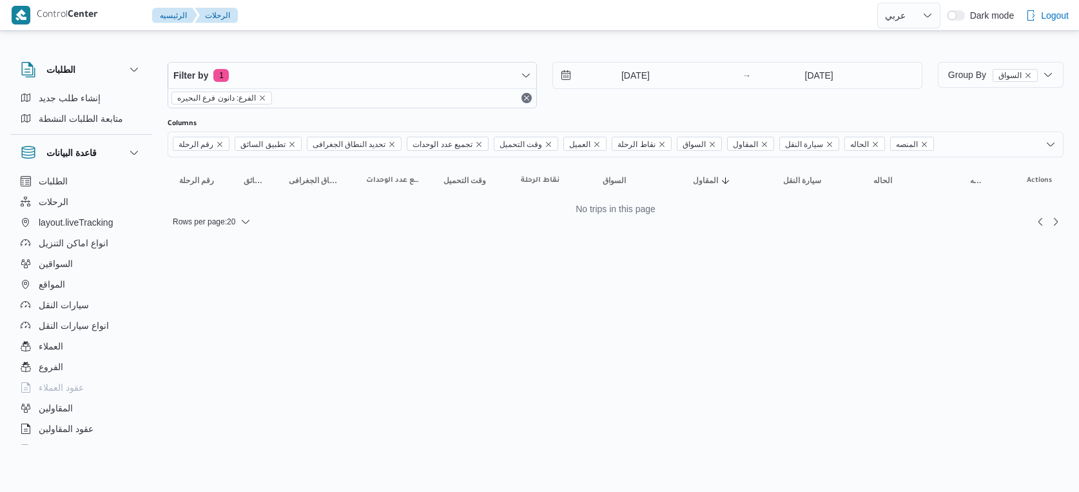
select select "ar"
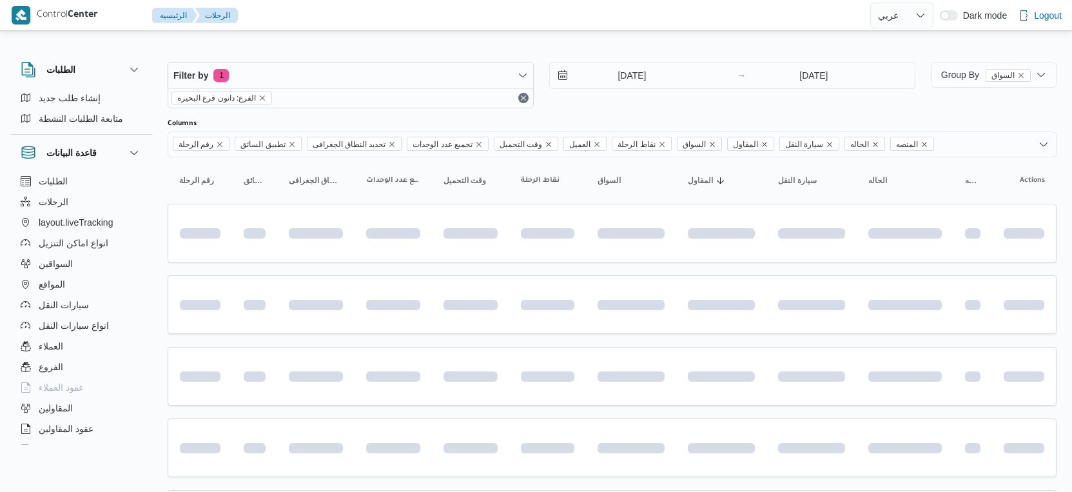
select select "ar"
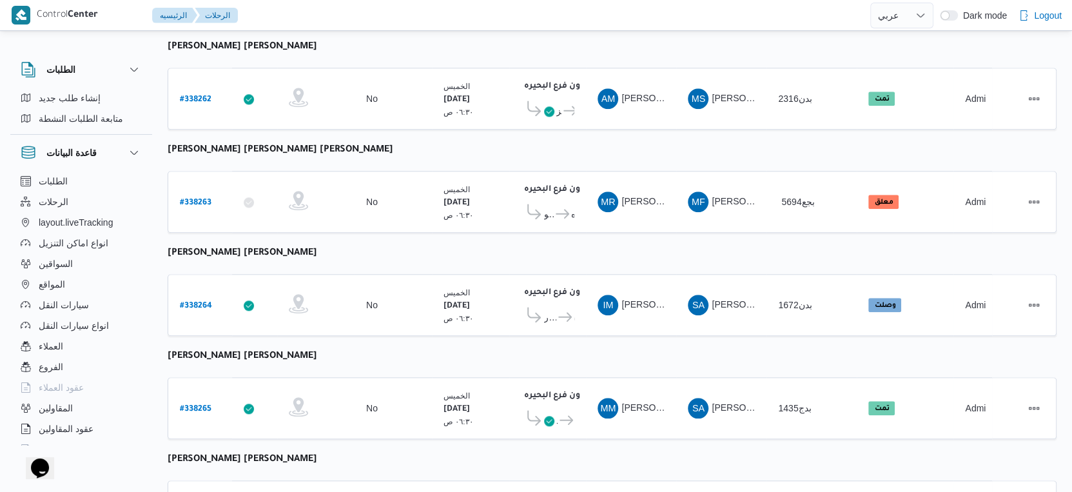
scroll to position [1052, 0]
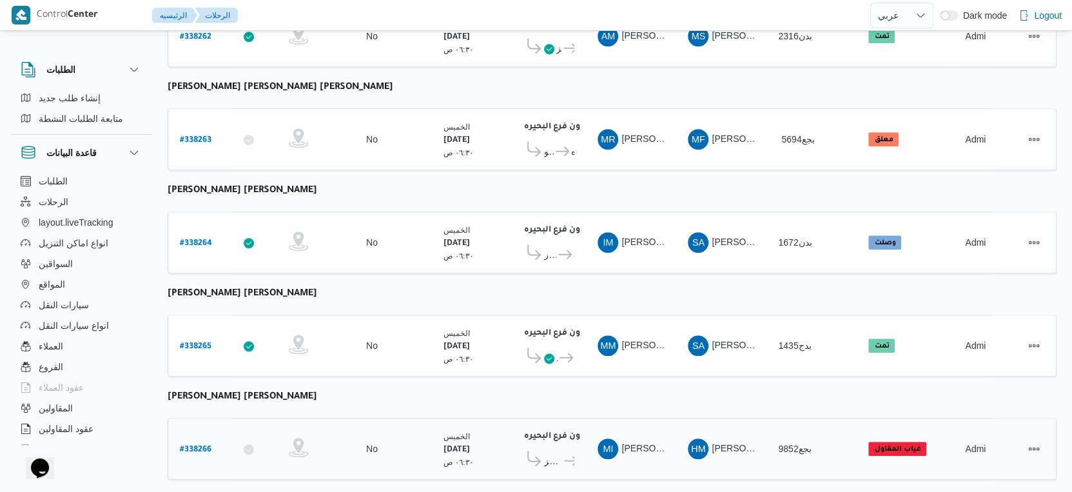
click at [193, 445] on b "# 338266" at bounding box center [196, 449] width 32 height 9
select select "ar"
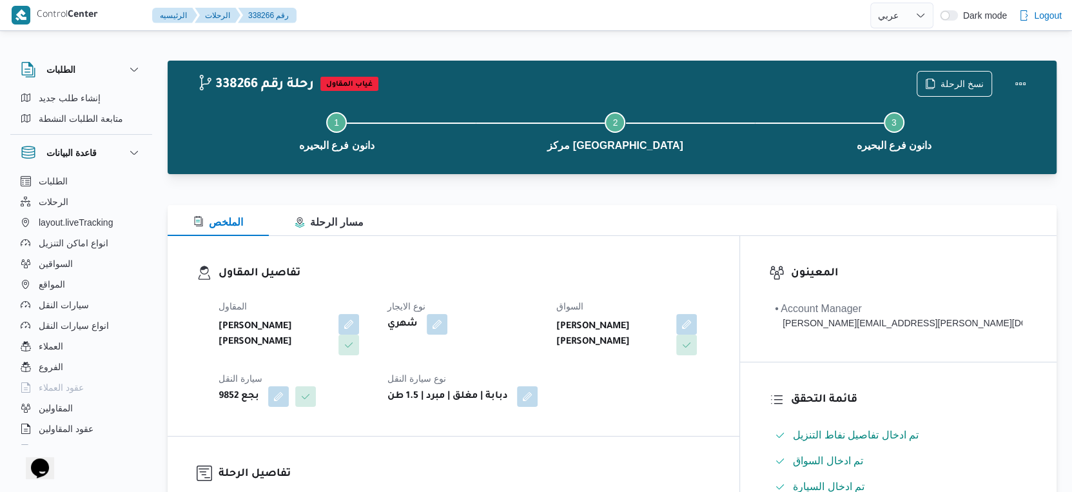
select select "ar"
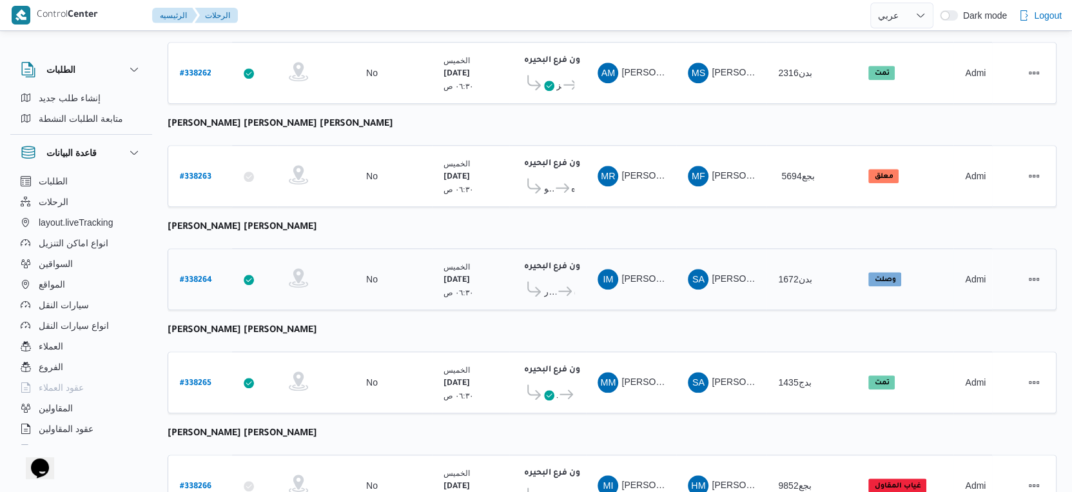
scroll to position [1052, 0]
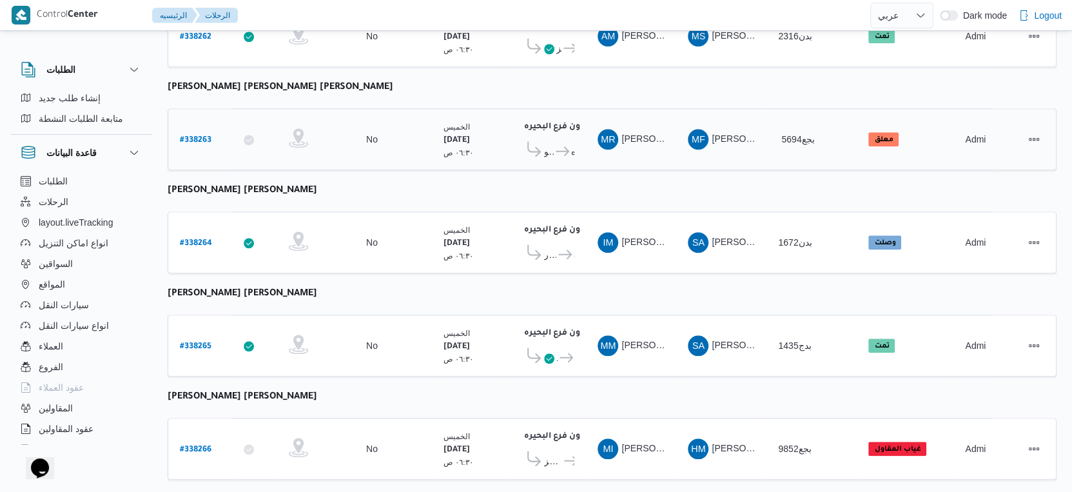
click at [195, 136] on b "# 338263" at bounding box center [196, 140] width 32 height 9
select select "ar"
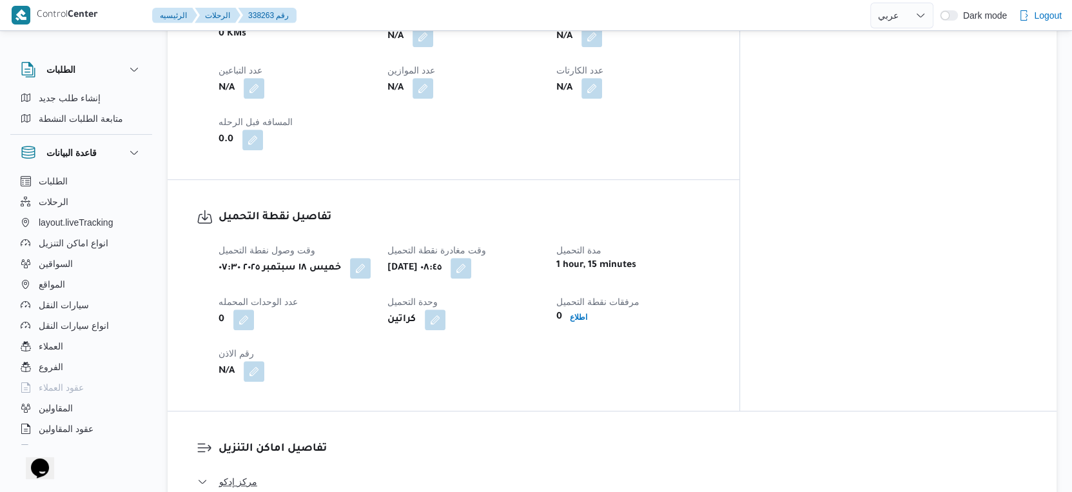
scroll to position [788, 0]
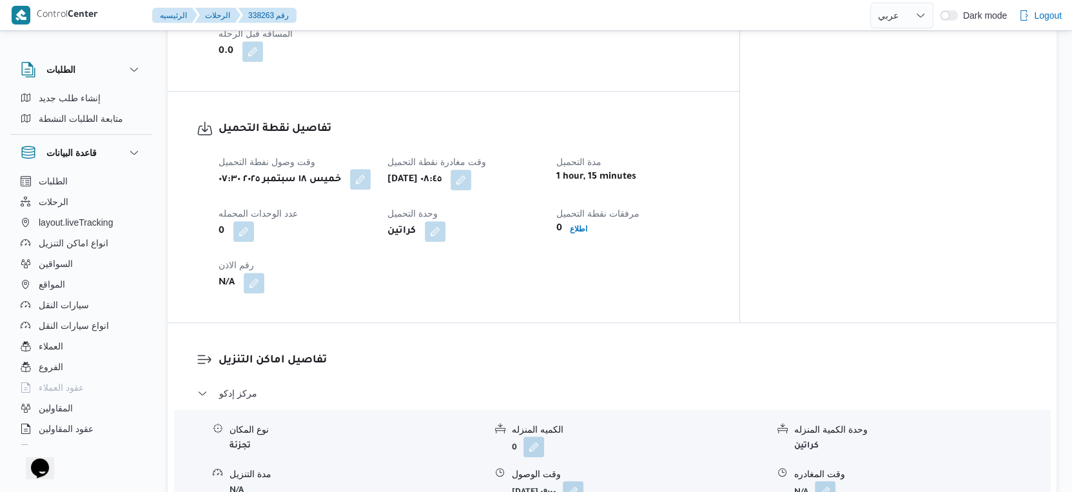
click at [369, 169] on button "button" at bounding box center [360, 179] width 21 height 21
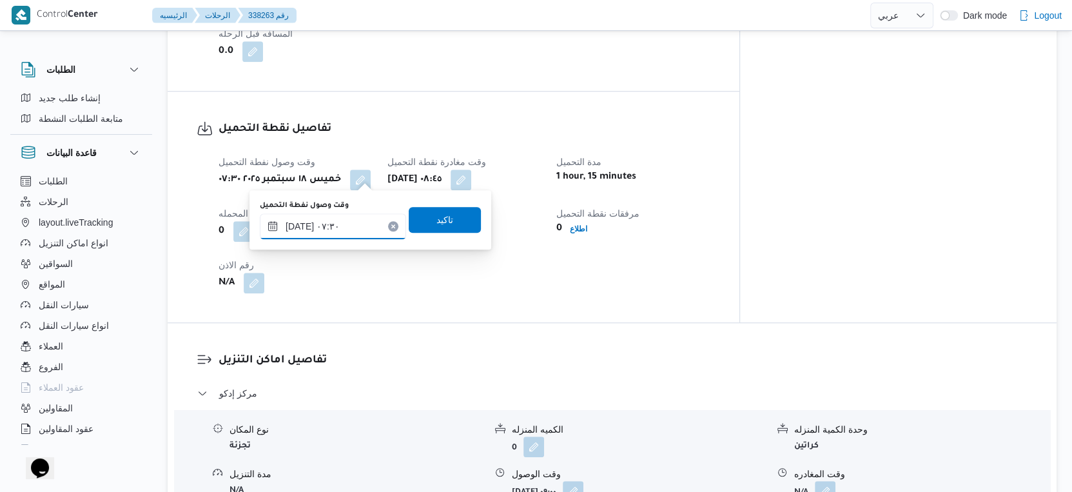
click at [349, 216] on input "١٨/٠٩/٢٠٢٥ ٠٧:٣٠" at bounding box center [333, 226] width 146 height 26
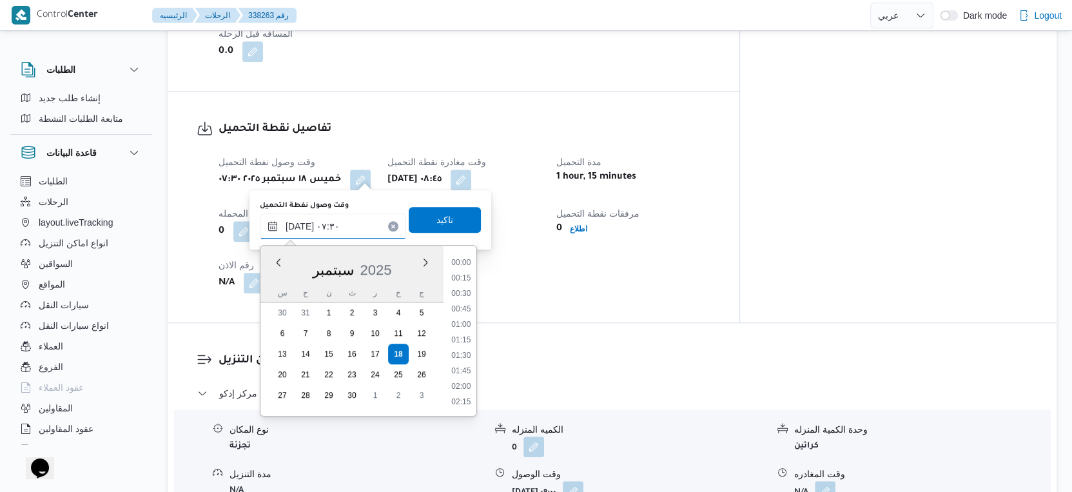
scroll to position [385, 0]
click at [459, 327] on li "07:15" at bounding box center [461, 326] width 30 height 13
type input "[DATE] ٠٧:١٥"
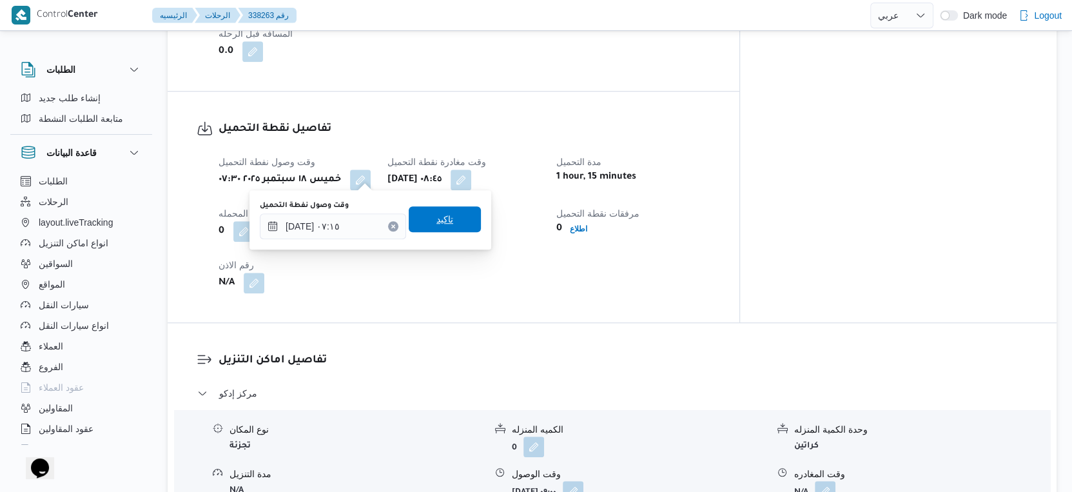
click at [440, 211] on span "تاكيد" at bounding box center [445, 219] width 72 height 26
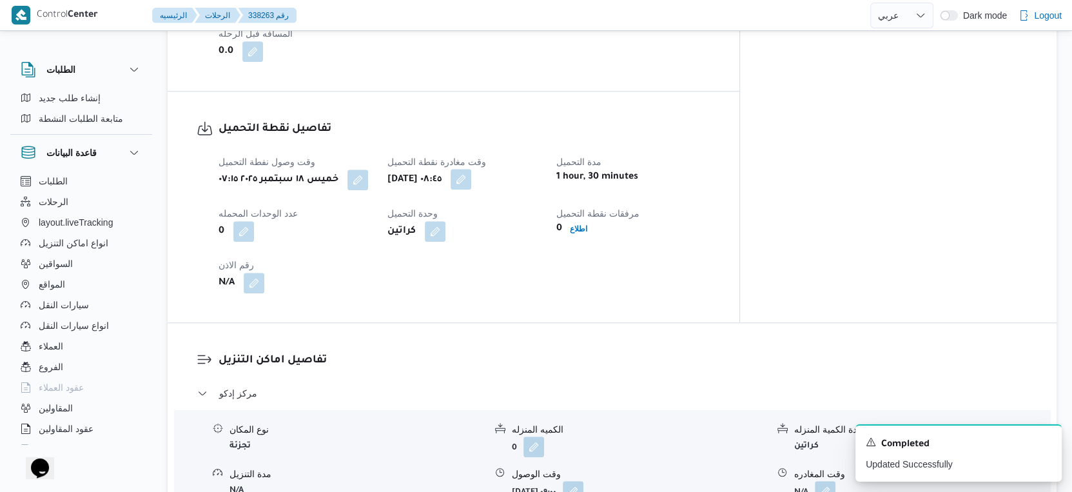
click at [471, 179] on button "button" at bounding box center [461, 179] width 21 height 21
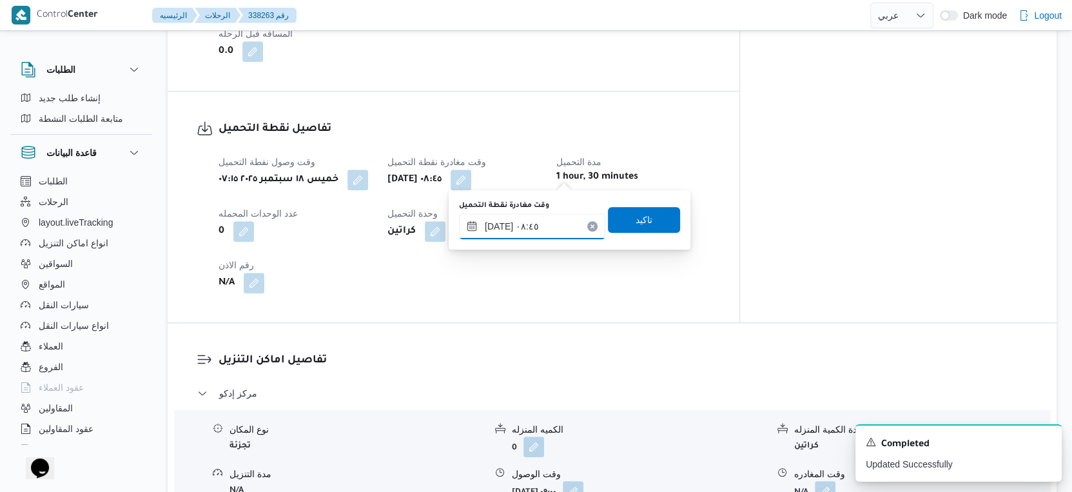
click at [537, 235] on input "١٨/٠٩/٢٠٢٥ ٠٨:٤٥" at bounding box center [532, 226] width 146 height 26
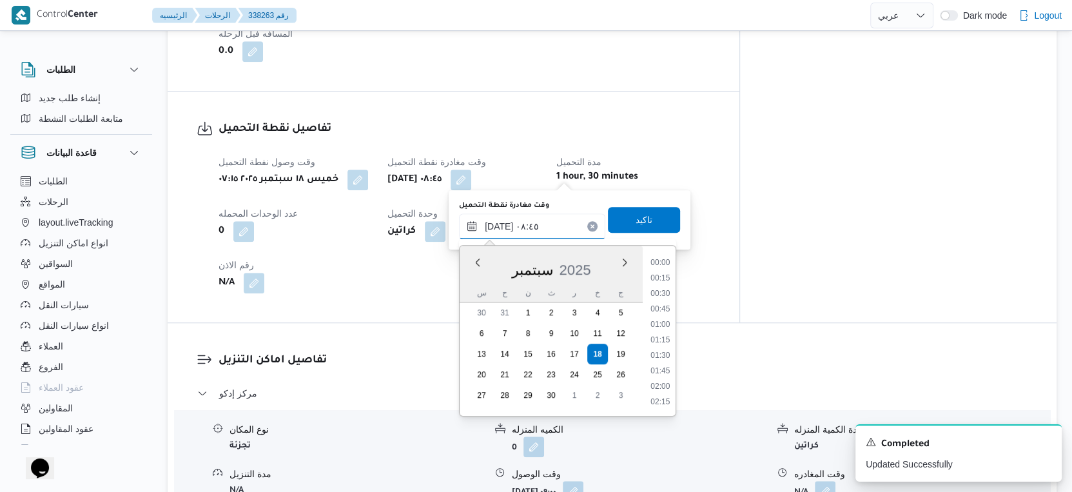
scroll to position [463, 0]
click at [661, 309] on li "08:15" at bounding box center [660, 310] width 30 height 13
type input "١٨/٠٩/٢٠٢٥ ٠٨:١٥"
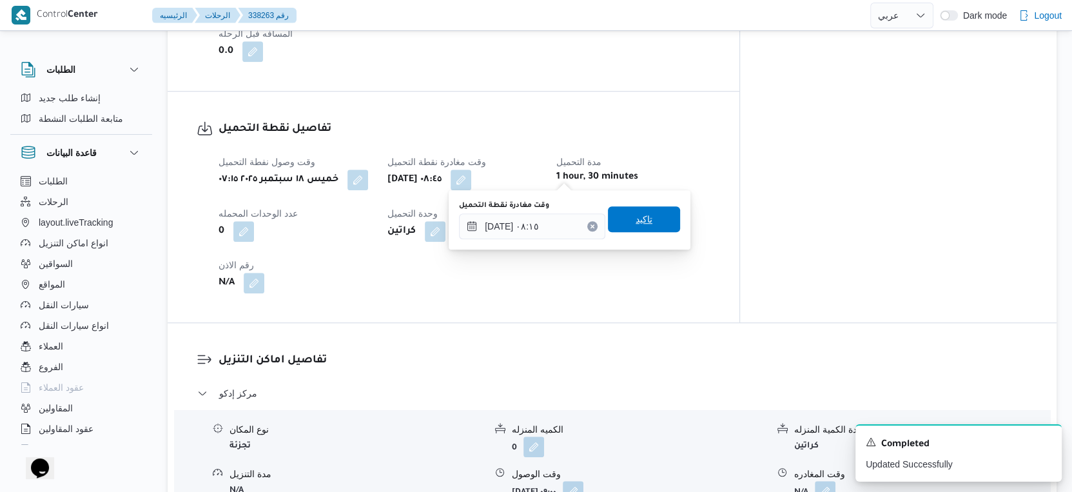
click at [645, 213] on span "تاكيد" at bounding box center [644, 219] width 72 height 26
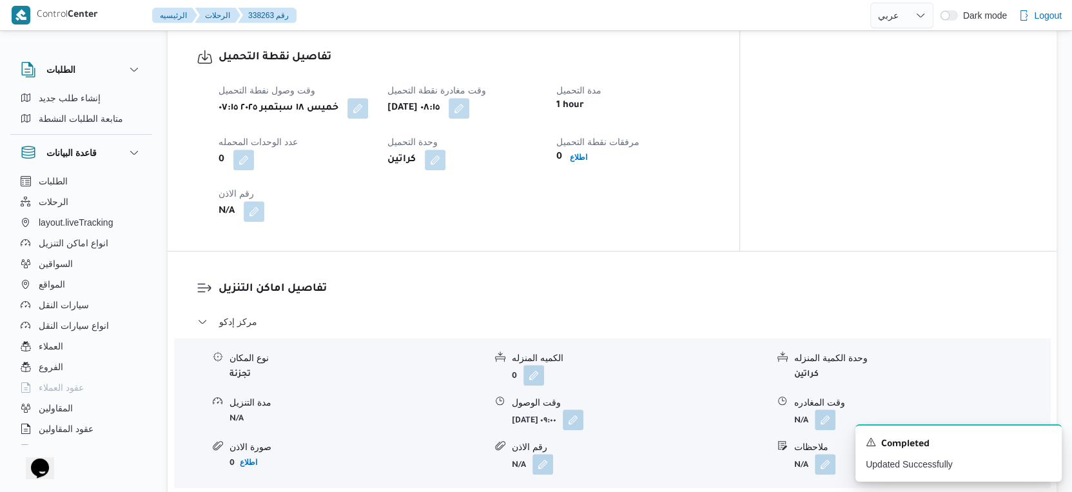
scroll to position [502, 0]
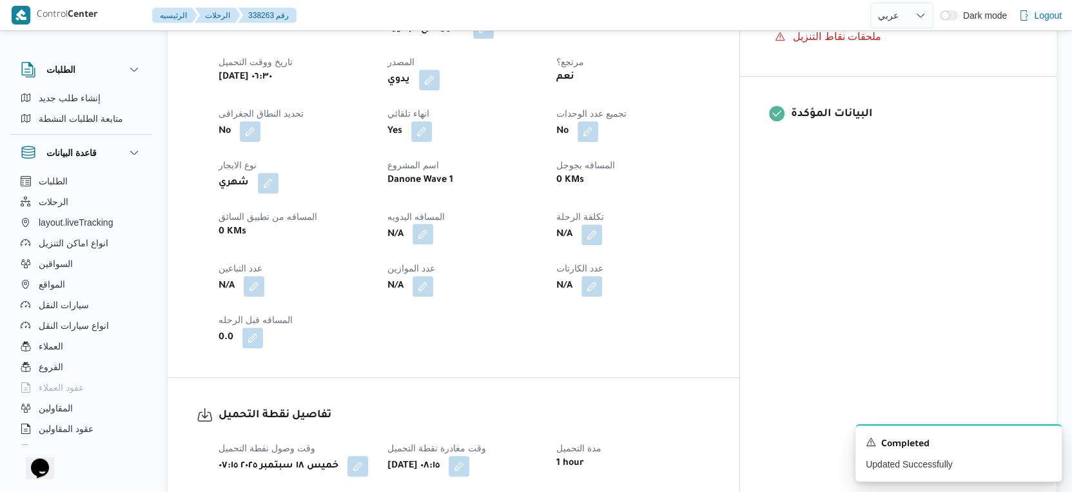
click at [433, 226] on button "button" at bounding box center [423, 234] width 21 height 21
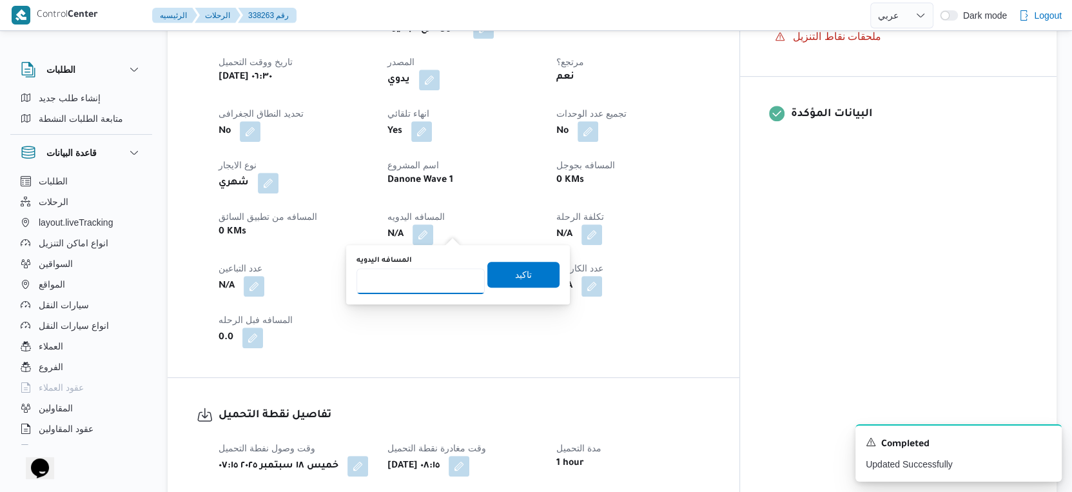
click at [424, 275] on input "المسافه اليدويه" at bounding box center [420, 281] width 128 height 26
type input "161"
click at [515, 278] on span "تاكيد" at bounding box center [523, 273] width 17 height 15
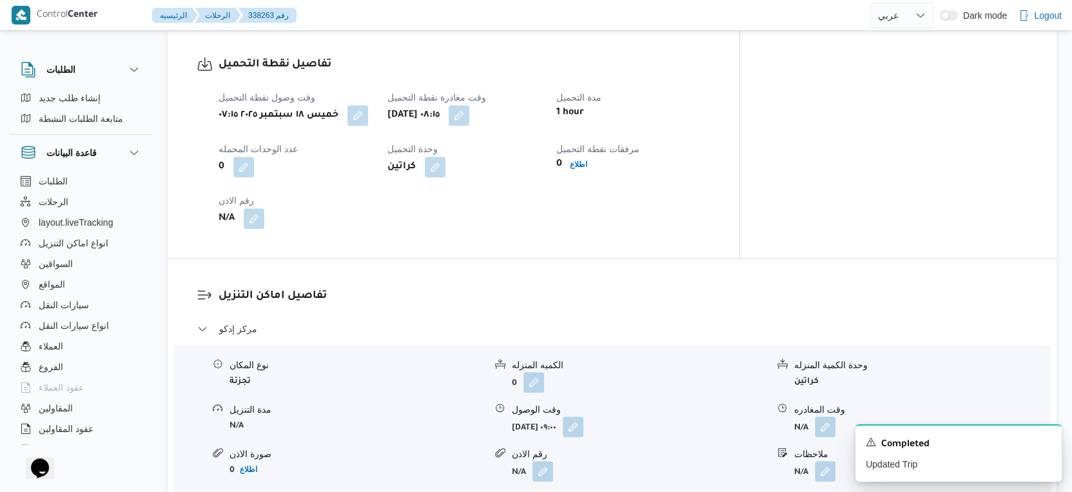
scroll to position [859, 0]
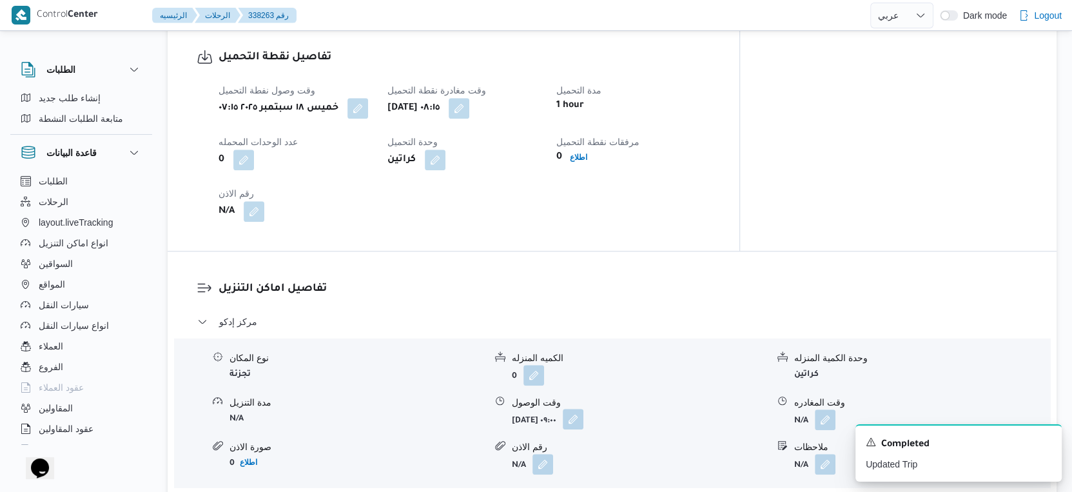
click at [583, 414] on button "button" at bounding box center [573, 419] width 21 height 21
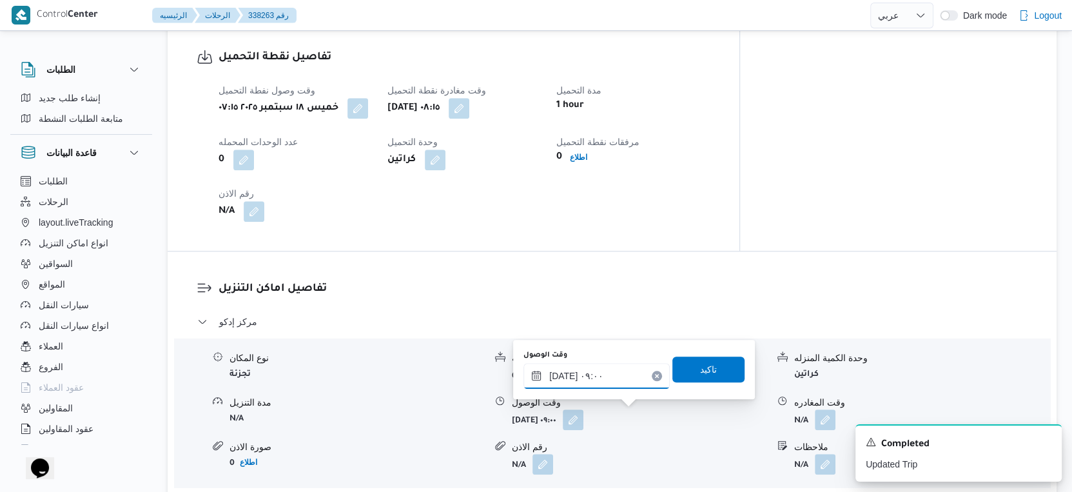
click at [577, 366] on input "١٨/٠٩/٢٠٢٥ ٠٩:٠٠" at bounding box center [596, 376] width 146 height 26
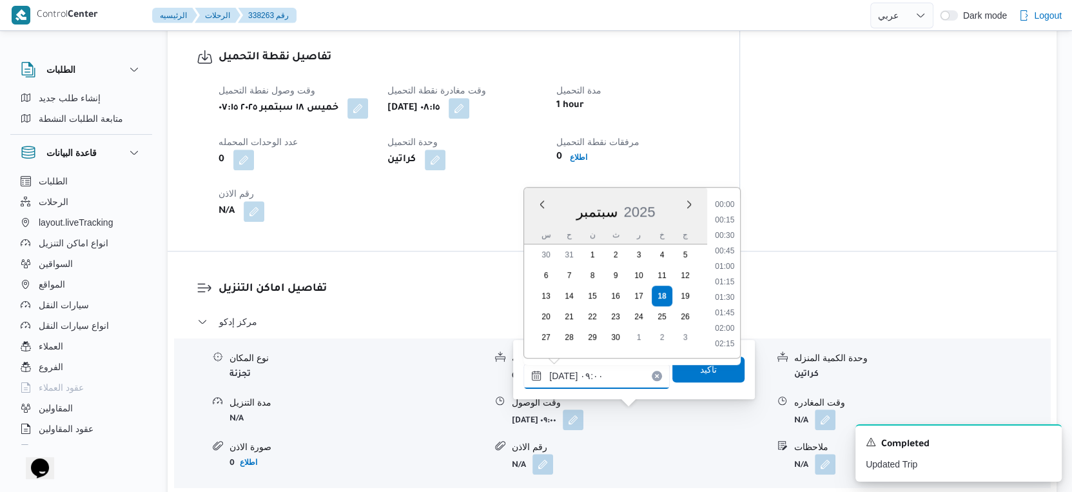
scroll to position [478, 0]
click at [734, 313] on li "09:30" at bounding box center [725, 314] width 30 height 13
type input "١٨/٠٩/٢٠٢٥ ٠٩:٣٠"
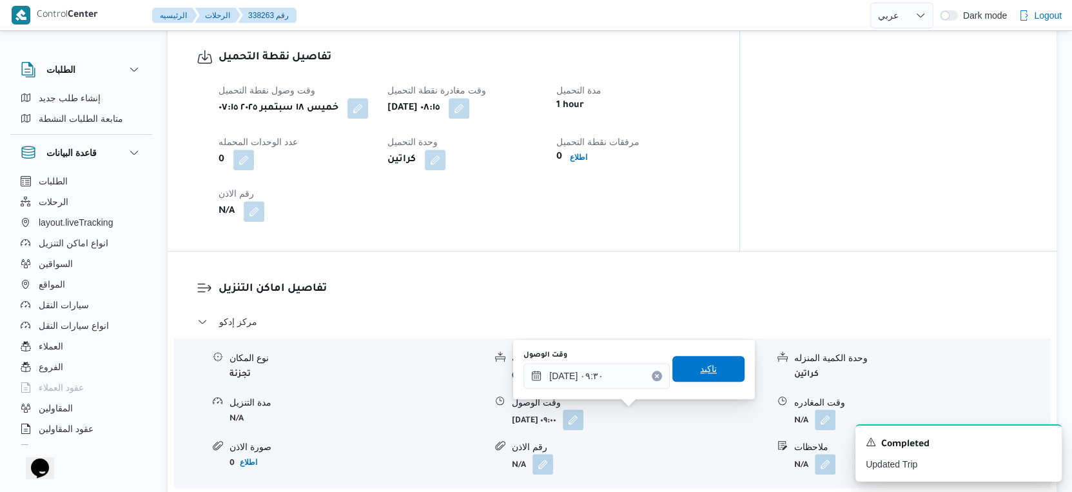
click at [705, 372] on span "تاكيد" at bounding box center [708, 368] width 17 height 15
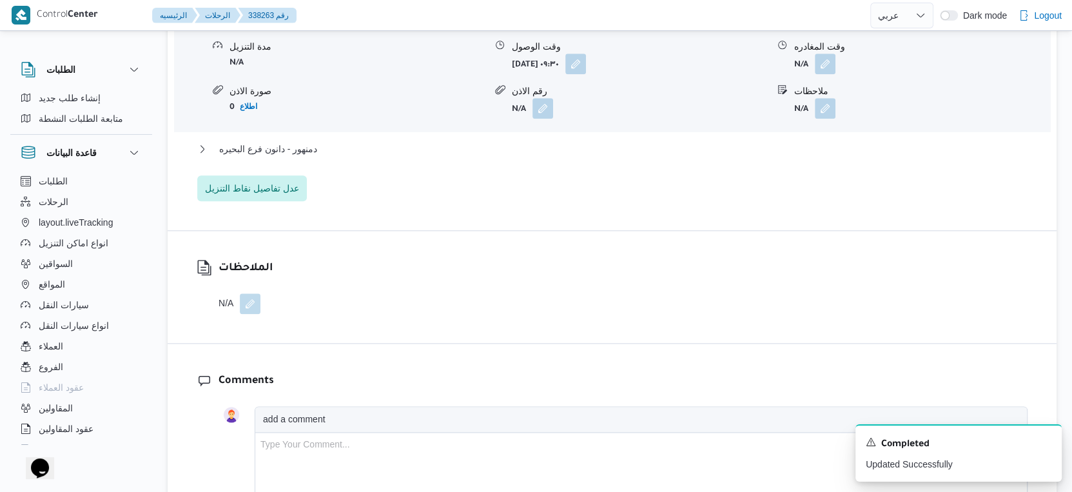
scroll to position [1218, 0]
click at [325, 139] on button "دمنهور - دانون فرع البحيره" at bounding box center [612, 146] width 830 height 15
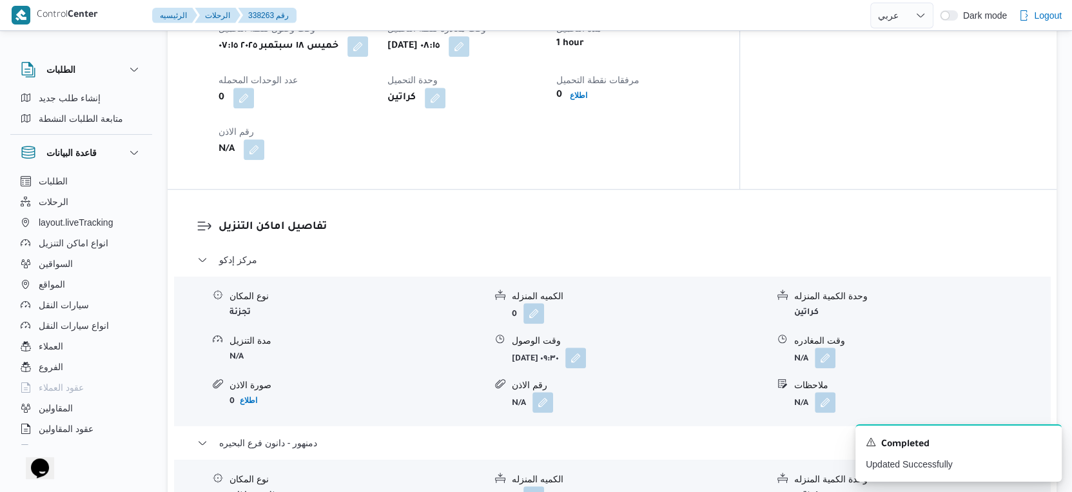
scroll to position [1075, 0]
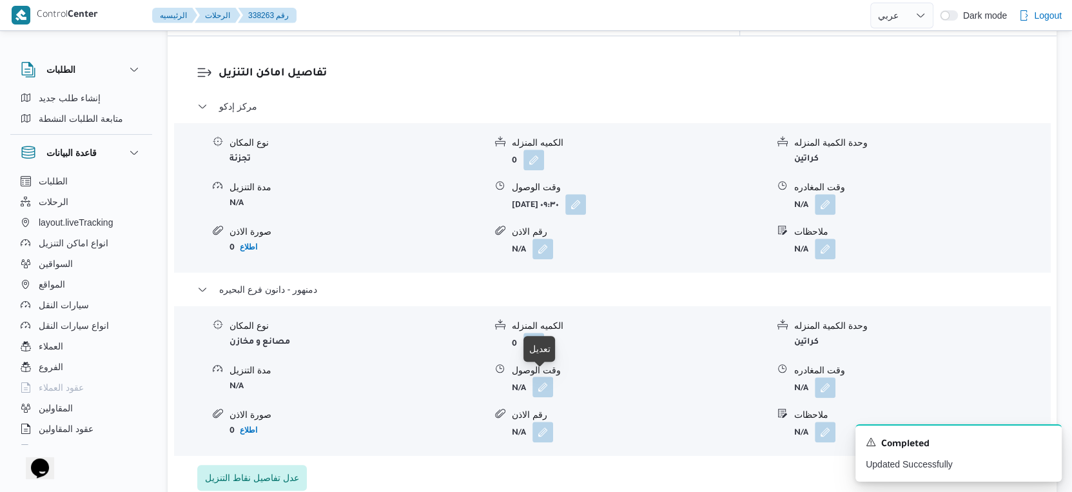
click at [547, 386] on button "button" at bounding box center [542, 386] width 21 height 21
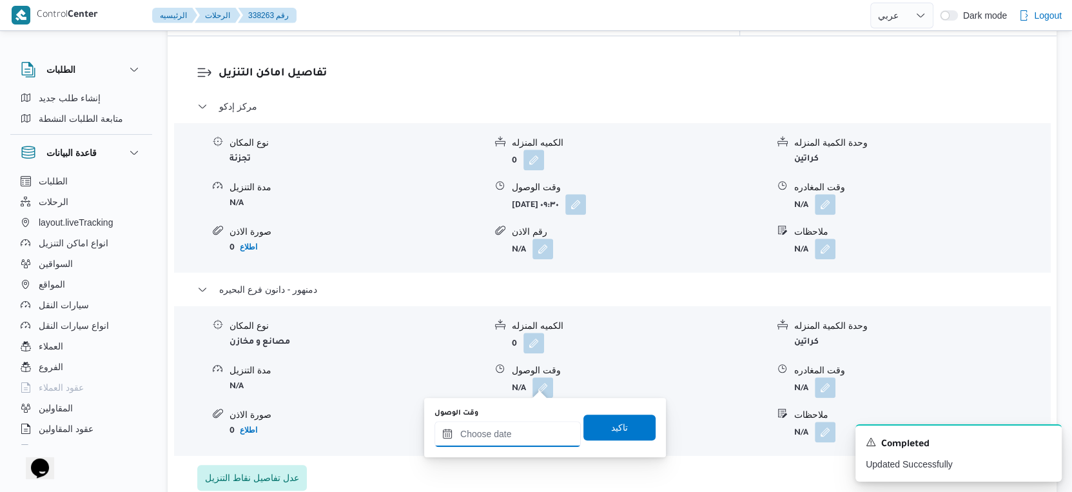
click at [516, 434] on input "وقت الوصول" at bounding box center [507, 434] width 146 height 26
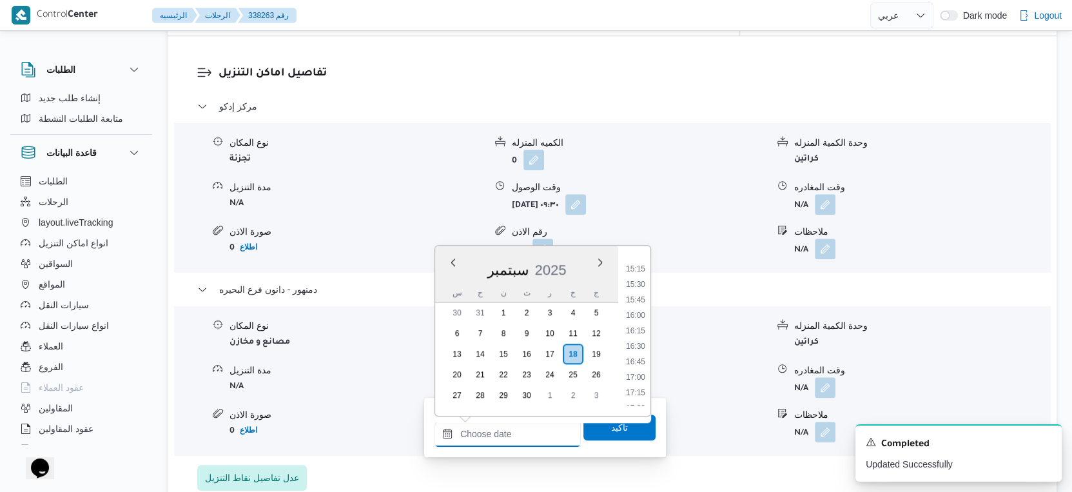
scroll to position [866, 0]
drag, startPoint x: 638, startPoint y: 352, endPoint x: 621, endPoint y: 404, distance: 54.6
click at [638, 352] on li "15:30" at bounding box center [636, 355] width 30 height 13
type input "١٨/٠٩/٢٠٢٥ ١٥:٣٠"
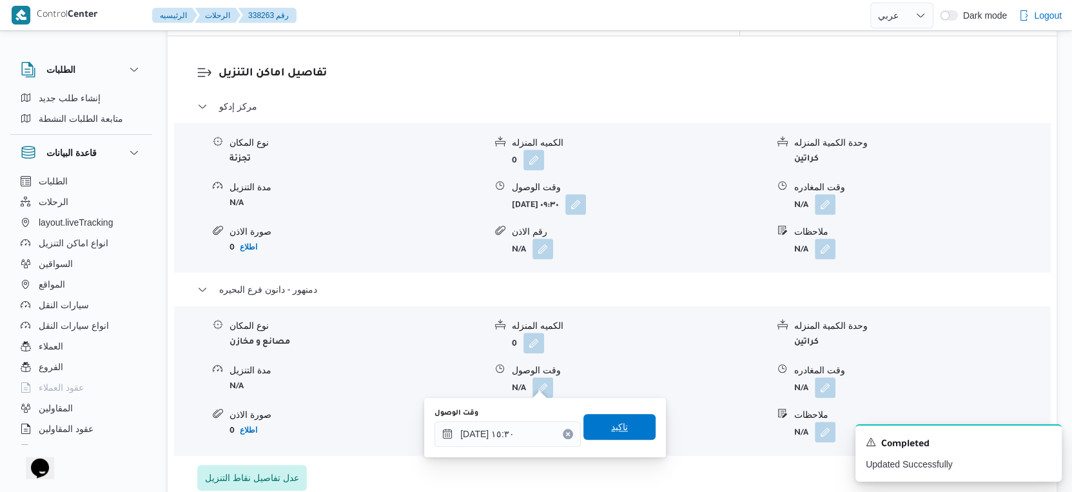
click at [616, 434] on span "تاكيد" at bounding box center [619, 426] width 17 height 15
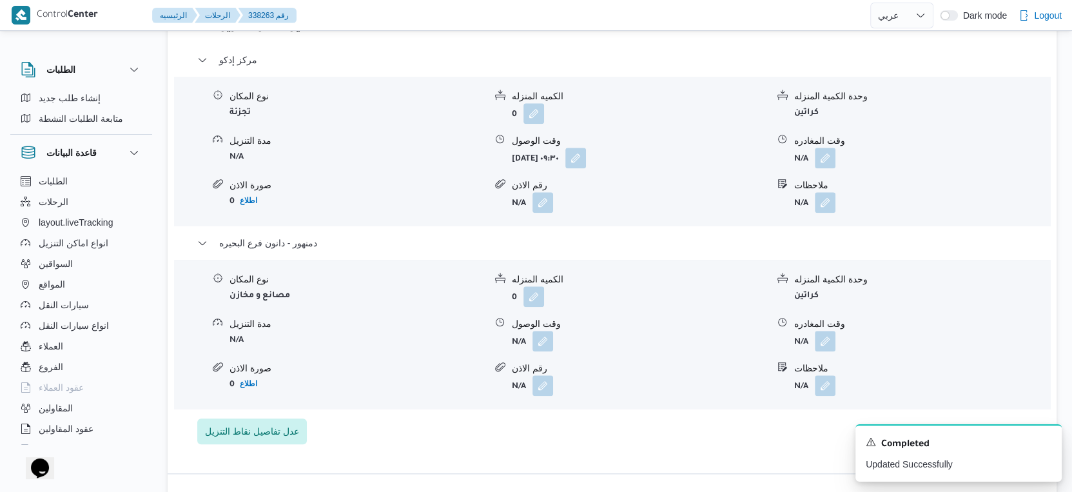
scroll to position [1146, 0]
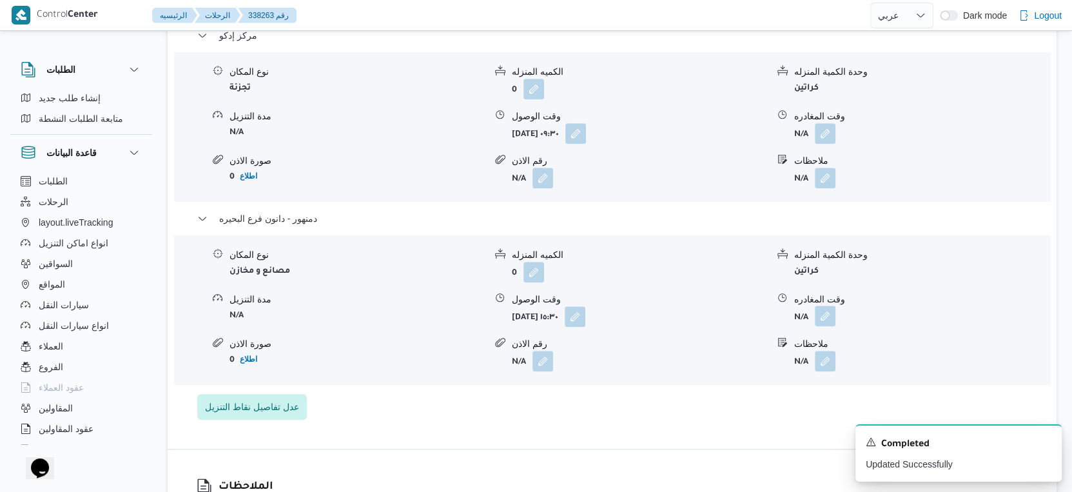
click at [830, 309] on button "button" at bounding box center [825, 316] width 21 height 21
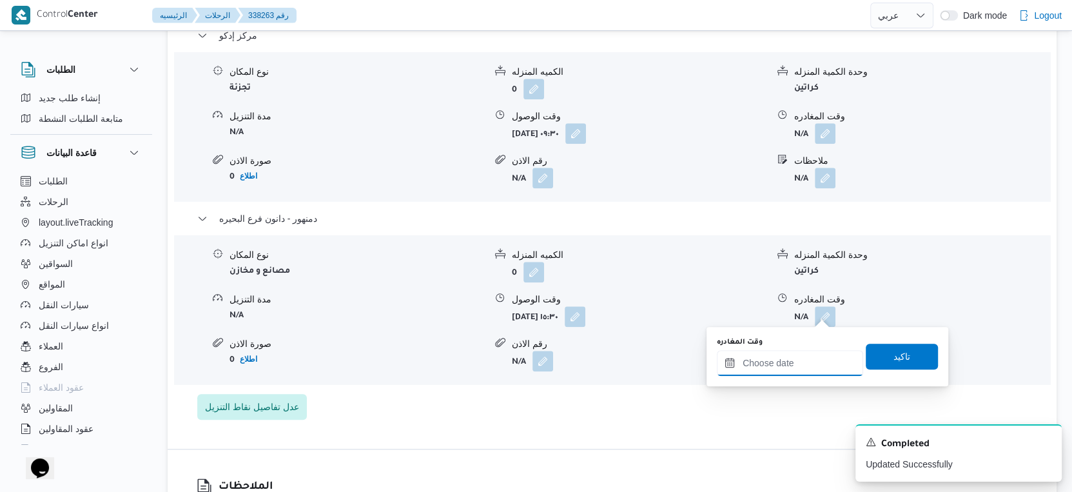
click at [816, 364] on input "وقت المغادره" at bounding box center [790, 363] width 146 height 26
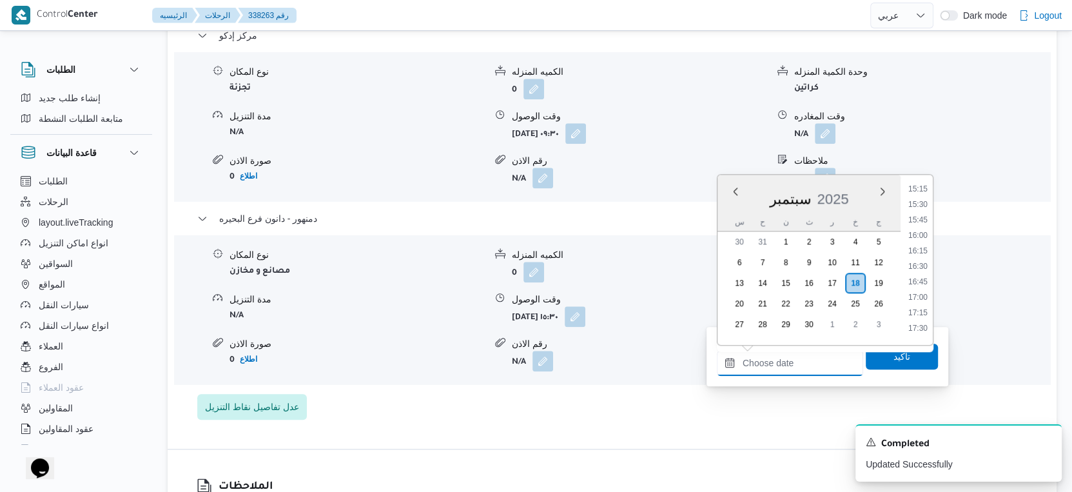
scroll to position [937, 0]
click at [921, 213] on li "15:30" at bounding box center [918, 213] width 30 height 13
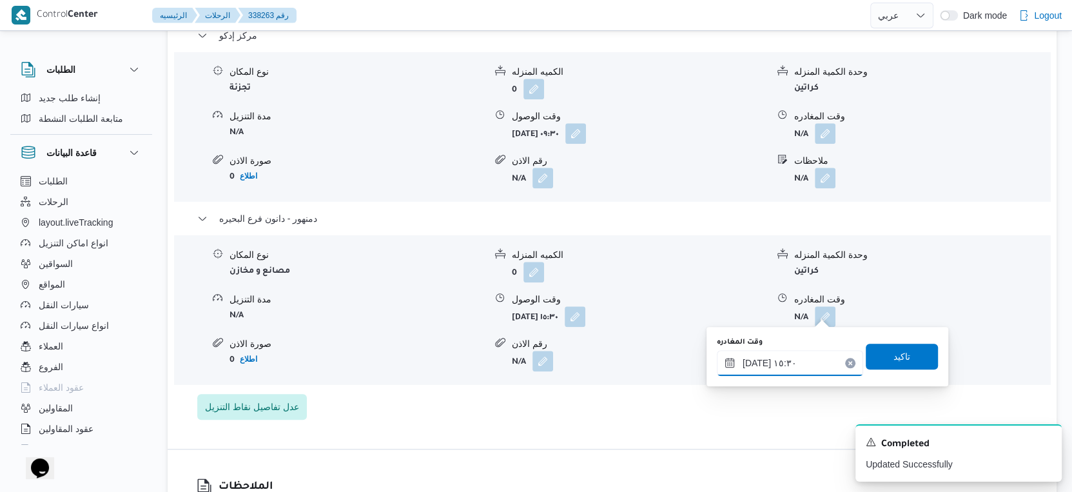
click at [755, 361] on input "١٨/٠٩/٢٠٢٥ ١٥:٣٠" at bounding box center [790, 363] width 146 height 26
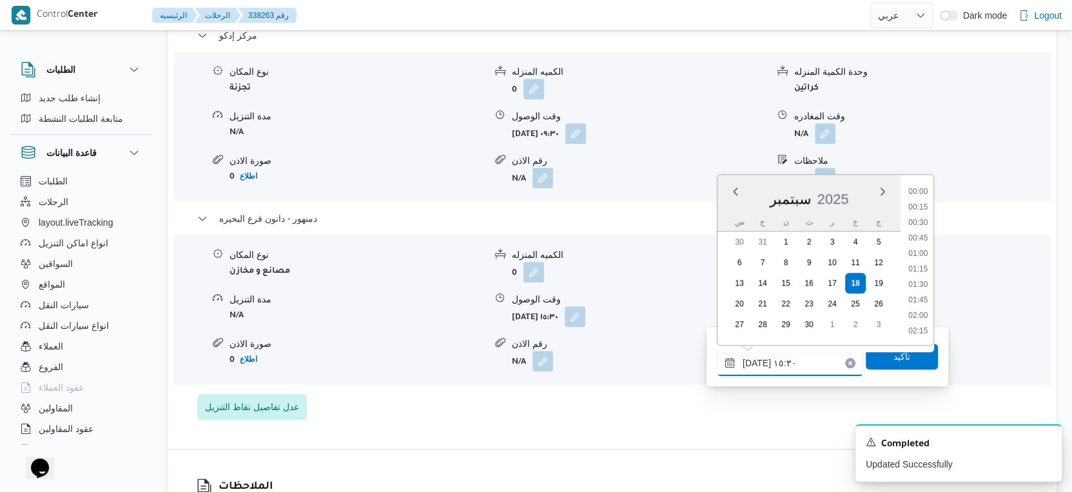
scroll to position [879, 0]
click at [755, 361] on input "١٨/٠٩/٢٠٢٥ ١٥:٣٠" at bounding box center [790, 363] width 146 height 26
type input "١٨/٠٩/٢٠٢٥ ١٥:٣٥"
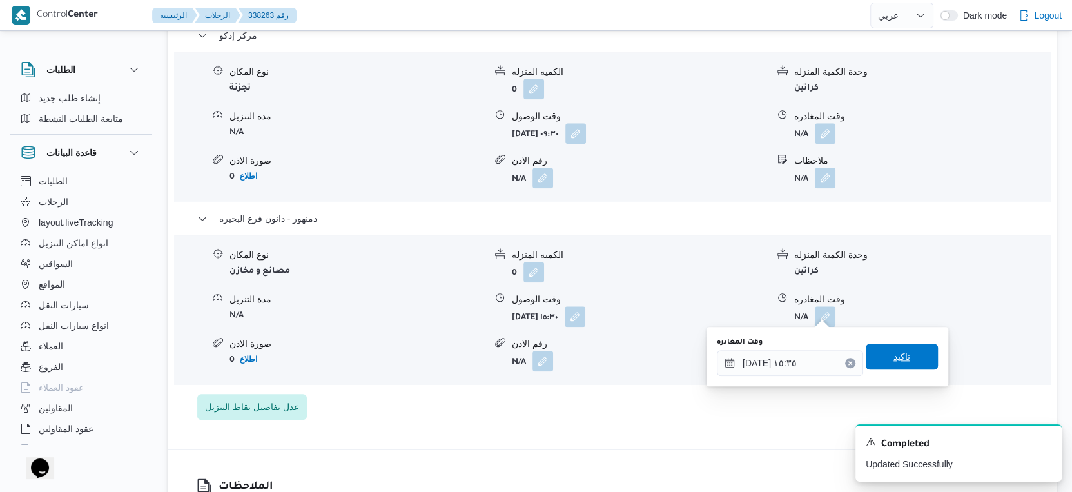
drag, startPoint x: 893, startPoint y: 362, endPoint x: 887, endPoint y: 366, distance: 6.6
click at [893, 362] on span "تاكيد" at bounding box center [901, 356] width 17 height 15
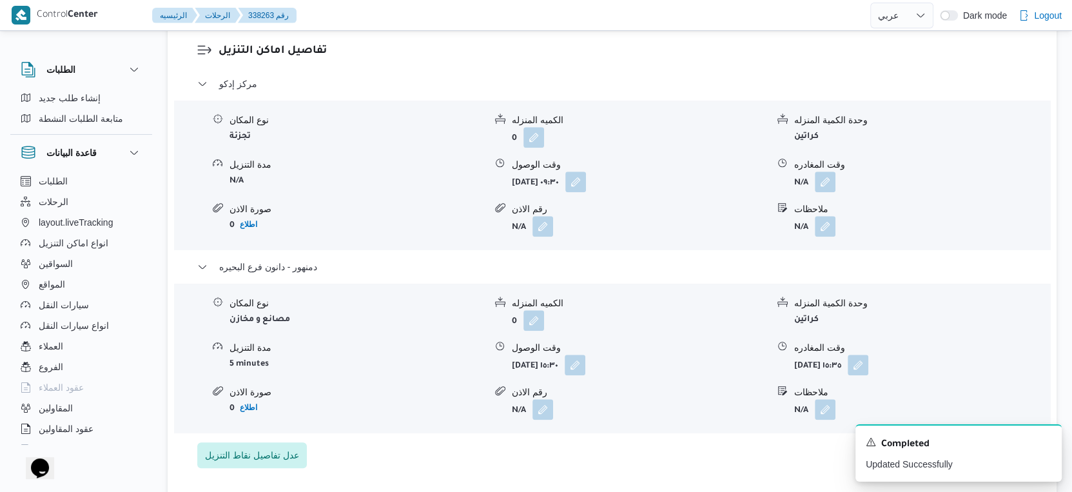
scroll to position [1002, 0]
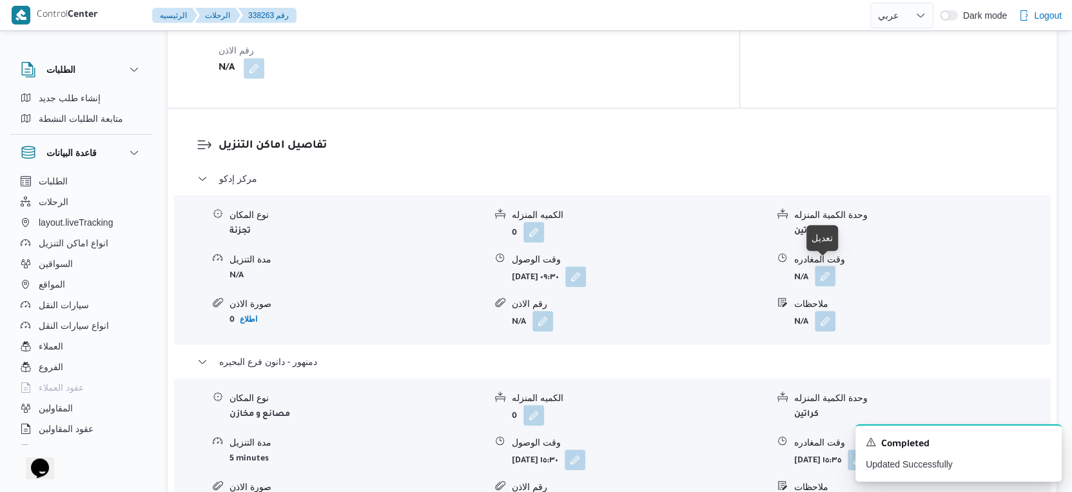
click at [821, 275] on button "button" at bounding box center [825, 276] width 21 height 21
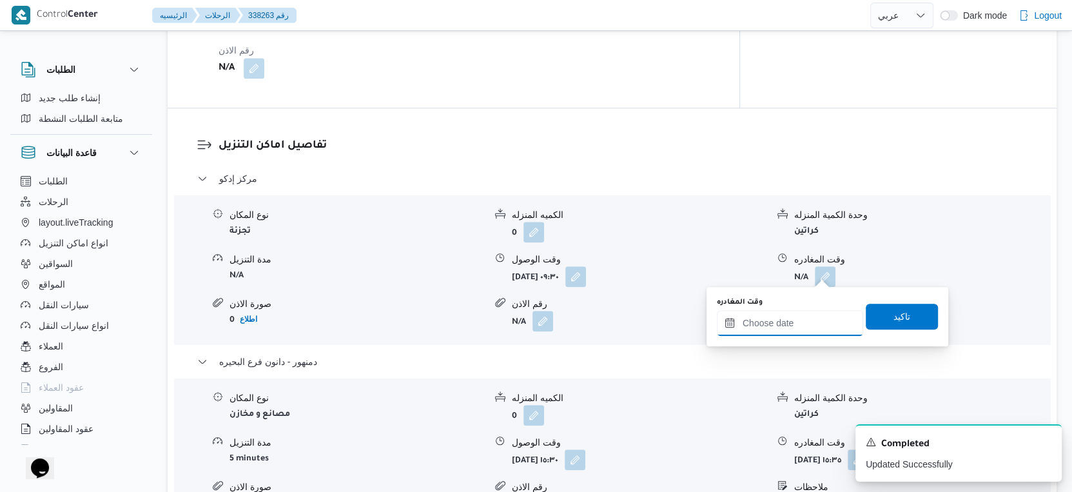
click at [791, 317] on input "وقت المغادره" at bounding box center [790, 323] width 146 height 26
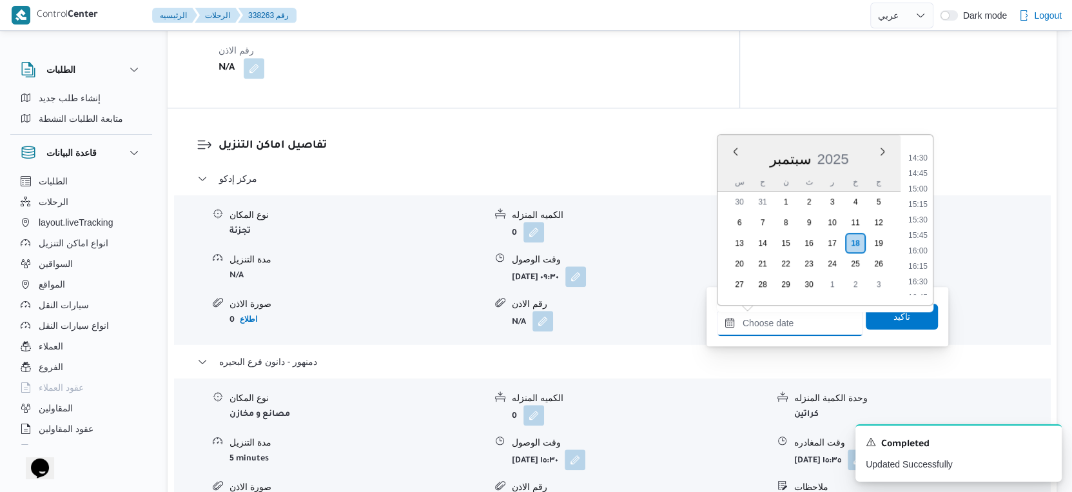
scroll to position [866, 0]
drag, startPoint x: 921, startPoint y: 183, endPoint x: 909, endPoint y: 226, distance: 44.1
click at [921, 183] on li "14:30" at bounding box center [918, 183] width 30 height 13
type input "١٨/٠٩/٢٠٢٥ ١٤:٣٠"
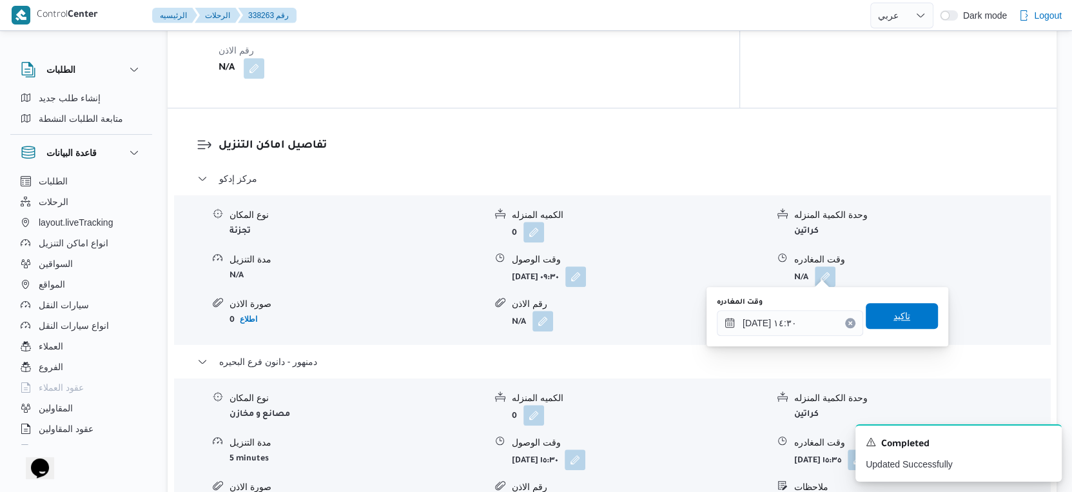
click at [910, 312] on span "تاكيد" at bounding box center [902, 316] width 72 height 26
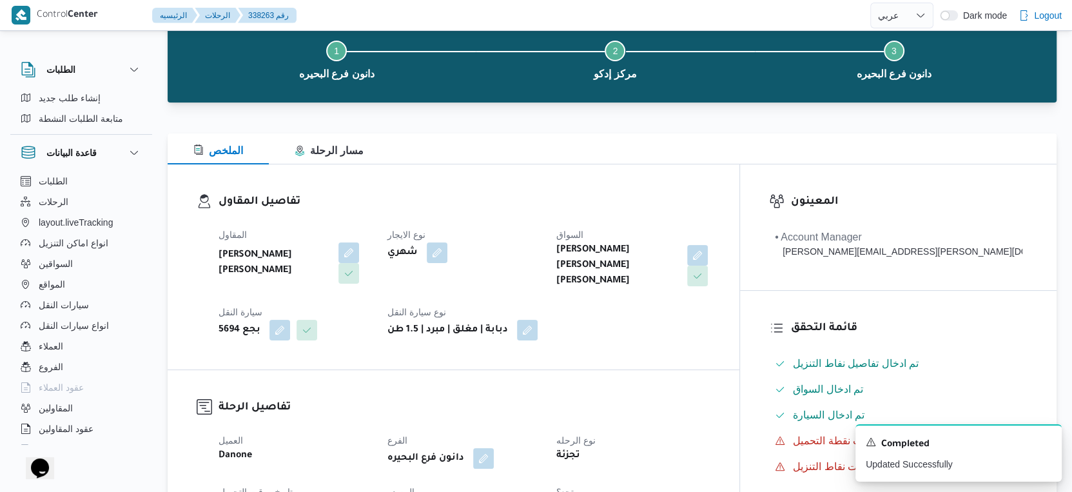
scroll to position [0, 0]
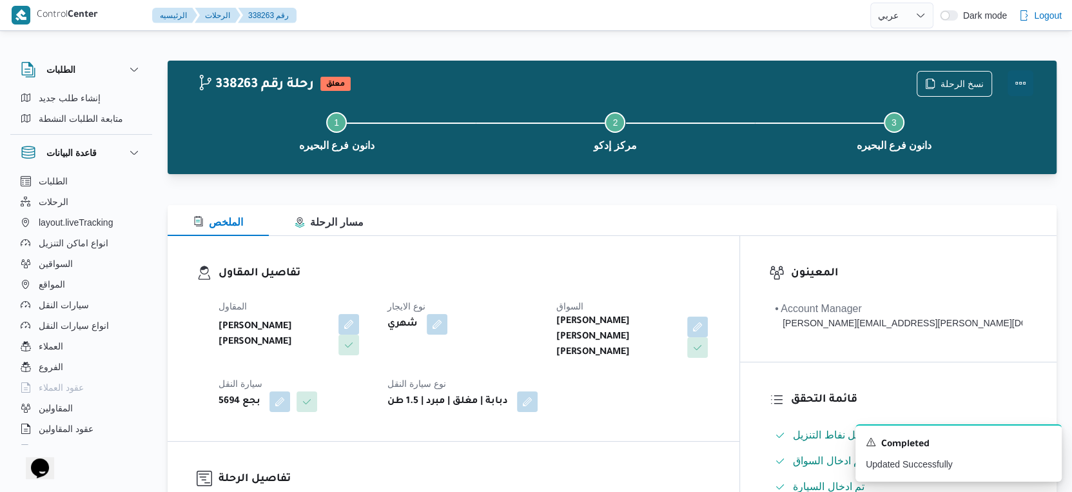
click at [1027, 86] on button "Actions" at bounding box center [1021, 83] width 26 height 26
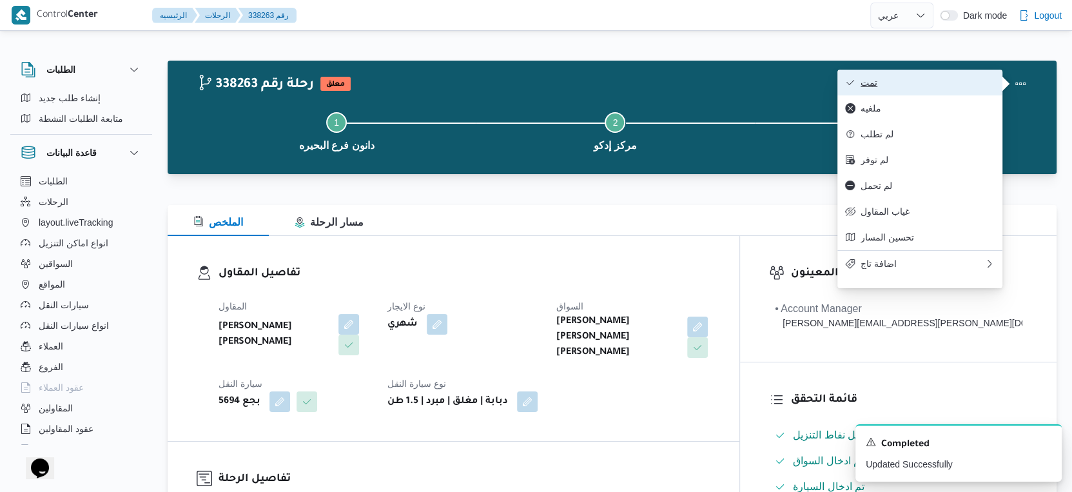
click at [917, 84] on span "تمت" at bounding box center [928, 82] width 134 height 10
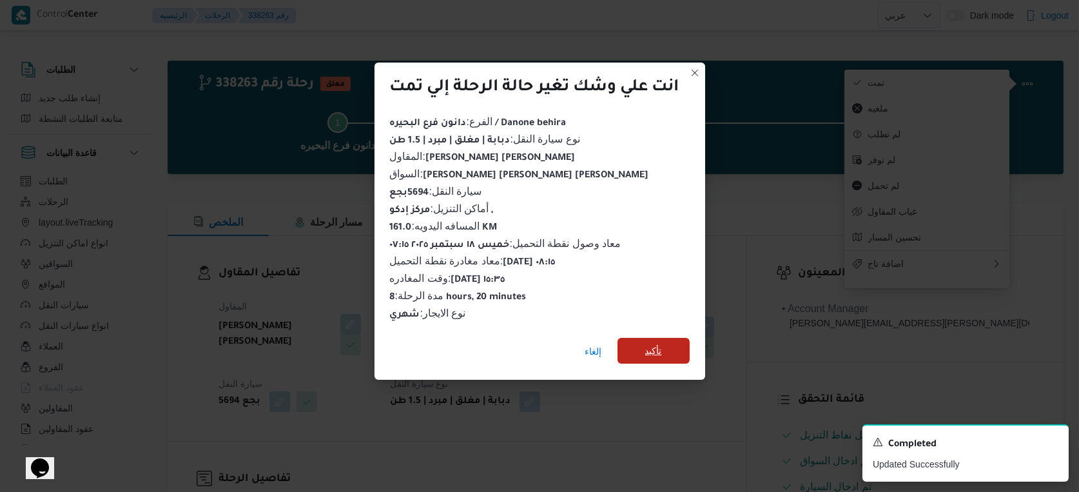
click at [665, 338] on span "تأكيد" at bounding box center [654, 351] width 72 height 26
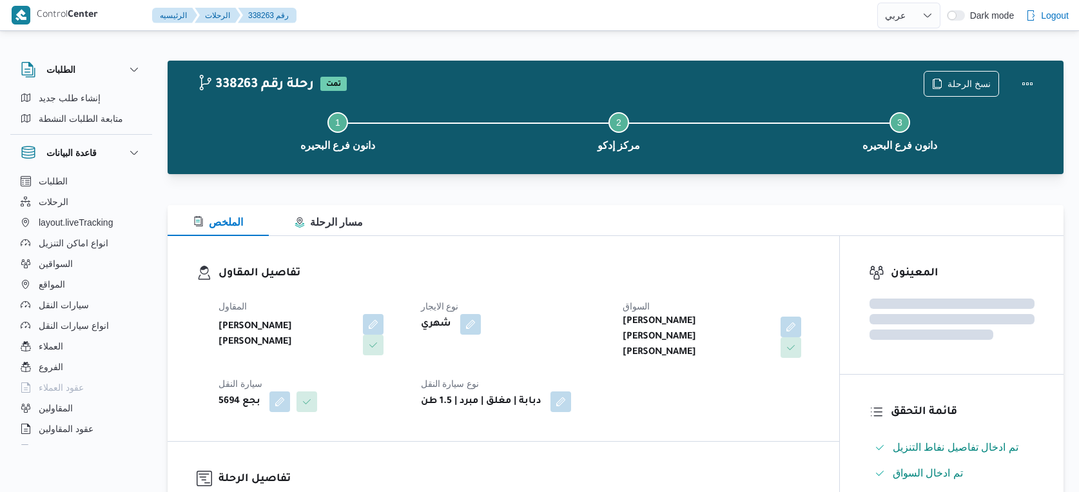
select select "ar"
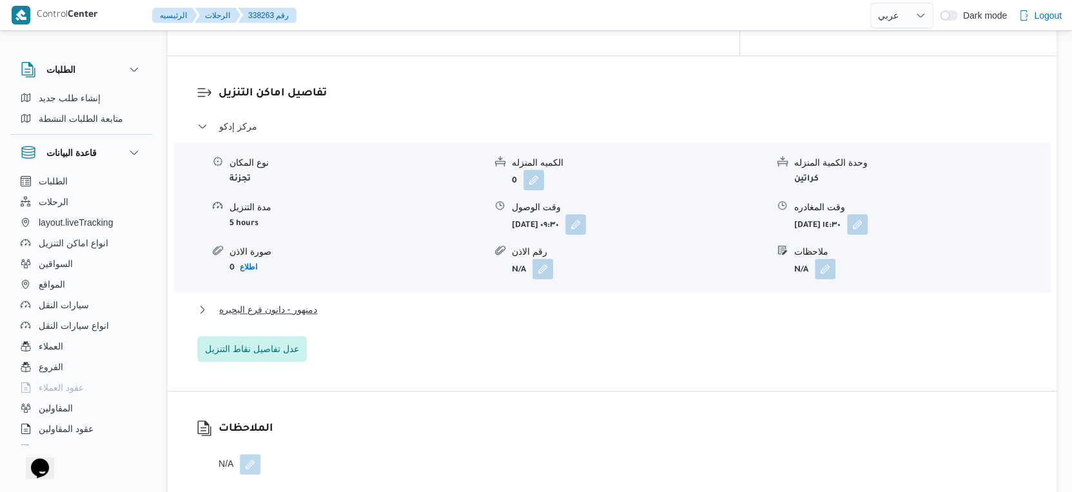
scroll to position [1075, 0]
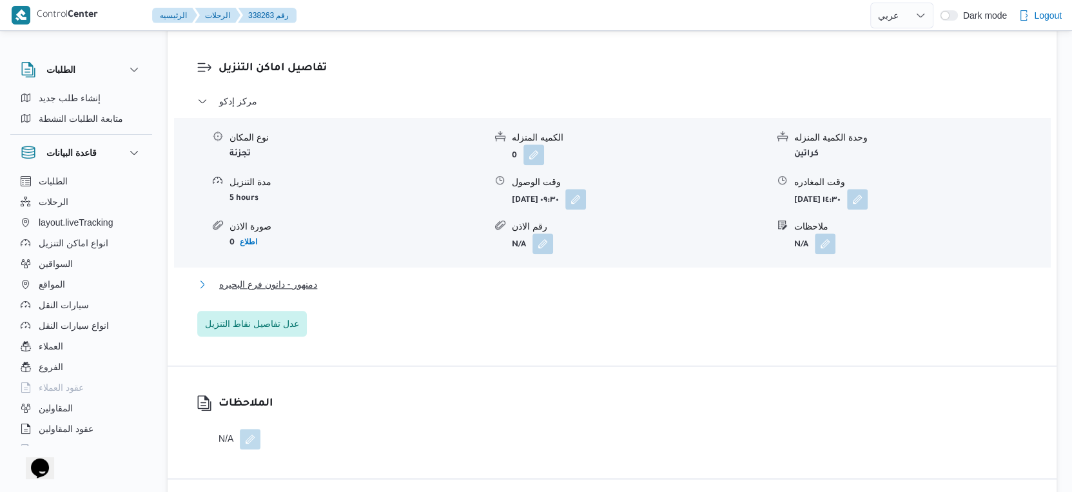
click at [337, 277] on button "دمنهور - دانون فرع البحيره" at bounding box center [612, 284] width 830 height 15
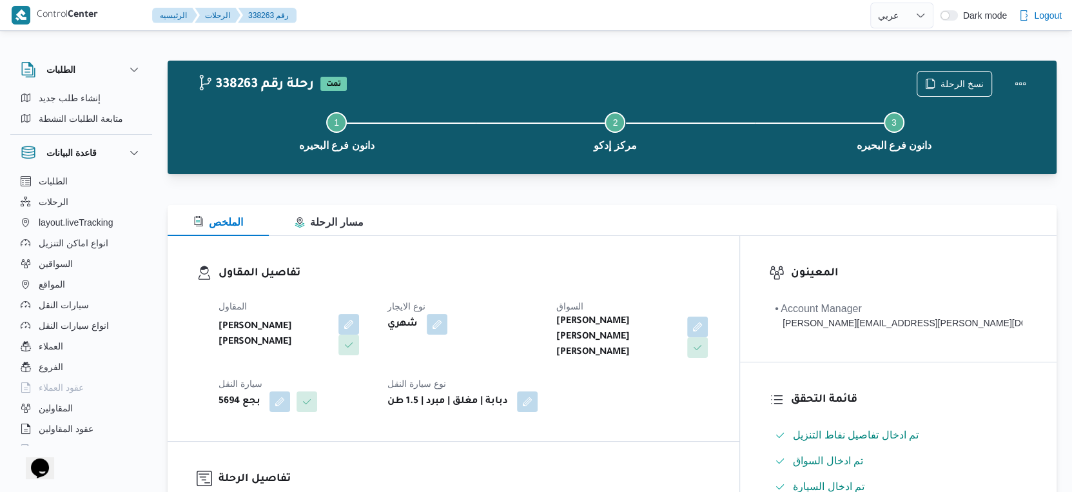
scroll to position [358, 0]
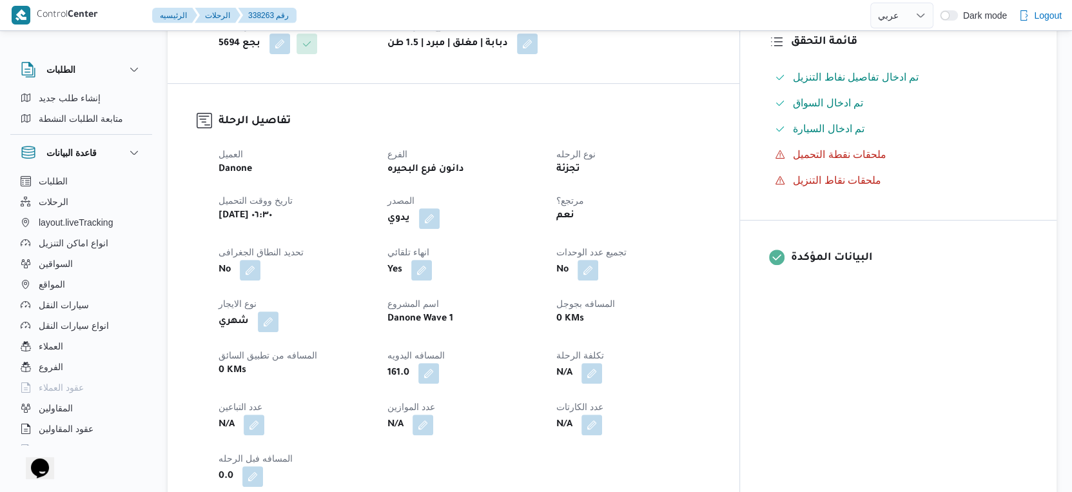
select select "ar"
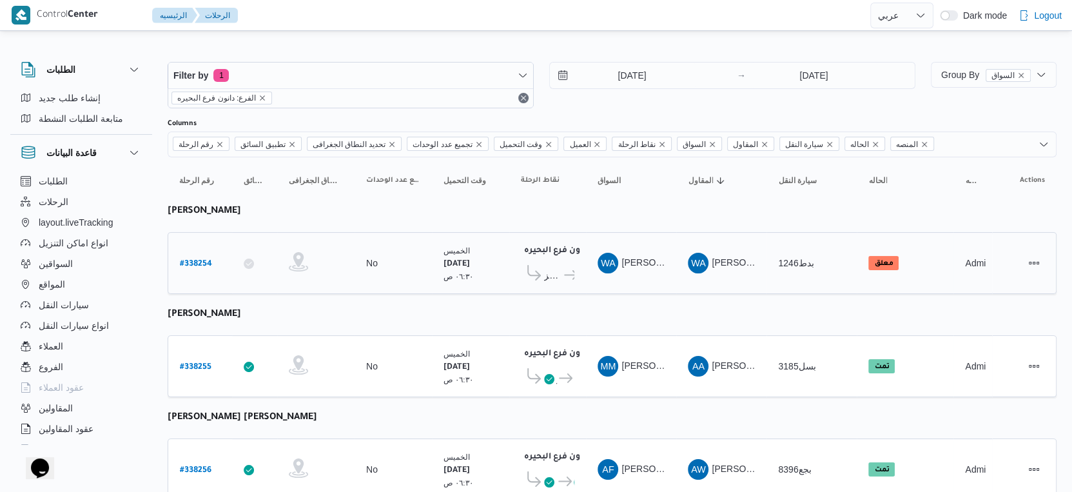
click at [196, 260] on b "# 338254" at bounding box center [196, 264] width 32 height 9
select select "ar"
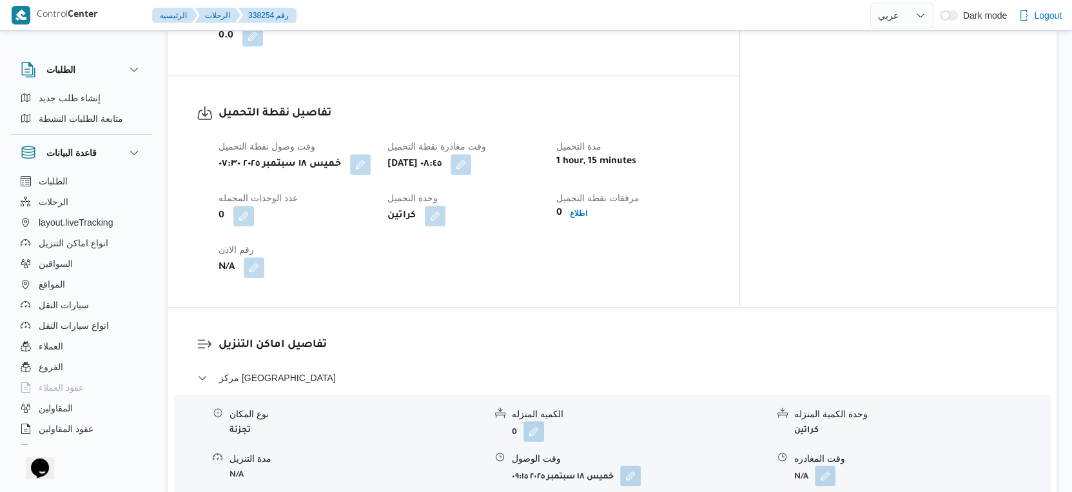
scroll to position [859, 0]
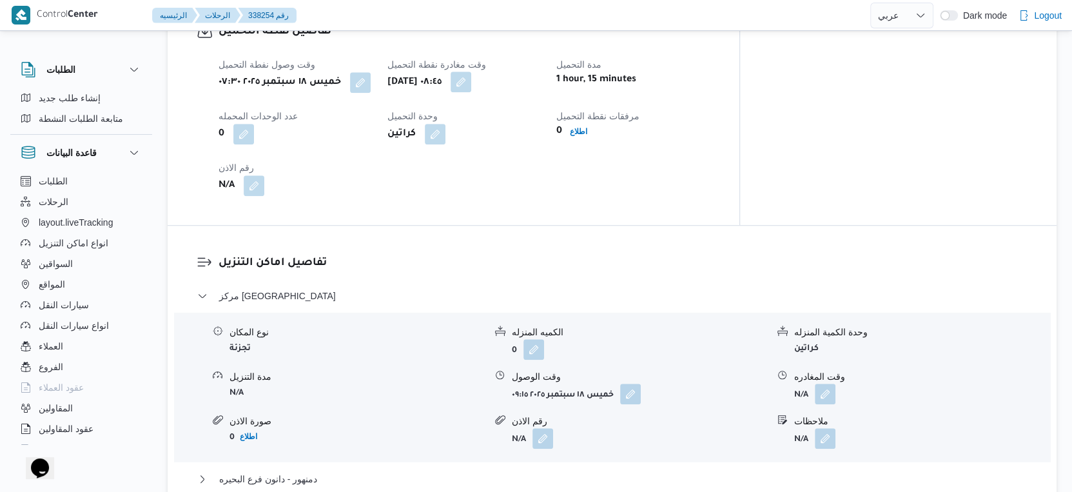
click at [471, 86] on button "button" at bounding box center [461, 82] width 21 height 21
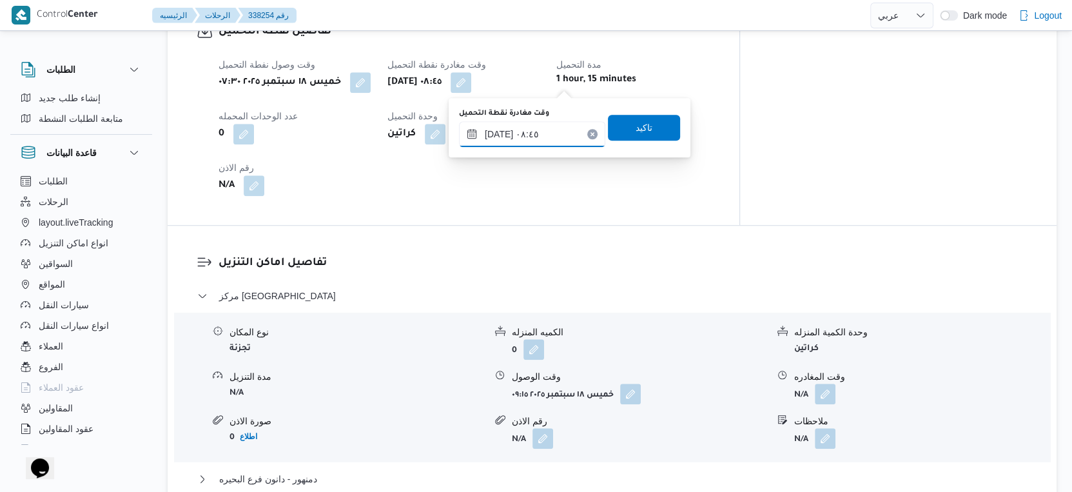
click at [525, 128] on input "١٨/٠٩/٢٠٢٥ ٠٨:٤٥" at bounding box center [532, 134] width 146 height 26
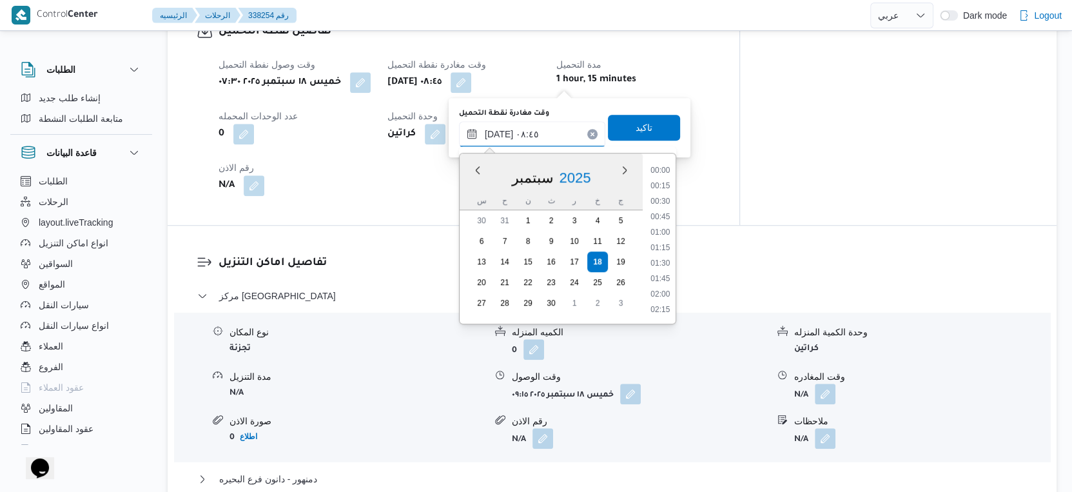
scroll to position [463, 0]
click at [667, 235] on li "08:30" at bounding box center [660, 233] width 30 height 13
type input "١٨/٠٩/٢٠٢٥ ٠٨:٣٠"
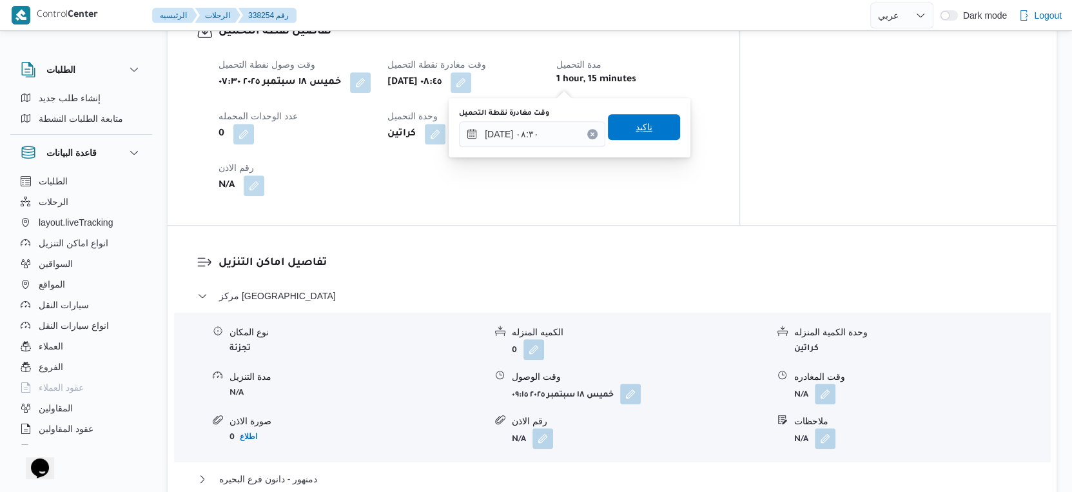
click at [651, 128] on span "تاكيد" at bounding box center [644, 127] width 72 height 26
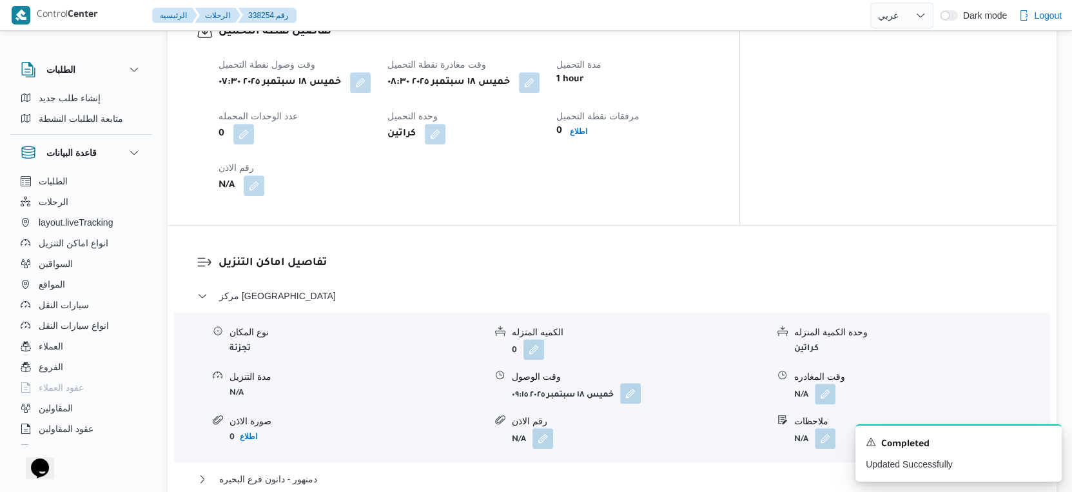
click at [635, 394] on button "button" at bounding box center [630, 393] width 21 height 21
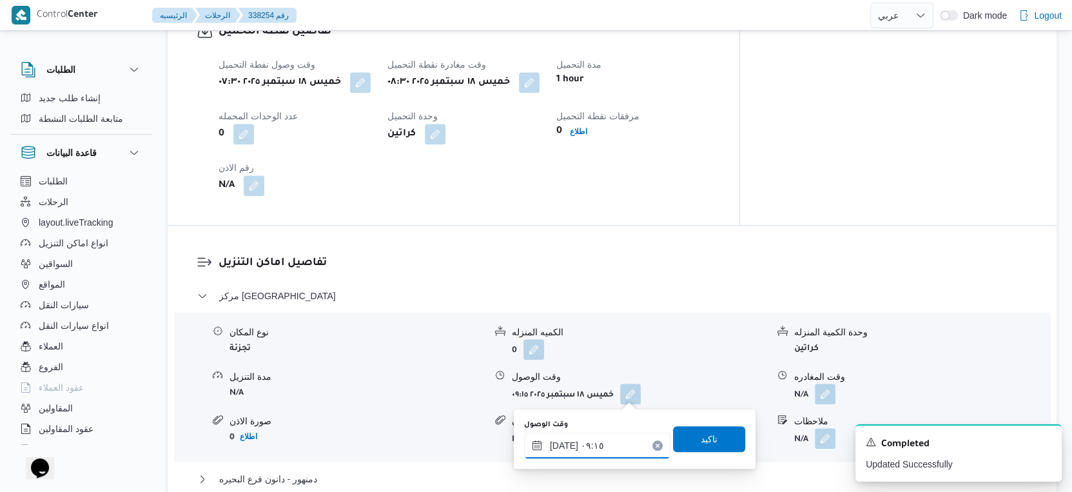
click at [603, 441] on input "١٨/٠٩/٢٠٢٥ ٠٩:١٥" at bounding box center [597, 446] width 146 height 26
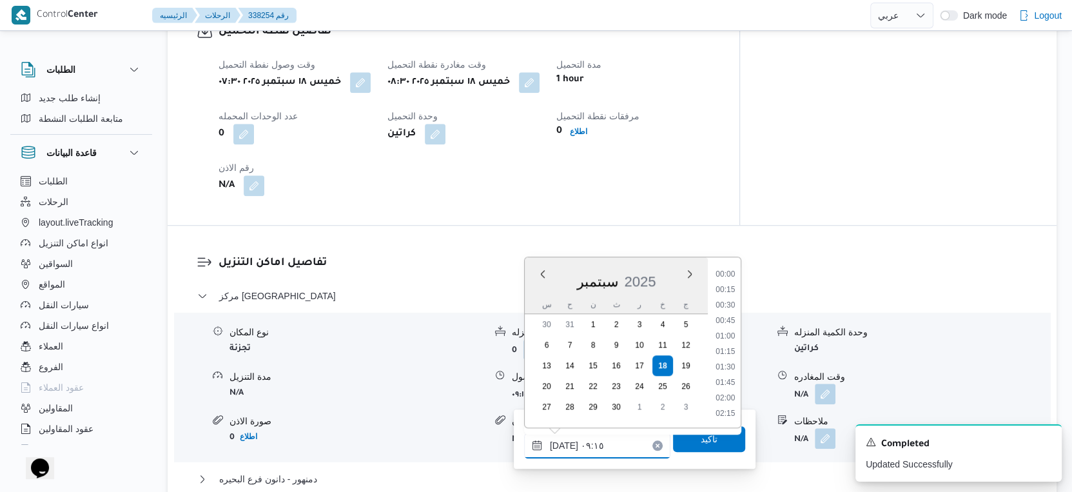
scroll to position [494, 0]
click at [728, 335] on li "09:00" at bounding box center [725, 337] width 30 height 13
type input "١٨/٠٩/٢٠٢٥ ٠٩:٠٠"
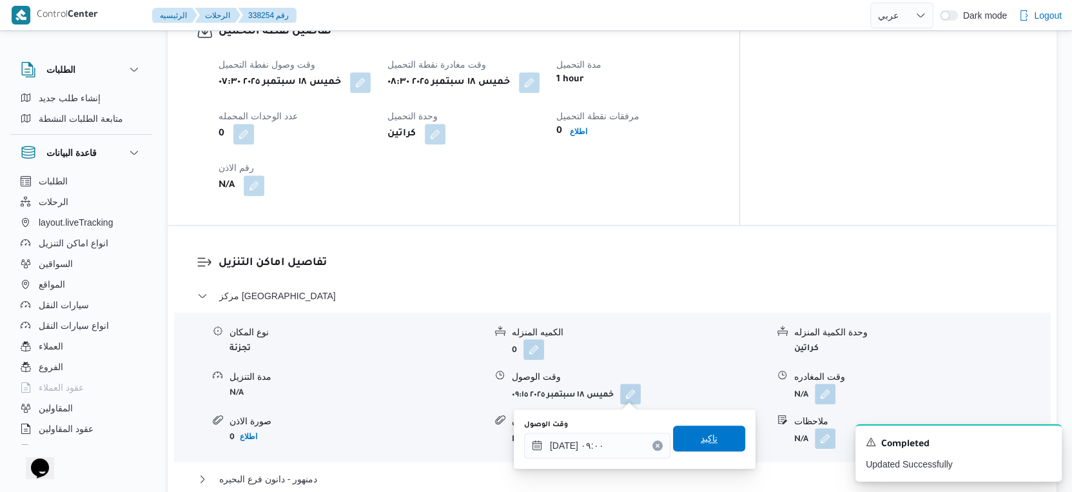
click at [715, 436] on span "تاكيد" at bounding box center [709, 438] width 72 height 26
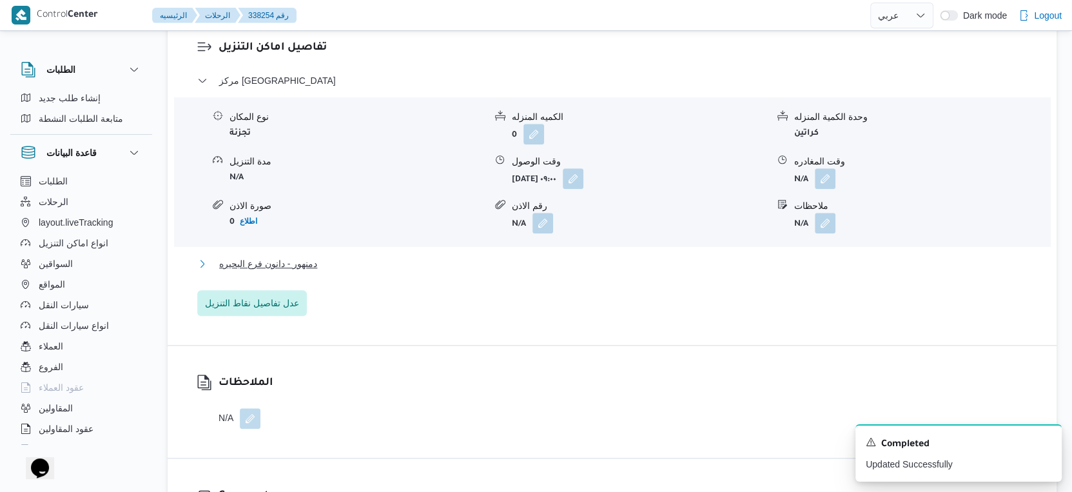
click at [373, 264] on button "دمنهور - دانون فرع البحيره" at bounding box center [612, 263] width 830 height 15
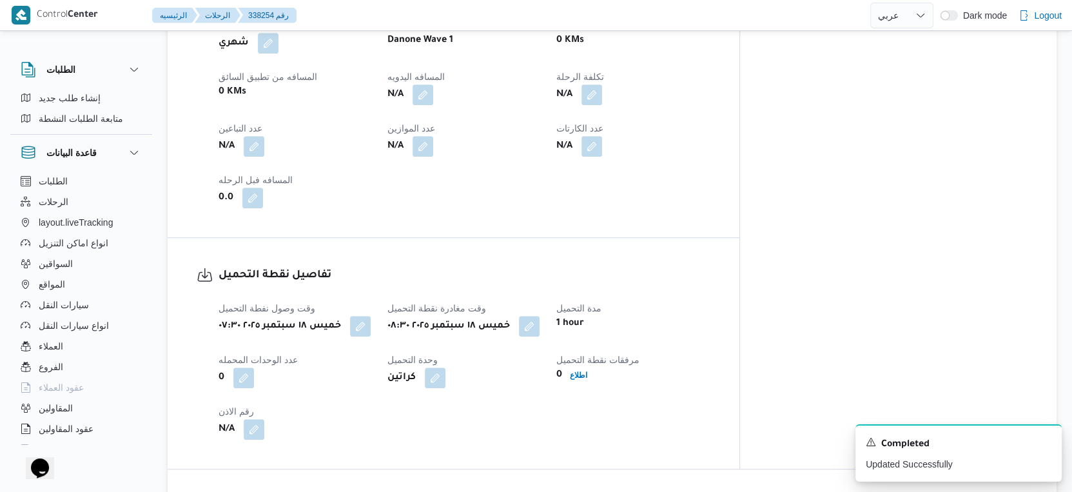
scroll to position [358, 0]
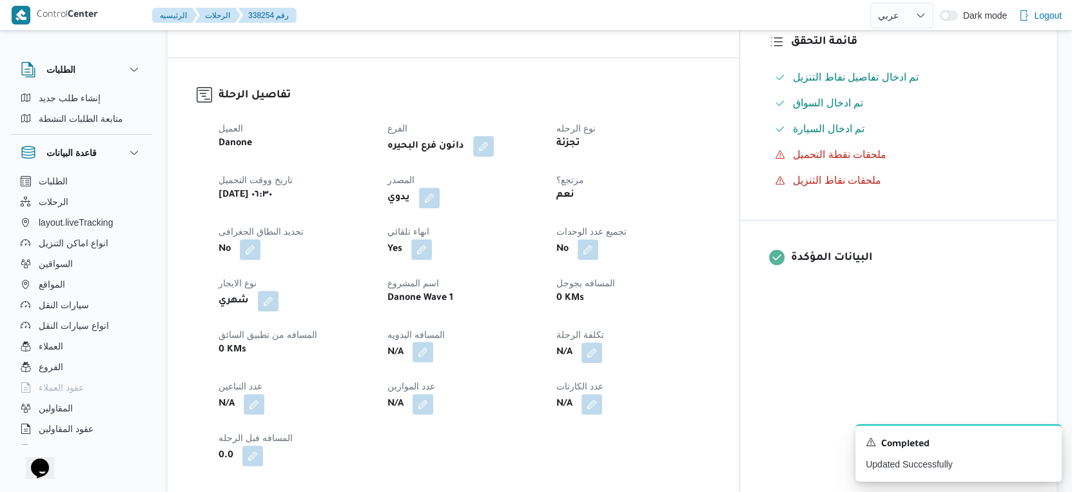
click at [433, 351] on button "button" at bounding box center [423, 352] width 21 height 21
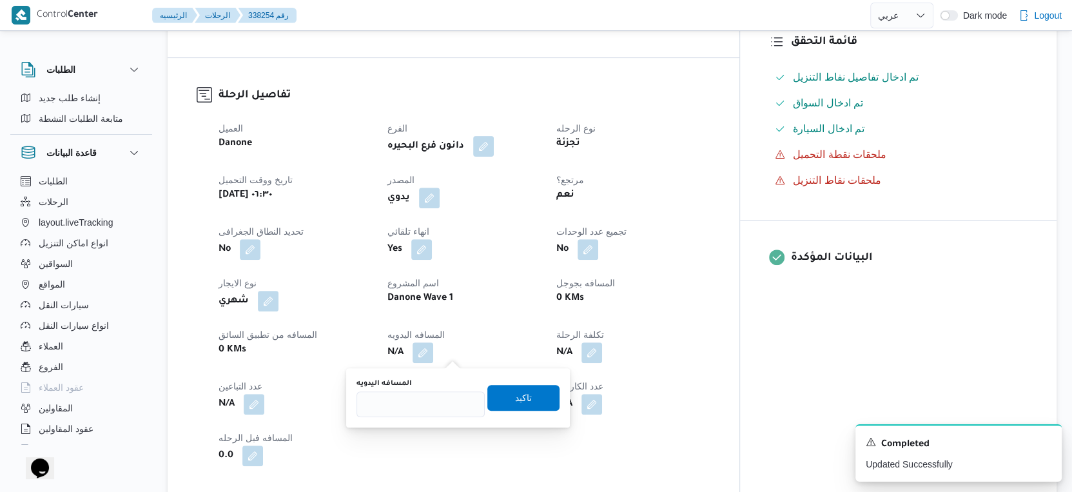
click at [419, 388] on div "المسافه اليدويه" at bounding box center [420, 397] width 128 height 39
click at [413, 397] on input "المسافه اليدويه" at bounding box center [420, 404] width 128 height 26
type input "36"
click at [529, 392] on span "تاكيد" at bounding box center [523, 397] width 72 height 26
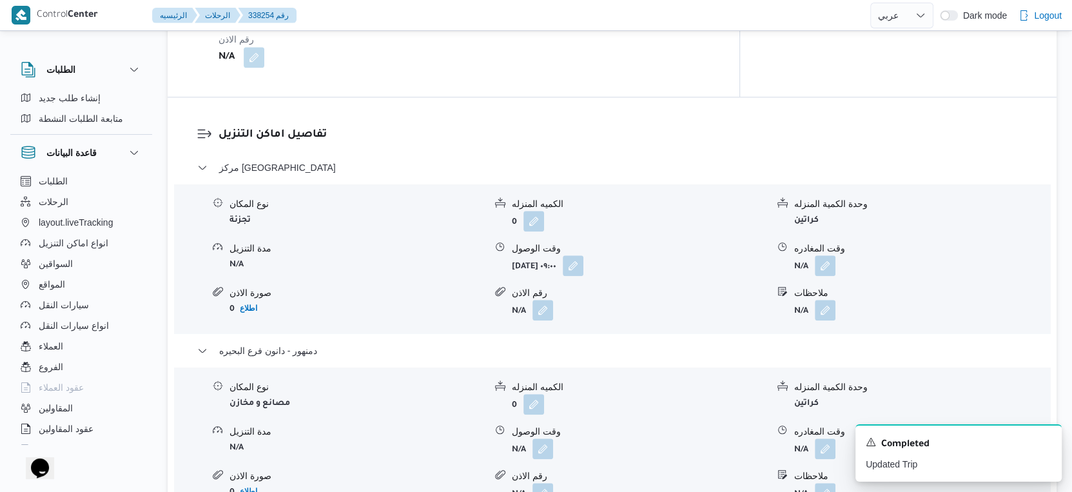
scroll to position [1075, 0]
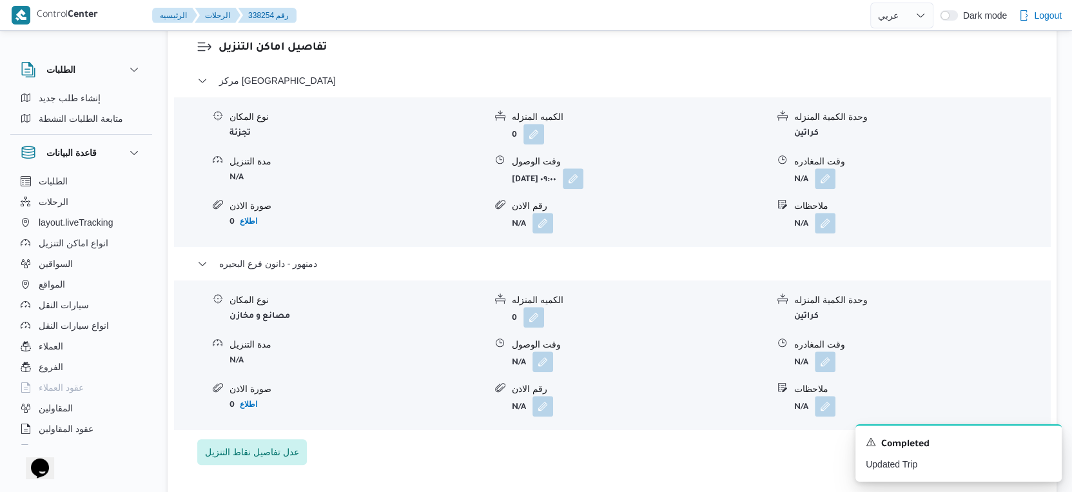
drag, startPoint x: 547, startPoint y: 365, endPoint x: 529, endPoint y: 375, distance: 20.8
click at [547, 366] on button "button" at bounding box center [542, 361] width 21 height 21
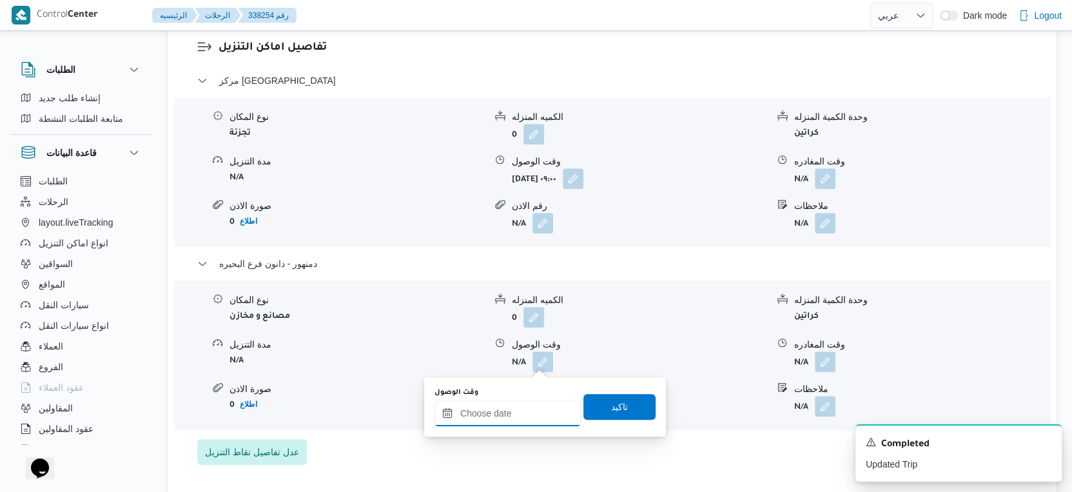
click at [514, 413] on input "وقت الوصول" at bounding box center [507, 413] width 146 height 26
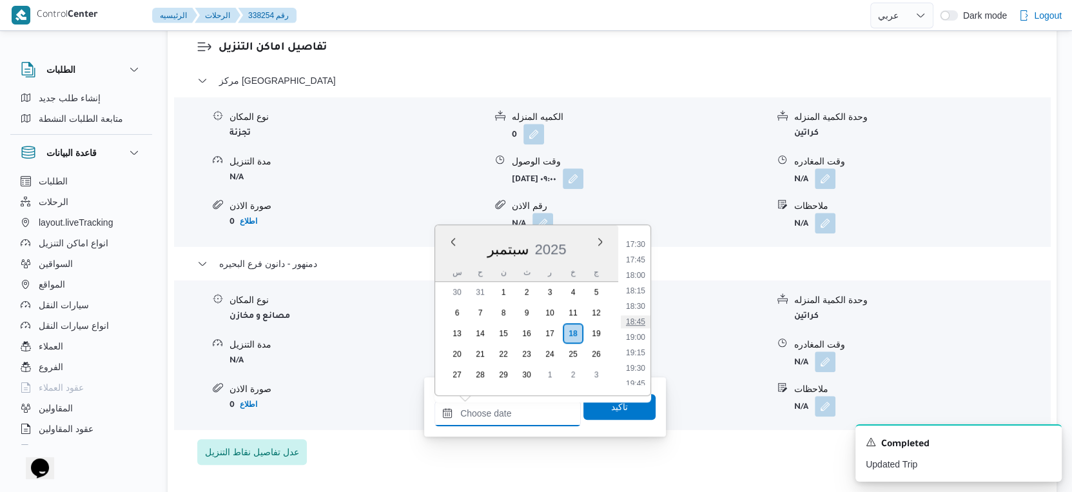
scroll to position [1009, 0]
drag, startPoint x: 642, startPoint y: 331, endPoint x: 637, endPoint y: 353, distance: 23.1
click at [642, 331] on li "17:45" at bounding box center [636, 330] width 30 height 13
type input "١٨/٠٩/٢٠٢٥ ١٧:٤٥"
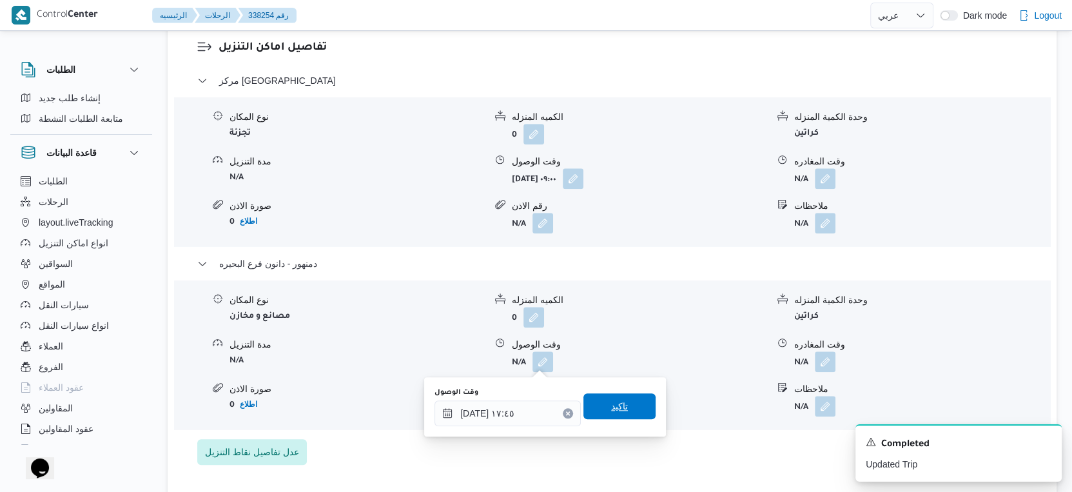
click at [627, 416] on span "تاكيد" at bounding box center [619, 406] width 72 height 26
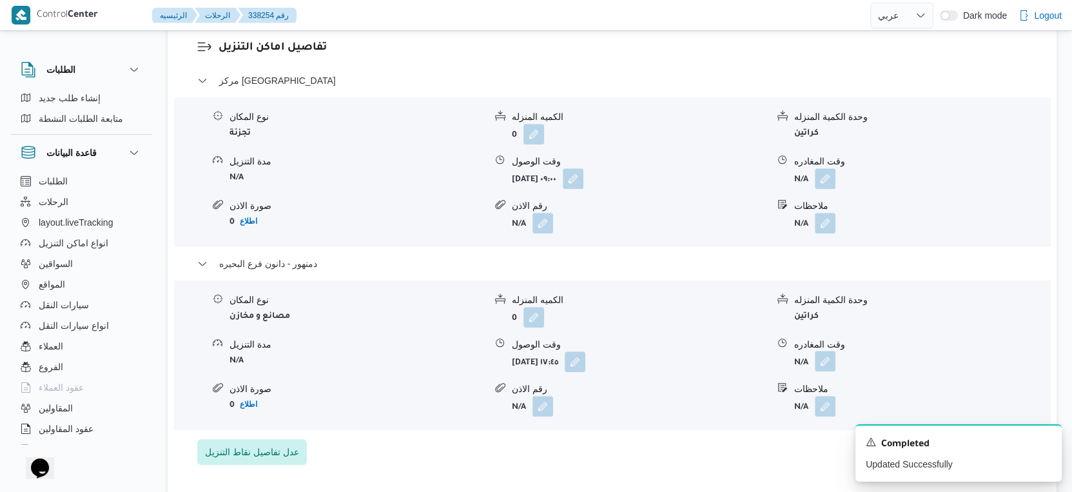
click at [815, 360] on button "button" at bounding box center [825, 361] width 21 height 21
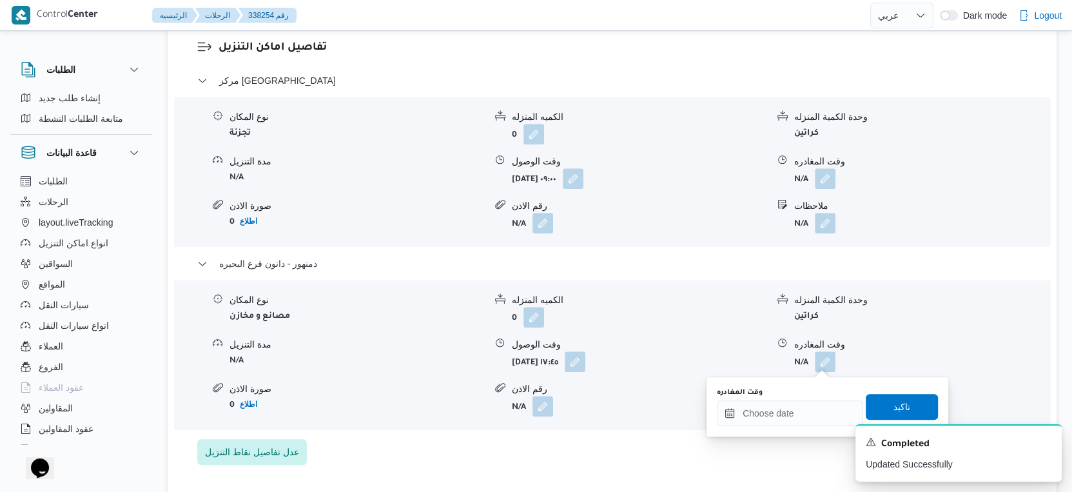
click at [813, 425] on div "وقت المغادره تاكيد" at bounding box center [828, 406] width 224 height 41
click at [814, 413] on input "وقت المغادره" at bounding box center [790, 413] width 146 height 26
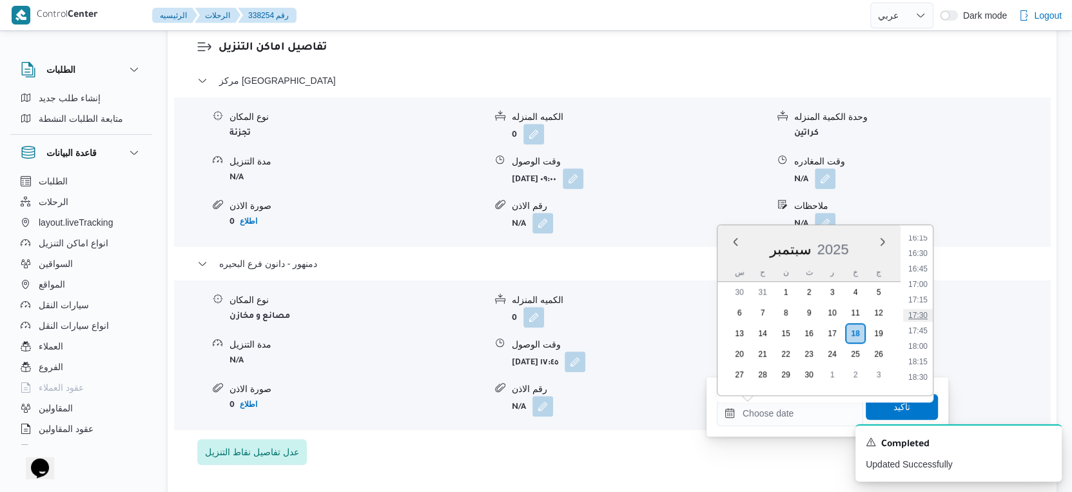
click at [920, 315] on li "17:30" at bounding box center [918, 315] width 30 height 13
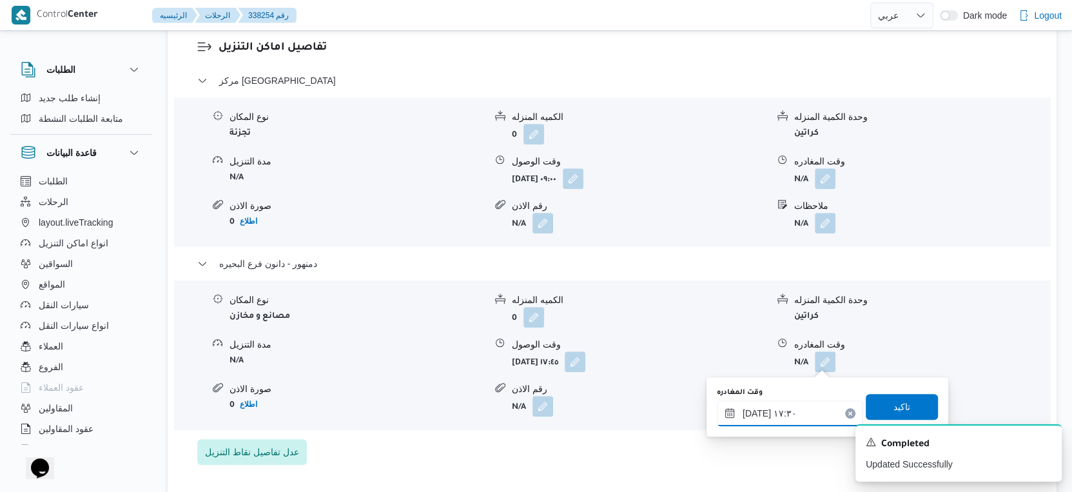
click at [756, 411] on input "١٨/٠٩/٢٠٢٥ ١٧:٣٠" at bounding box center [790, 413] width 146 height 26
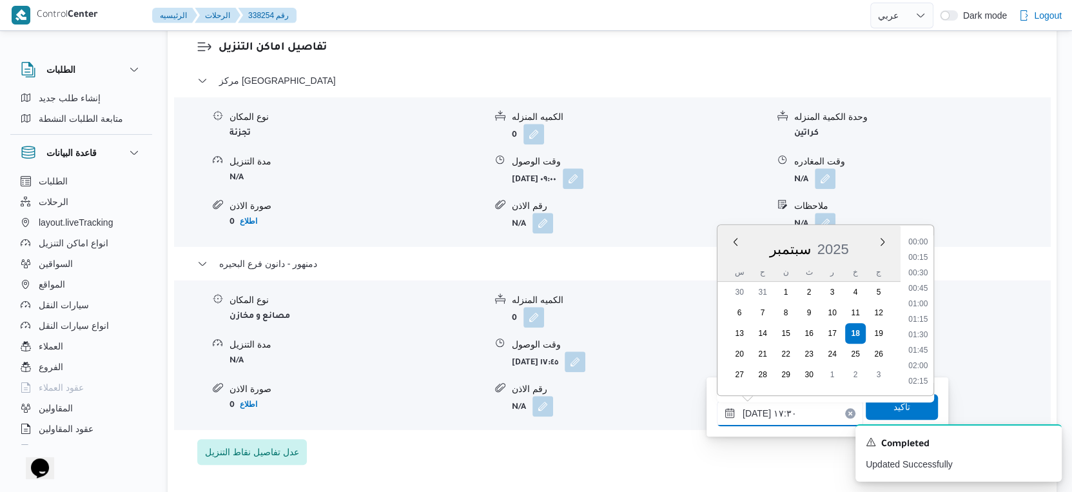
click at [756, 411] on input "١٨/٠٩/٢٠٢٥ ١٧:٣٠" at bounding box center [790, 413] width 146 height 26
type input "١٨/٠٩/٢٠٢٥ ١٧:٥٠"
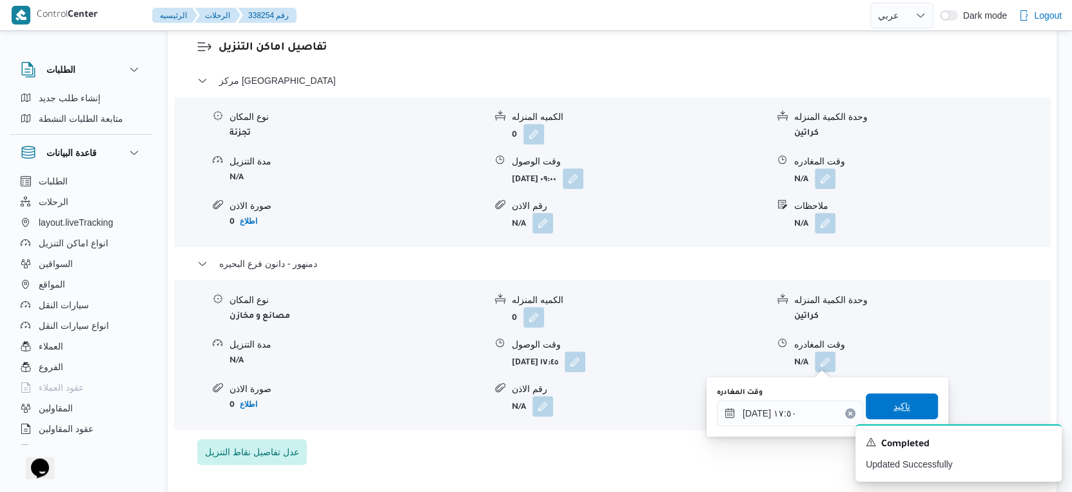
click at [904, 401] on span "تاكيد" at bounding box center [902, 406] width 72 height 26
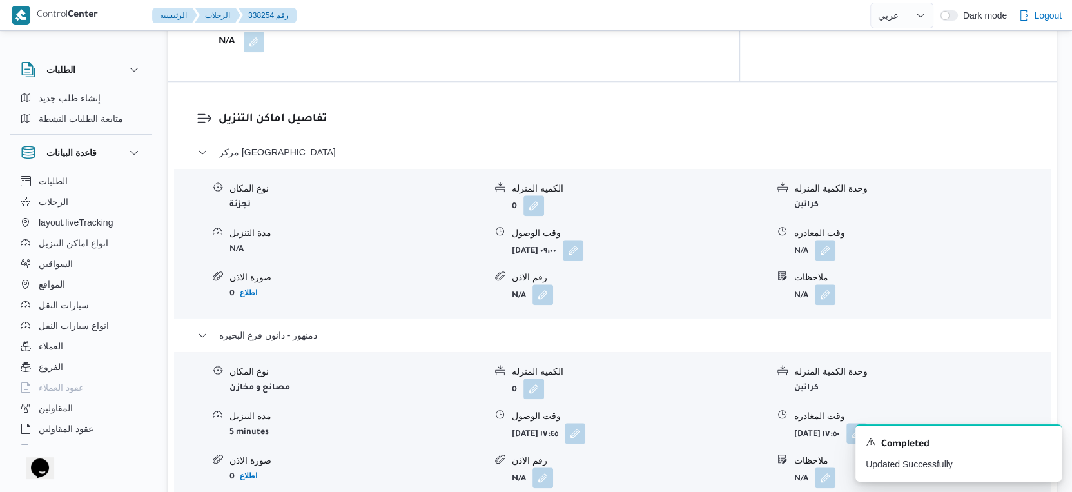
scroll to position [1002, 0]
click at [822, 254] on button "button" at bounding box center [825, 250] width 21 height 21
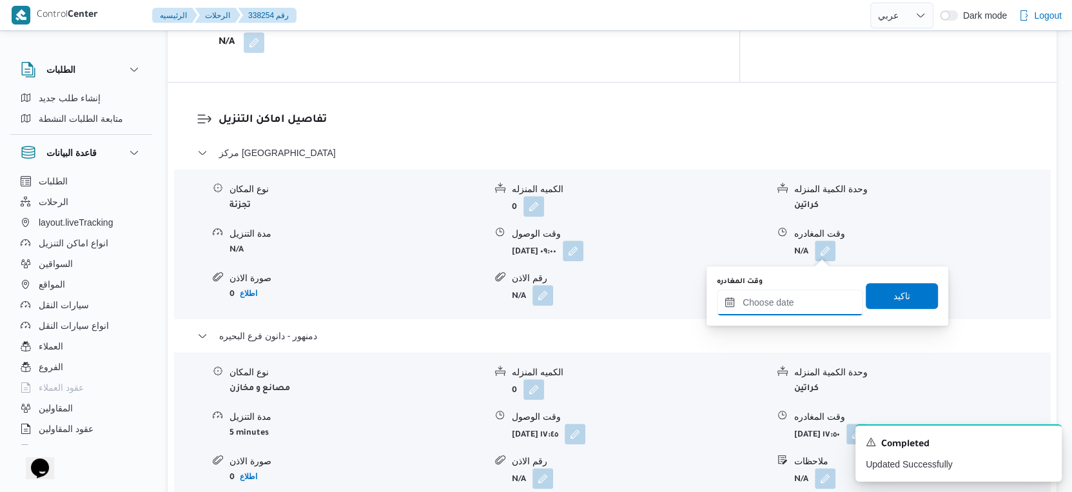
click at [799, 300] on input "وقت المغادره" at bounding box center [790, 302] width 146 height 26
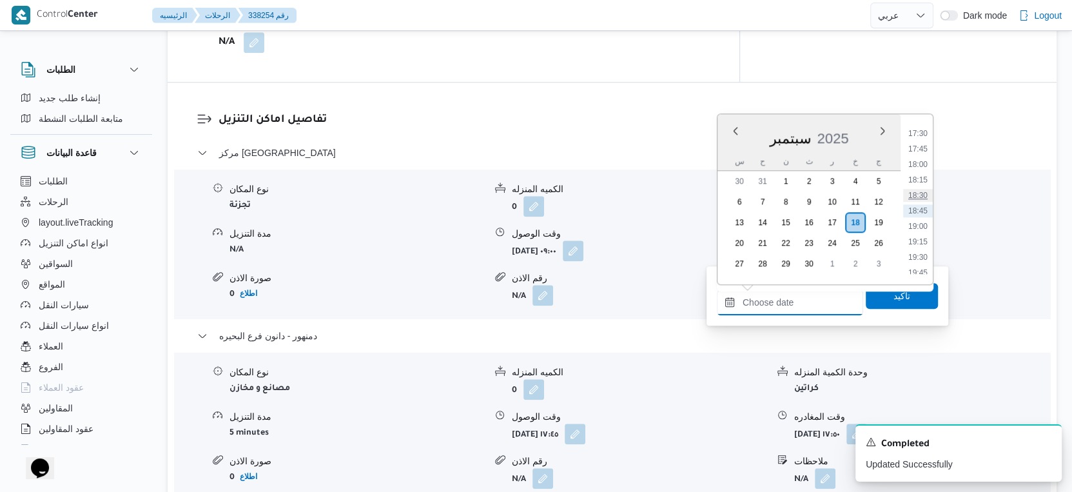
scroll to position [1009, 0]
drag, startPoint x: 923, startPoint y: 200, endPoint x: 922, endPoint y: 208, distance: 7.8
click at [923, 200] on li "17:30" at bounding box center [918, 204] width 30 height 13
type input "١٨/٠٩/٢٠٢٥ ١٧:٣٠"
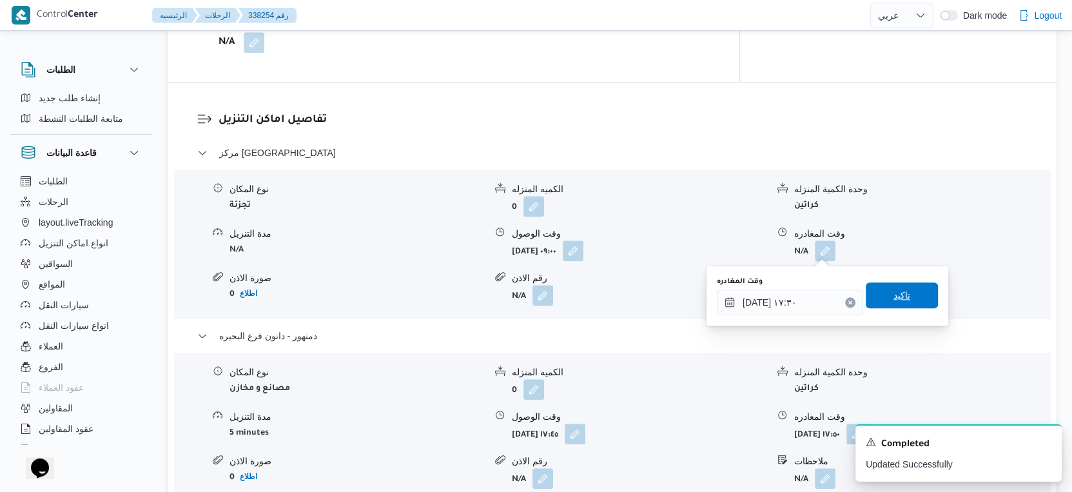
click at [906, 287] on span "تاكيد" at bounding box center [902, 295] width 72 height 26
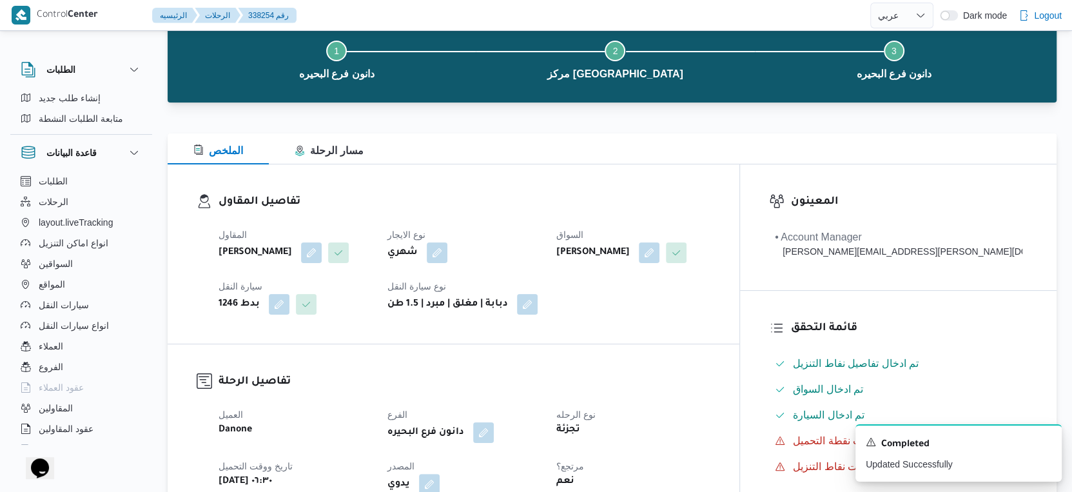
scroll to position [0, 0]
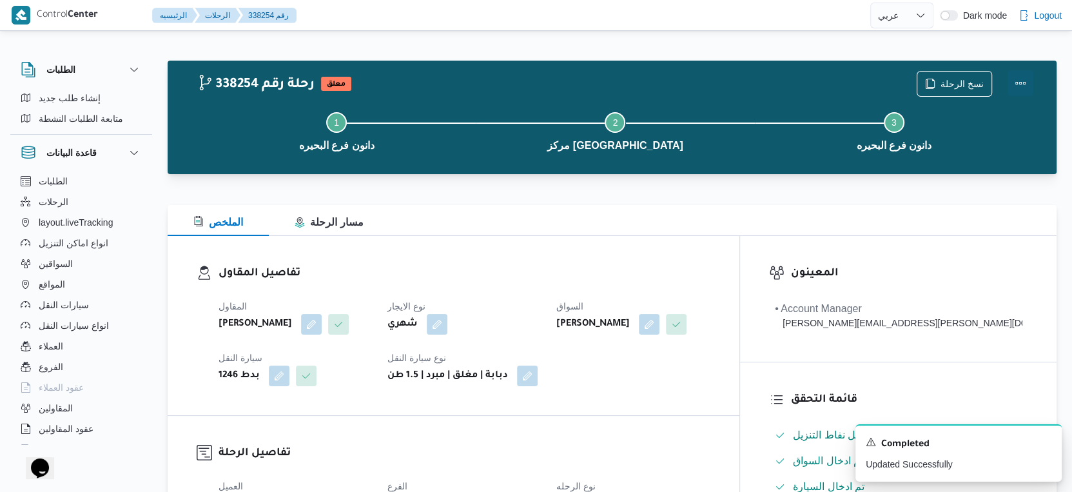
click at [1020, 81] on button "Actions" at bounding box center [1021, 83] width 26 height 26
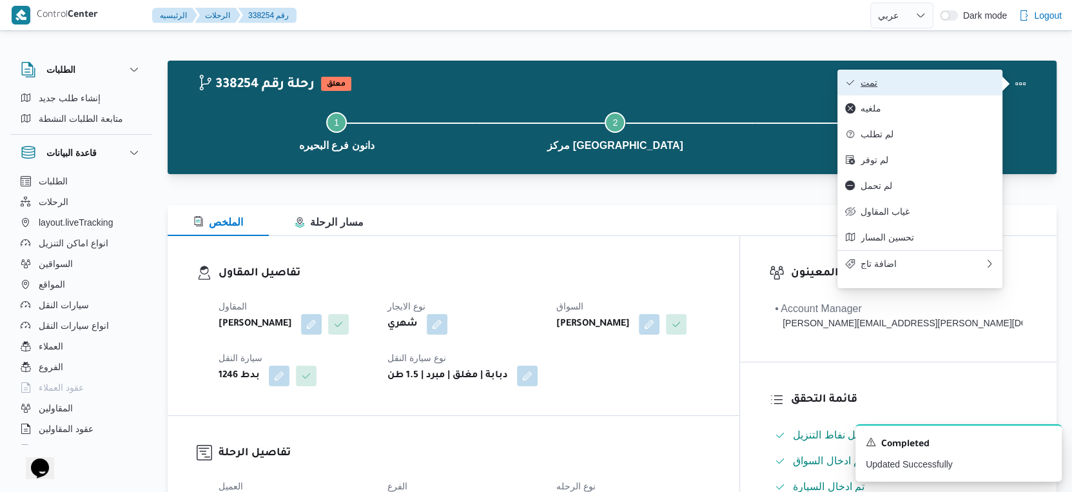
click at [916, 80] on span "تمت" at bounding box center [928, 82] width 134 height 10
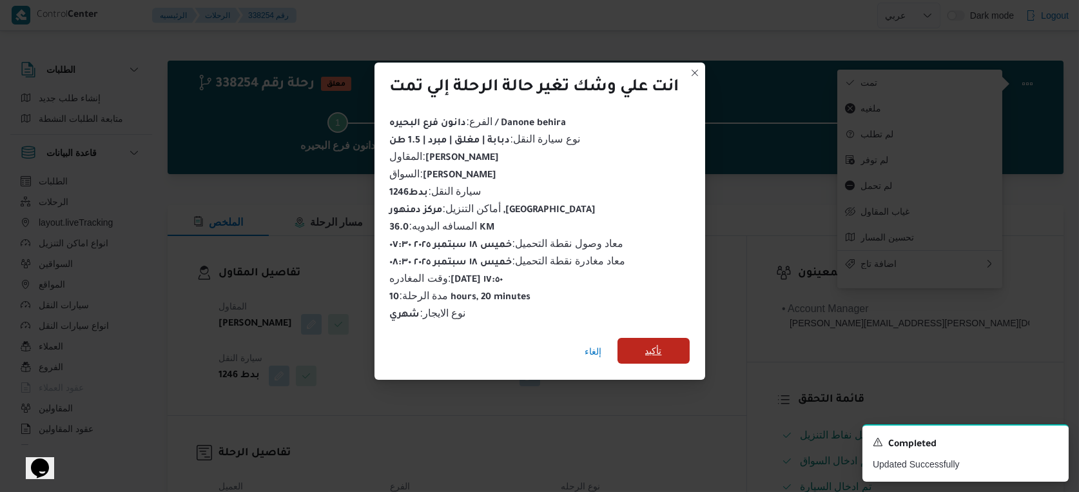
click at [655, 354] on span "تأكيد" at bounding box center [653, 350] width 17 height 15
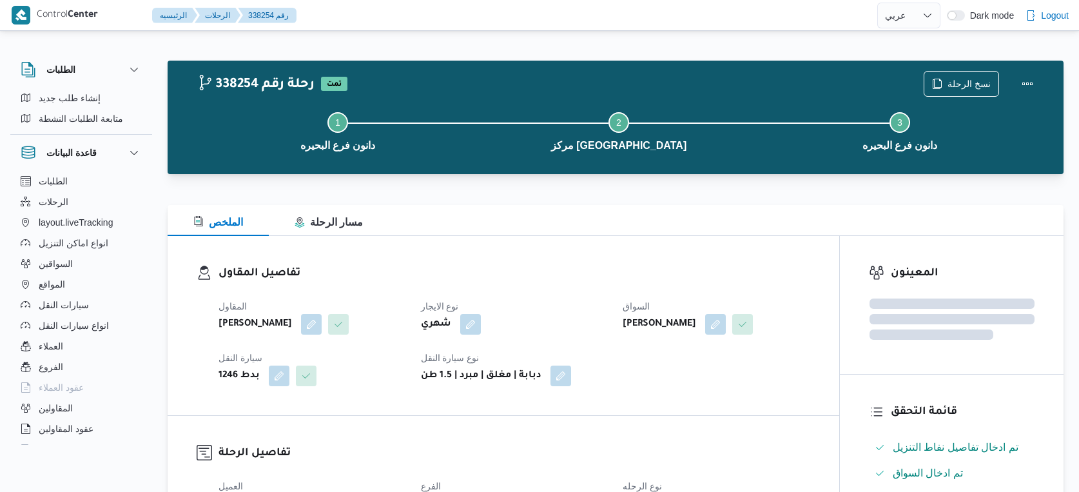
select select "ar"
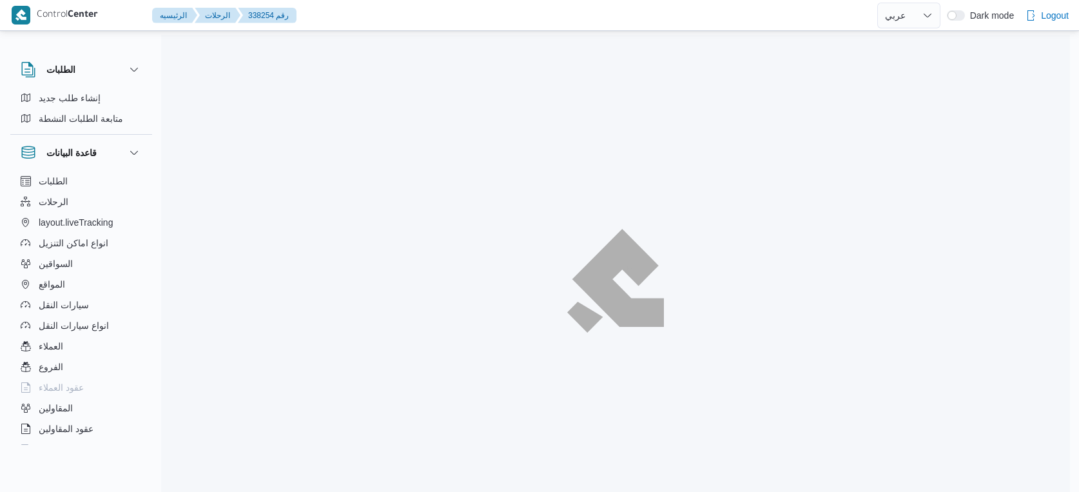
select select "ar"
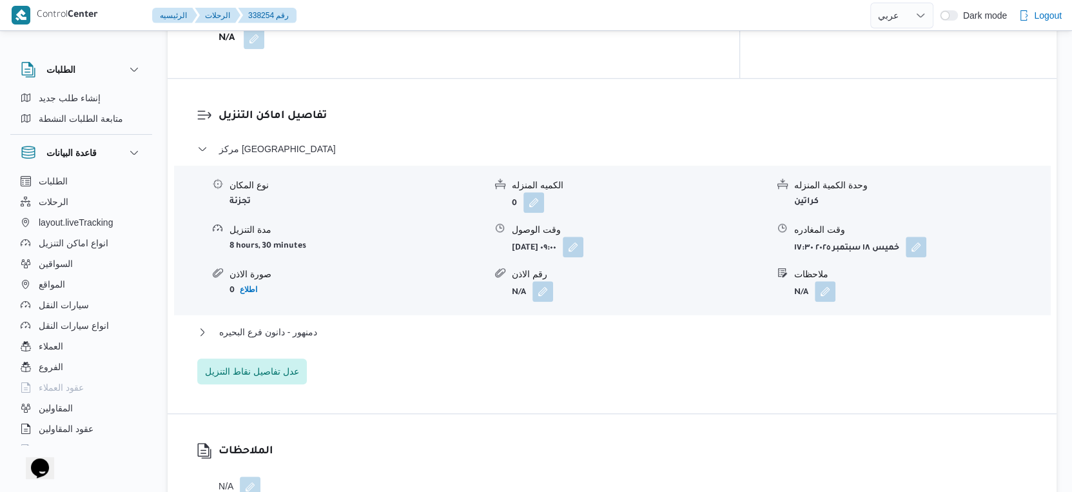
scroll to position [1002, 0]
click at [320, 326] on button "دمنهور - دانون فرع البحيره" at bounding box center [612, 330] width 830 height 15
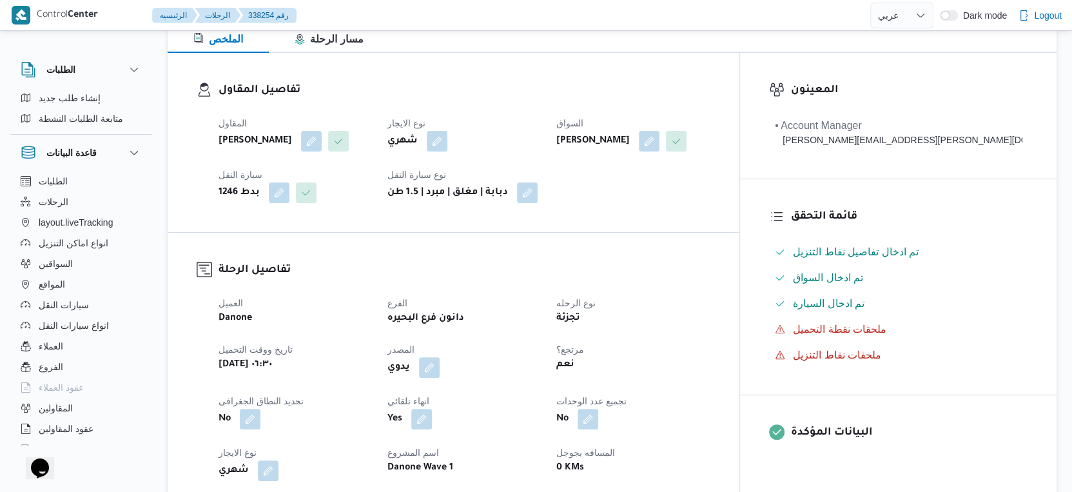
scroll to position [429, 0]
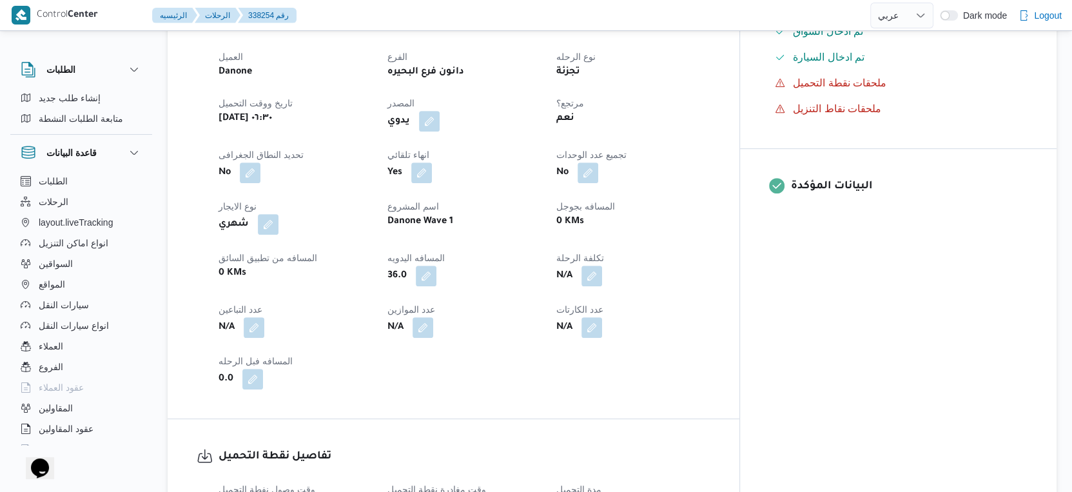
select select "ar"
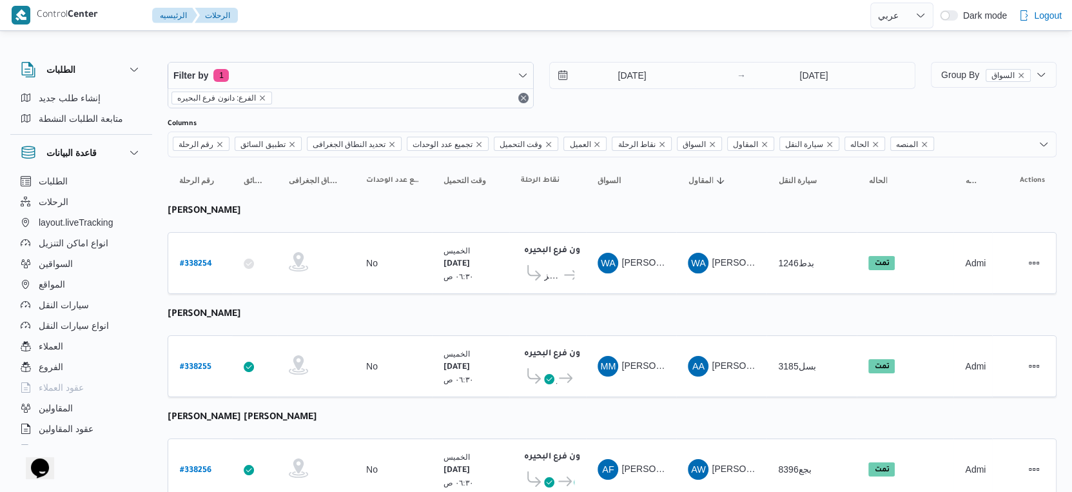
select select "ar"
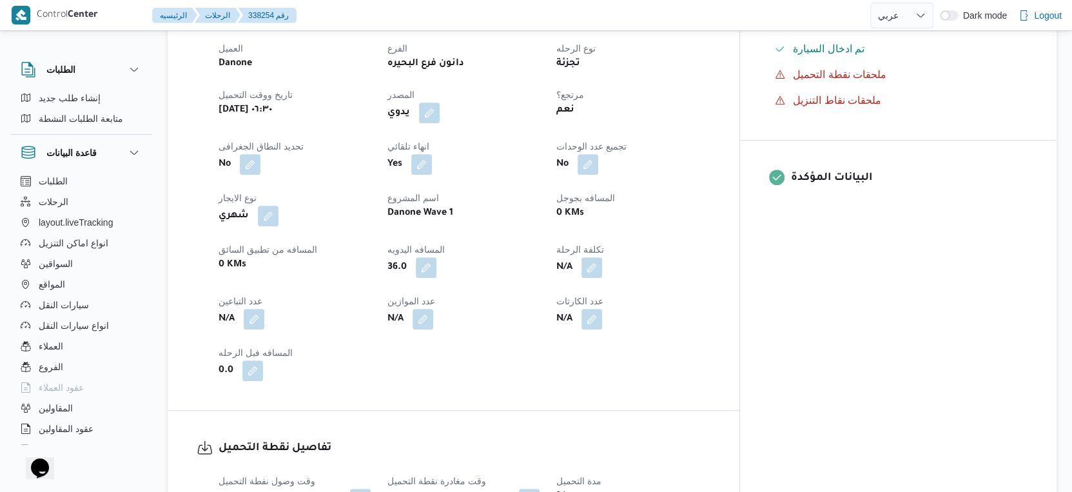
scroll to position [464, 0]
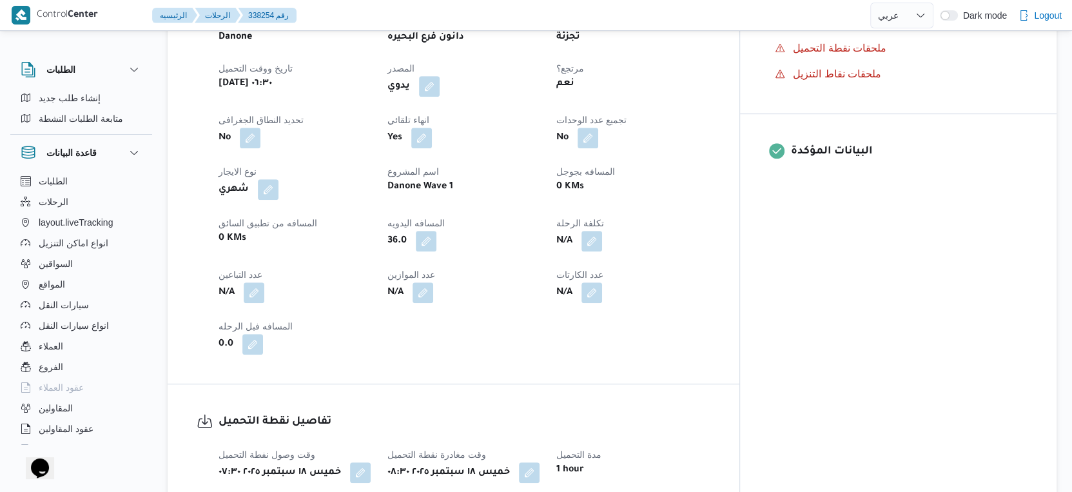
select select "ar"
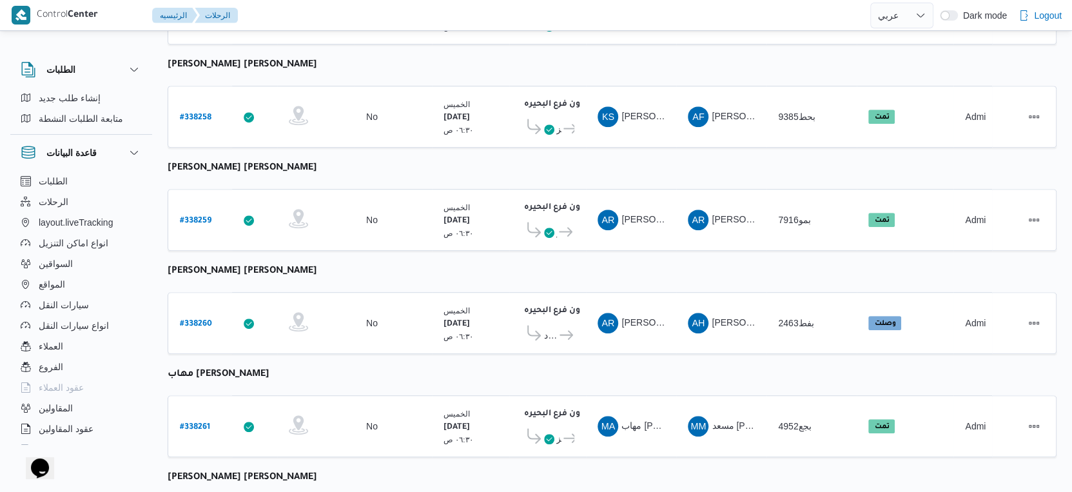
scroll to position [645, 0]
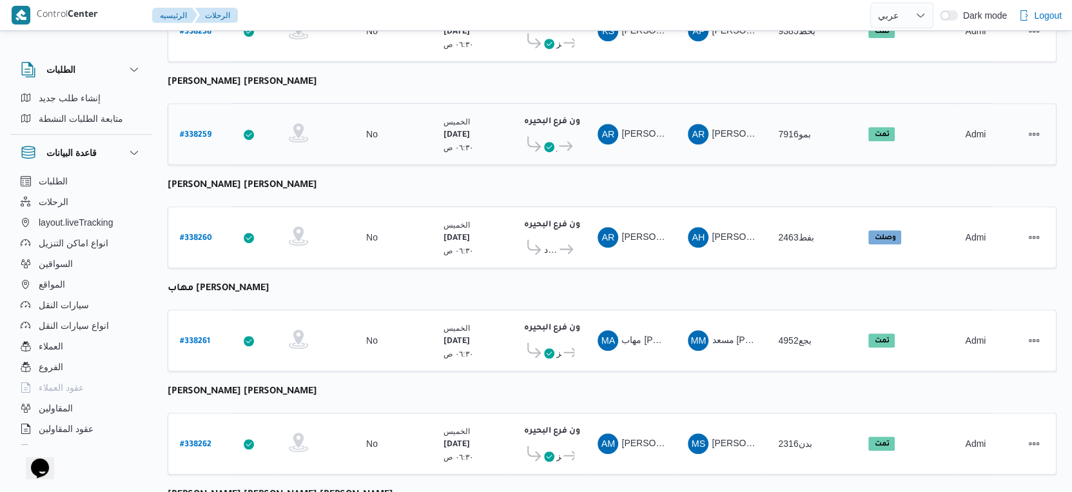
click at [190, 131] on b "# 338259" at bounding box center [196, 135] width 32 height 9
select select "ar"
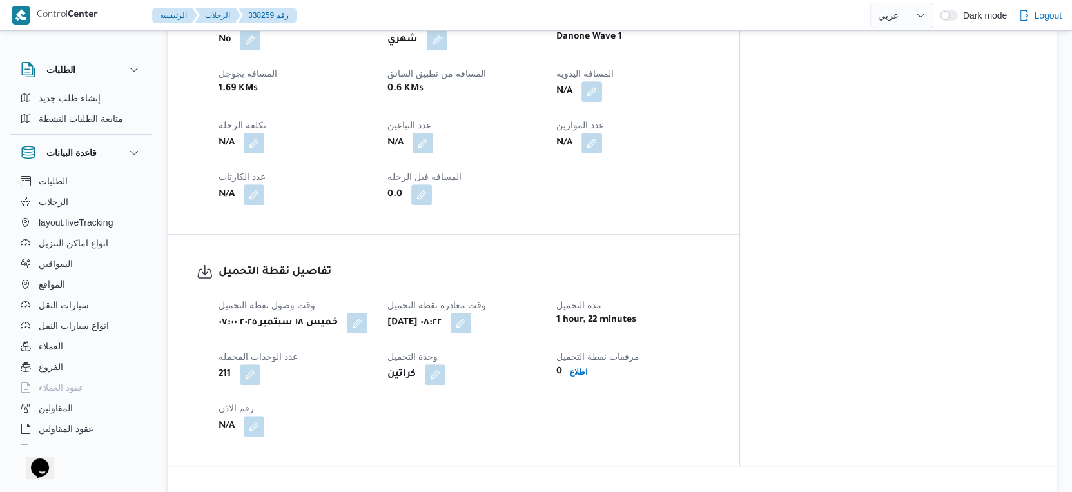
scroll to position [1146, 0]
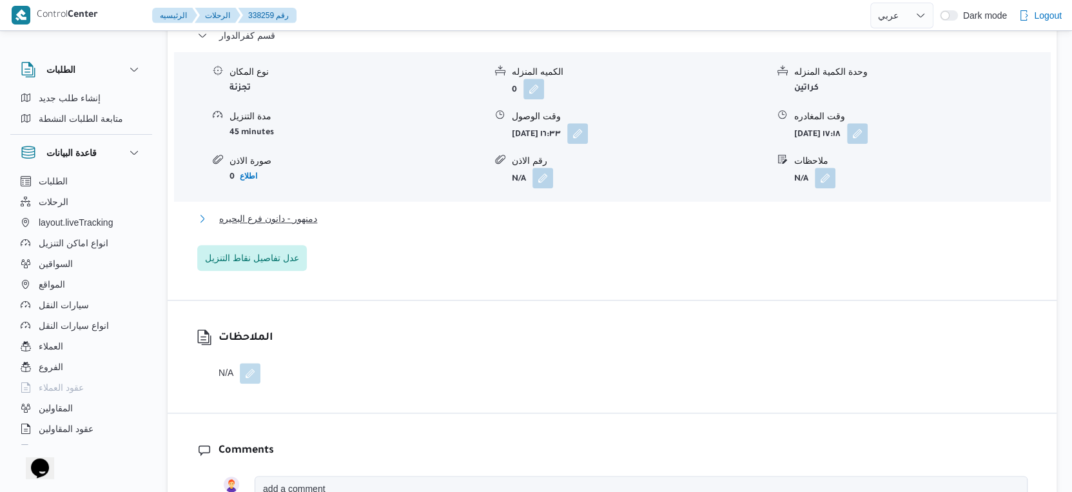
click at [320, 211] on button "دمنهور - دانون فرع البحيره" at bounding box center [612, 218] width 830 height 15
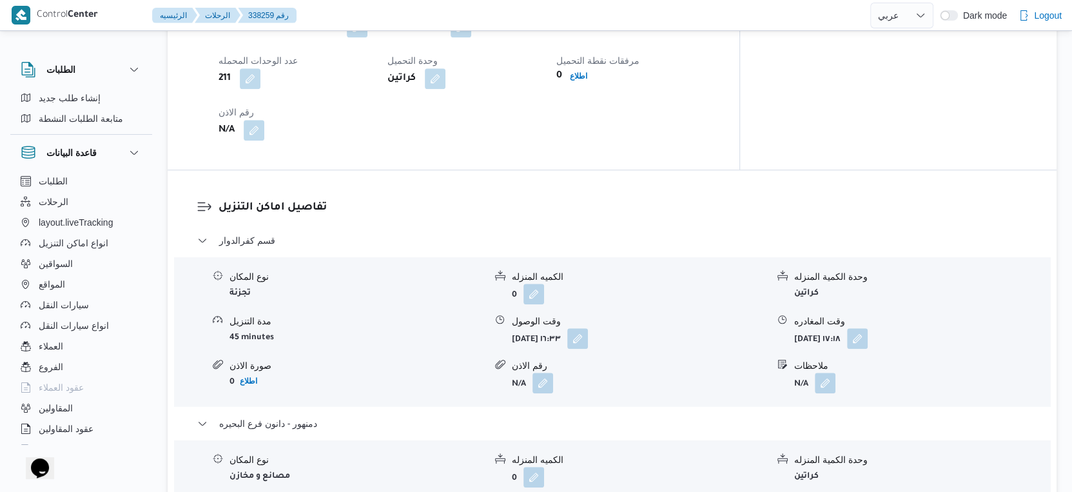
scroll to position [859, 0]
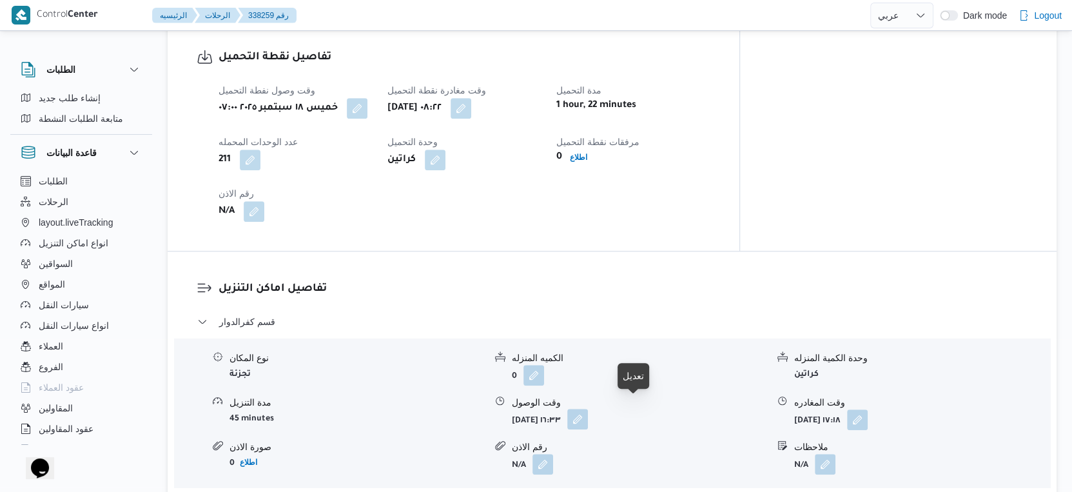
click at [588, 413] on button "button" at bounding box center [577, 419] width 21 height 21
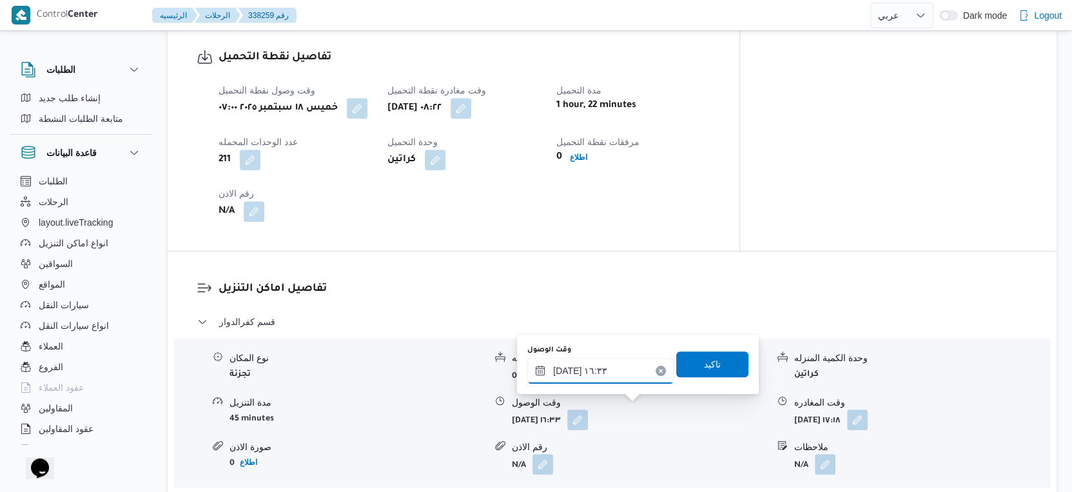
click at [598, 369] on input "١٨/٠٩/٢٠٢٥ ١٦:٣٣" at bounding box center [600, 371] width 146 height 26
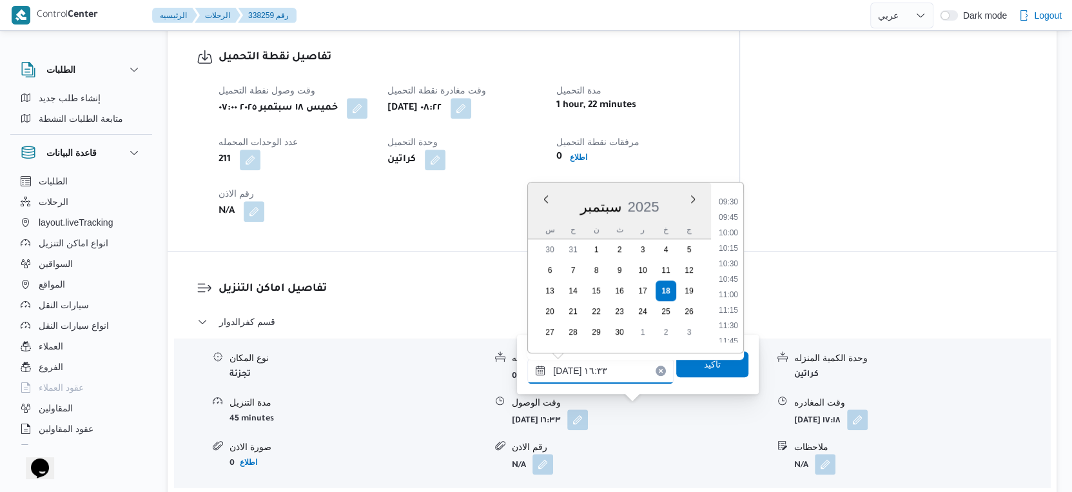
scroll to position [511, 0]
click at [731, 272] on li "09:30" at bounding box center [729, 275] width 30 height 13
type input "١٨/٠٩/٢٠٢٥ ٠٩:٣٠"
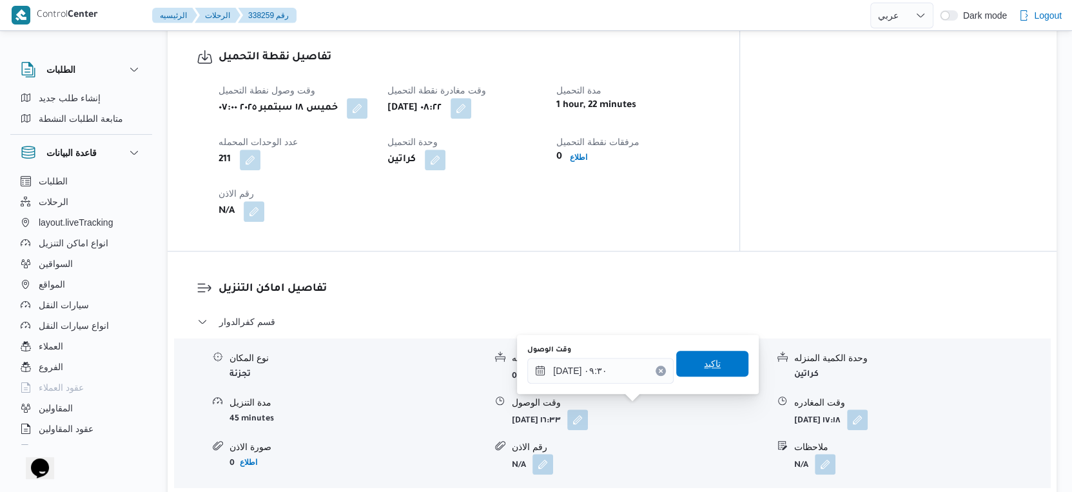
click at [710, 367] on span "تاكيد" at bounding box center [712, 364] width 72 height 26
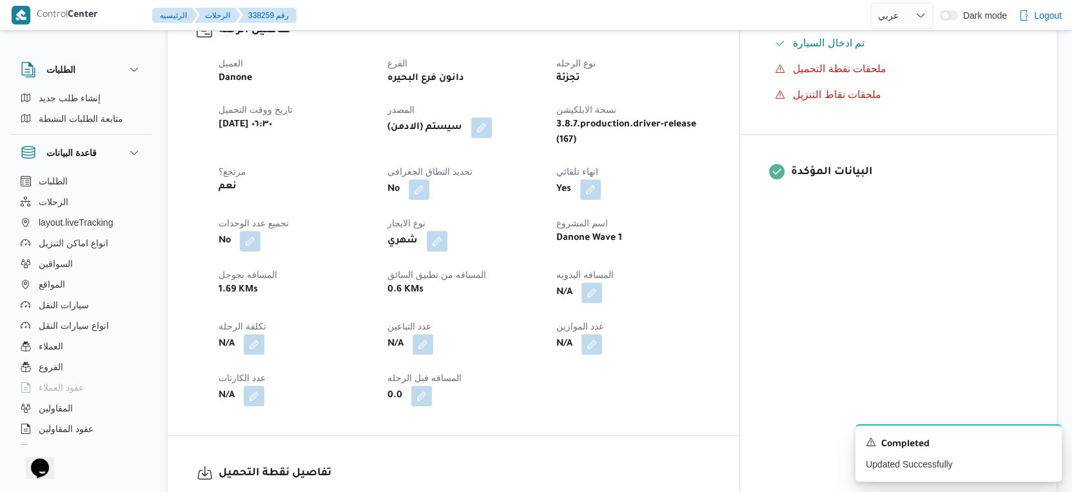
scroll to position [429, 0]
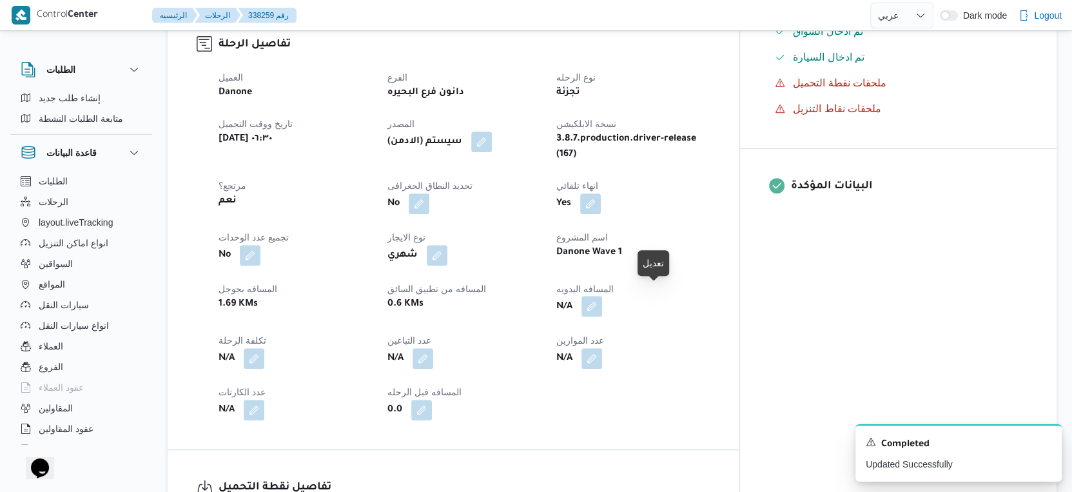
click at [602, 296] on button "button" at bounding box center [591, 306] width 21 height 21
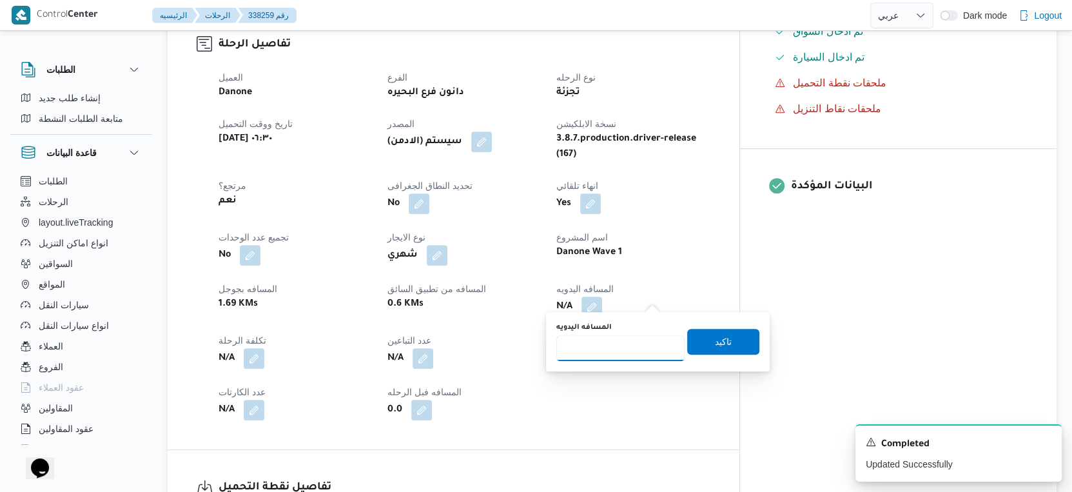
click at [616, 344] on input "المسافه اليدويه" at bounding box center [620, 348] width 128 height 26
type input "102"
click at [721, 338] on span "تاكيد" at bounding box center [723, 341] width 72 height 26
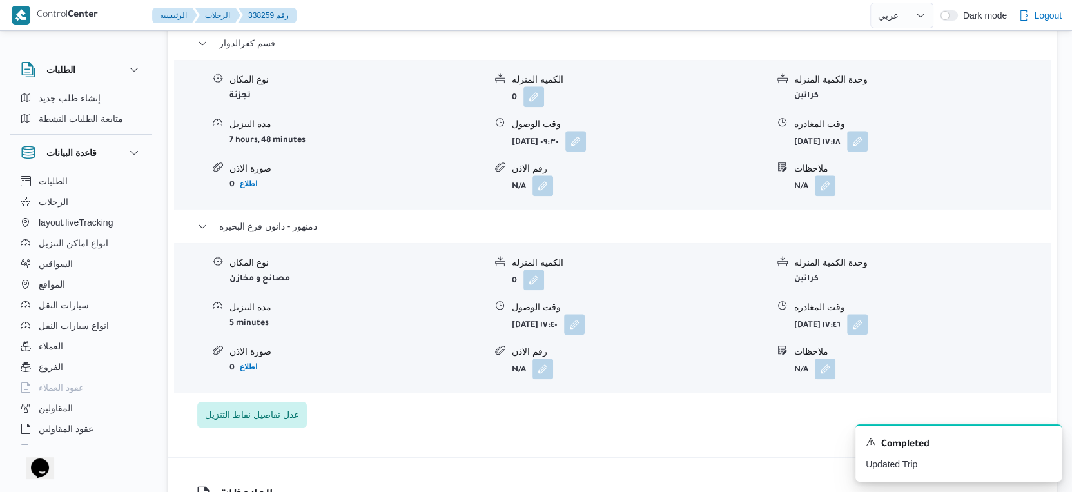
scroll to position [1075, 0]
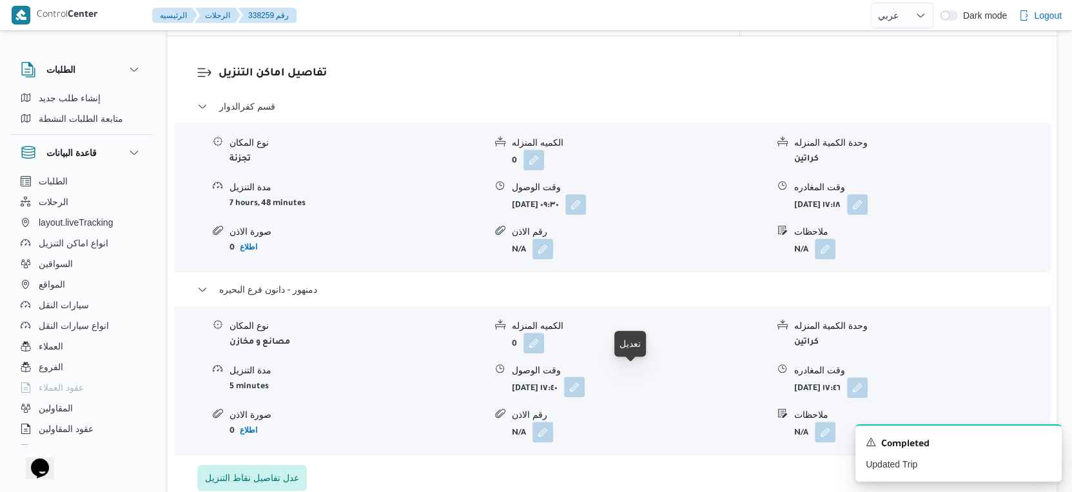
click at [585, 376] on button "button" at bounding box center [574, 386] width 21 height 21
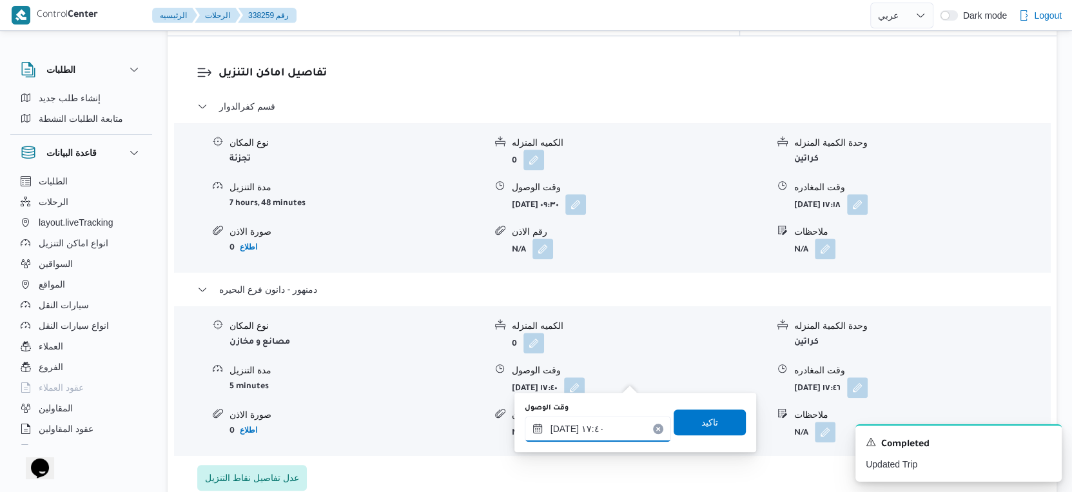
click at [612, 418] on input "١٨/٠٩/٢٠٢٥ ١٧:٤٠" at bounding box center [598, 429] width 146 height 26
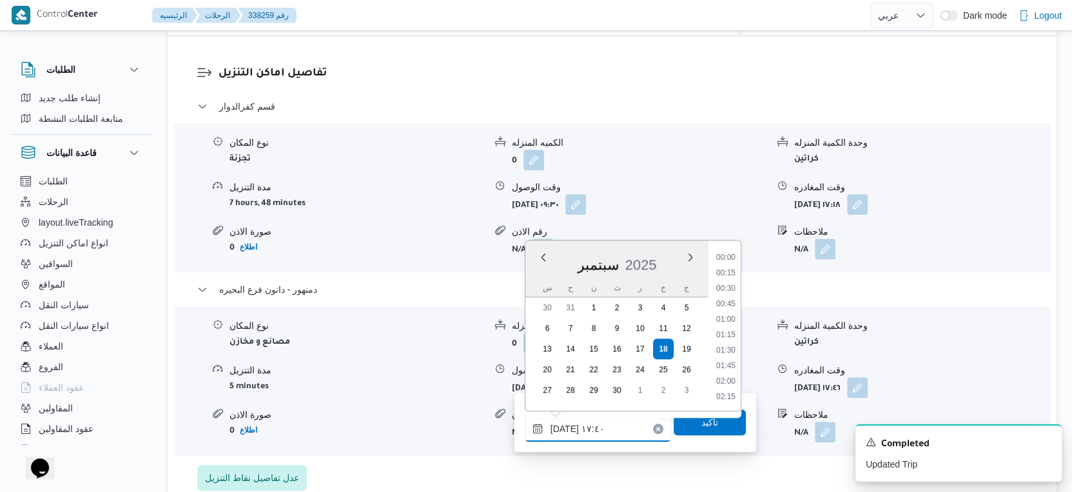
scroll to position [1004, 0]
click at [732, 271] on li "16:30" at bounding box center [726, 274] width 30 height 13
type input "١٨/٠٩/٢٠٢٥ ١٦:٣٠"
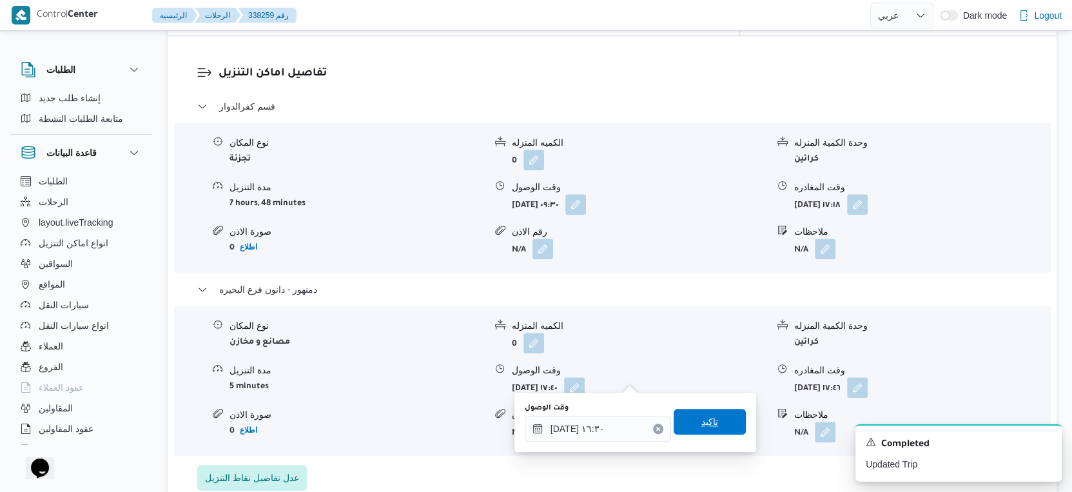
click at [704, 416] on span "تاكيد" at bounding box center [709, 421] width 17 height 15
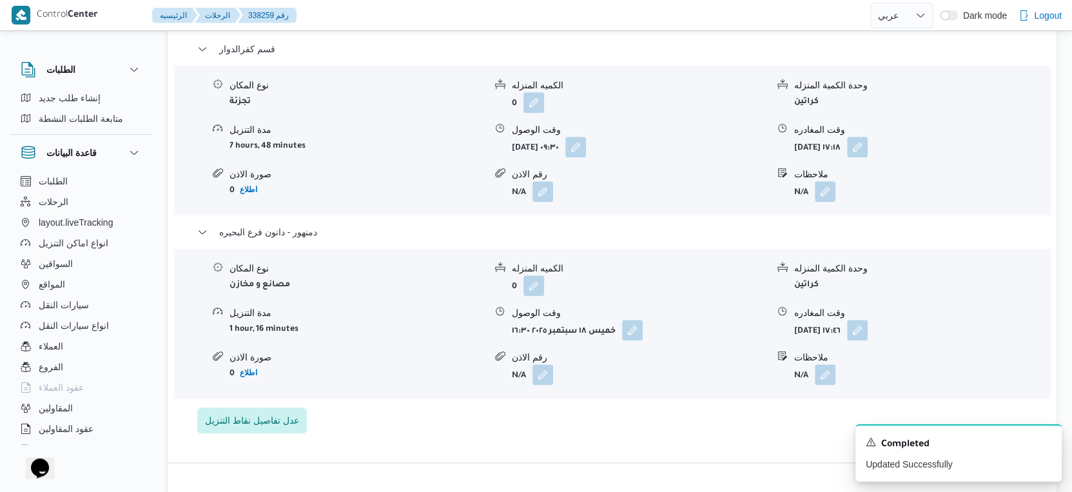
scroll to position [1218, 0]
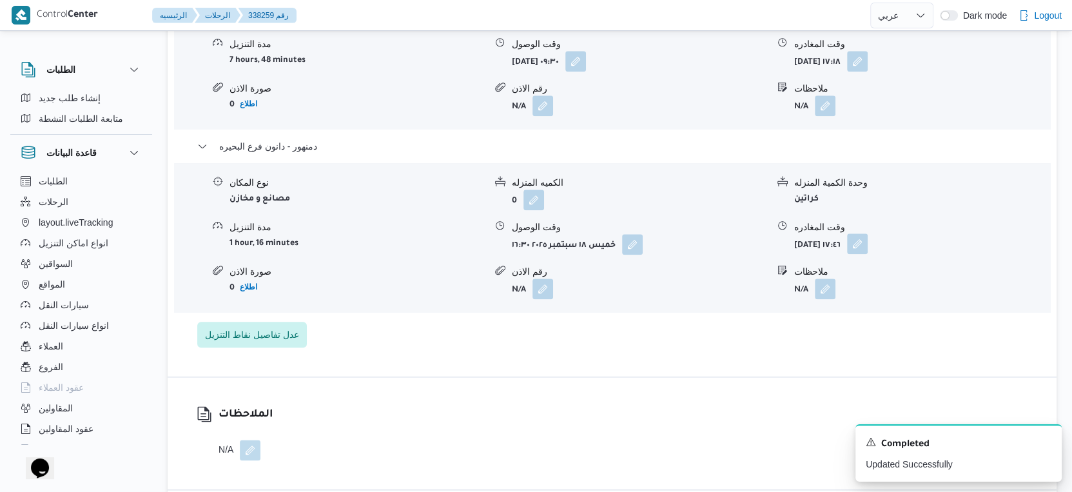
click at [868, 233] on button "button" at bounding box center [857, 243] width 21 height 21
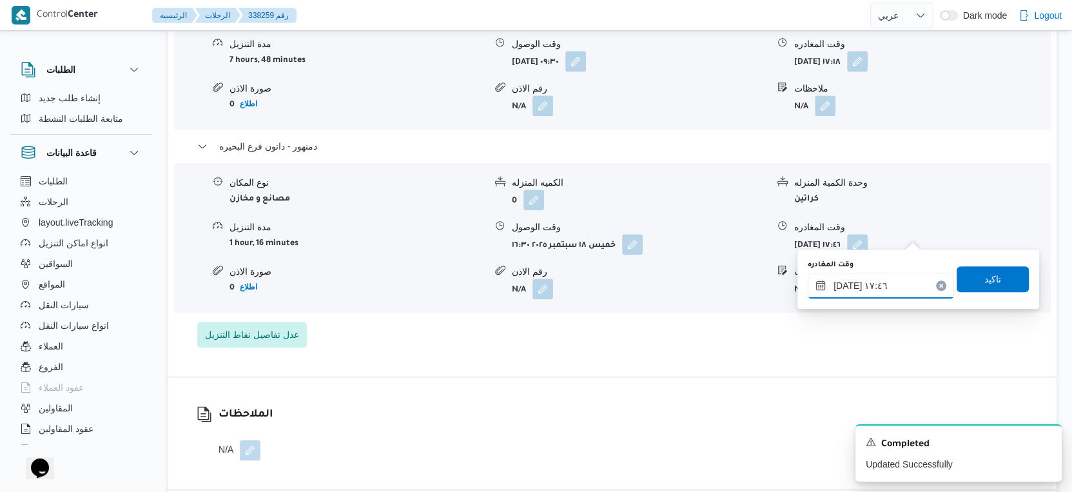
click at [891, 280] on input "١٨/٠٩/٢٠٢٥ ١٧:٤٦" at bounding box center [881, 286] width 146 height 26
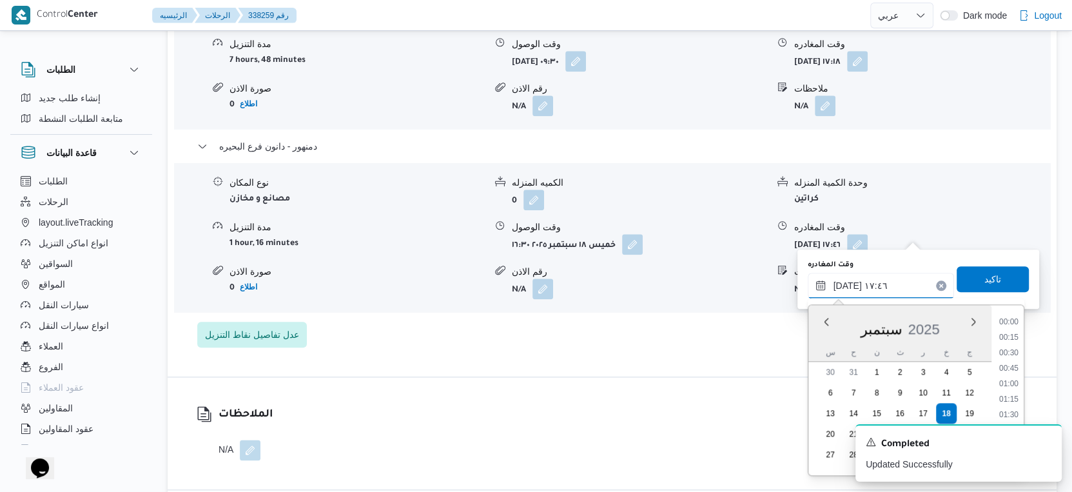
scroll to position [1019, 0]
click at [1010, 324] on li "16:30" at bounding box center [1009, 324] width 30 height 13
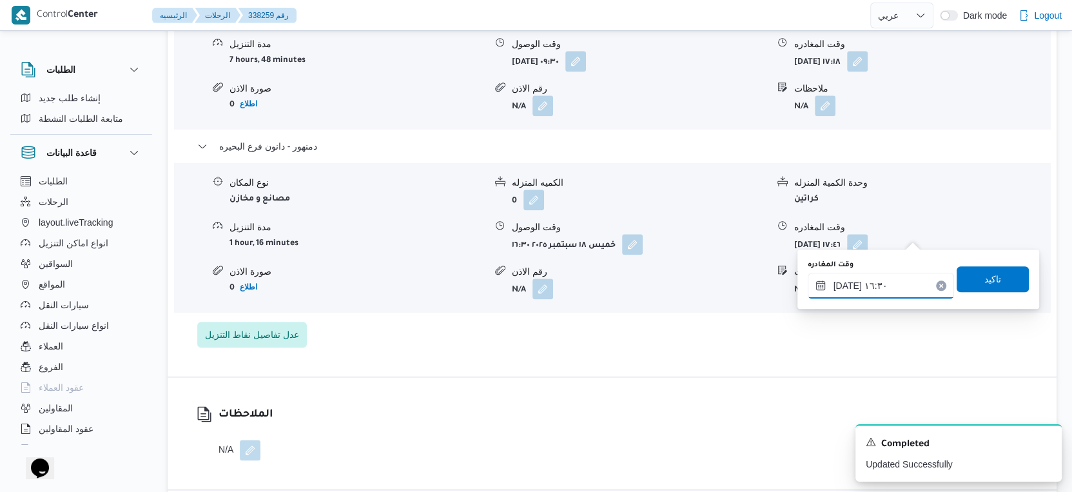
click at [846, 282] on input "١٨/٠٩/٢٠٢٥ ١٦:٣٠" at bounding box center [881, 286] width 146 height 26
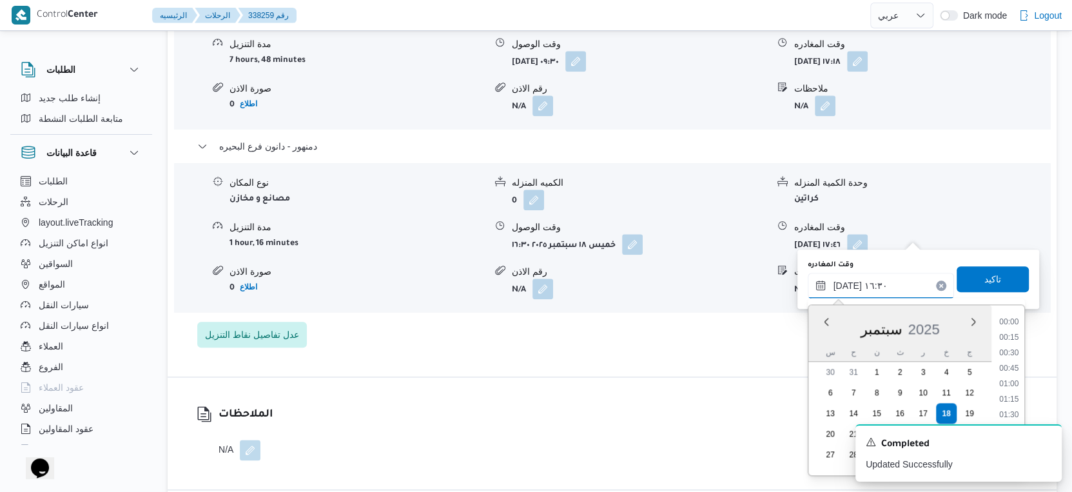
scroll to position [941, 0]
type input "١٨/٠٩/٢٠٢٥ ١٦:٣٥"
click at [984, 286] on span "تاكيد" at bounding box center [992, 278] width 17 height 15
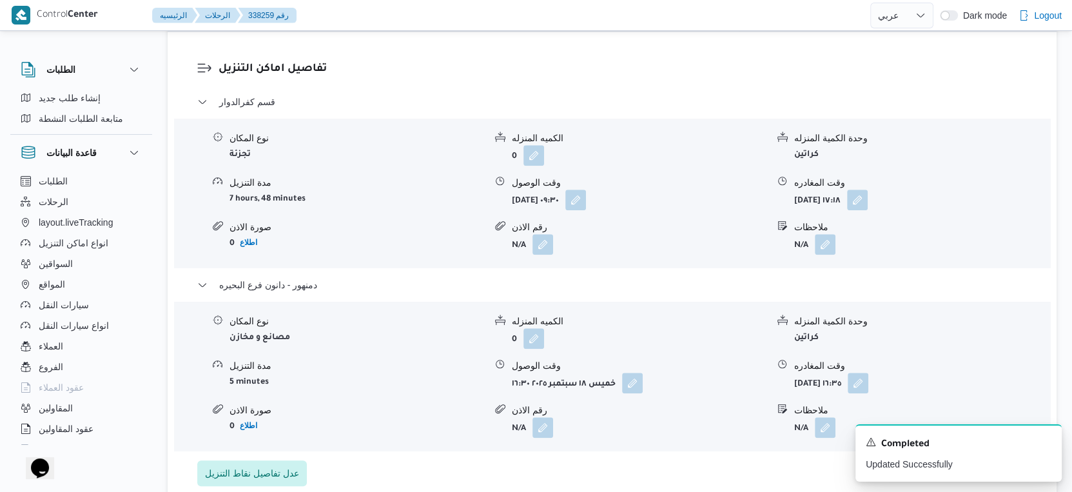
scroll to position [1075, 0]
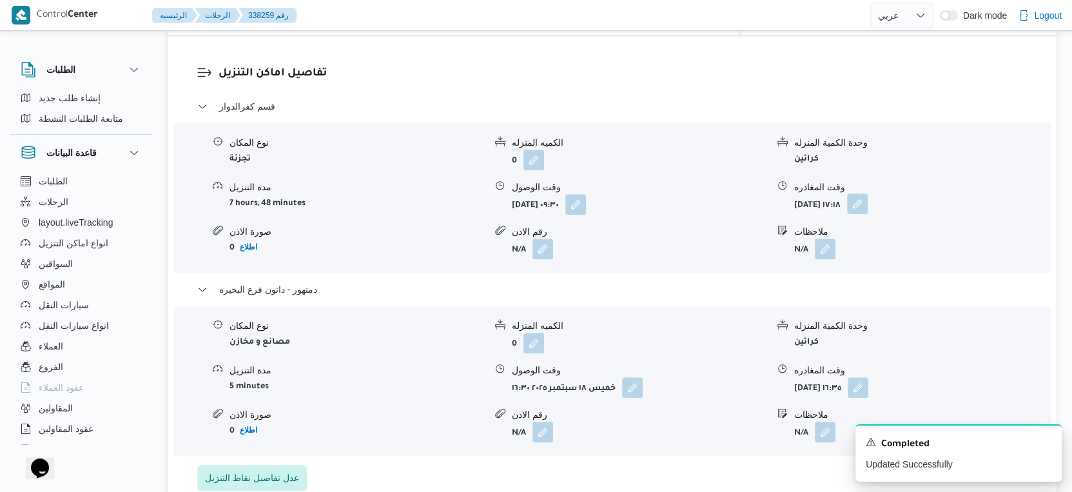
click at [868, 193] on button "button" at bounding box center [857, 203] width 21 height 21
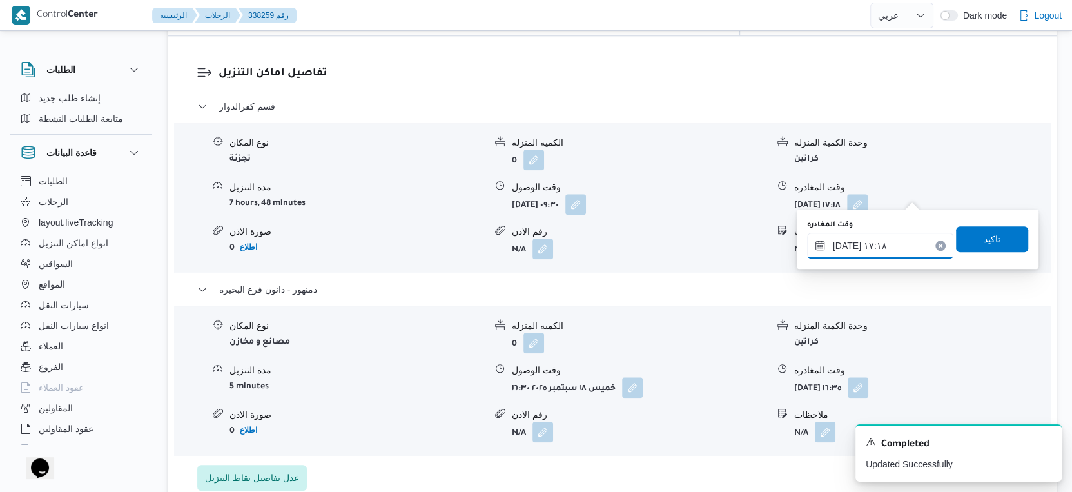
click at [896, 241] on input "١٨/٠٩/٢٠٢٥ ١٧:١٨" at bounding box center [880, 246] width 146 height 26
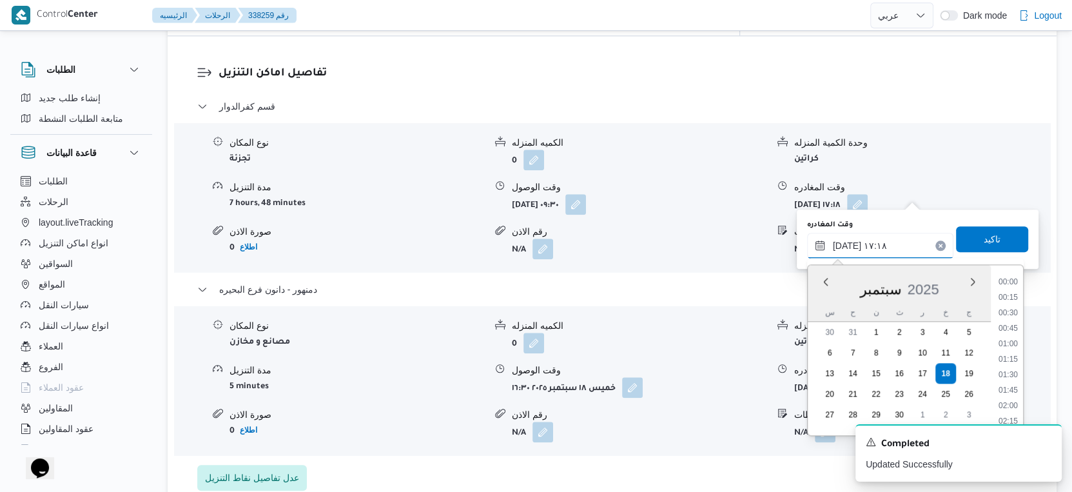
scroll to position [988, 0]
click at [1014, 286] on li "16:00" at bounding box center [1008, 284] width 30 height 13
type input "١٨/٠٩/٢٠٢٥ ١٦:٠٠"
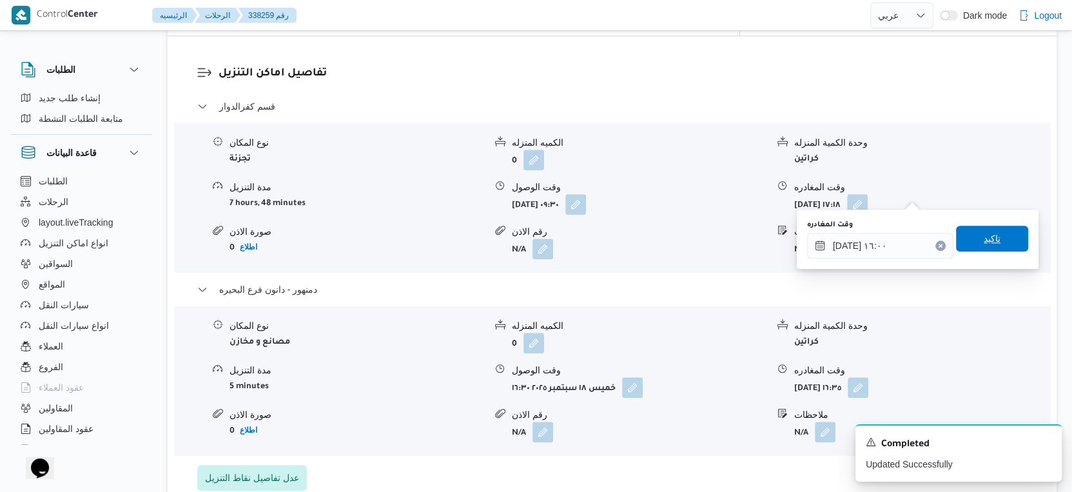
click at [994, 235] on span "تاكيد" at bounding box center [992, 239] width 72 height 26
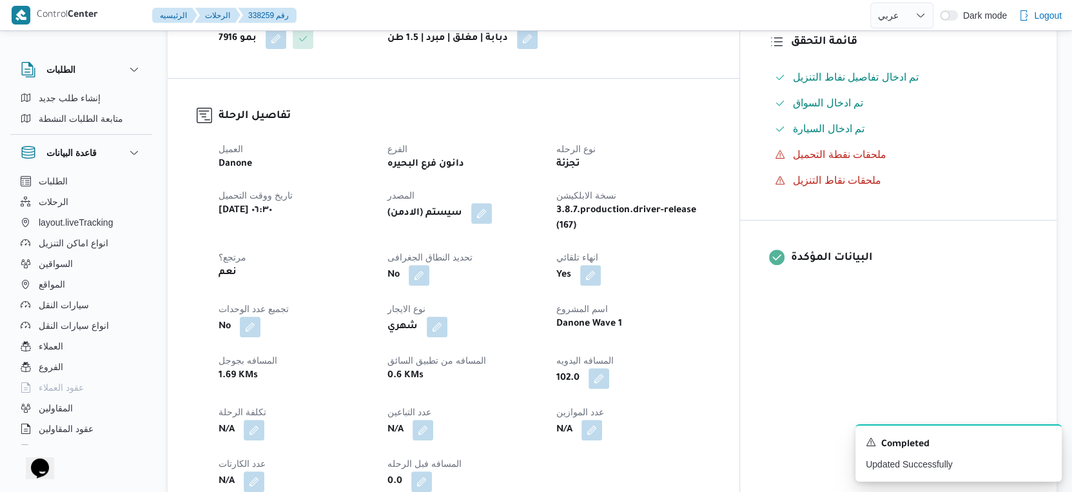
scroll to position [0, 0]
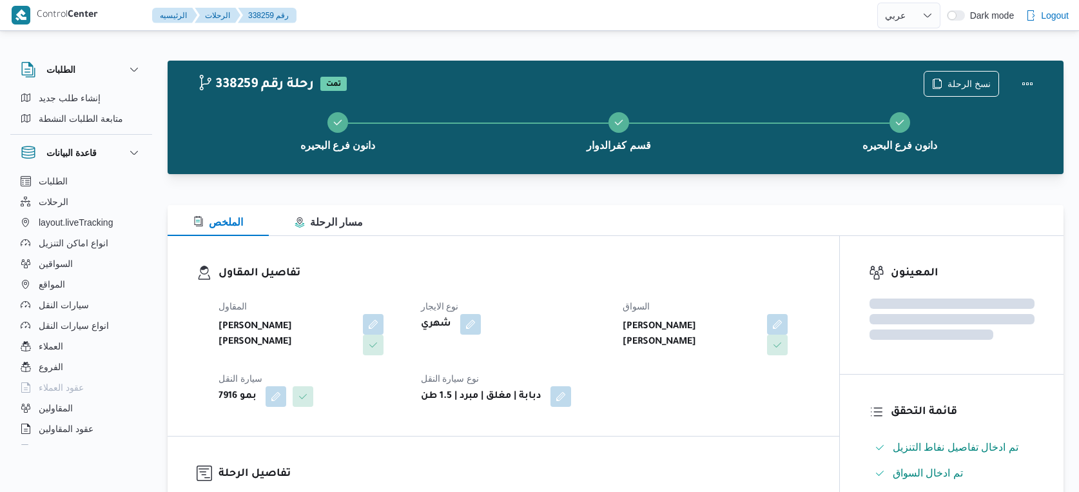
select select "ar"
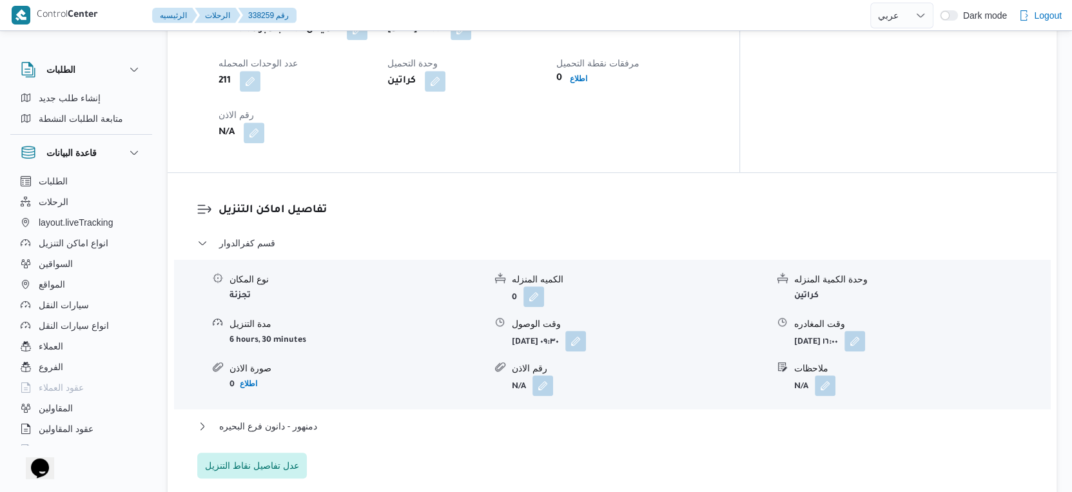
scroll to position [1002, 0]
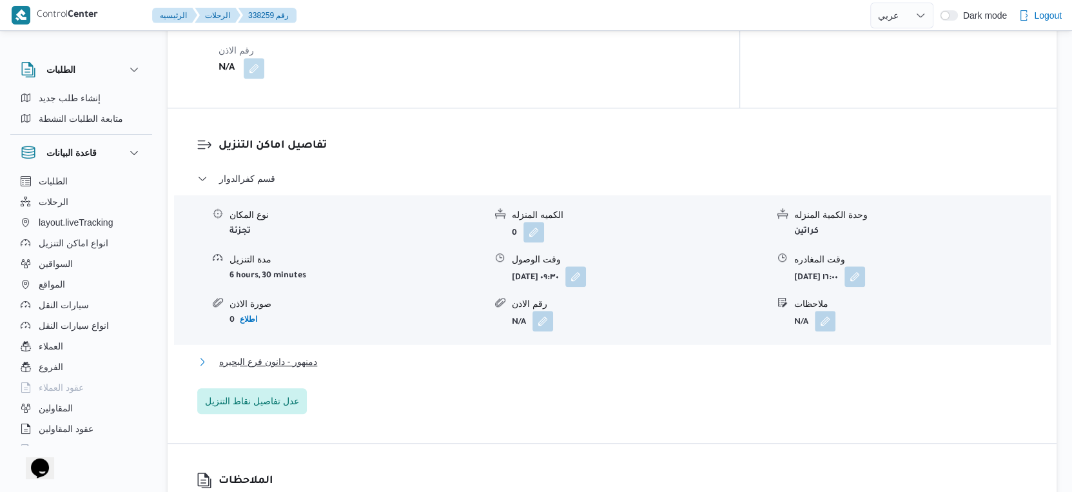
click at [342, 354] on button "دمنهور - دانون فرع البحيره" at bounding box center [612, 361] width 830 height 15
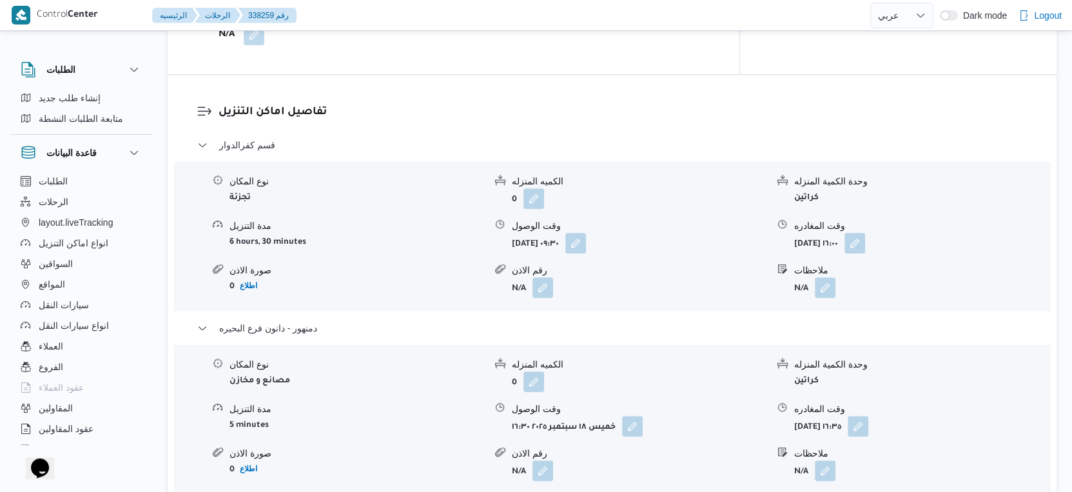
scroll to position [1075, 0]
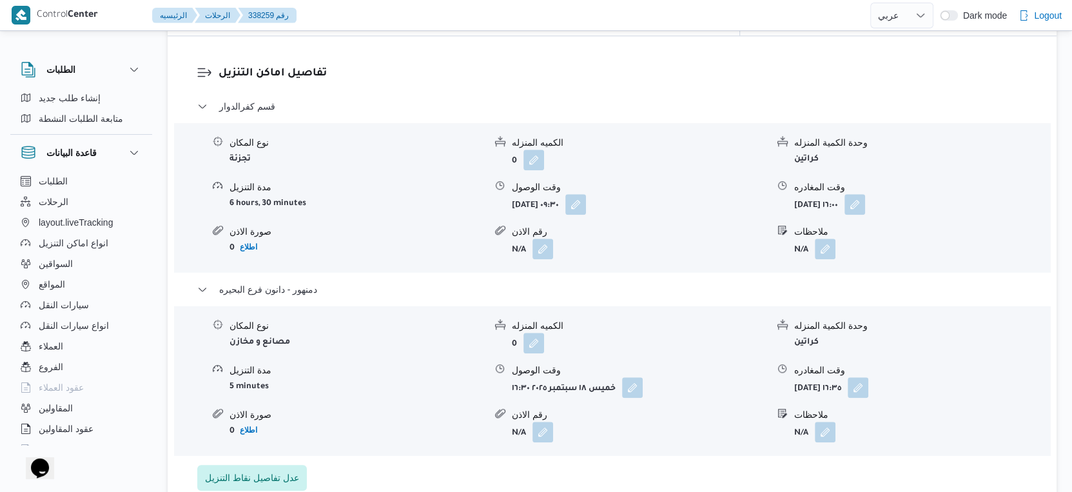
select select "ar"
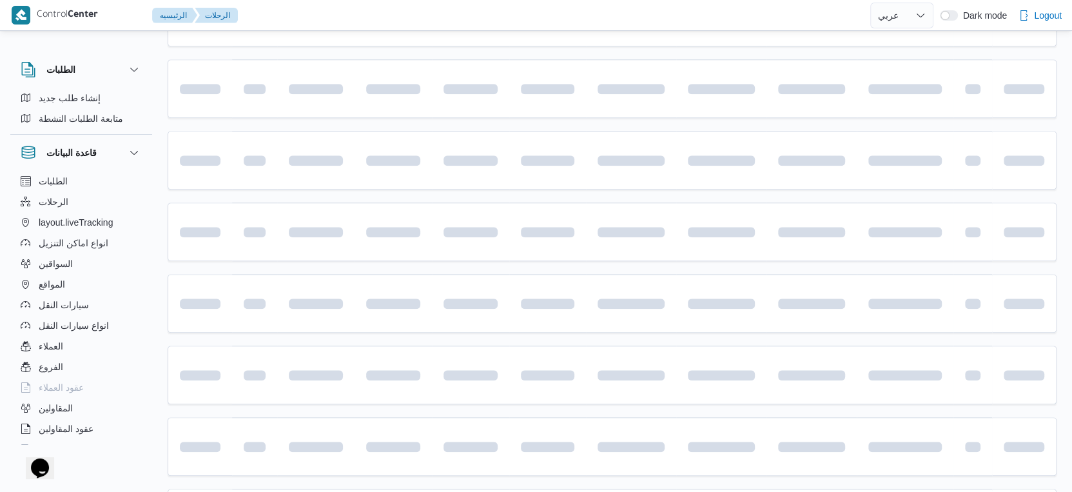
scroll to position [645, 0]
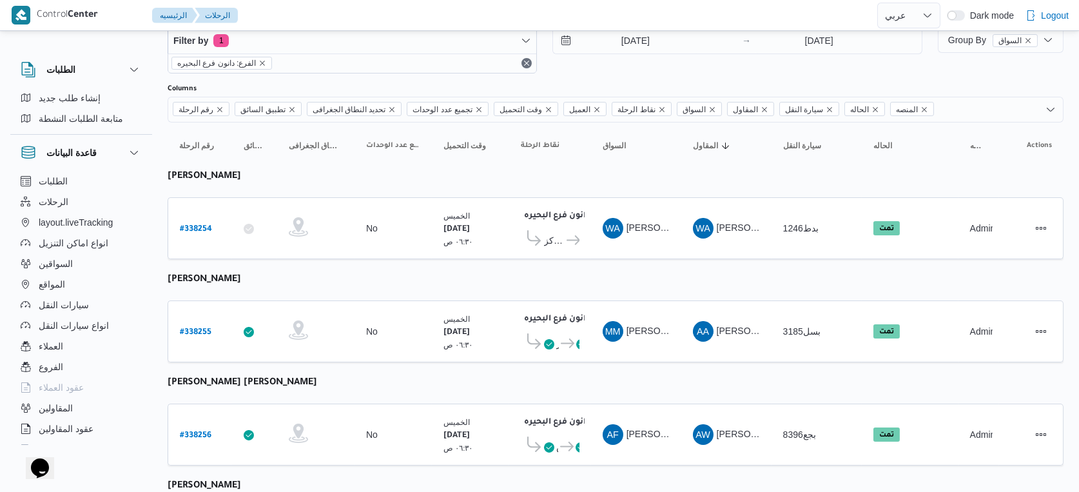
select select "ar"
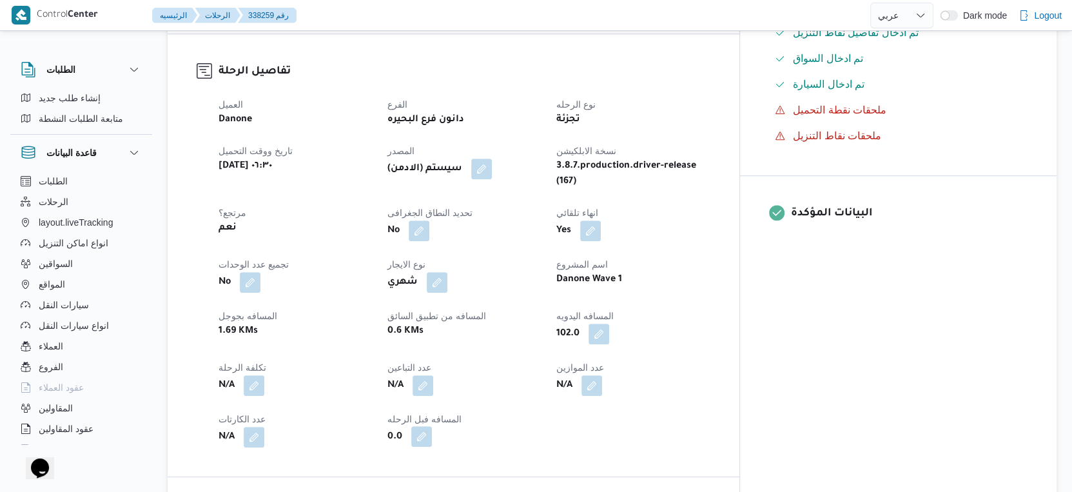
scroll to position [286, 0]
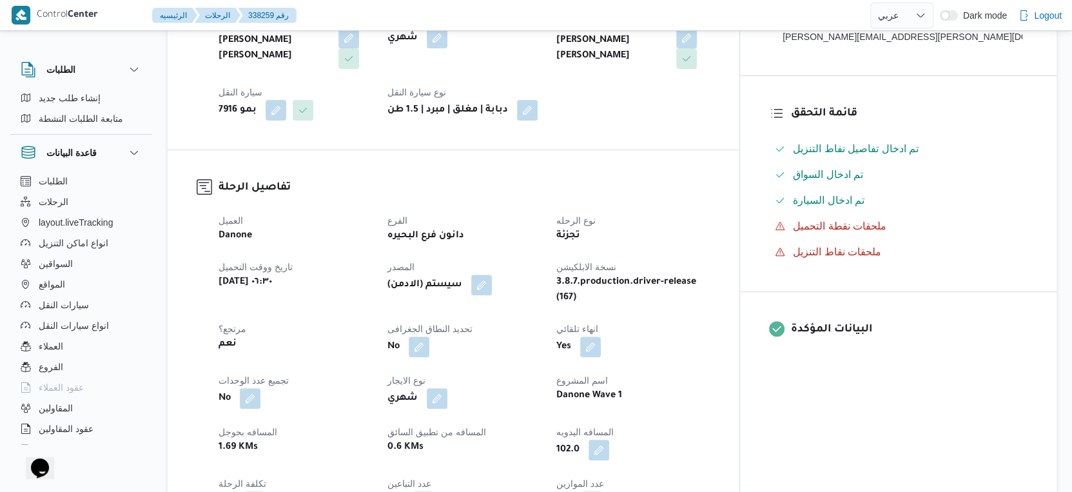
select select "ar"
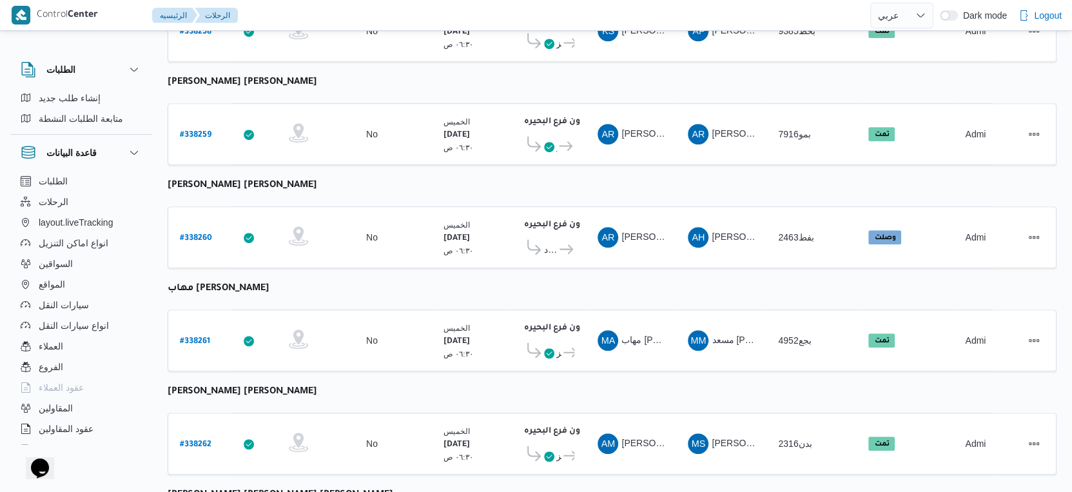
scroll to position [850, 0]
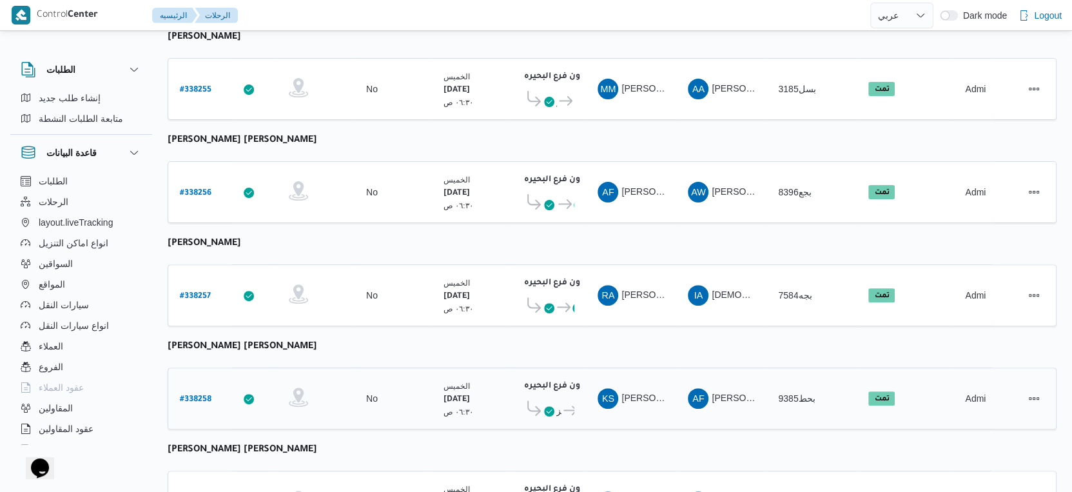
click at [199, 395] on b "# 338258" at bounding box center [196, 399] width 32 height 9
select select "ar"
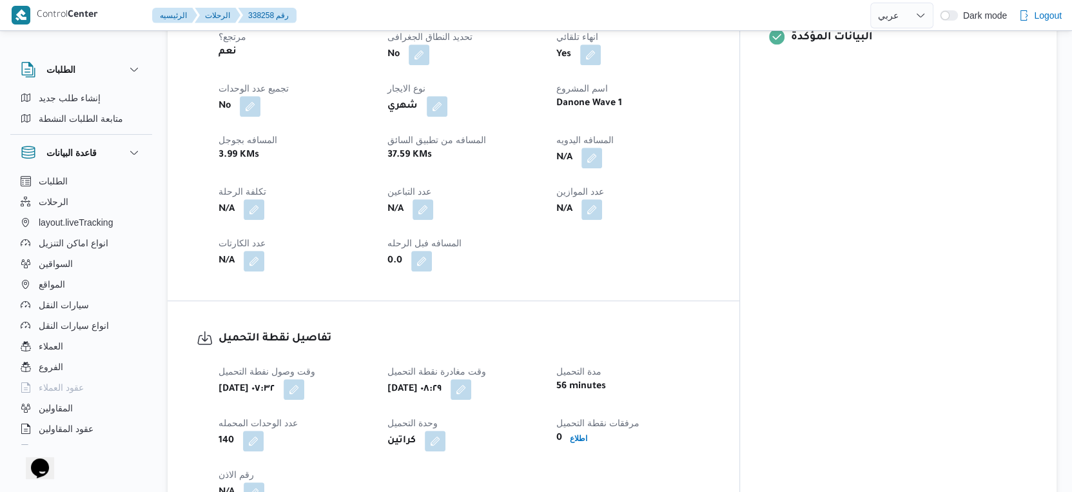
scroll to position [502, 0]
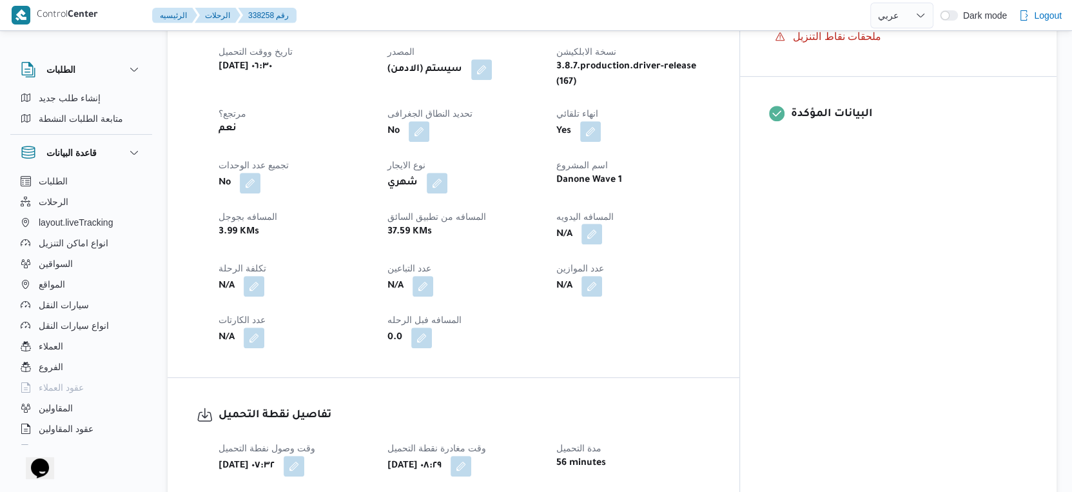
click at [602, 224] on button "button" at bounding box center [591, 234] width 21 height 21
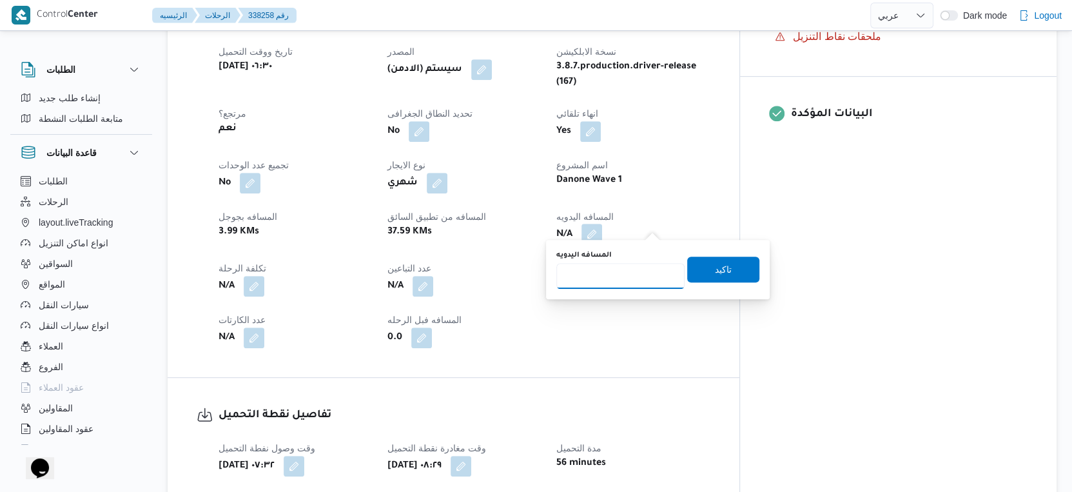
click at [605, 280] on input "المسافه اليدويه" at bounding box center [620, 276] width 128 height 26
type input "36"
click at [702, 264] on span "تاكيد" at bounding box center [723, 269] width 72 height 26
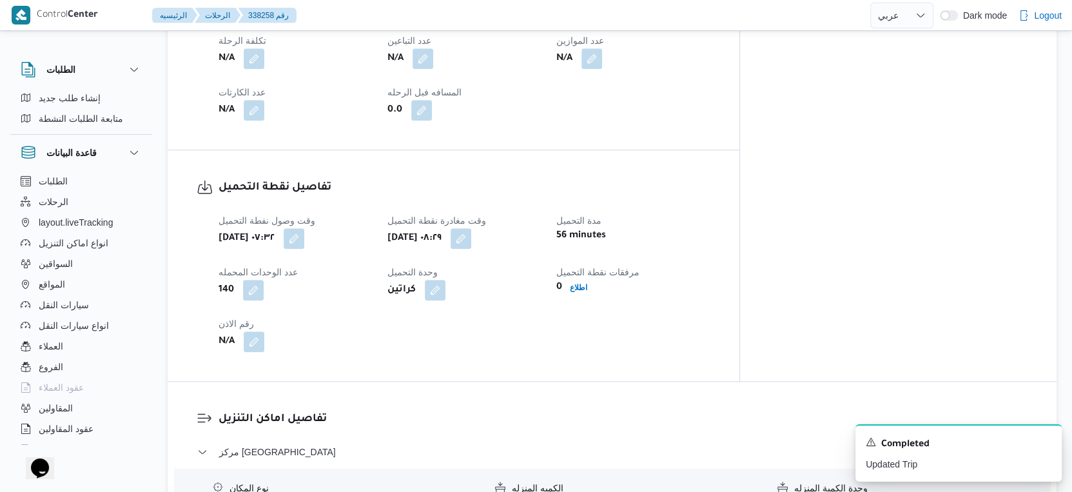
scroll to position [1002, 0]
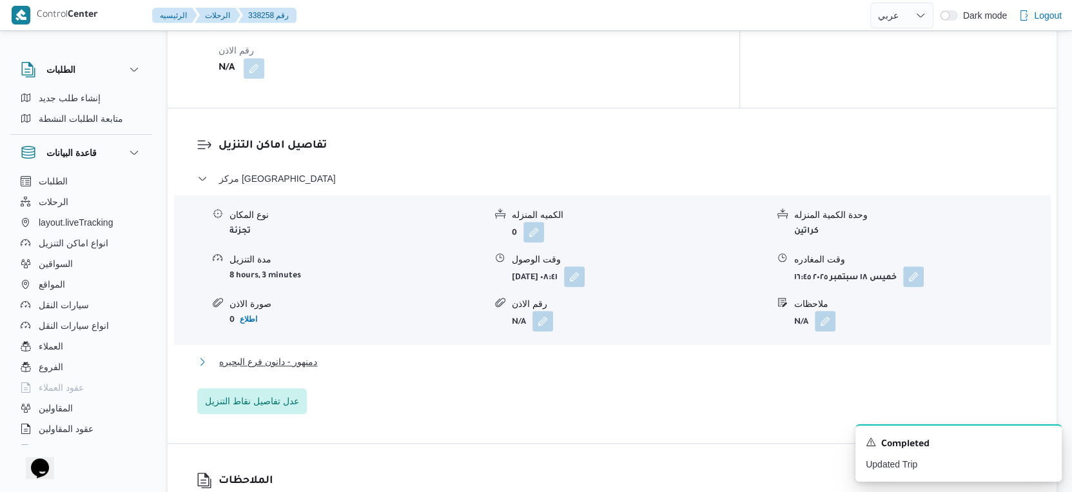
click at [340, 355] on button "دمنهور - دانون فرع البحيره" at bounding box center [612, 361] width 830 height 15
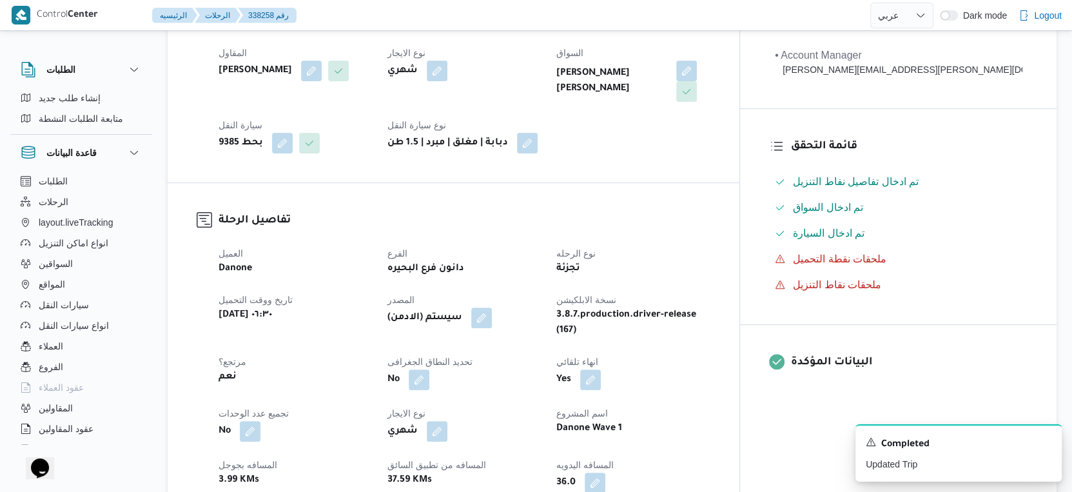
scroll to position [429, 0]
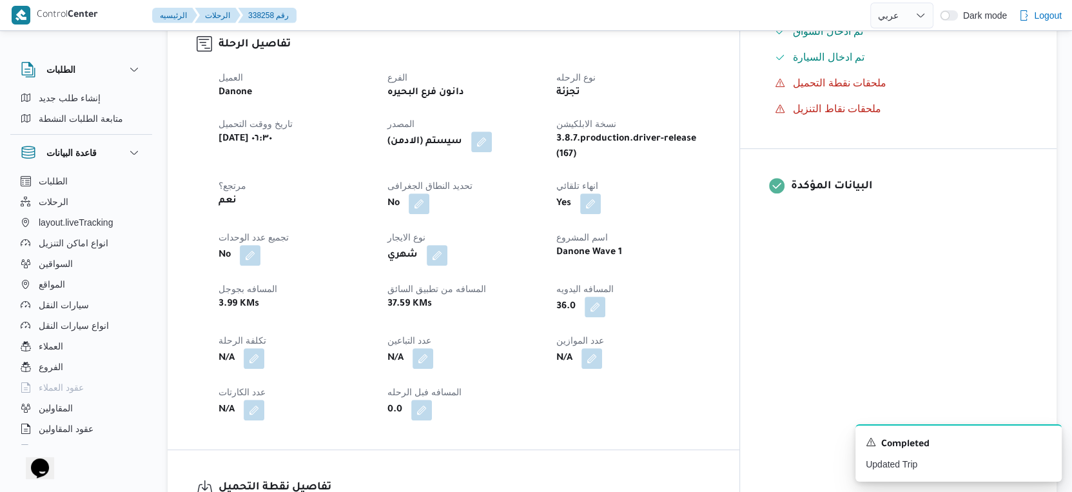
select select "ar"
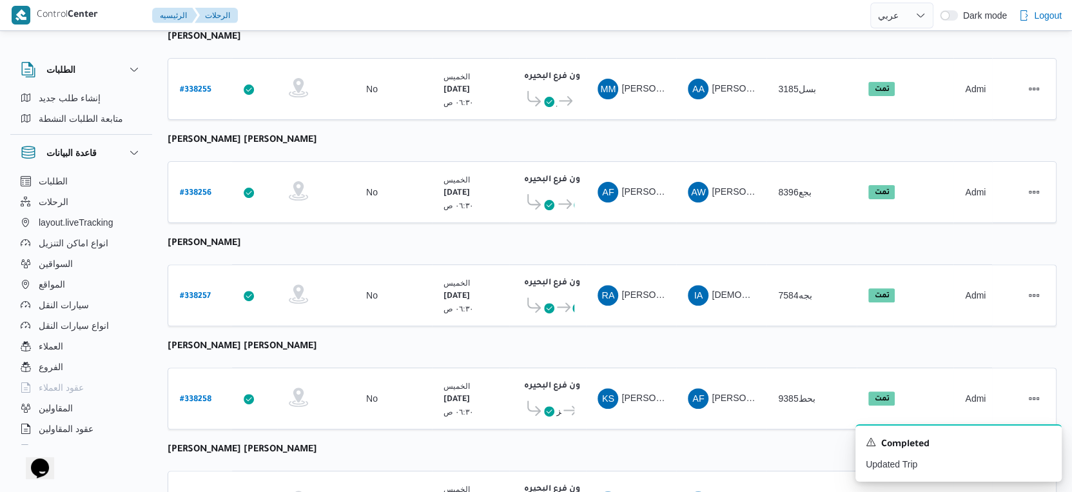
scroll to position [333, 0]
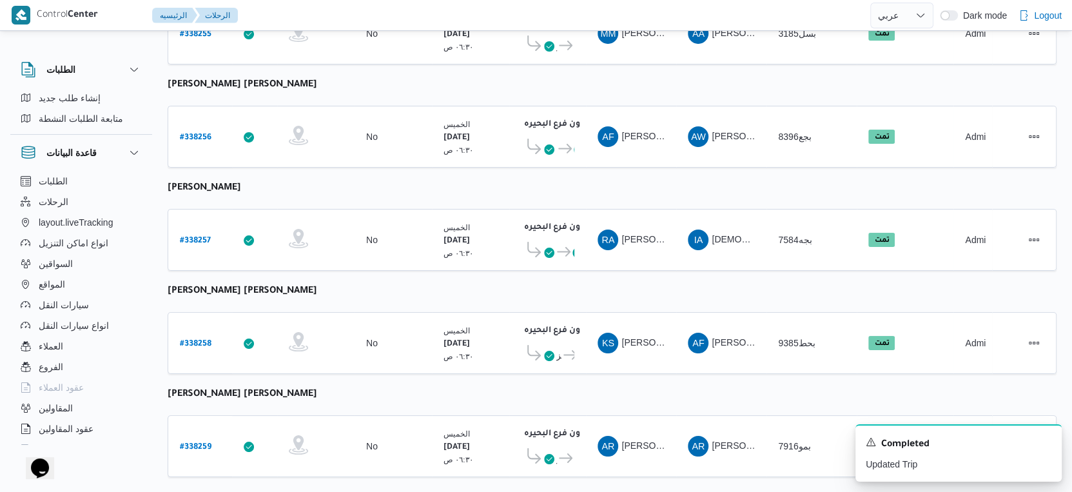
select select "ar"
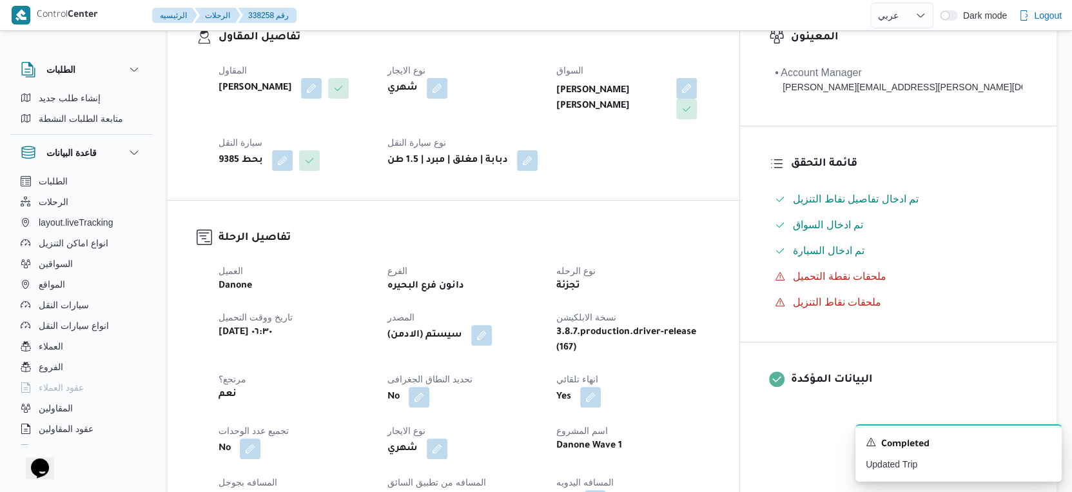
scroll to position [262, 0]
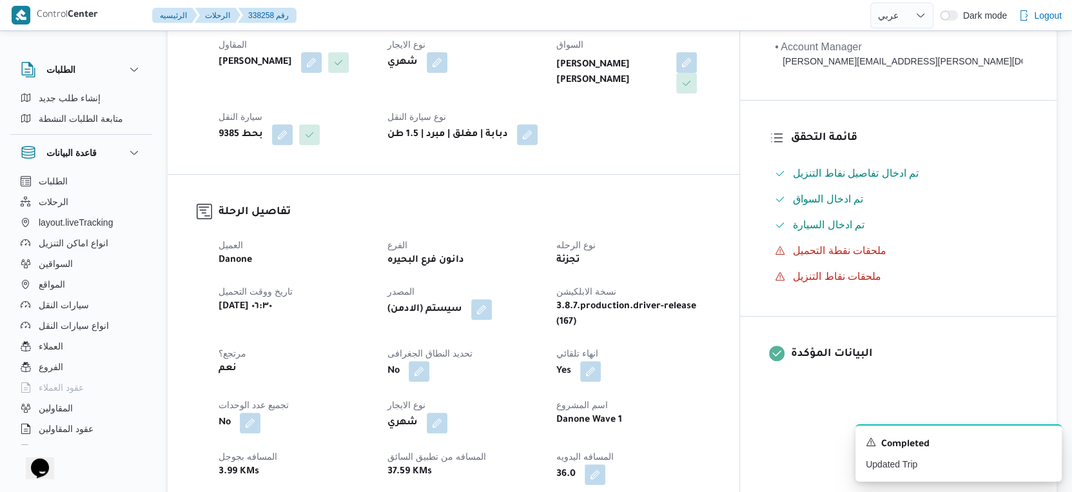
select select "ar"
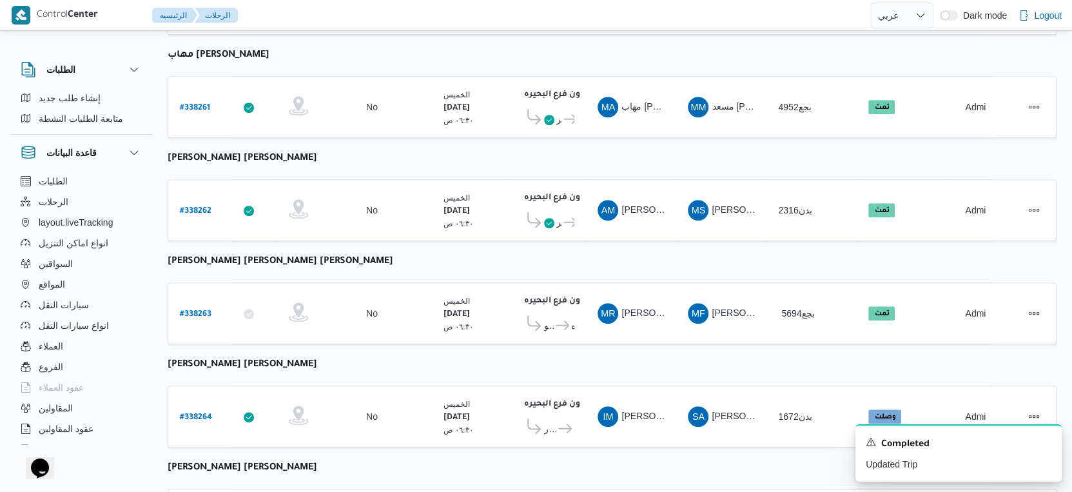
scroll to position [1052, 0]
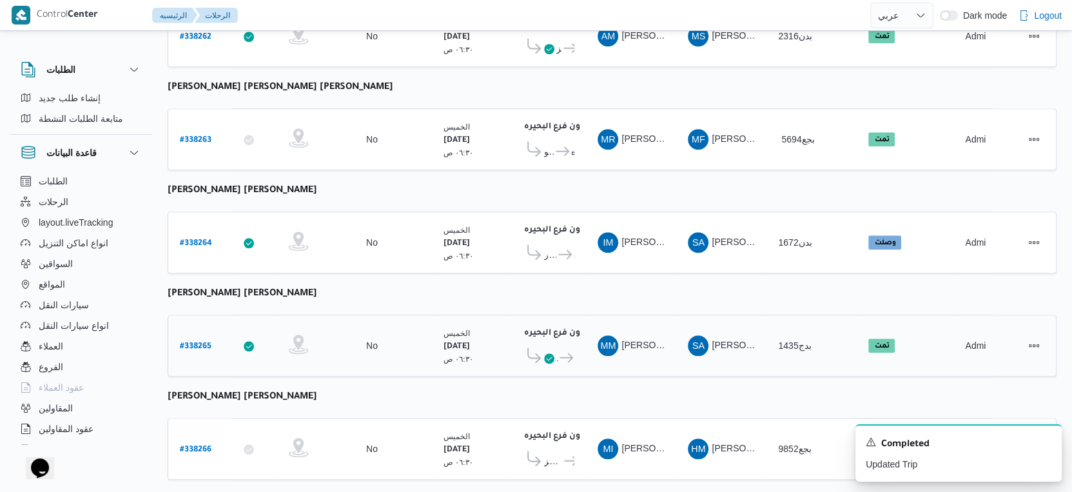
click at [193, 342] on b "# 338265" at bounding box center [196, 346] width 32 height 9
select select "ar"
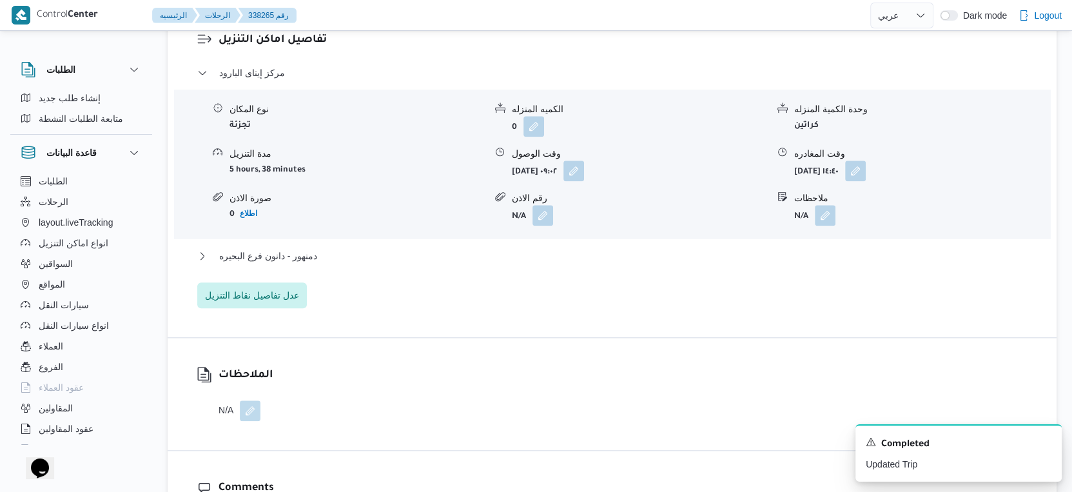
scroll to position [1146, 0]
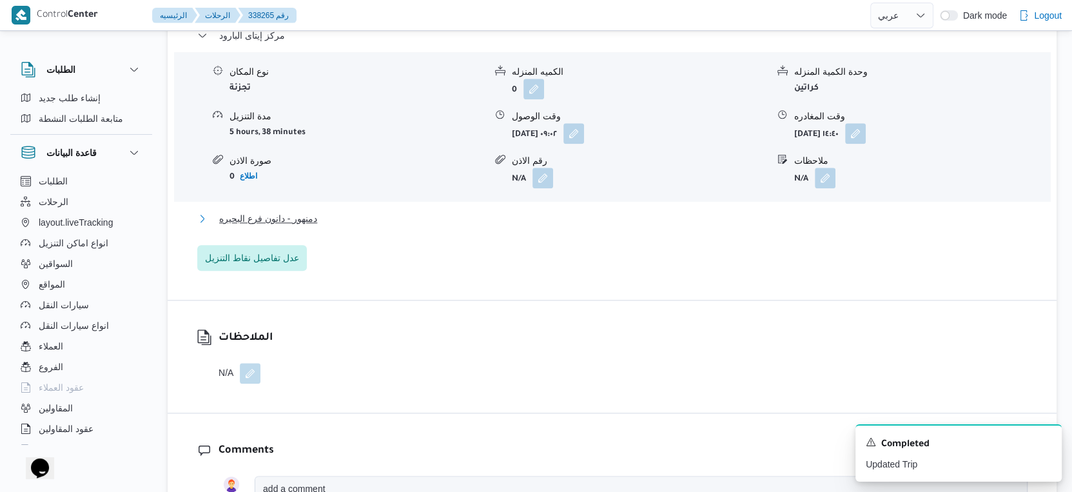
click at [340, 211] on button "دمنهور - دانون فرع البحيره" at bounding box center [612, 218] width 830 height 15
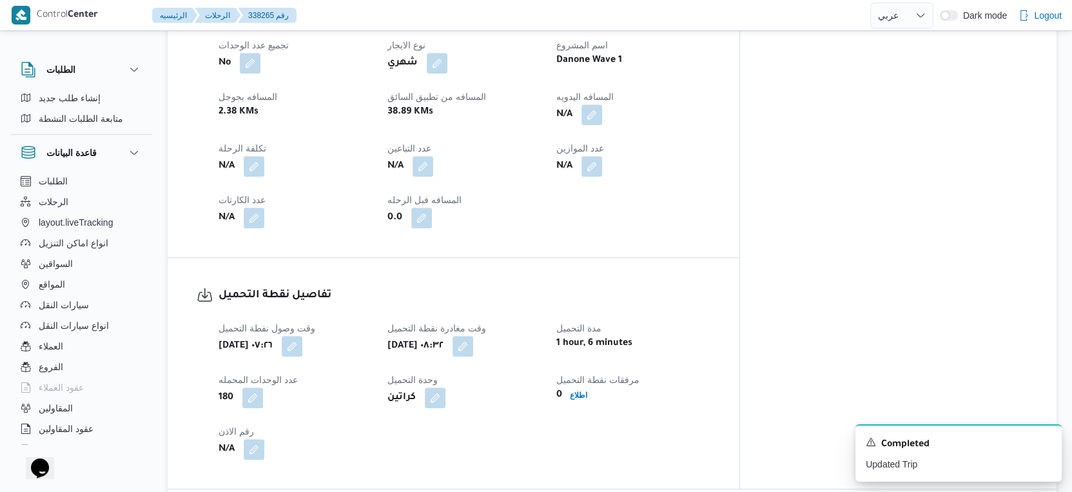
scroll to position [502, 0]
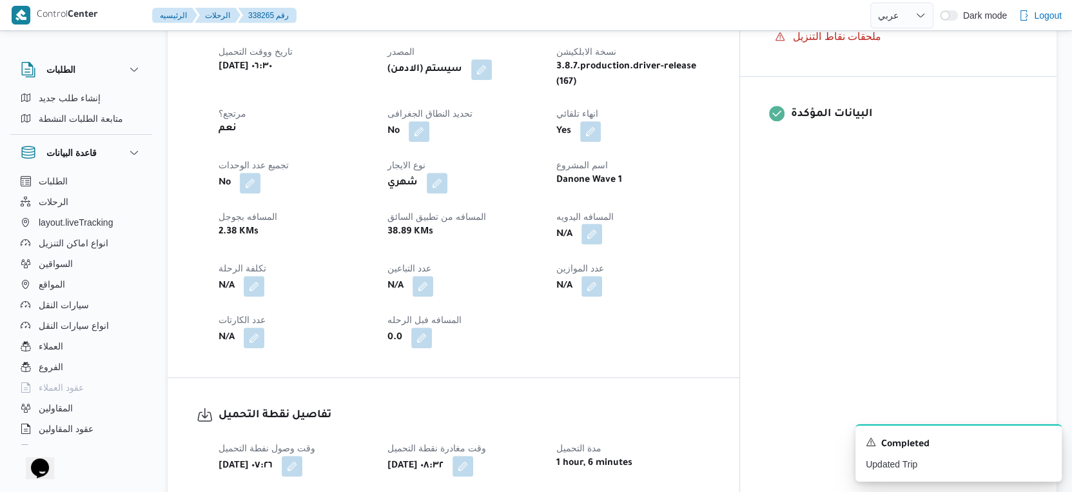
click at [602, 226] on button "button" at bounding box center [591, 234] width 21 height 21
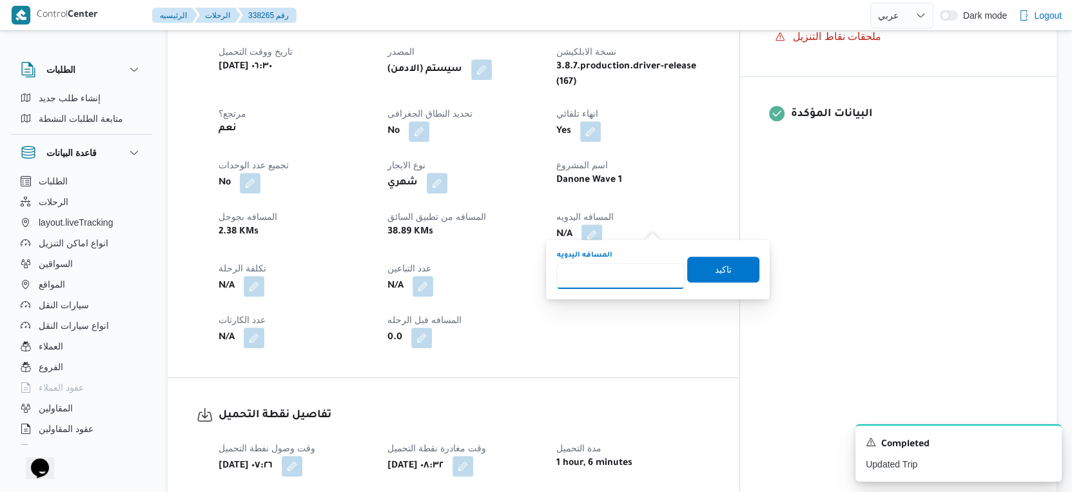
click at [612, 269] on input "المسافه اليدويه" at bounding box center [620, 276] width 128 height 26
type input "57"
click at [729, 268] on span "تاكيد" at bounding box center [723, 269] width 72 height 26
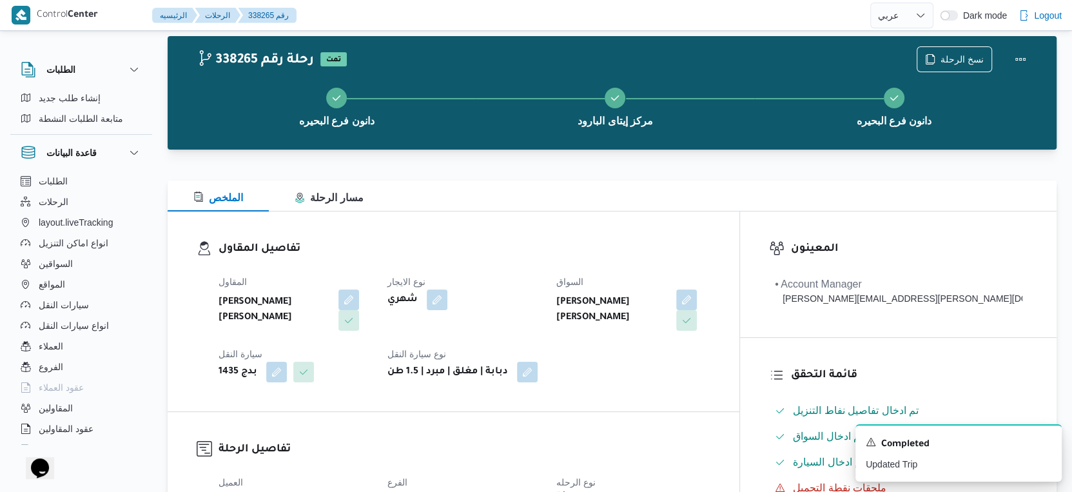
scroll to position [0, 0]
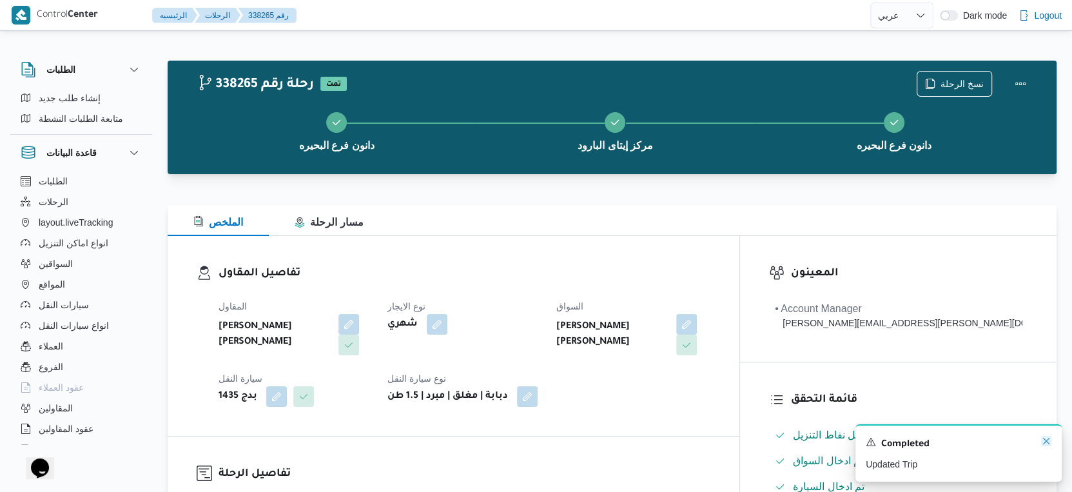
click at [1047, 438] on icon "Dismiss toast" at bounding box center [1046, 441] width 10 height 10
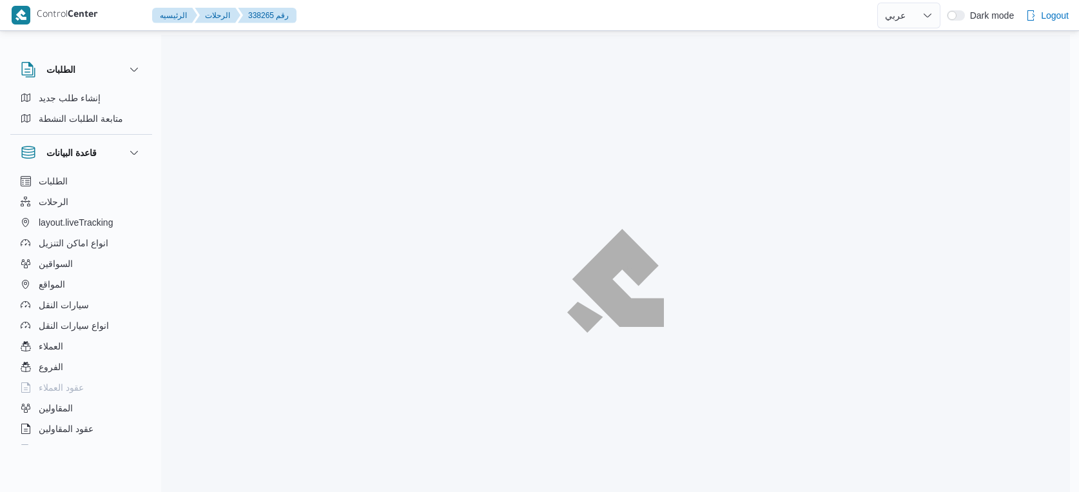
select select "ar"
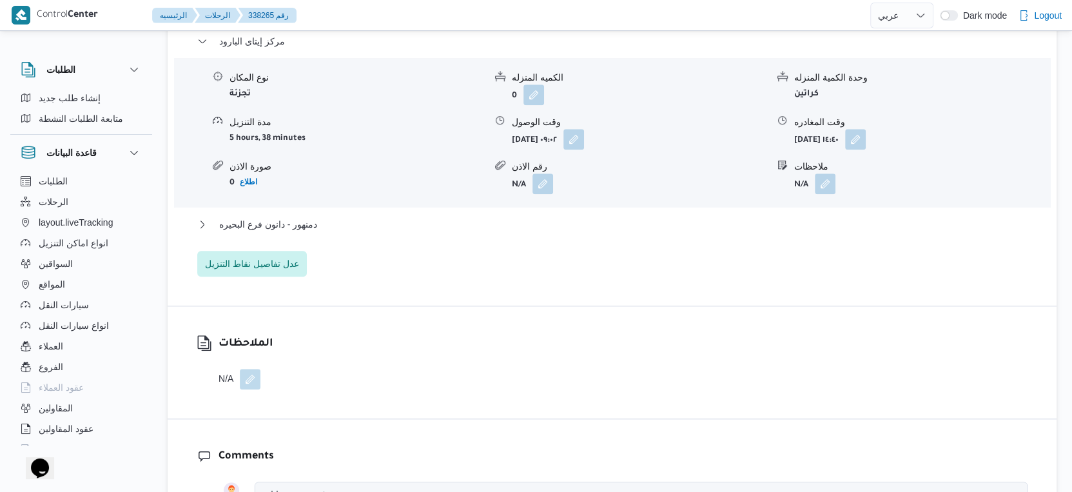
scroll to position [1146, 0]
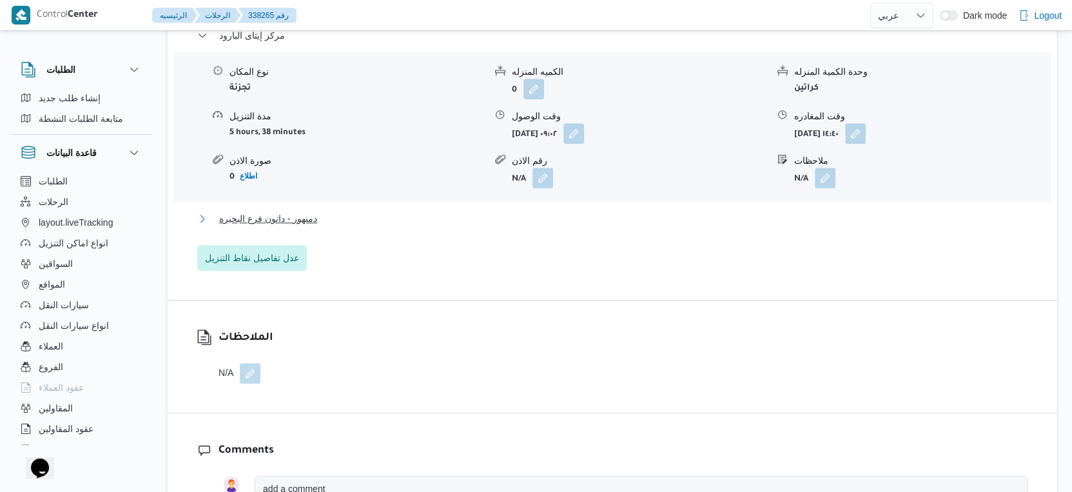
click at [322, 213] on button "دمنهور - دانون فرع البحيره" at bounding box center [612, 218] width 830 height 15
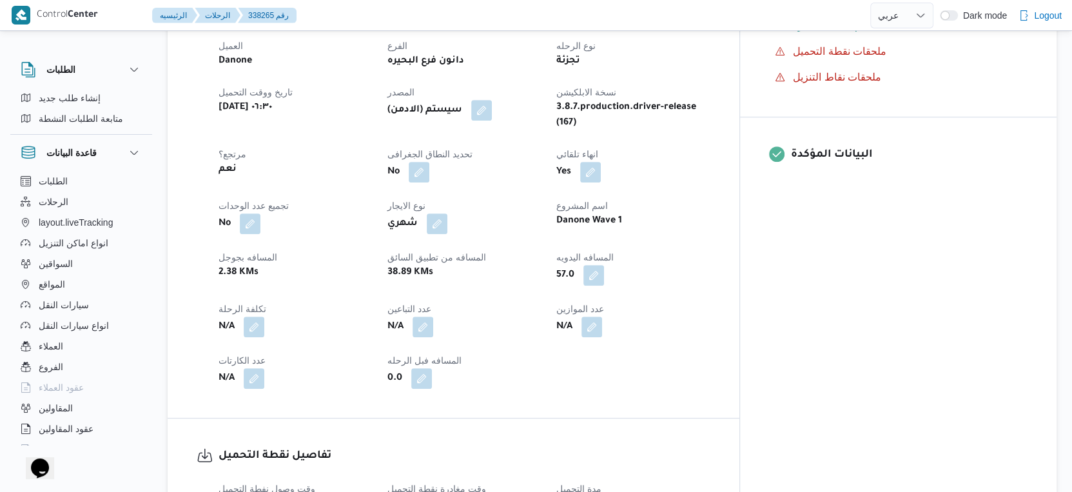
scroll to position [429, 0]
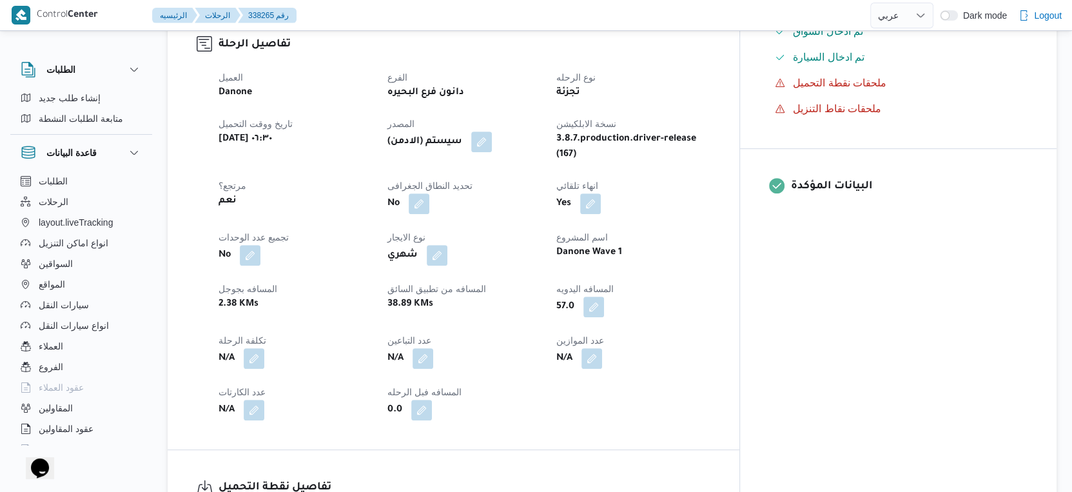
select select "ar"
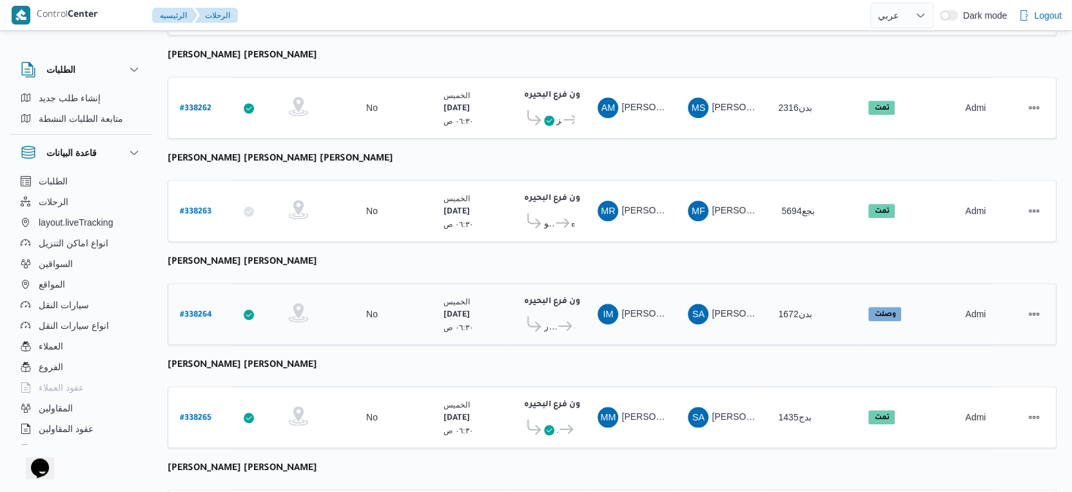
scroll to position [1052, 0]
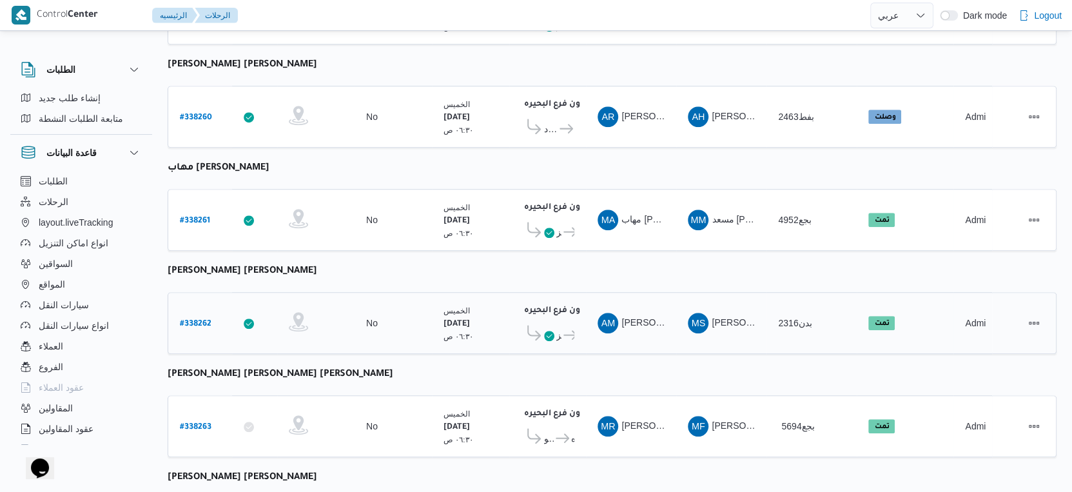
click at [197, 320] on b "# 338262" at bounding box center [196, 324] width 32 height 9
select select "ar"
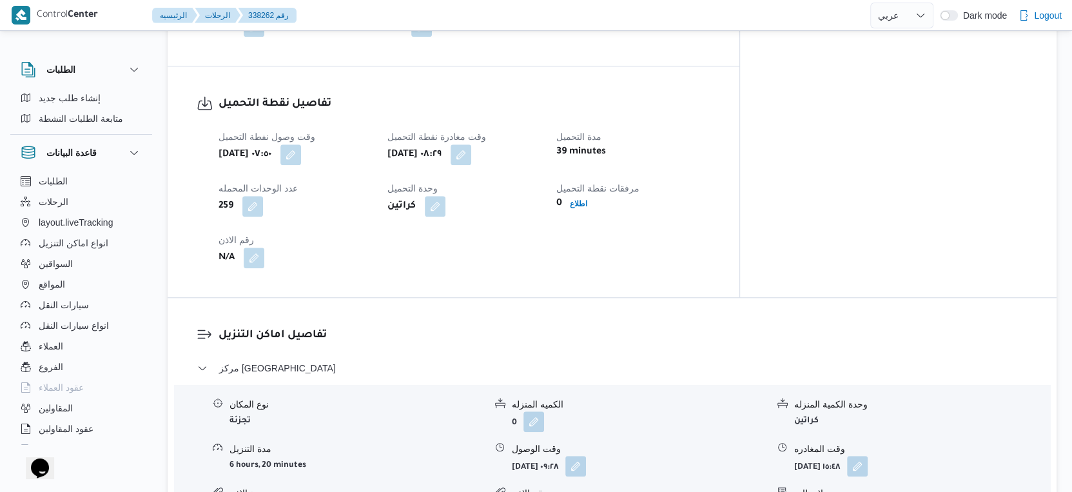
scroll to position [837, 0]
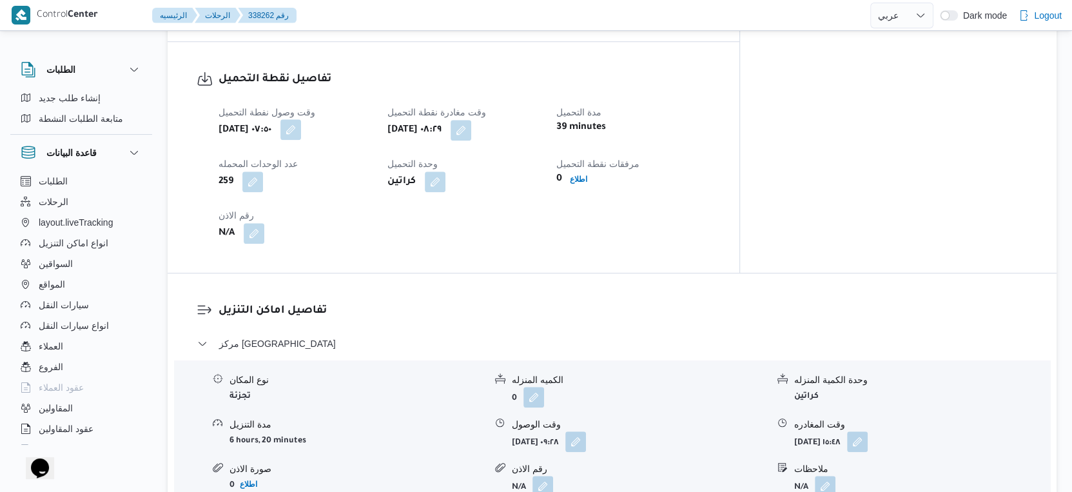
click at [301, 119] on button "button" at bounding box center [290, 129] width 21 height 21
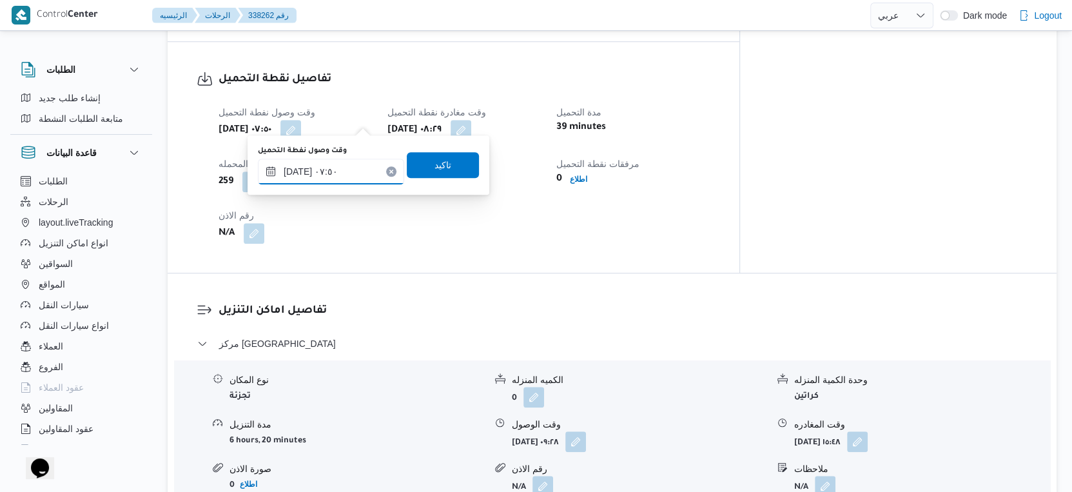
click at [345, 176] on input "[DATE] ٠٧:٥٠" at bounding box center [331, 172] width 146 height 26
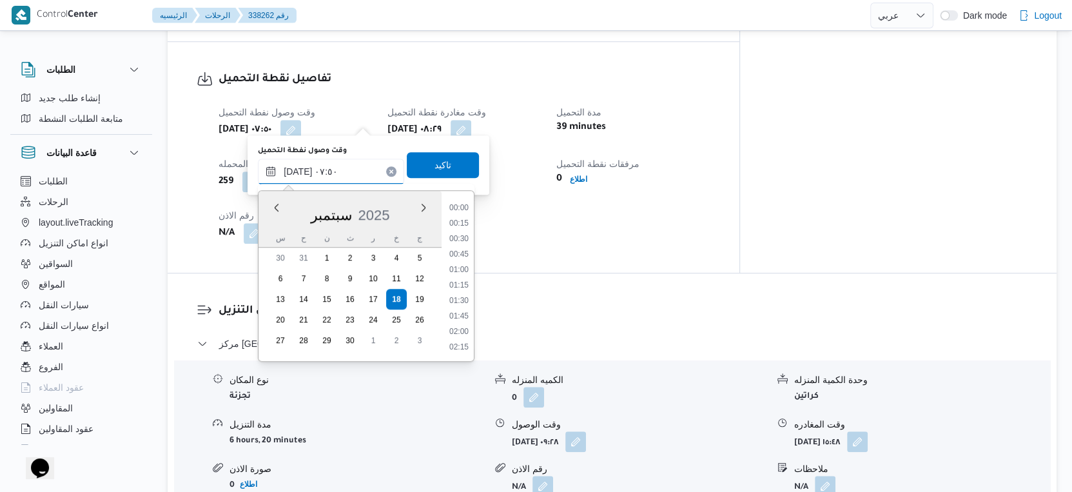
scroll to position [401, 0]
click at [467, 253] on li "07:15" at bounding box center [459, 255] width 30 height 13
type input "[DATE] ٠٧:١٥"
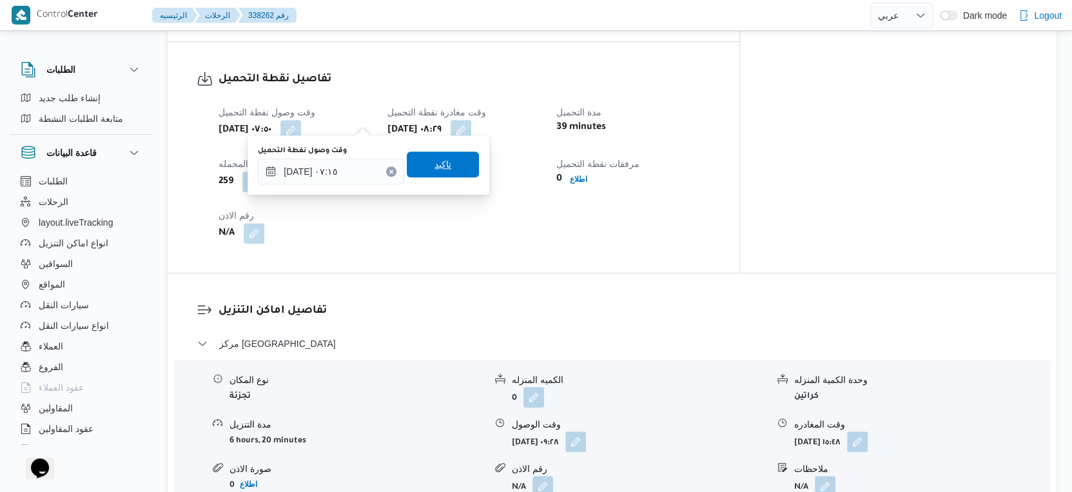
click at [444, 164] on span "تاكيد" at bounding box center [443, 164] width 72 height 26
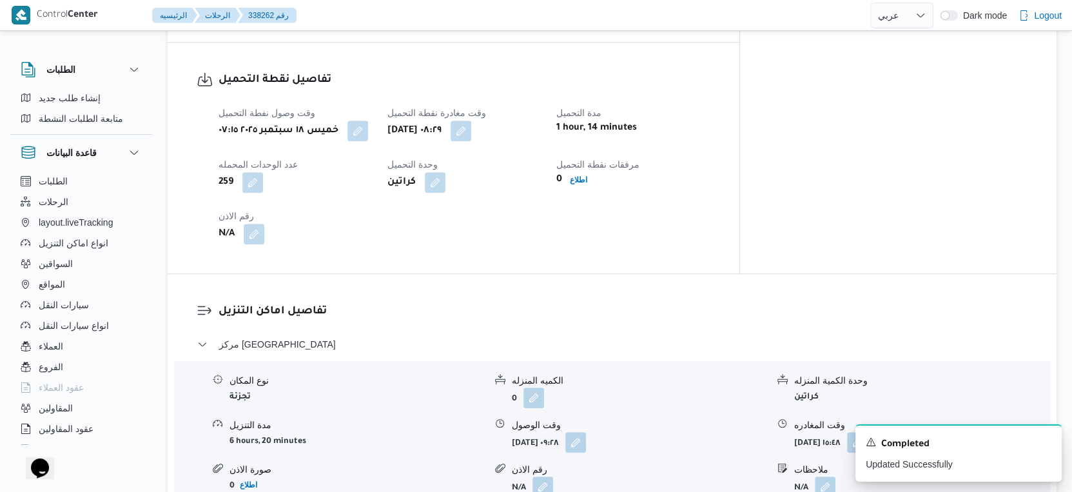
scroll to position [1002, 0]
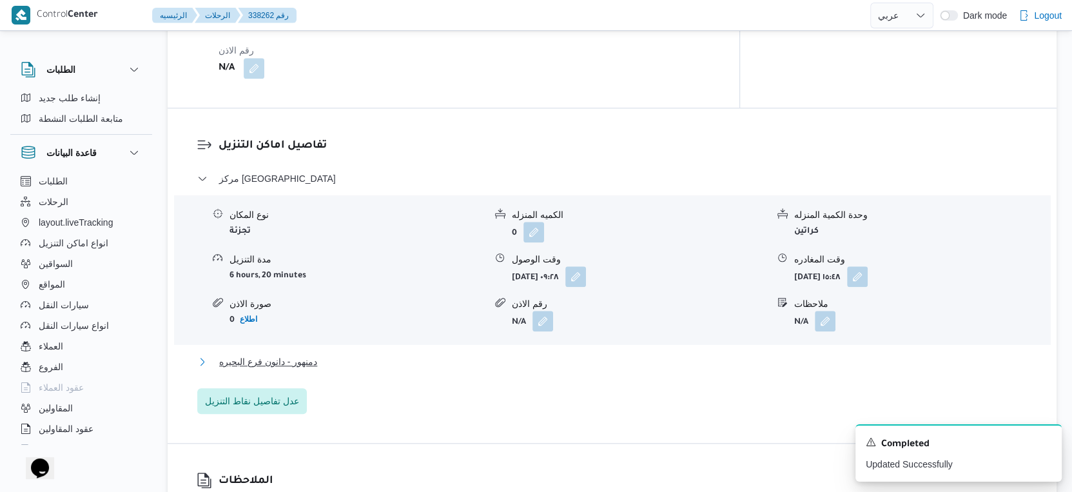
click at [318, 357] on button "دمنهور - دانون فرع البحيره" at bounding box center [612, 361] width 830 height 15
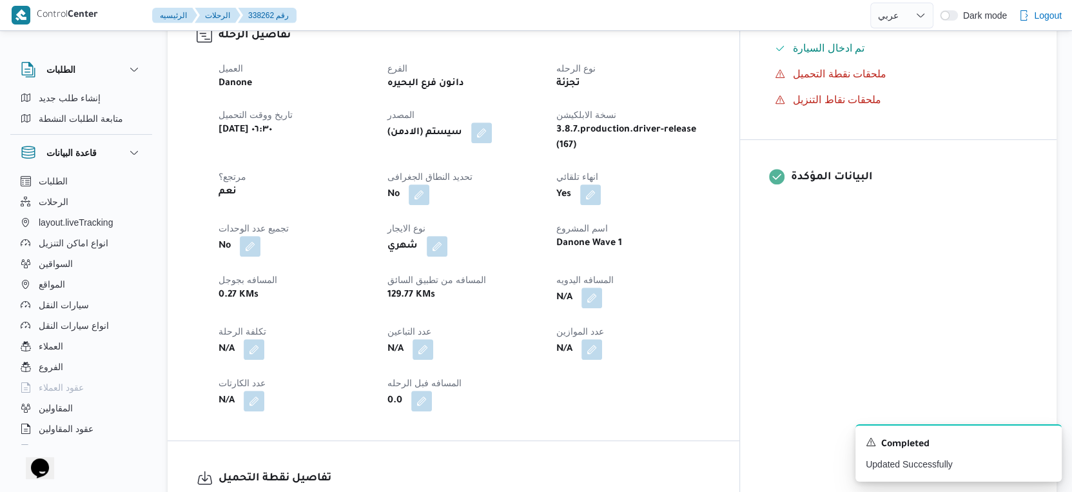
scroll to position [429, 0]
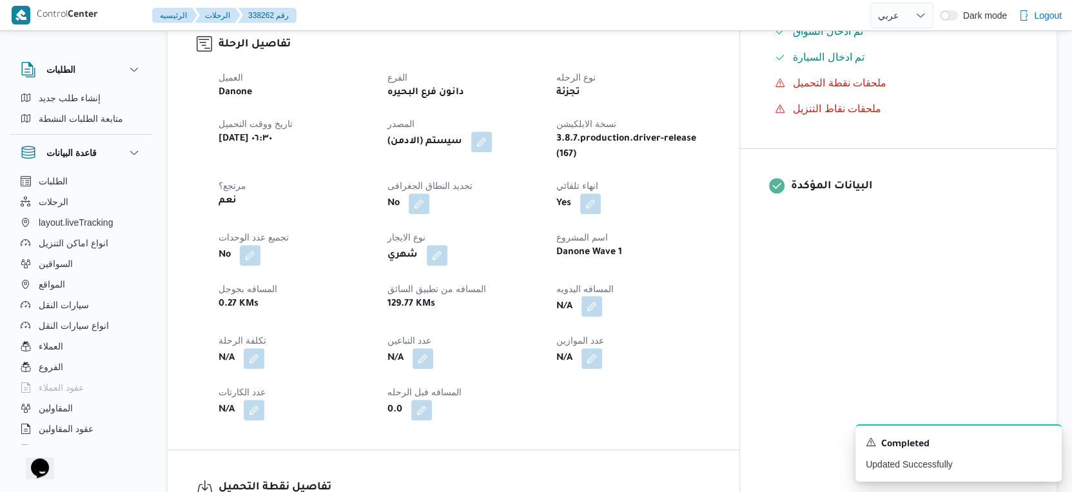
click at [602, 296] on button "button" at bounding box center [591, 306] width 21 height 21
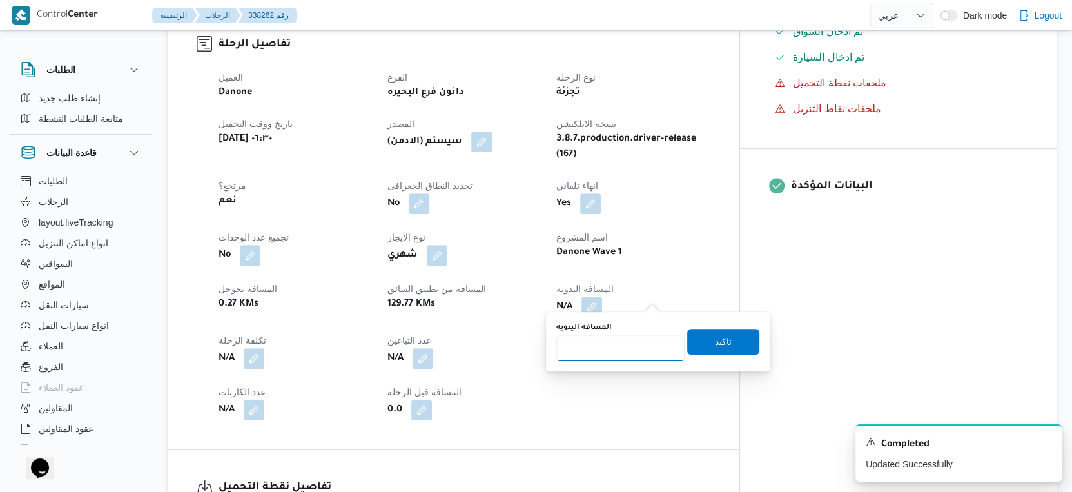
click at [614, 358] on input "المسافه اليدويه" at bounding box center [620, 348] width 128 height 26
type input "123"
click at [717, 349] on span "تاكيد" at bounding box center [723, 341] width 72 height 26
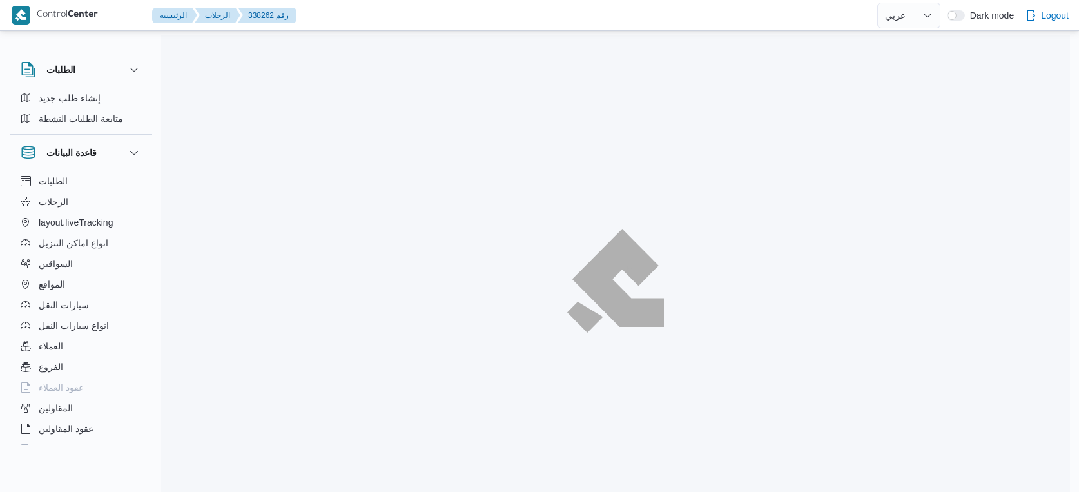
select select "ar"
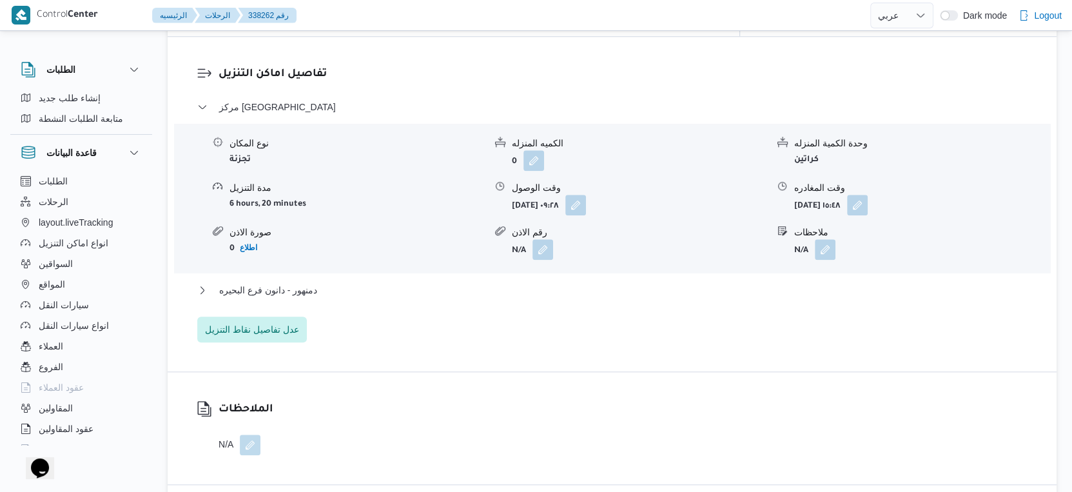
scroll to position [1075, 0]
click at [306, 282] on span "دمنهور - دانون فرع البحيره" at bounding box center [268, 289] width 98 height 15
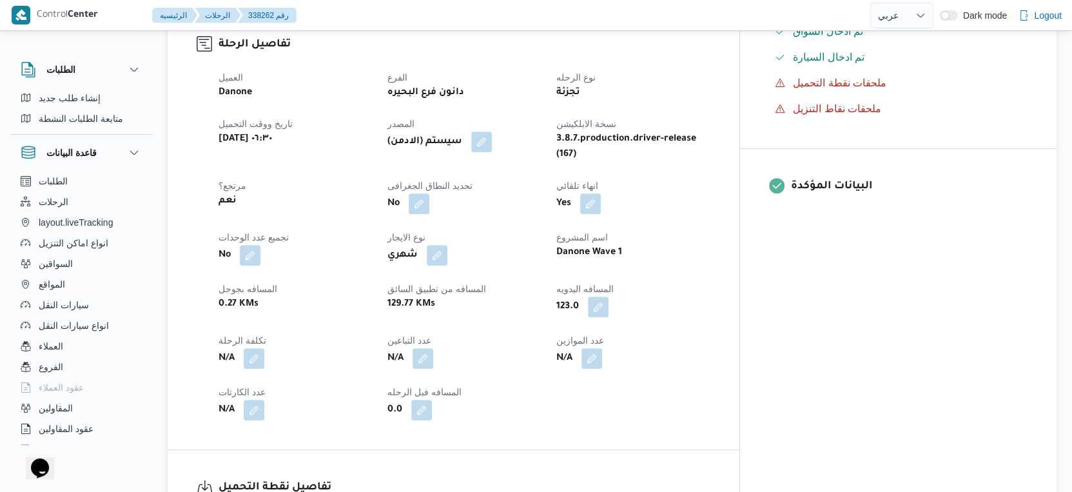
scroll to position [286, 0]
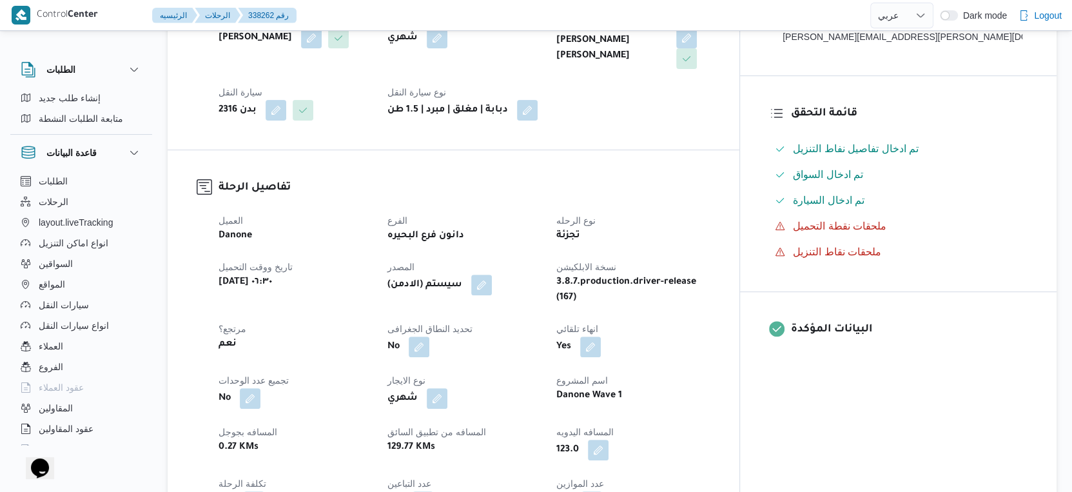
select select "ar"
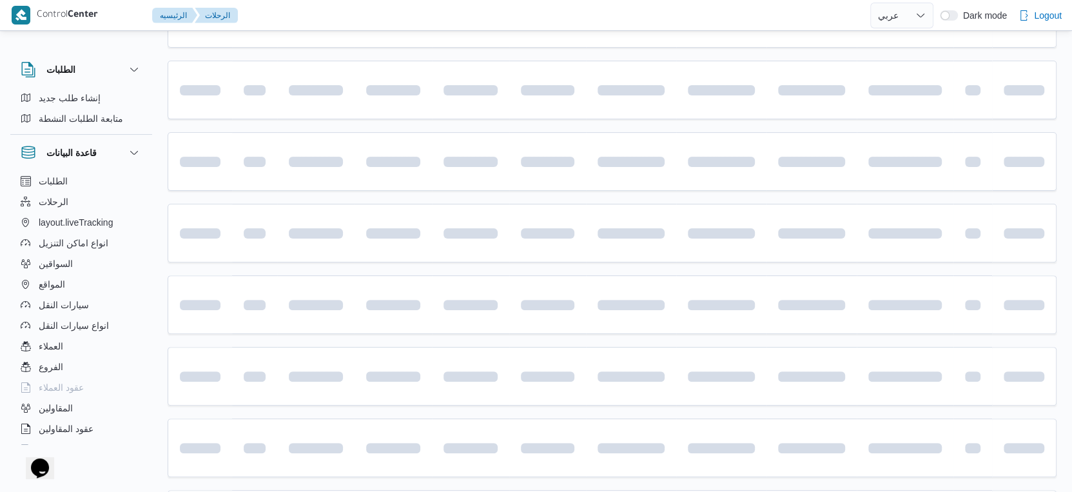
scroll to position [765, 0]
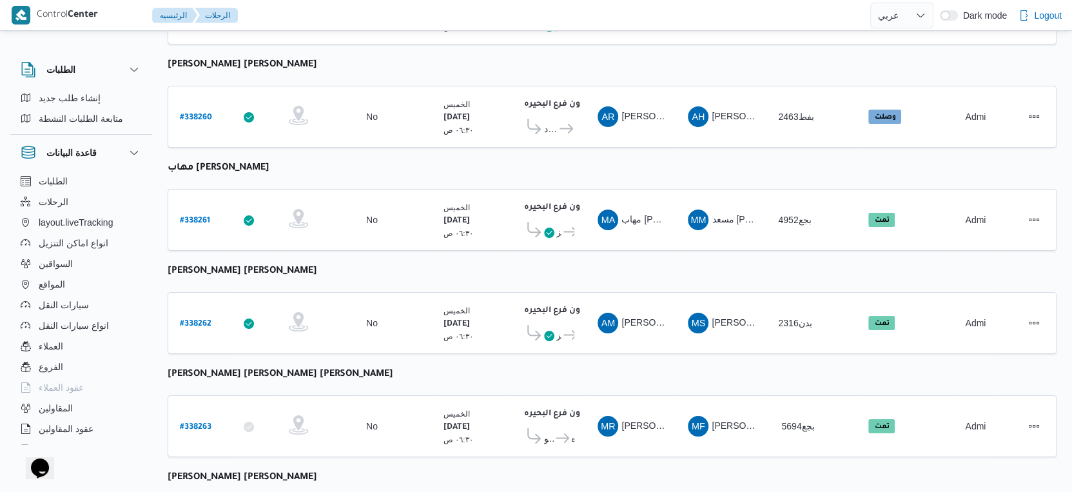
select select "ar"
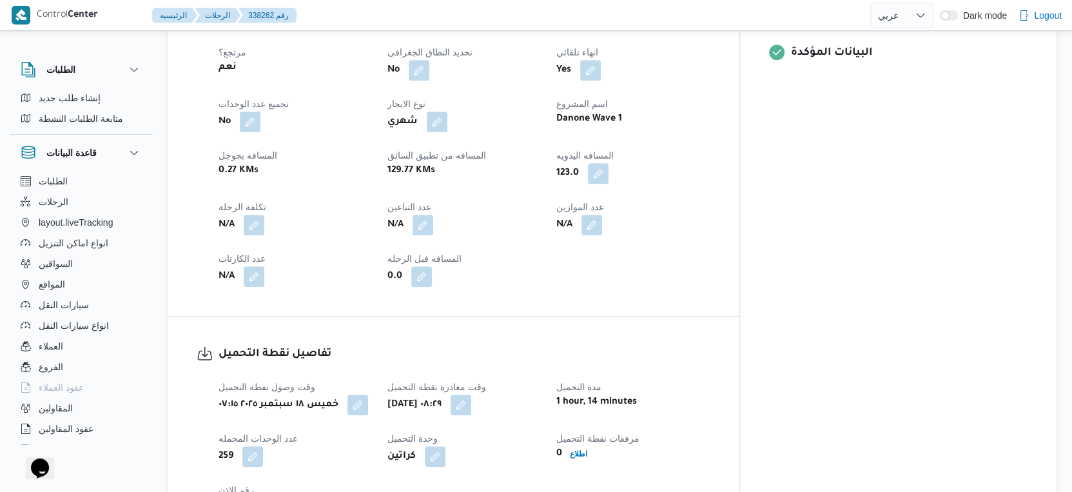
scroll to position [479, 0]
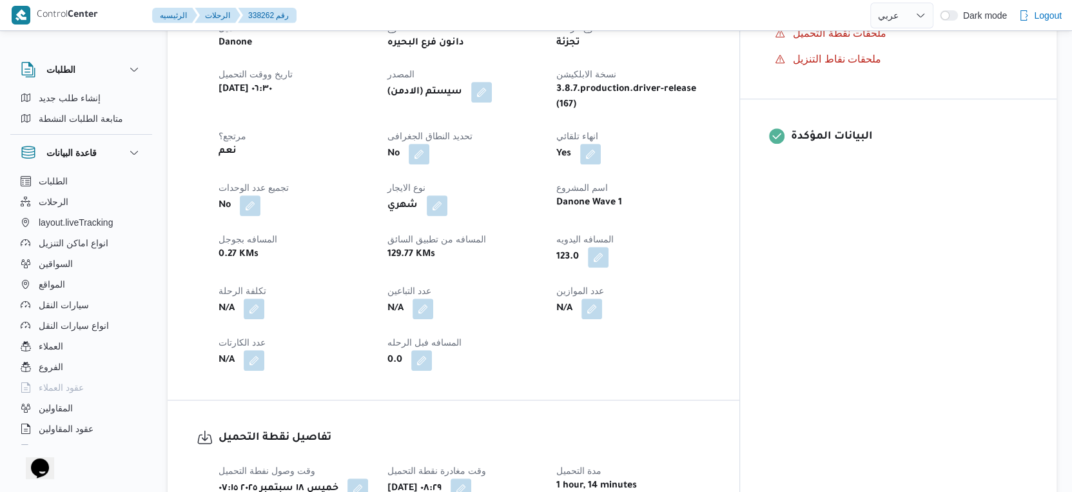
select select "ar"
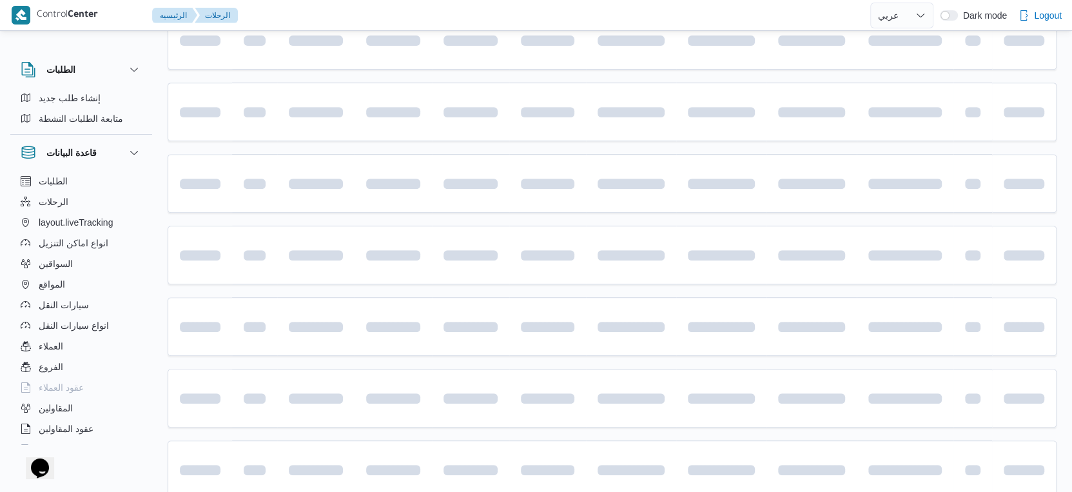
scroll to position [662, 0]
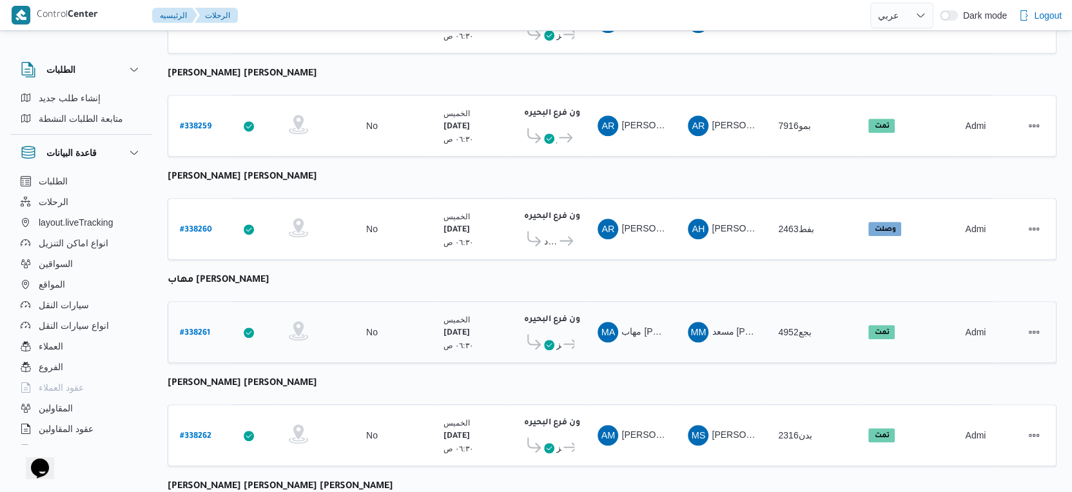
click at [193, 329] on b "# 338261" at bounding box center [195, 333] width 30 height 9
select select "ar"
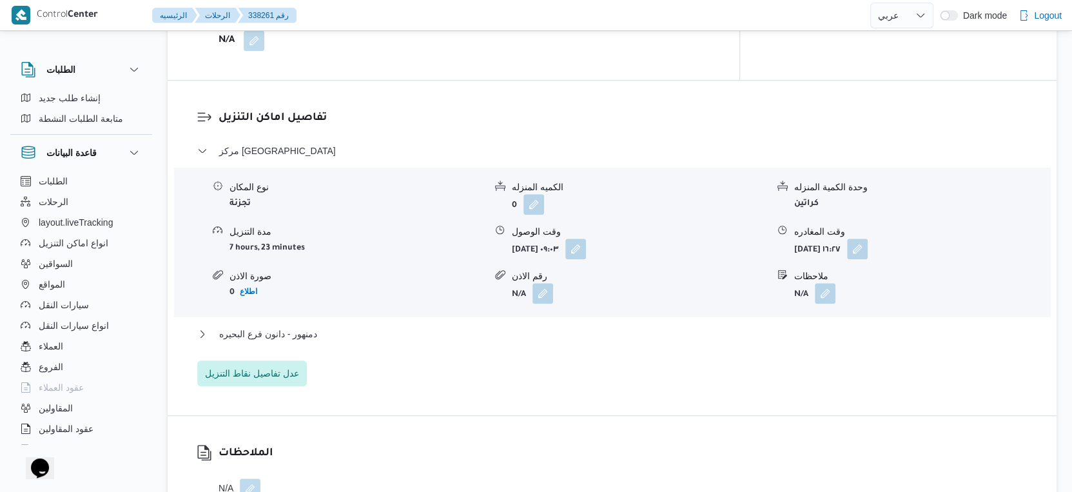
scroll to position [1083, 0]
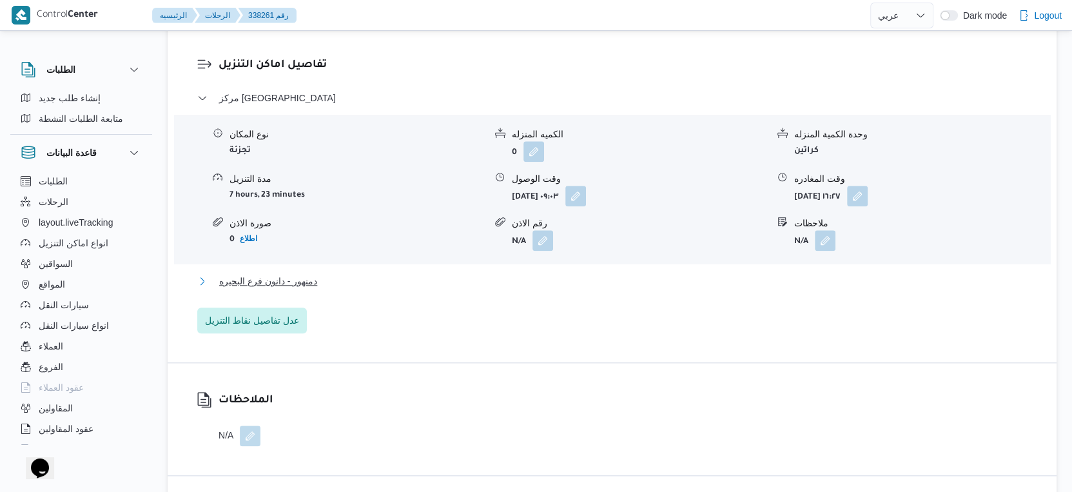
click at [320, 273] on button "دمنهور - دانون فرع البحيره" at bounding box center [612, 280] width 830 height 15
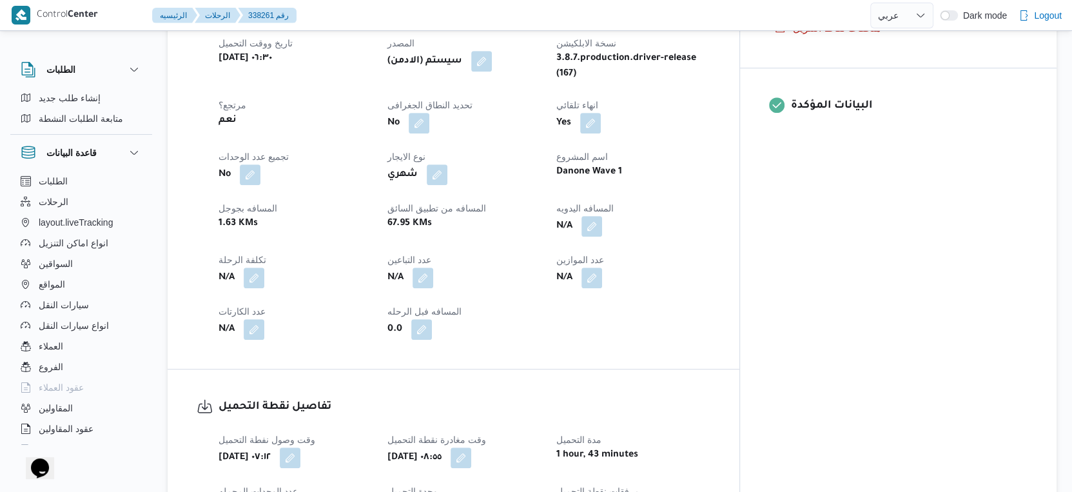
scroll to position [438, 0]
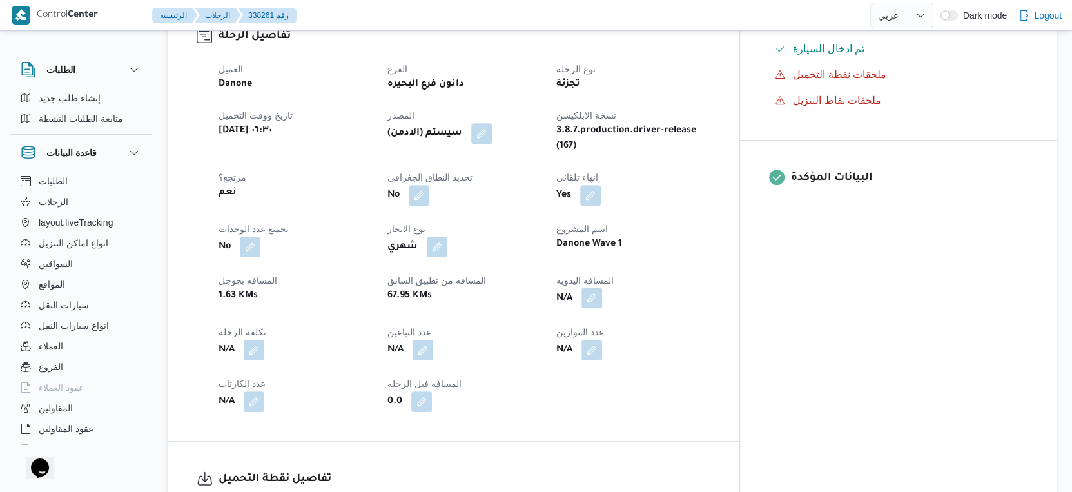
click at [602, 288] on button "button" at bounding box center [591, 298] width 21 height 21
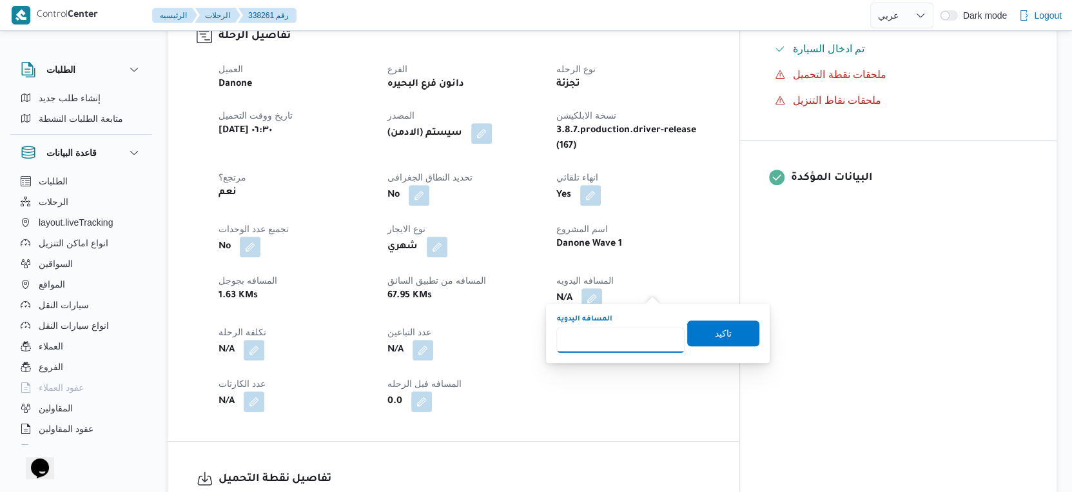
click at [627, 336] on input "المسافه اليدويه" at bounding box center [620, 340] width 128 height 26
type input "65"
click at [715, 330] on span "تاكيد" at bounding box center [723, 332] width 17 height 15
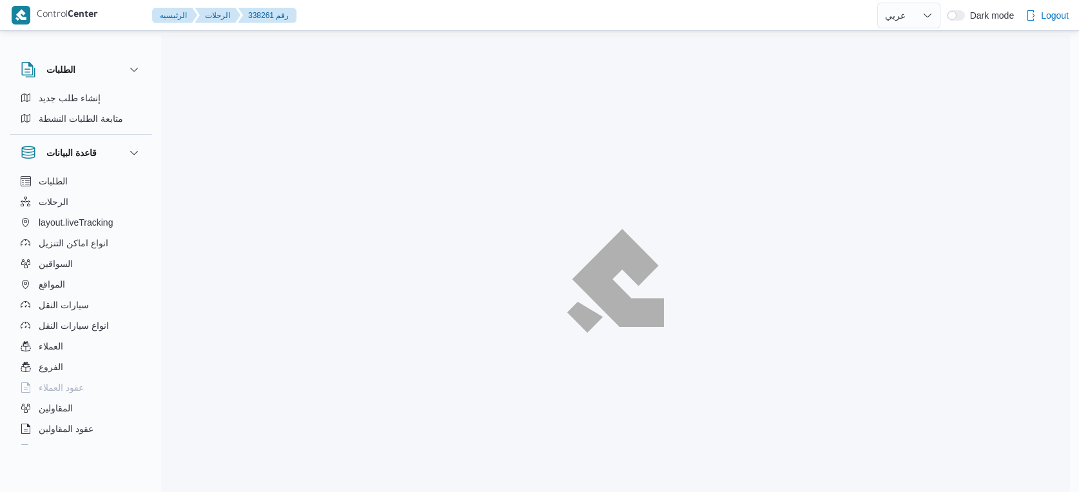
select select "ar"
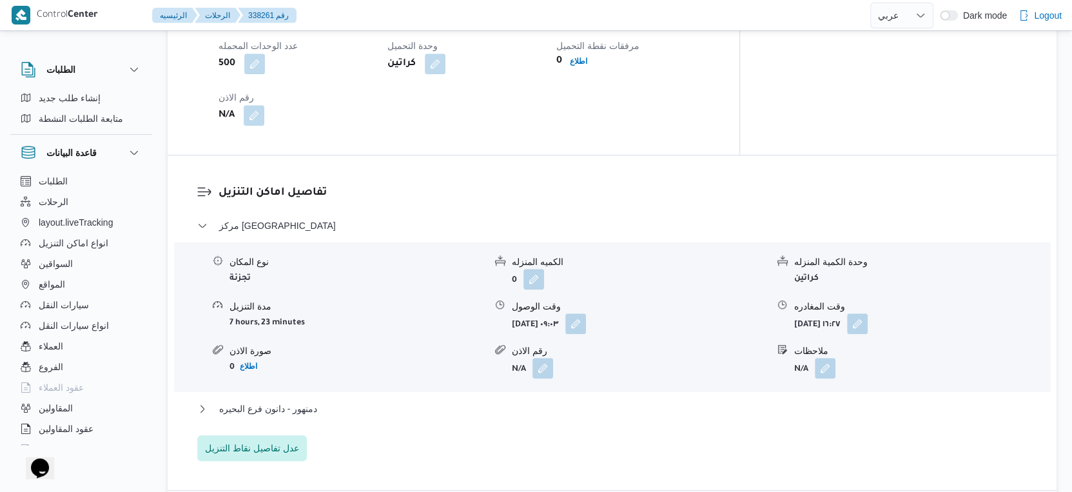
scroll to position [1037, 0]
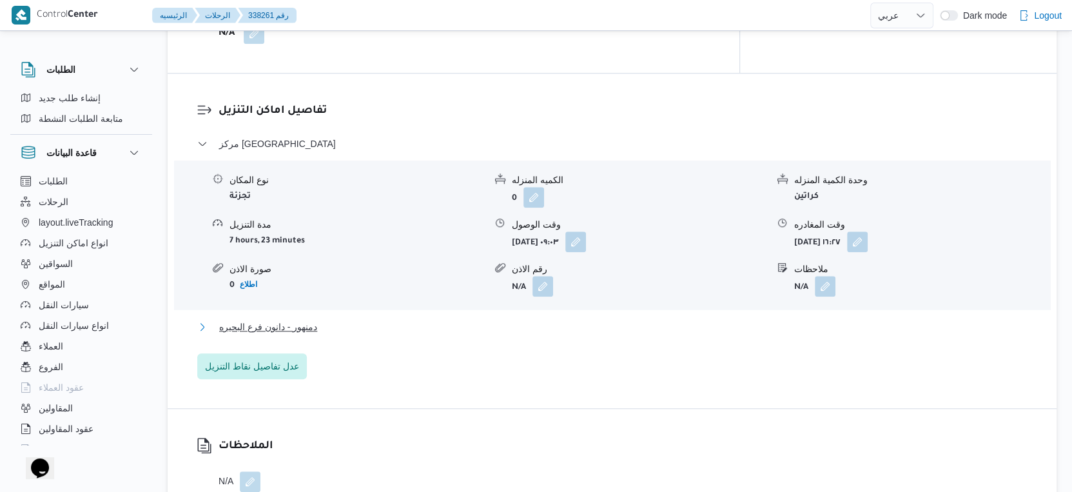
click at [322, 319] on button "دمنهور - دانون فرع البحيره" at bounding box center [612, 326] width 830 height 15
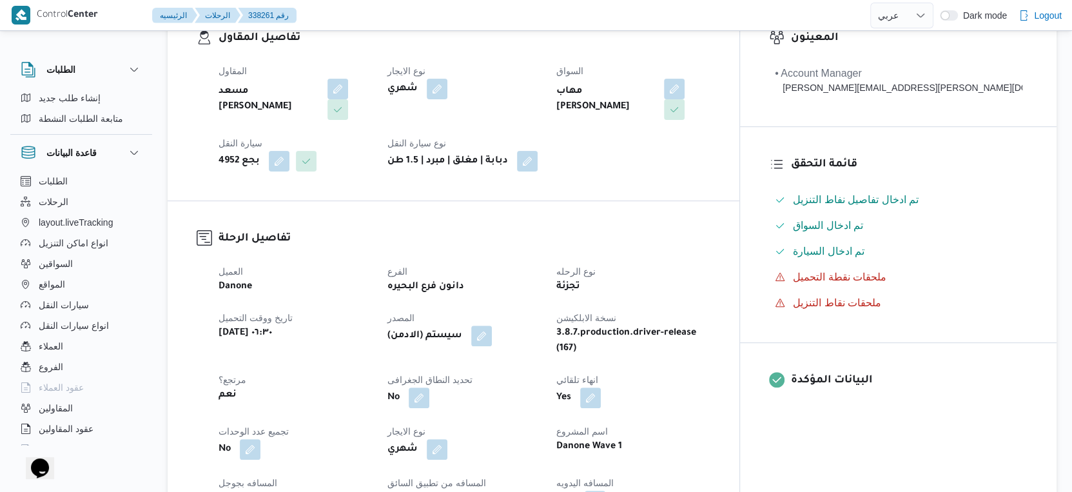
scroll to position [358, 0]
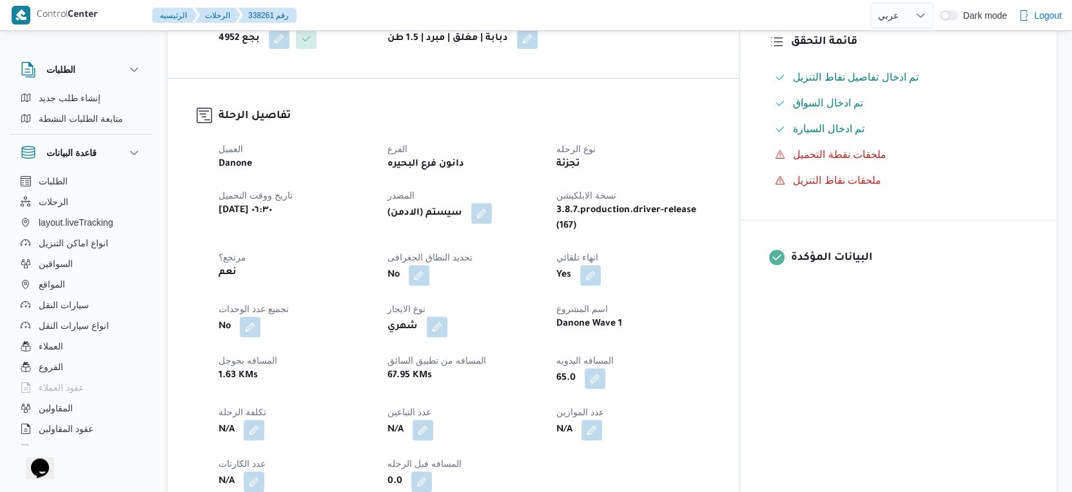
select select "ar"
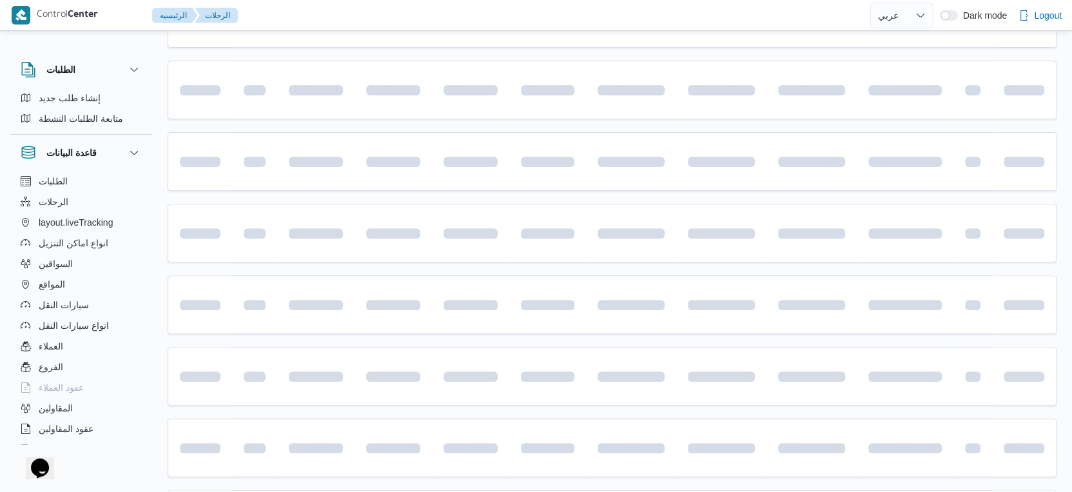
scroll to position [653, 0]
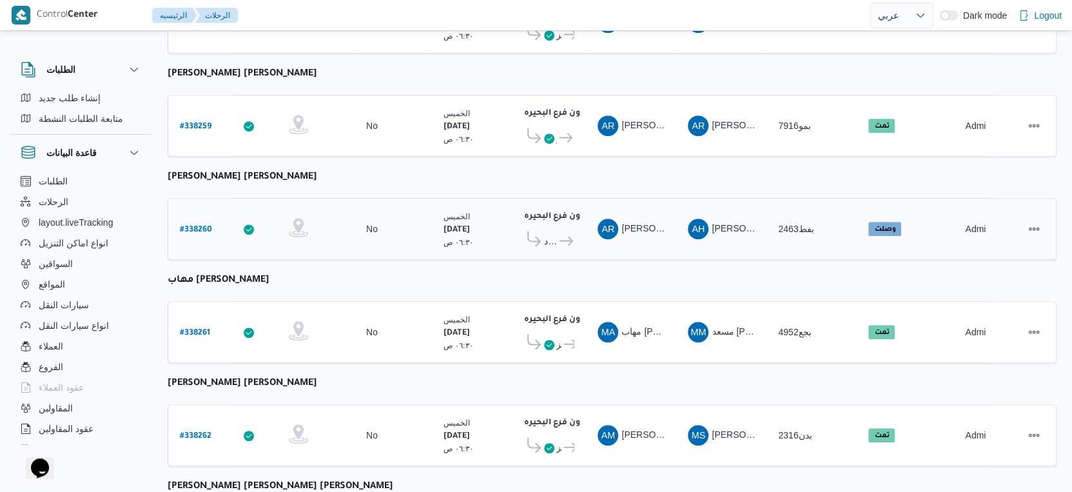
click at [199, 226] on b "# 338260" at bounding box center [196, 230] width 32 height 9
select select "ar"
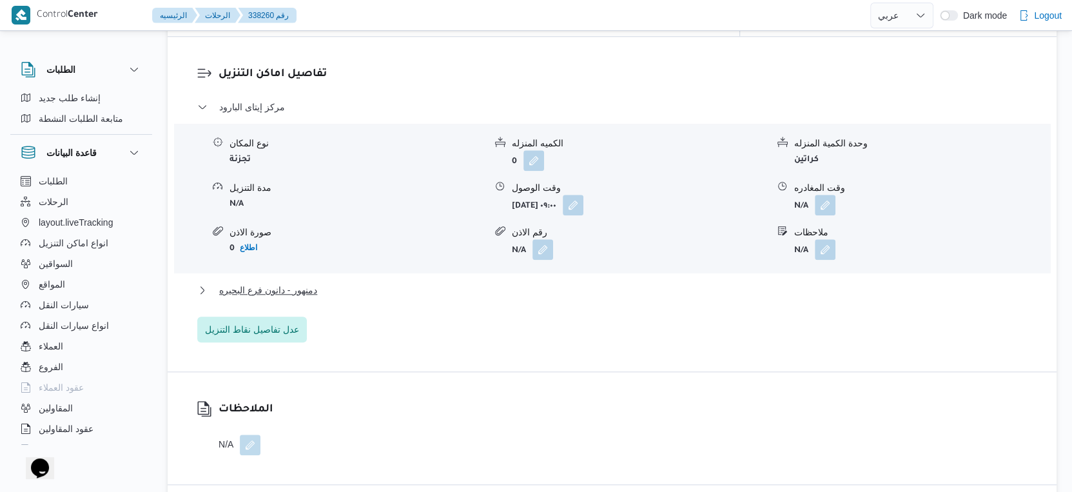
scroll to position [1083, 0]
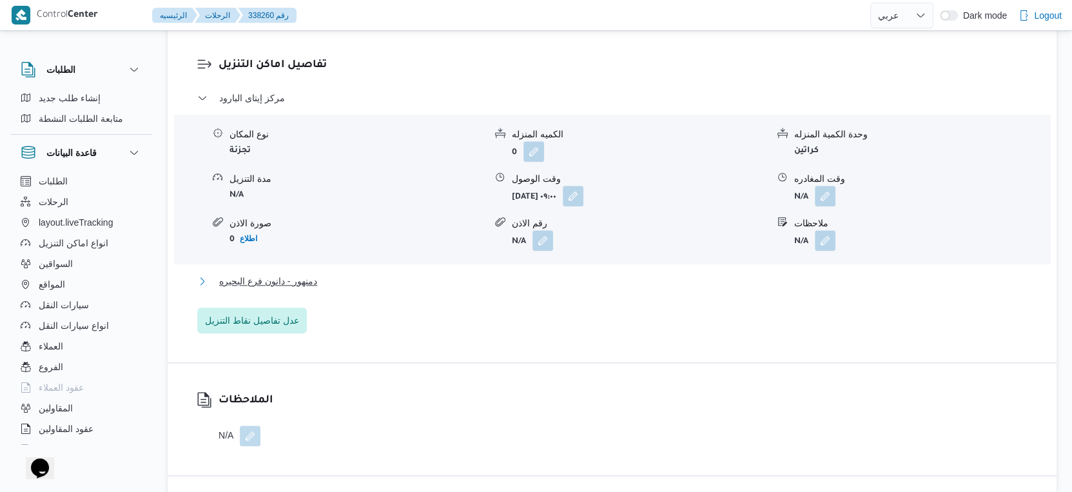
click at [322, 273] on button "دمنهور - دانون فرع البحيره" at bounding box center [612, 280] width 830 height 15
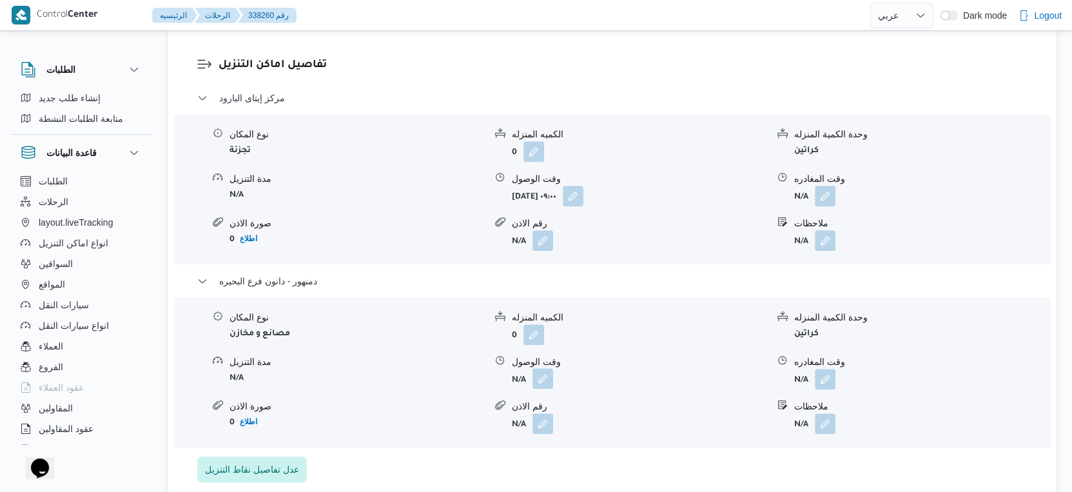
click at [541, 381] on div "نوع المكان مصانع و مخازن الكميه المنزله 0 وحدة الكمية المنزله كراتين مدة التنزي…" at bounding box center [612, 372] width 886 height 146
click at [537, 378] on button "button" at bounding box center [542, 378] width 21 height 21
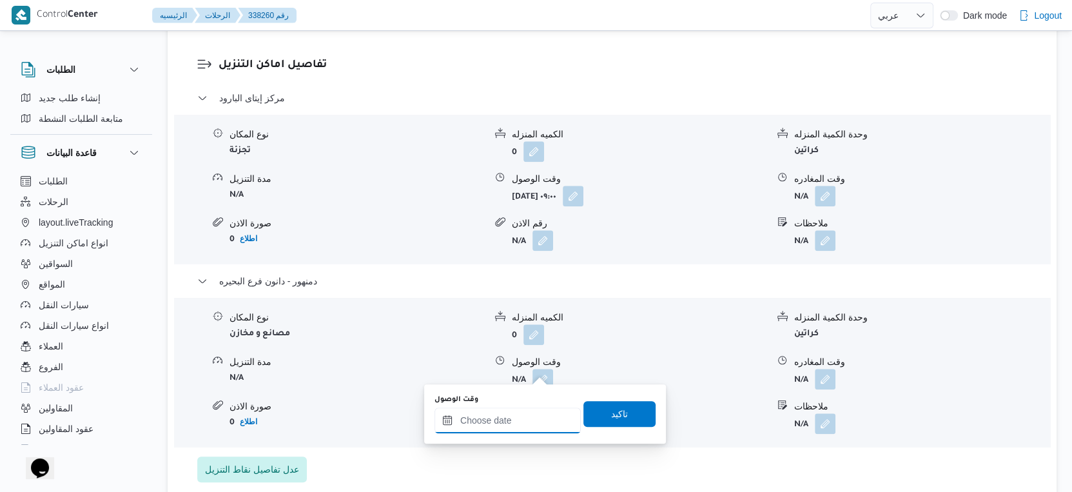
click at [531, 409] on input "وقت الوصول" at bounding box center [507, 420] width 146 height 26
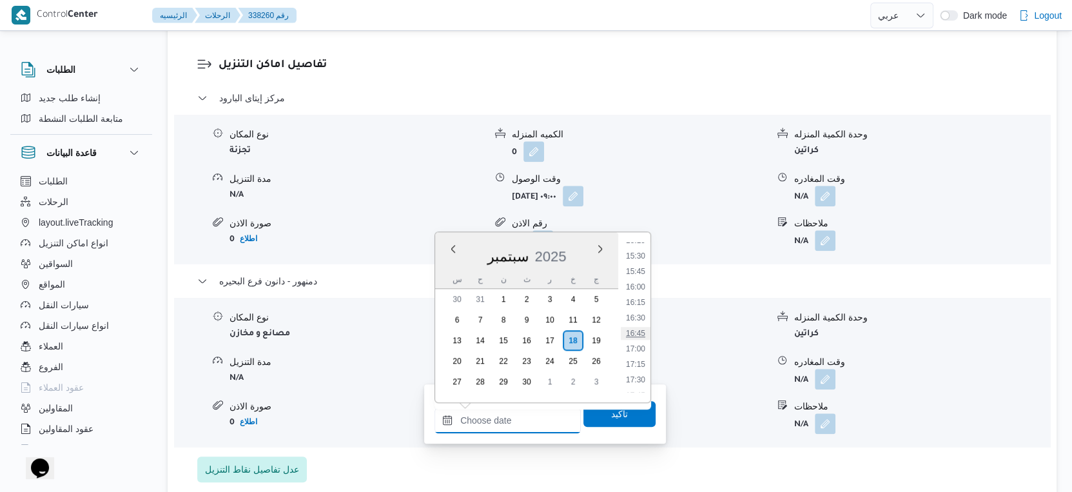
scroll to position [881, 0]
click at [634, 265] on li "14:30" at bounding box center [636, 264] width 30 height 13
type input "[DATE] ١٤:٣٠"
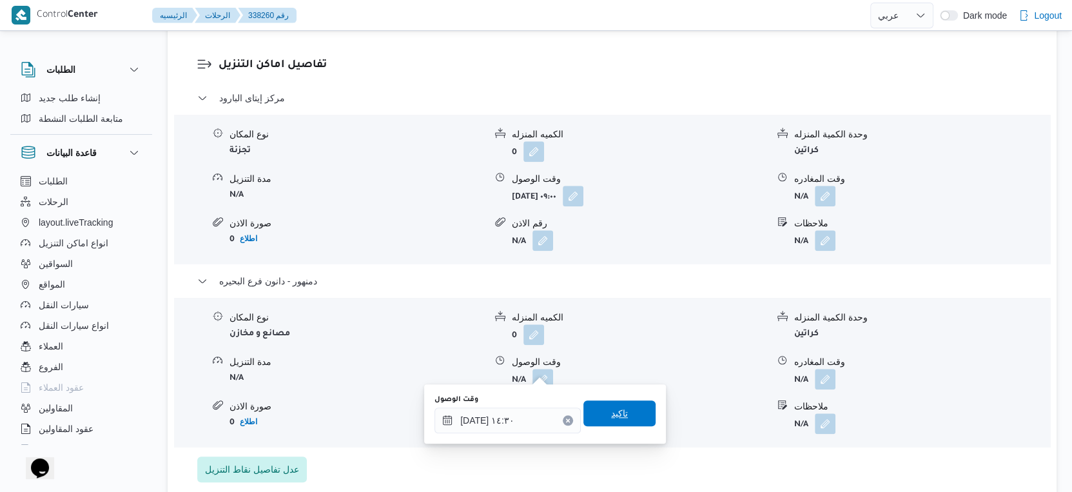
click at [627, 410] on span "تاكيد" at bounding box center [619, 413] width 72 height 26
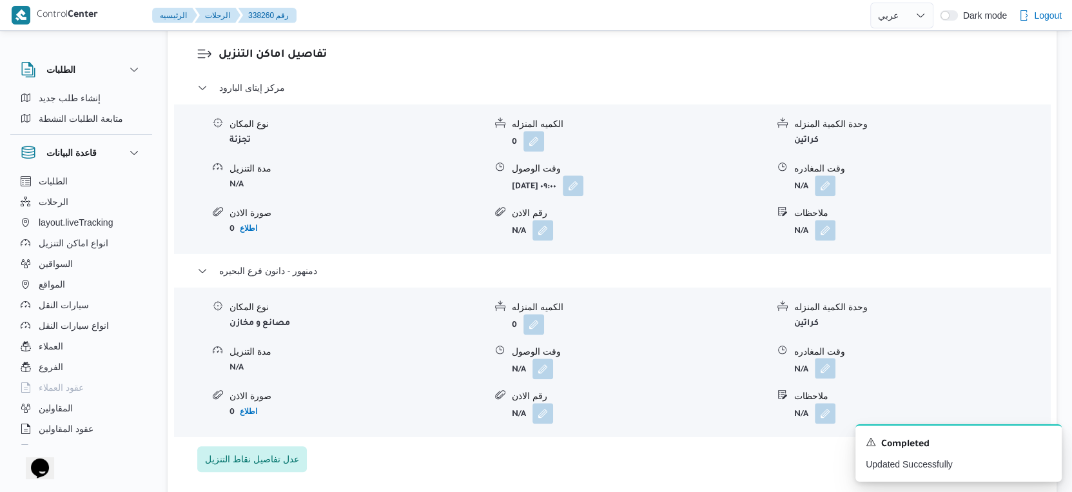
click at [820, 367] on button "button" at bounding box center [825, 368] width 21 height 21
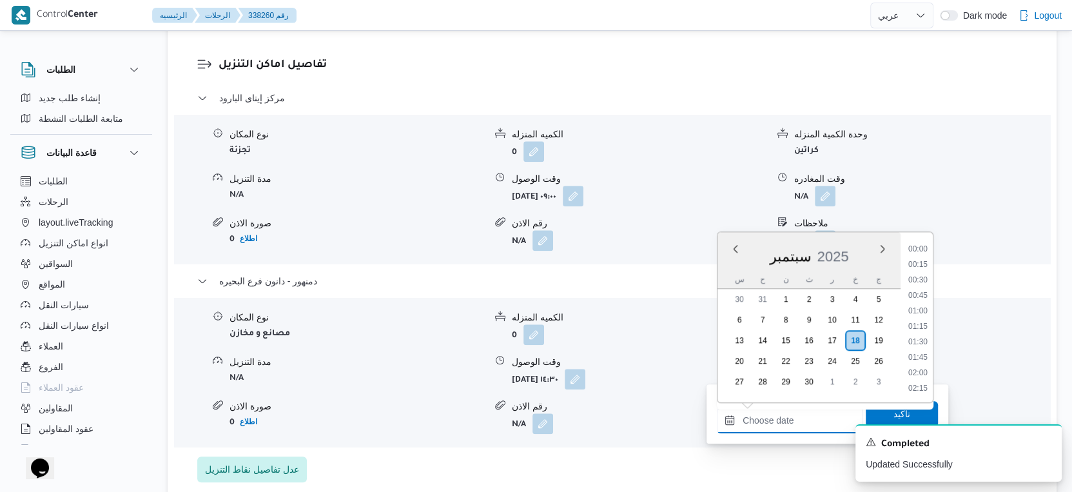
drag, startPoint x: 822, startPoint y: 411, endPoint x: 837, endPoint y: 407, distance: 15.5
click at [822, 411] on input "وقت المغادره" at bounding box center [790, 420] width 146 height 26
drag, startPoint x: 917, startPoint y: 278, endPoint x: 918, endPoint y: 290, distance: 11.6
click at [917, 278] on li "14:45" at bounding box center [918, 280] width 30 height 13
type input "[DATE] ١٤:٤٥"
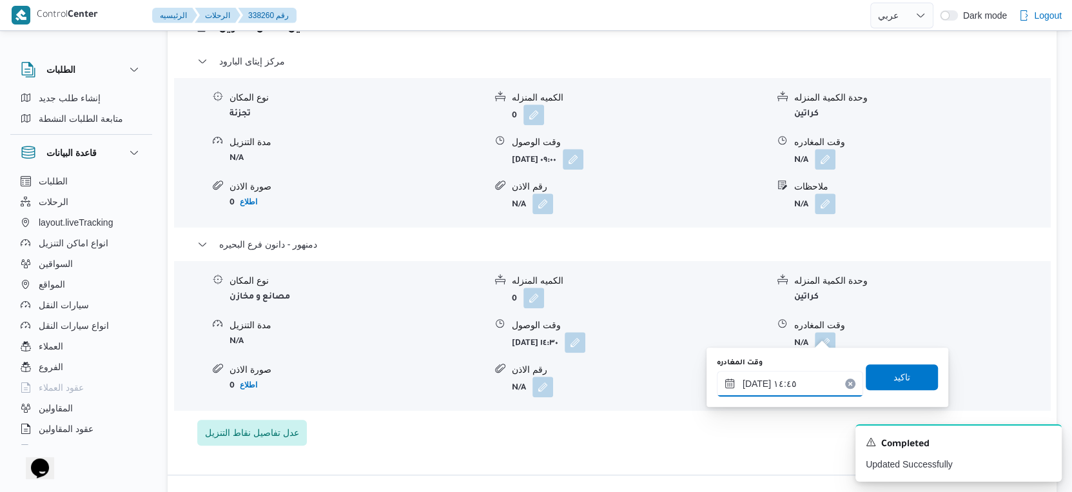
scroll to position [1154, 0]
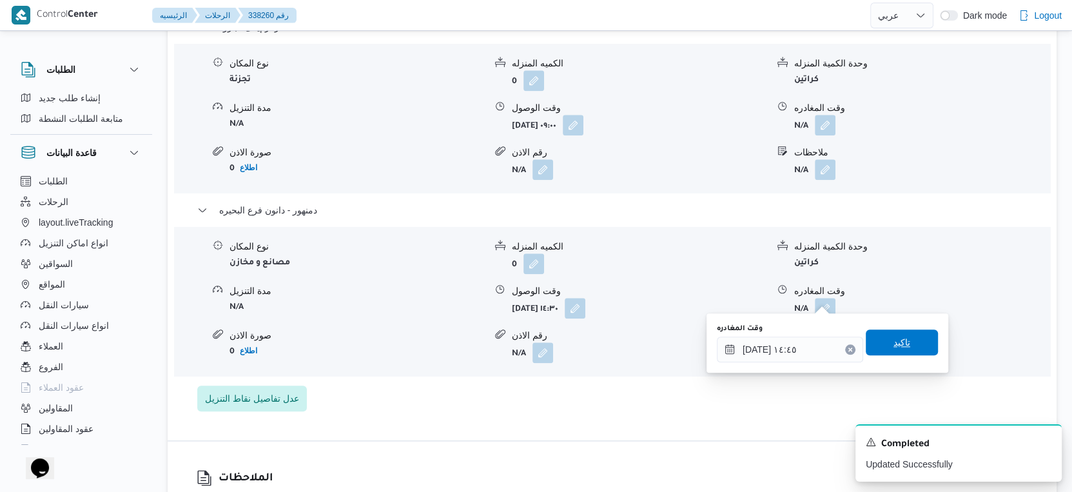
click at [895, 338] on span "تاكيد" at bounding box center [901, 342] width 17 height 15
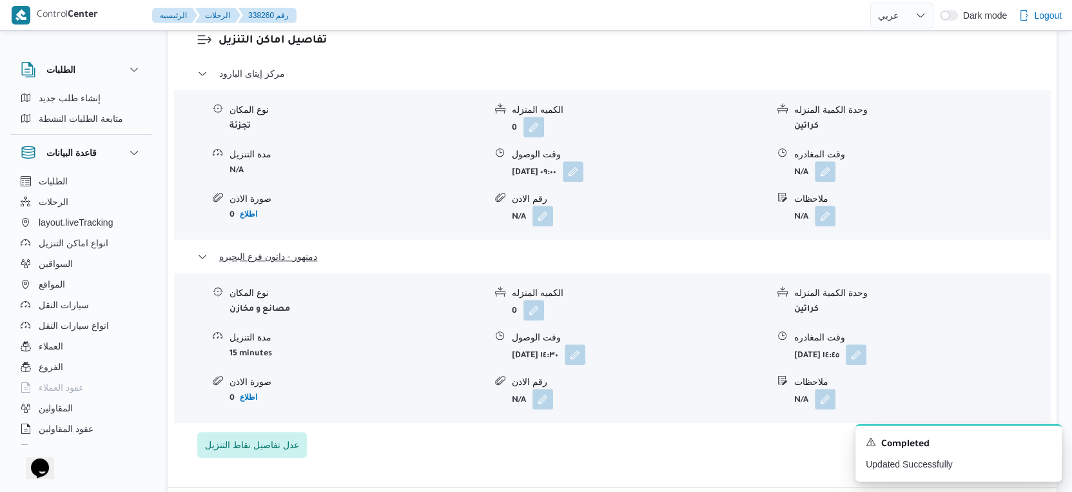
scroll to position [1083, 0]
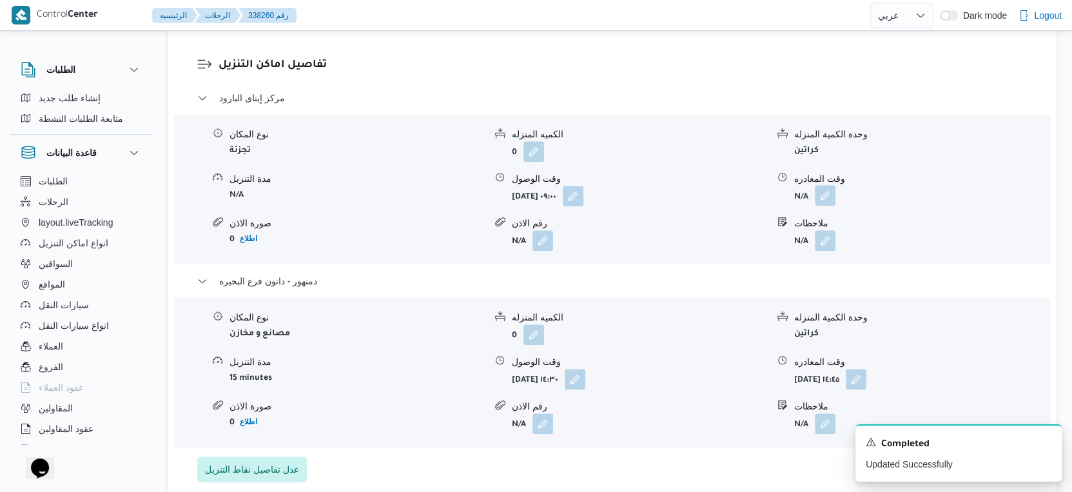
click at [824, 185] on button "button" at bounding box center [825, 195] width 21 height 21
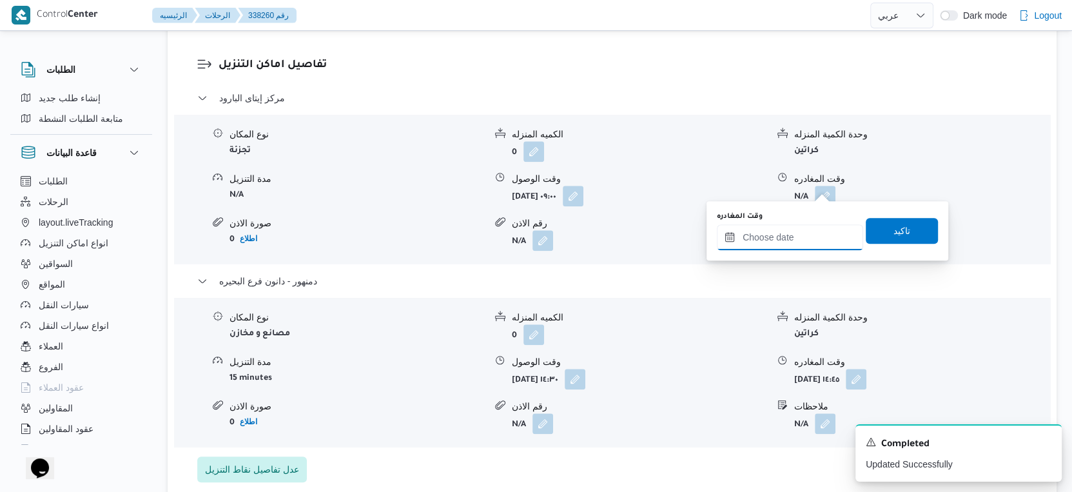
click at [812, 225] on input "وقت المغادره" at bounding box center [790, 237] width 146 height 26
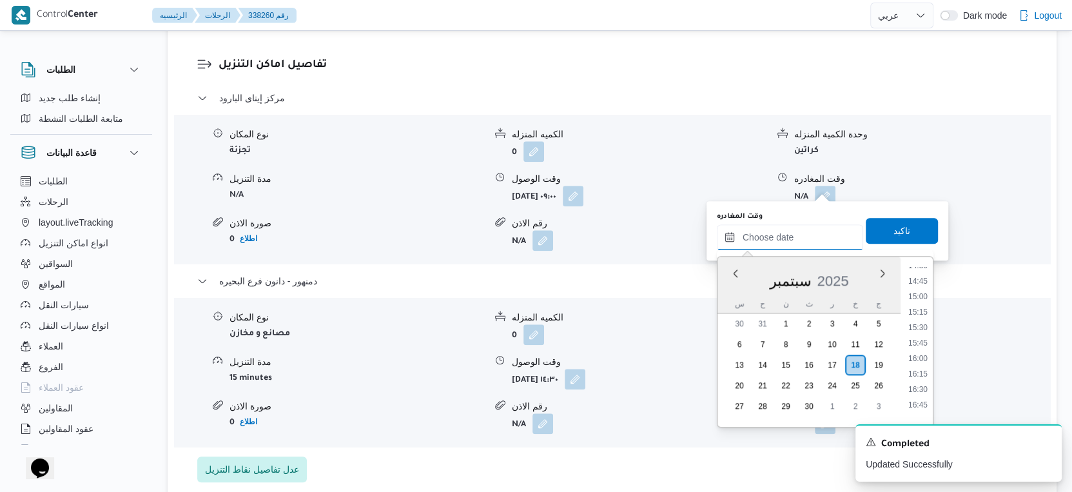
scroll to position [881, 0]
click at [917, 271] on li "14:15" at bounding box center [918, 274] width 30 height 13
type input "[DATE] ١٤:١٥"
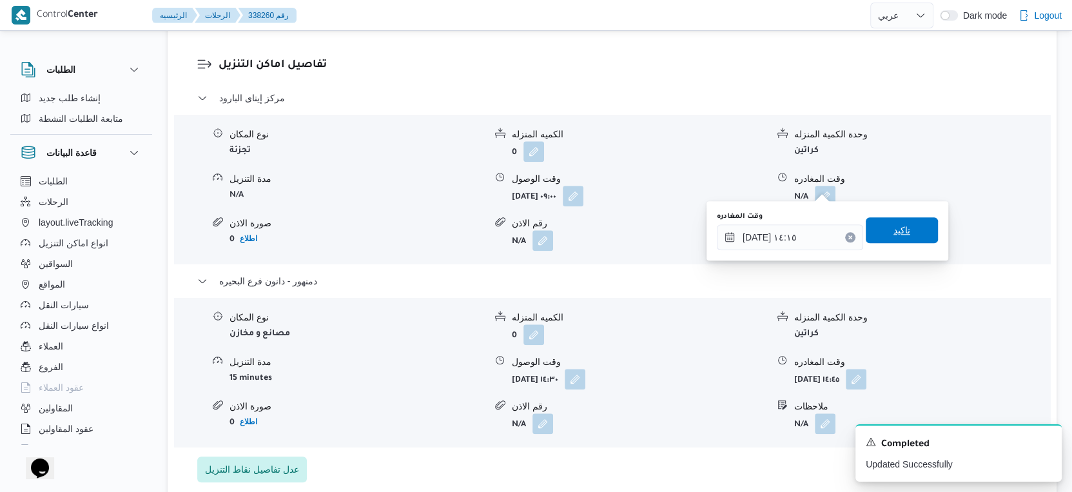
click at [909, 230] on span "تاكيد" at bounding box center [902, 230] width 72 height 26
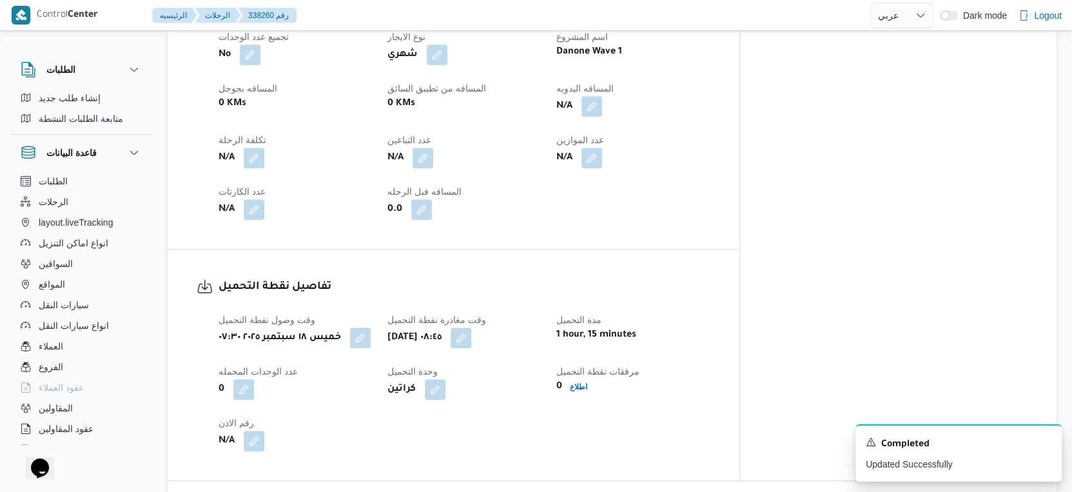
scroll to position [510, 0]
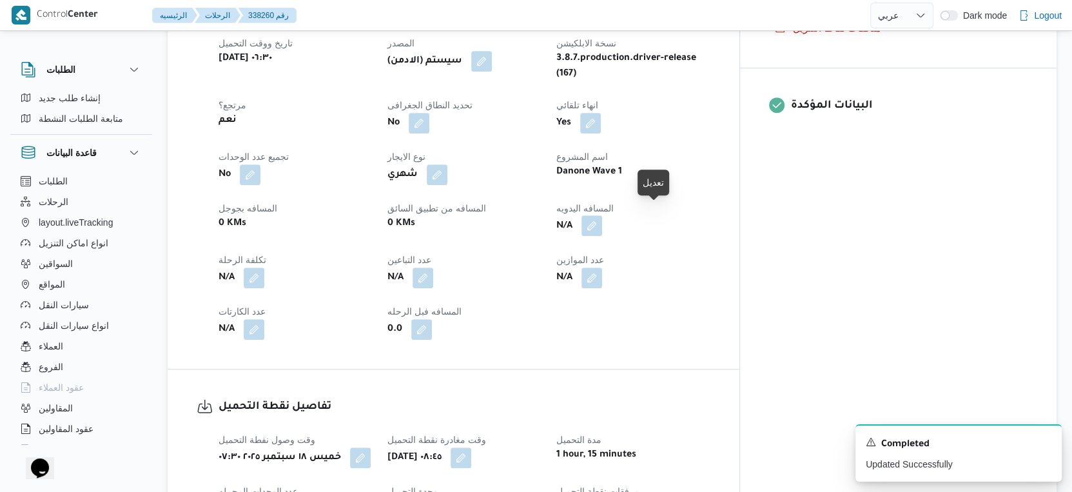
click at [602, 216] on button "button" at bounding box center [591, 225] width 21 height 21
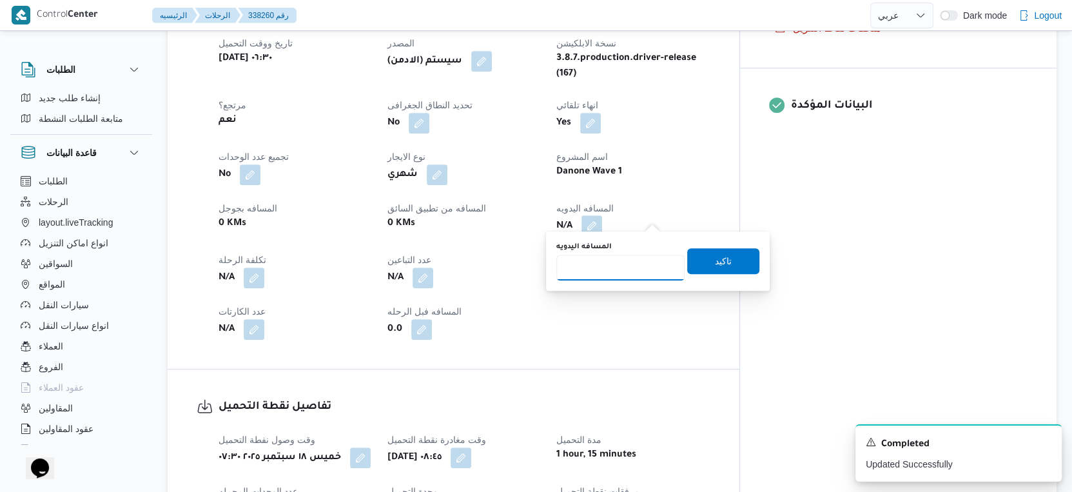
click at [612, 270] on input "المسافه اليدويه" at bounding box center [620, 268] width 128 height 26
type input "31"
click at [743, 260] on span "تاكيد" at bounding box center [723, 261] width 72 height 26
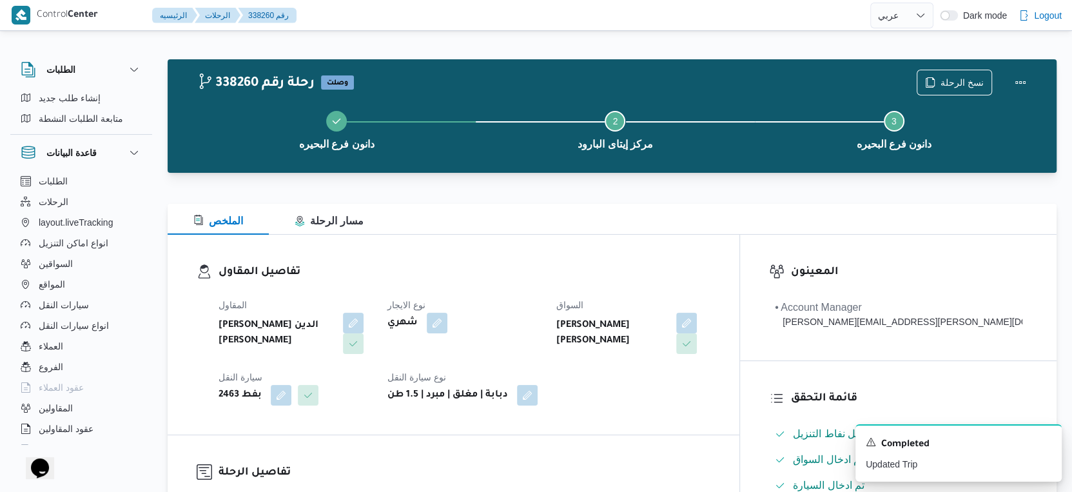
scroll to position [0, 0]
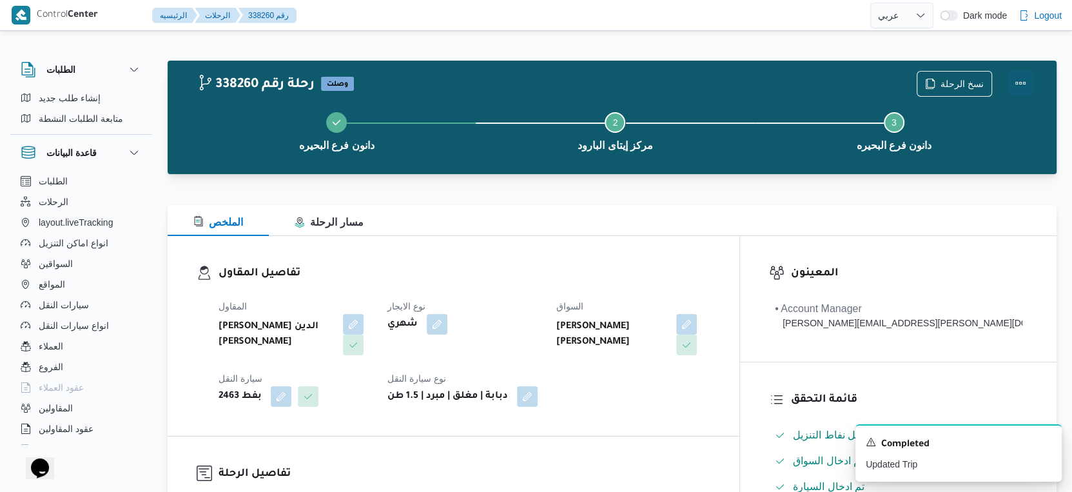
click at [1013, 86] on button "Actions" at bounding box center [1021, 83] width 26 height 26
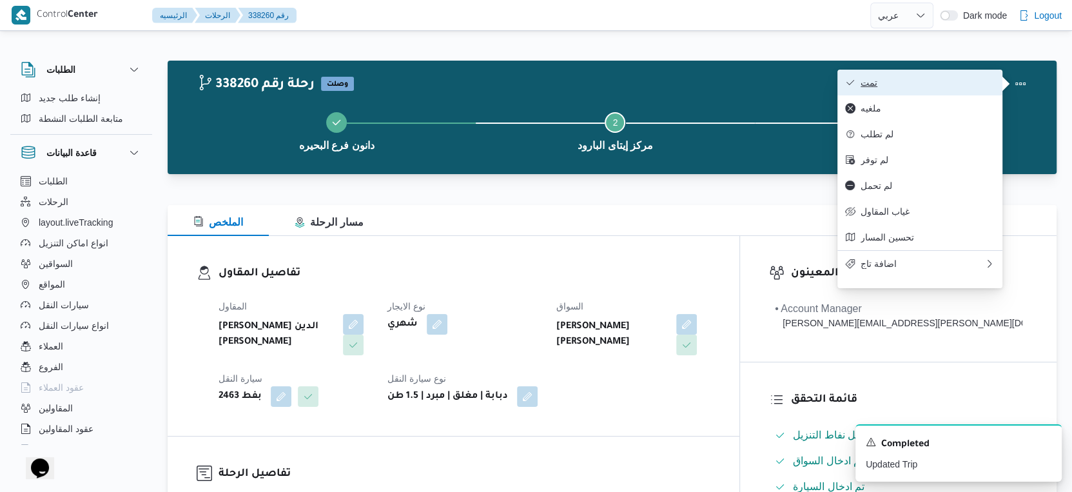
click at [947, 80] on span "تمت" at bounding box center [928, 82] width 134 height 10
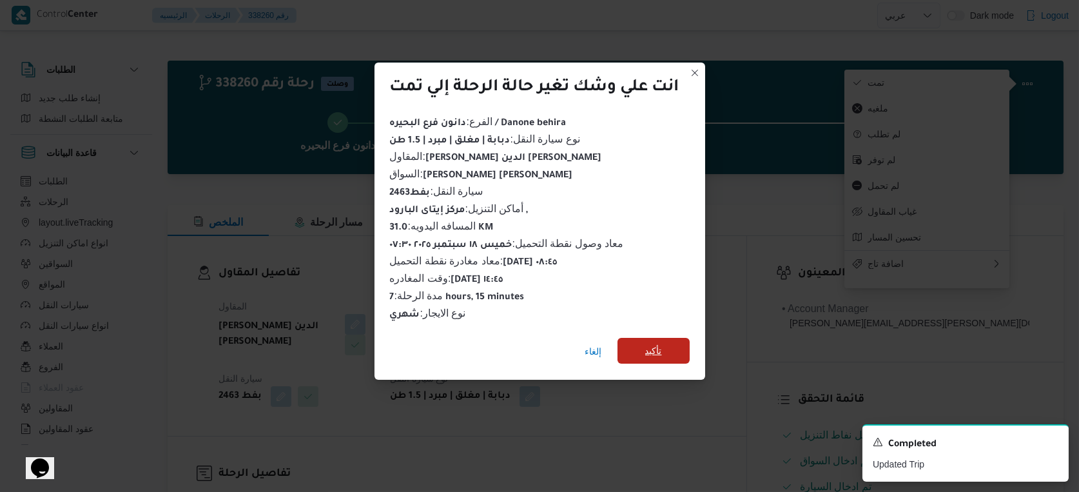
click at [647, 355] on span "تأكيد" at bounding box center [654, 351] width 72 height 26
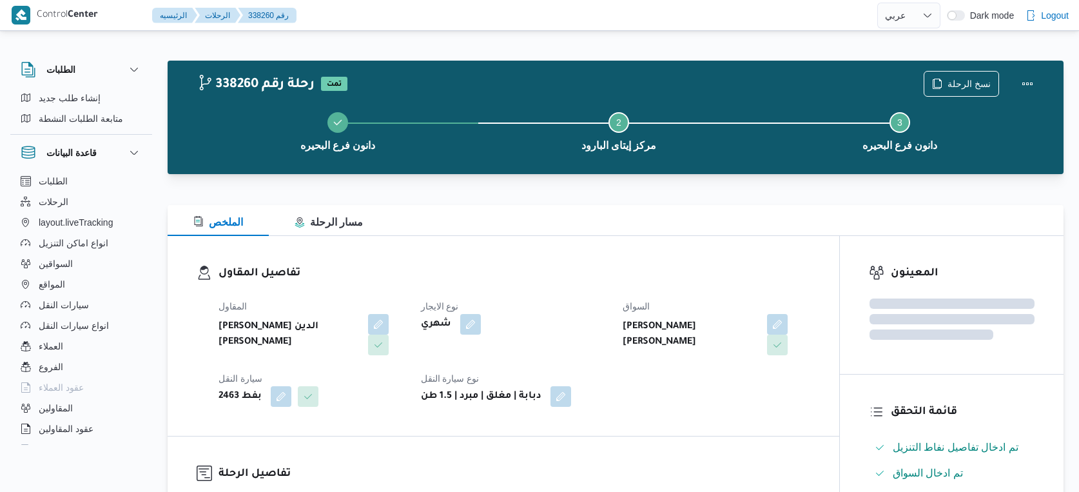
select select "ar"
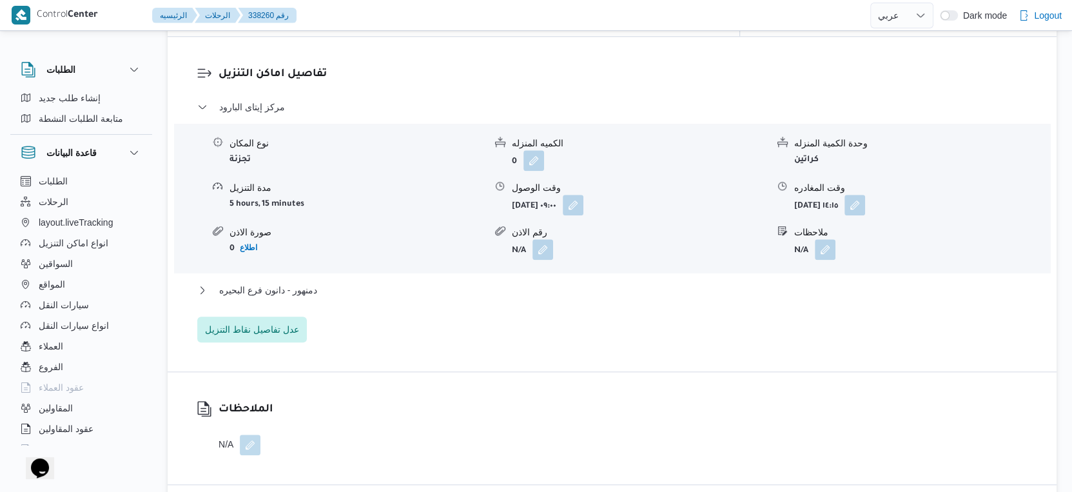
scroll to position [1075, 0]
click at [355, 282] on button "دمنهور - دانون فرع البحيره" at bounding box center [612, 289] width 830 height 15
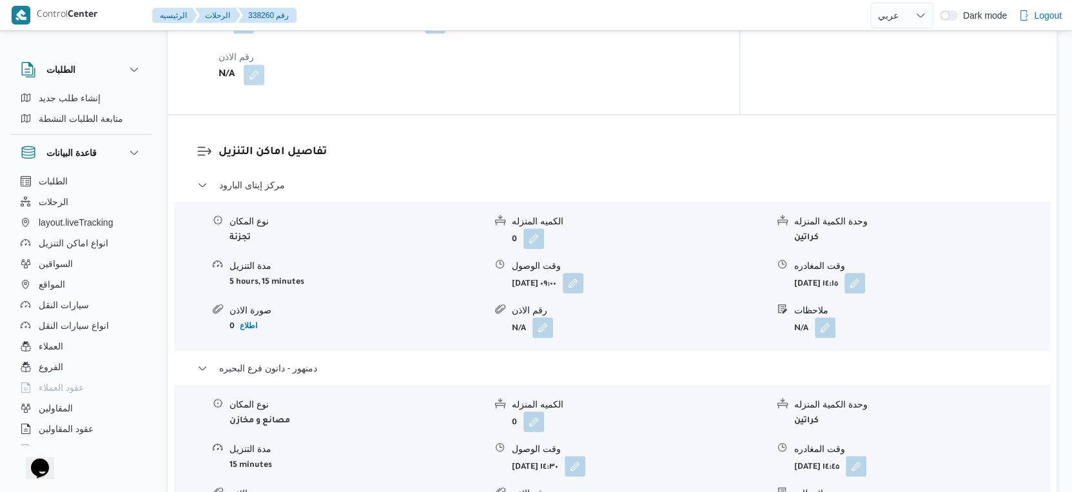
scroll to position [1146, 0]
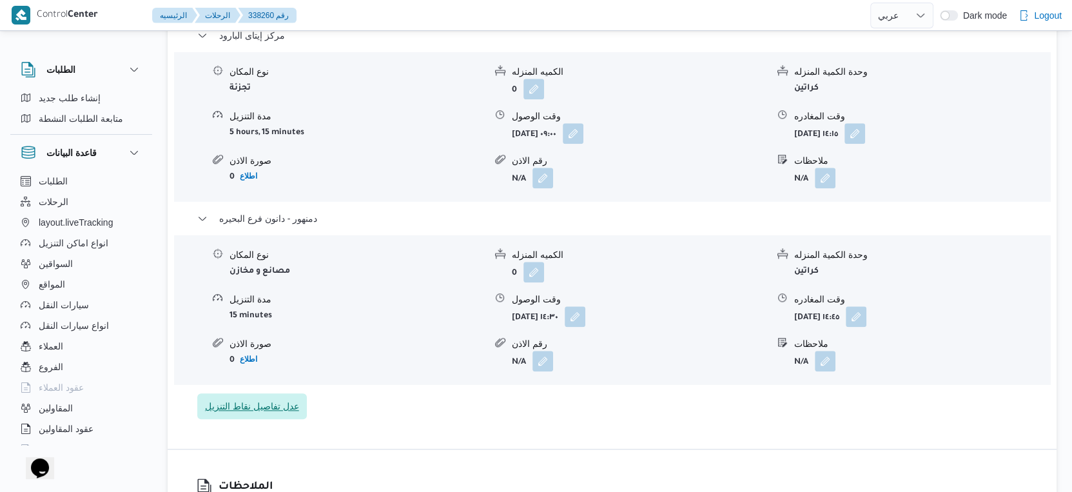
click at [282, 398] on span "عدل تفاصيل نقاط التنزيل" at bounding box center [252, 405] width 94 height 15
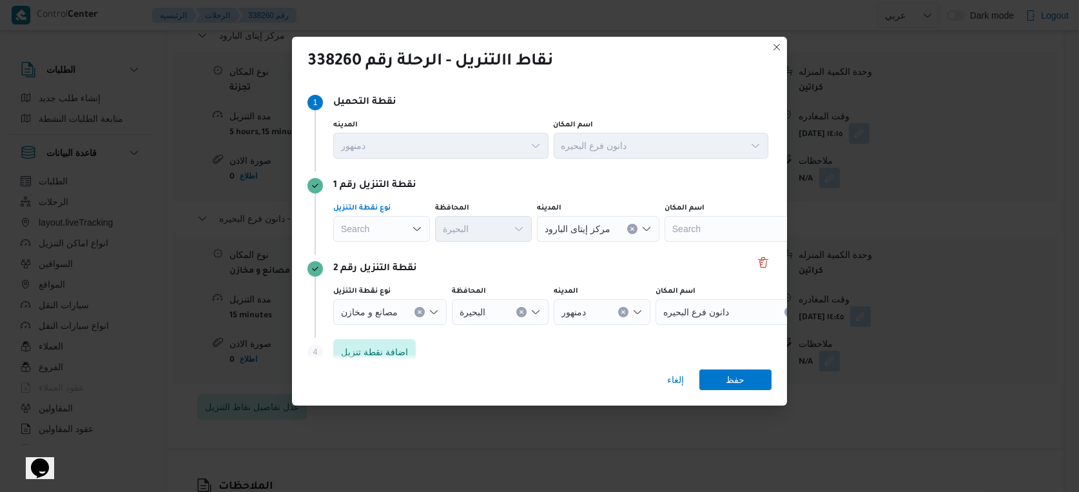
click at [394, 226] on div "Search" at bounding box center [381, 229] width 97 height 26
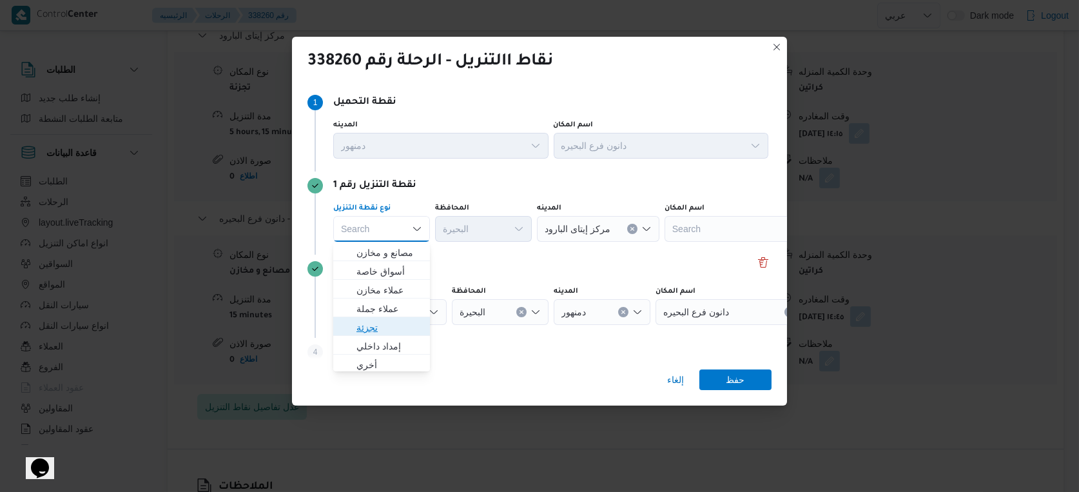
click at [395, 322] on span "تجزئة" at bounding box center [389, 327] width 66 height 15
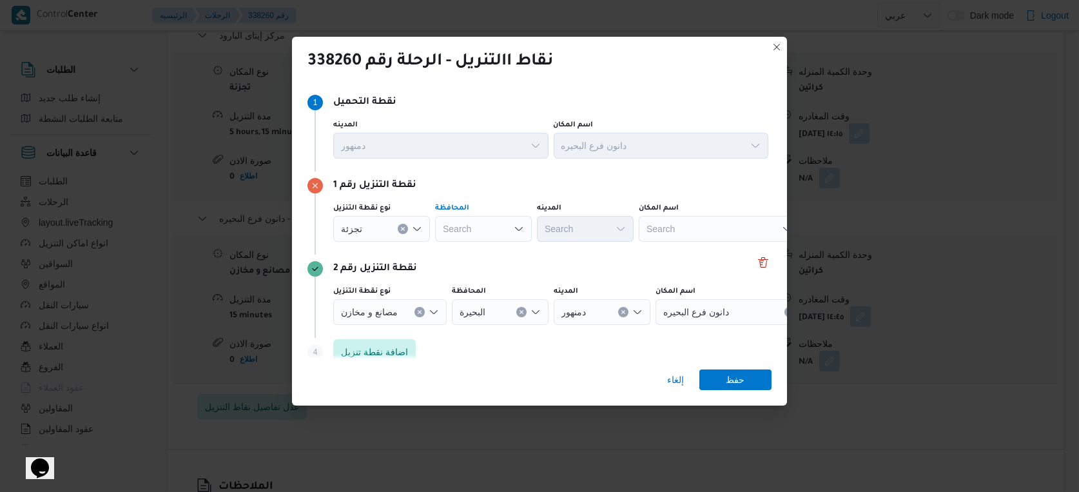
click at [505, 235] on div "Search" at bounding box center [483, 229] width 97 height 26
type input "البحير"
click at [489, 230] on div "البحير البحير Combo box. Selected. البحير. Selected. Combo box input. Search. T…" at bounding box center [483, 229] width 97 height 26
click at [489, 250] on span "البحير ة" at bounding box center [491, 252] width 66 height 15
click at [569, 234] on div "Search" at bounding box center [585, 229] width 97 height 26
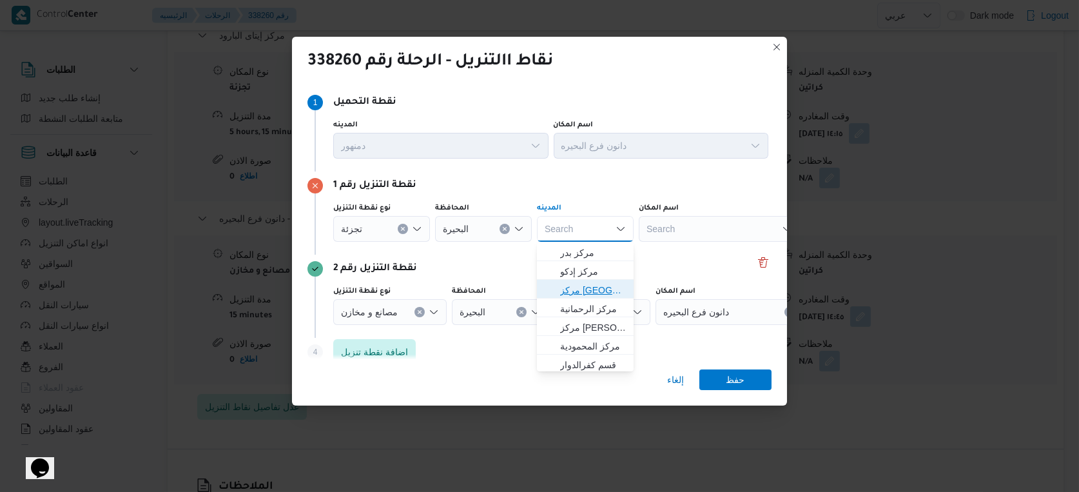
click at [583, 291] on span "مركز [GEOGRAPHIC_DATA]" at bounding box center [593, 289] width 66 height 15
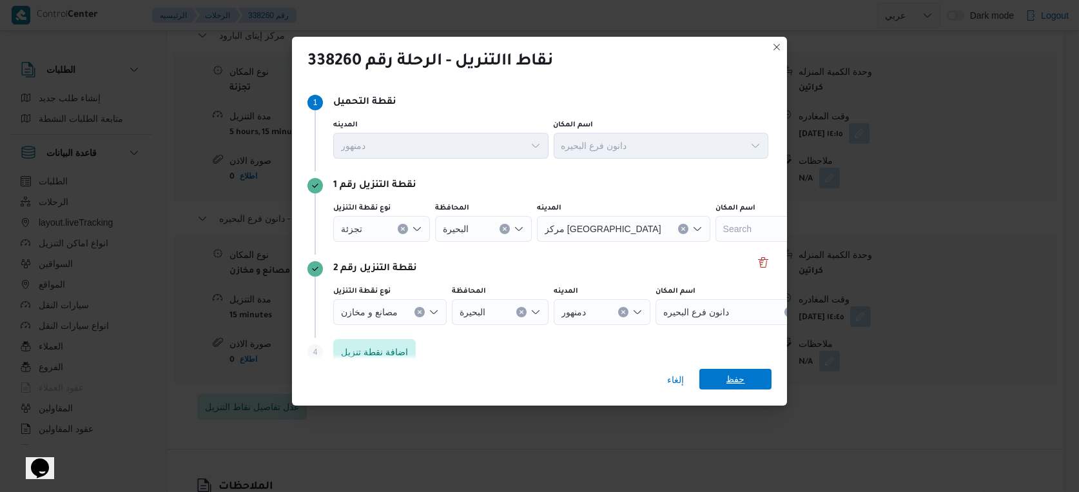
click at [742, 382] on span "حفظ" at bounding box center [735, 379] width 19 height 21
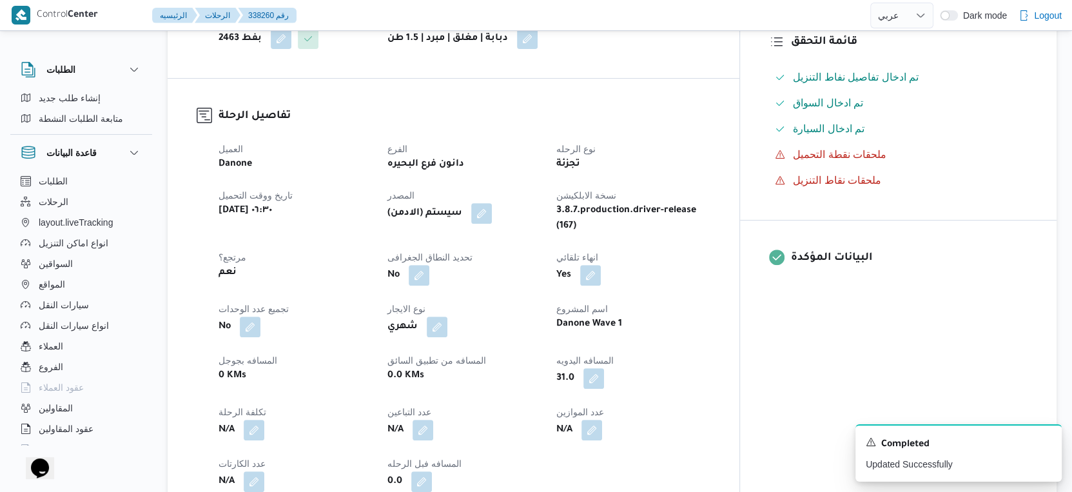
scroll to position [0, 0]
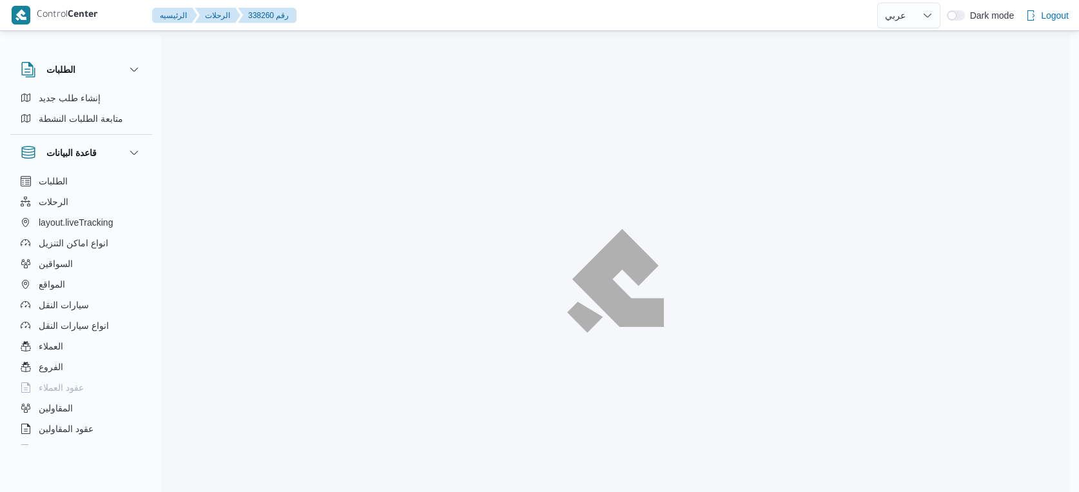
select select "ar"
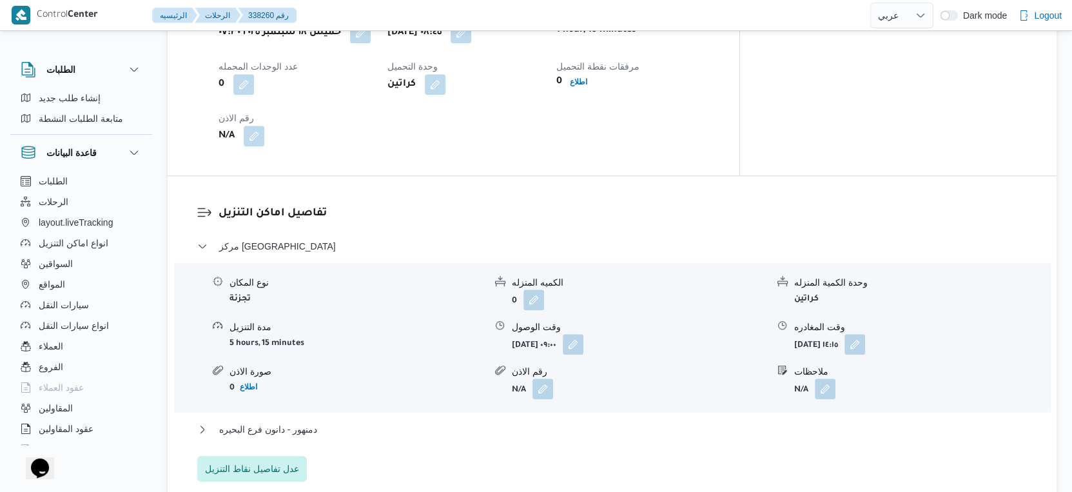
scroll to position [1146, 0]
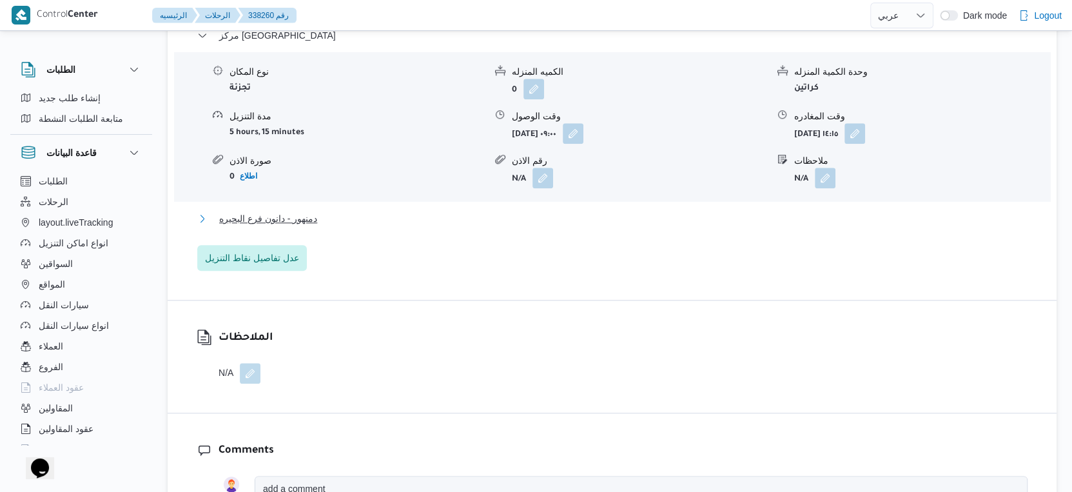
click at [311, 211] on span "دمنهور - دانون فرع البحيره" at bounding box center [268, 218] width 98 height 15
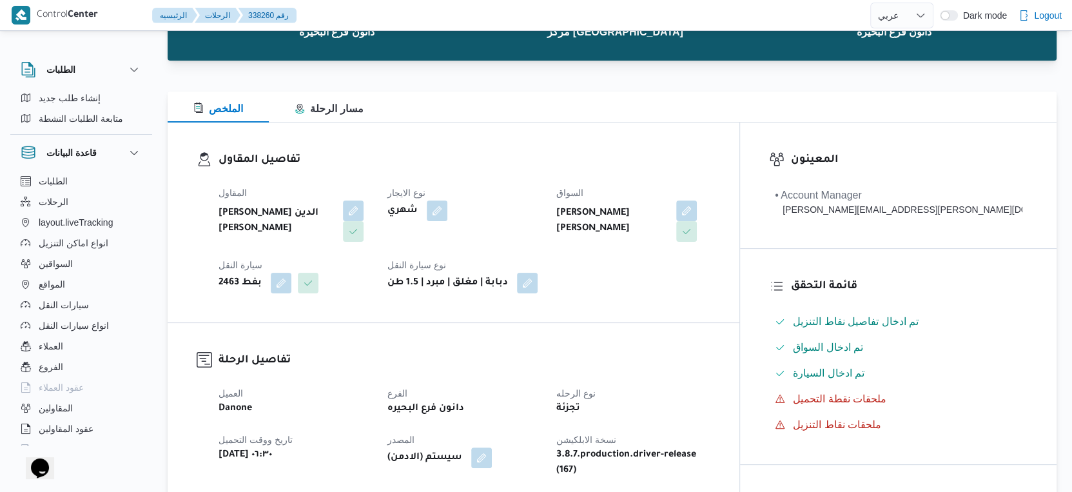
scroll to position [358, 0]
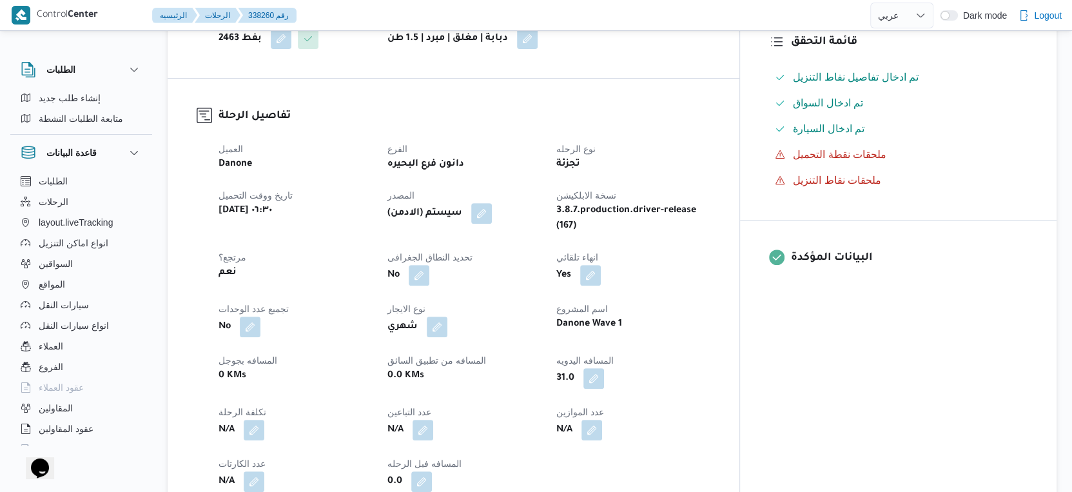
select select "ar"
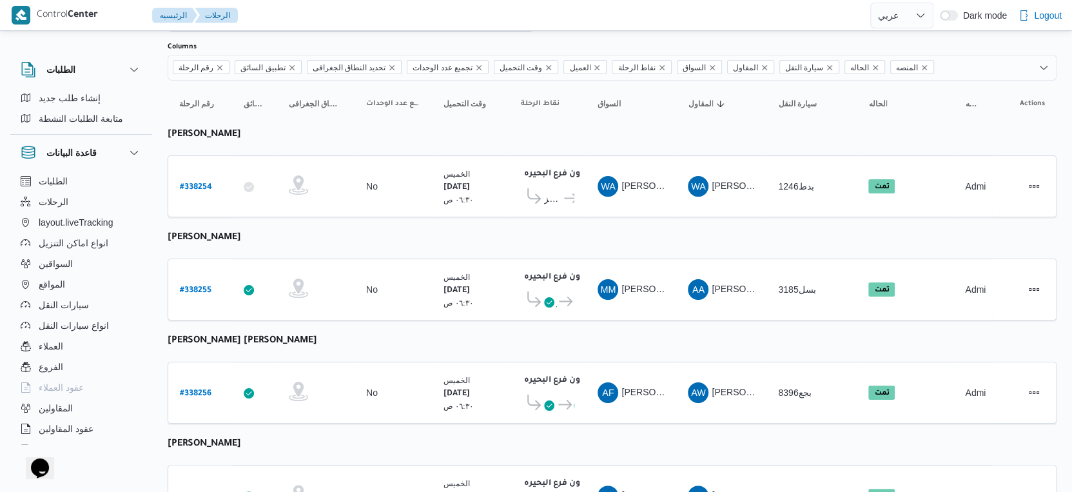
scroll to position [49, 0]
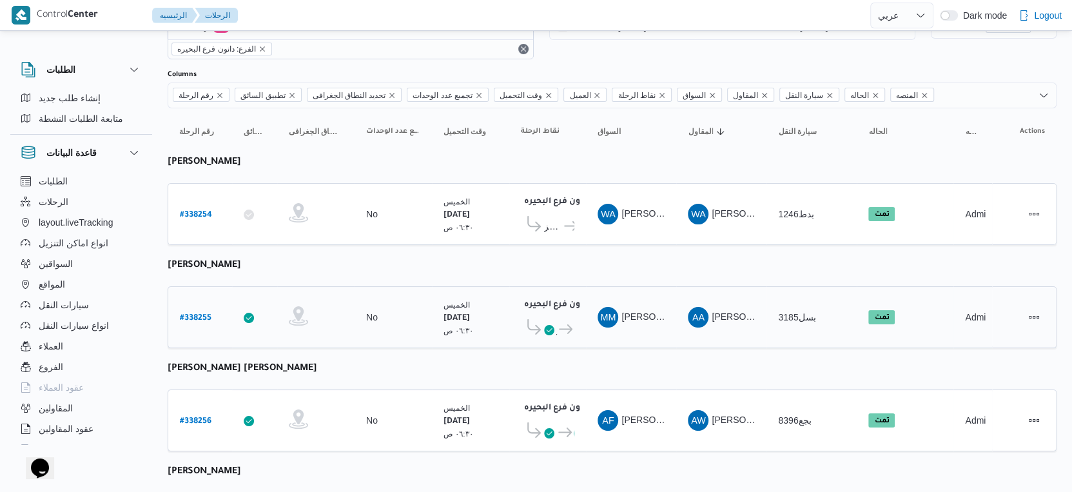
click at [199, 314] on b "# 338255" at bounding box center [196, 318] width 32 height 9
select select "ar"
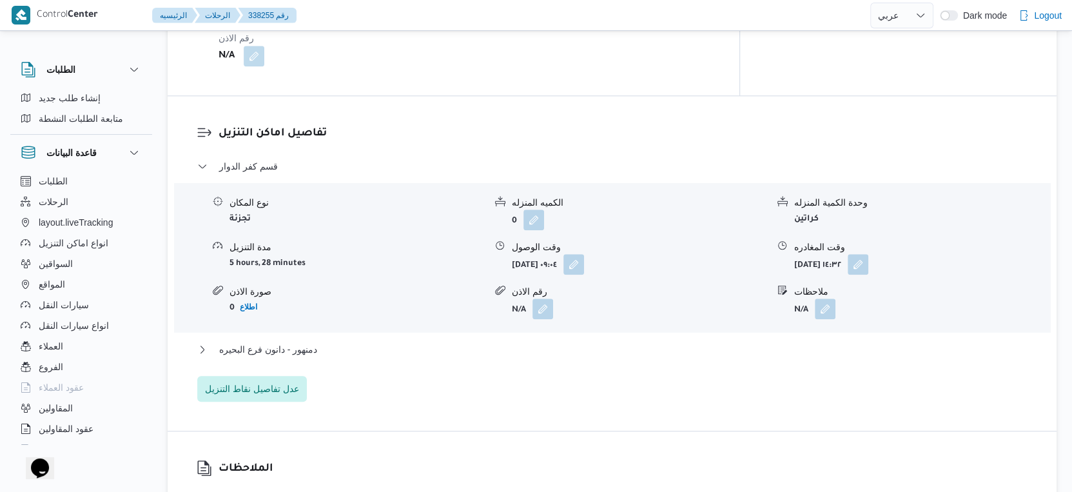
scroll to position [1002, 0]
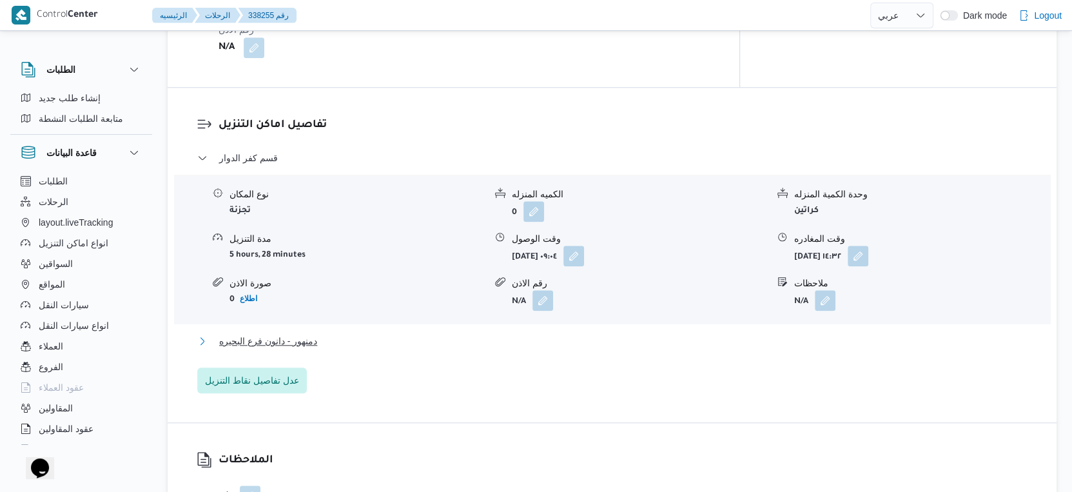
click at [356, 349] on button "دمنهور - دانون فرع البحيره" at bounding box center [612, 340] width 830 height 15
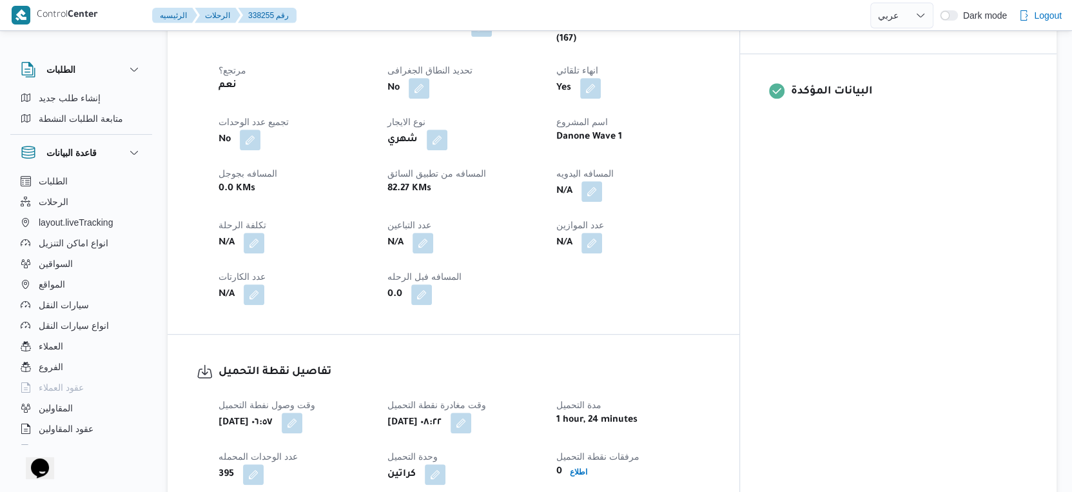
scroll to position [429, 0]
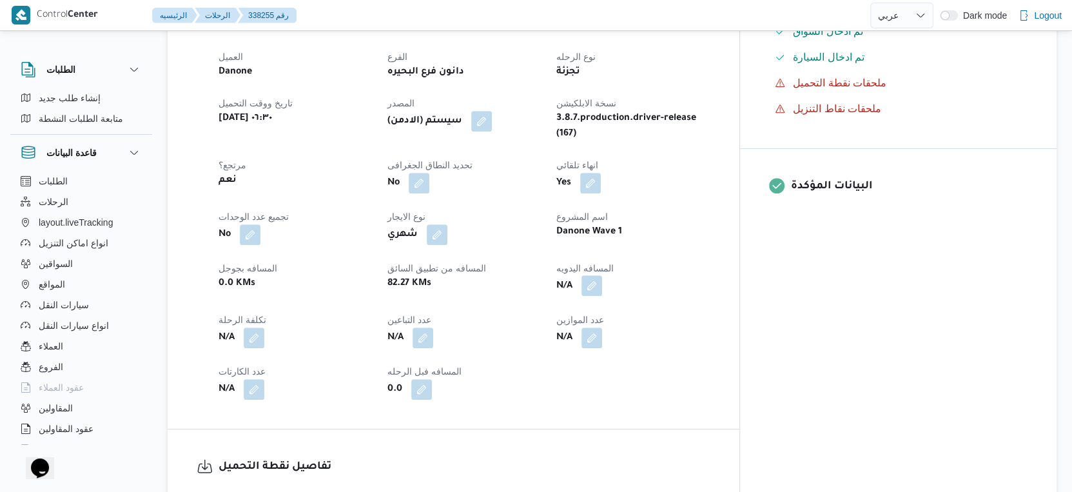
click at [602, 293] on button "button" at bounding box center [591, 285] width 21 height 21
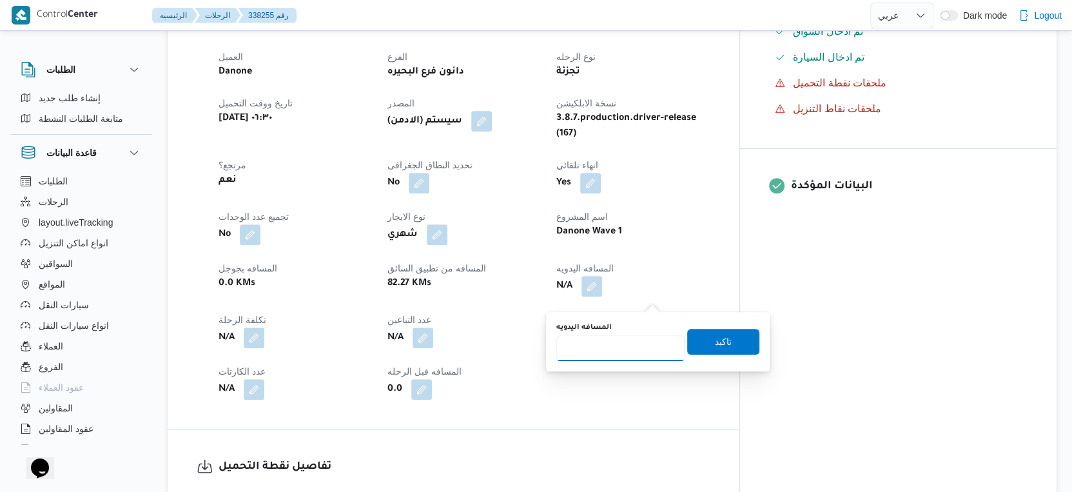
click at [610, 357] on input "المسافه اليدويه" at bounding box center [620, 348] width 128 height 26
type input "111"
click at [734, 336] on span "تاكيد" at bounding box center [723, 341] width 72 height 26
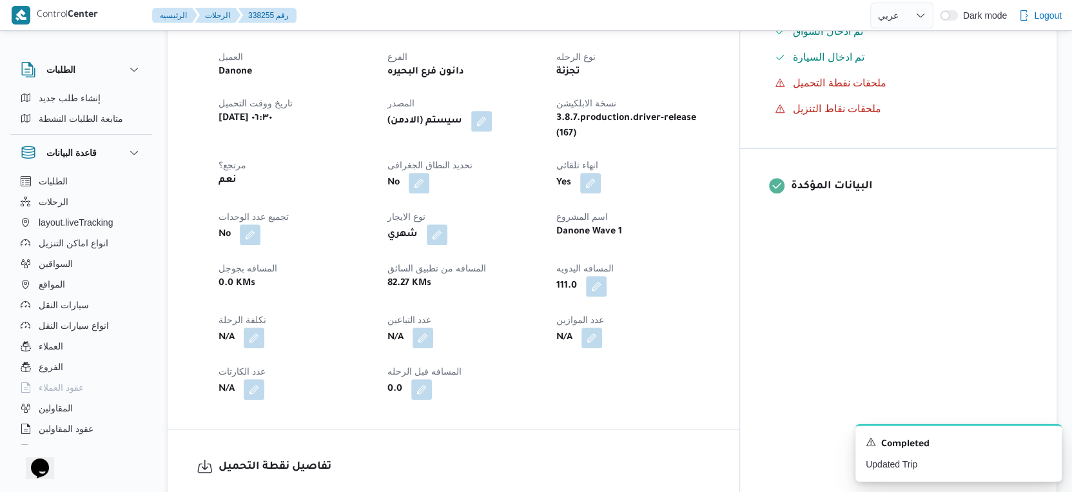
select select "ar"
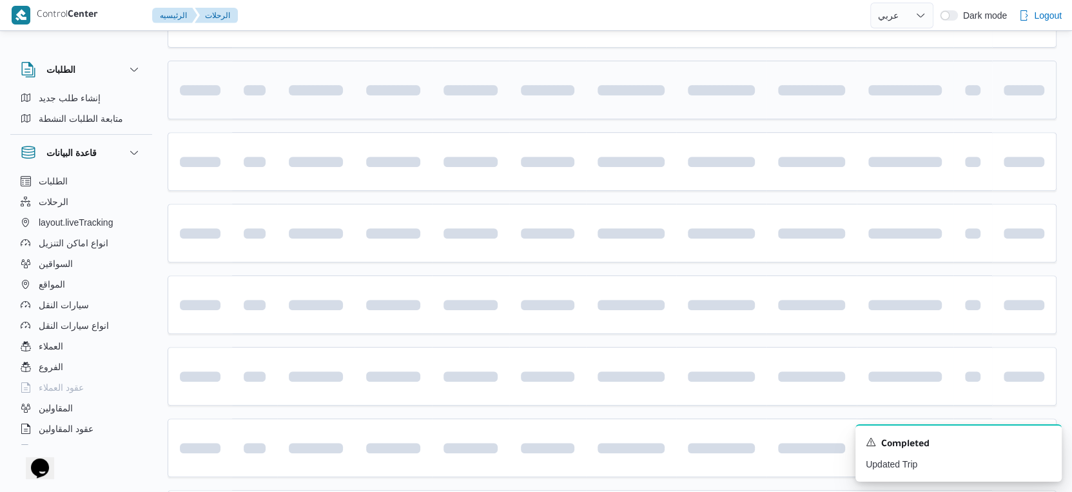
scroll to position [49, 0]
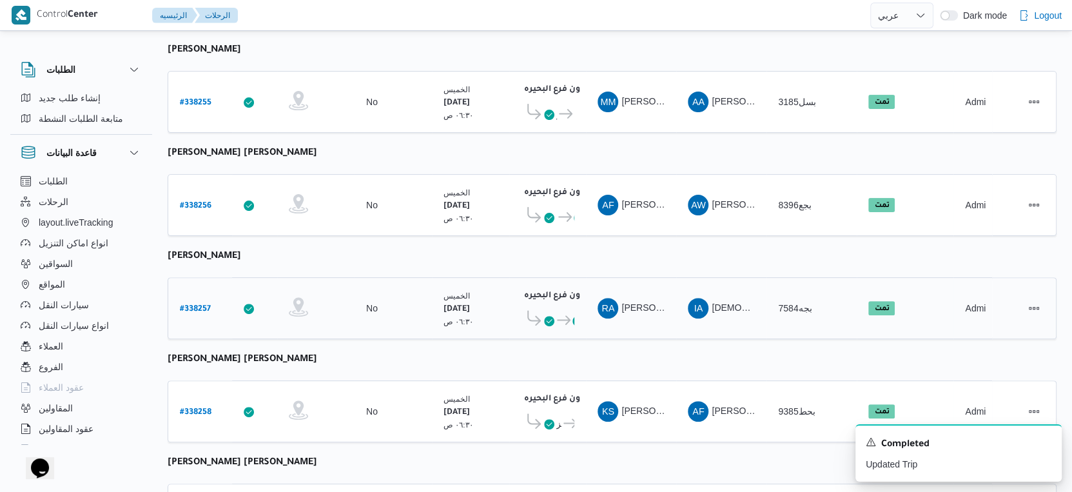
click at [199, 305] on b "# 338257" at bounding box center [195, 309] width 31 height 9
select select "ar"
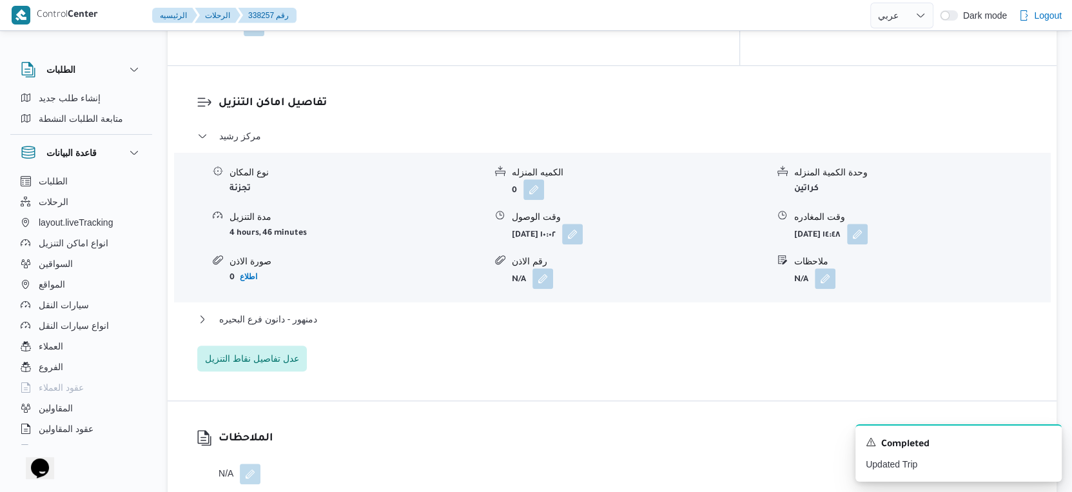
scroll to position [1052, 0]
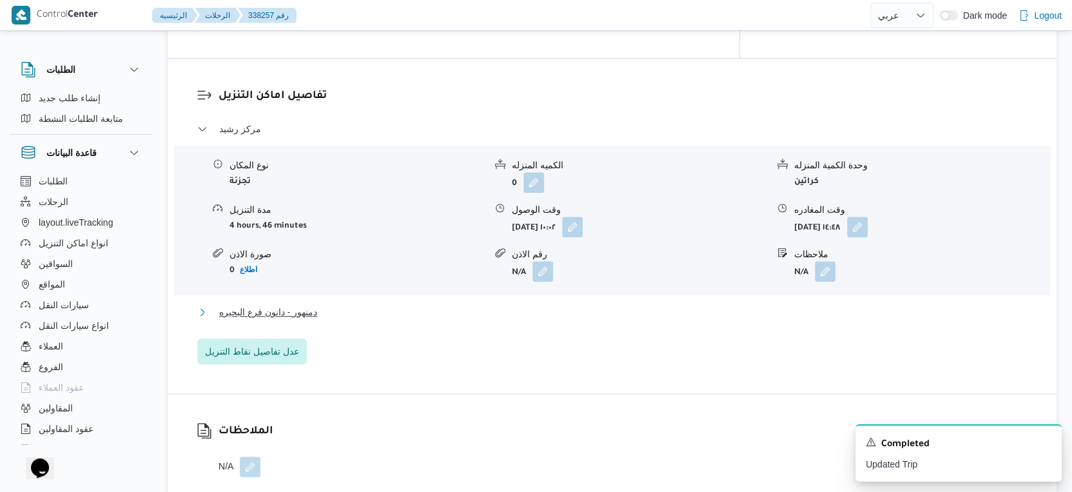
click at [340, 304] on button "دمنهور - دانون فرع البحيره" at bounding box center [612, 311] width 830 height 15
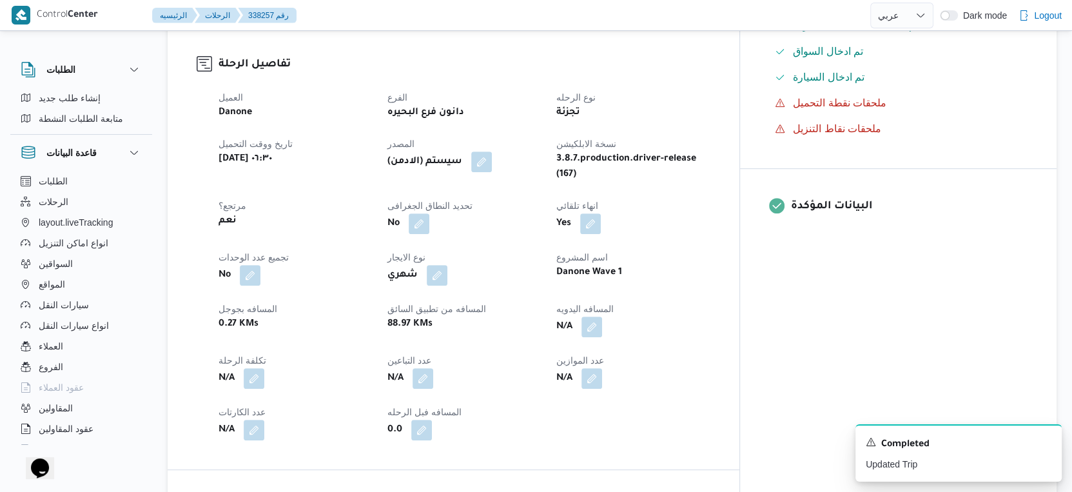
scroll to position [407, 0]
click at [602, 318] on button "button" at bounding box center [591, 328] width 21 height 21
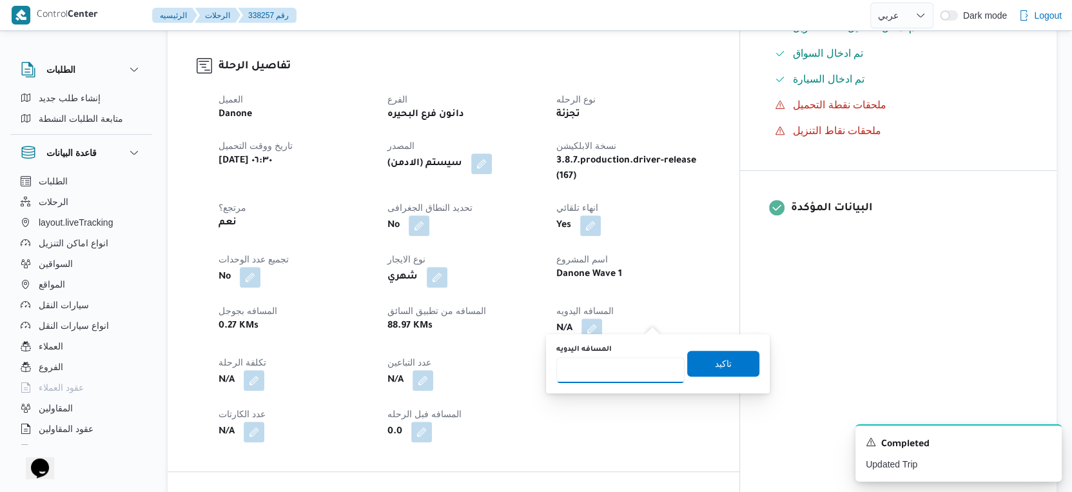
click at [594, 375] on input "المسافه اليدويه" at bounding box center [620, 370] width 128 height 26
type input "107"
click at [715, 361] on span "تاكيد" at bounding box center [723, 362] width 17 height 15
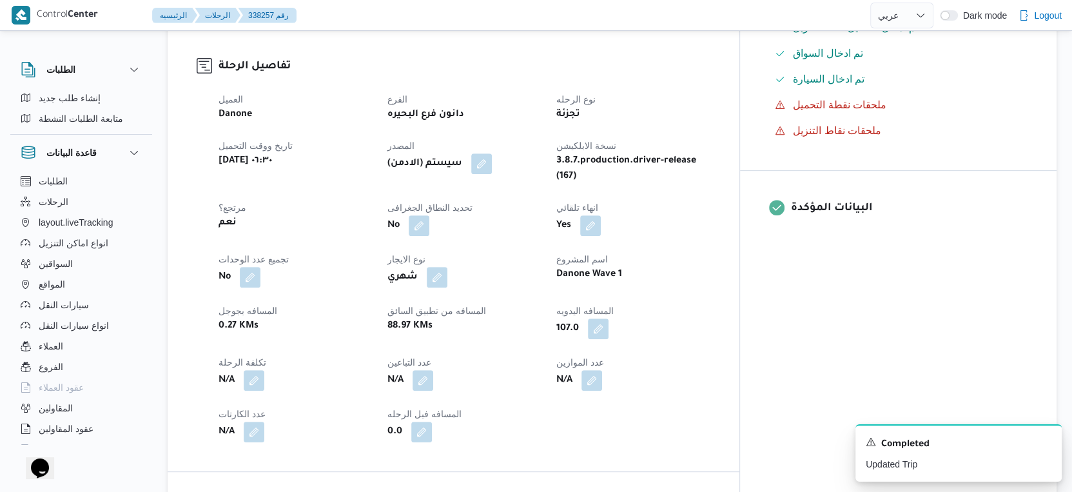
select select "ar"
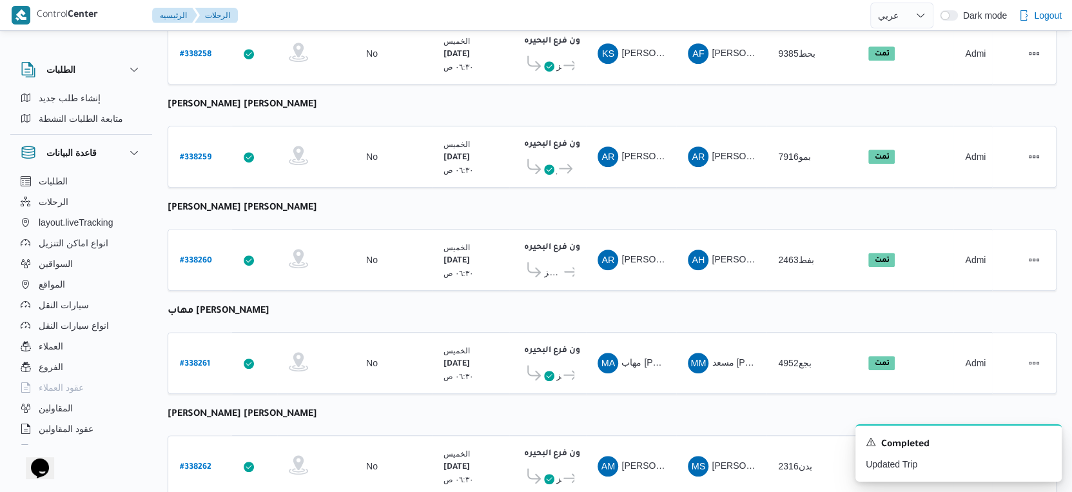
scroll to position [336, 0]
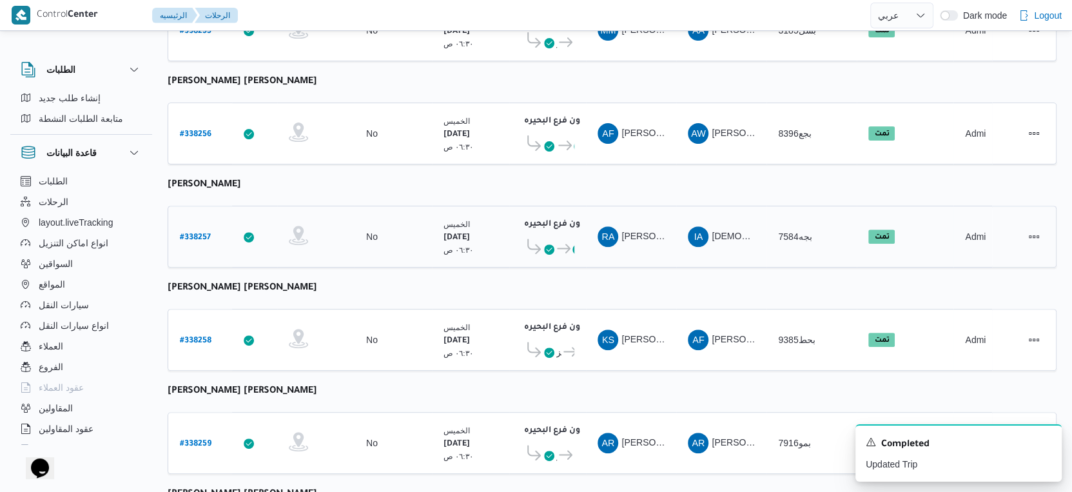
click at [194, 233] on b "# 338257" at bounding box center [195, 237] width 31 height 9
select select "ar"
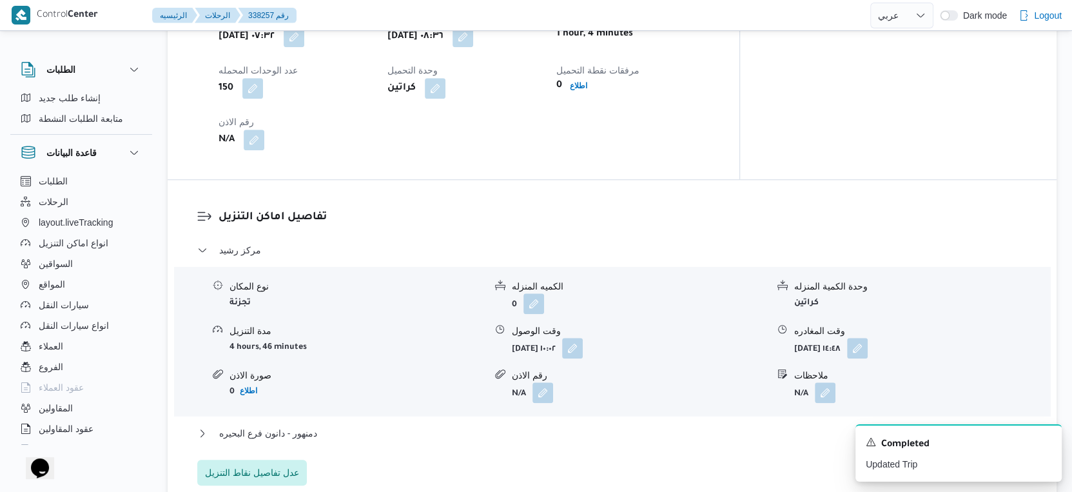
scroll to position [1124, 0]
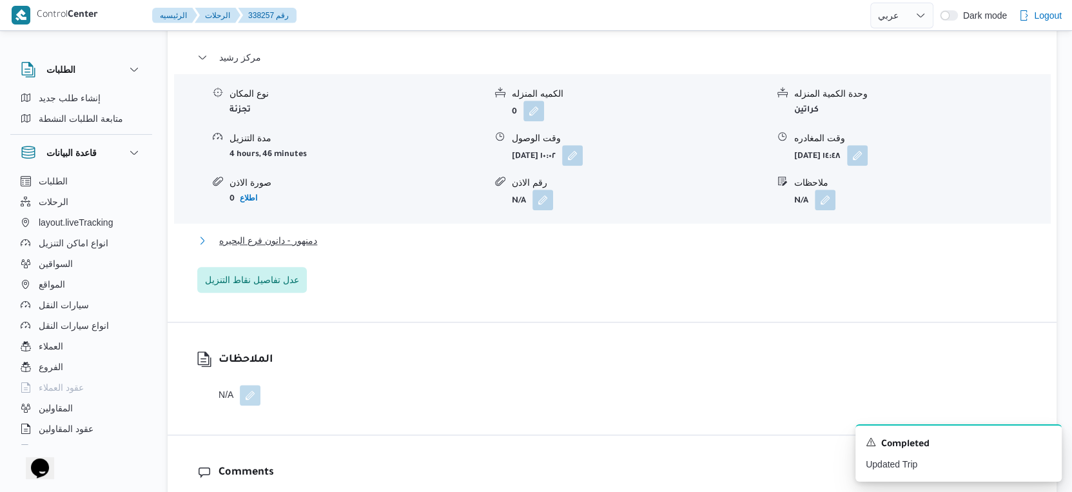
click at [317, 233] on button "دمنهور - دانون فرع البحيره" at bounding box center [612, 240] width 830 height 15
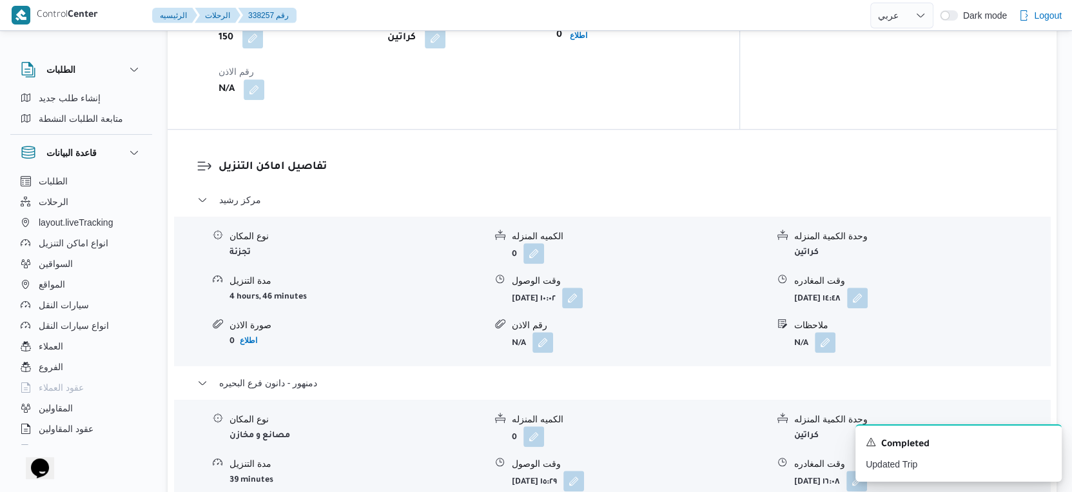
scroll to position [1075, 0]
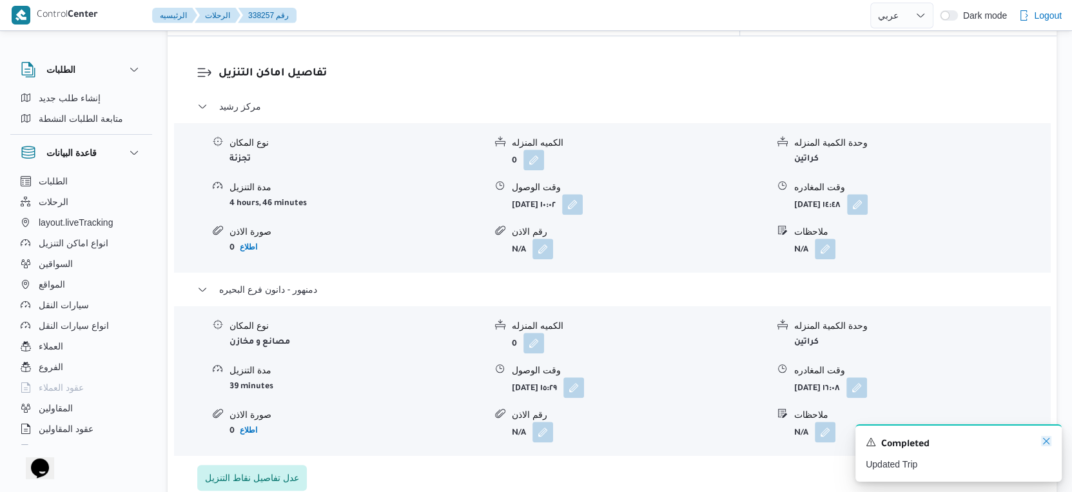
click at [1044, 444] on icon "Dismiss toast" at bounding box center [1046, 441] width 10 height 10
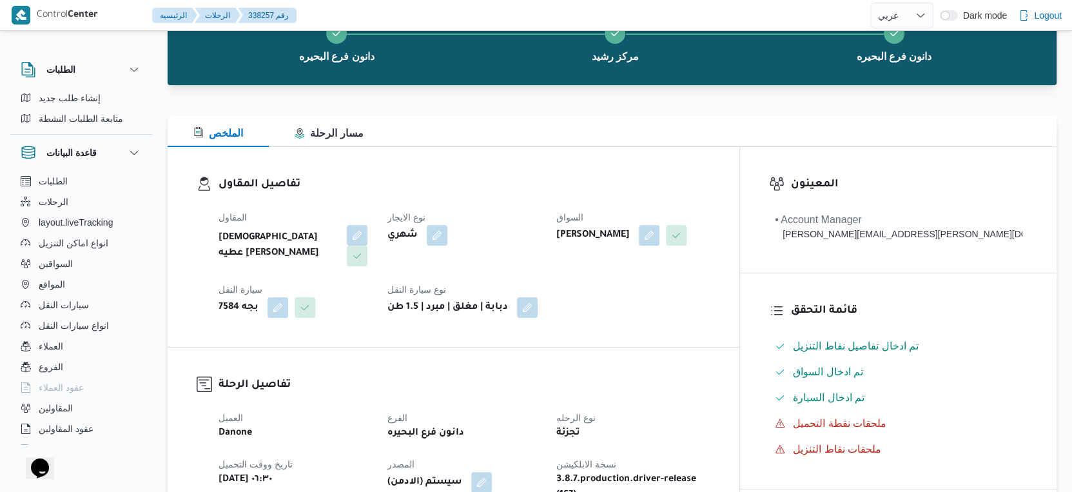
scroll to position [0, 0]
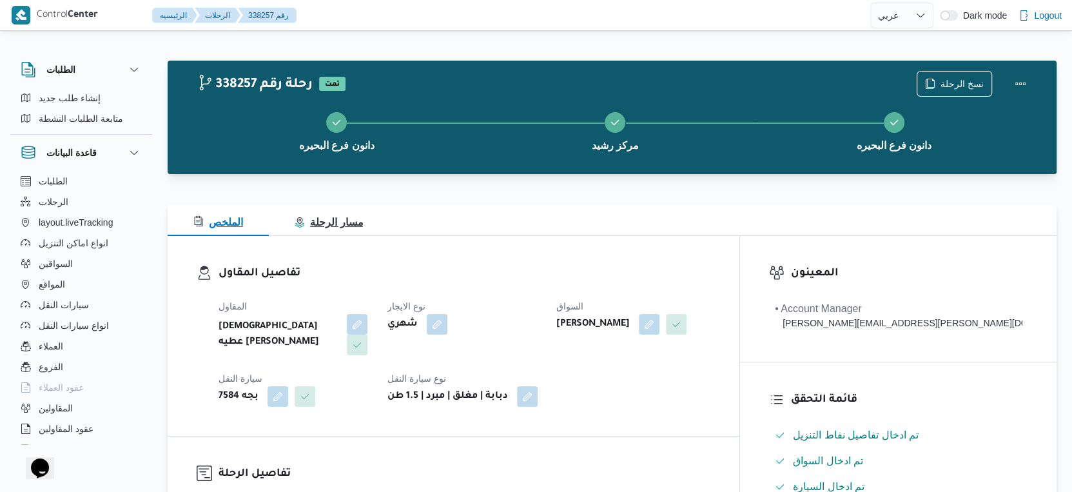
click at [337, 230] on button "مسار الرحلة" at bounding box center [329, 220] width 120 height 31
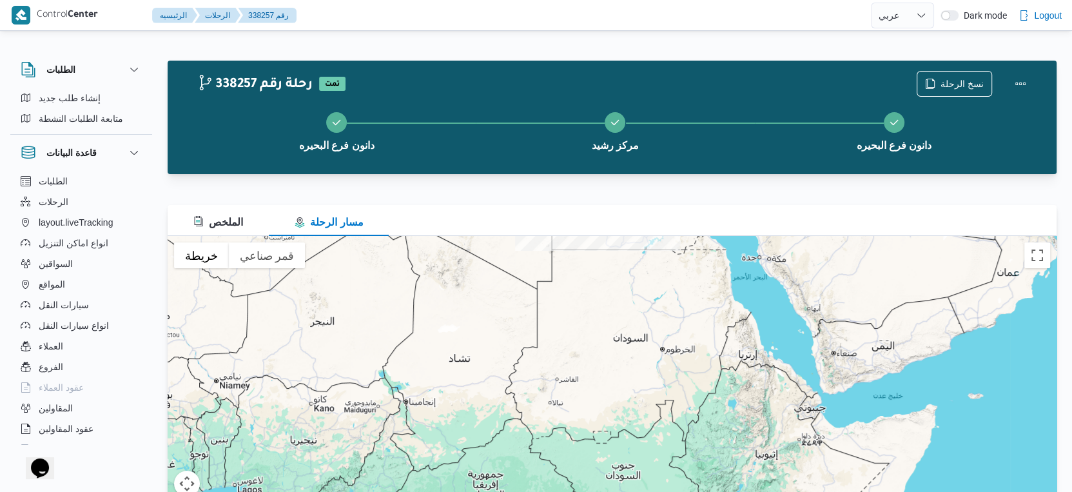
drag, startPoint x: 618, startPoint y: 414, endPoint x: 631, endPoint y: 191, distance: 223.4
click at [631, 191] on div "338257 رحلة رقم تمت نسخ الرحلة دانون فرع البحيره مركز رشيد دانون فرع البحيره ال…" at bounding box center [612, 310] width 889 height 498
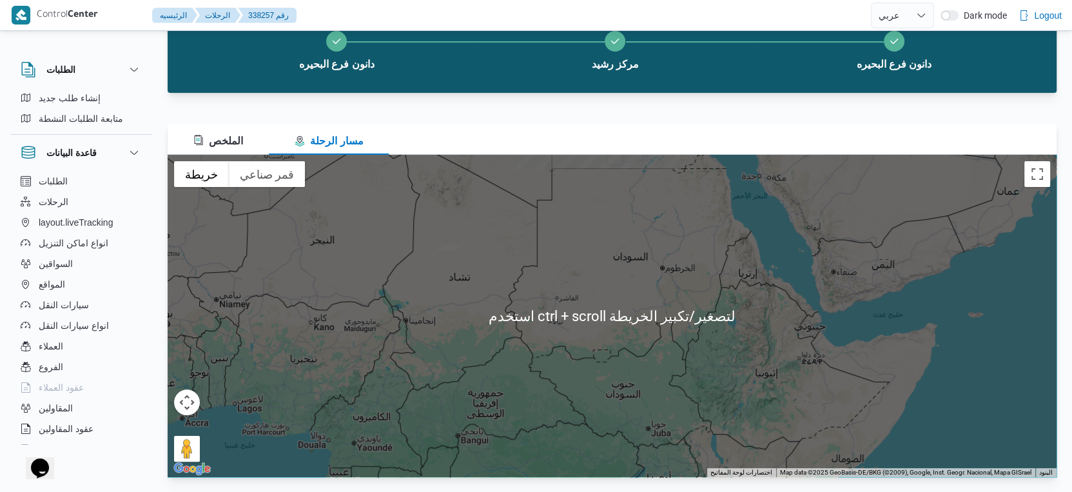
scroll to position [82, 0]
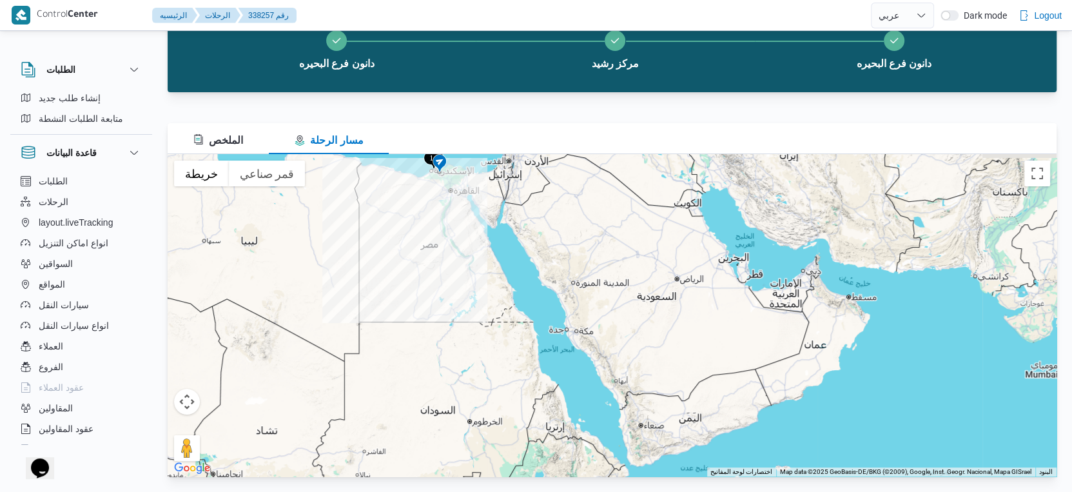
drag, startPoint x: 458, startPoint y: 282, endPoint x: 339, endPoint y: 508, distance: 255.8
click at [339, 410] on html "Control Center الرئيسيه الرحلات 338257 رقم English عربي Dark mode Logout الطلبا…" at bounding box center [536, 164] width 1072 height 492
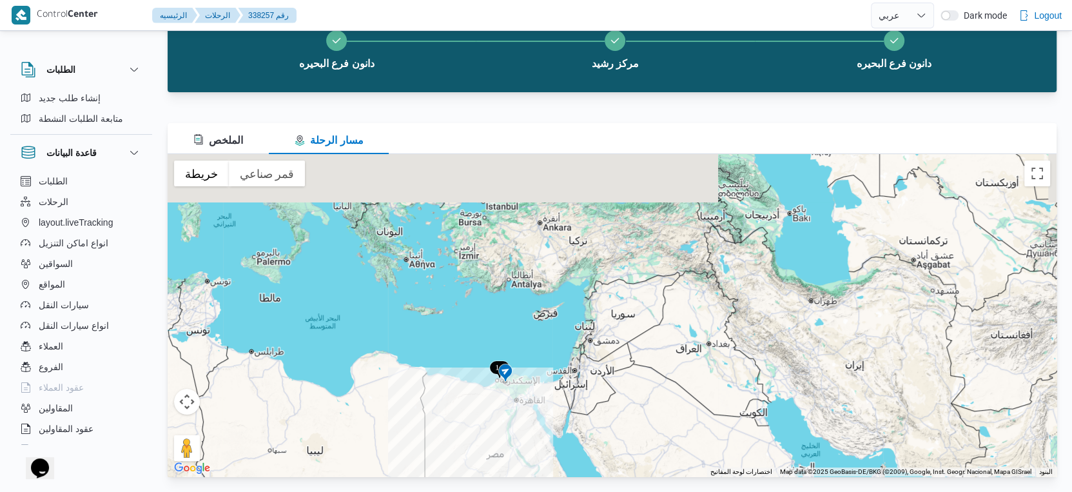
drag, startPoint x: 575, startPoint y: 327, endPoint x: 551, endPoint y: 419, distance: 94.6
click at [551, 419] on div at bounding box center [612, 315] width 889 height 322
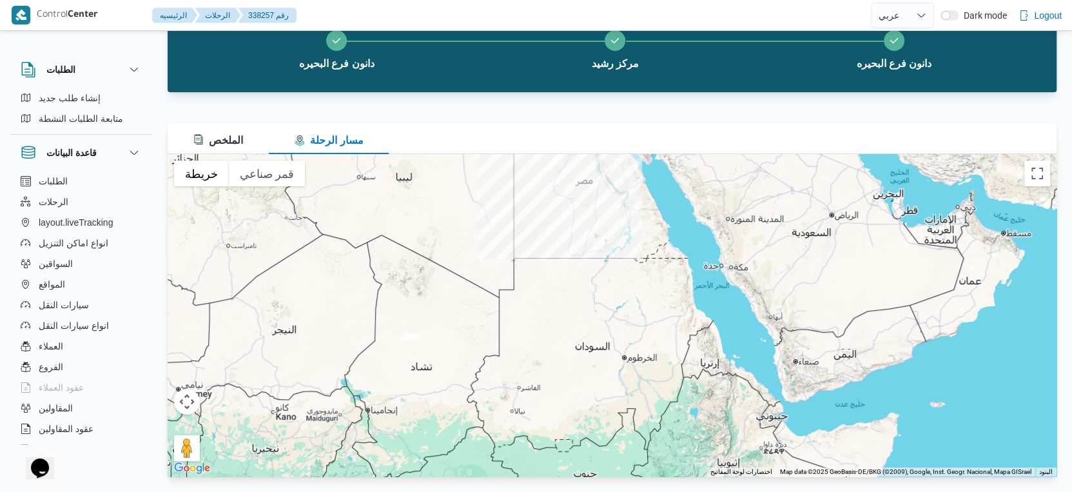
drag, startPoint x: 507, startPoint y: 384, endPoint x: 612, endPoint y: 22, distance: 377.4
click at [614, 18] on div "Control Center الرئيسيه الرحلات 338257 رقم English عربي Dark mode Logout الطلبا…" at bounding box center [536, 201] width 1072 height 567
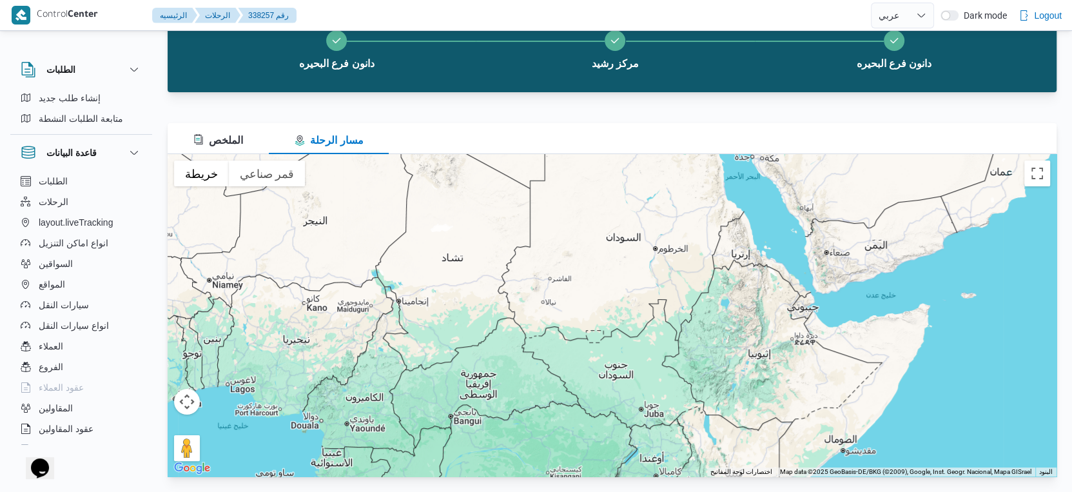
drag, startPoint x: 451, startPoint y: 266, endPoint x: 612, endPoint y: 202, distance: 172.5
click at [627, 199] on div at bounding box center [612, 315] width 889 height 322
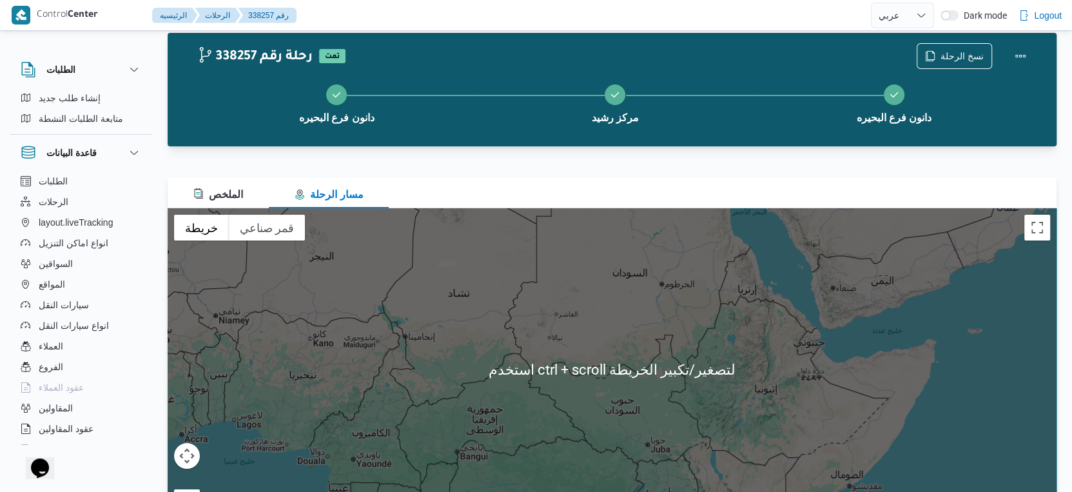
scroll to position [0, 0]
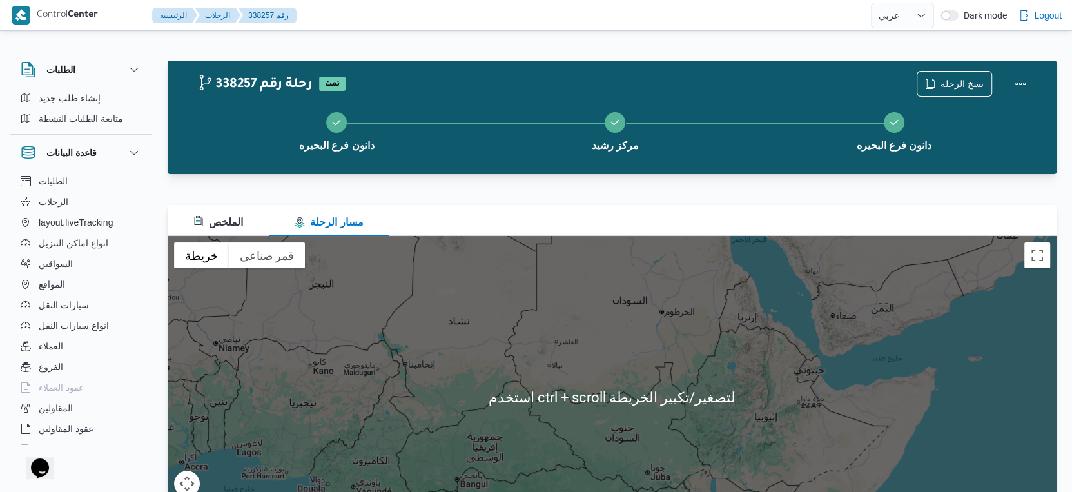
click at [625, 336] on div at bounding box center [612, 397] width 889 height 322
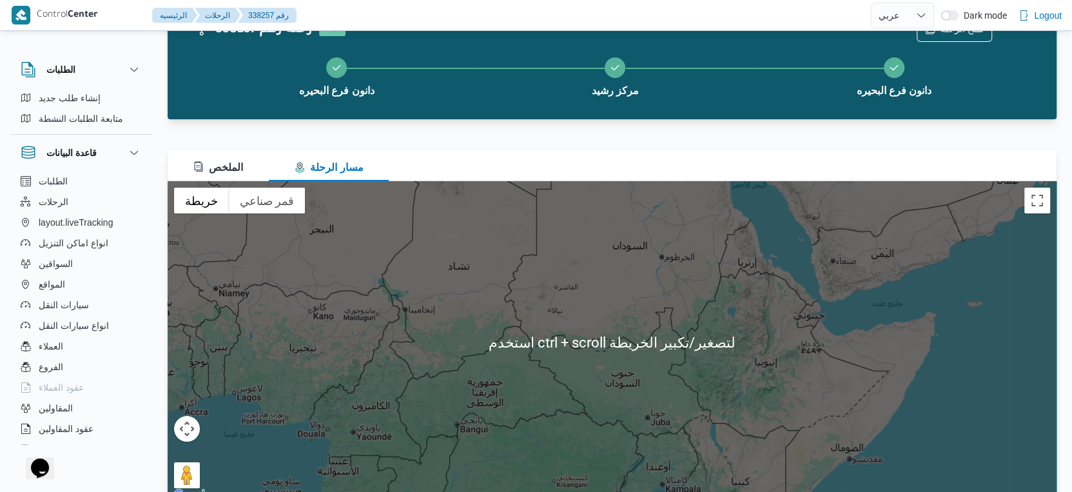
scroll to position [82, 0]
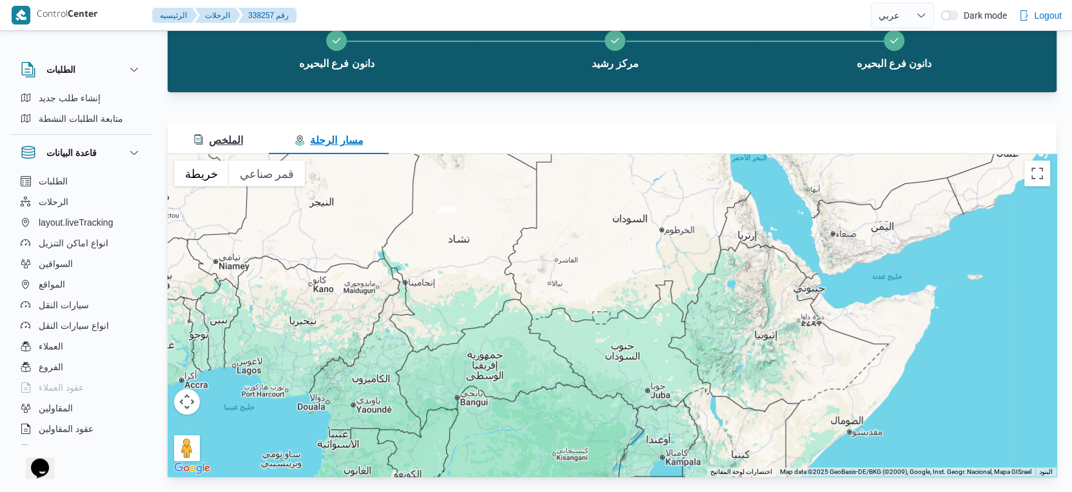
click at [240, 135] on span "الملخص" at bounding box center [218, 140] width 50 height 11
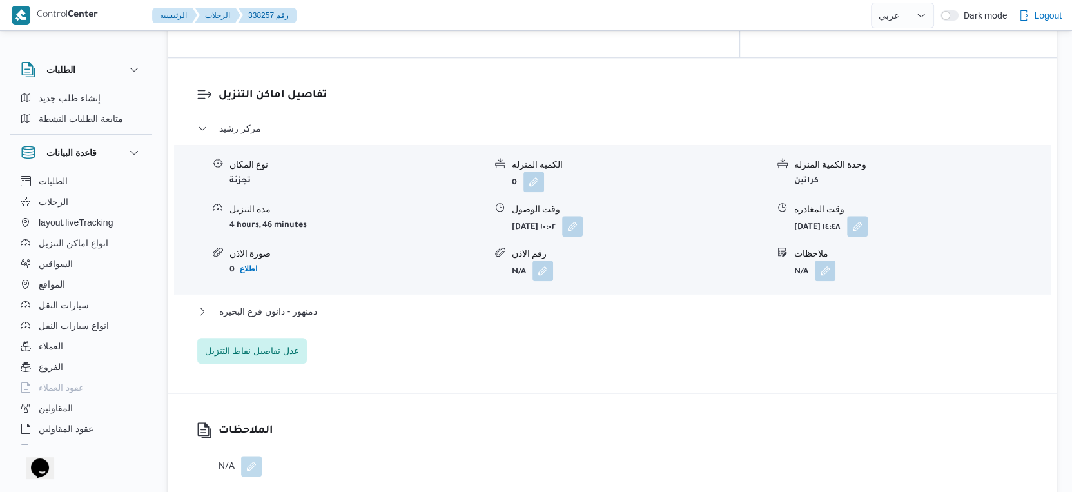
scroll to position [1146, 0]
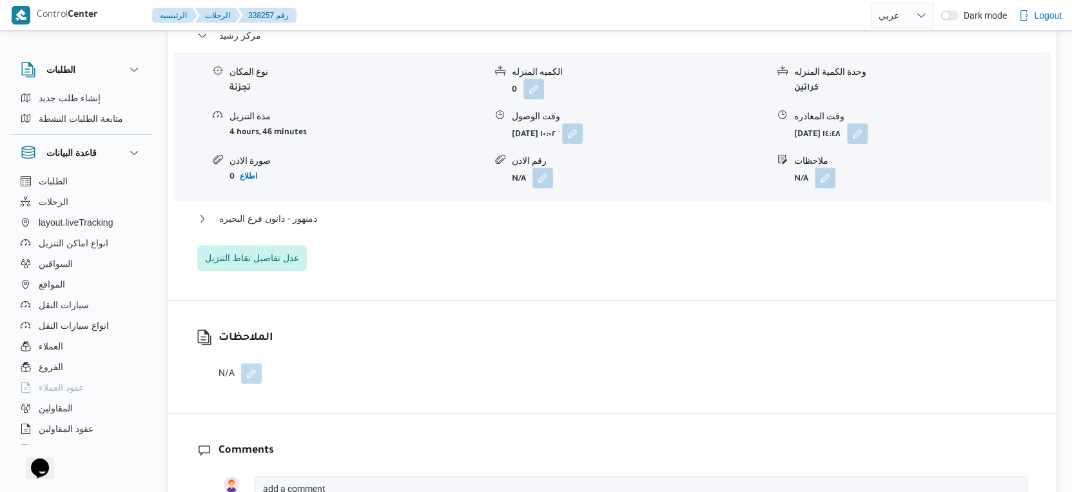
click at [317, 199] on div "مركز رشيد نوع المكان تجزئة الكميه المنزله 0 وحدة الكمية المنزله كراتين مدة التن…" at bounding box center [612, 149] width 830 height 243
click at [318, 211] on button "دمنهور - دانون فرع البحيره" at bounding box center [612, 218] width 830 height 15
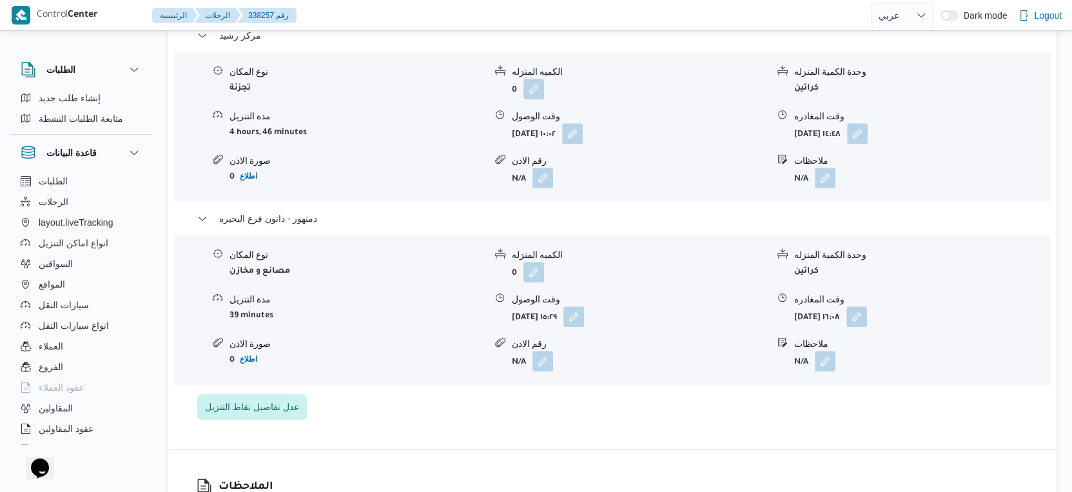
select select "ar"
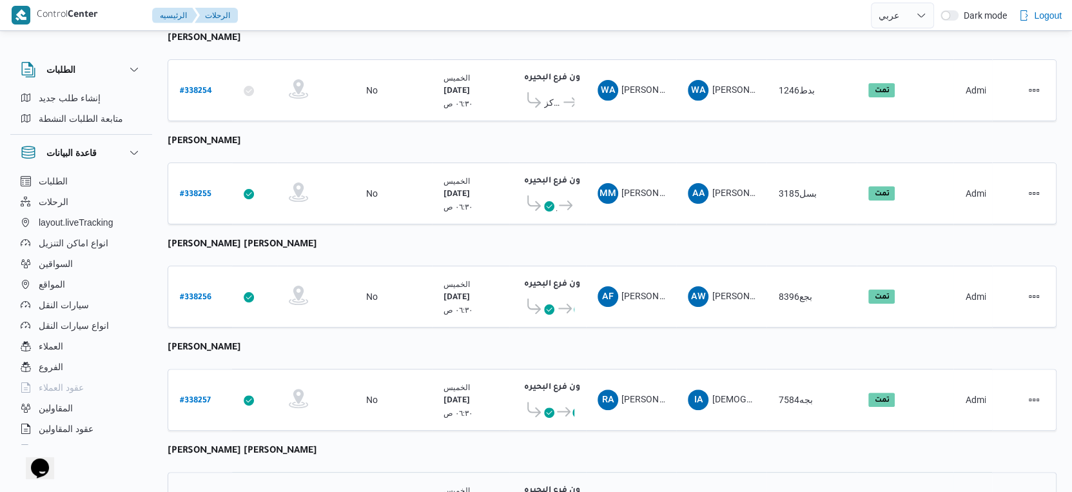
scroll to position [66, 0]
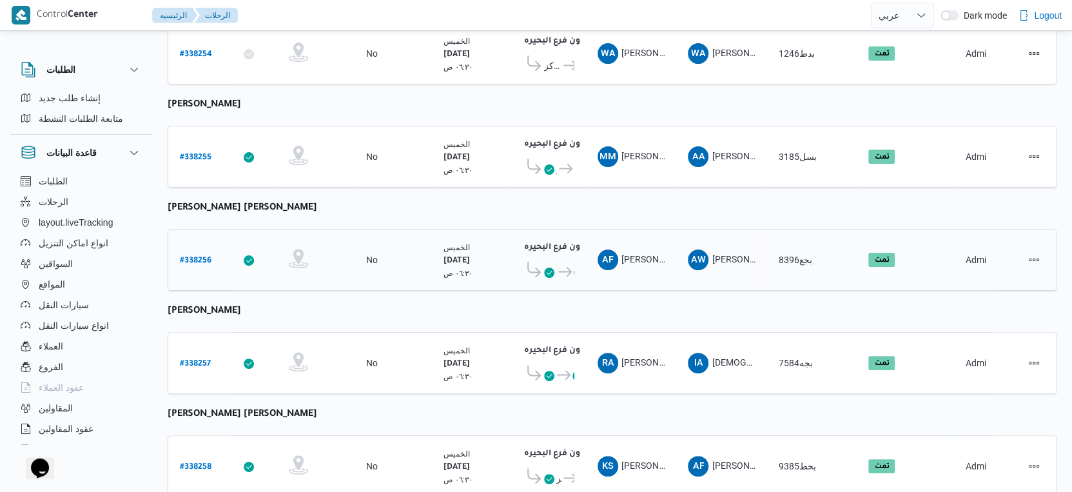
click at [200, 257] on b "# 338256" at bounding box center [196, 261] width 32 height 9
select select "ar"
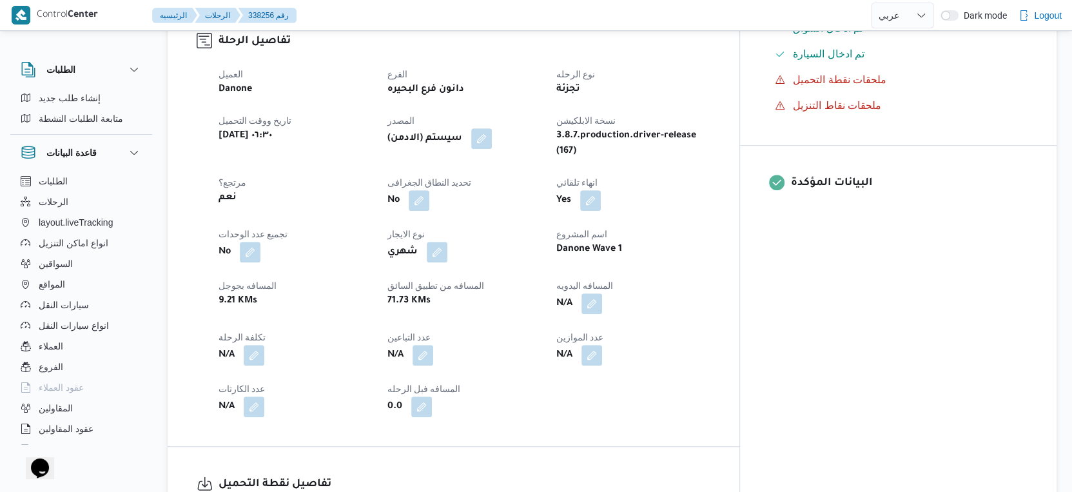
scroll to position [424, 0]
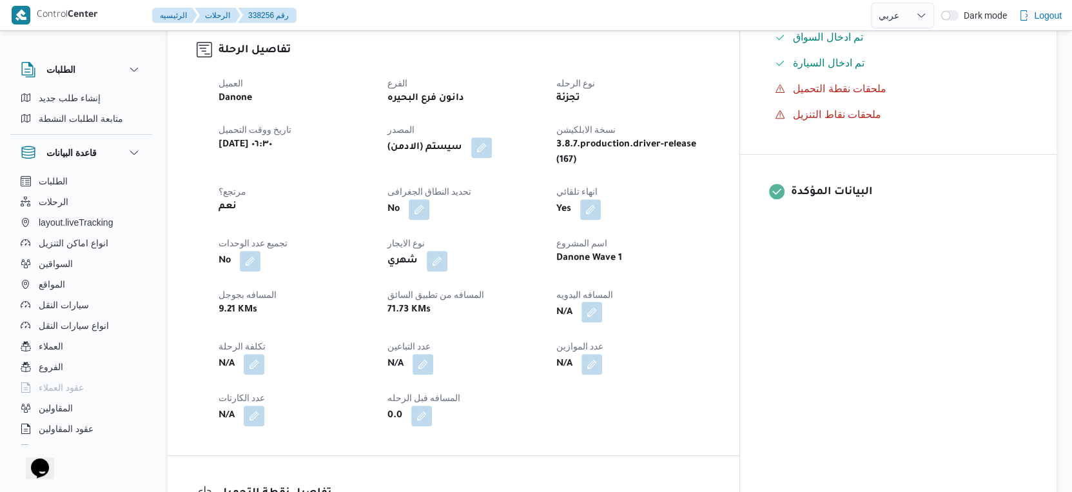
click at [602, 302] on button "button" at bounding box center [591, 312] width 21 height 21
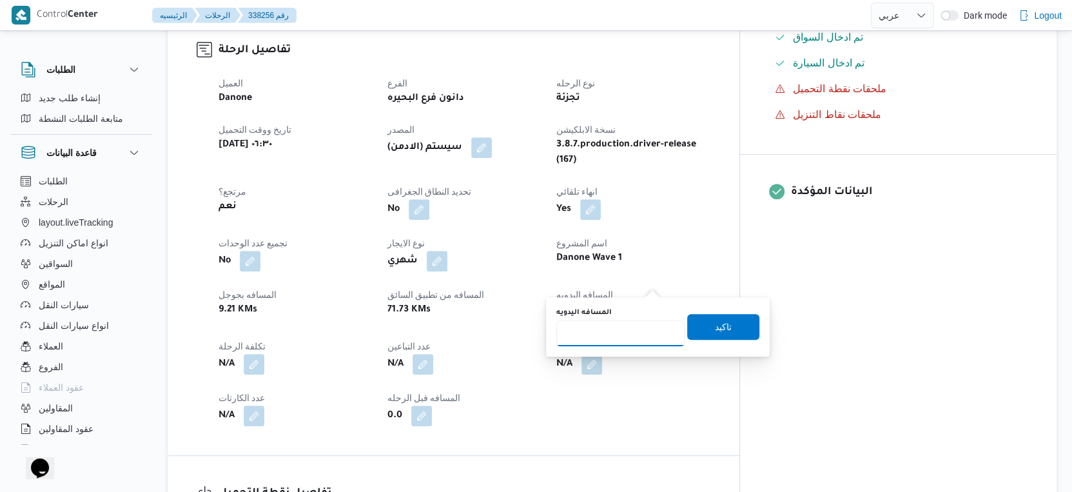
click at [626, 327] on input "المسافه اليدويه" at bounding box center [620, 333] width 128 height 26
type input "64"
click at [733, 322] on span "تاكيد" at bounding box center [723, 326] width 72 height 26
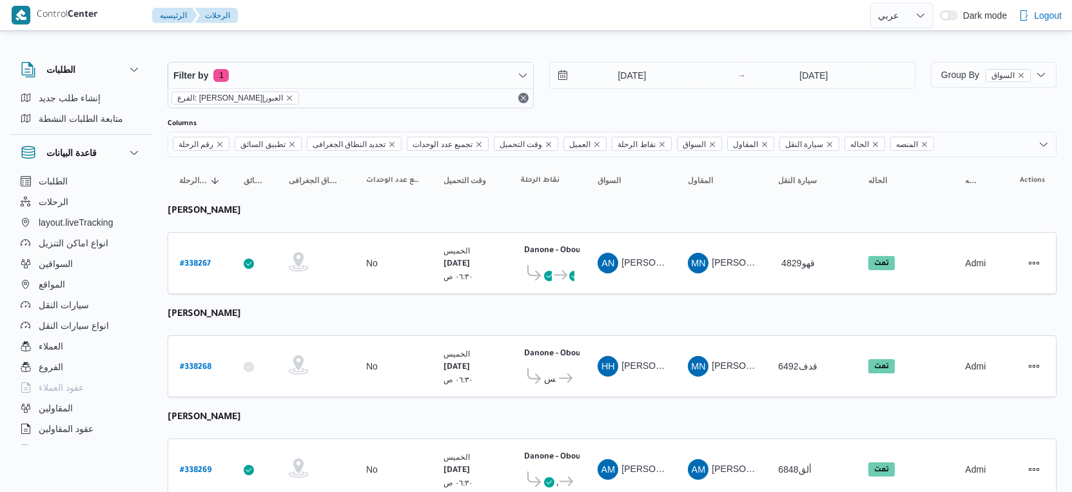
select select "ar"
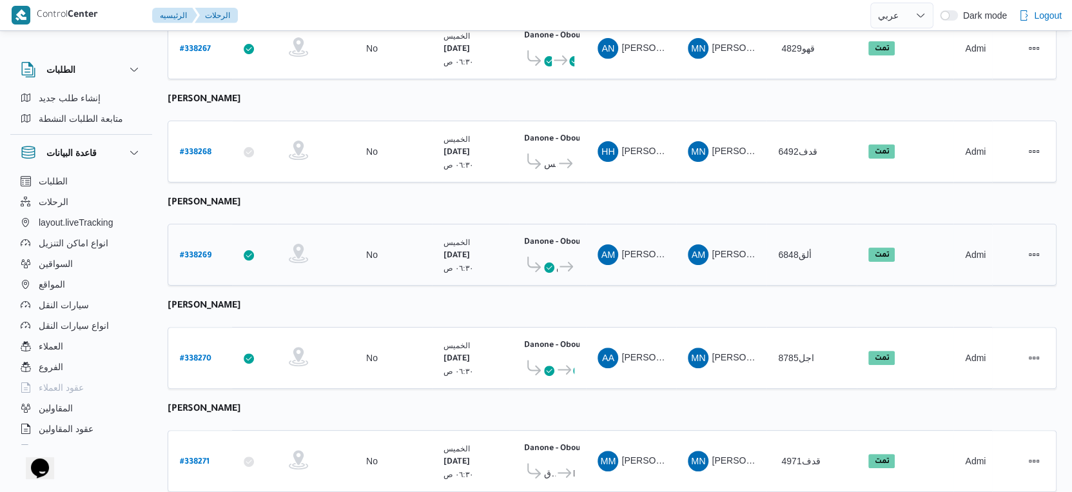
click at [199, 251] on b "# 338269" at bounding box center [196, 255] width 32 height 9
select select "ar"
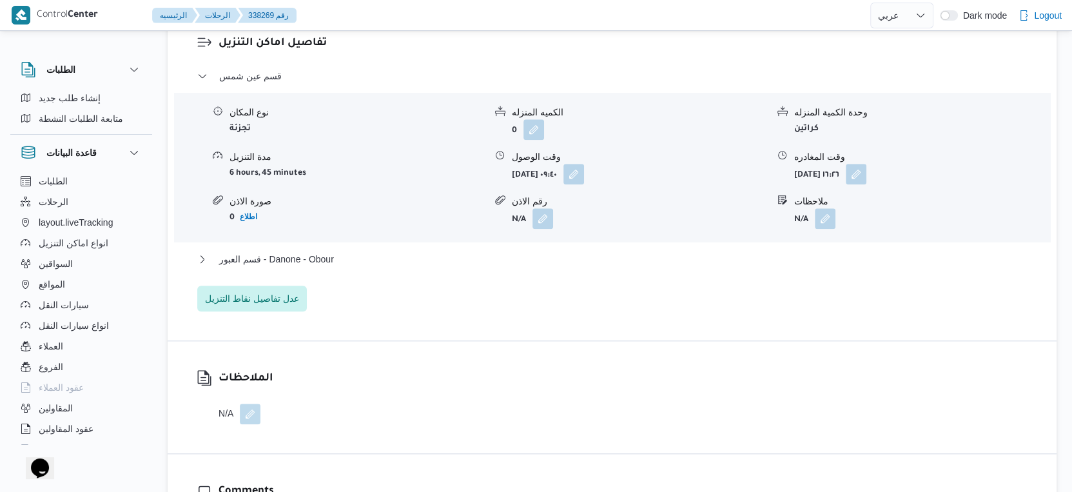
scroll to position [1146, 0]
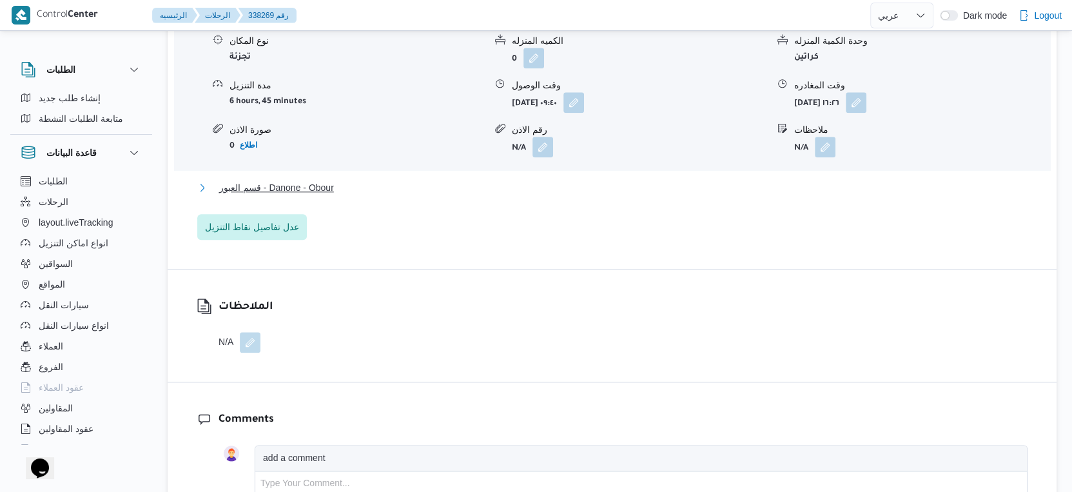
click at [327, 193] on span "قسم العبور - Danone - Obour" at bounding box center [276, 187] width 115 height 15
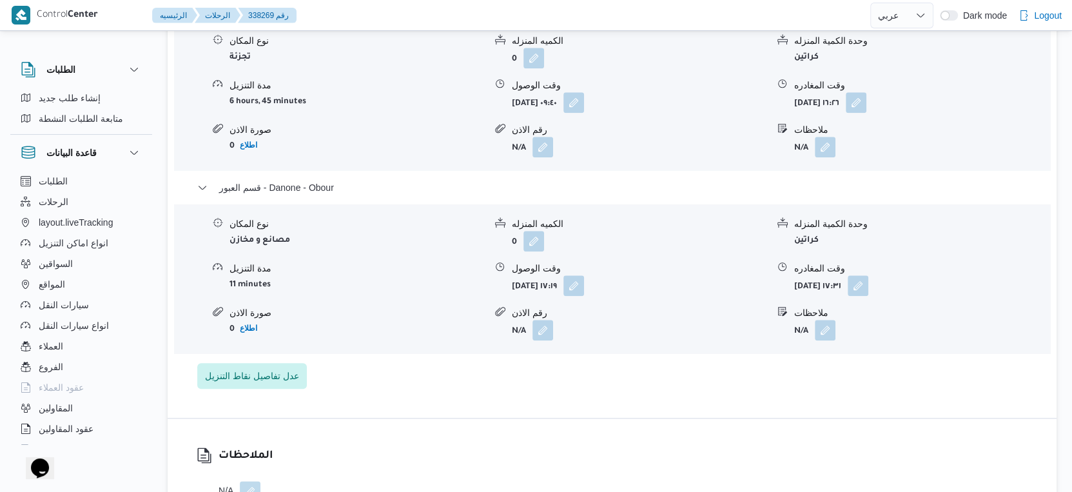
select select "ar"
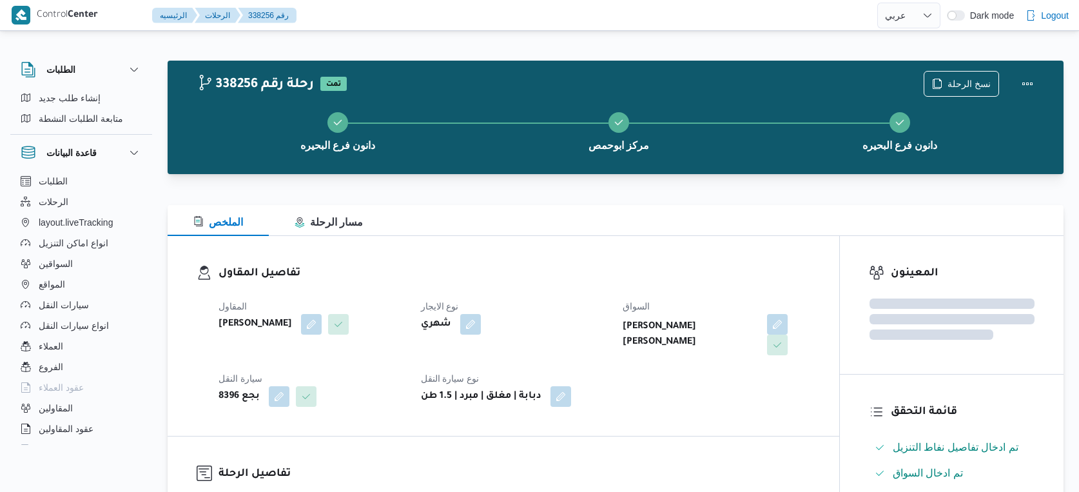
select select "ar"
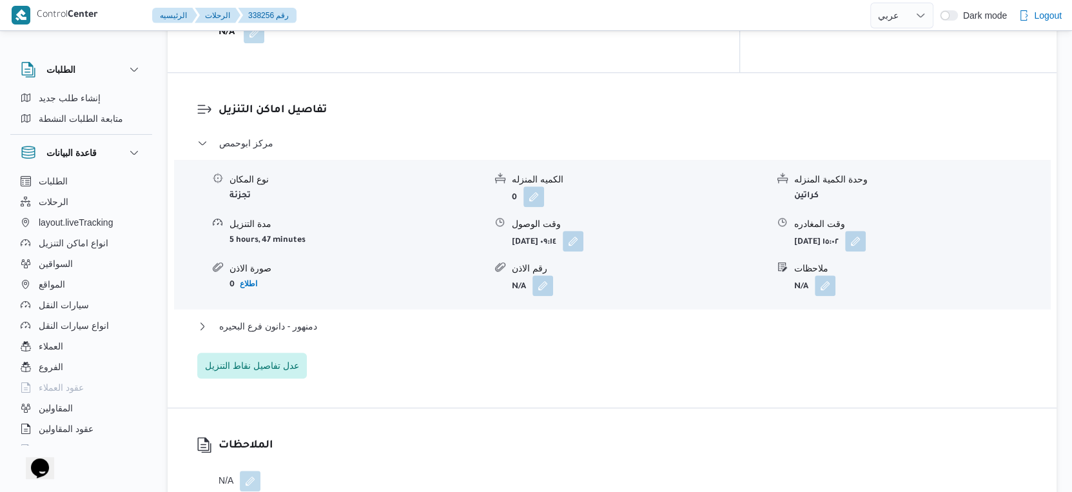
scroll to position [1109, 0]
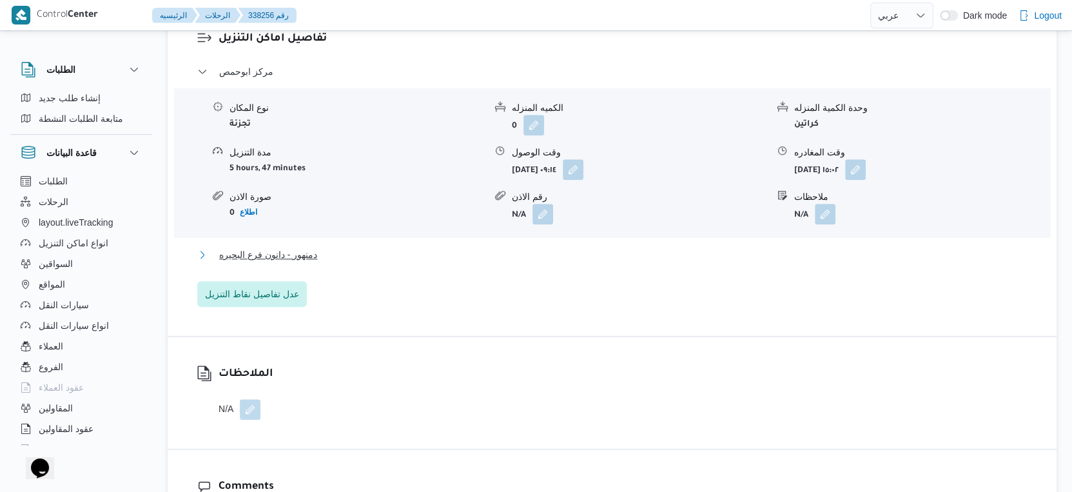
click at [351, 247] on button "دمنهور - دانون فرع البحيره" at bounding box center [612, 254] width 830 height 15
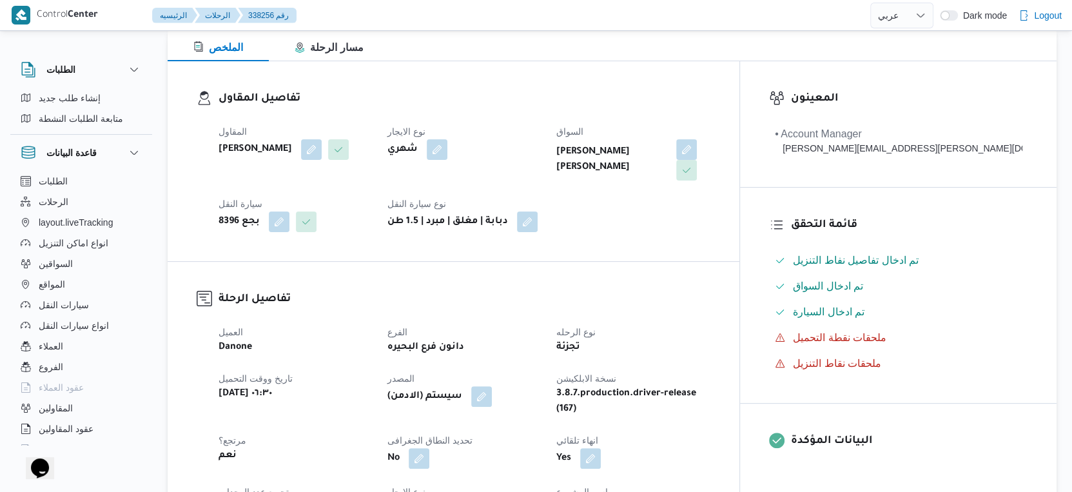
scroll to position [429, 0]
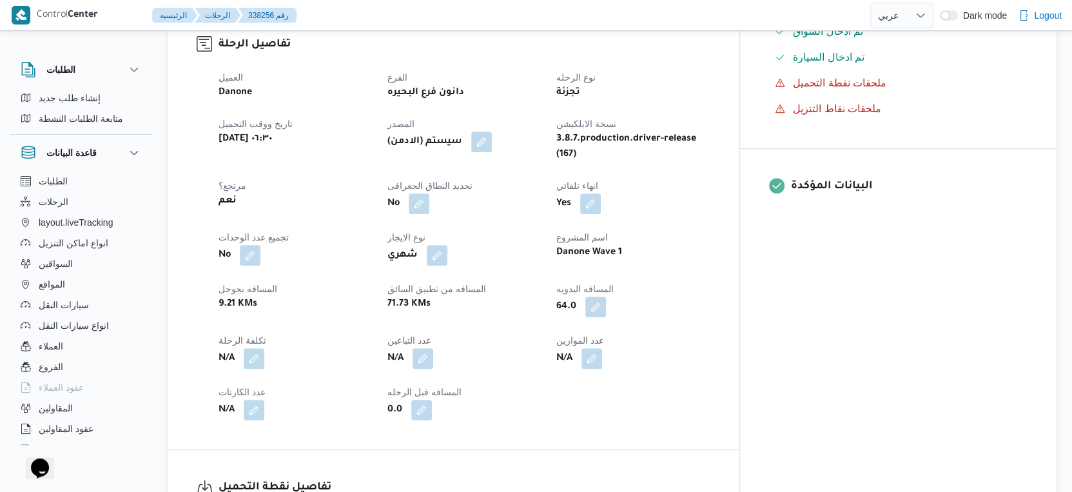
select select "ar"
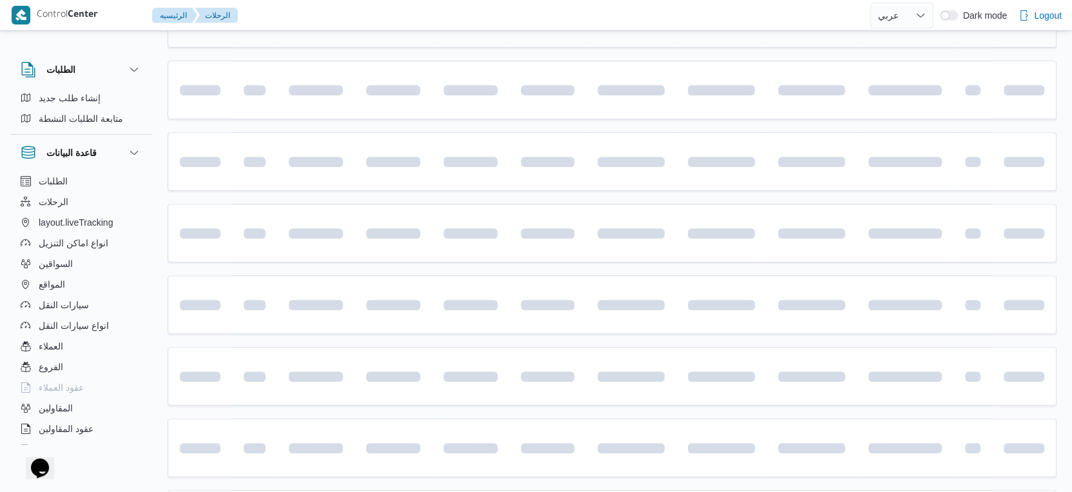
scroll to position [210, 0]
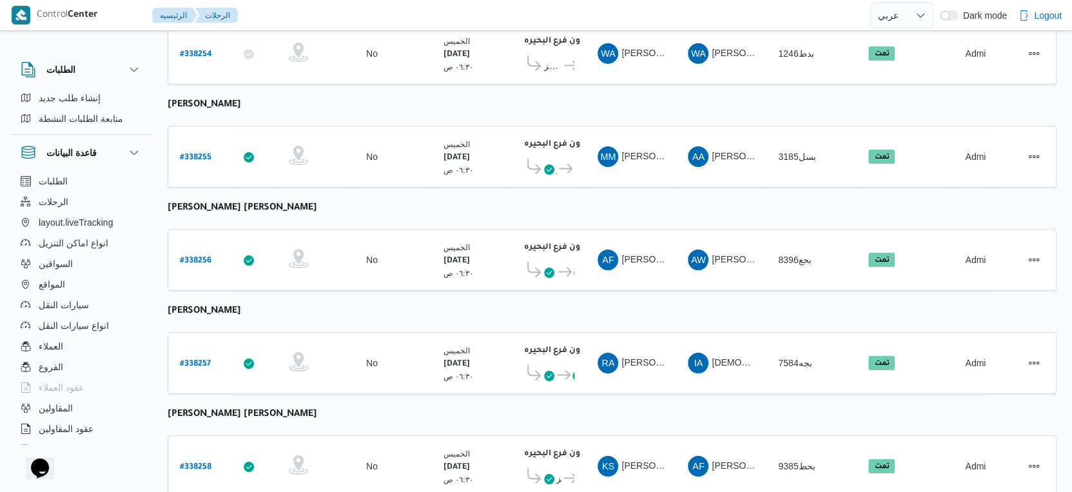
select select "ar"
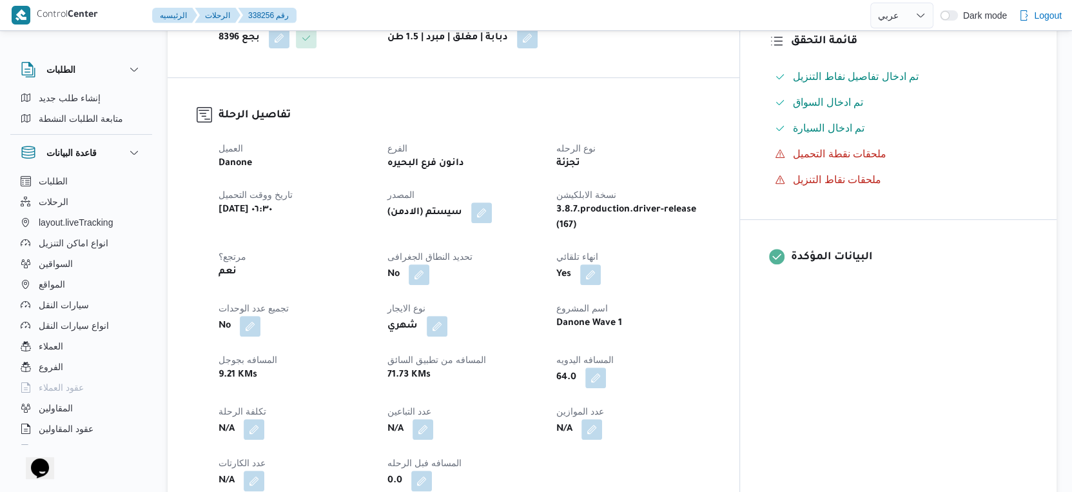
scroll to position [353, 0]
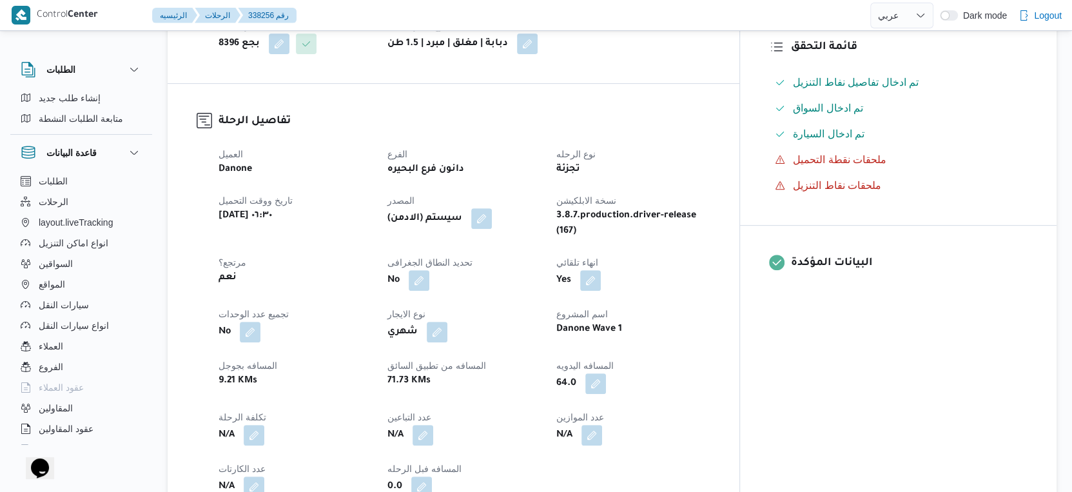
select select "ar"
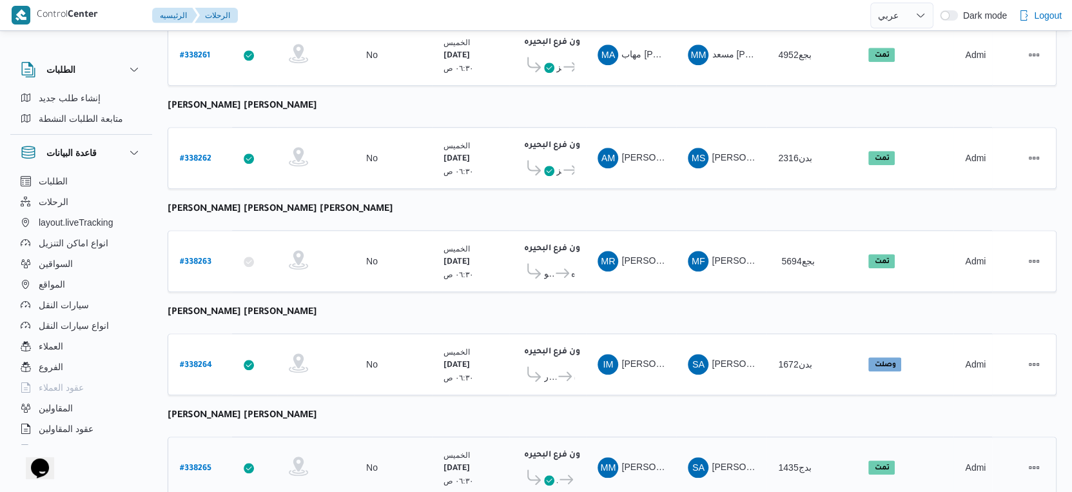
scroll to position [1052, 0]
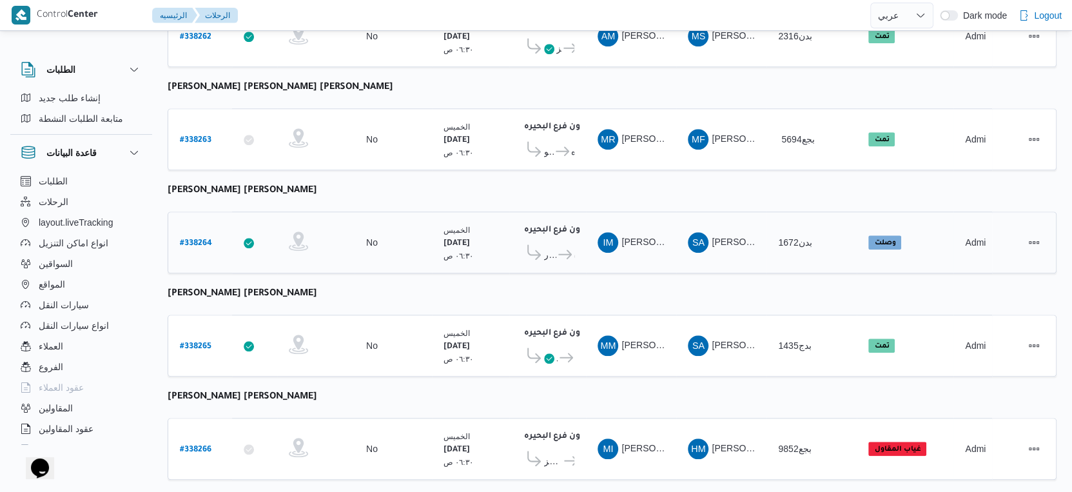
click at [195, 239] on b "# 338264" at bounding box center [196, 243] width 32 height 9
select select "ar"
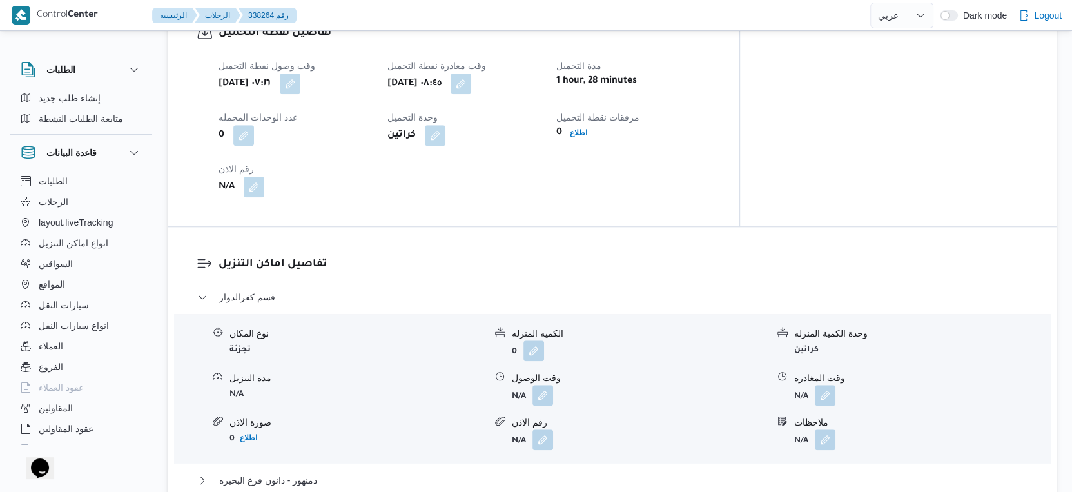
scroll to position [859, 0]
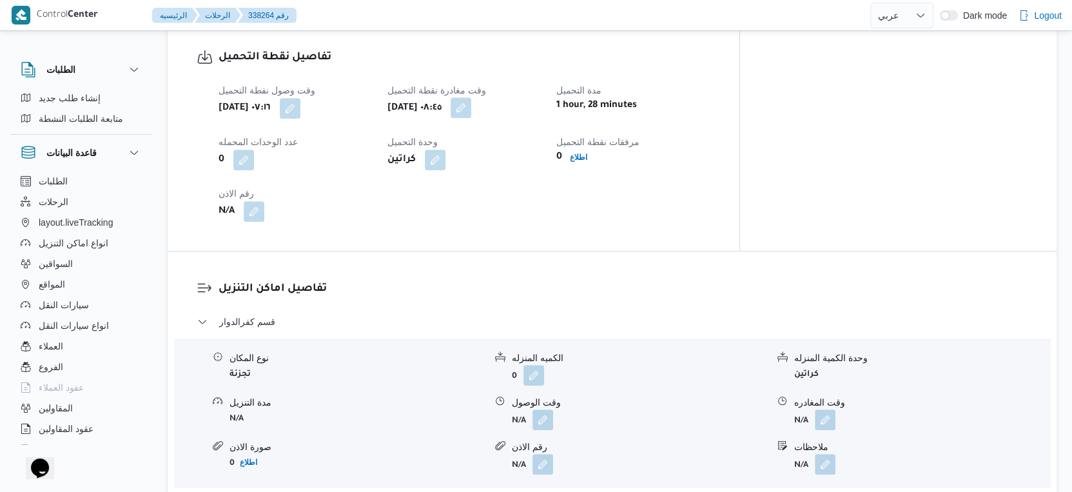
click at [471, 99] on button "button" at bounding box center [461, 107] width 21 height 21
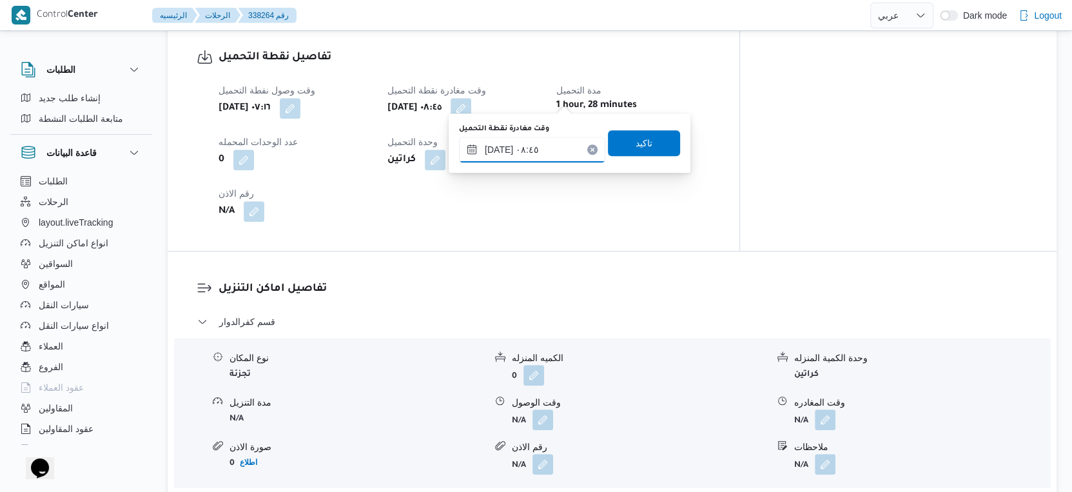
click at [549, 155] on input "[DATE] ٠٨:٤٥" at bounding box center [532, 150] width 146 height 26
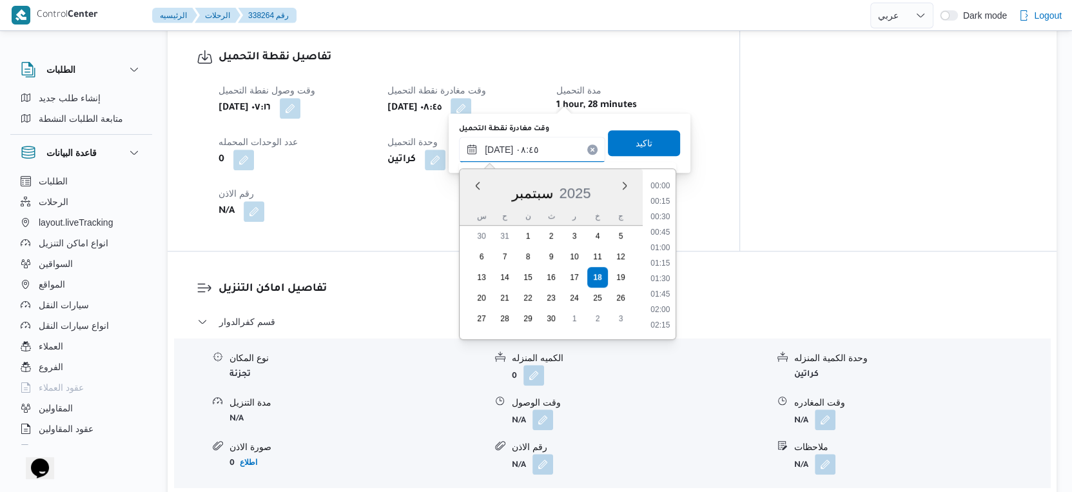
scroll to position [463, 0]
click at [665, 250] on li "08:30" at bounding box center [660, 248] width 30 height 13
type input "[DATE] ٠٨:٣٠"
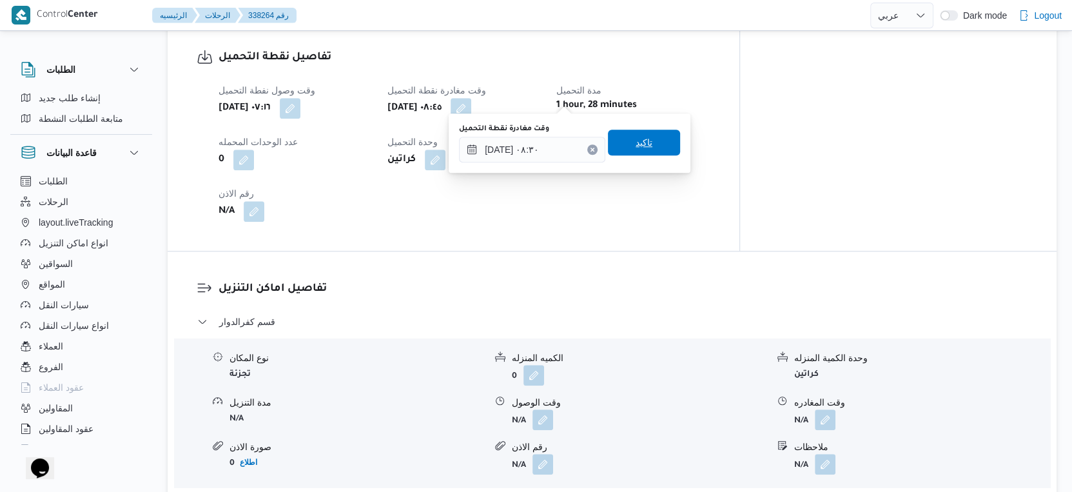
click at [647, 142] on span "تاكيد" at bounding box center [644, 143] width 72 height 26
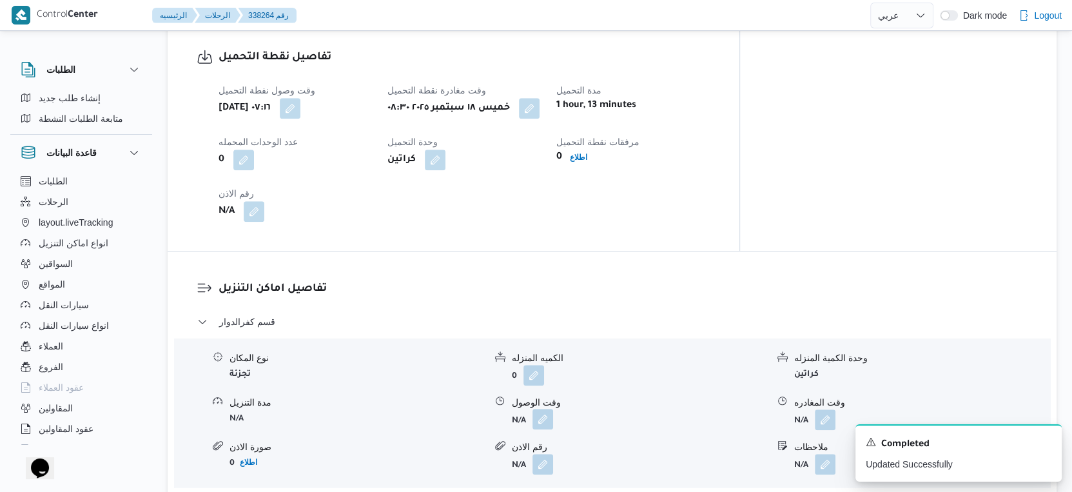
click at [541, 414] on button "button" at bounding box center [542, 419] width 21 height 21
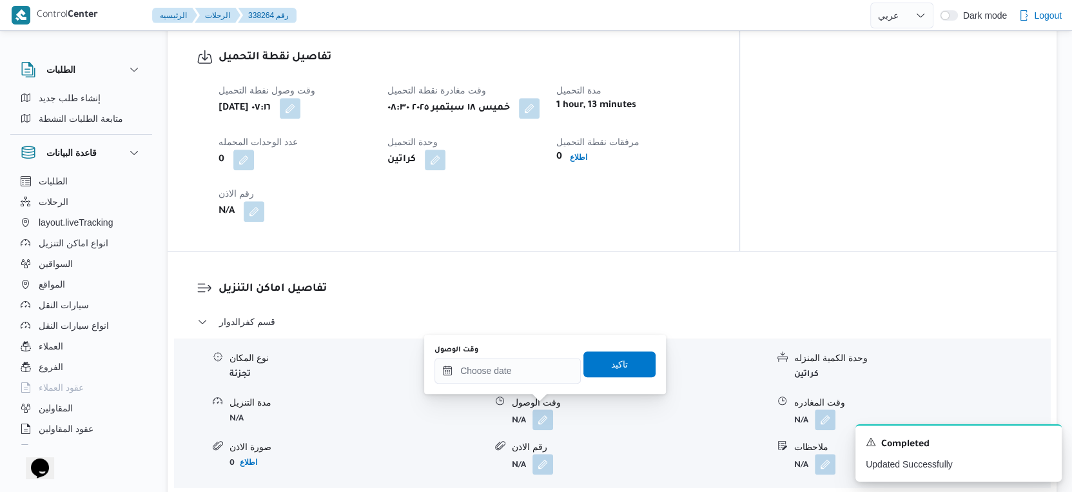
click at [519, 391] on div "You are in a dialog. To close this dialog, hit escape. وقت الوصول تاكيد" at bounding box center [545, 364] width 242 height 59
click at [527, 370] on input "وقت الوصول" at bounding box center [507, 371] width 146 height 26
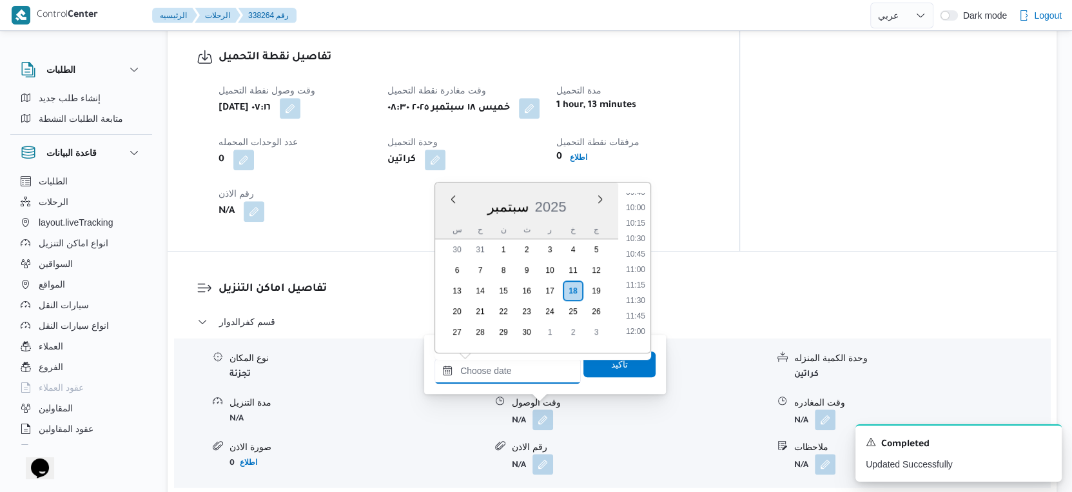
scroll to position [538, 0]
click at [638, 247] on li "09:30" at bounding box center [636, 248] width 30 height 13
type input "[DATE] ٠٩:٣٠"
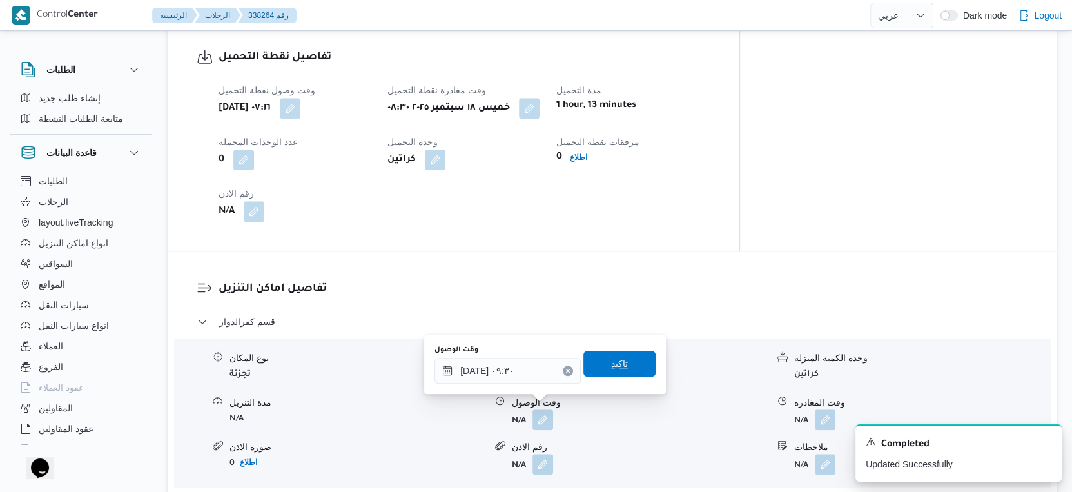
click at [635, 367] on span "تاكيد" at bounding box center [619, 364] width 72 height 26
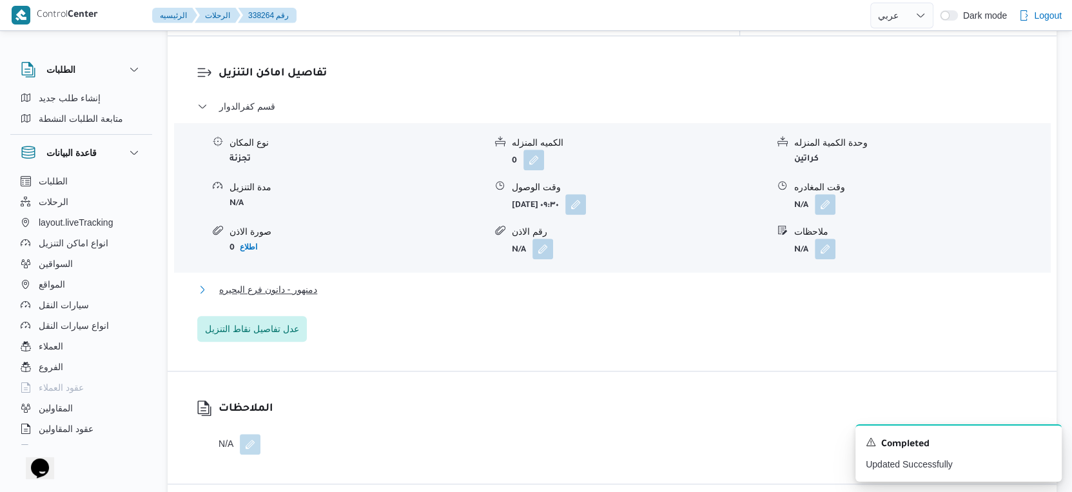
click at [366, 284] on button "دمنهور - دانون فرع البحيره" at bounding box center [612, 289] width 830 height 15
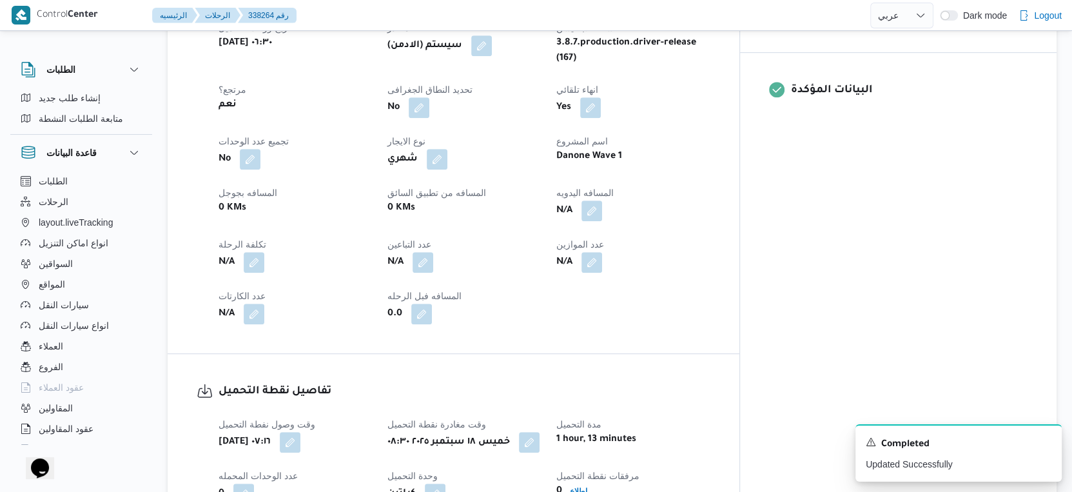
scroll to position [502, 0]
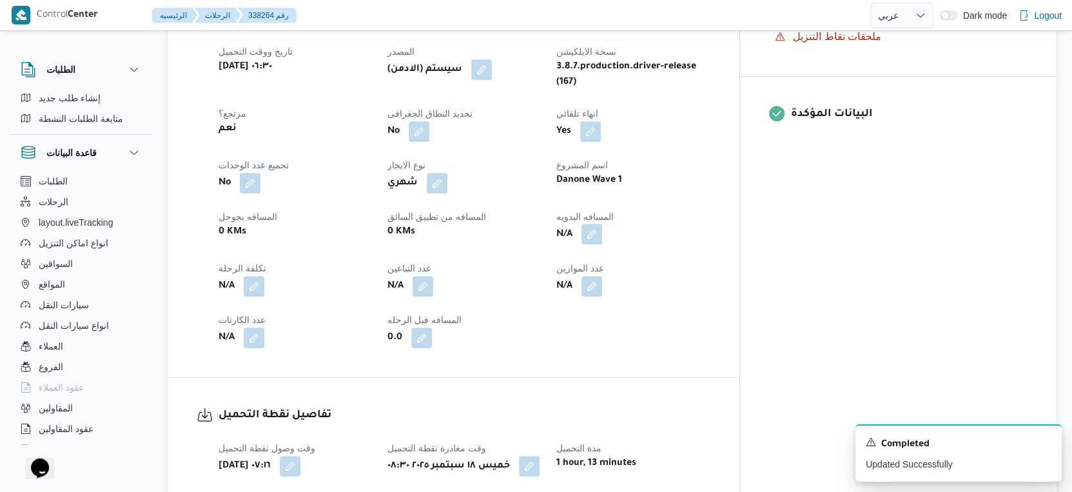
click at [602, 224] on button "button" at bounding box center [591, 234] width 21 height 21
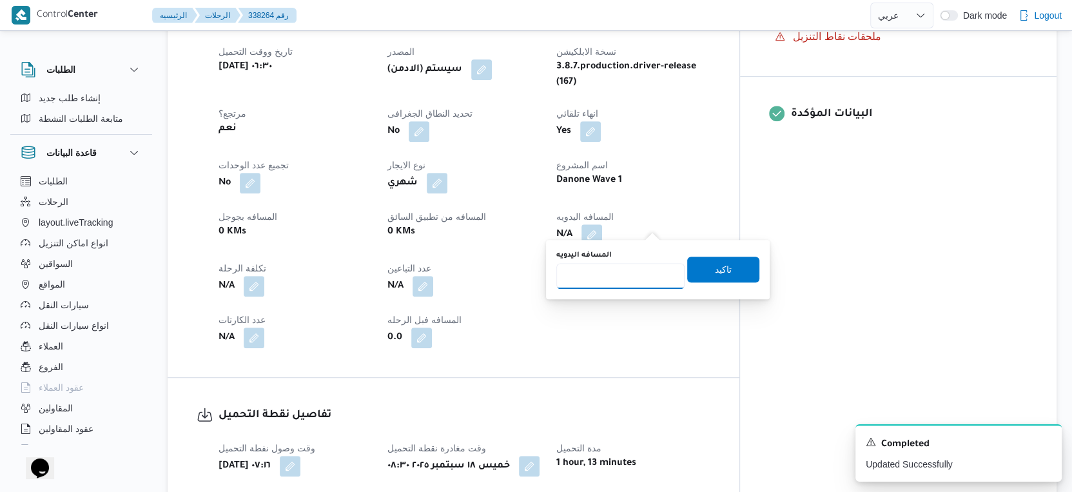
click at [600, 275] on input "المسافه اليدويه" at bounding box center [620, 276] width 128 height 26
type input "170"
click at [717, 267] on span "تاكيد" at bounding box center [723, 268] width 17 height 15
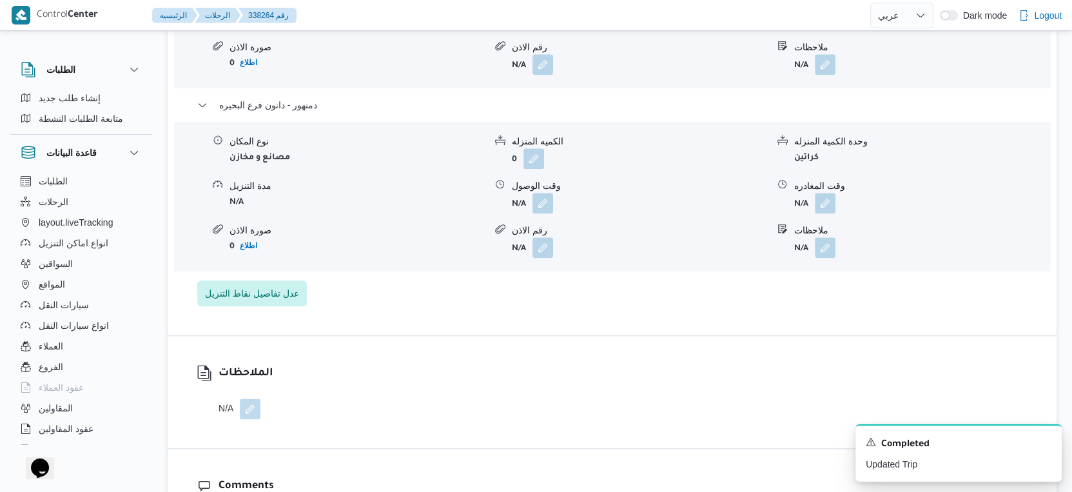
scroll to position [1289, 0]
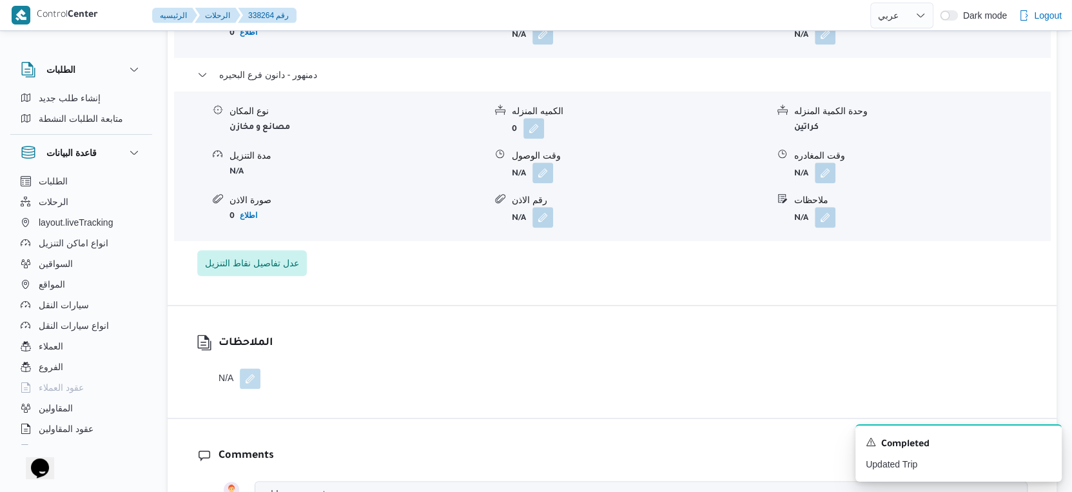
click at [538, 150] on div "وقت الوصول" at bounding box center [639, 156] width 255 height 14
click at [540, 171] on button "button" at bounding box center [542, 172] width 21 height 21
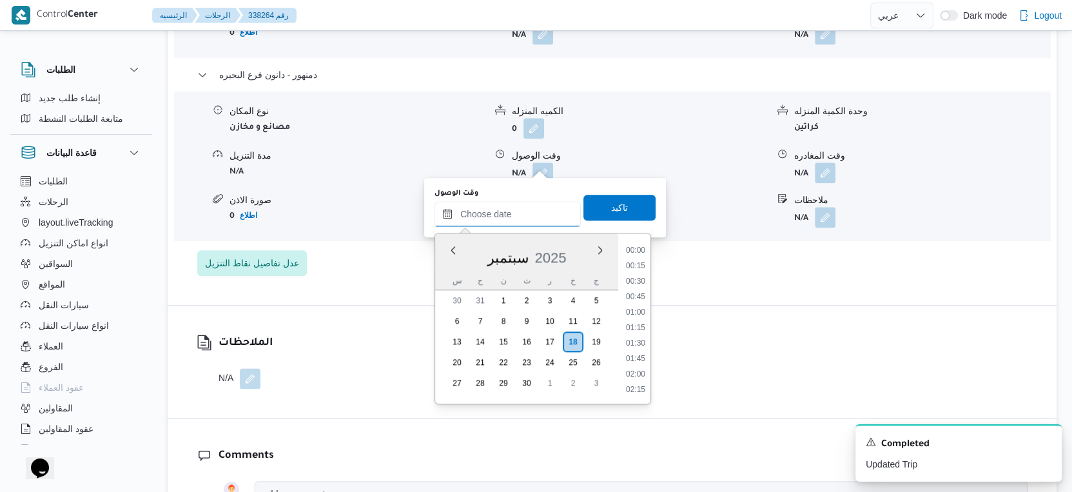
click at [526, 211] on input "وقت الوصول" at bounding box center [507, 214] width 146 height 26
drag, startPoint x: 639, startPoint y: 327, endPoint x: 640, endPoint y: 306, distance: 22.0
click at [639, 327] on li "15:45" at bounding box center [636, 328] width 30 height 13
type input "١٨/٠٩/٢٠٢٥ ١٥:٤٥"
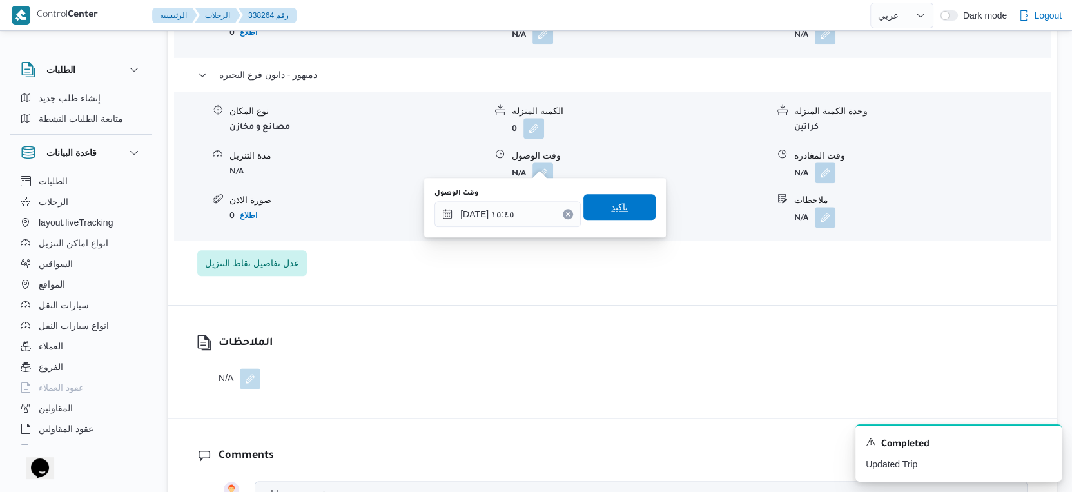
click at [630, 200] on span "تاكيد" at bounding box center [619, 207] width 72 height 26
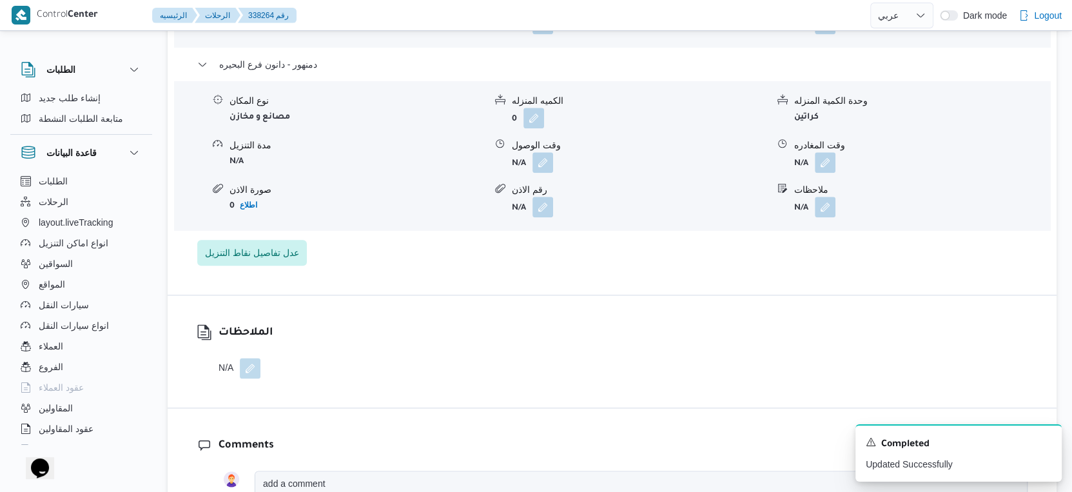
scroll to position [1146, 0]
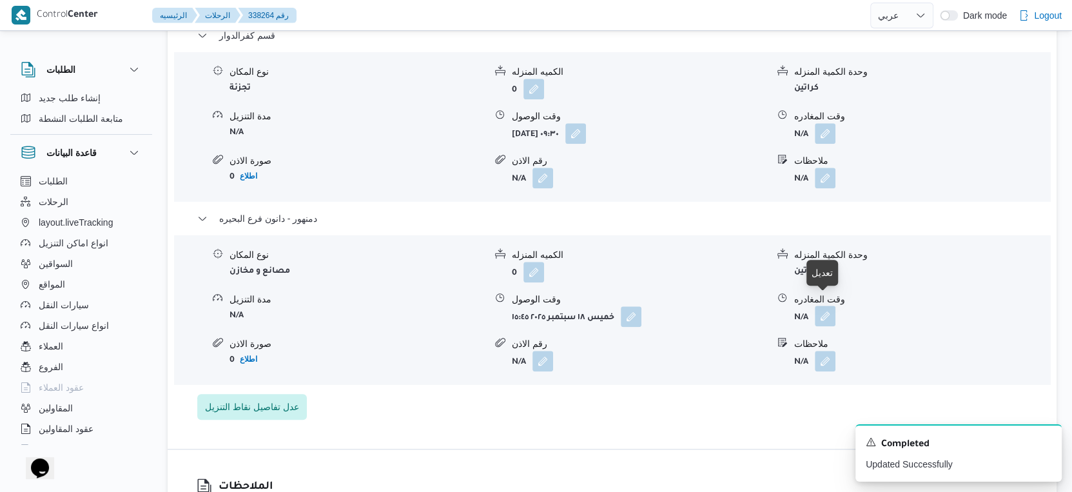
click at [826, 306] on button "button" at bounding box center [825, 316] width 21 height 21
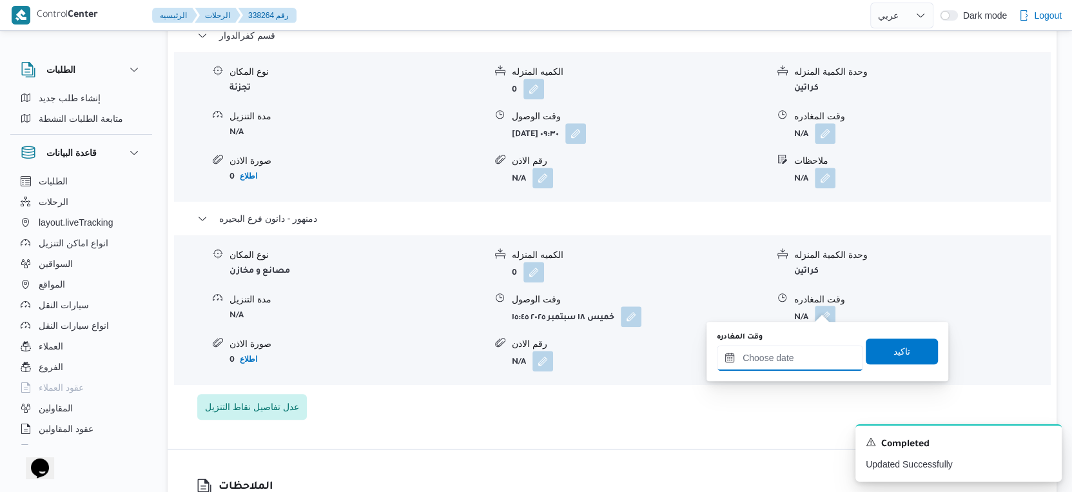
click at [802, 354] on input "وقت المغادره" at bounding box center [790, 358] width 146 height 26
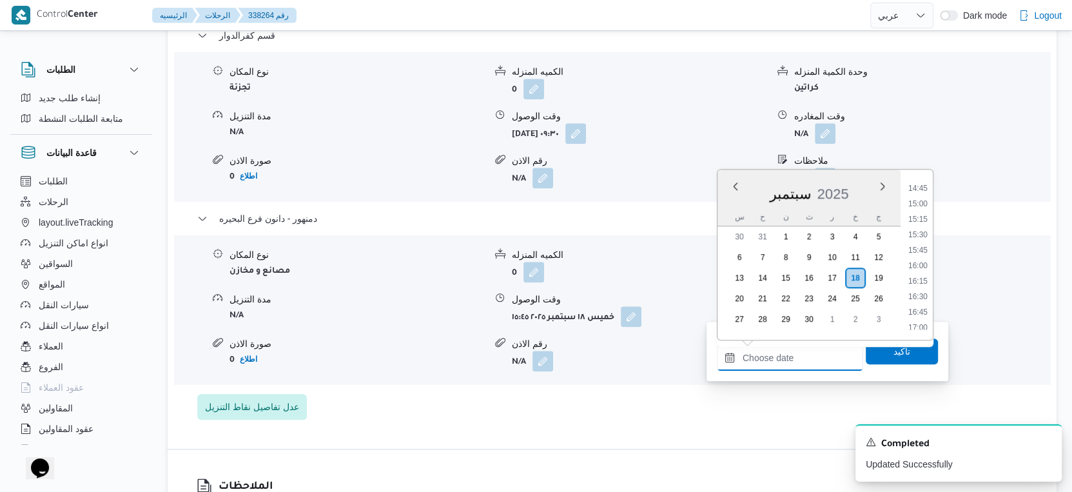
scroll to position [897, 0]
drag, startPoint x: 918, startPoint y: 276, endPoint x: 916, endPoint y: 285, distance: 9.2
click at [918, 276] on li "16:00" at bounding box center [918, 279] width 30 height 13
type input "١٨/٠٩/٢٠٢٥ ١٦:٠٠"
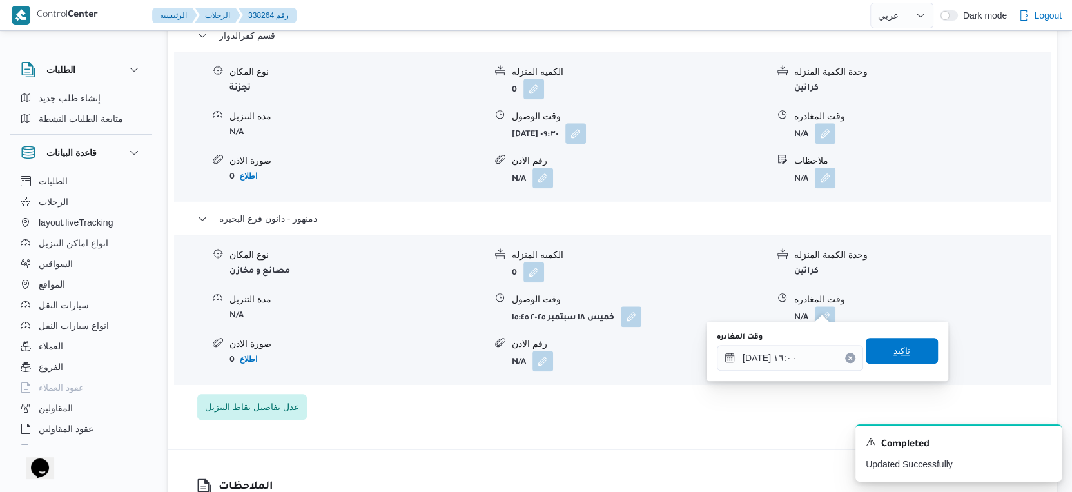
click at [915, 344] on span "تاكيد" at bounding box center [902, 351] width 72 height 26
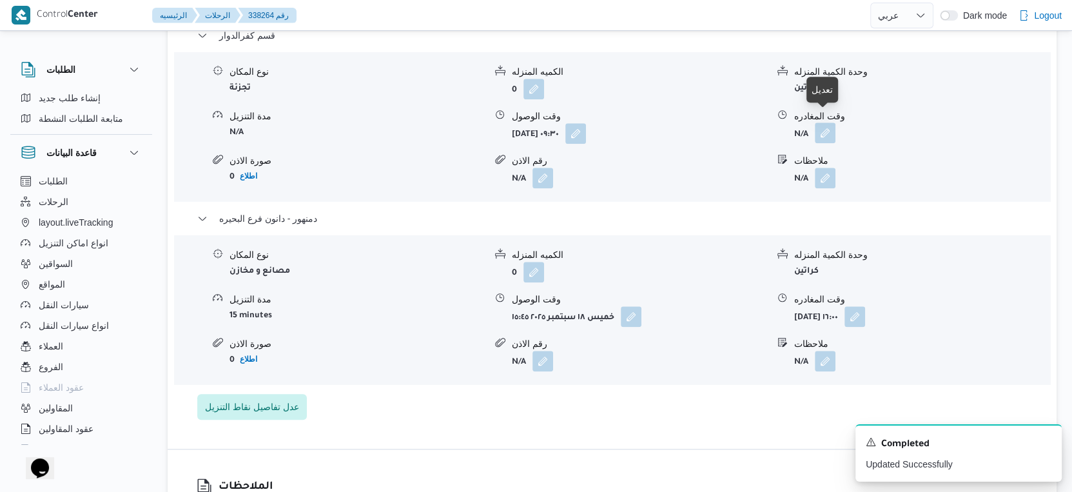
click at [830, 122] on button "button" at bounding box center [825, 132] width 21 height 21
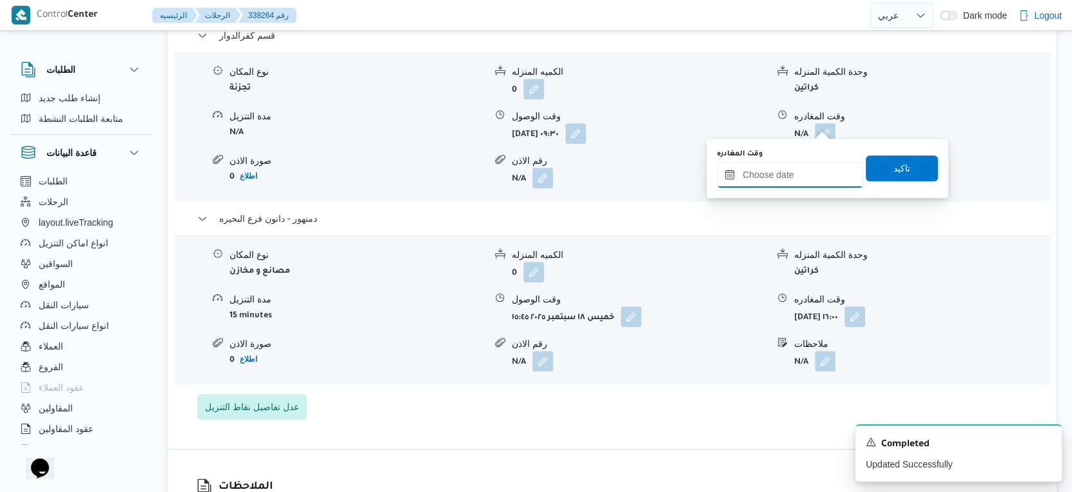
click at [785, 183] on input "وقت المغادره" at bounding box center [790, 175] width 146 height 26
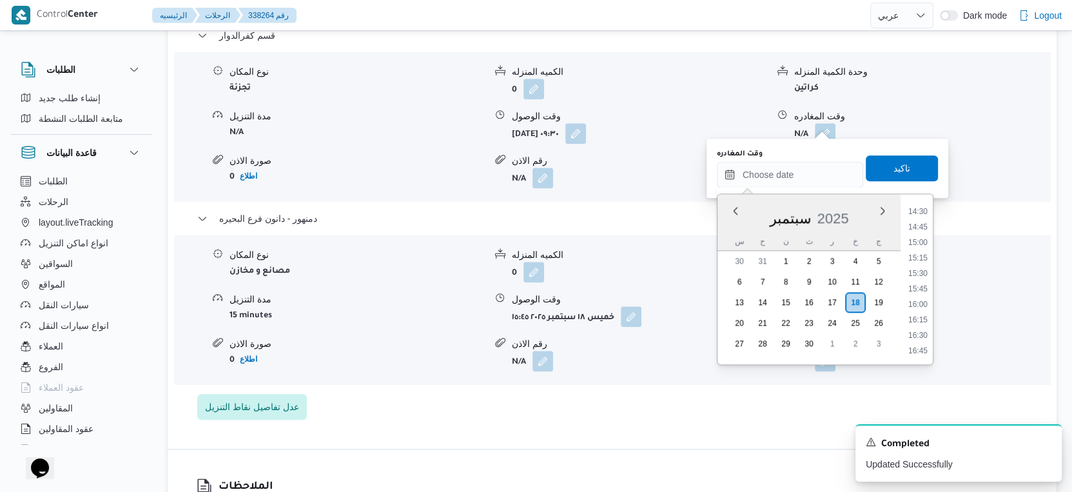
drag, startPoint x: 922, startPoint y: 242, endPoint x: 921, endPoint y: 233, distance: 8.5
click at [922, 241] on li "15:00" at bounding box center [918, 242] width 30 height 13
type input "١٨/٠٩/٢٠٢٥ ١٥:٠٠"
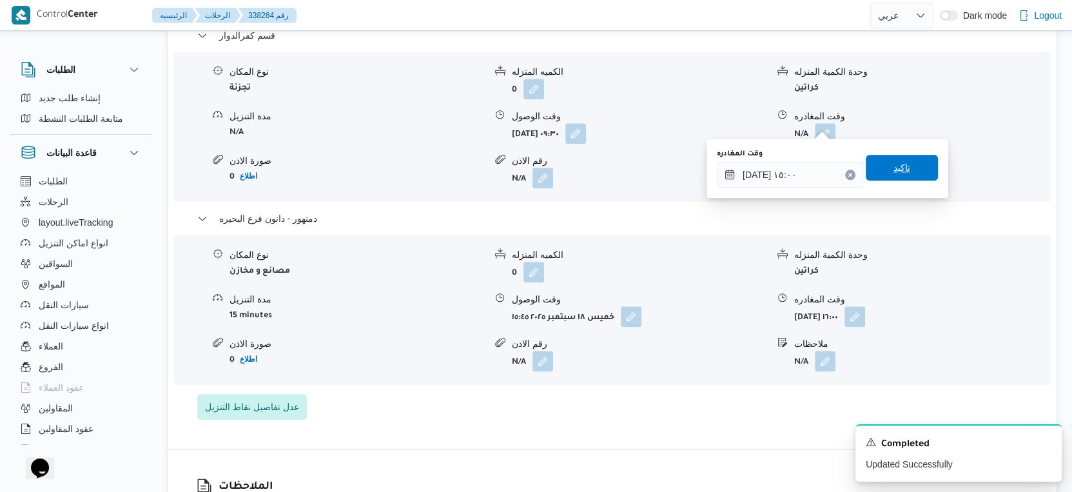
click at [904, 164] on span "تاكيد" at bounding box center [902, 168] width 72 height 26
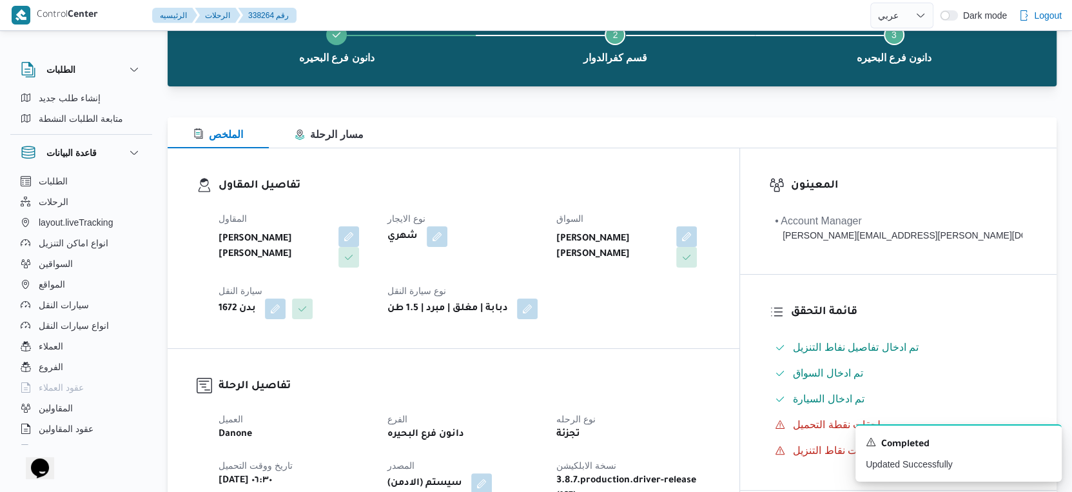
scroll to position [0, 0]
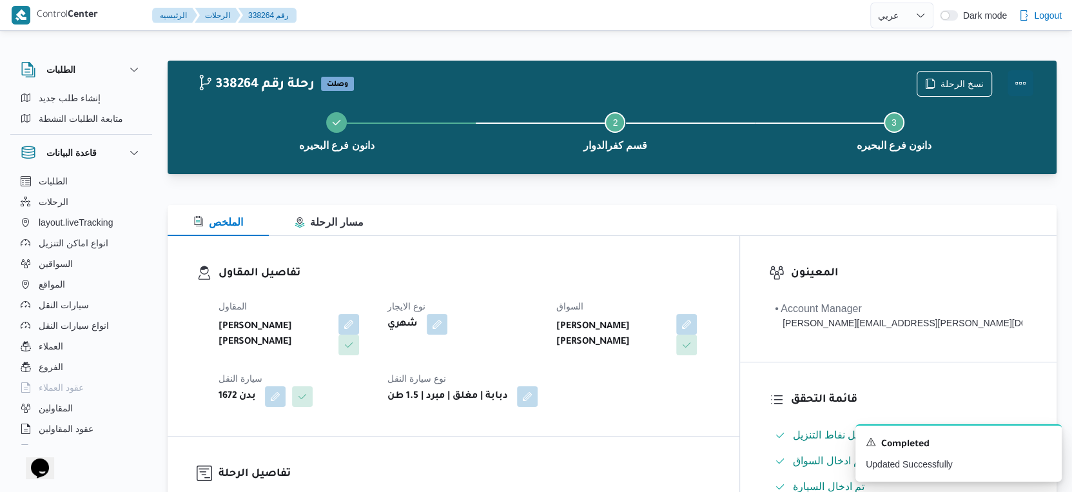
click at [1023, 84] on button "Actions" at bounding box center [1021, 83] width 26 height 26
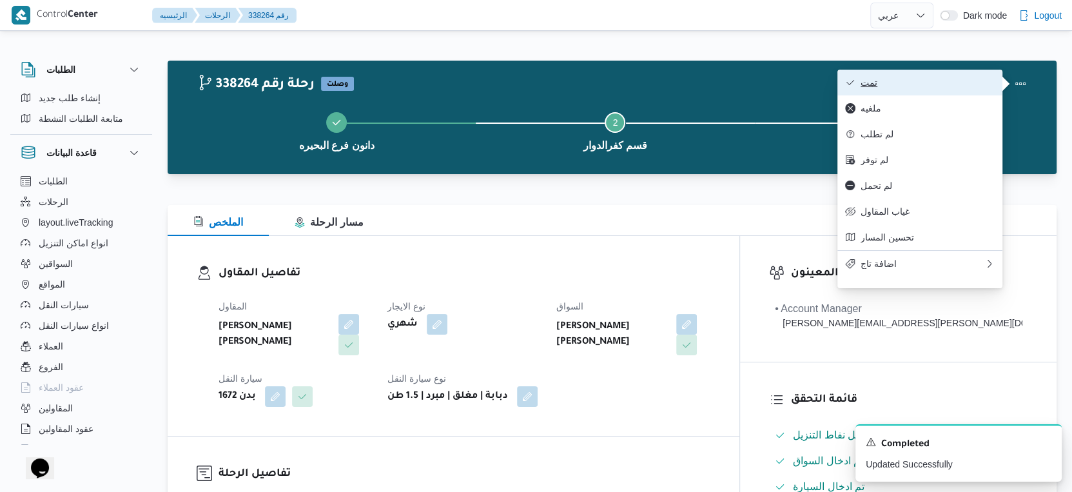
click at [948, 81] on span "تمت" at bounding box center [928, 82] width 134 height 10
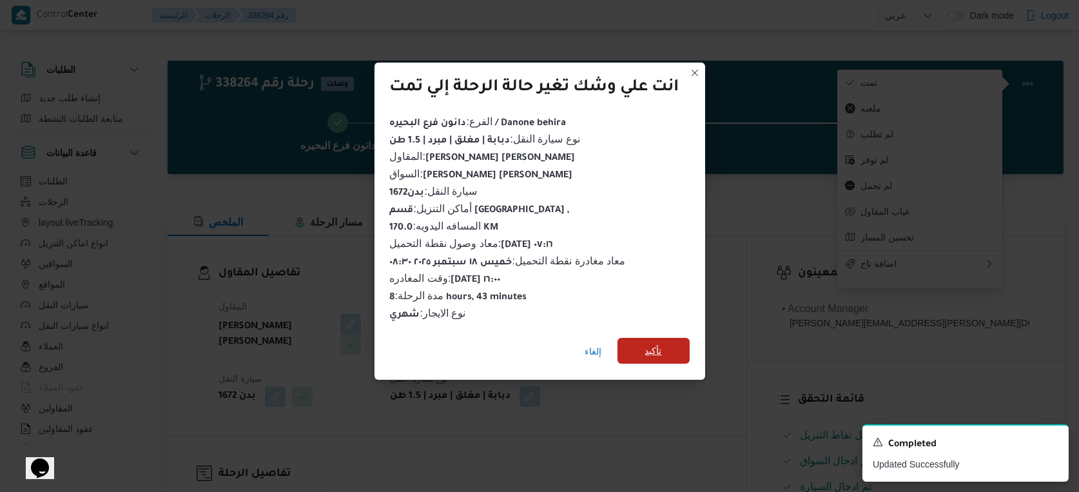
click at [671, 346] on span "تأكيد" at bounding box center [654, 351] width 72 height 26
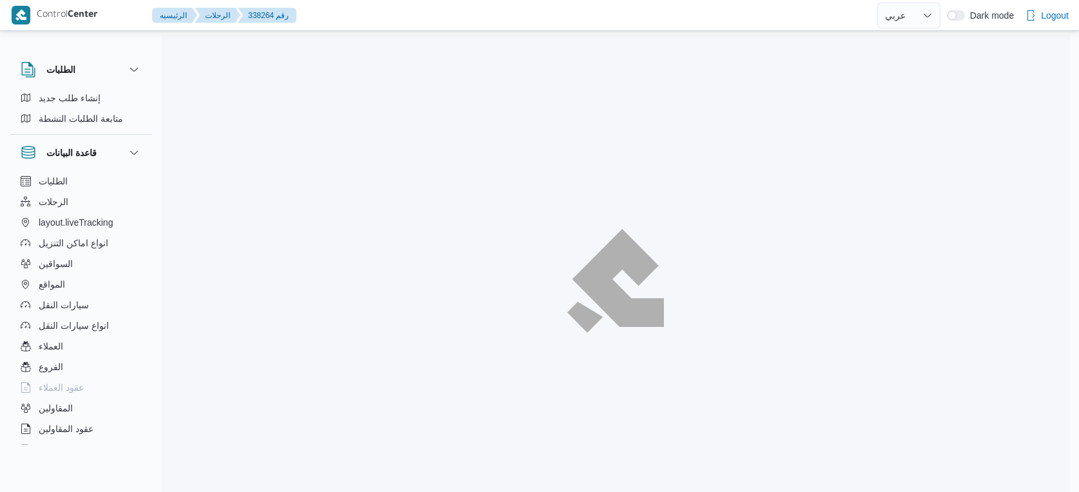
select select "ar"
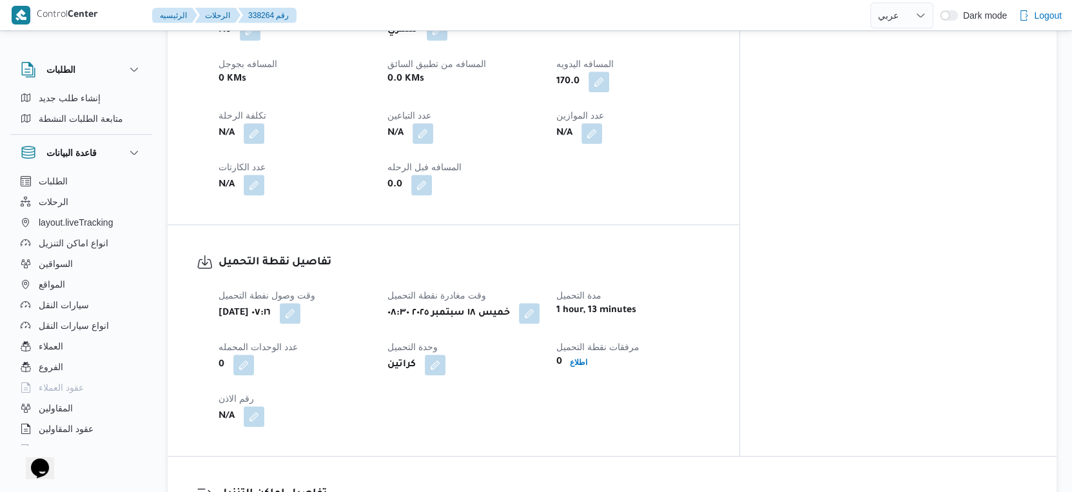
scroll to position [1002, 0]
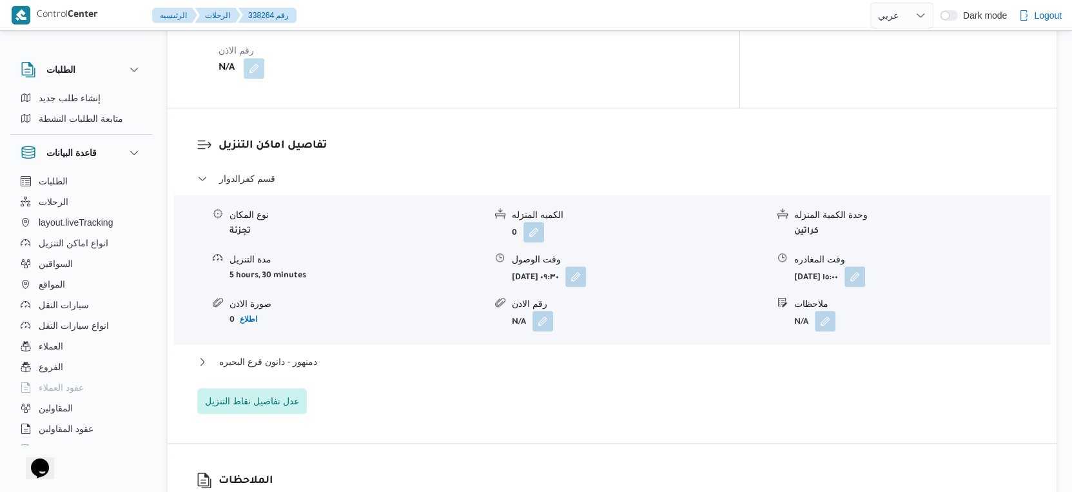
click at [350, 342] on div "قسم كفرالدوار نوع المكان تجزئة الكميه المنزله 0 وحدة الكمية المنزله كراتين مدة …" at bounding box center [612, 292] width 830 height 243
click at [352, 354] on button "دمنهور - دانون فرع البحيره" at bounding box center [612, 361] width 830 height 15
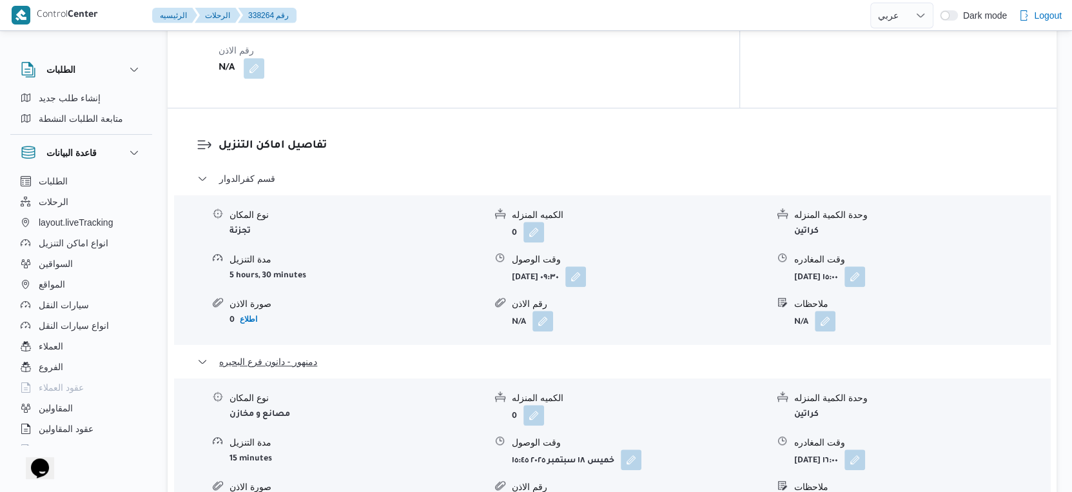
scroll to position [1146, 0]
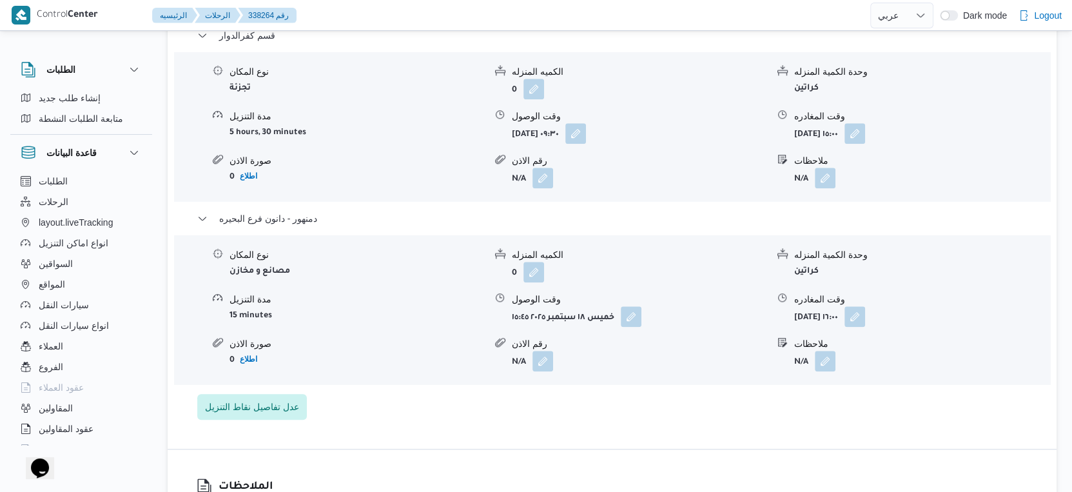
click at [384, 351] on form "0 اطلاع" at bounding box center [356, 359] width 255 height 17
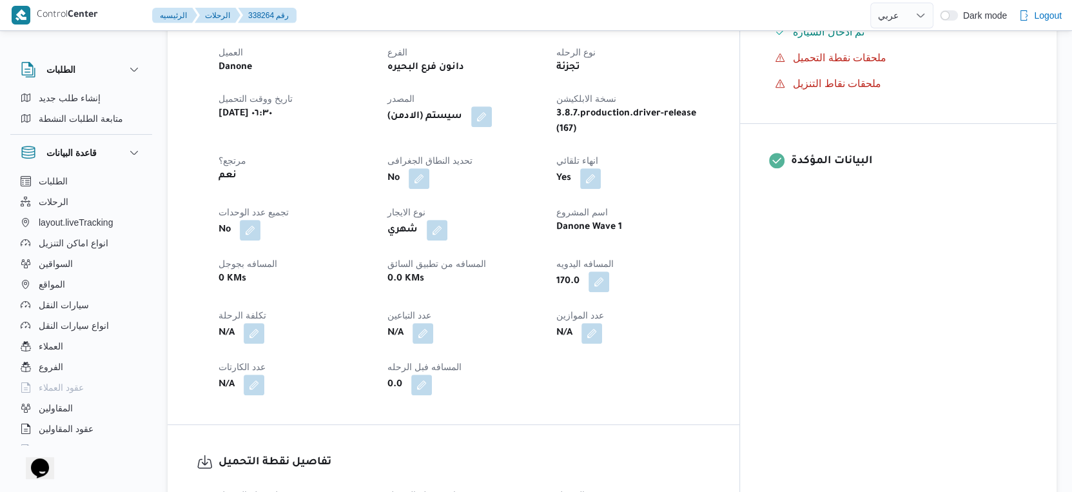
scroll to position [358, 0]
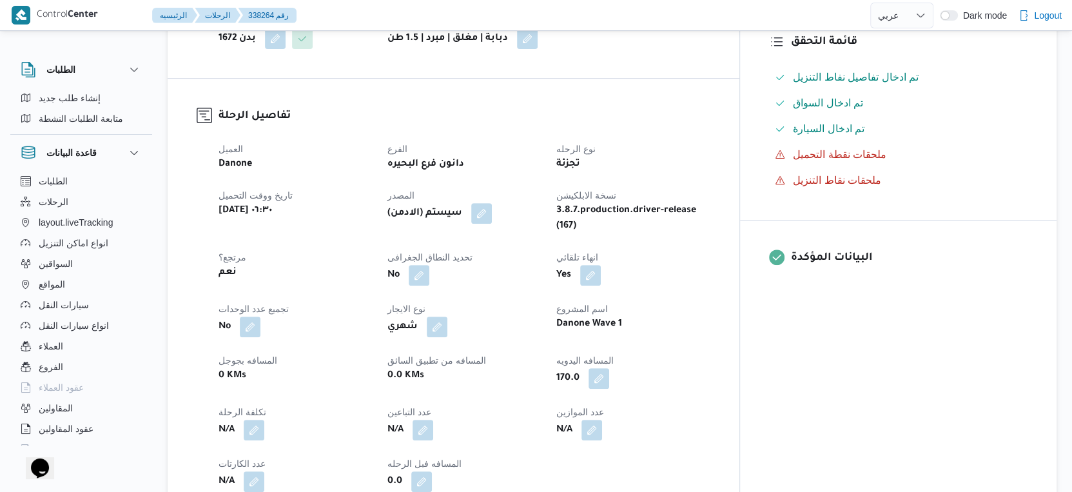
select select "ar"
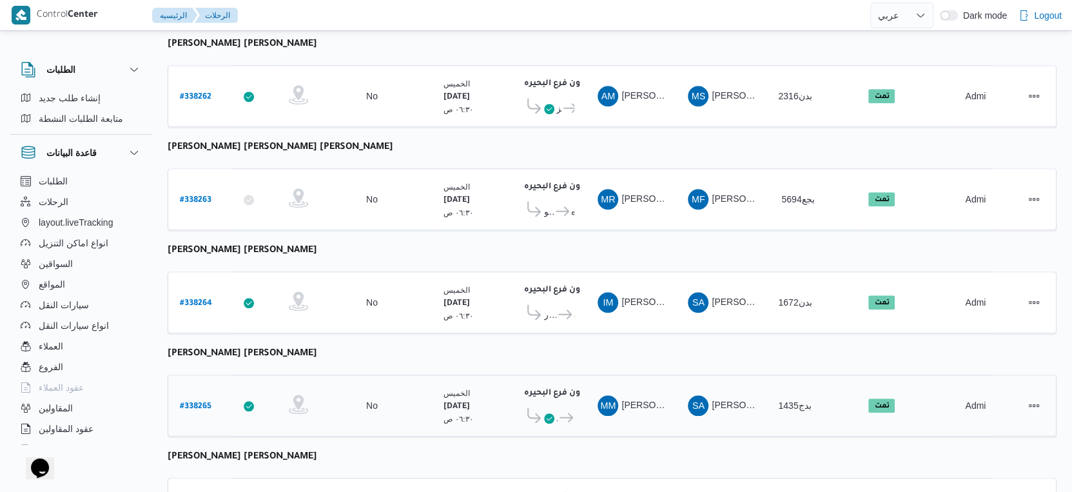
scroll to position [1052, 0]
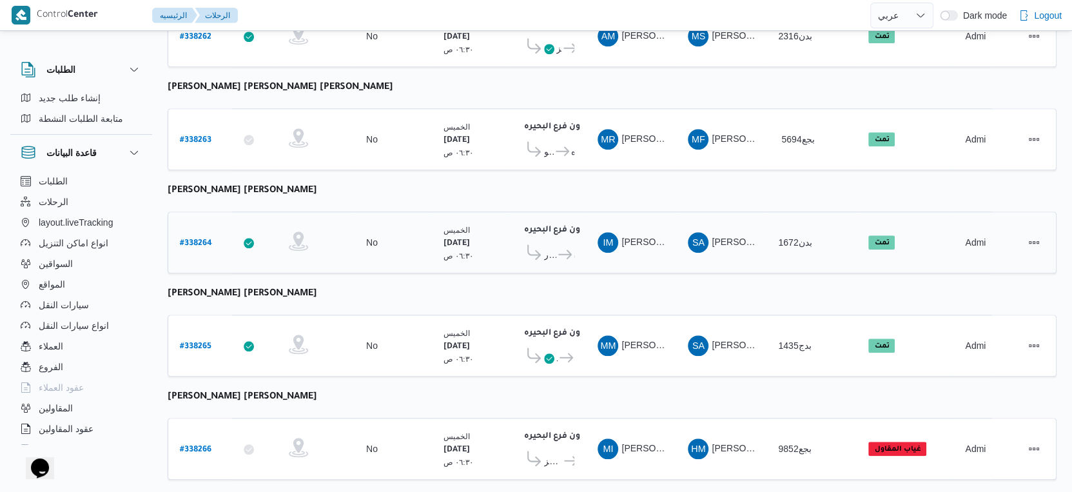
click at [200, 239] on b "# 338264" at bounding box center [196, 243] width 32 height 9
select select "ar"
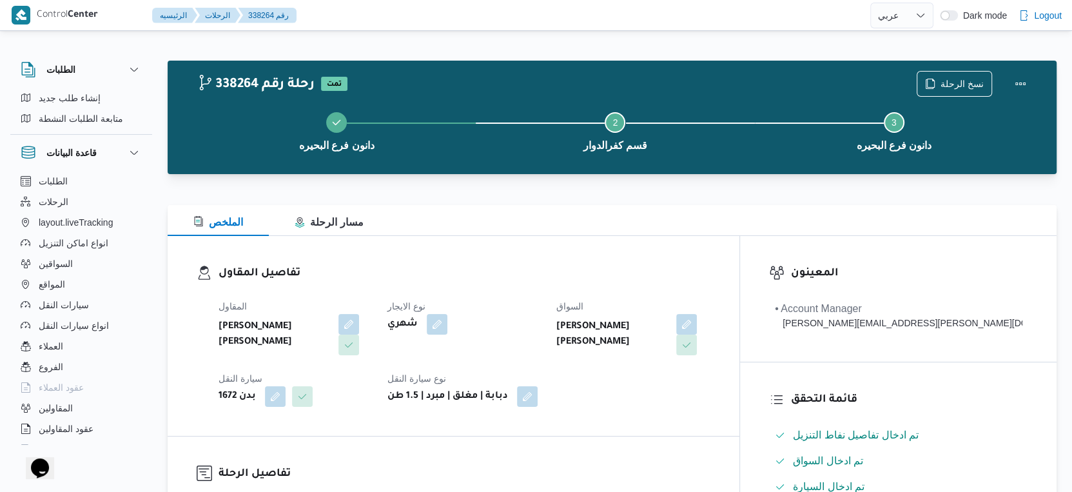
select select "ar"
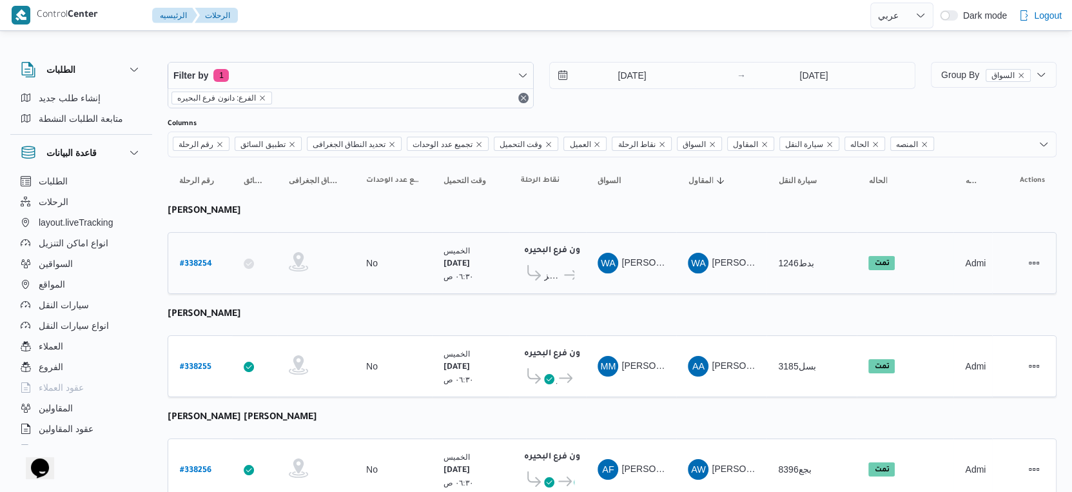
click at [567, 270] on icon at bounding box center [571, 275] width 14 height 10
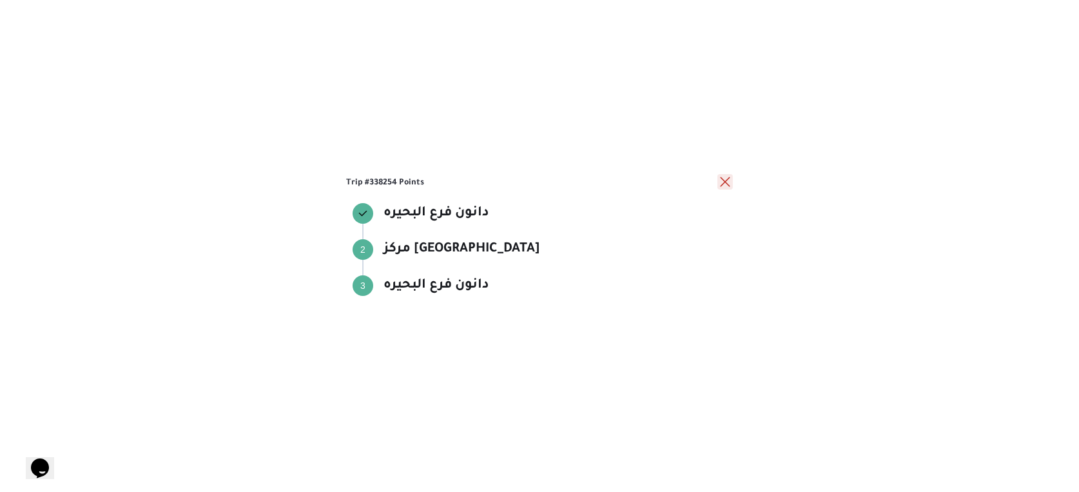
click at [727, 182] on button "close" at bounding box center [724, 181] width 15 height 15
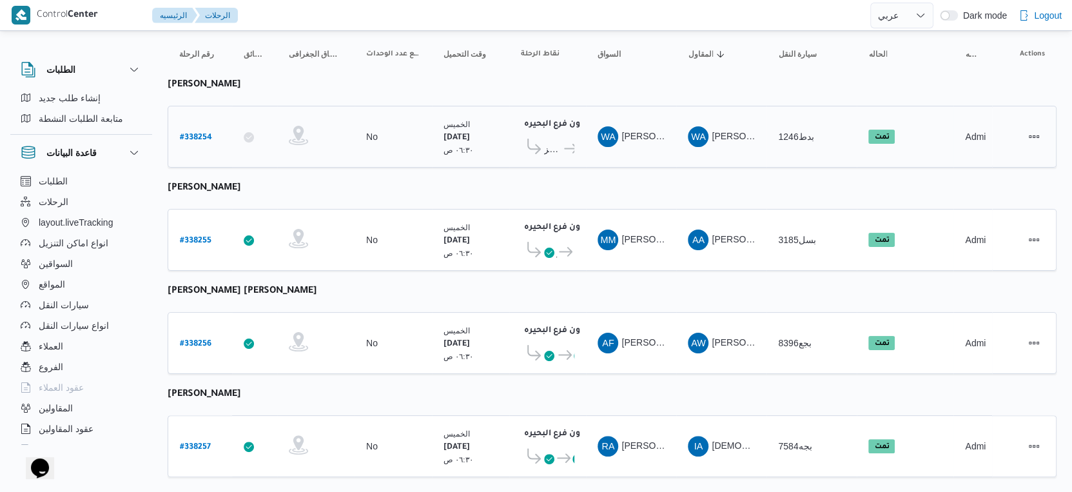
scroll to position [143, 0]
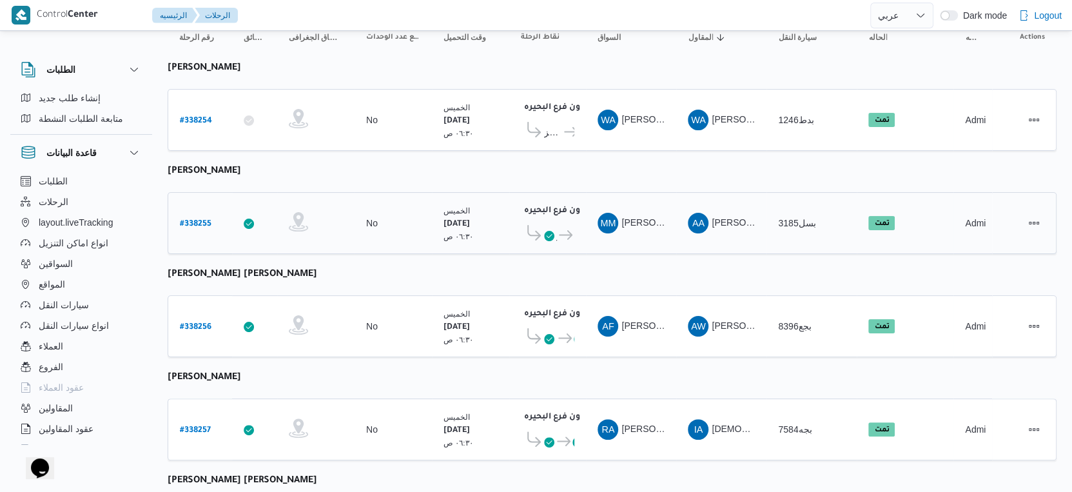
click at [562, 230] on icon at bounding box center [566, 235] width 14 height 10
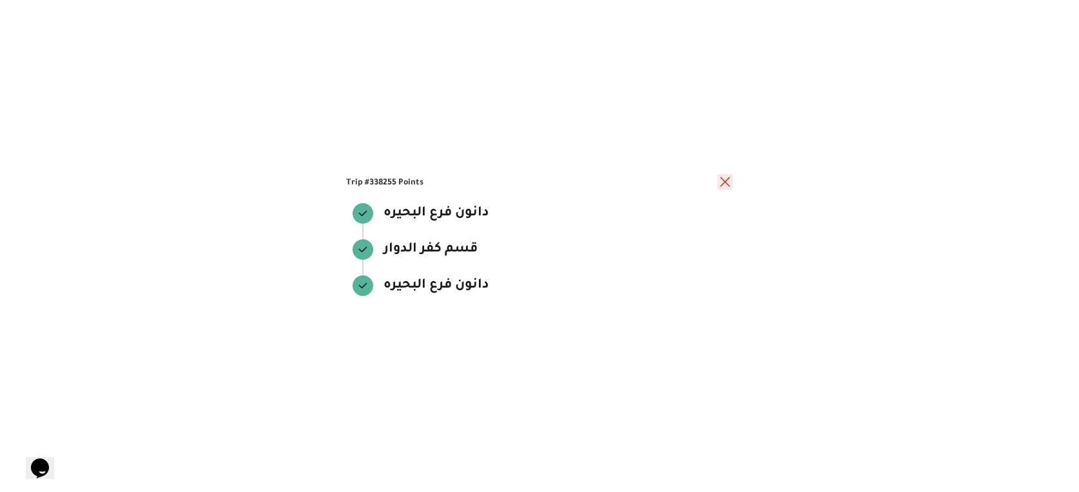
click at [725, 179] on button "close" at bounding box center [724, 181] width 15 height 15
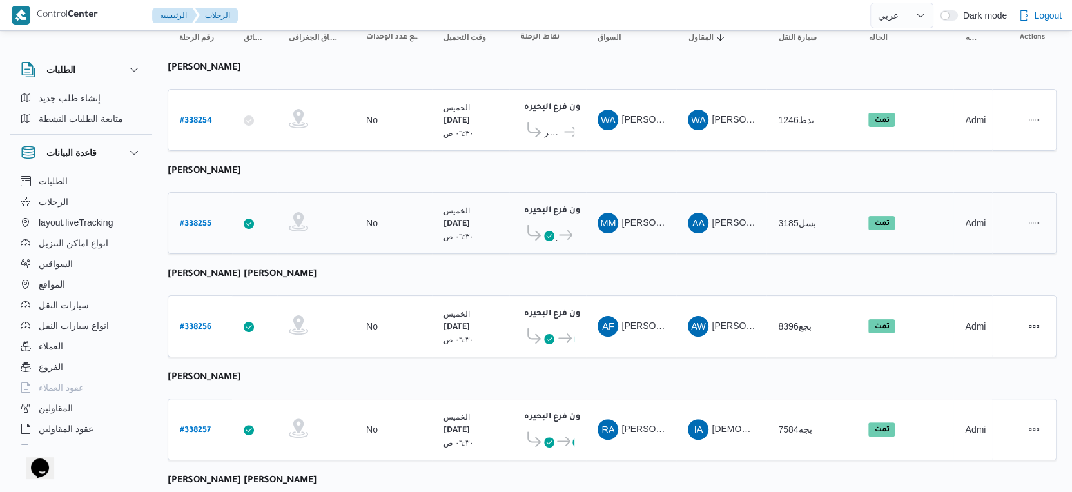
scroll to position [72, 0]
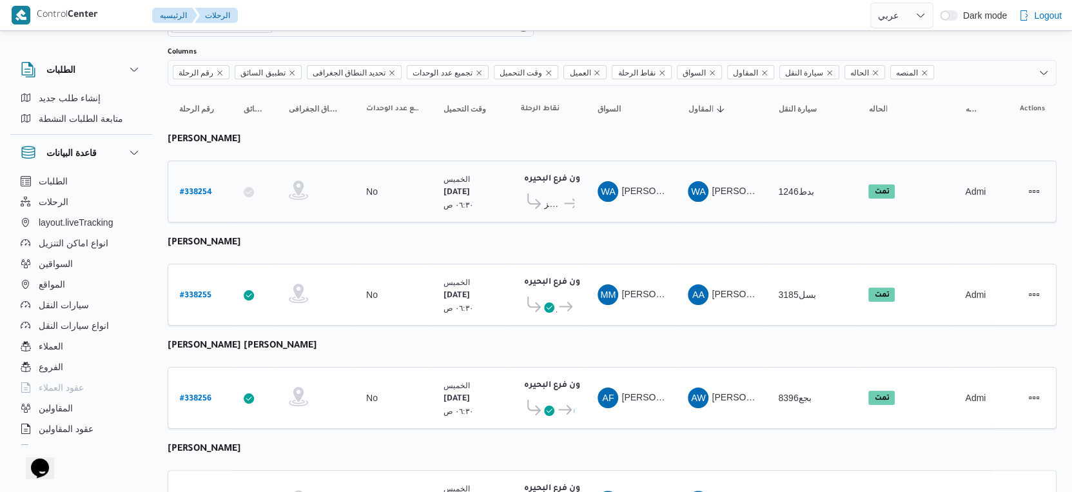
click at [567, 201] on icon at bounding box center [571, 204] width 14 height 10
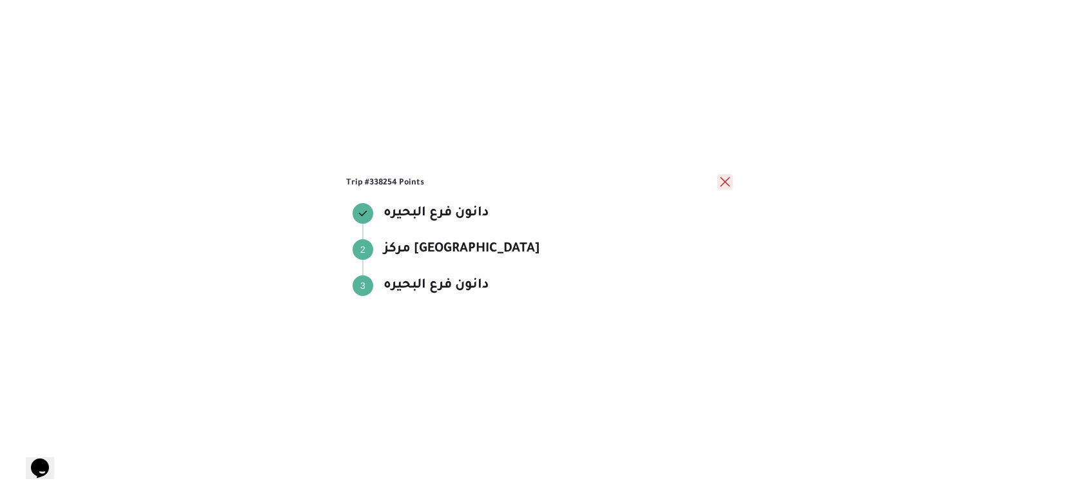
click at [725, 180] on button "close" at bounding box center [724, 181] width 15 height 15
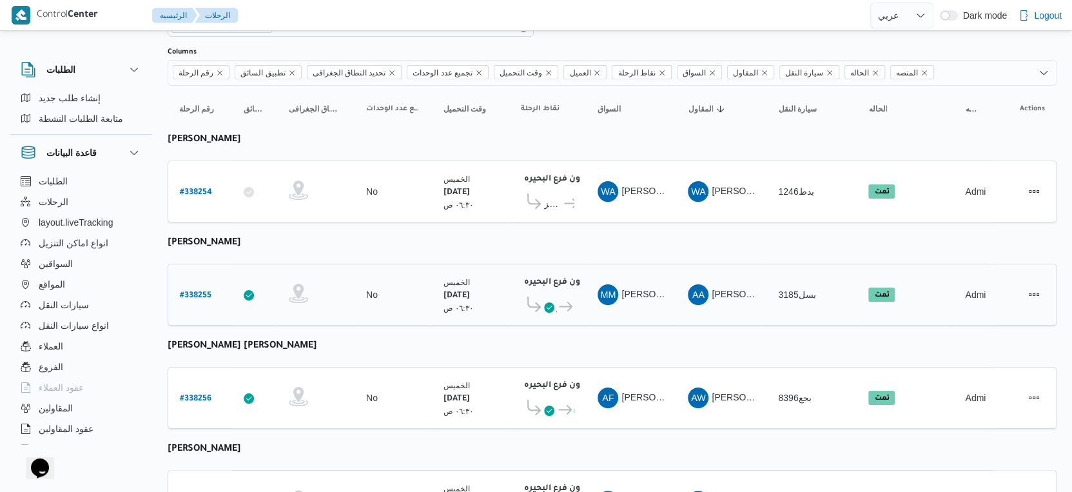
click at [556, 299] on span "قسم كفر الدوار" at bounding box center [556, 306] width 1 height 15
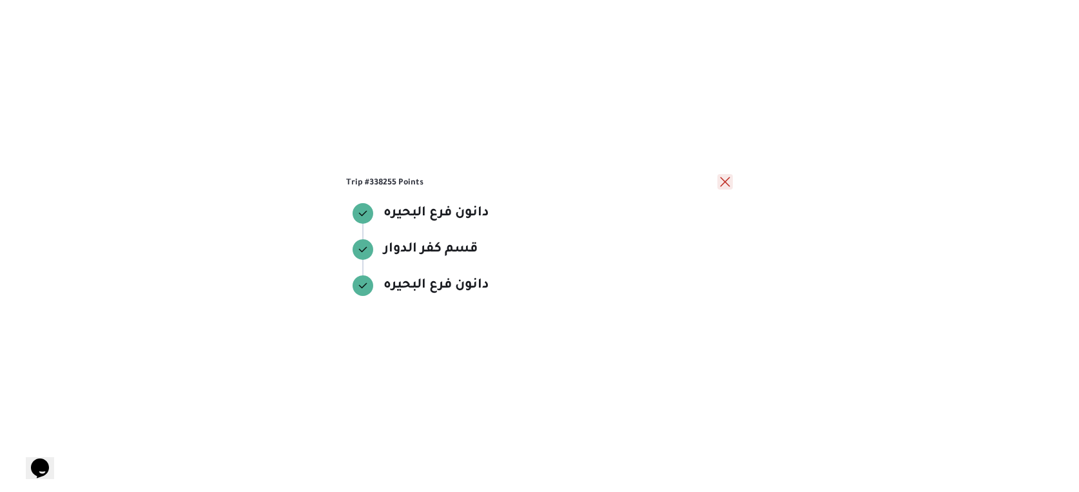
click at [730, 184] on button "close" at bounding box center [724, 181] width 15 height 15
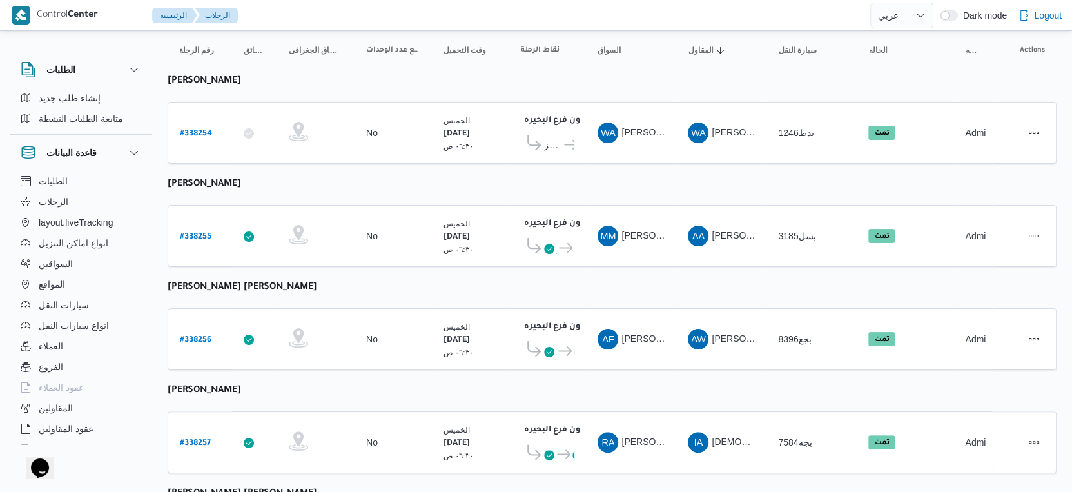
scroll to position [215, 0]
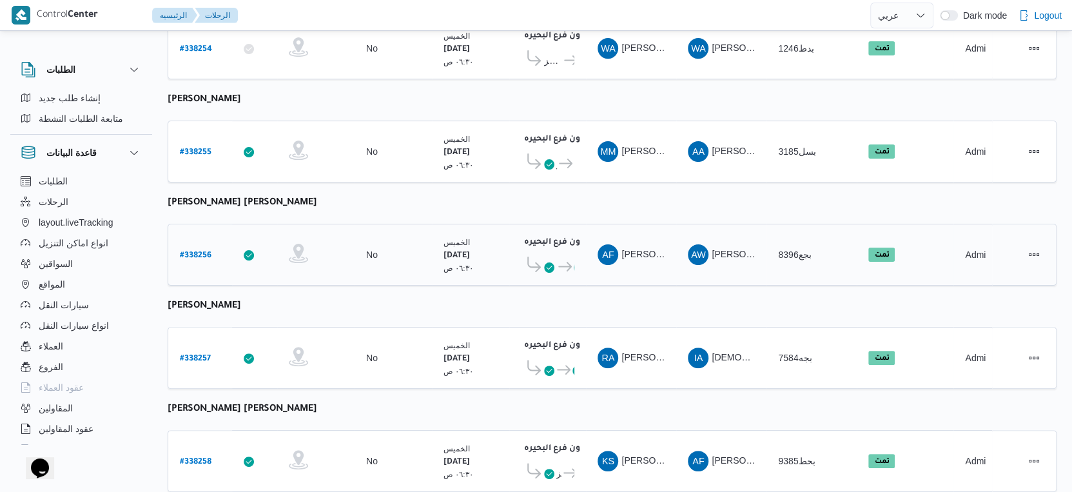
click at [564, 262] on icon at bounding box center [565, 267] width 14 height 10
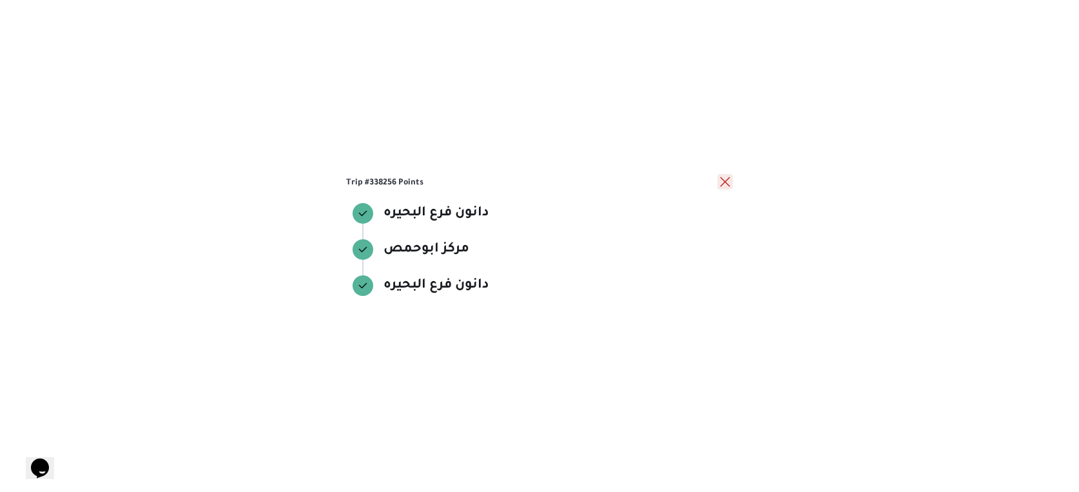
click at [728, 180] on button "close" at bounding box center [724, 181] width 15 height 15
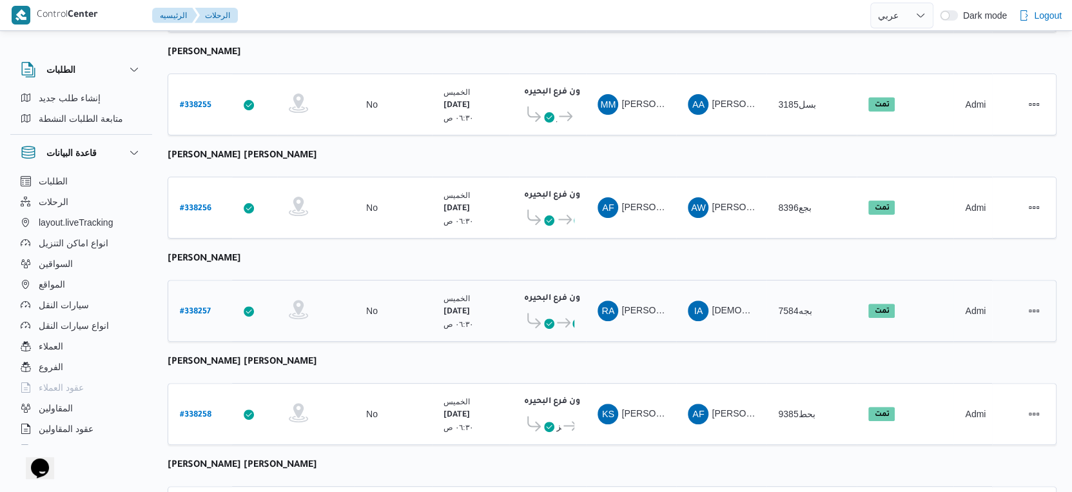
scroll to position [286, 0]
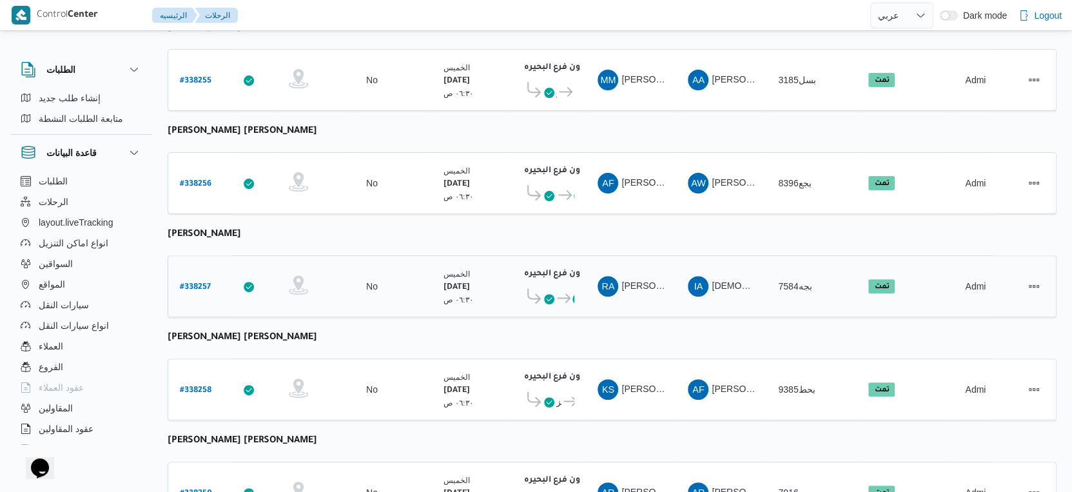
click at [555, 291] on span "دانون فرع البحيره" at bounding box center [564, 298] width 19 height 15
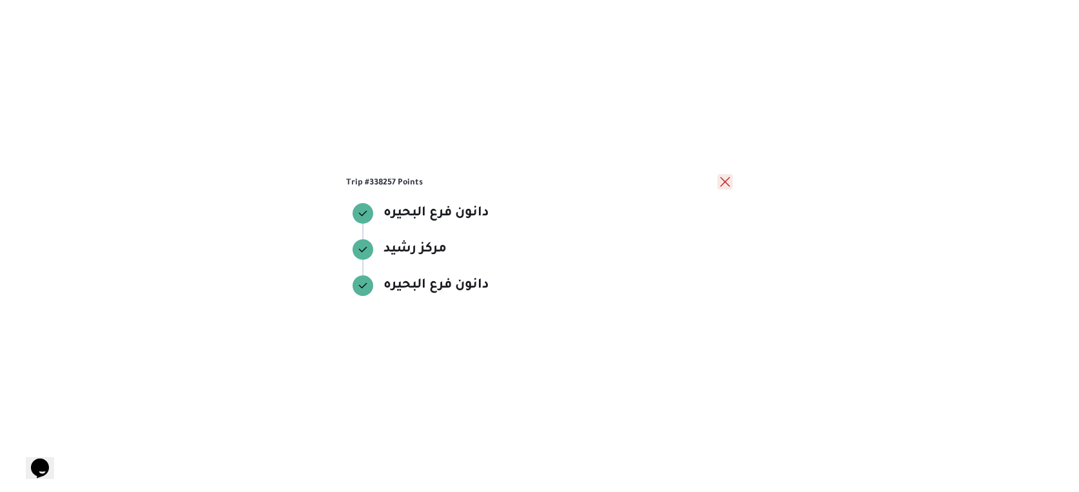
click at [721, 179] on button "close" at bounding box center [724, 181] width 15 height 15
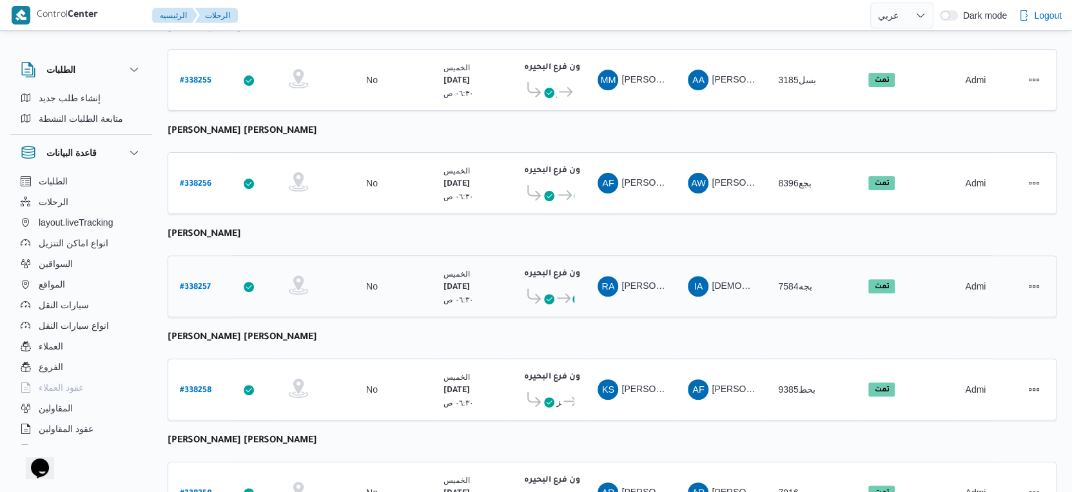
click at [199, 283] on b "# 338257" at bounding box center [195, 287] width 31 height 9
select select "ar"
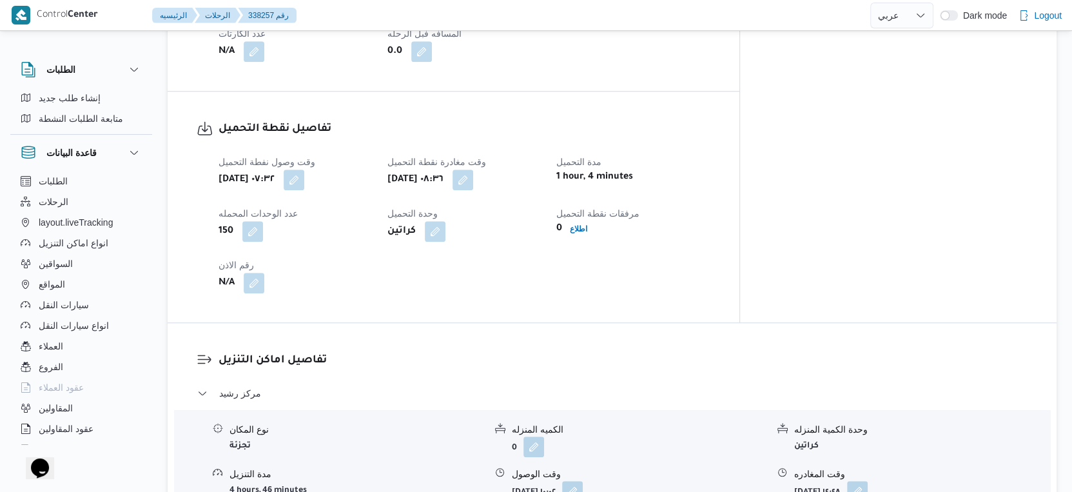
scroll to position [1002, 0]
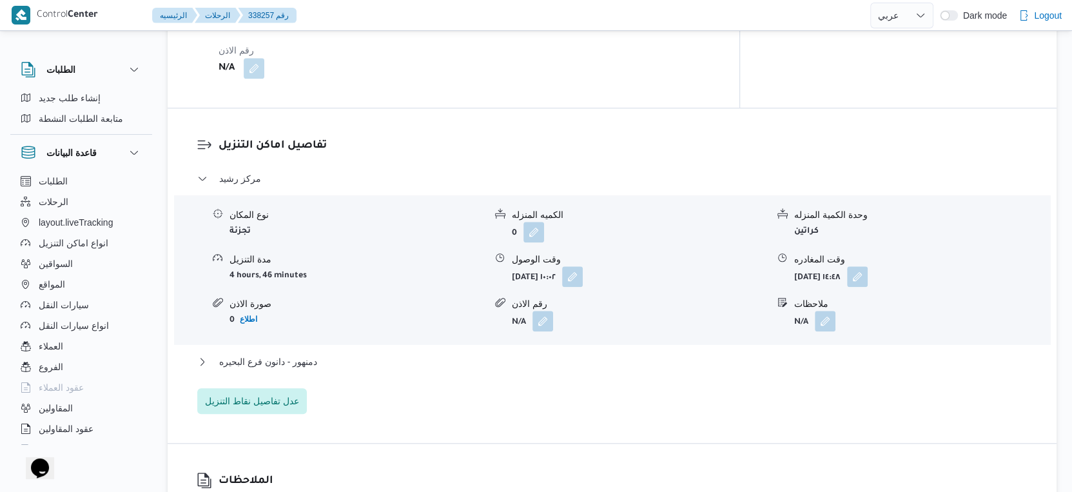
select select "ar"
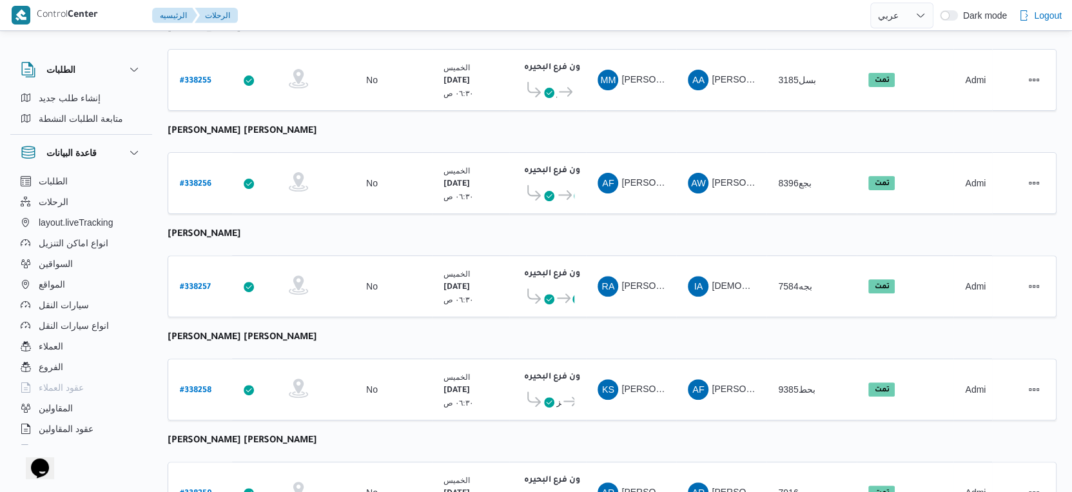
scroll to position [342, 0]
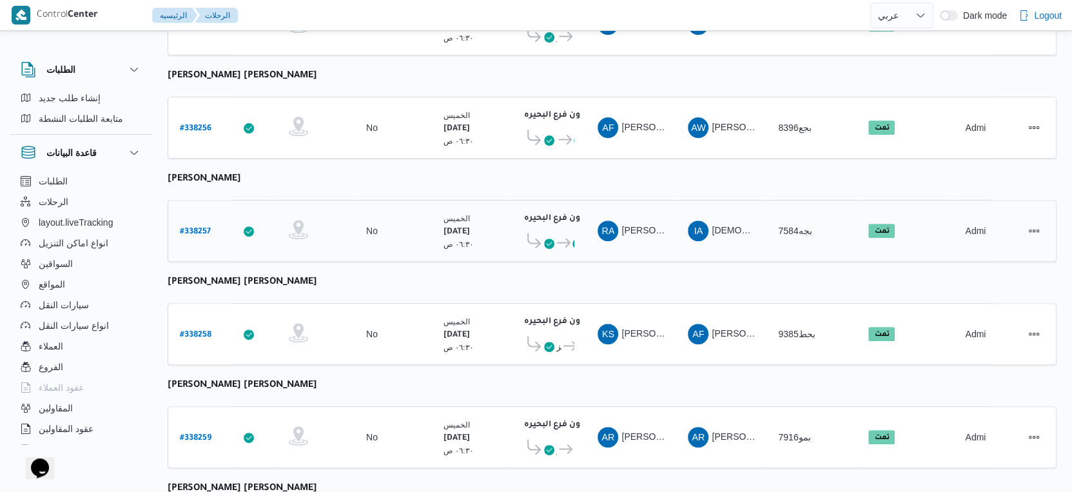
click at [193, 228] on b "# 338257" at bounding box center [195, 232] width 31 height 9
select select "ar"
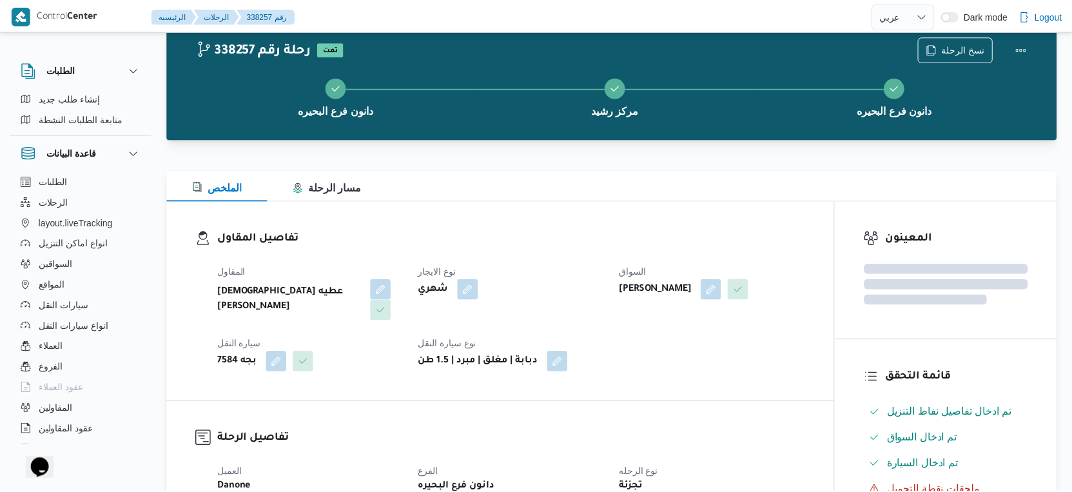
scroll to position [342, 0]
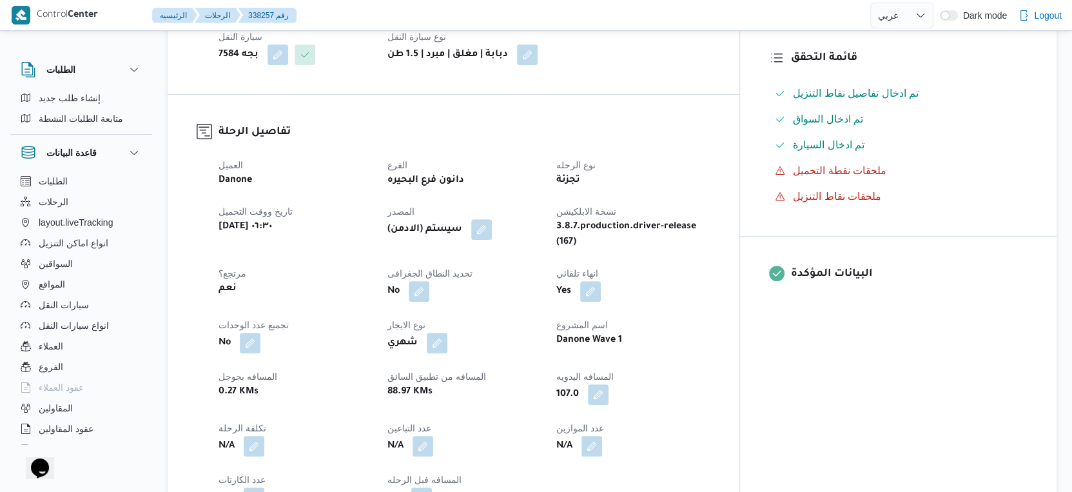
select select "ar"
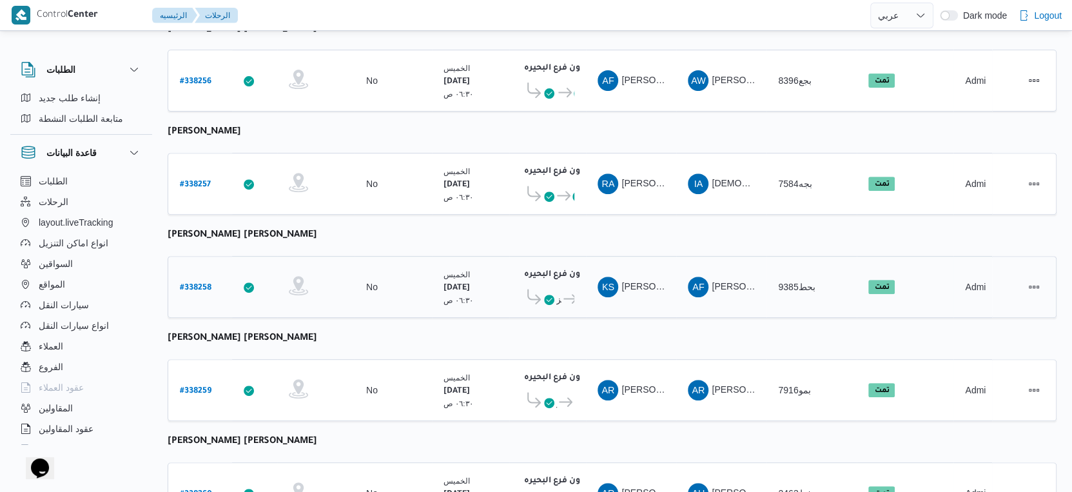
scroll to position [414, 0]
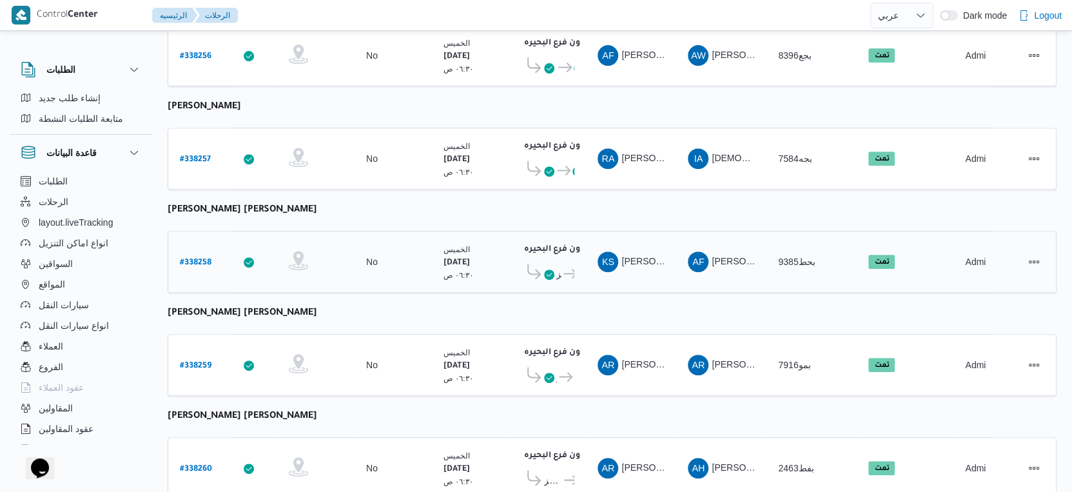
click at [569, 269] on icon at bounding box center [570, 274] width 14 height 10
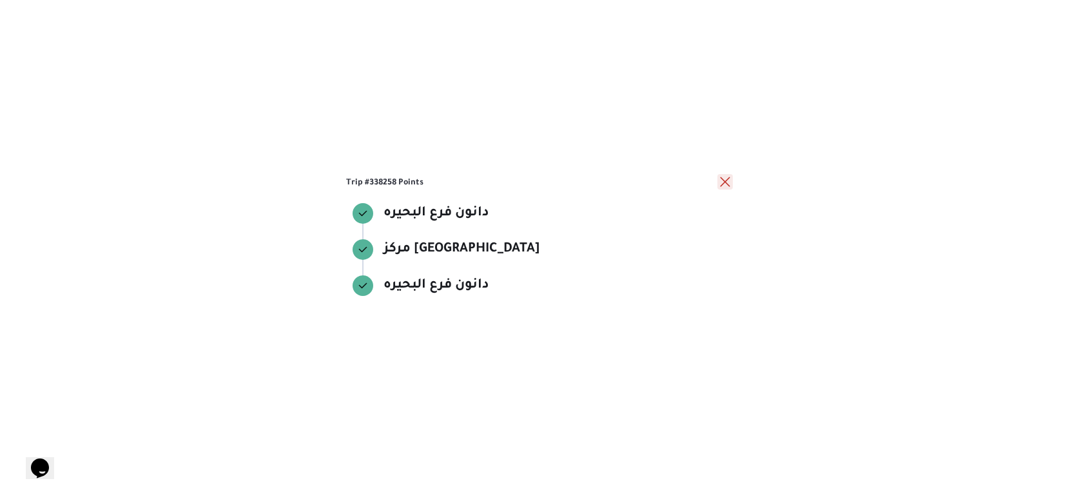
click at [725, 182] on button "close" at bounding box center [724, 181] width 15 height 15
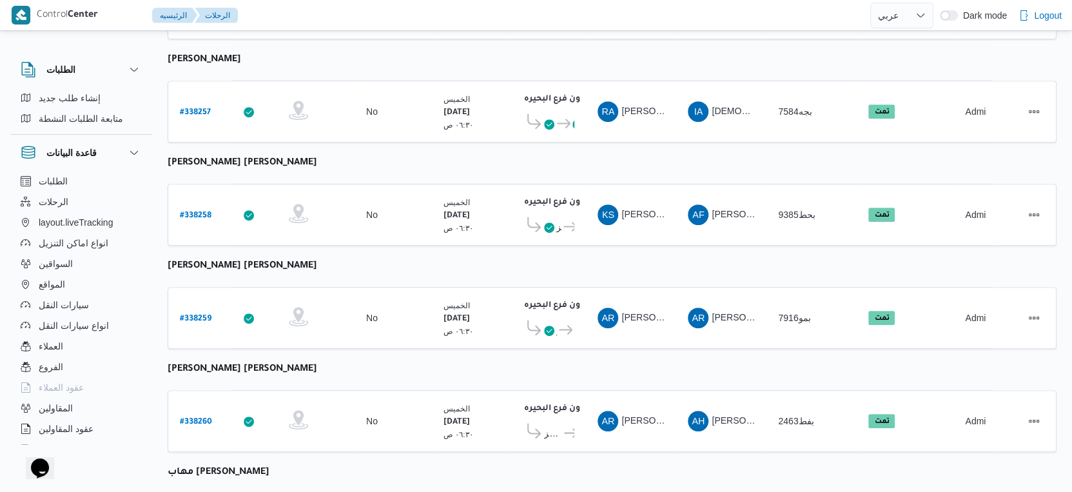
scroll to position [485, 0]
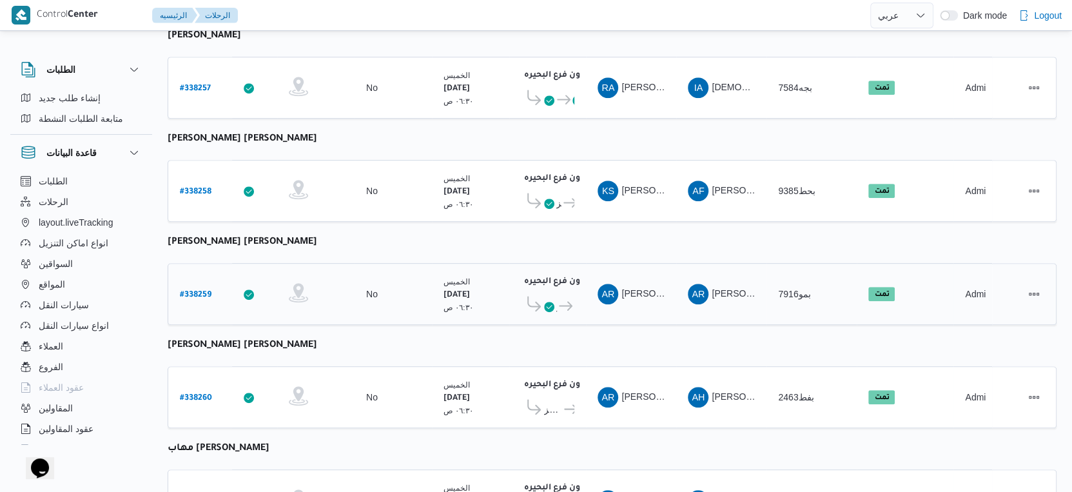
click at [550, 302] on icon at bounding box center [549, 307] width 10 height 10
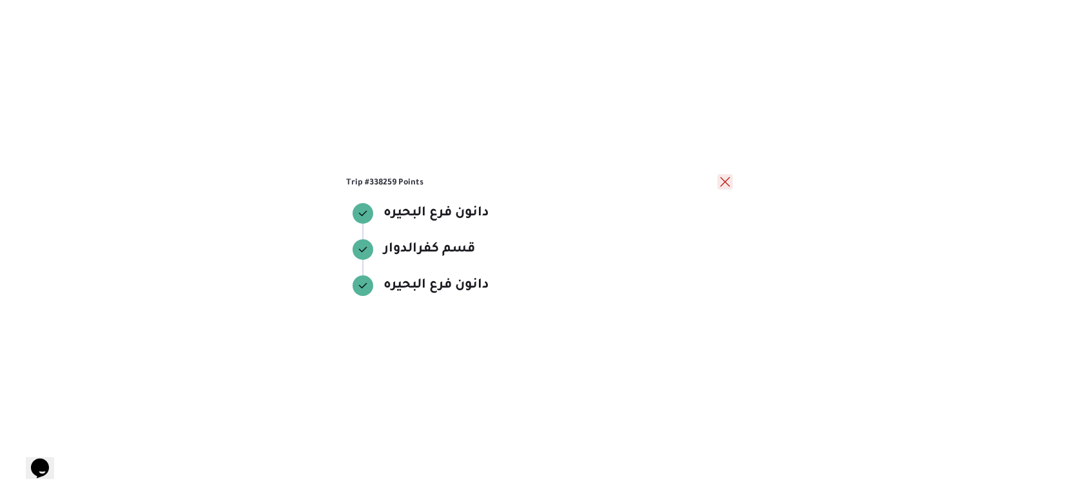
click at [725, 182] on button "close" at bounding box center [724, 181] width 15 height 15
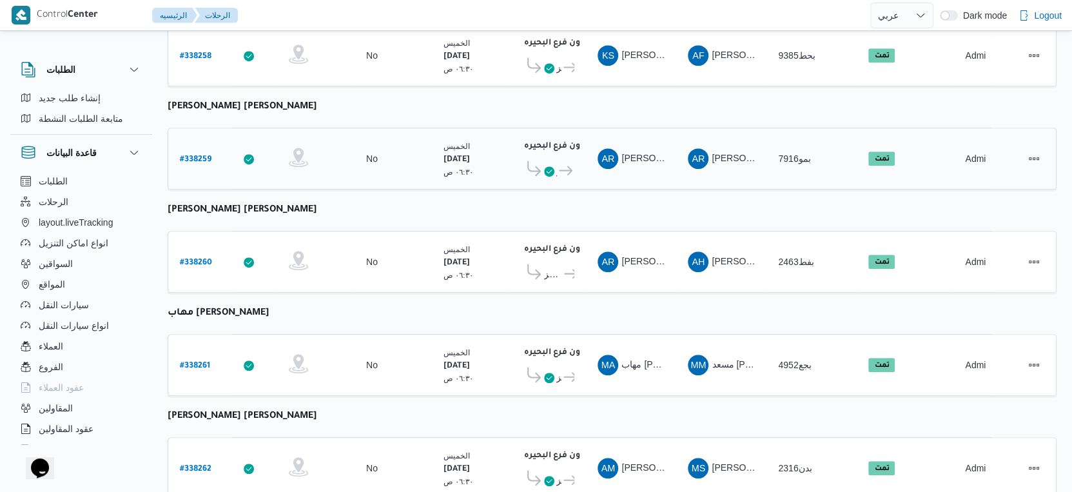
scroll to position [629, 0]
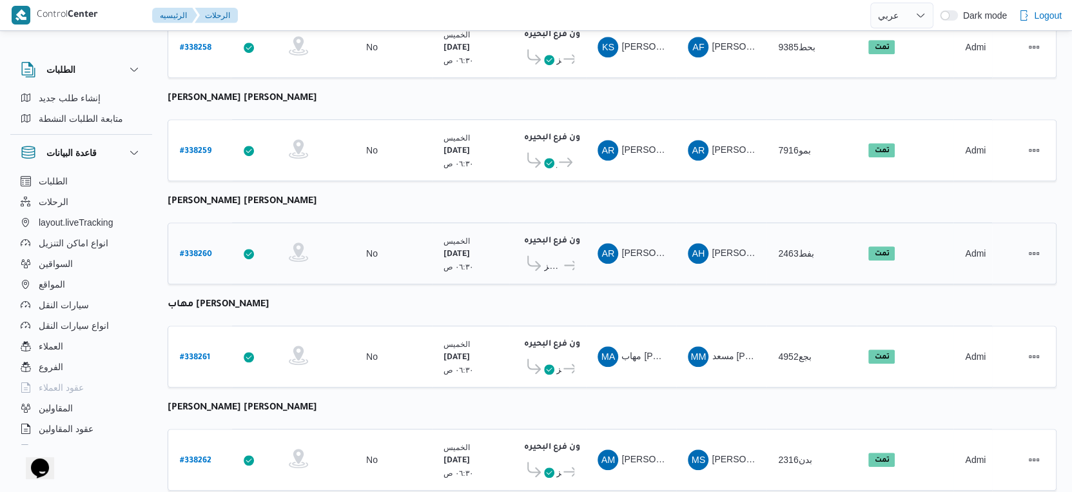
click at [566, 260] on icon at bounding box center [571, 265] width 14 height 10
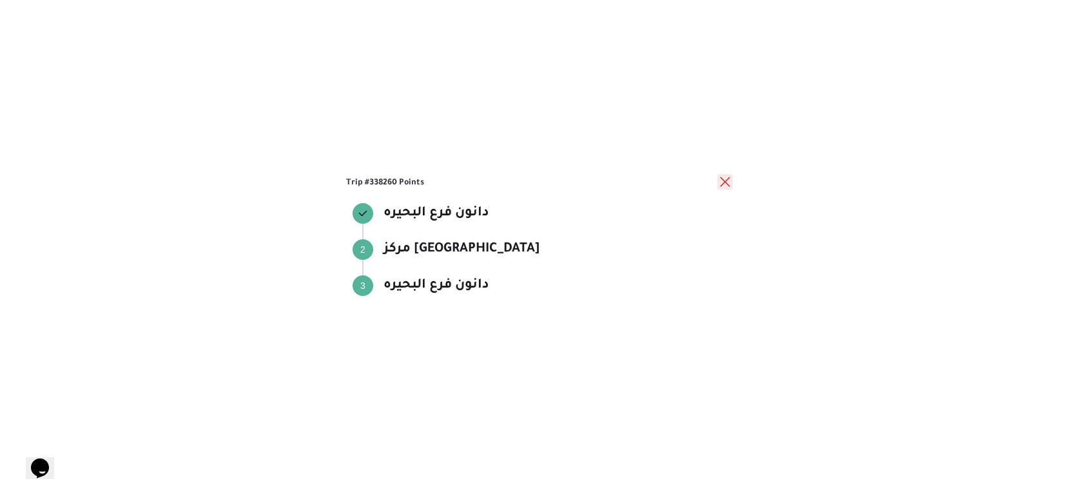
click at [717, 186] on button "close" at bounding box center [724, 181] width 15 height 15
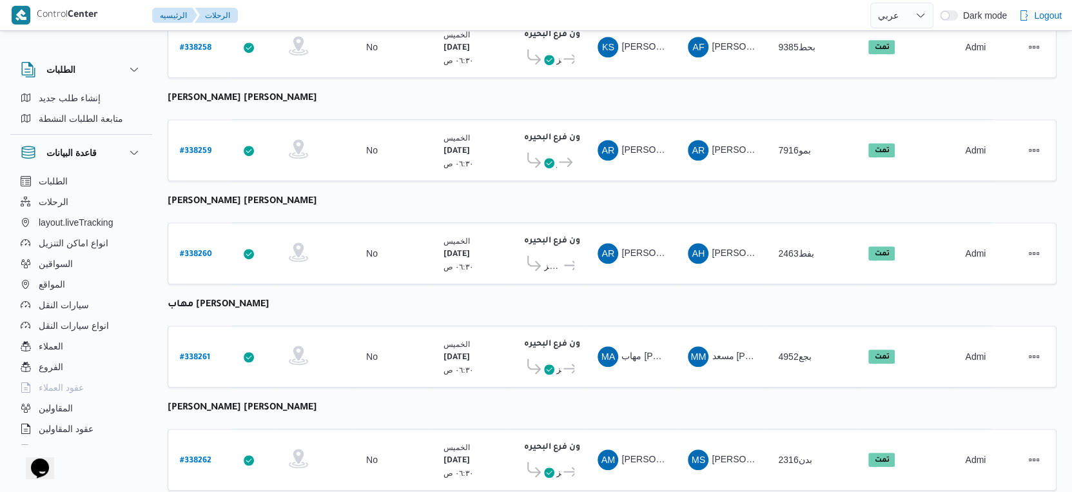
scroll to position [700, 0]
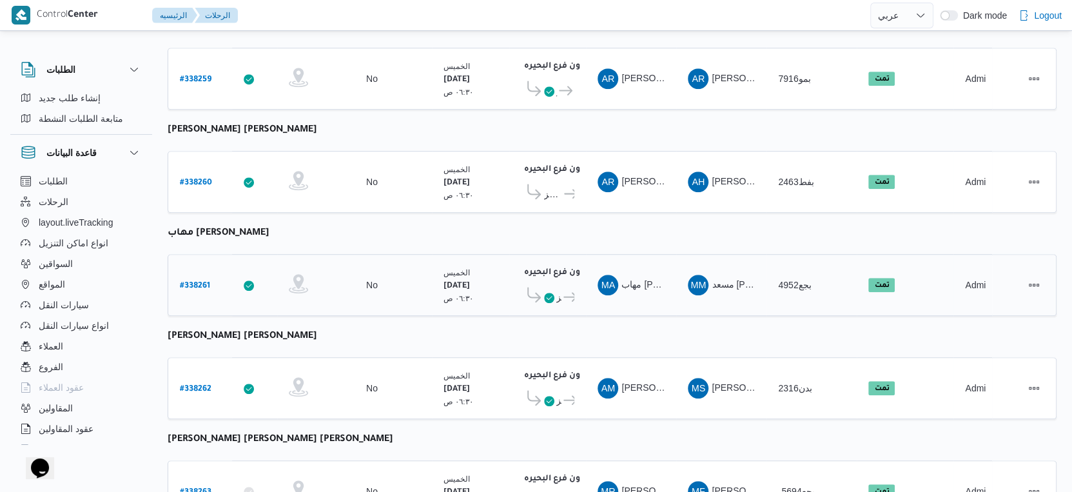
click at [552, 293] on icon at bounding box center [549, 298] width 10 height 10
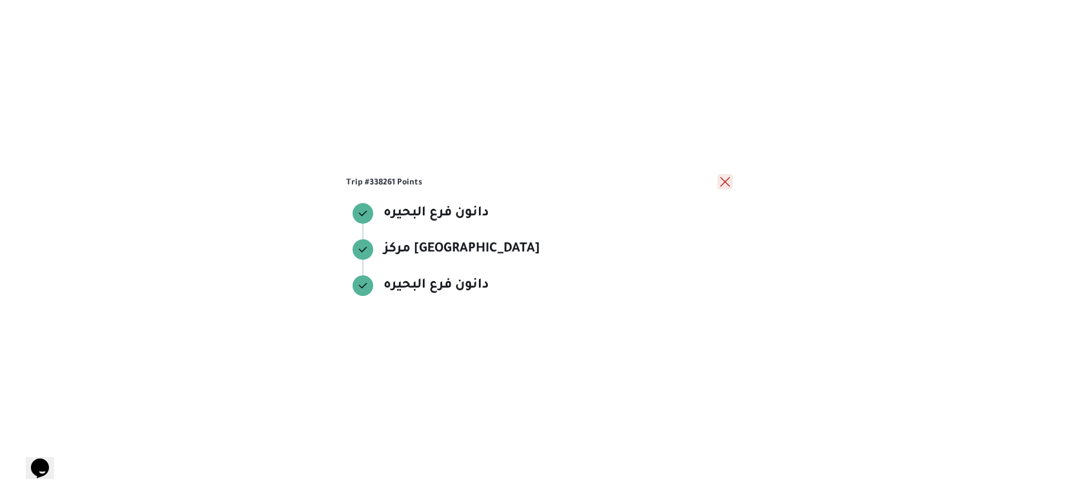
click at [729, 184] on button "close" at bounding box center [724, 181] width 15 height 15
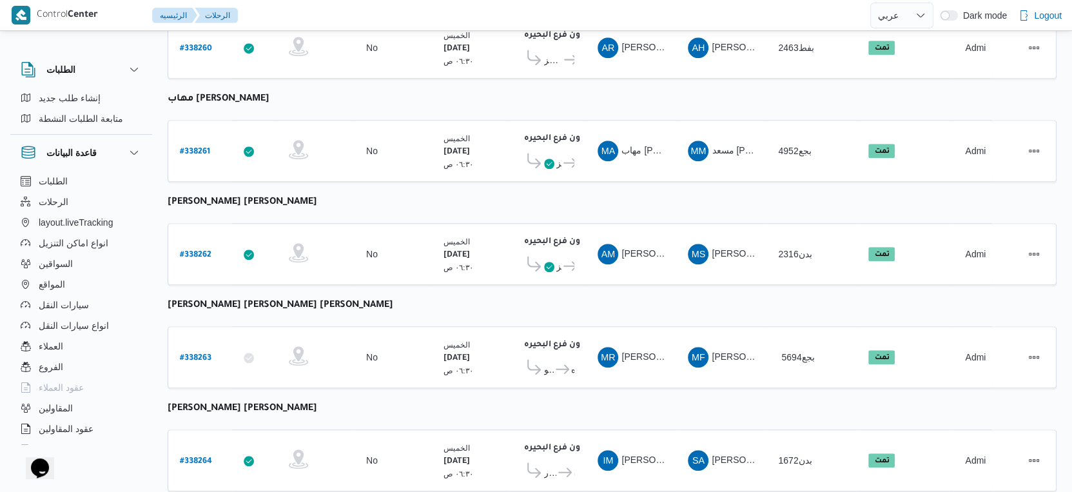
scroll to position [843, 0]
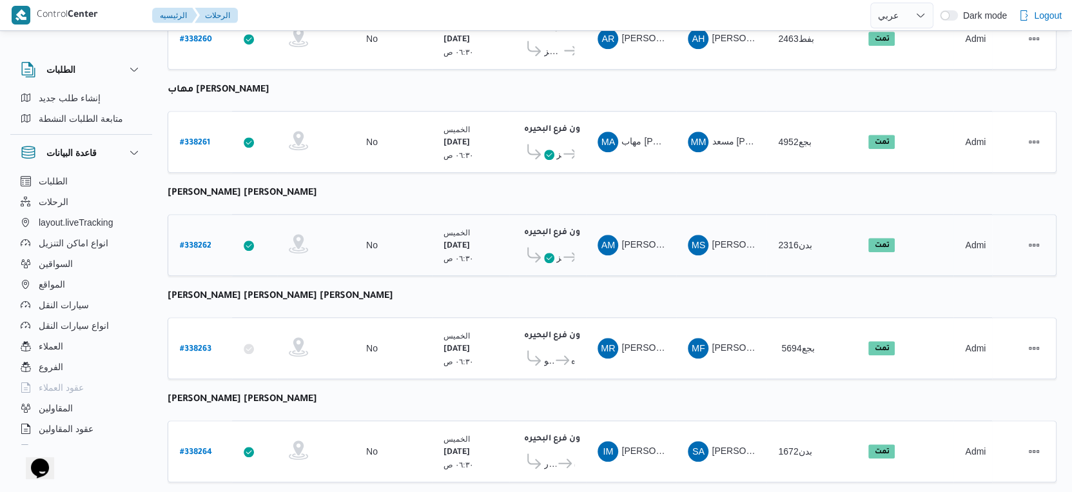
click at [552, 253] on icon at bounding box center [549, 258] width 10 height 10
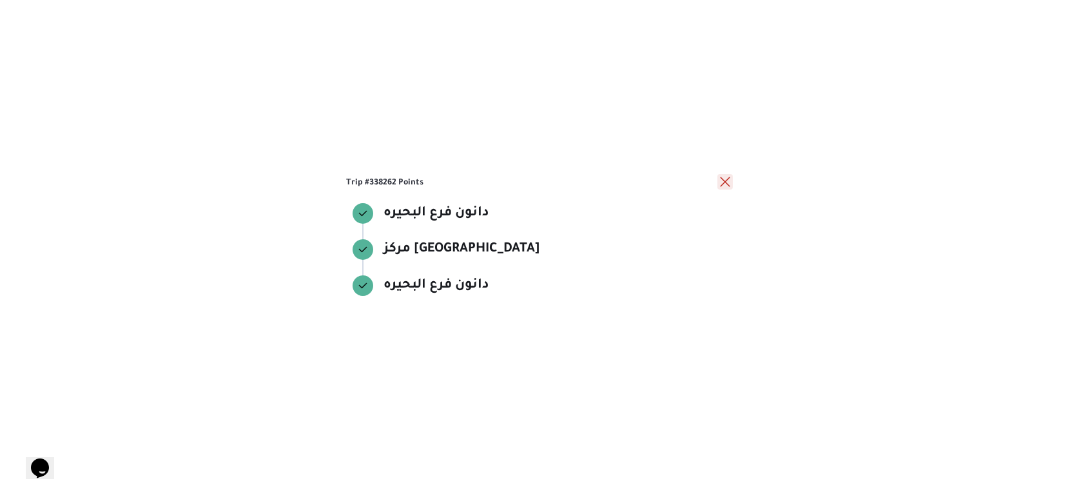
click at [730, 177] on button "close" at bounding box center [724, 181] width 15 height 15
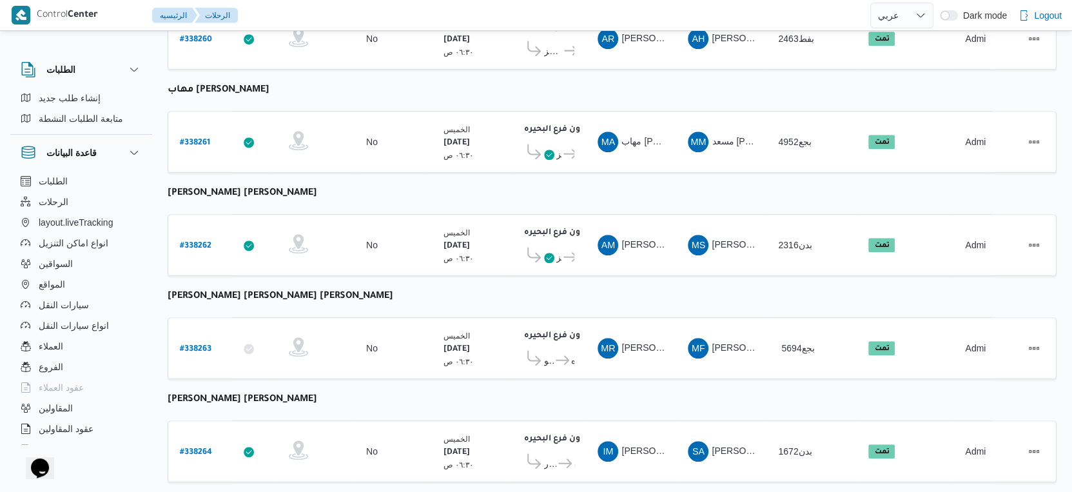
scroll to position [915, 0]
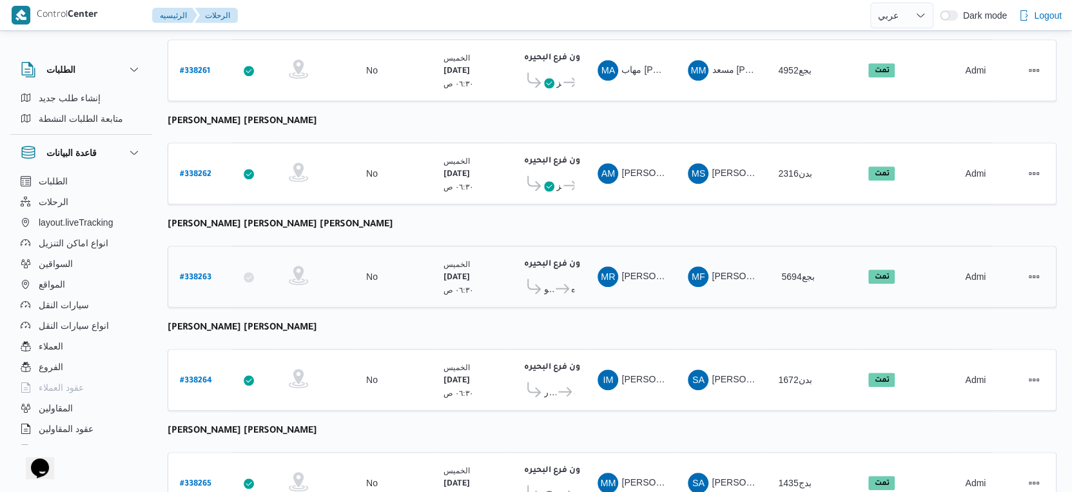
click at [565, 284] on icon at bounding box center [563, 289] width 14 height 10
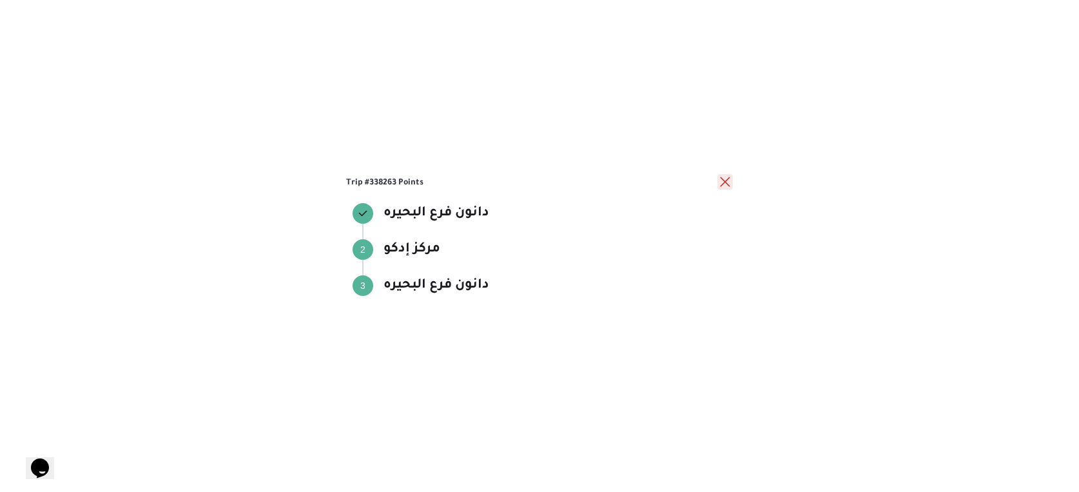
click at [728, 181] on button "close" at bounding box center [724, 181] width 15 height 15
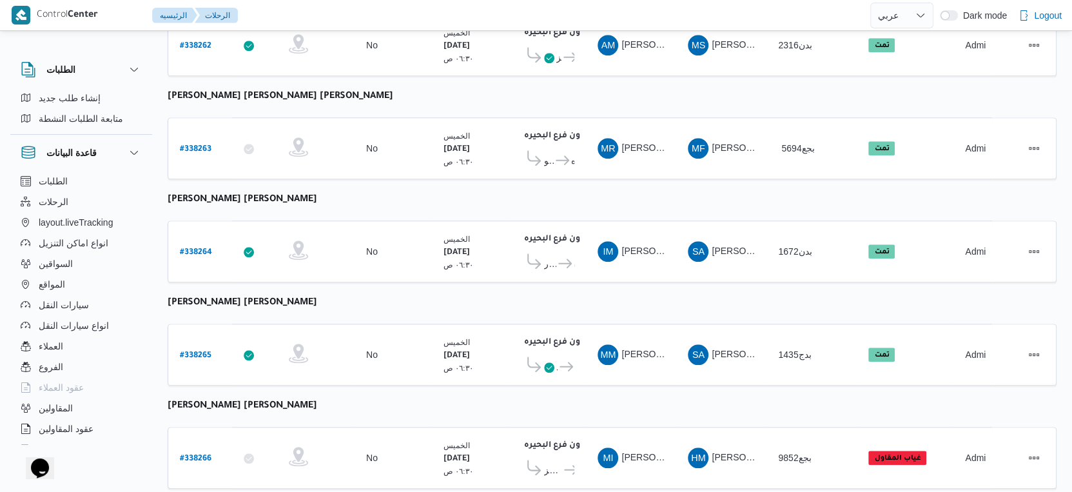
scroll to position [1052, 0]
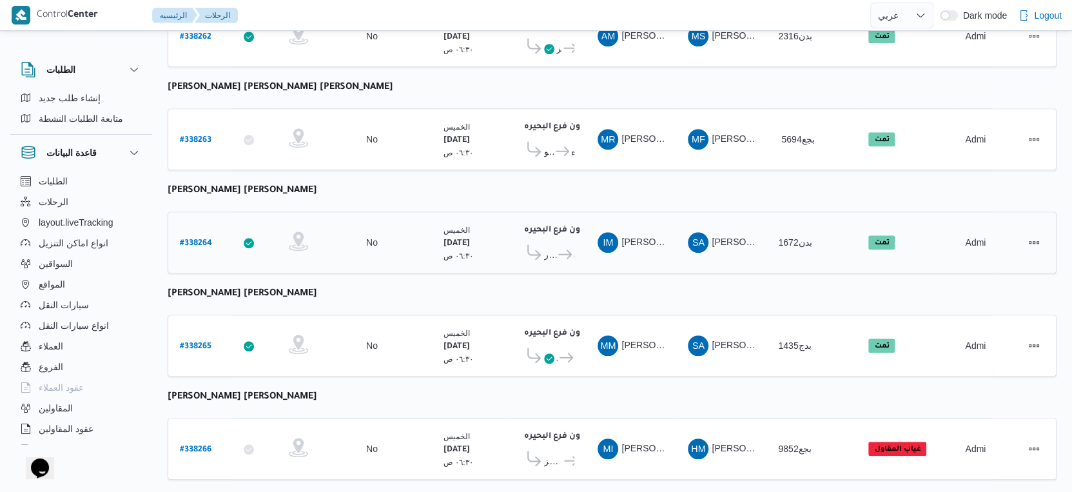
click at [551, 247] on span "قسم كفرالدوار" at bounding box center [550, 254] width 12 height 15
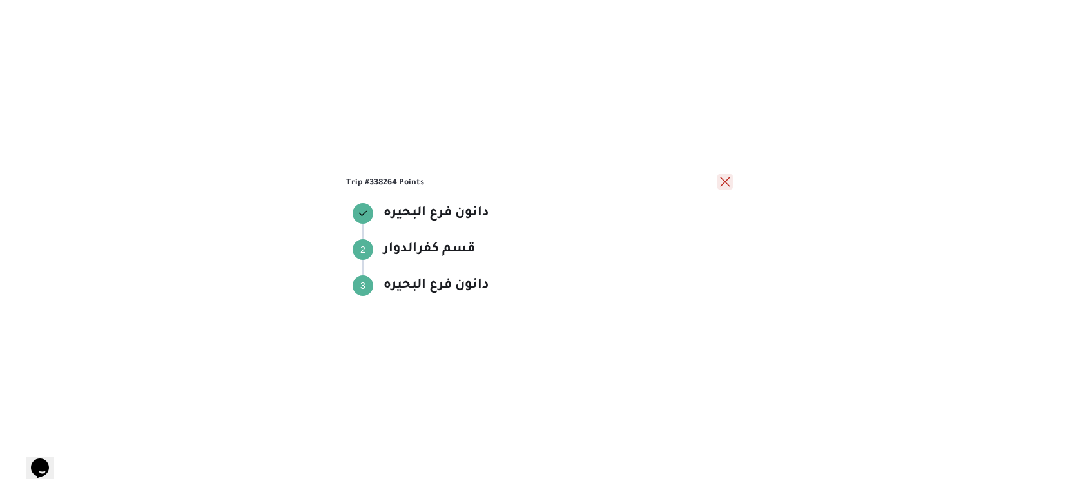
click at [721, 180] on button "close" at bounding box center [724, 181] width 15 height 15
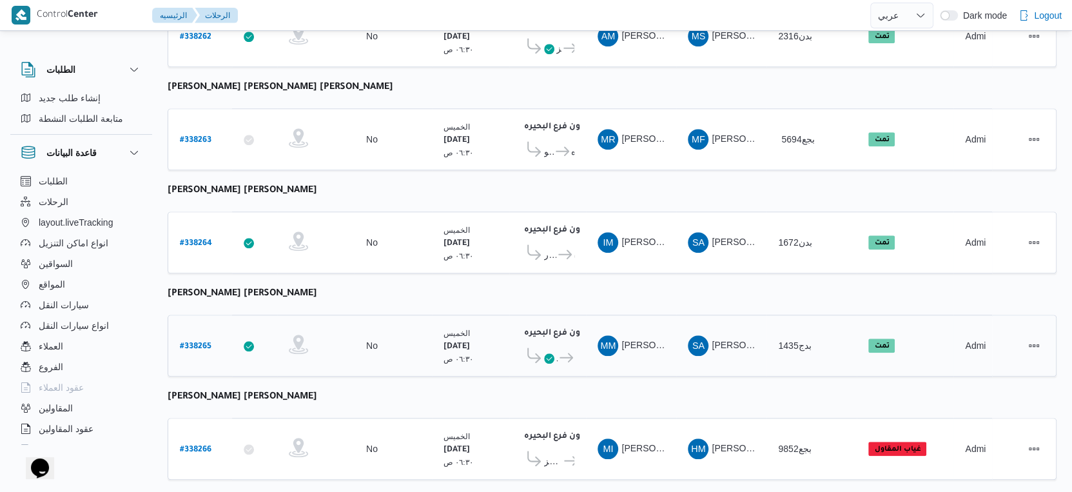
click at [560, 350] on span "دانون فرع البحيره" at bounding box center [566, 357] width 17 height 15
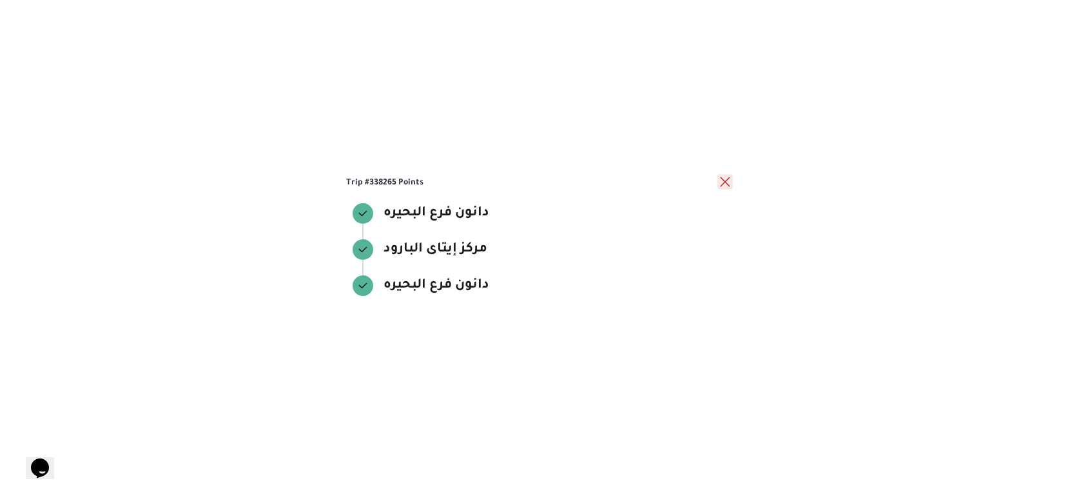
click at [721, 180] on button "close" at bounding box center [724, 181] width 15 height 15
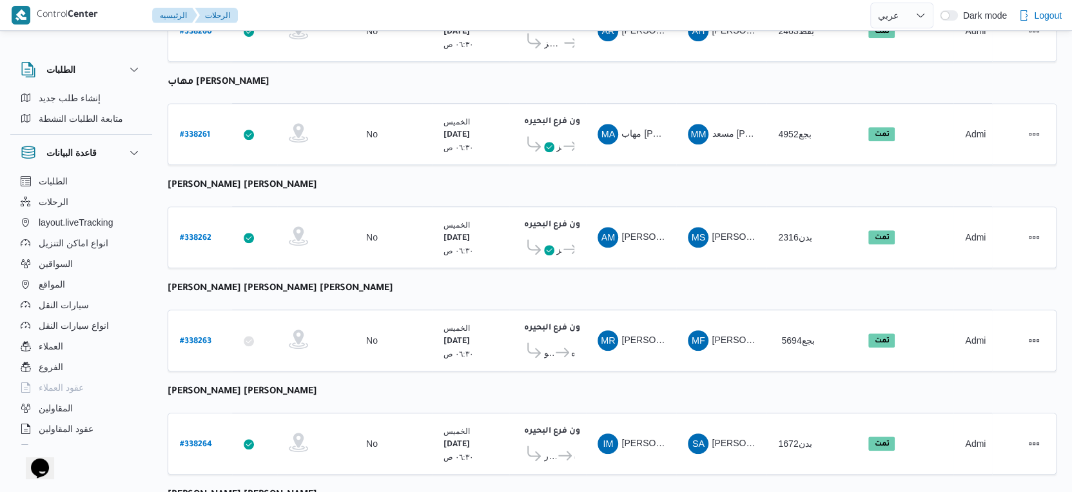
scroll to position [859, 0]
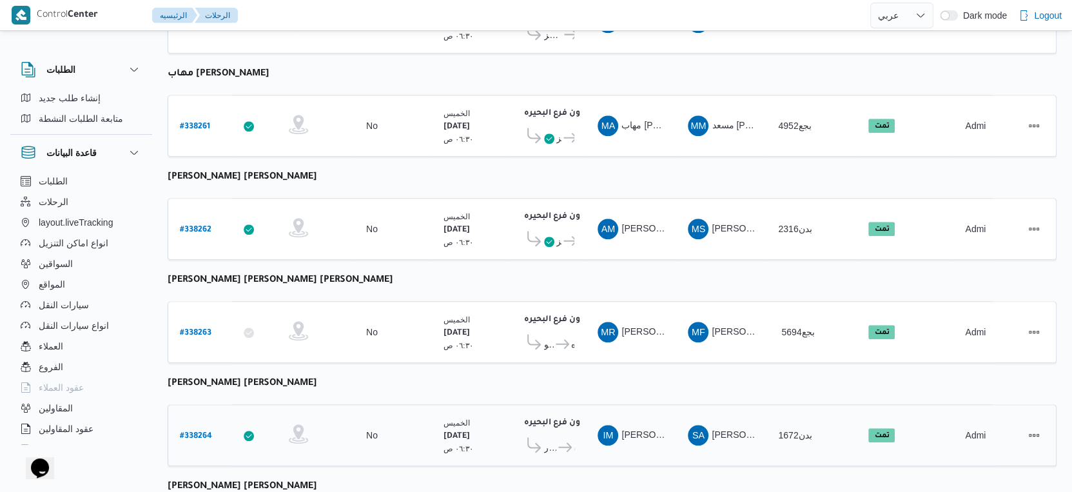
click at [191, 432] on b "# 338264" at bounding box center [196, 436] width 32 height 9
select select "ar"
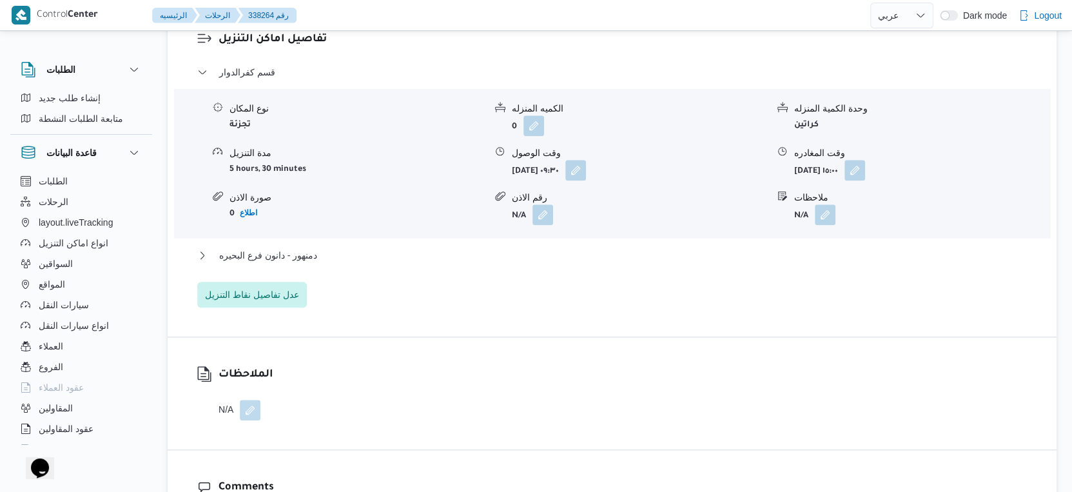
scroll to position [1002, 0]
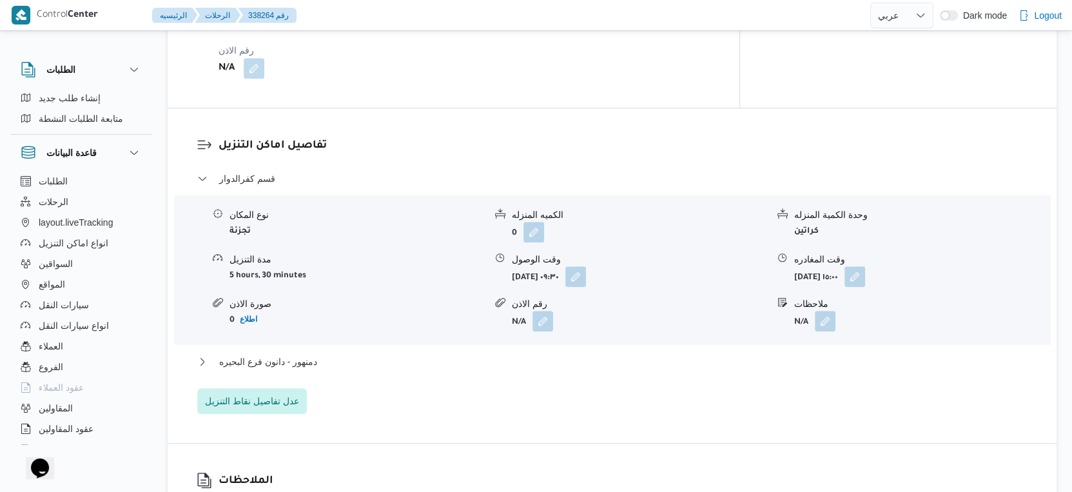
click at [411, 396] on div "قسم كفرالدوار نوع المكان تجزئة الكميه المنزله 0 وحدة الكمية المنزله كراتين مدة …" at bounding box center [612, 292] width 830 height 243
click at [265, 397] on span "عدل تفاصيل نقاط التنزيل" at bounding box center [252, 400] width 110 height 26
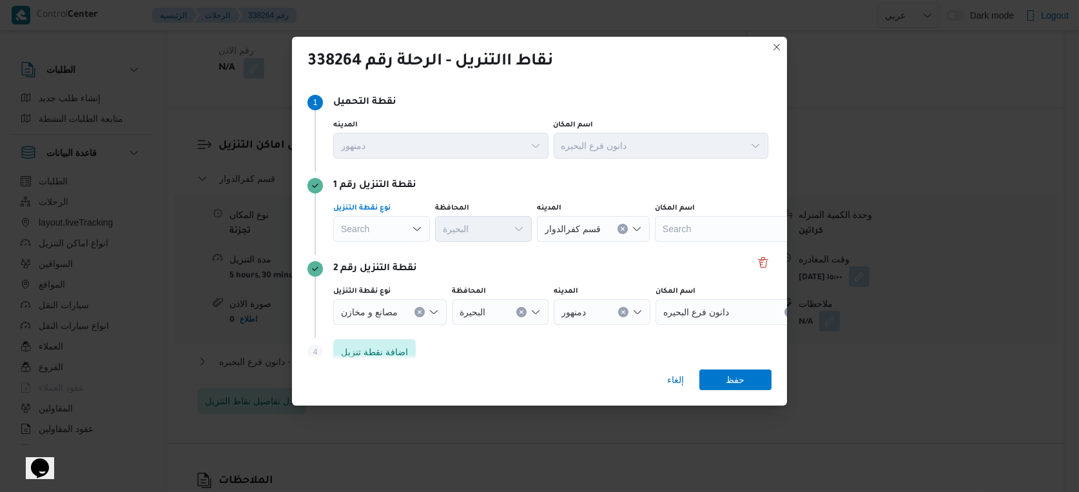
click at [394, 240] on div "Search" at bounding box center [381, 229] width 97 height 26
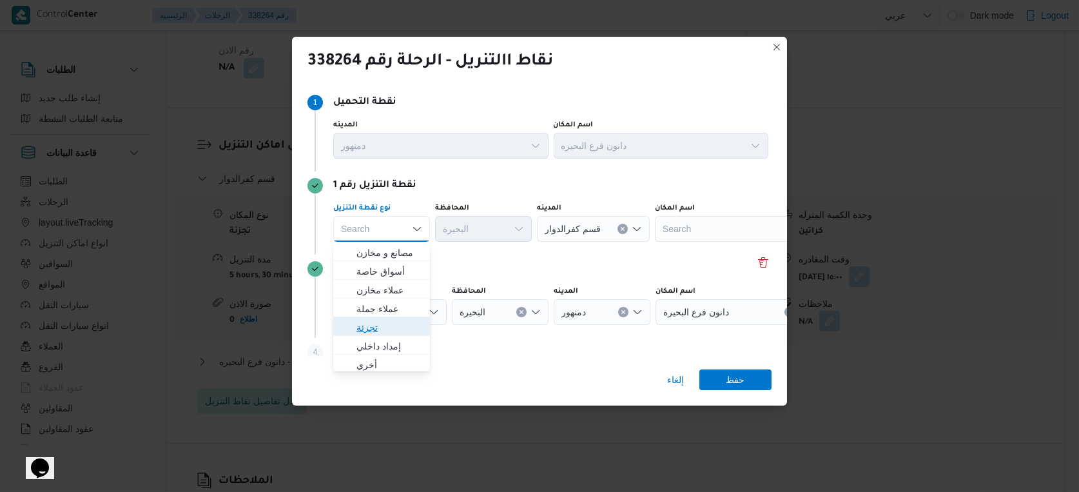
click at [385, 324] on span "تجزئة" at bounding box center [389, 327] width 66 height 15
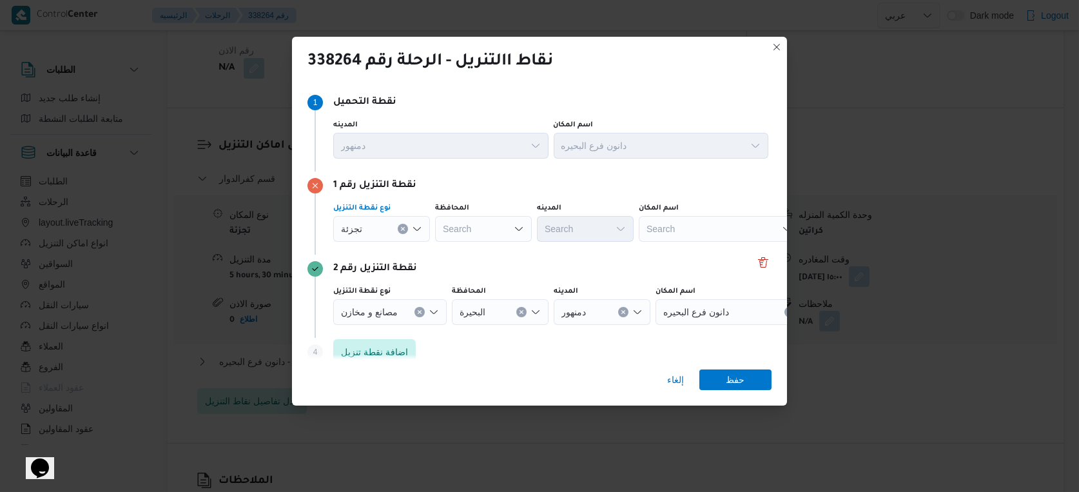
click at [487, 224] on div "Search" at bounding box center [483, 229] width 97 height 26
type input "البحير"
click at [487, 224] on div "البحير البحير" at bounding box center [483, 229] width 97 height 26
click at [487, 248] on span "البحير ة" at bounding box center [491, 252] width 66 height 15
click at [573, 233] on div "Search" at bounding box center [585, 229] width 97 height 26
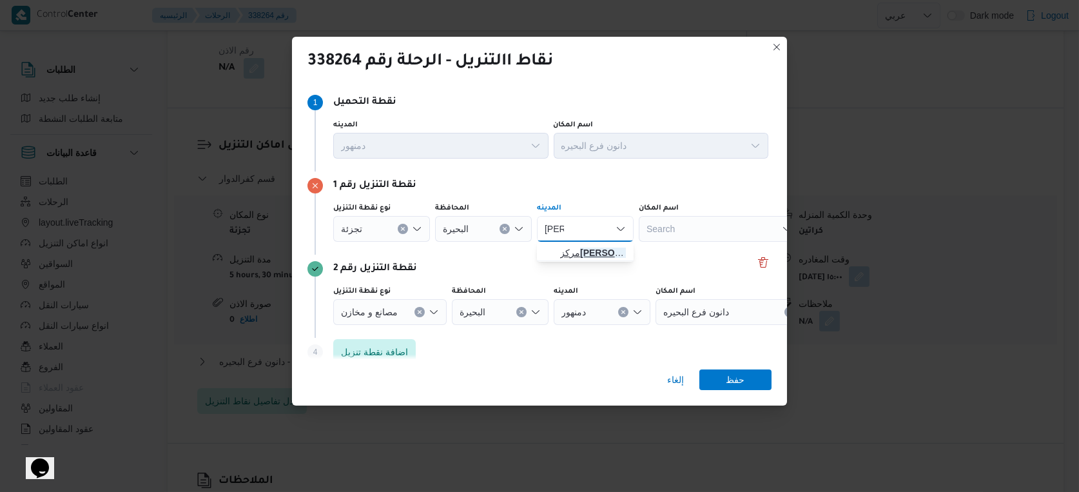
type input "رشيد"
click at [595, 247] on span "مركز رشيد" at bounding box center [593, 252] width 66 height 15
click at [728, 378] on span "حفظ" at bounding box center [735, 379] width 19 height 21
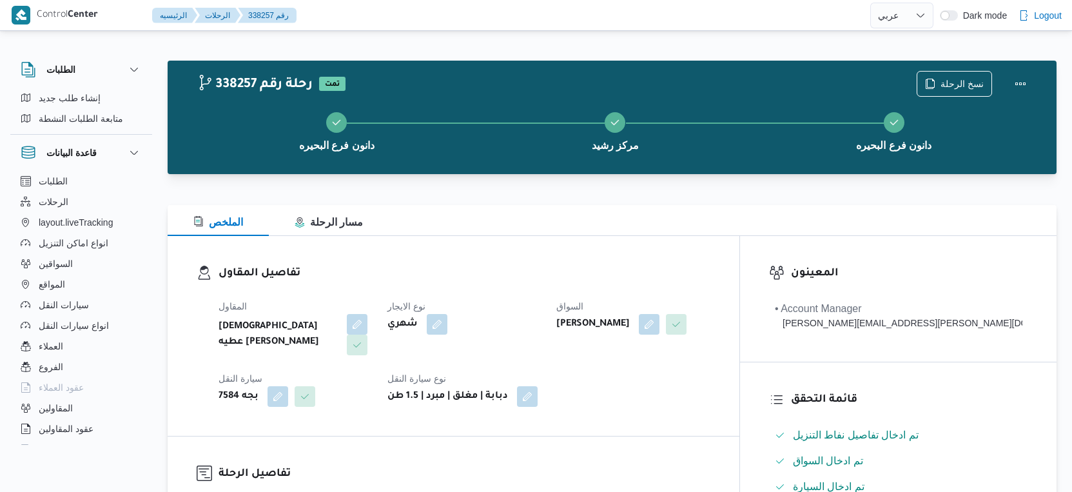
select select "ar"
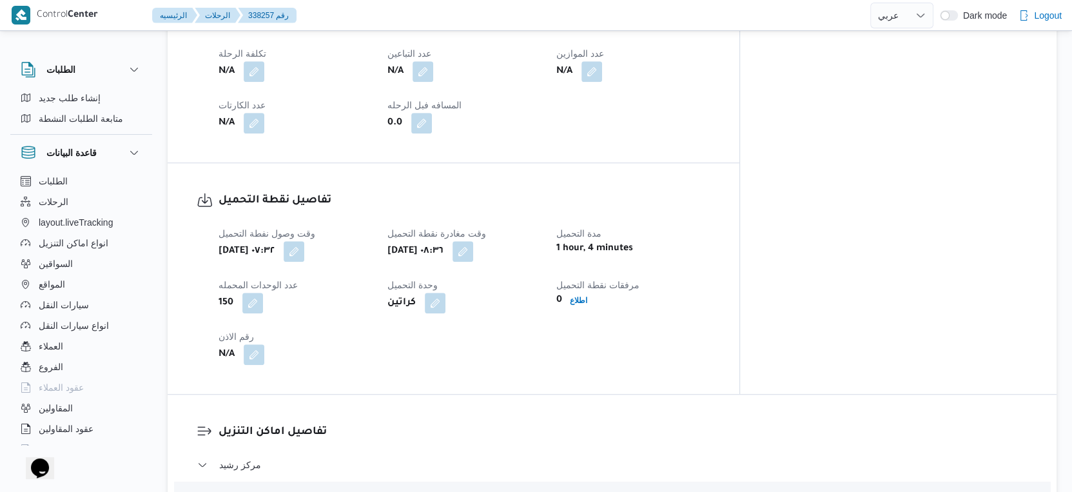
scroll to position [1002, 0]
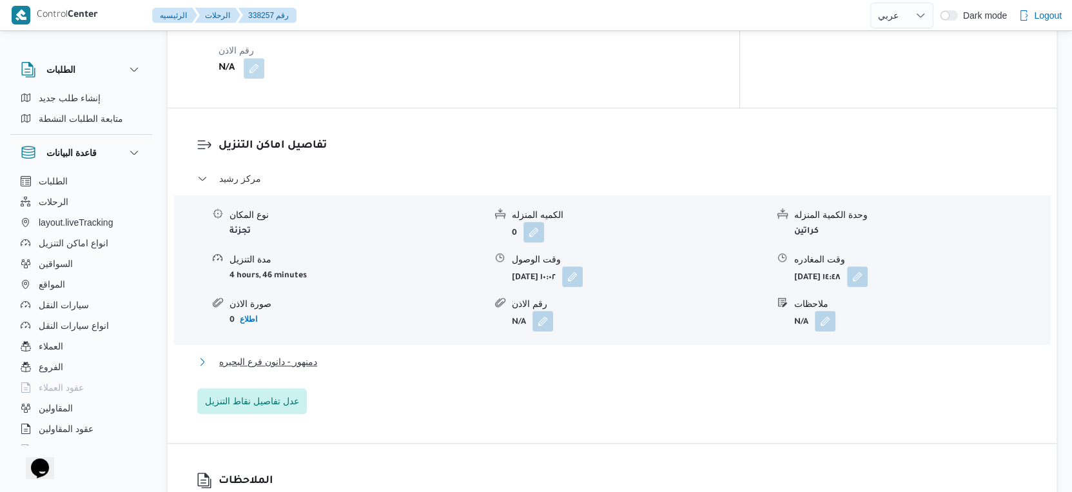
click at [309, 354] on span "دمنهور - دانون فرع البحيره" at bounding box center [268, 361] width 98 height 15
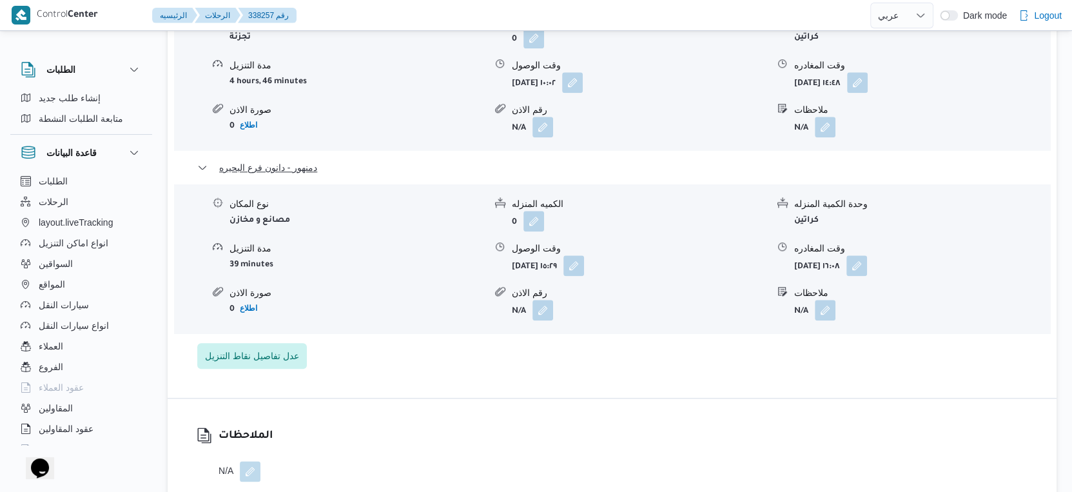
scroll to position [1218, 0]
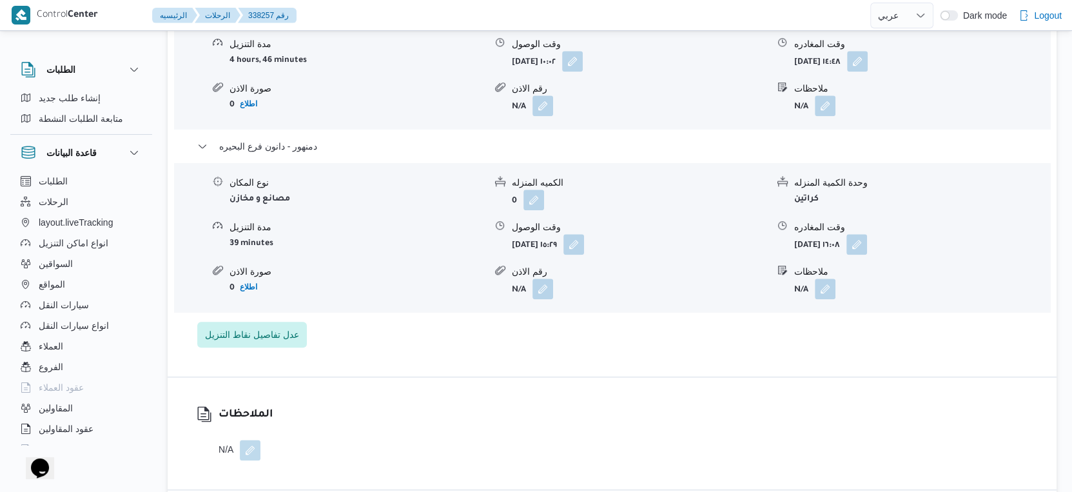
click at [424, 334] on div "مركز رشيد نوع المكان تجزئة الكميه المنزله 0 وحدة الكمية المنزله كراتين مدة التن…" at bounding box center [612, 152] width 830 height 392
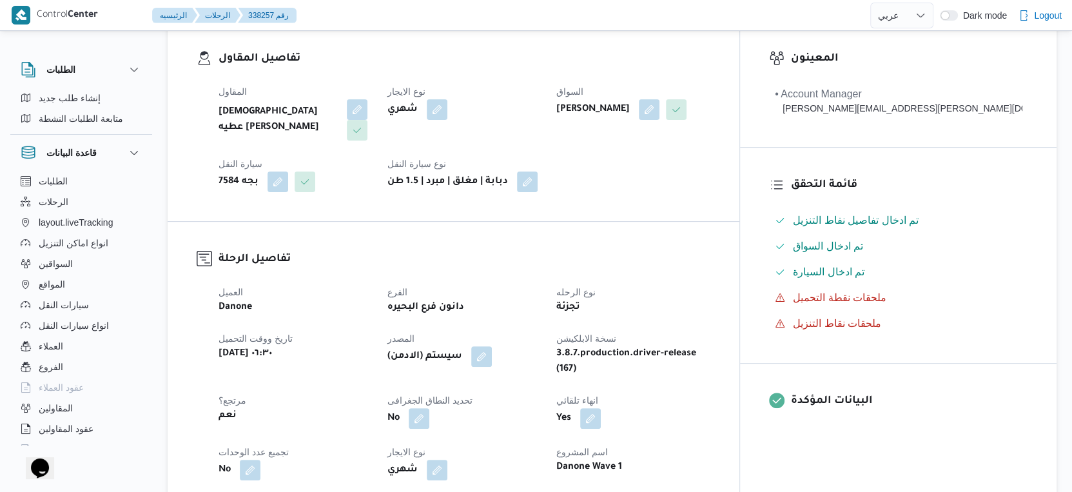
scroll to position [0, 0]
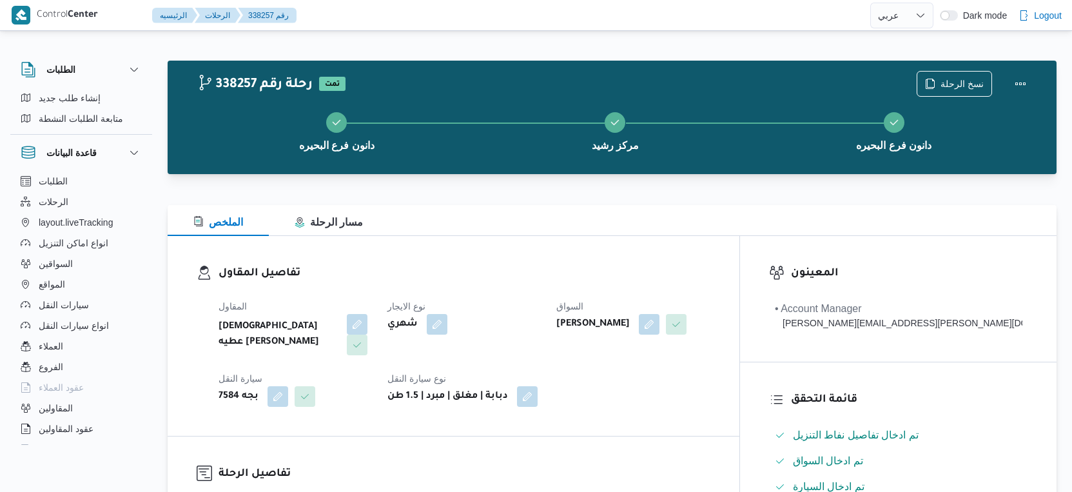
select select "ar"
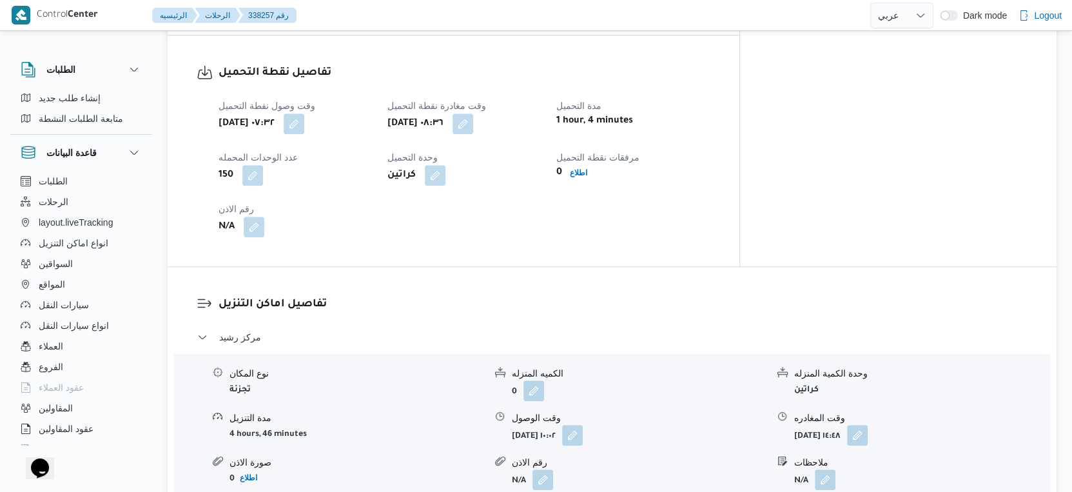
scroll to position [931, 0]
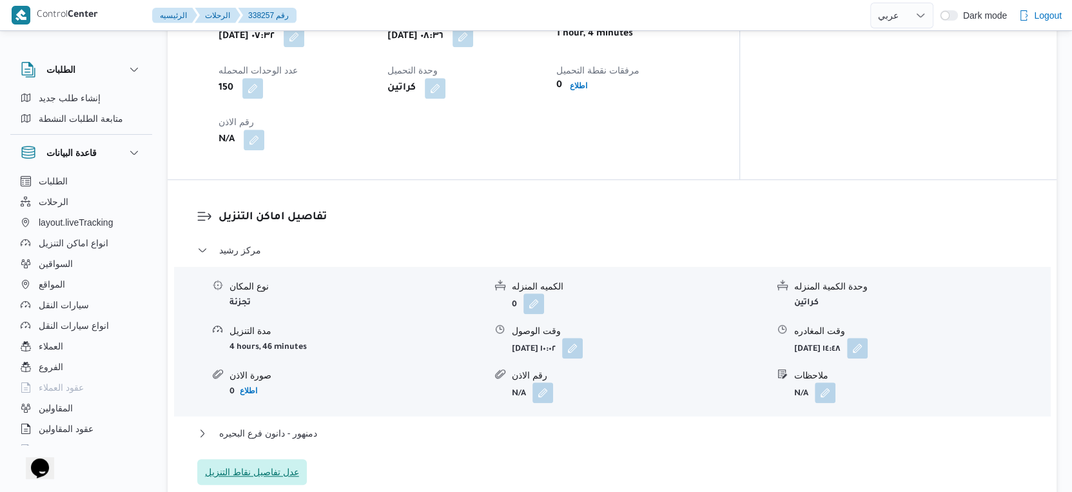
click at [253, 464] on span "عدل تفاصيل نقاط التنزيل" at bounding box center [252, 471] width 94 height 15
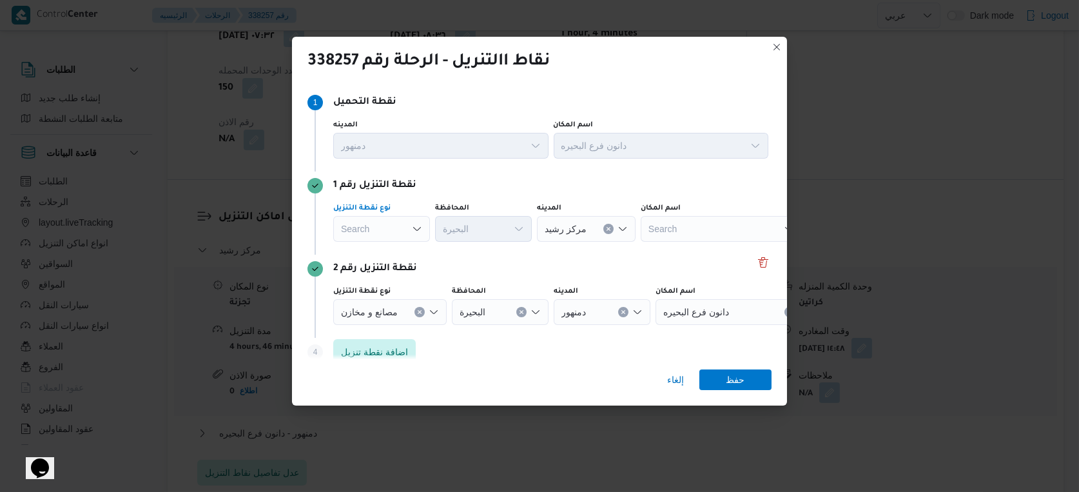
click at [382, 230] on div "Search" at bounding box center [381, 229] width 97 height 26
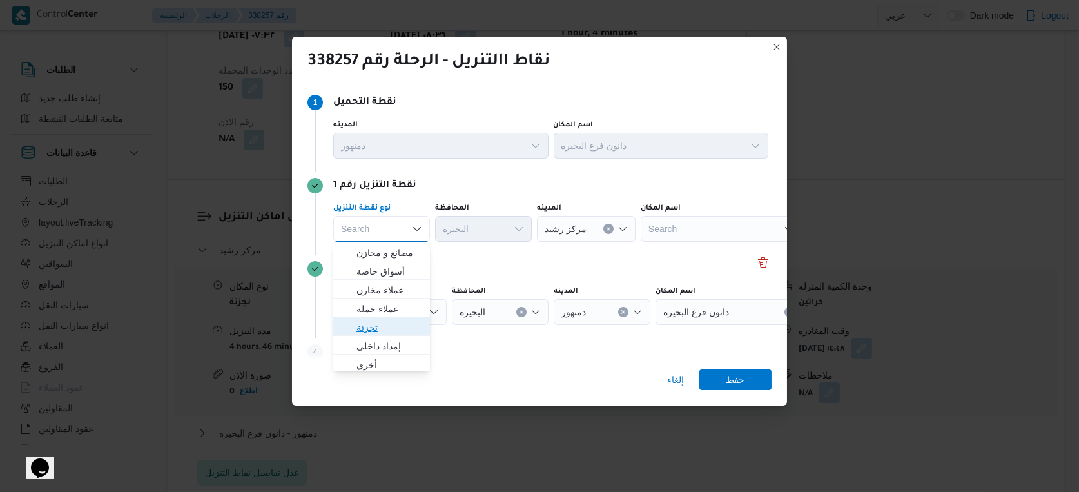
drag, startPoint x: 386, startPoint y: 332, endPoint x: 489, endPoint y: 264, distance: 123.4
click at [387, 333] on span "تجزئة" at bounding box center [389, 327] width 66 height 15
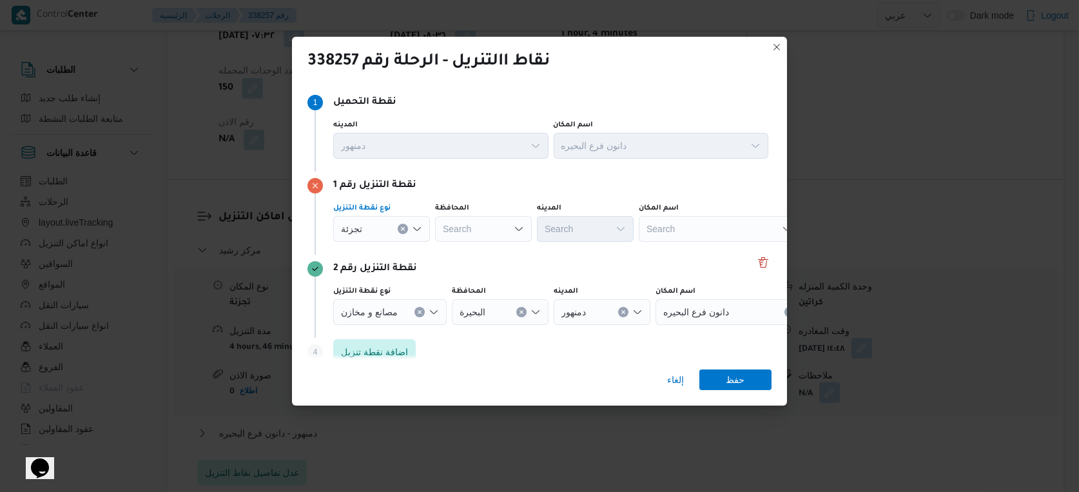
click at [496, 220] on div "Search" at bounding box center [483, 229] width 97 height 26
type input "البحير"
click at [496, 220] on div "البحير البحير Combo box. Selected. البحير. Selected. Combo box input. Search. T…" at bounding box center [483, 229] width 97 height 26
click at [485, 257] on span "البحير ة" at bounding box center [491, 252] width 66 height 15
click at [587, 237] on div "Search" at bounding box center [585, 229] width 97 height 26
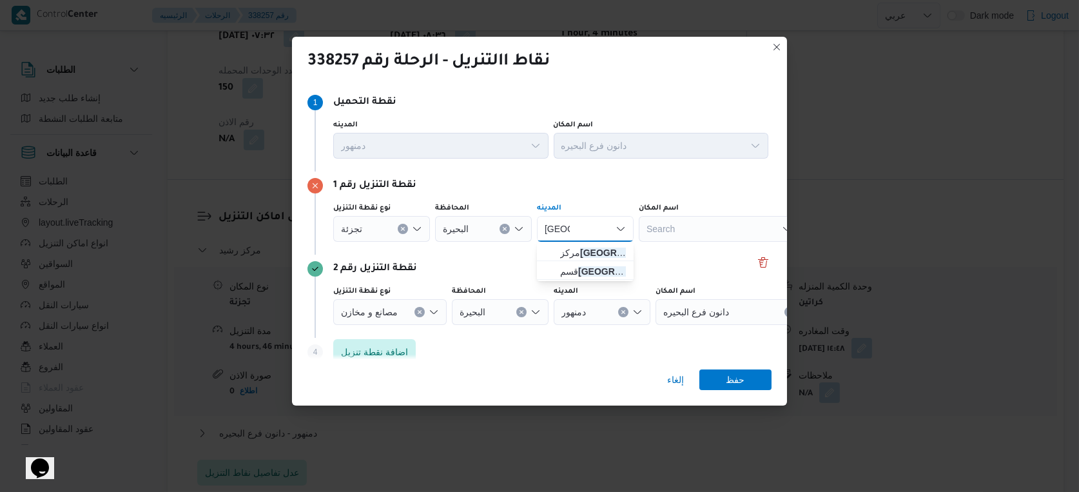
type input "كفر ال"
click at [591, 180] on div "نقطة التنزيل رقم 1" at bounding box center [539, 185] width 464 height 15
click at [587, 219] on div "كفر ال كفر ال" at bounding box center [585, 229] width 97 height 26
click at [593, 251] on mark "كفر ال" at bounding box center [628, 253] width 97 height 10
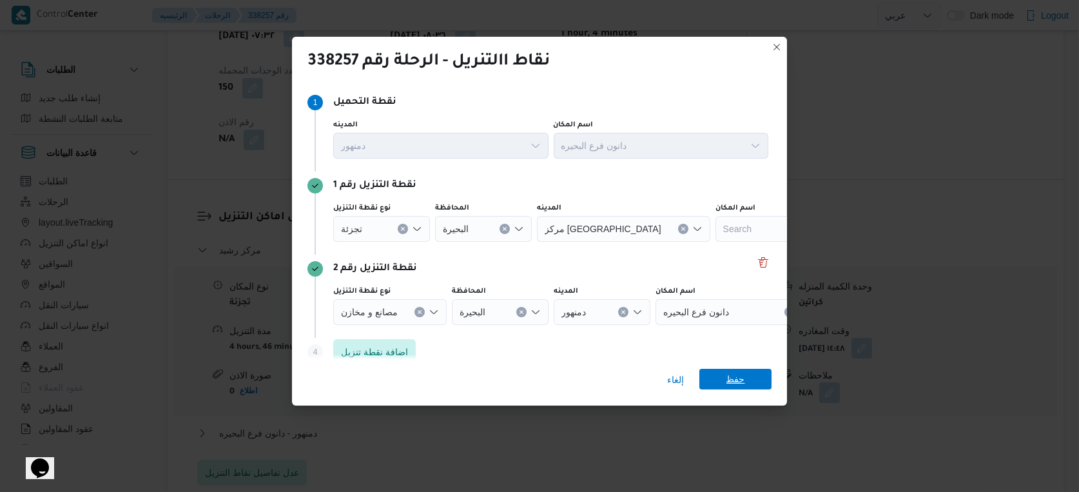
click at [738, 382] on span "حفظ" at bounding box center [735, 379] width 19 height 21
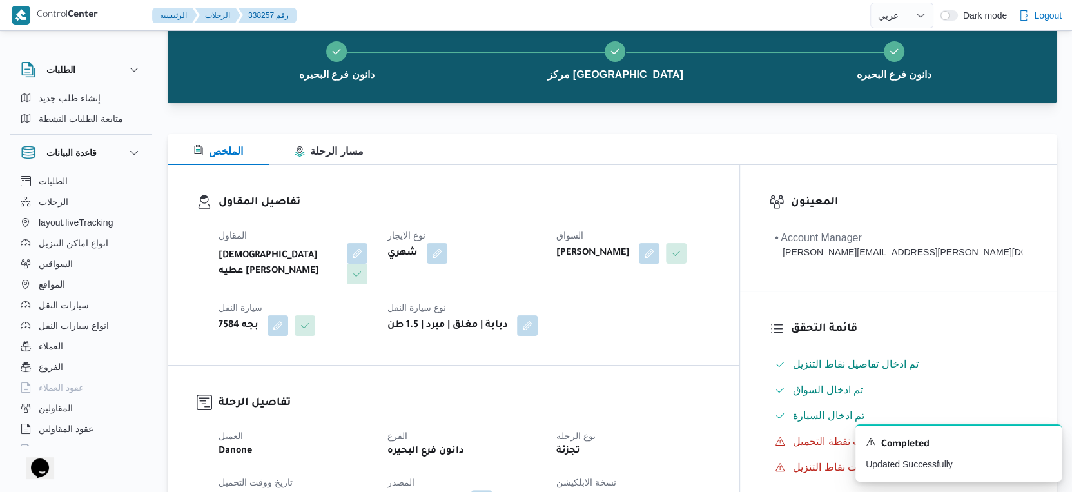
scroll to position [72, 0]
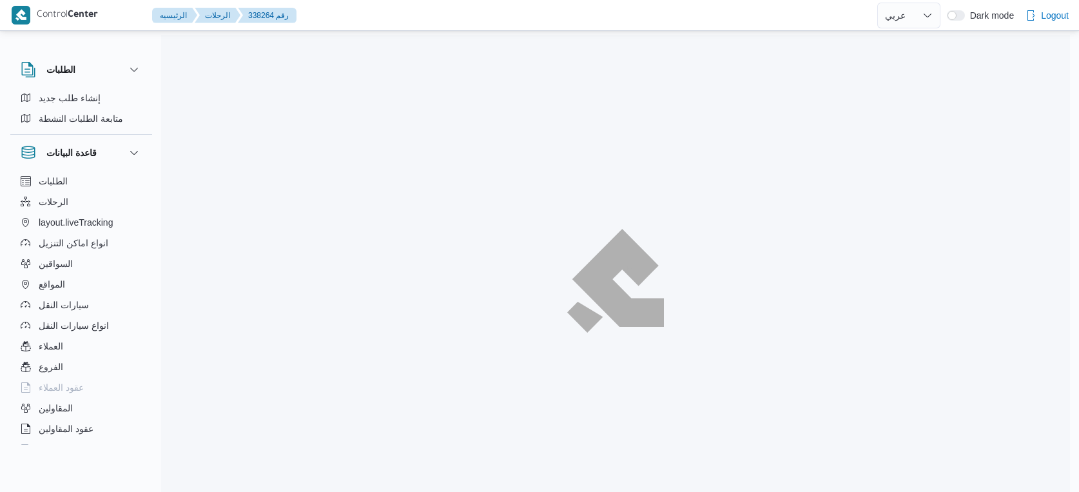
select select "ar"
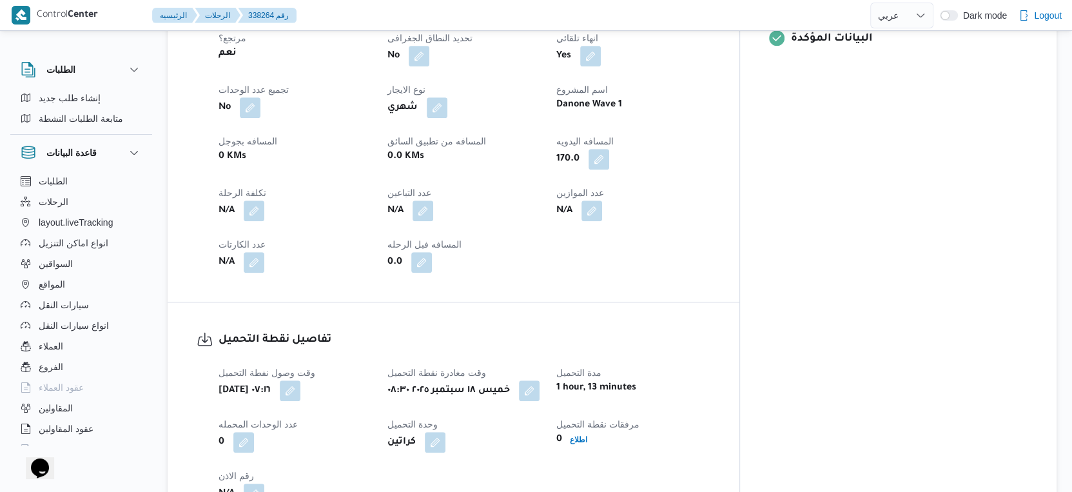
scroll to position [464, 0]
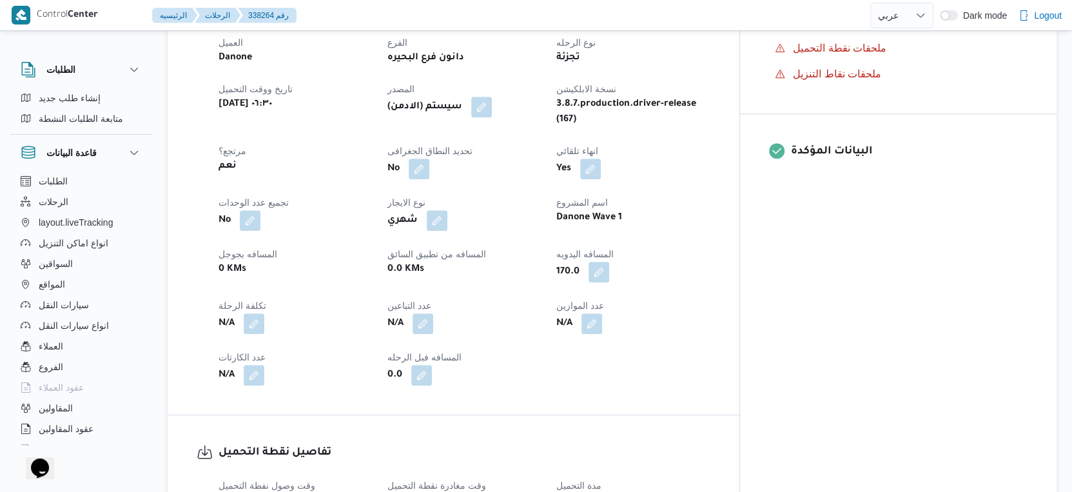
select select "ar"
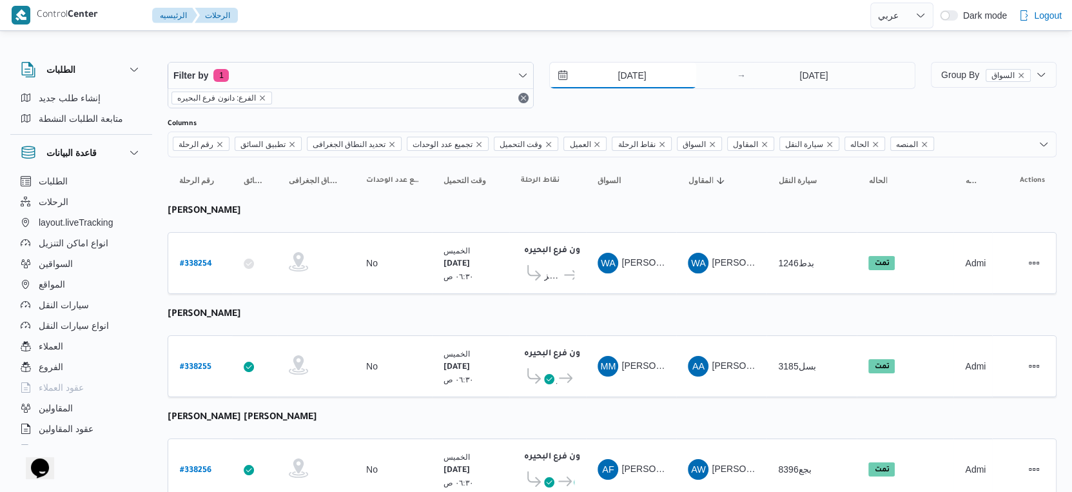
click at [658, 70] on input "[DATE]" at bounding box center [623, 76] width 146 height 26
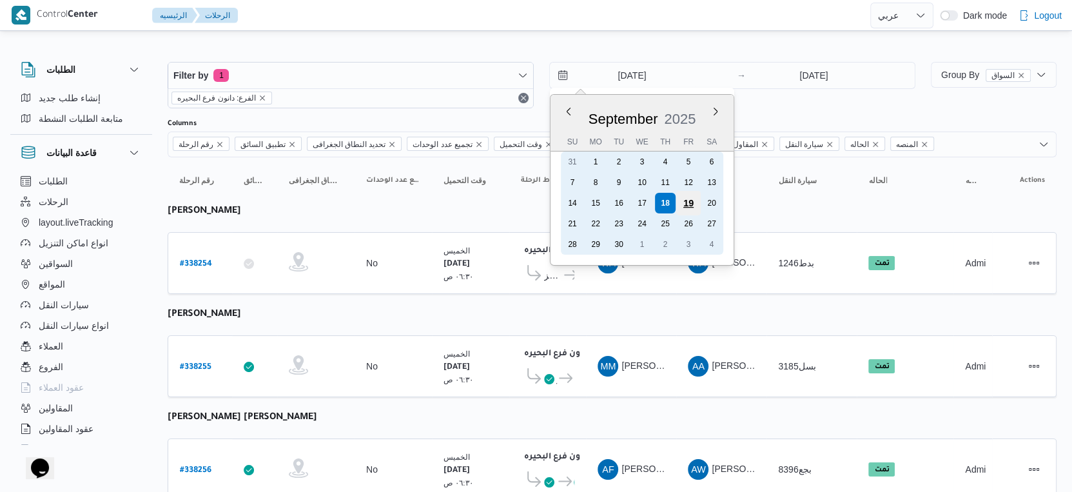
click at [692, 200] on div "19" at bounding box center [688, 203] width 24 height 24
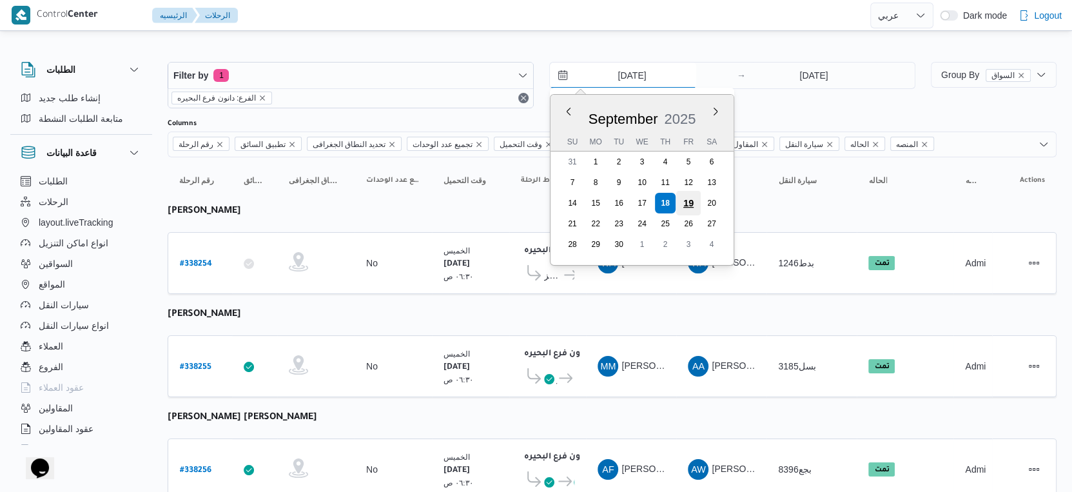
type input "[DATE]"
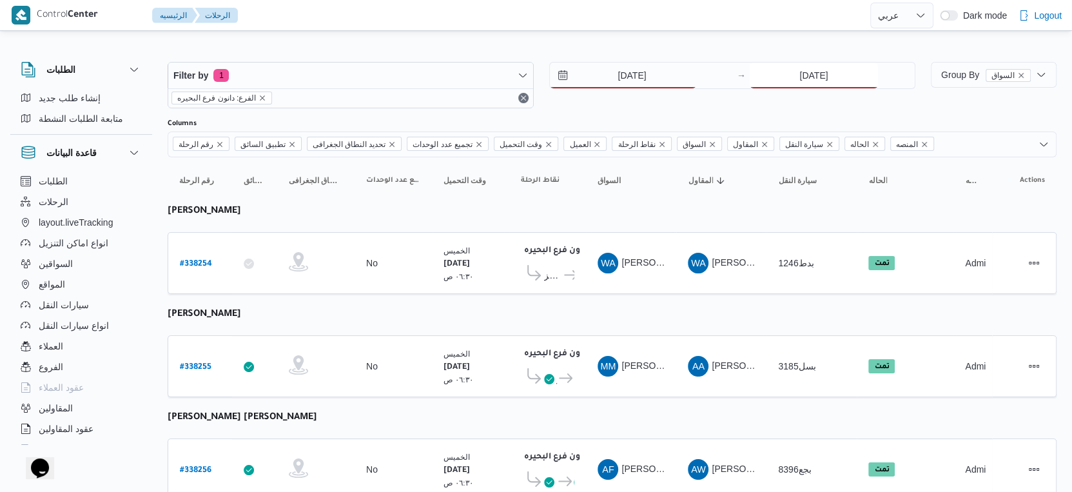
click at [803, 75] on input "[DATE]" at bounding box center [814, 76] width 128 height 26
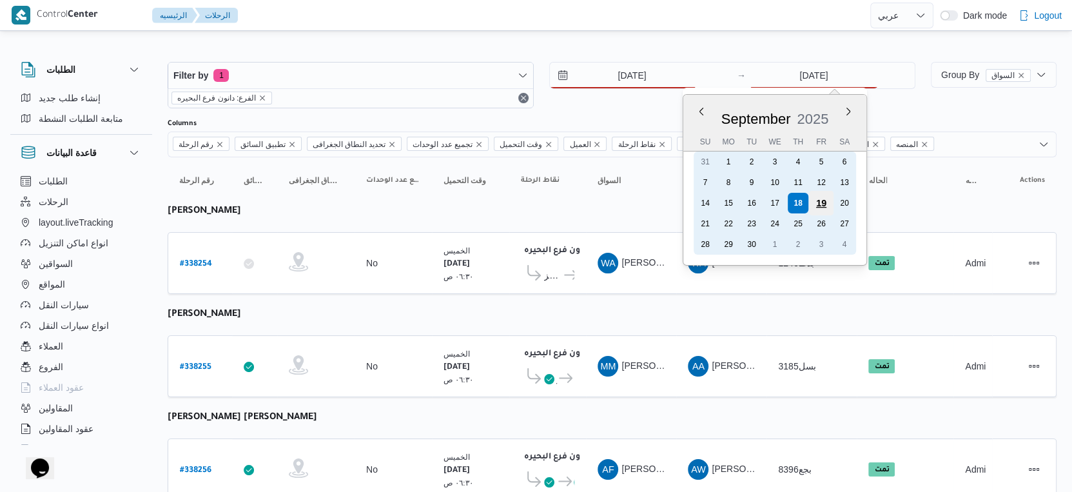
click at [821, 195] on div "19" at bounding box center [821, 203] width 24 height 24
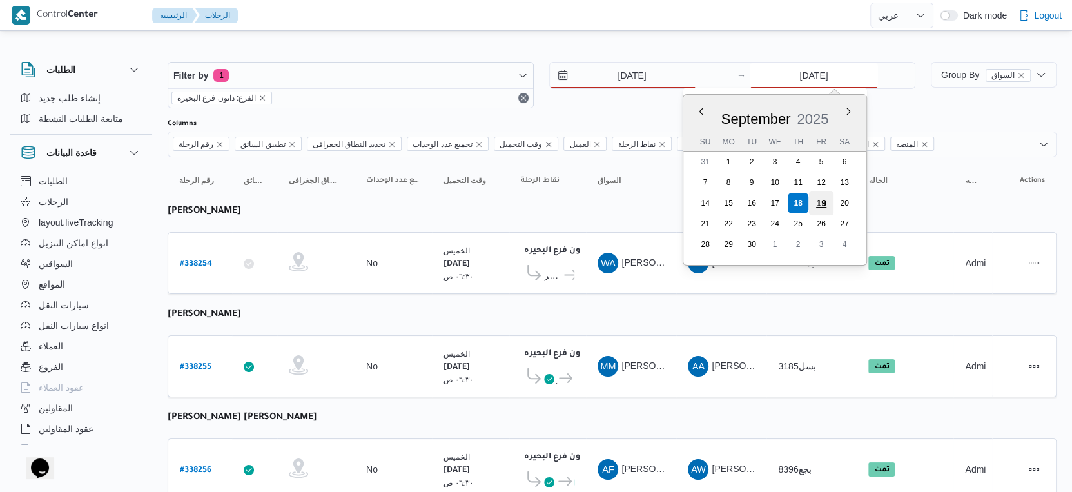
type input "19/9/2025"
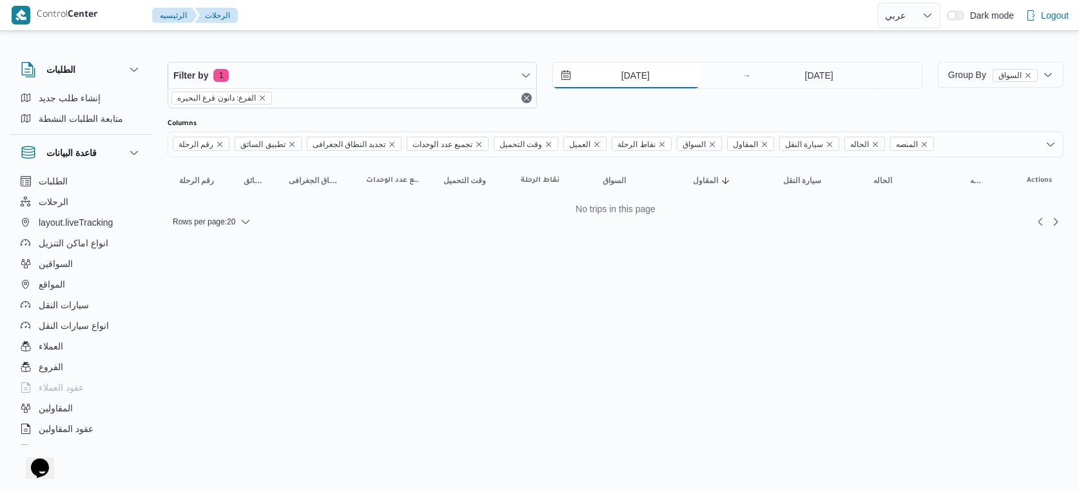
click at [640, 81] on input "19/9/2025" at bounding box center [626, 76] width 146 height 26
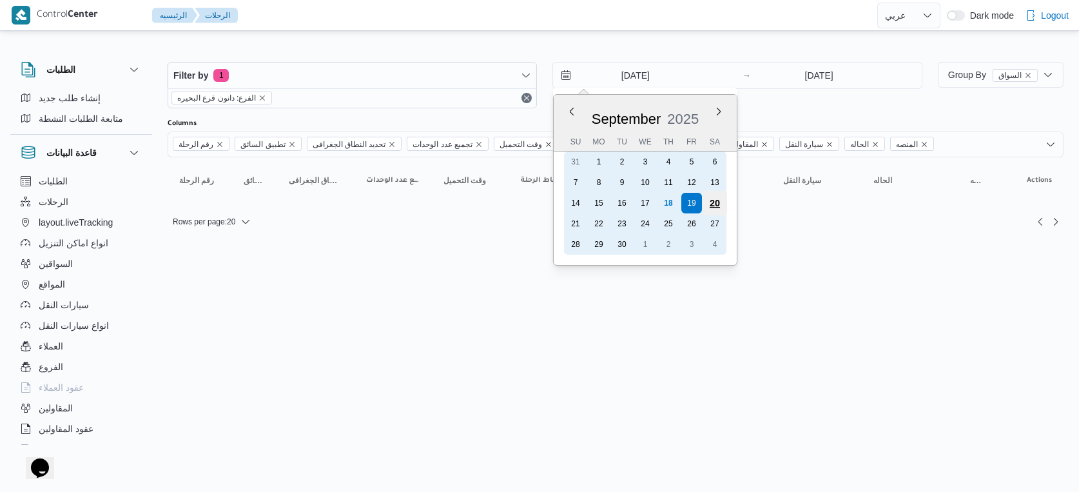
click at [708, 200] on div "20" at bounding box center [715, 203] width 24 height 24
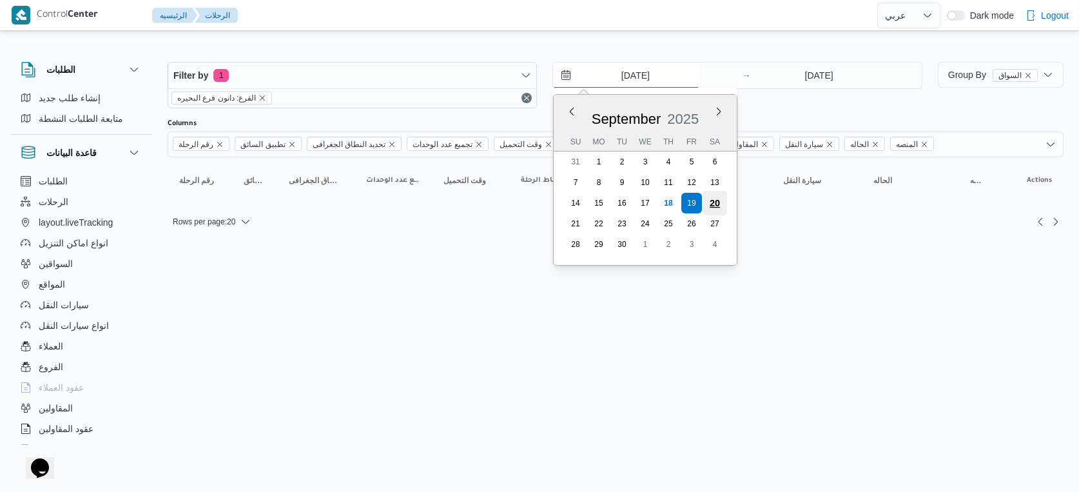
type input "20/9/2025"
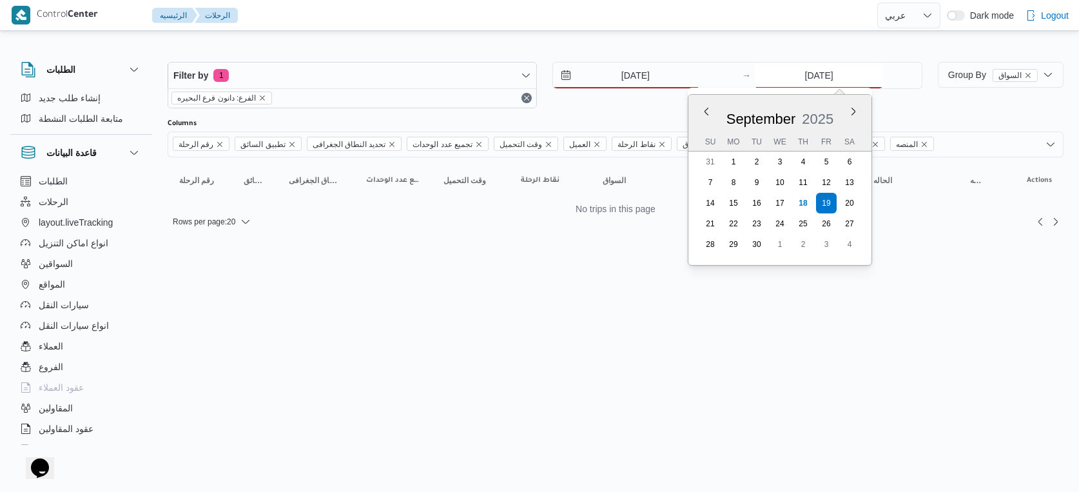
click at [801, 80] on input "19/9/2025" at bounding box center [819, 76] width 128 height 26
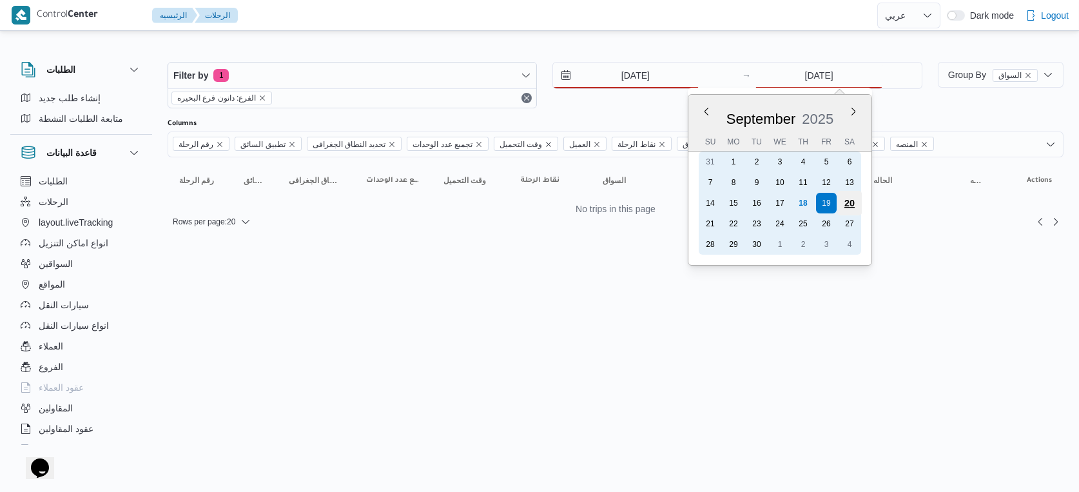
click at [848, 203] on div "20" at bounding box center [849, 203] width 24 height 24
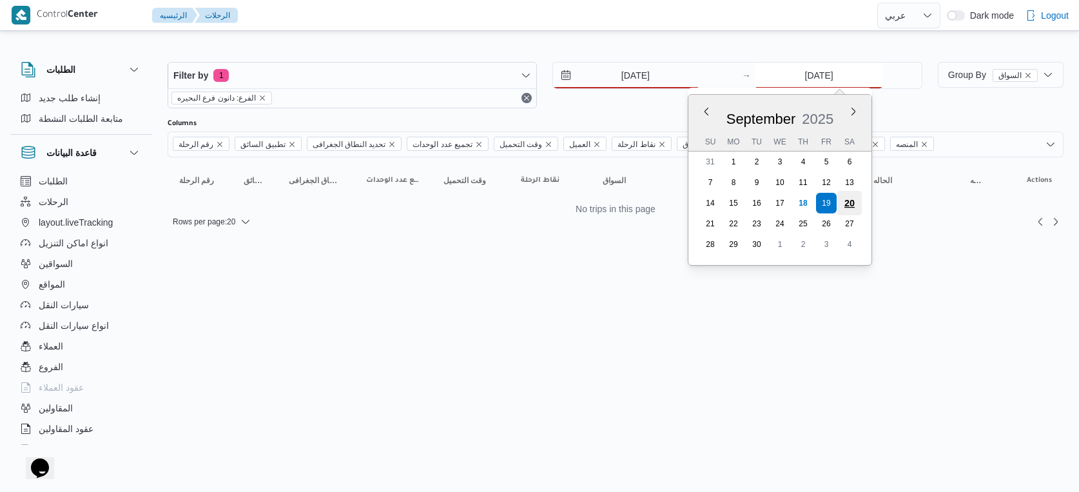
type input "20/9/2025"
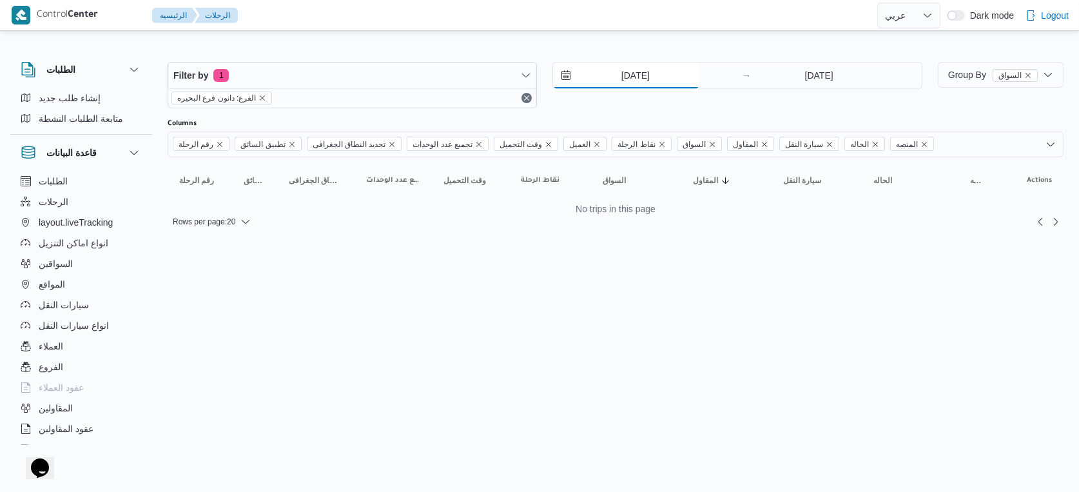
click at [654, 77] on input "20/9/2025" at bounding box center [626, 76] width 146 height 26
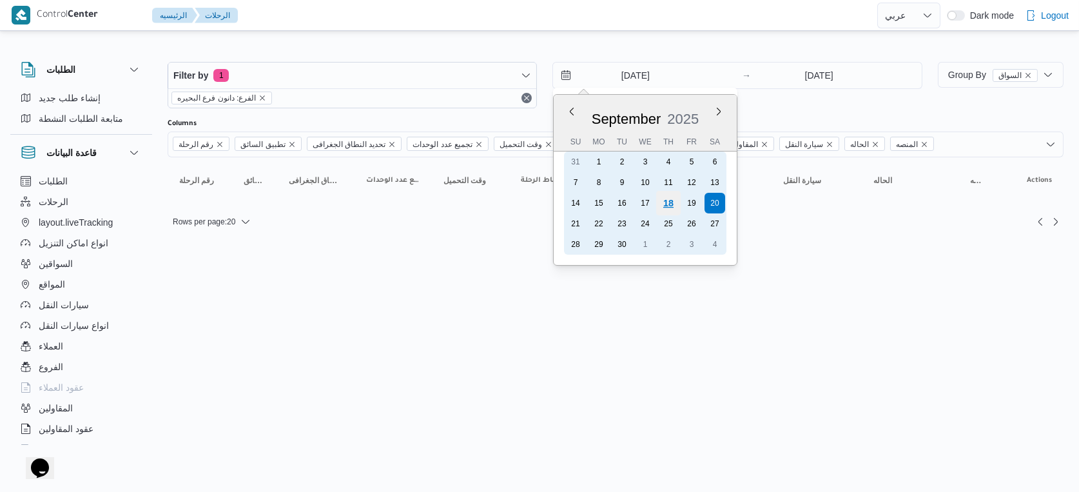
click at [678, 200] on div "18" at bounding box center [668, 203] width 24 height 24
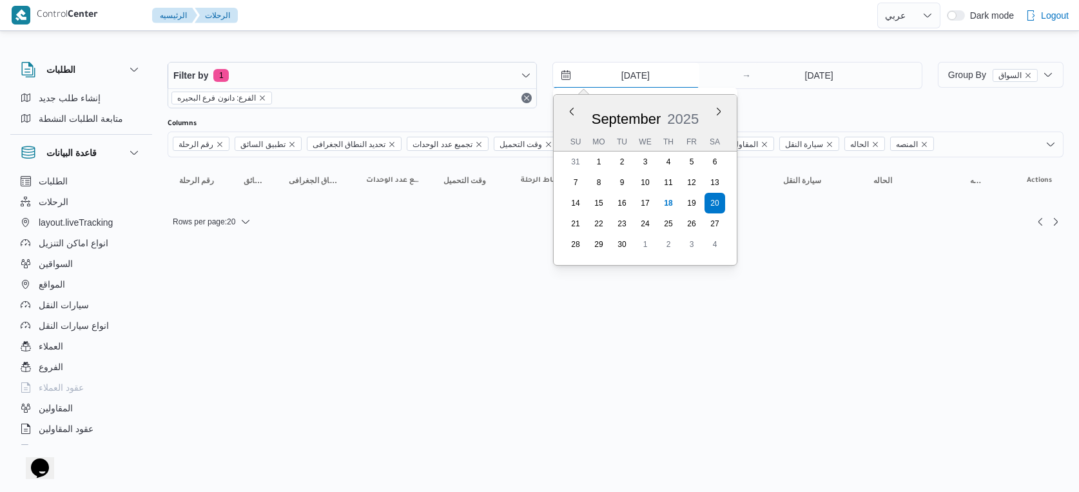
type input "[DATE]"
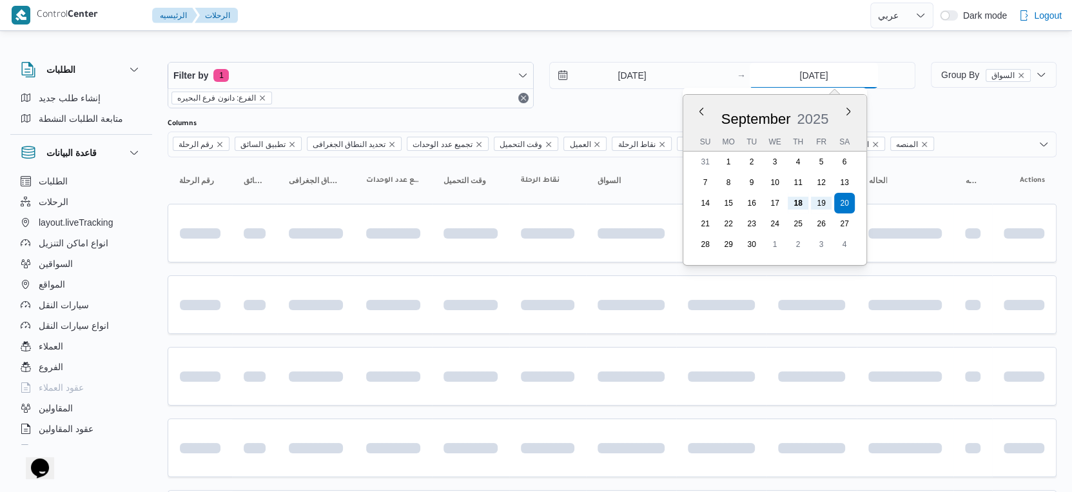
click at [814, 75] on input "20/9/2025" at bounding box center [814, 76] width 128 height 26
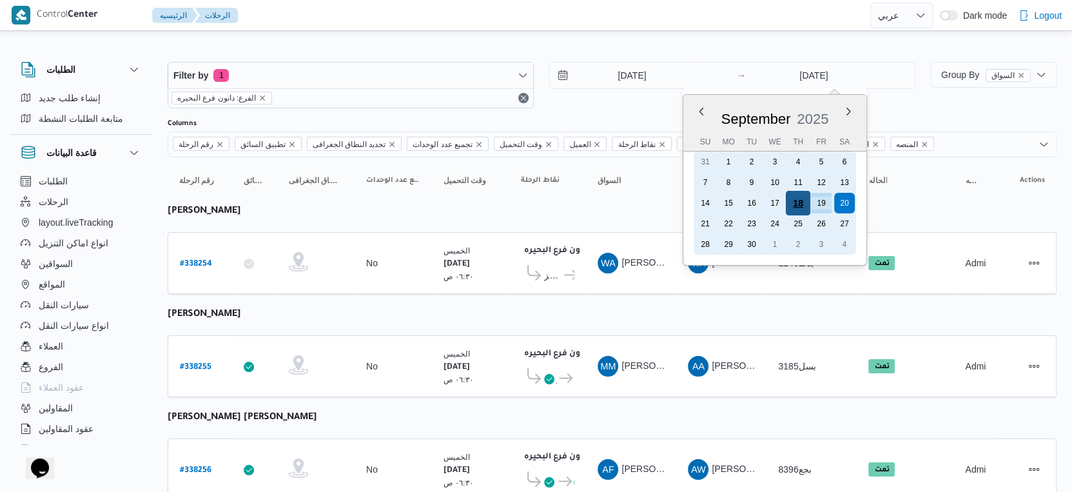
click at [803, 202] on div "18" at bounding box center [798, 203] width 24 height 24
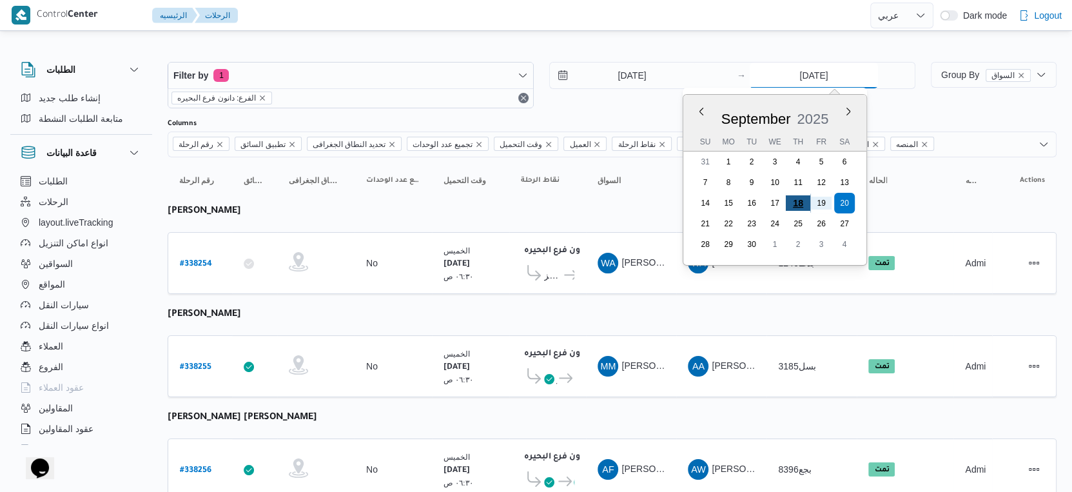
type input "[DATE]"
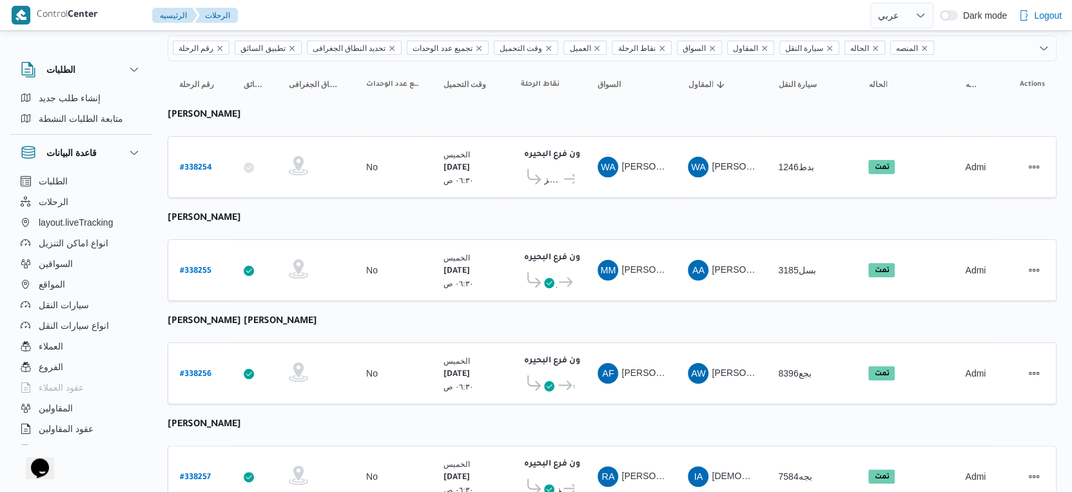
scroll to position [286, 0]
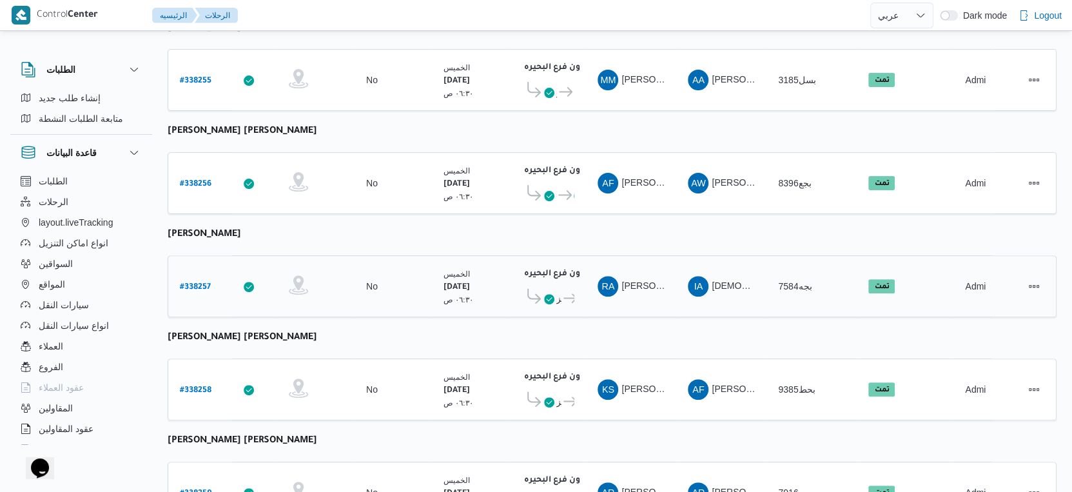
click at [547, 291] on span at bounding box center [549, 298] width 10 height 15
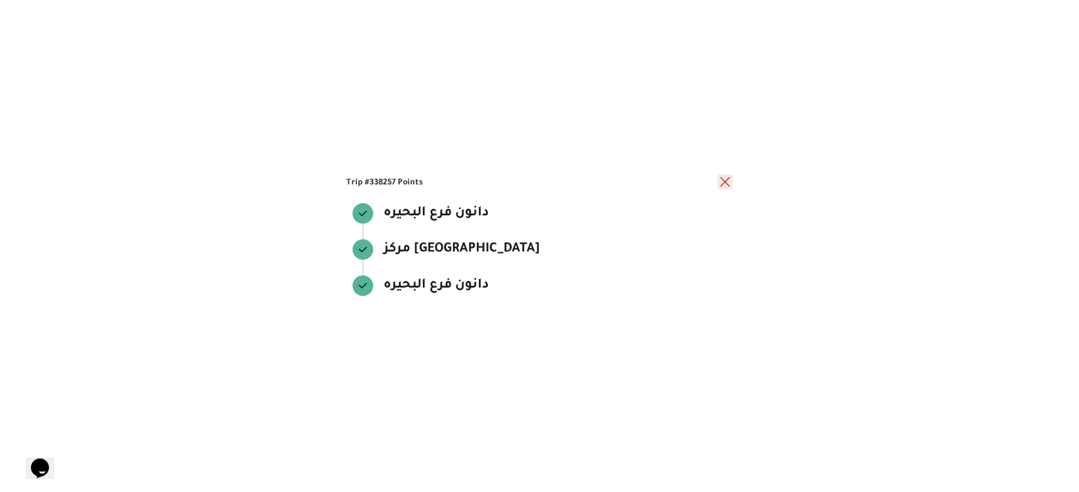
click at [728, 180] on button "close" at bounding box center [724, 181] width 15 height 15
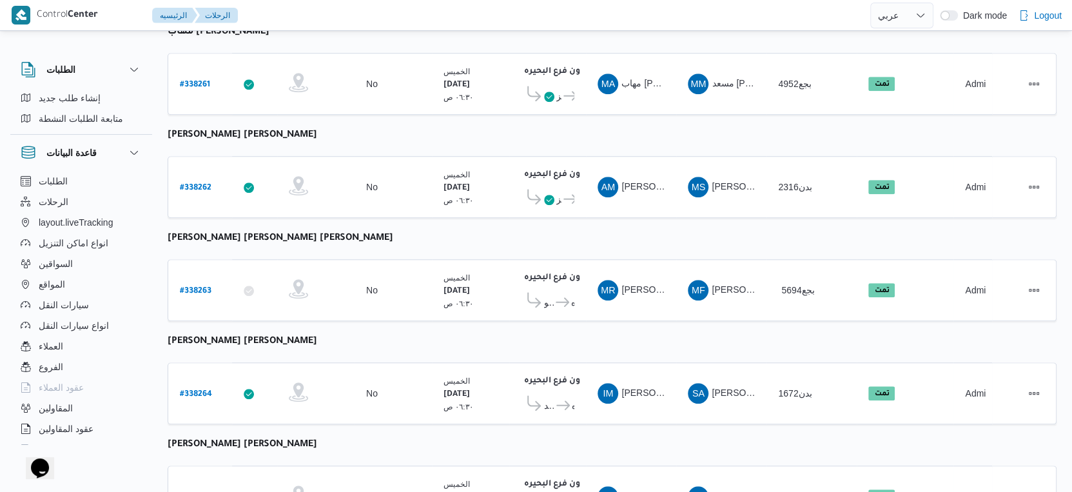
scroll to position [1052, 0]
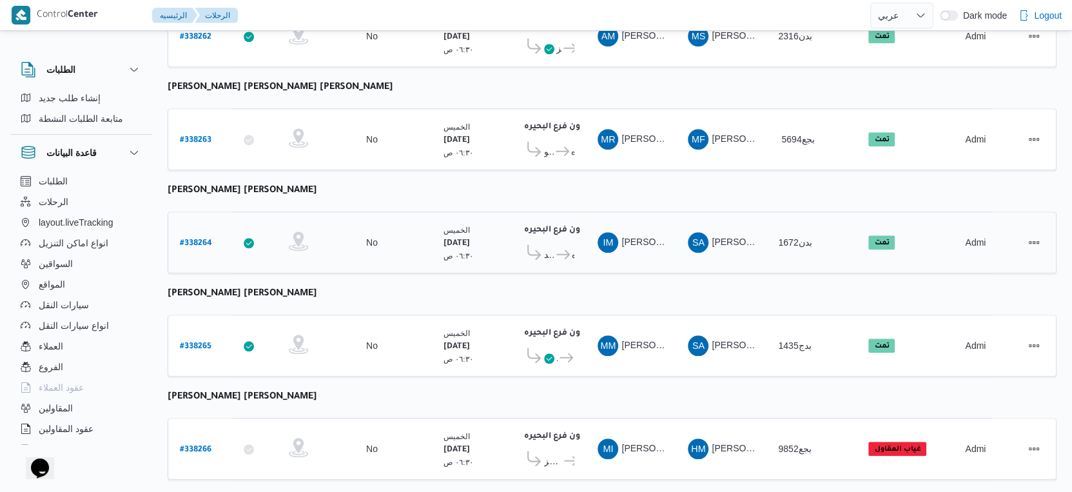
click at [556, 249] on icon at bounding box center [563, 254] width 14 height 10
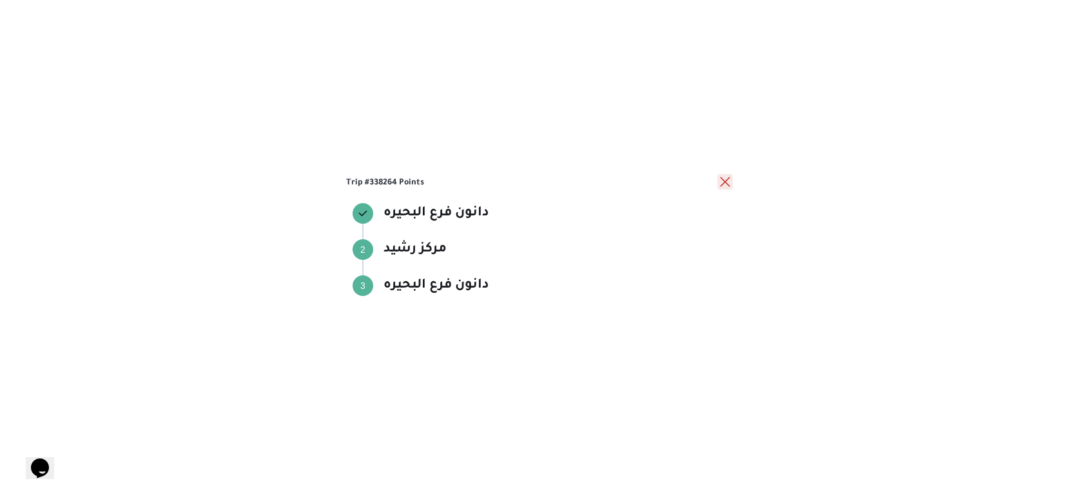
click at [726, 181] on button "close" at bounding box center [724, 181] width 15 height 15
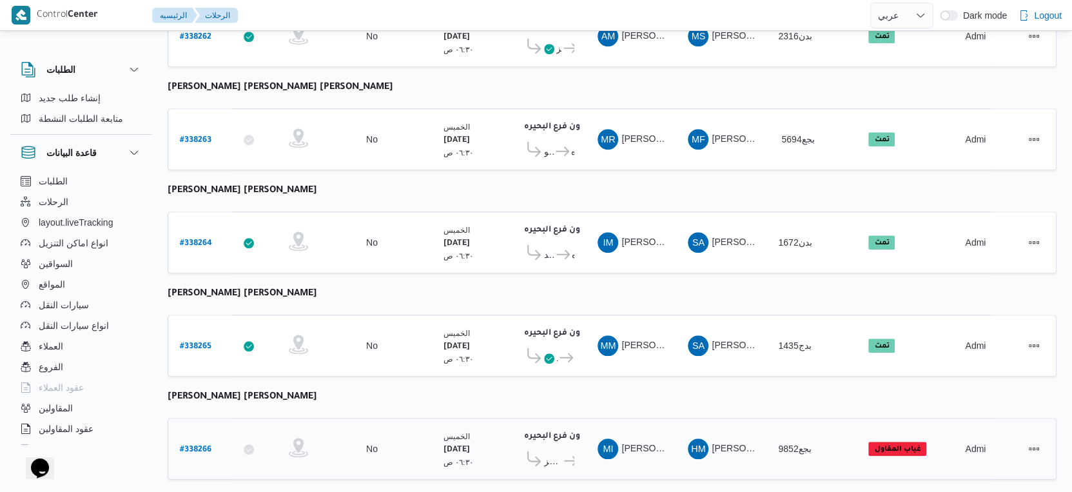
click at [564, 456] on icon at bounding box center [571, 461] width 14 height 10
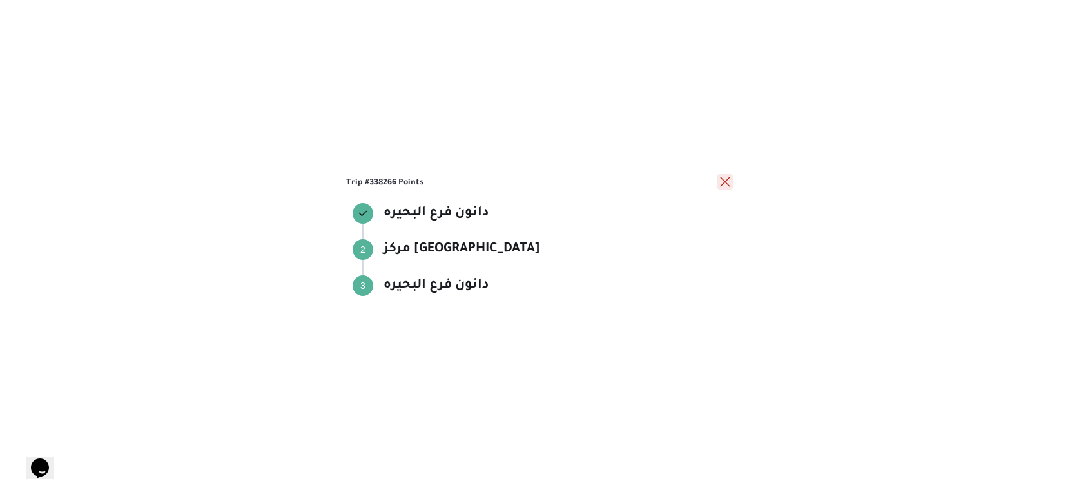
click at [726, 182] on button "close" at bounding box center [724, 181] width 15 height 15
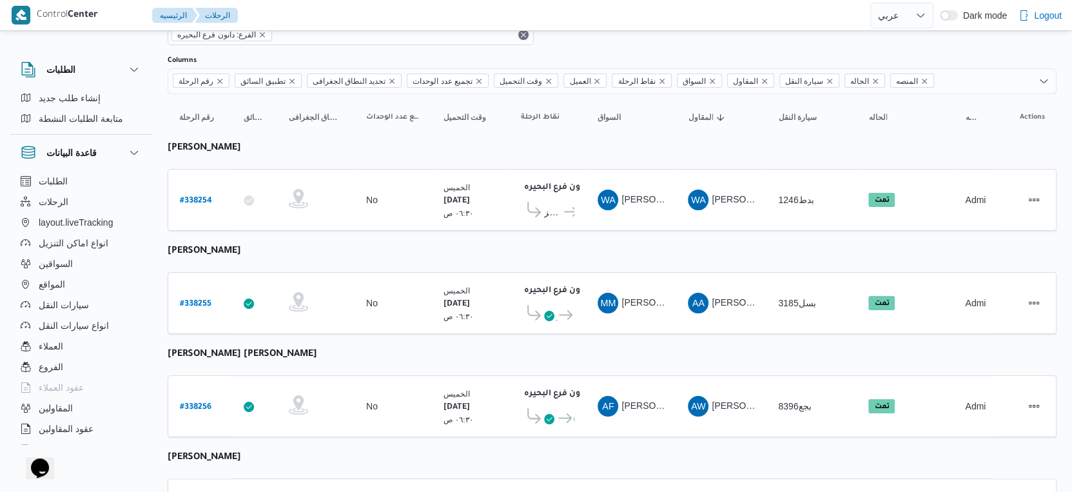
scroll to position [0, 0]
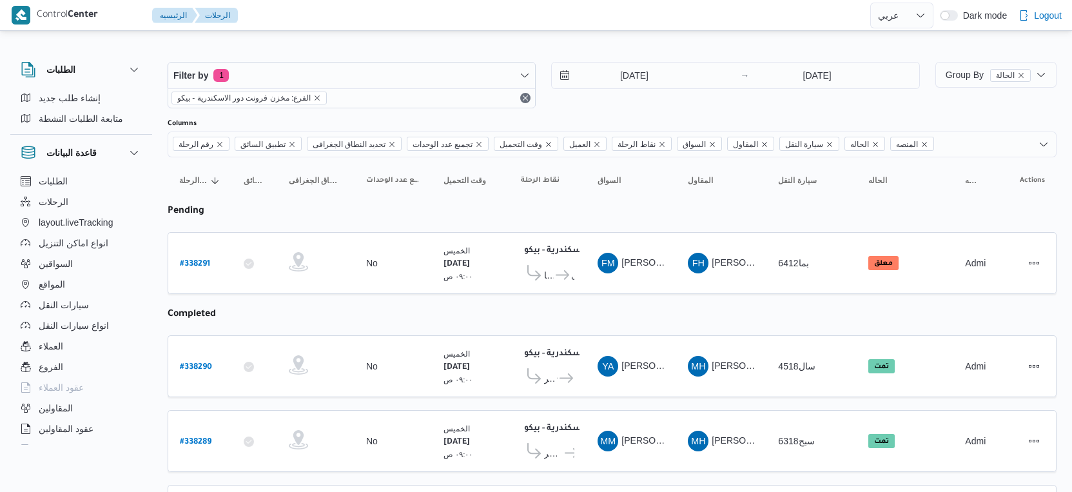
select select "ar"
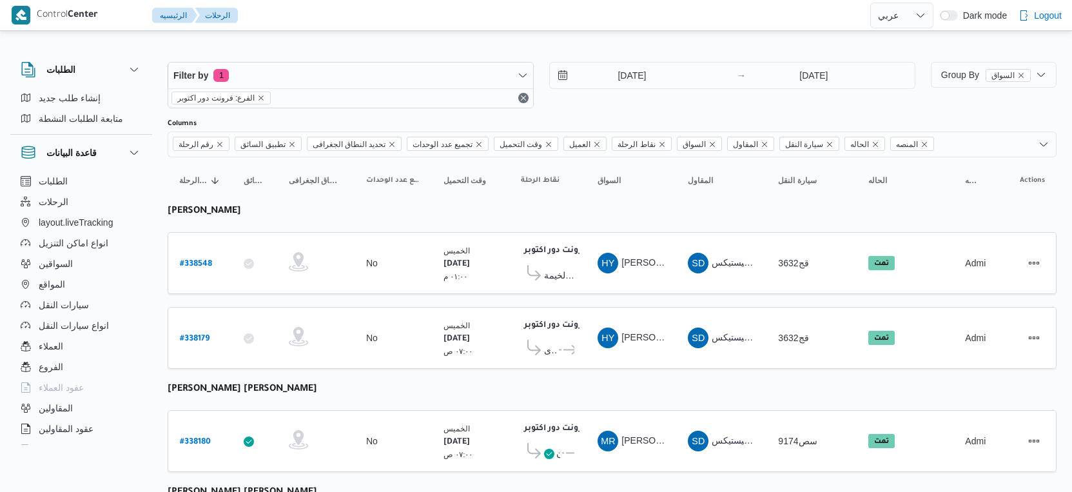
select select "ar"
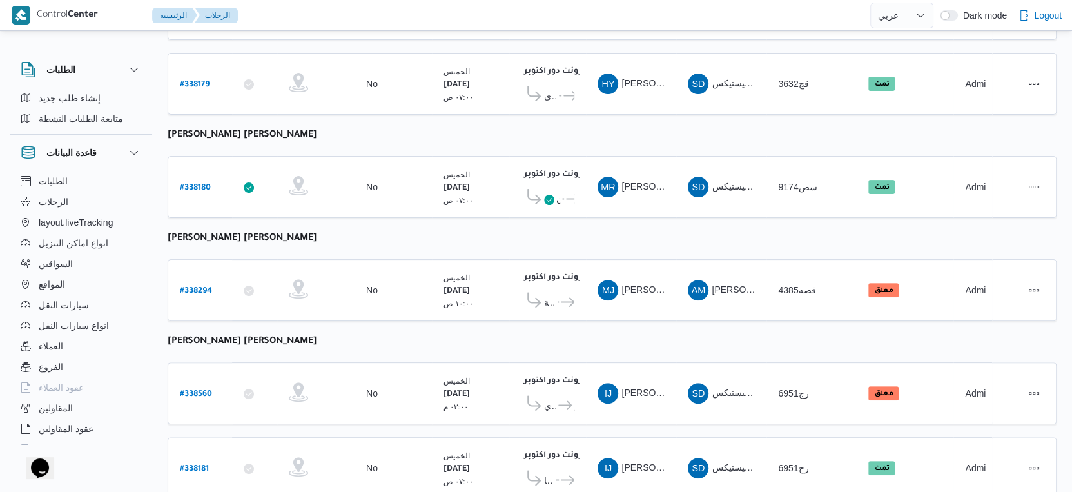
scroll to position [291, 0]
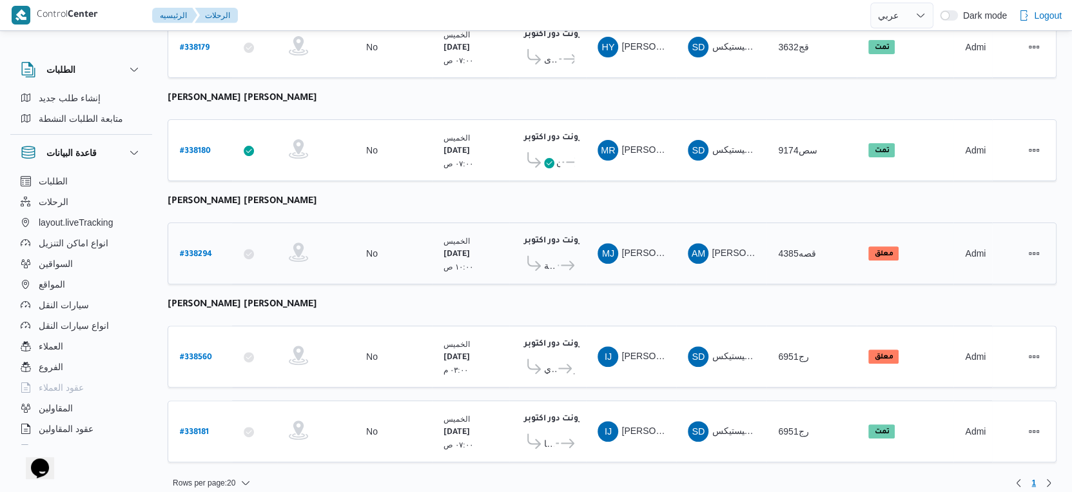
click at [554, 258] on span "شركة مارسيرل للأدوية" at bounding box center [550, 265] width 12 height 15
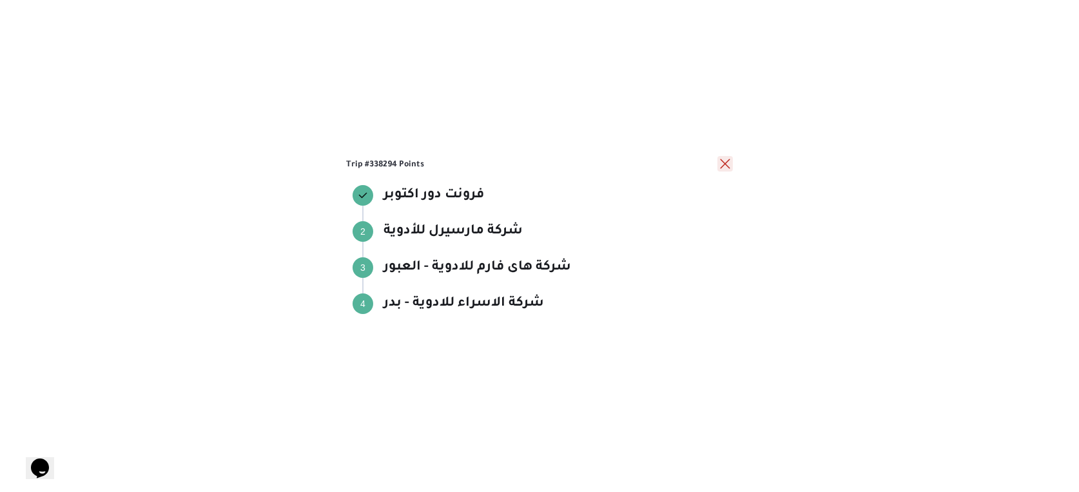
click at [728, 162] on button "close" at bounding box center [724, 163] width 15 height 15
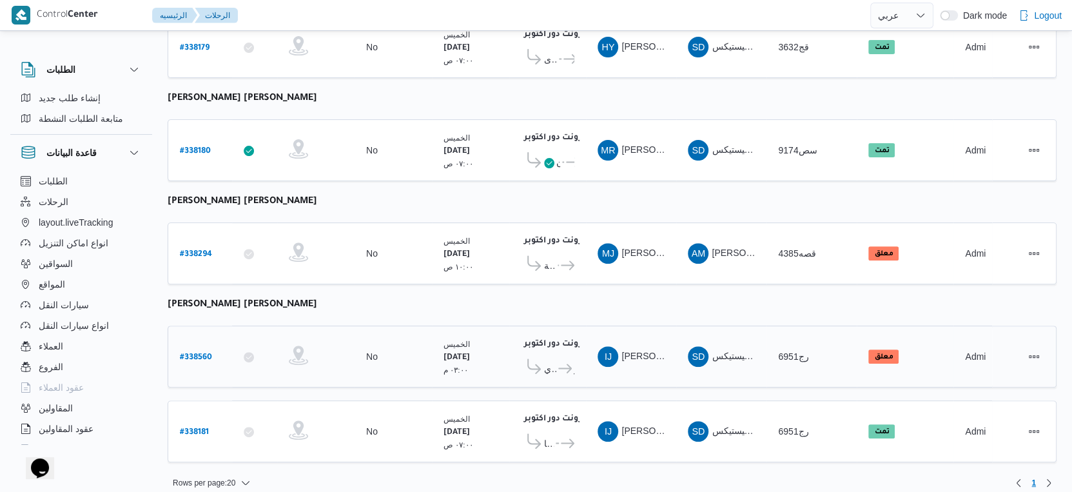
click at [205, 353] on b "# 338560" at bounding box center [196, 357] width 32 height 9
select select "ar"
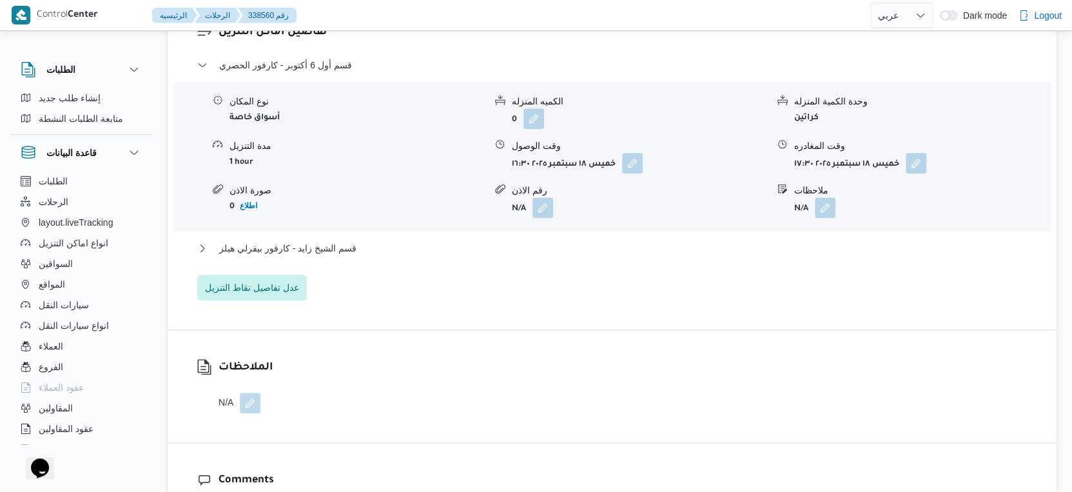
scroll to position [1146, 0]
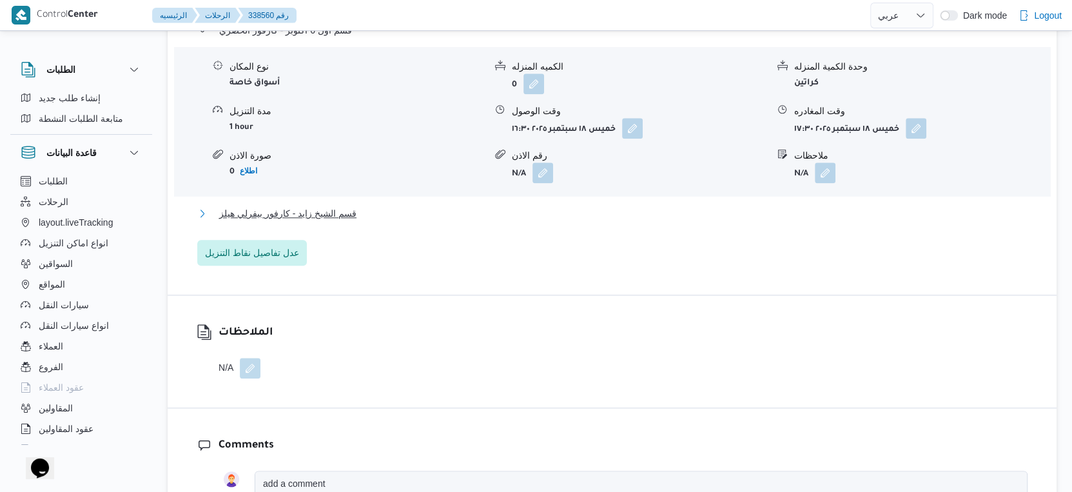
click at [342, 217] on span "قسم الشيخ زايد - كارفور بيفرلي هيلز" at bounding box center [287, 213] width 137 height 15
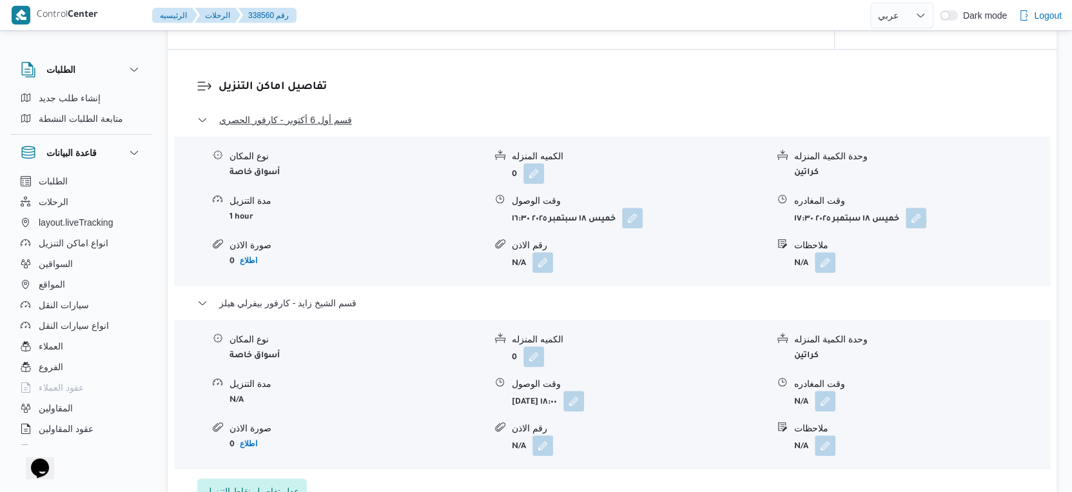
scroll to position [1075, 0]
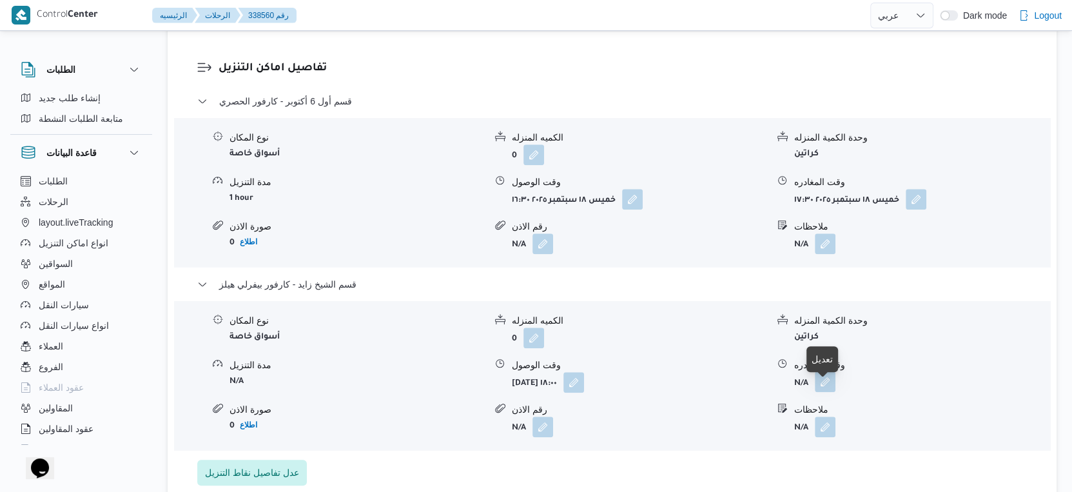
click at [824, 388] on button "button" at bounding box center [825, 381] width 21 height 21
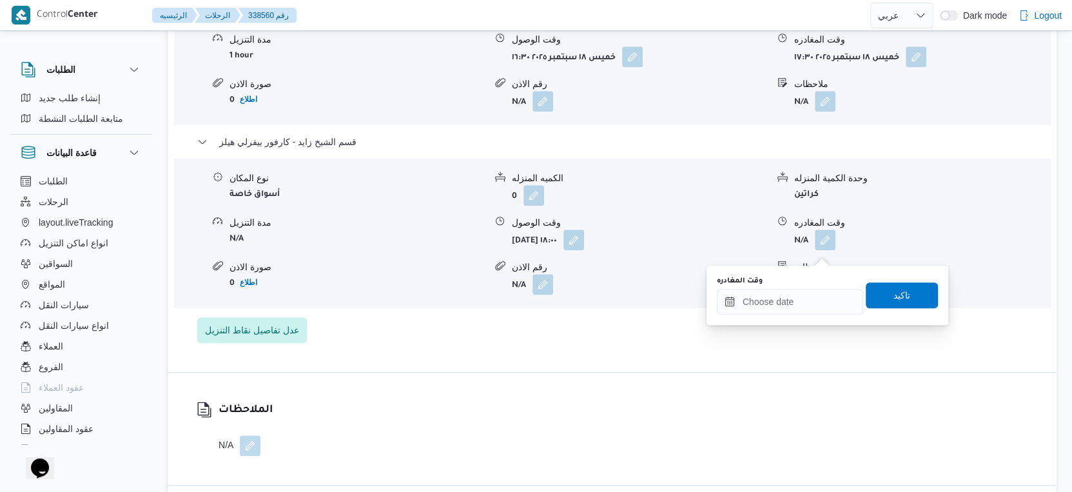
scroll to position [1218, 0]
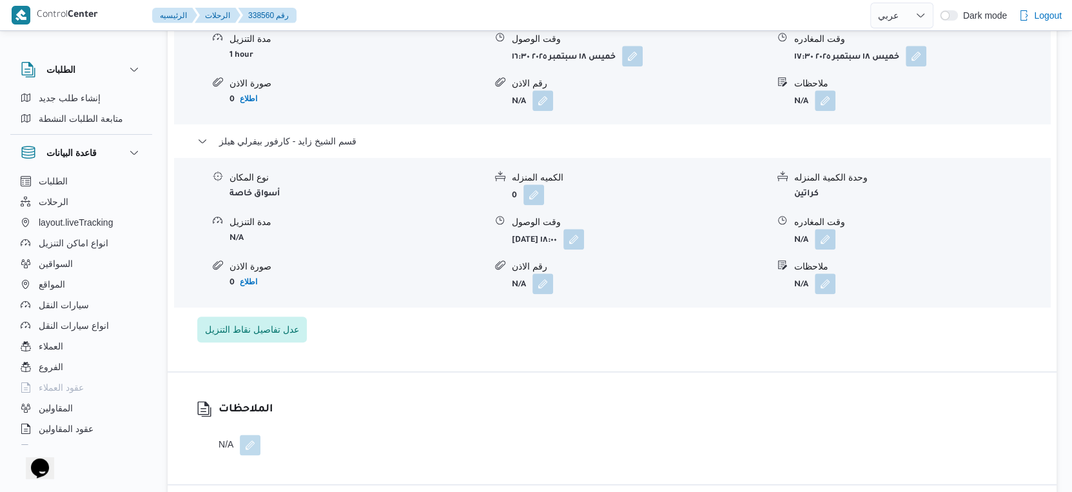
click at [790, 342] on div "قسم أول [DATE] - كارفور الحصري نوع المكان أسواق خاصة الكميه المنزله 0 وحدة الكم…" at bounding box center [612, 146] width 830 height 392
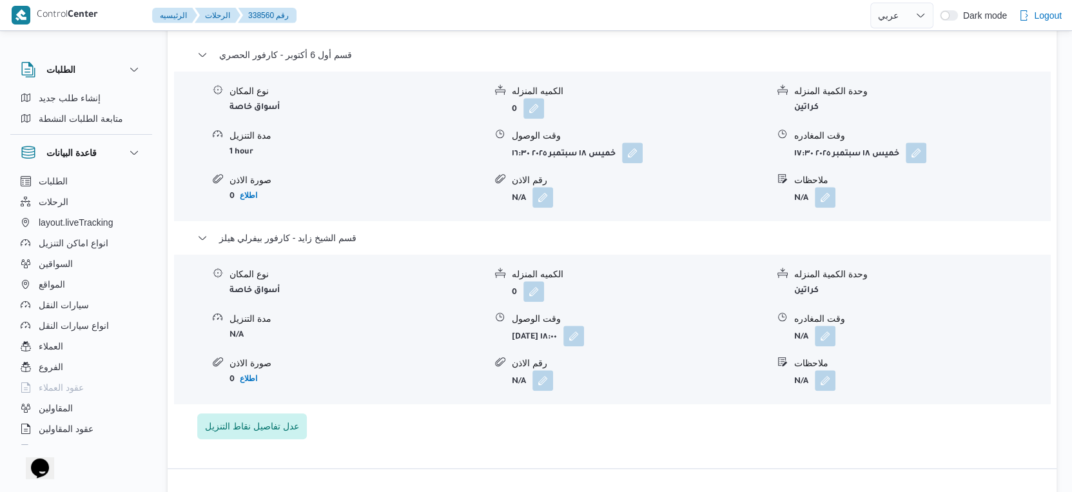
scroll to position [1146, 0]
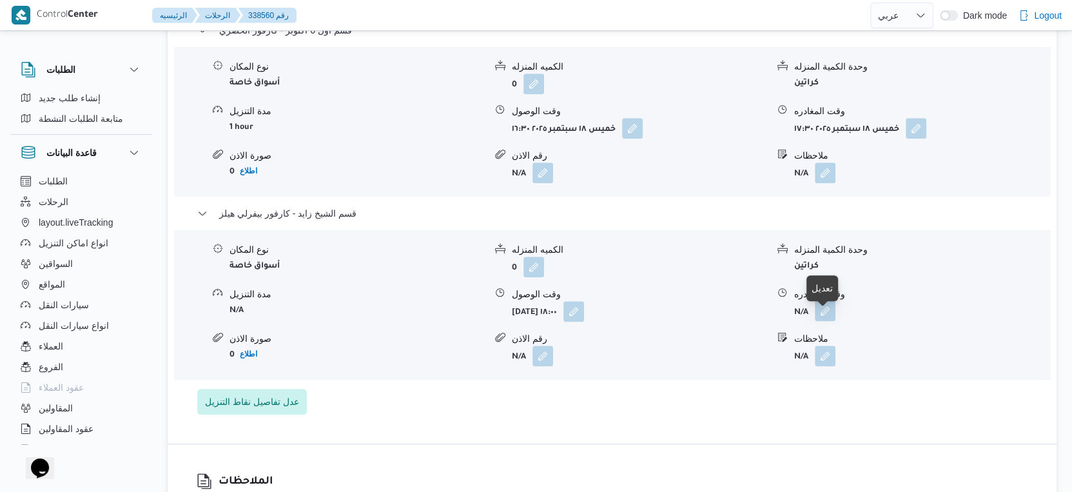
click at [821, 321] on button "button" at bounding box center [825, 310] width 21 height 21
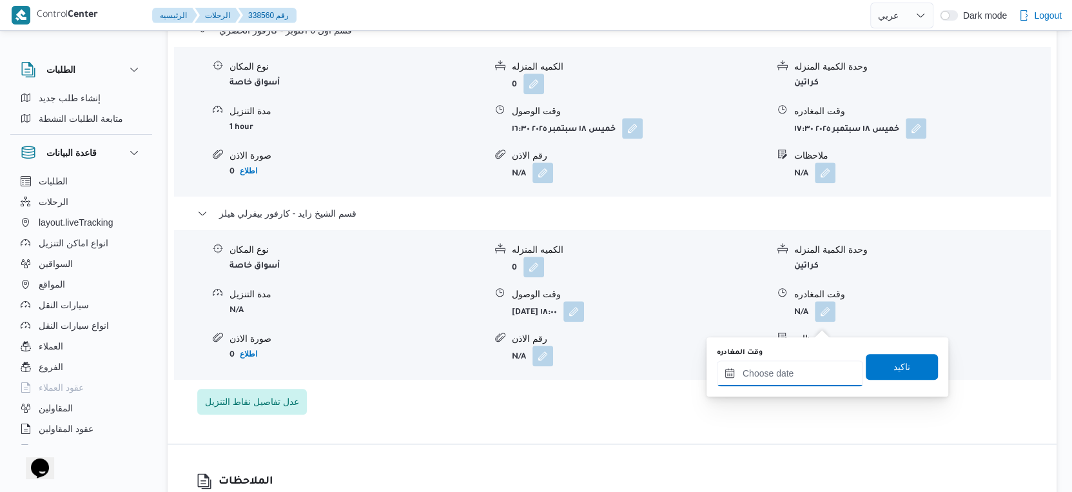
click at [799, 366] on input "وقت المغادره" at bounding box center [790, 373] width 146 height 26
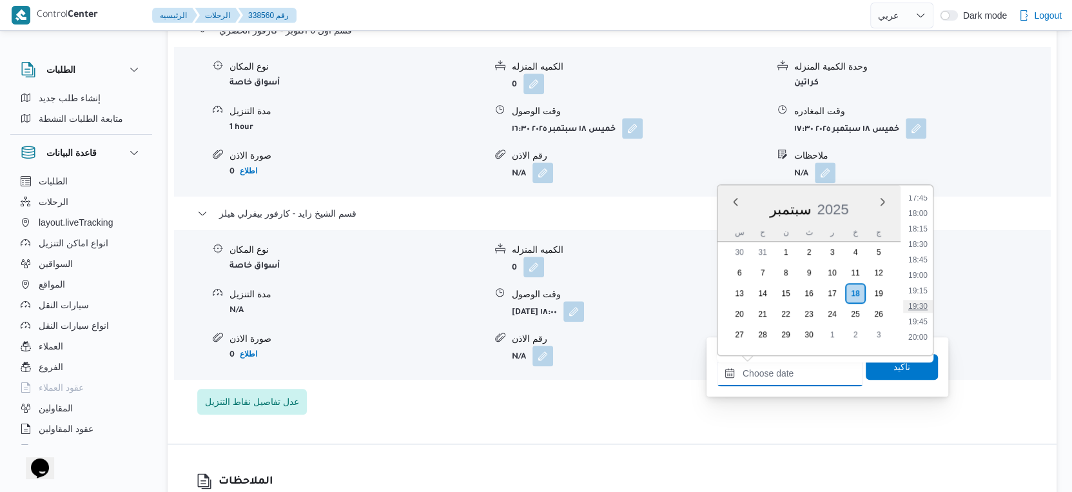
scroll to position [1127, 0]
click at [748, 409] on div "قسم أول 6 أكتوبر - كارفور الحصري نوع المكان أسواق خاصة الكميه المنزله 0 وحدة ال…" at bounding box center [612, 219] width 830 height 392
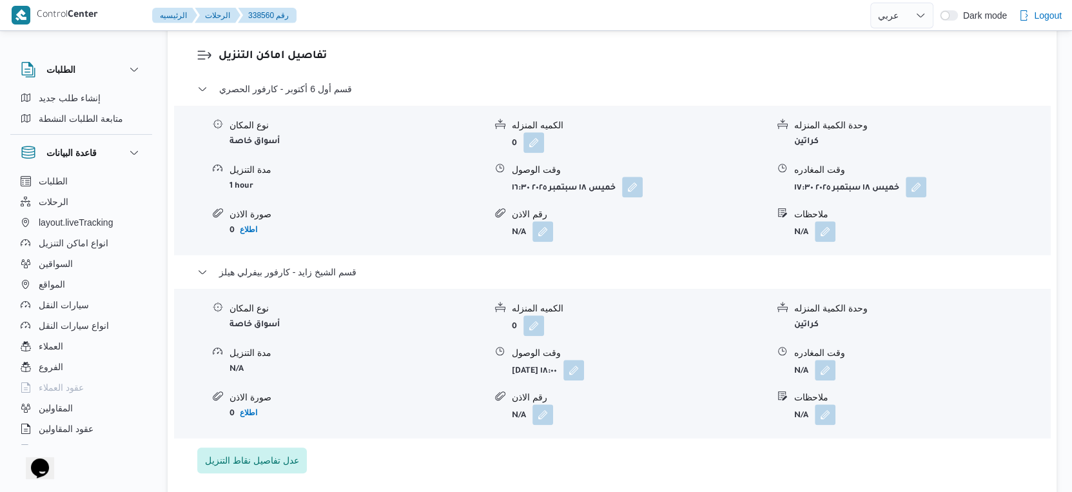
scroll to position [1218, 0]
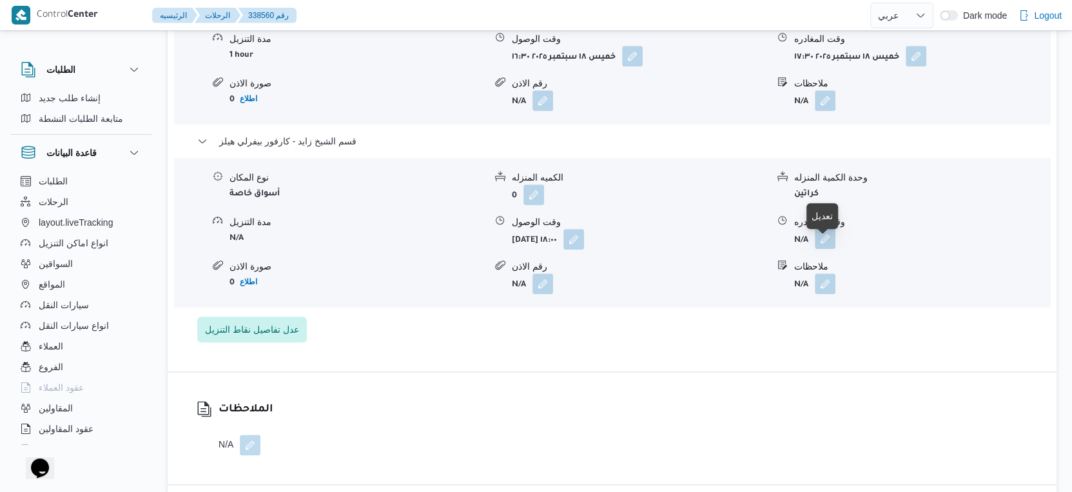
click at [821, 249] on button "button" at bounding box center [825, 238] width 21 height 21
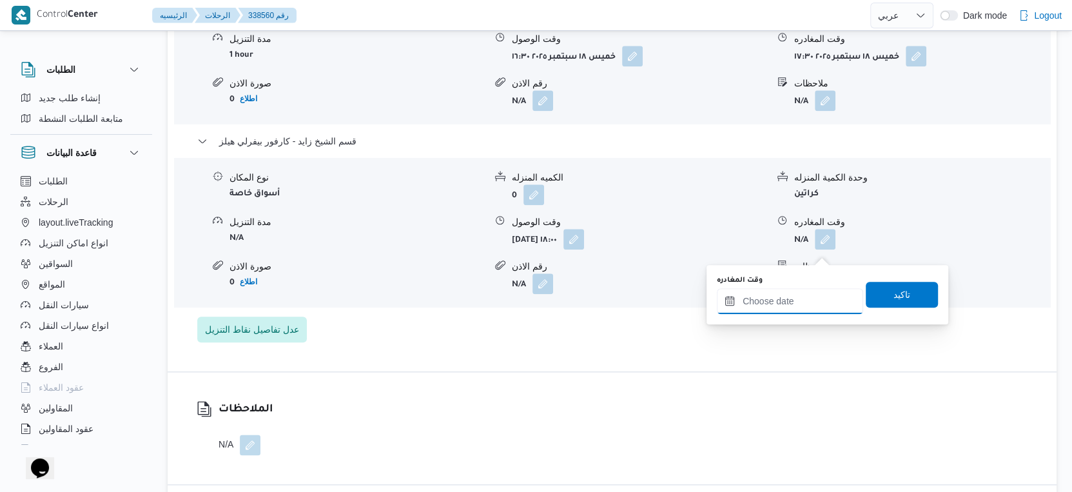
click at [804, 311] on input "وقت المغادره" at bounding box center [790, 301] width 146 height 26
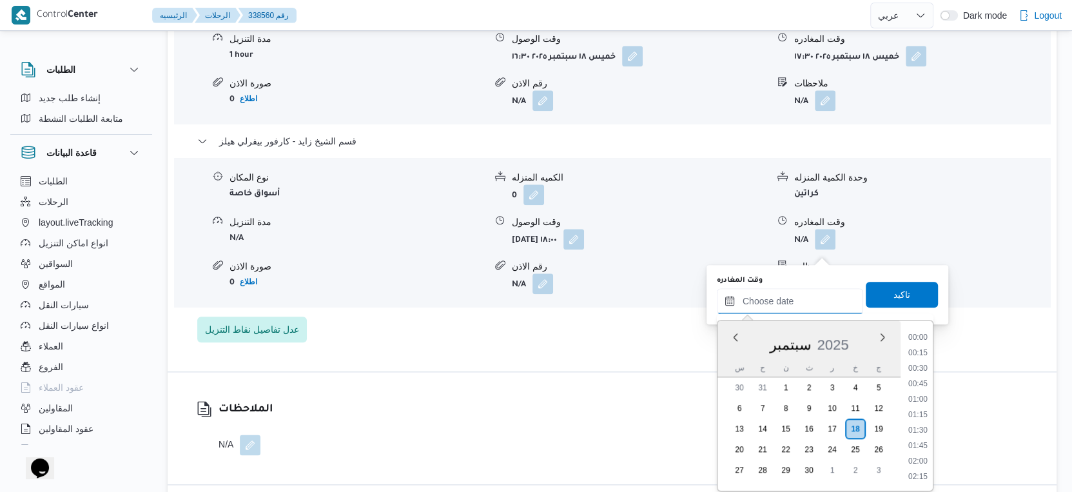
scroll to position [1127, 0]
click at [921, 351] on li "18:30" at bounding box center [918, 355] width 30 height 13
type input "١٨/٠٩/٢٠٢٥ ١٨:٣٠"
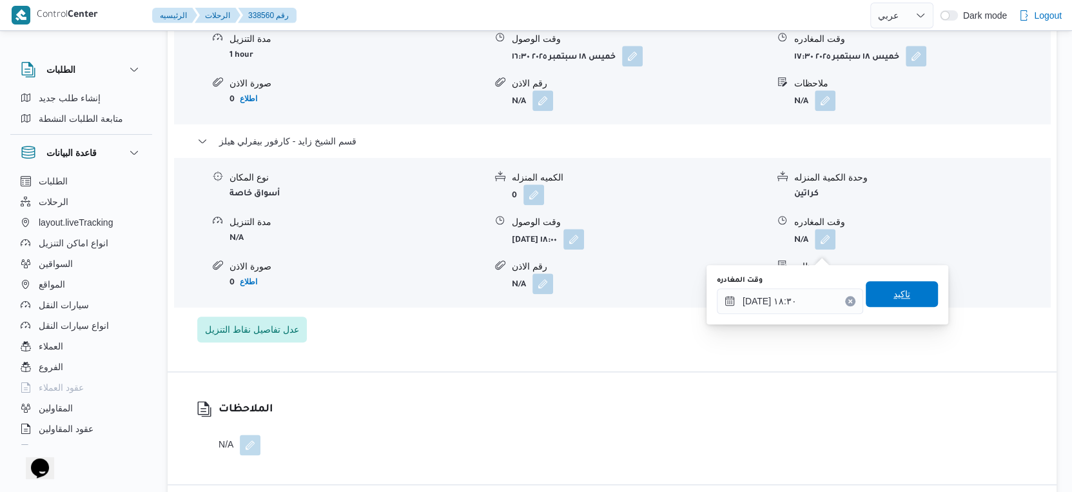
click at [903, 291] on span "تاكيد" at bounding box center [902, 294] width 72 height 26
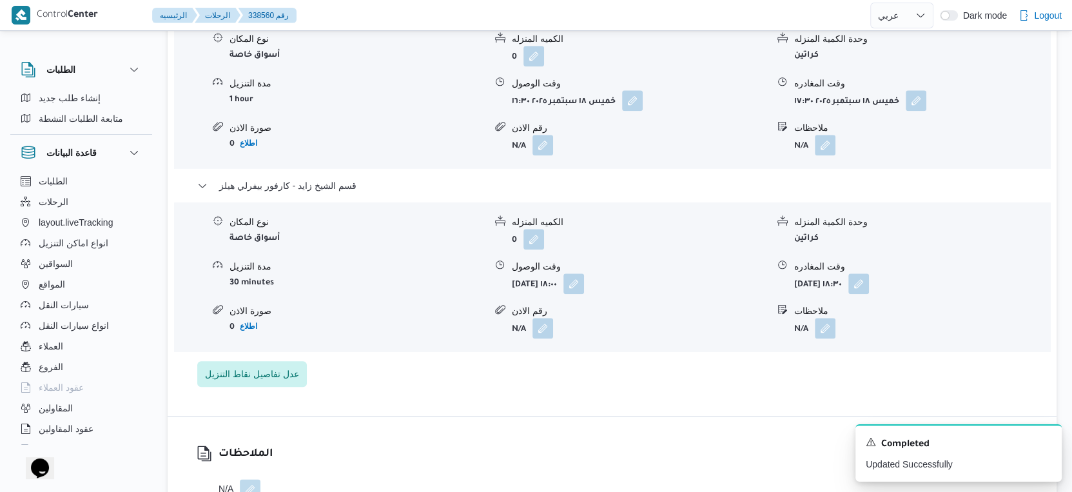
scroll to position [1146, 0]
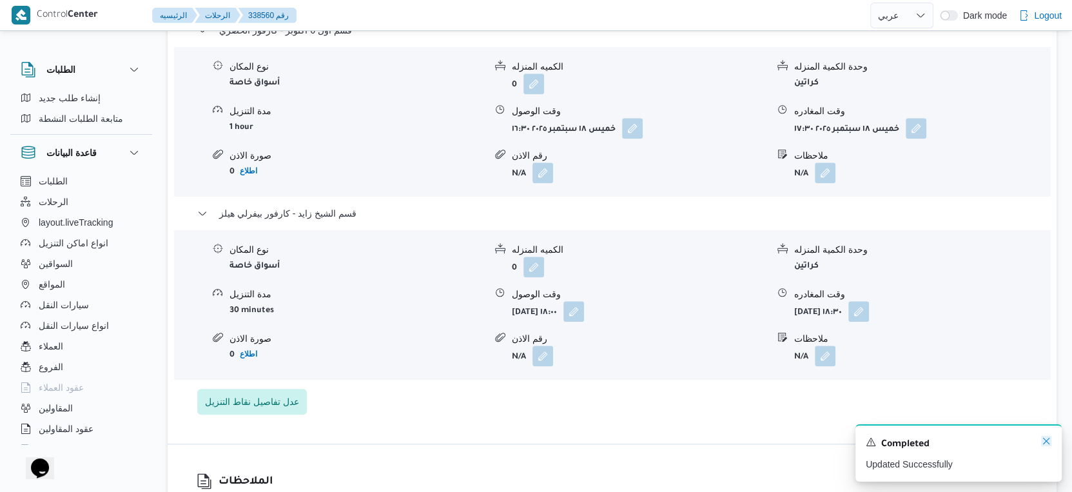
click at [1044, 438] on icon "Dismiss toast" at bounding box center [1046, 441] width 10 height 10
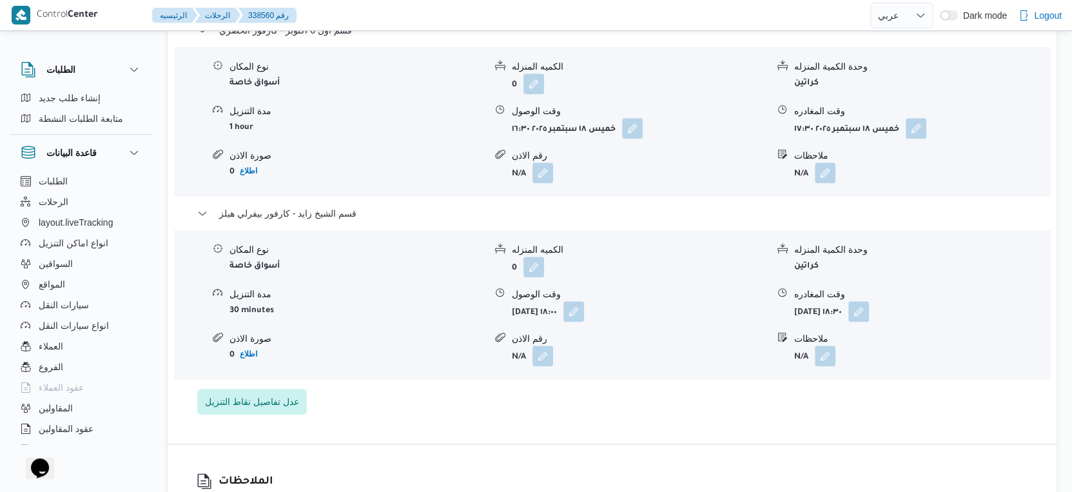
click at [702, 376] on div "نوع المكان أسواق خاصة الكميه المنزله 0 وحدة الكمية المنزله كراتين مدة التنزيل 3…" at bounding box center [612, 304] width 886 height 146
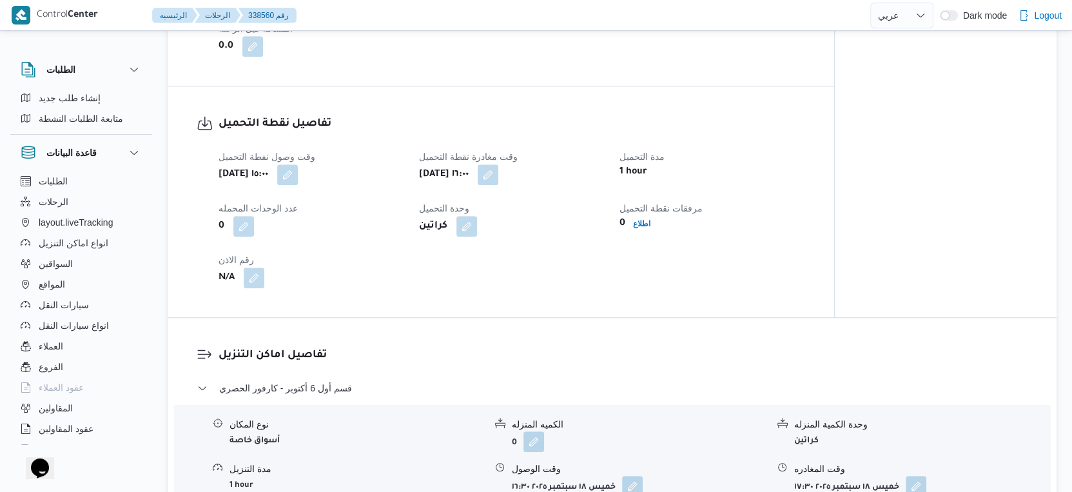
scroll to position [502, 0]
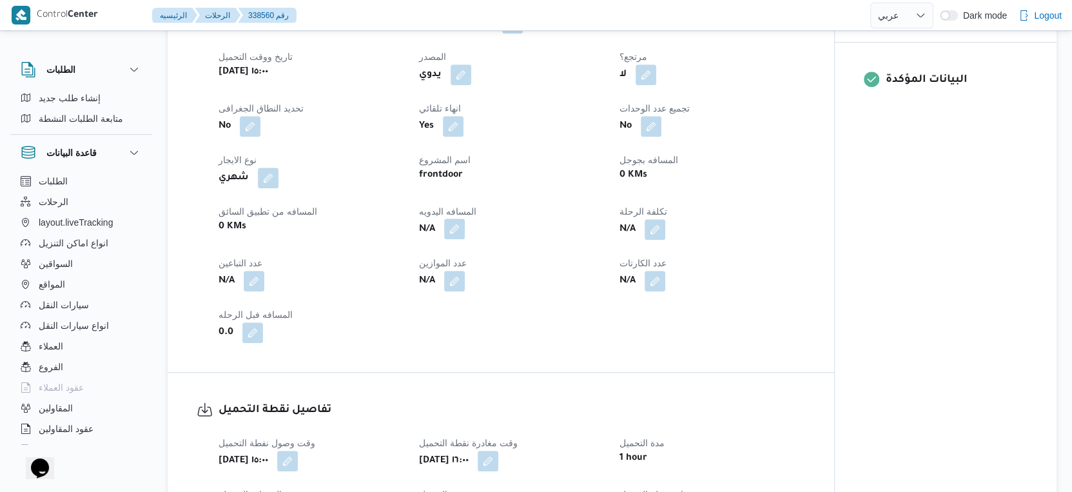
click at [450, 235] on button "button" at bounding box center [454, 229] width 21 height 21
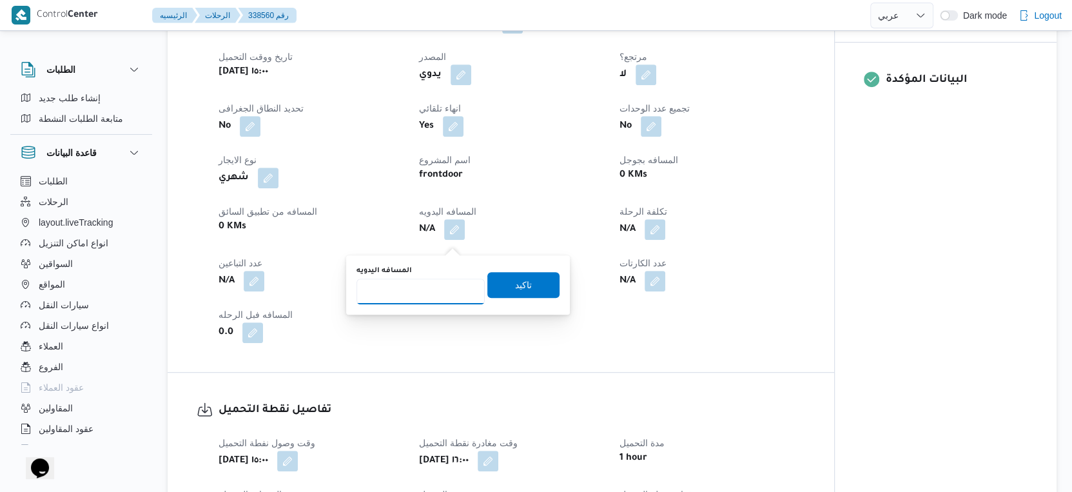
click at [429, 286] on input "المسافه اليدويه" at bounding box center [420, 291] width 128 height 26
type input "62"
click at [525, 285] on span "تاكيد" at bounding box center [523, 284] width 72 height 26
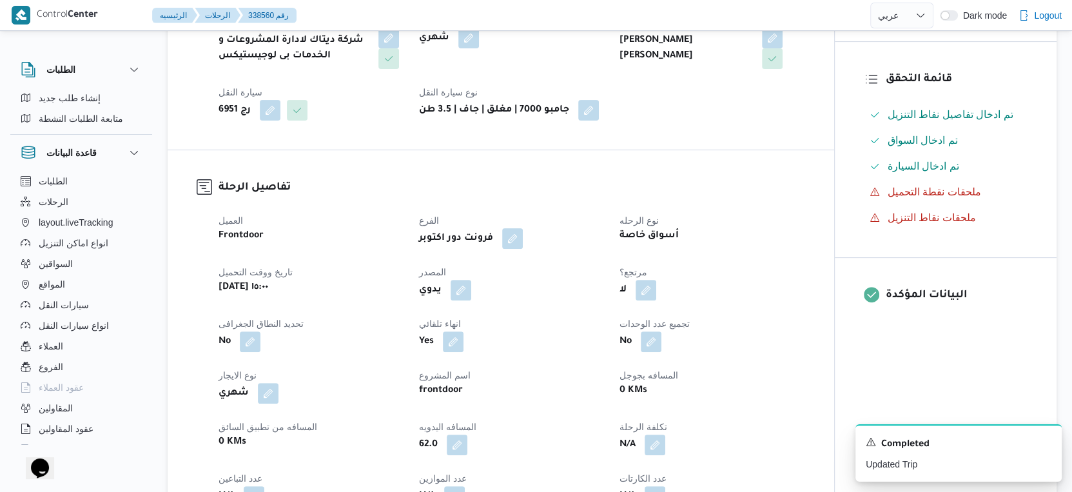
scroll to position [0, 0]
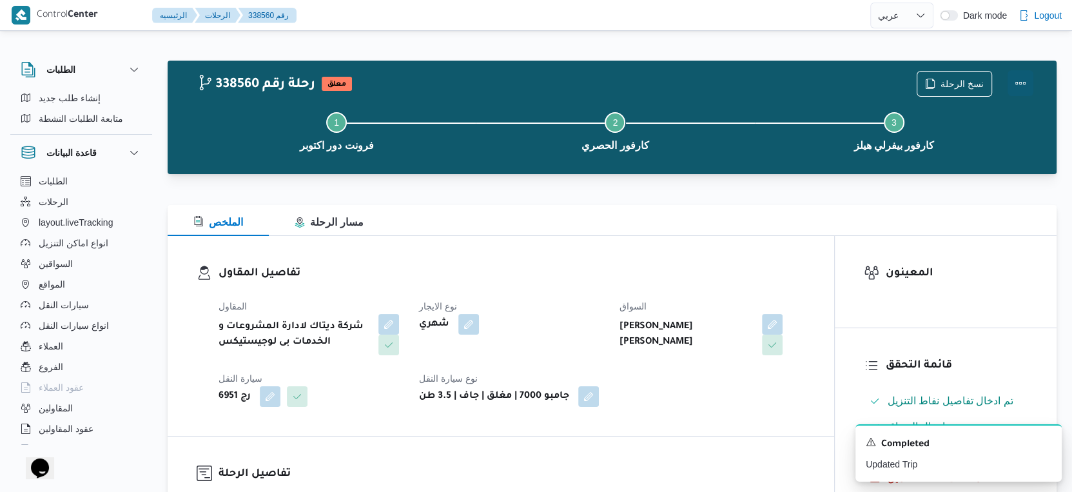
click at [1024, 83] on button "Actions" at bounding box center [1021, 83] width 26 height 26
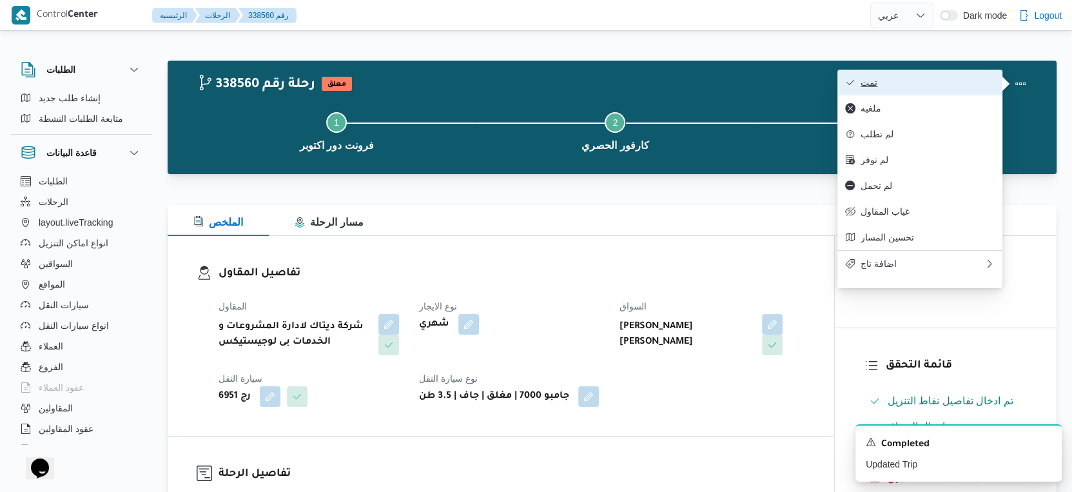
click at [944, 80] on span "تمت" at bounding box center [928, 82] width 134 height 10
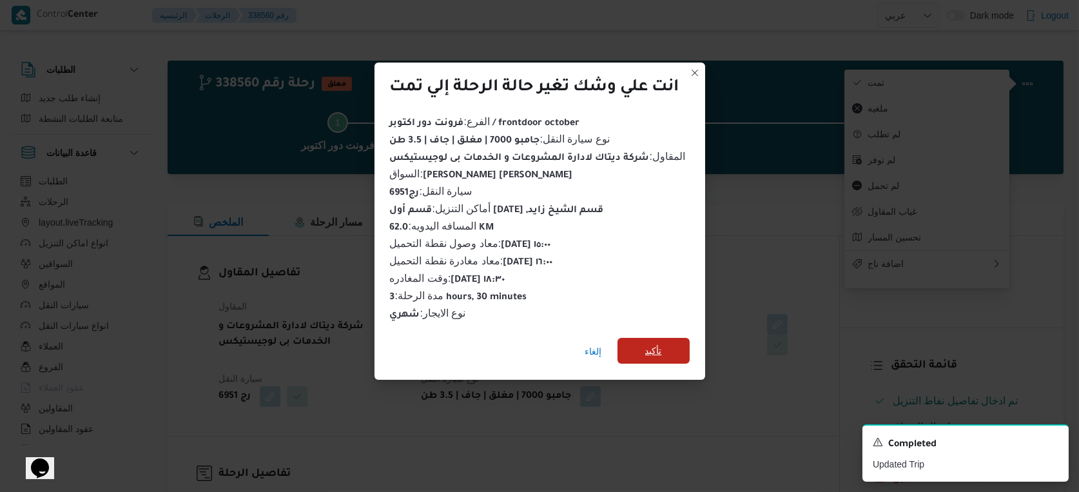
click at [673, 343] on span "تأكيد" at bounding box center [654, 351] width 72 height 26
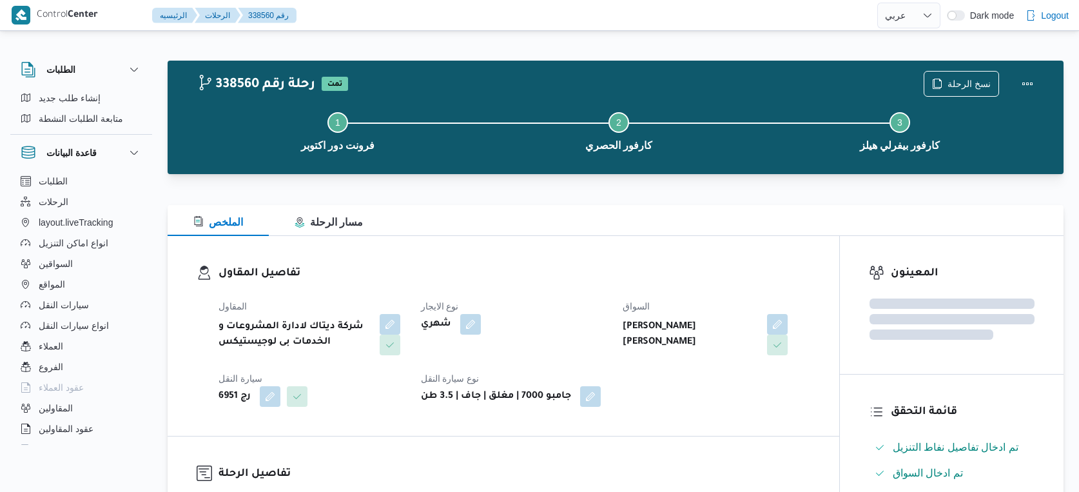
select select "ar"
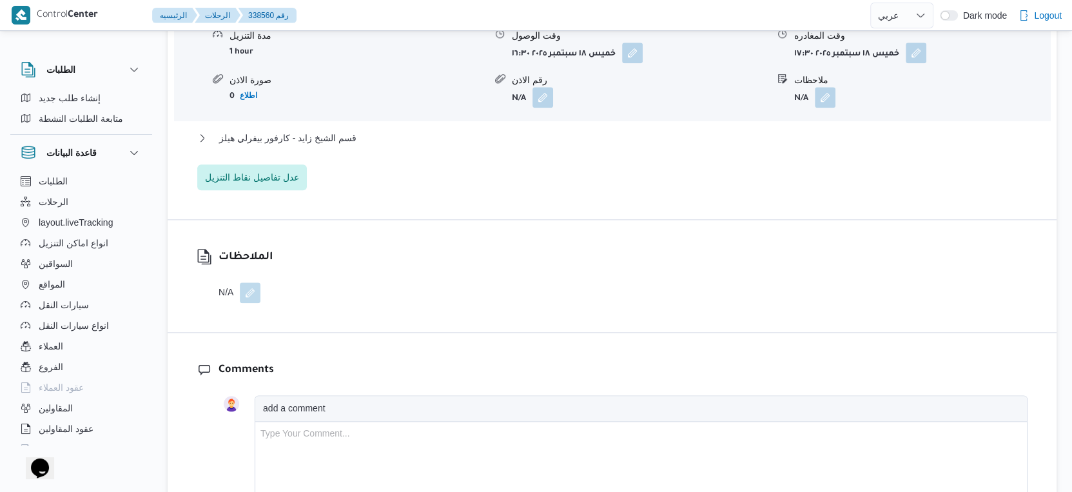
scroll to position [1289, 0]
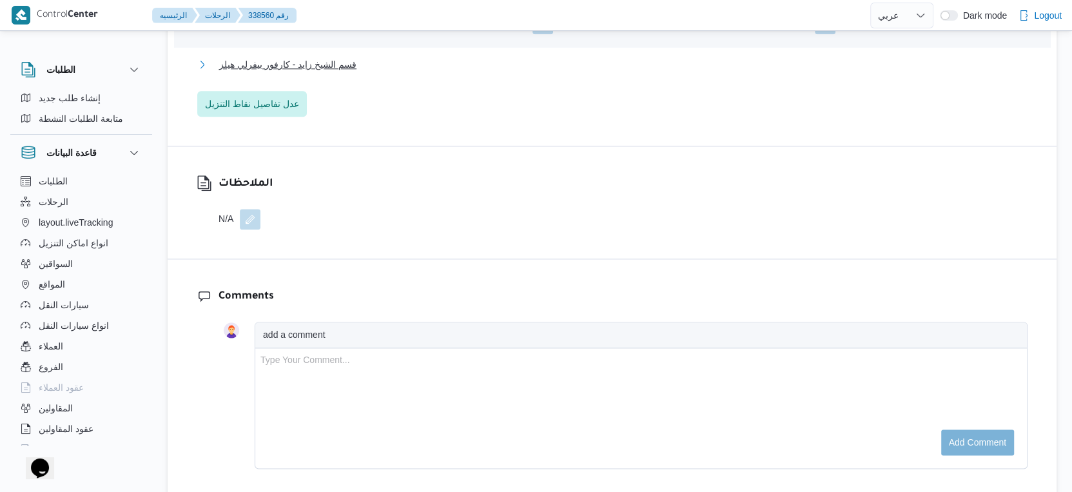
click at [365, 72] on button "قسم الشيخ زايد - كارفور بيفرلي هيلز" at bounding box center [612, 64] width 830 height 15
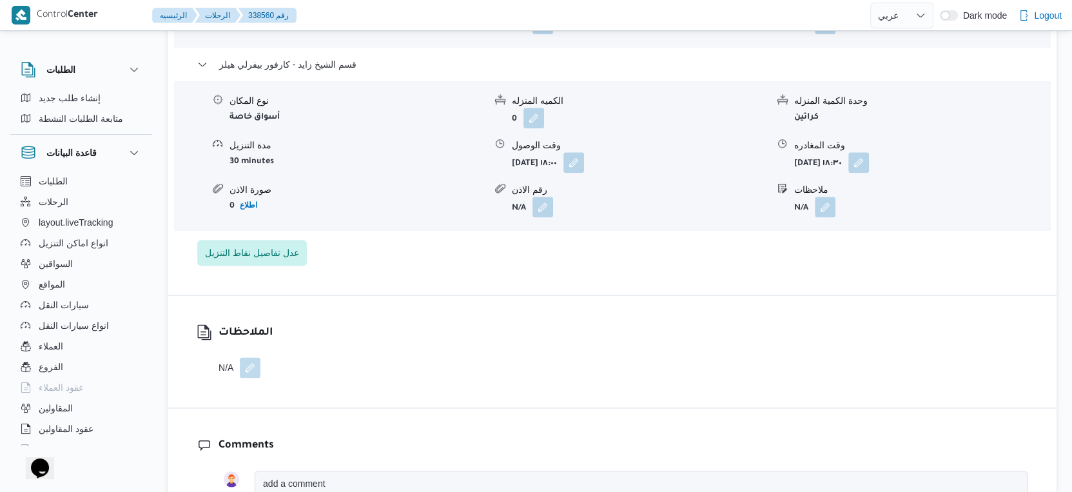
click at [257, 378] on button "button" at bounding box center [250, 367] width 21 height 21
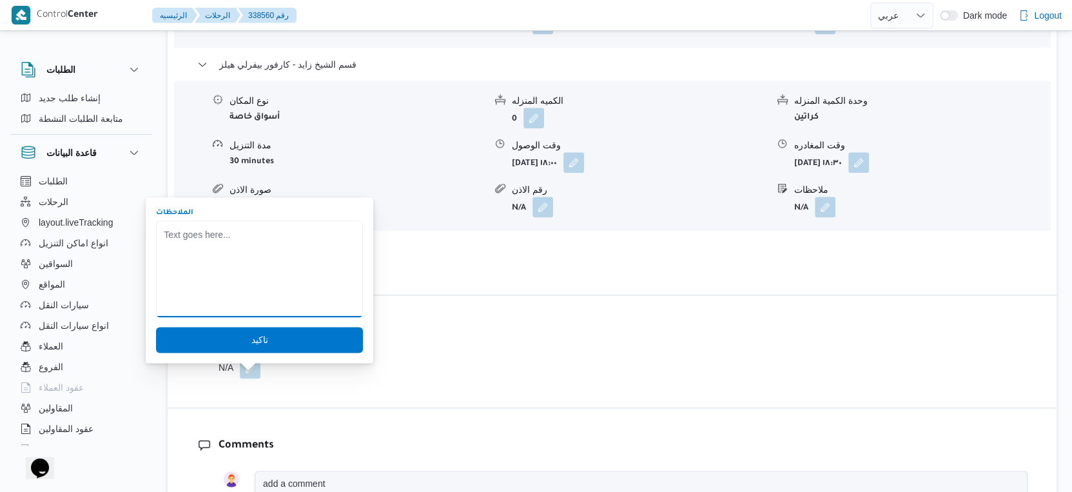
click at [236, 271] on textarea "الملاحظات" at bounding box center [259, 268] width 207 height 97
type textarea "السواق نزل البضاعه ومخدش ورقه قالولو هيبعتو للمخزن"
click at [455, 312] on div "الملاحظات N/A" at bounding box center [612, 351] width 889 height 112
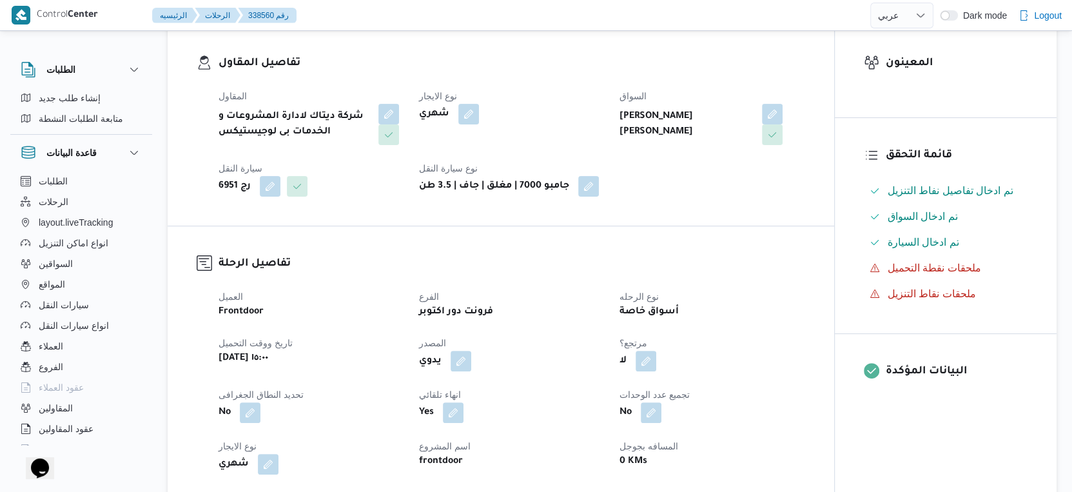
scroll to position [429, 0]
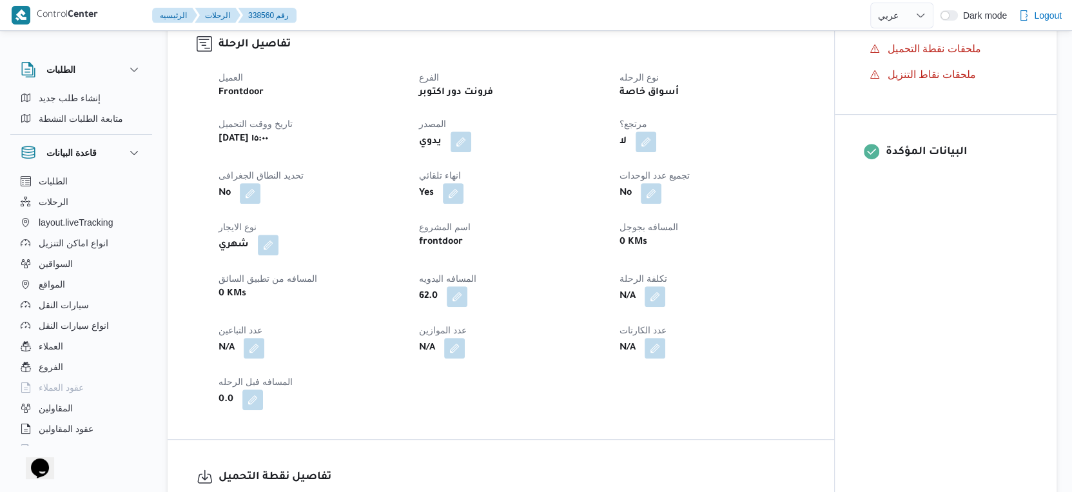
select select "ar"
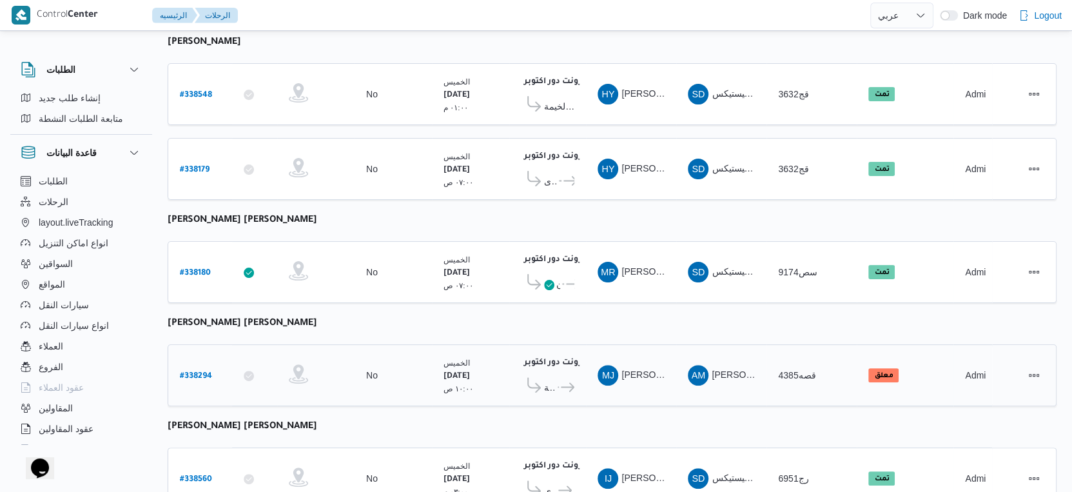
scroll to position [291, 0]
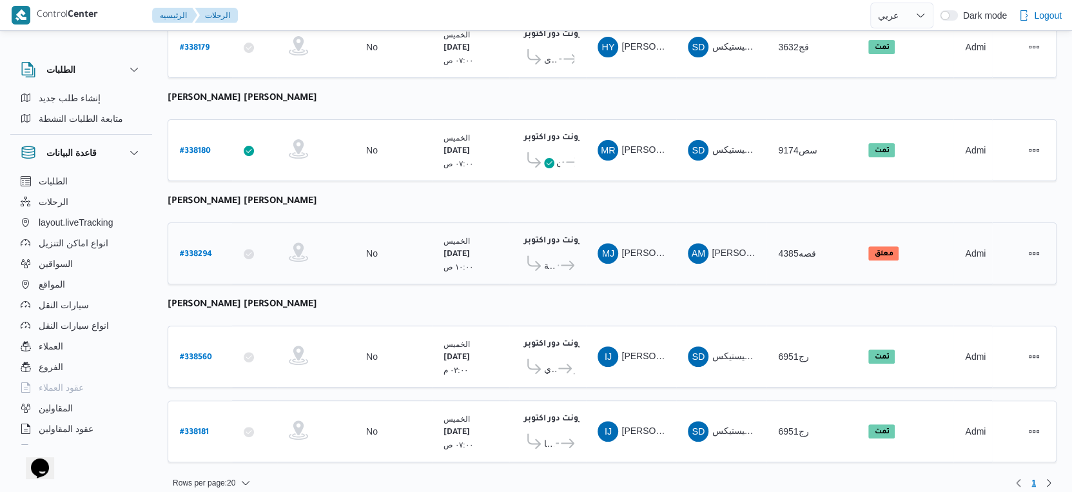
click at [193, 250] on b "# 338294" at bounding box center [196, 254] width 32 height 9
select select "ar"
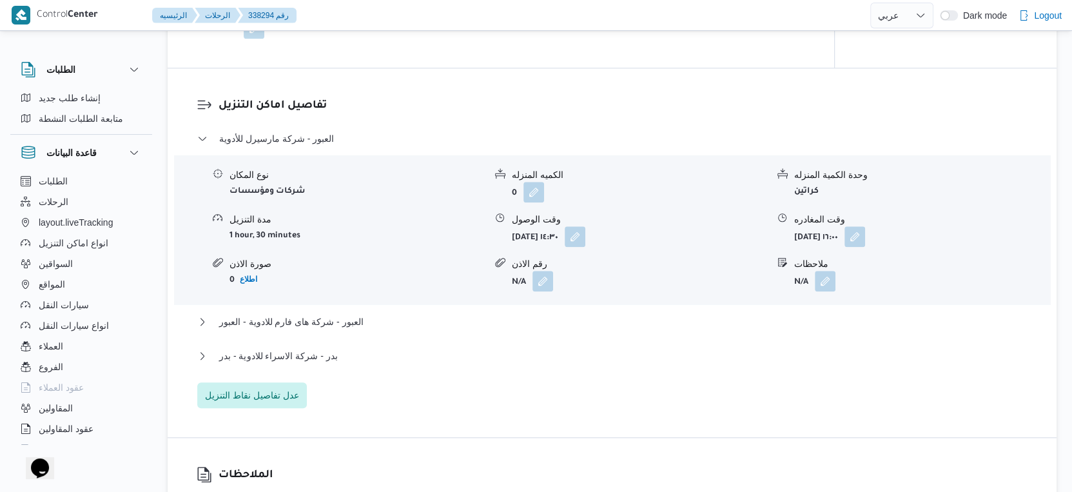
scroll to position [1146, 0]
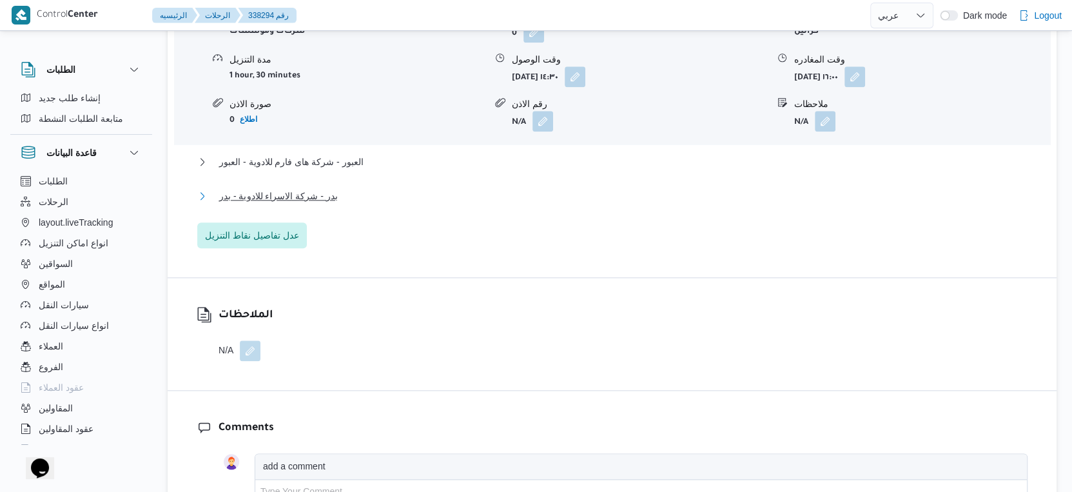
click at [329, 188] on span "بدر - شركة الاسراء للادوية - بدر" at bounding box center [278, 195] width 119 height 15
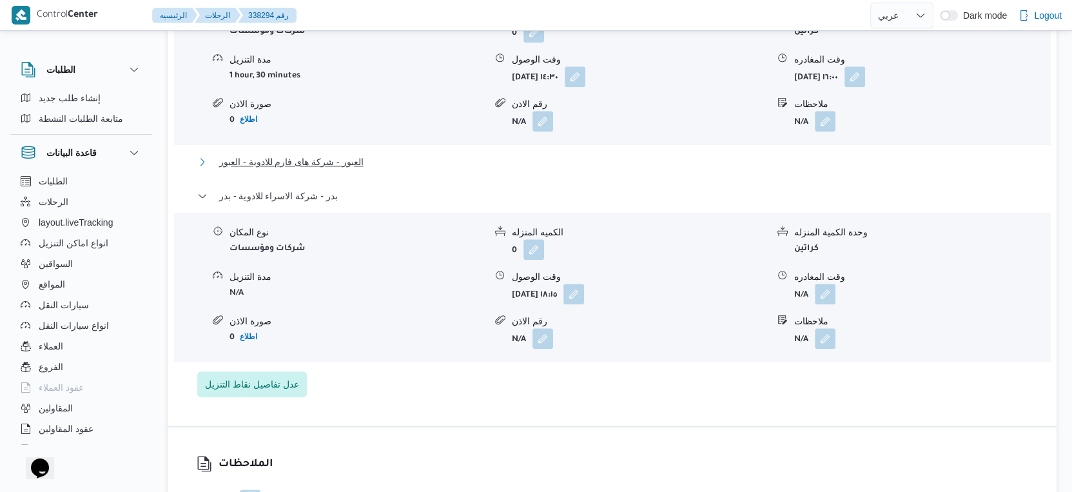
click at [344, 165] on span "العبور - شركة هاى فارم للادوية - العبور" at bounding box center [291, 161] width 144 height 15
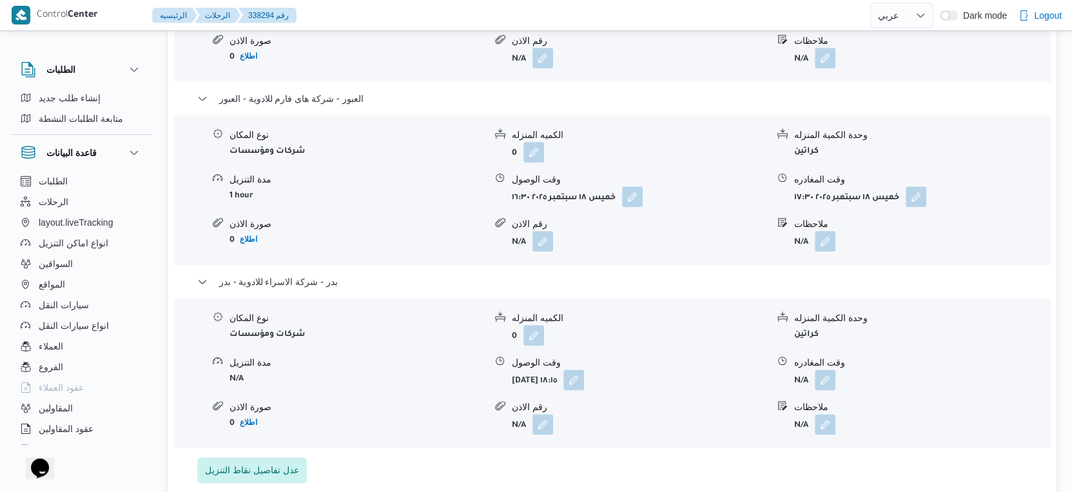
scroll to position [1218, 0]
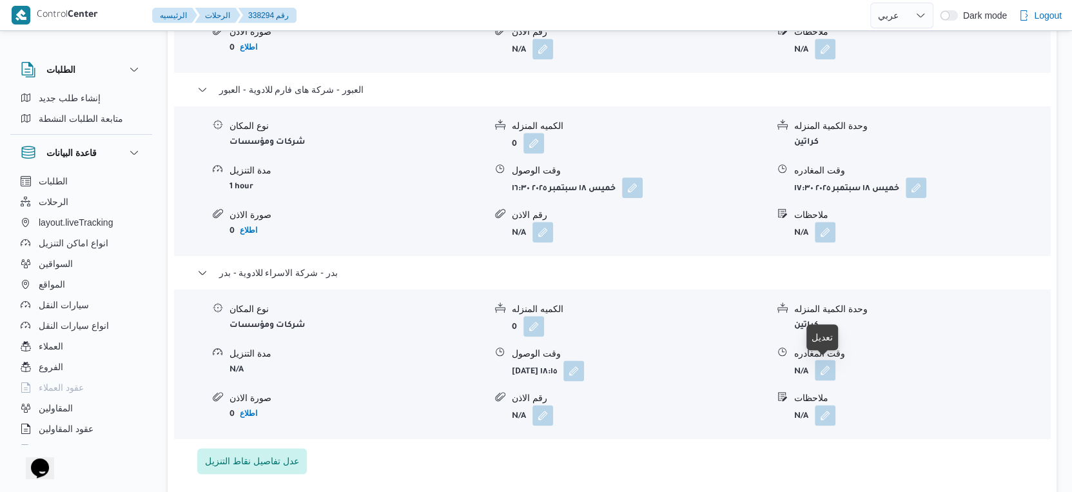
click at [823, 373] on button "button" at bounding box center [825, 370] width 21 height 21
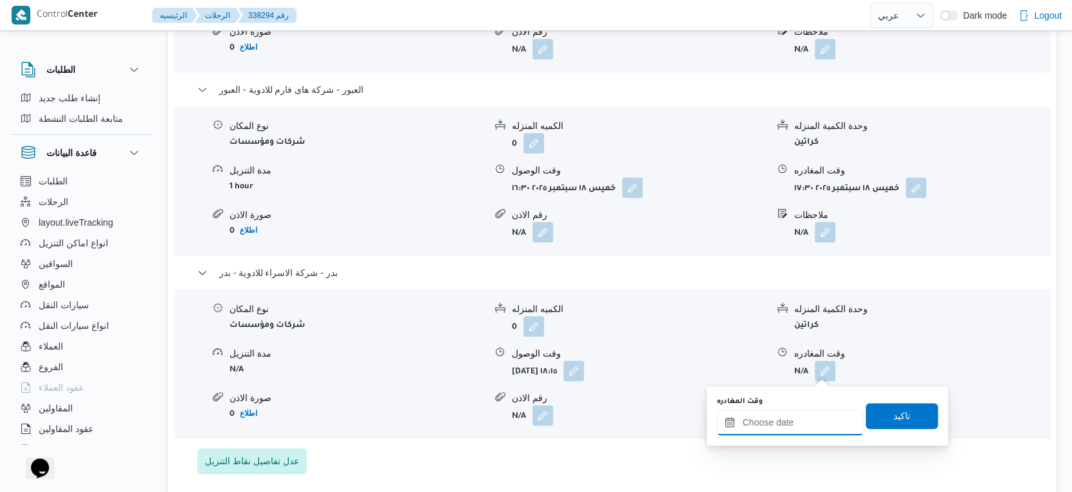
click at [806, 420] on input "وقت المغادره" at bounding box center [790, 422] width 146 height 26
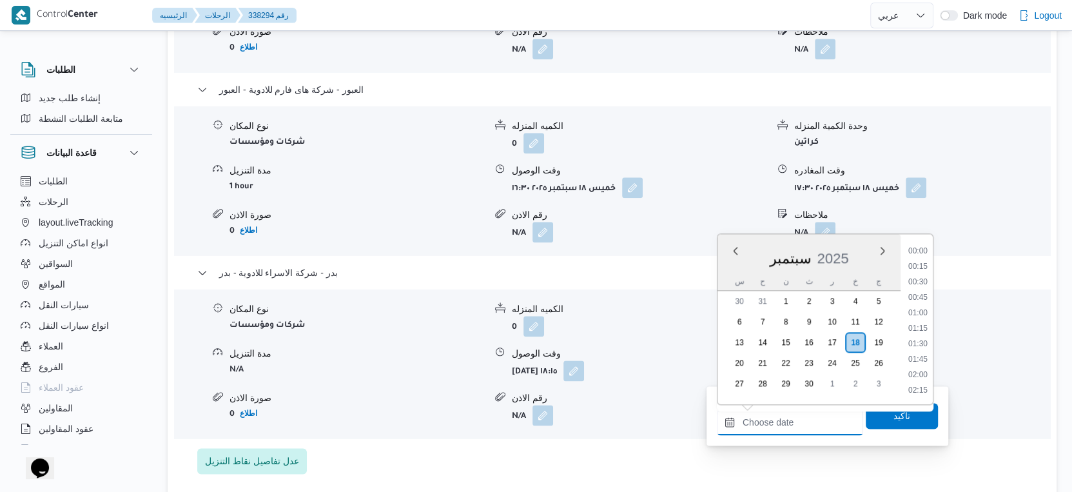
scroll to position [1127, 0]
click at [921, 296] on li "19:00" at bounding box center [918, 299] width 30 height 13
type input "١٨/٠٩/٢٠٢٥ ١٩:٠٠"
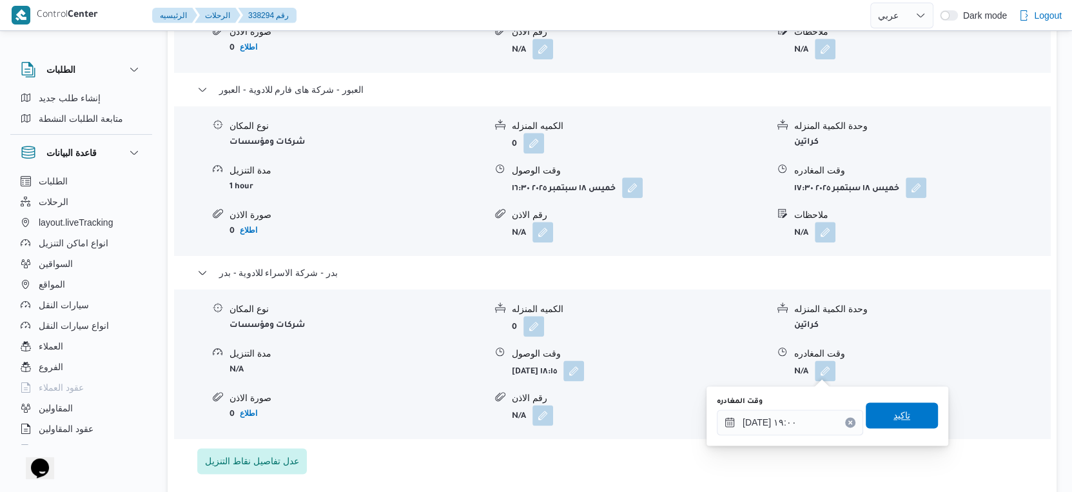
click at [906, 409] on span "تاكيد" at bounding box center [902, 415] width 72 height 26
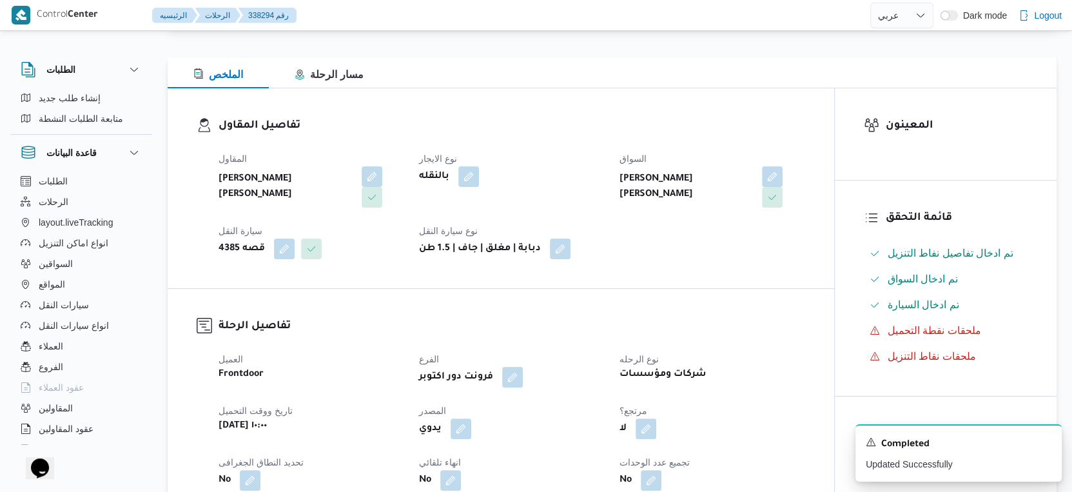
scroll to position [0, 0]
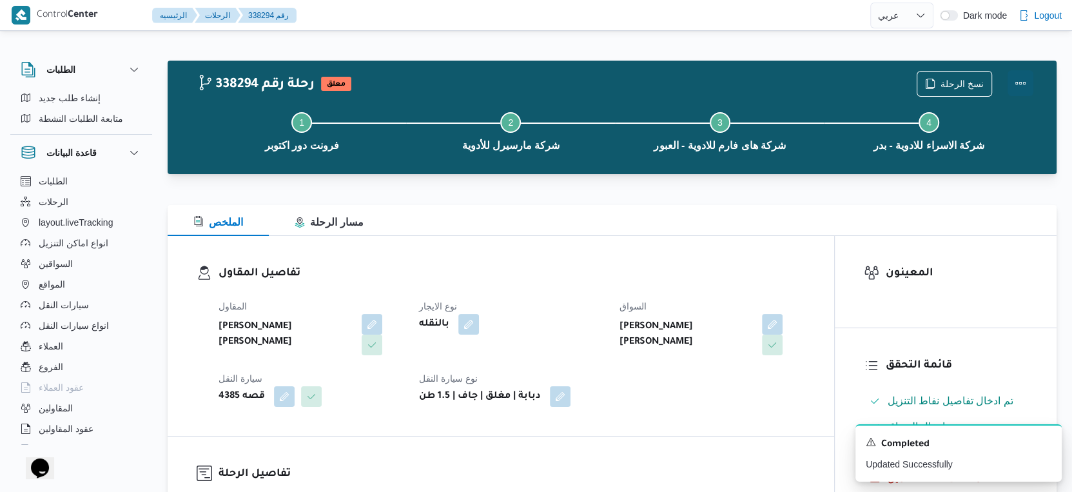
click at [1026, 79] on button "Actions" at bounding box center [1021, 83] width 26 height 26
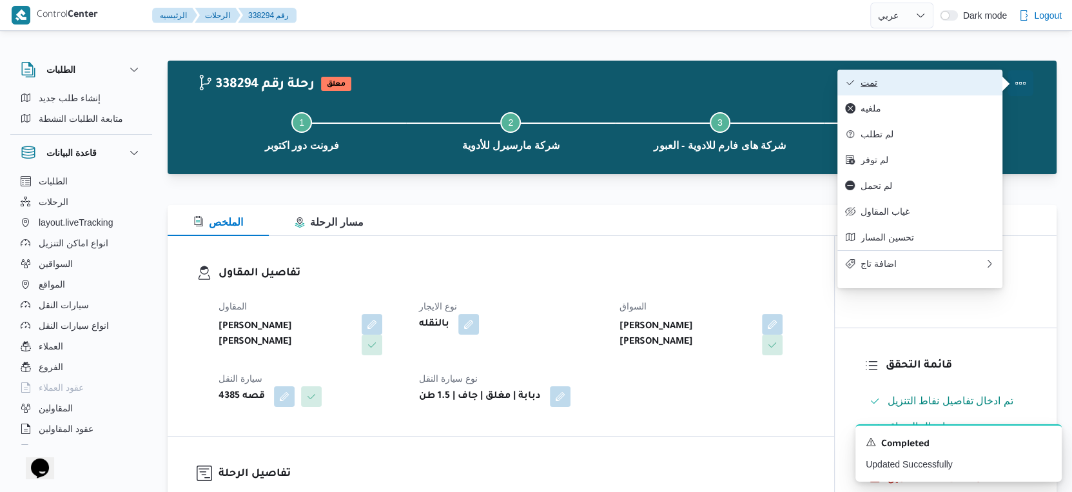
click at [924, 80] on span "تمت" at bounding box center [928, 82] width 134 height 10
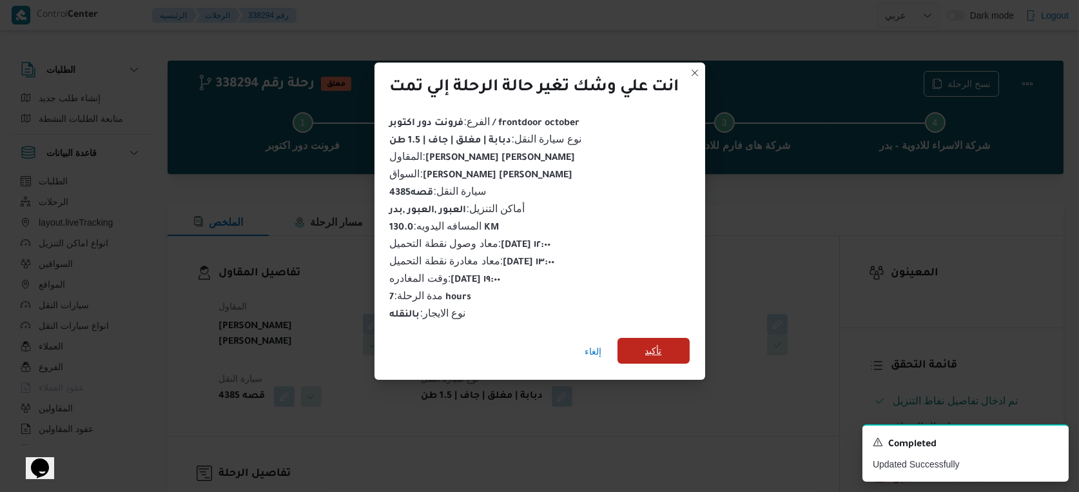
click at [665, 346] on span "تأكيد" at bounding box center [654, 351] width 72 height 26
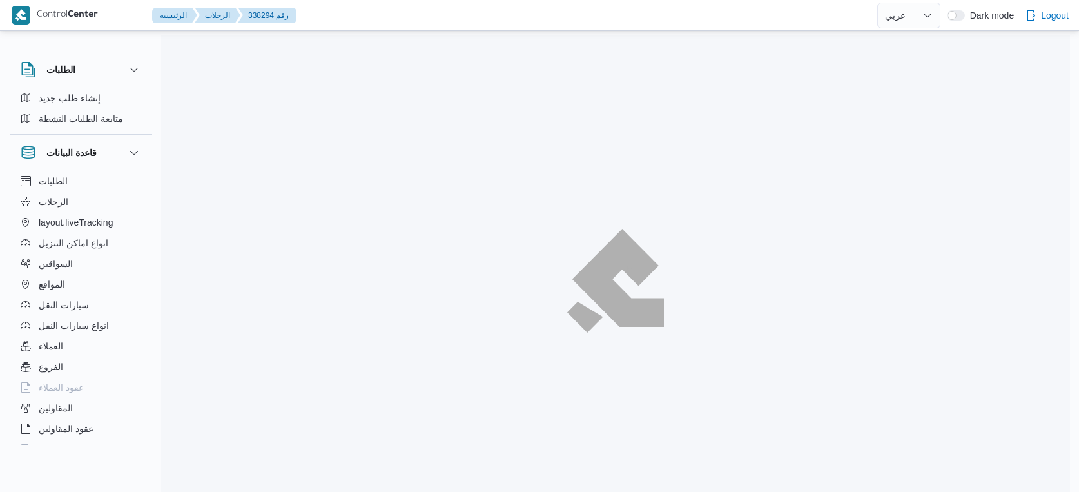
select select "ar"
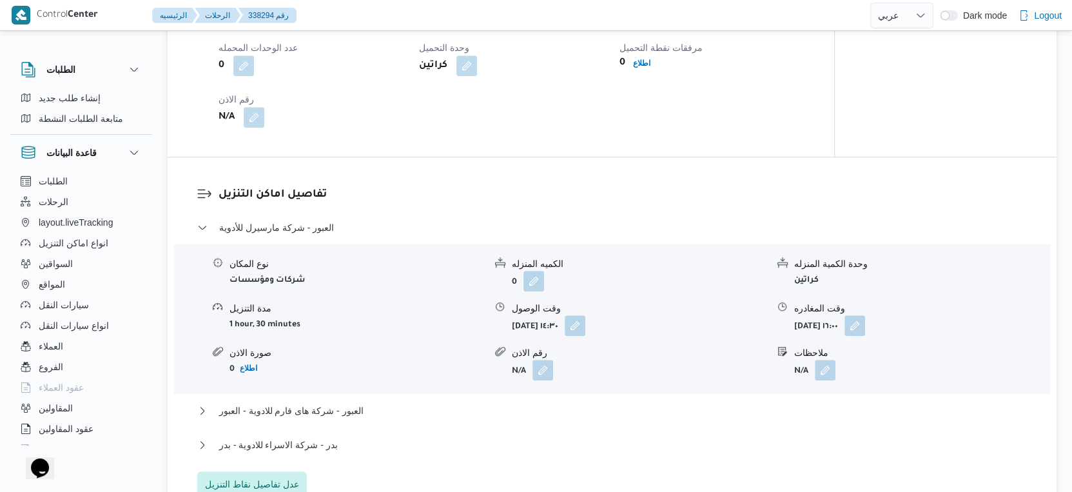
scroll to position [1002, 0]
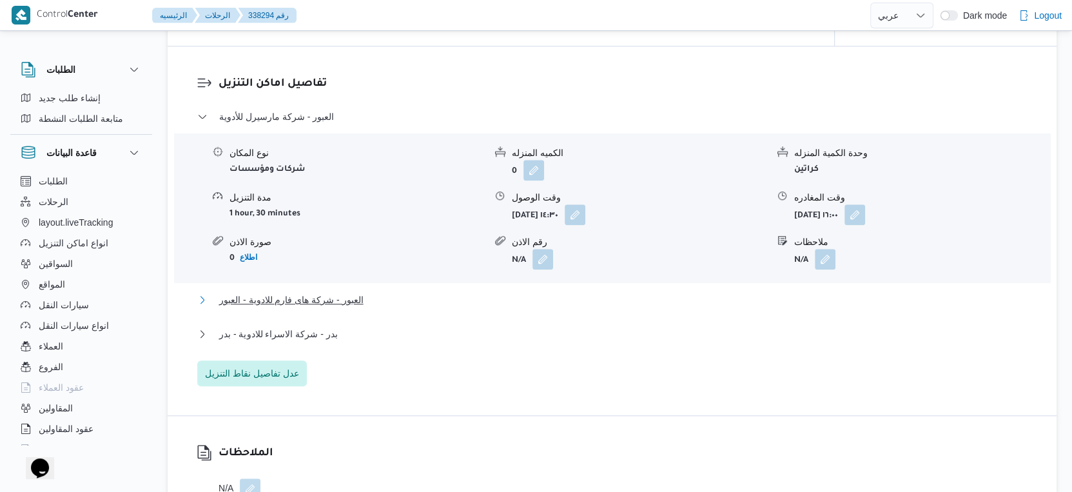
click at [365, 295] on button "العبور - شركة هاى فارم للادوية - العبور" at bounding box center [612, 299] width 830 height 15
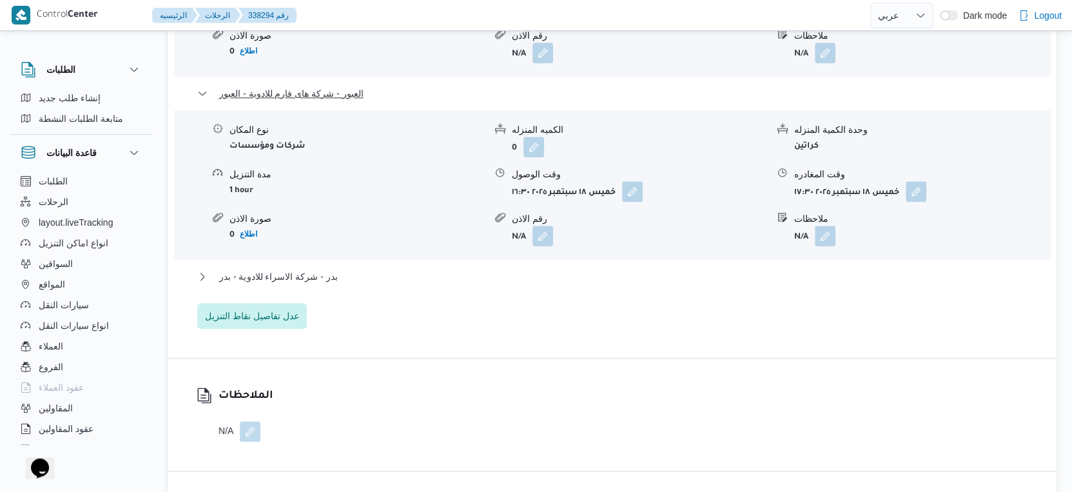
scroll to position [1218, 0]
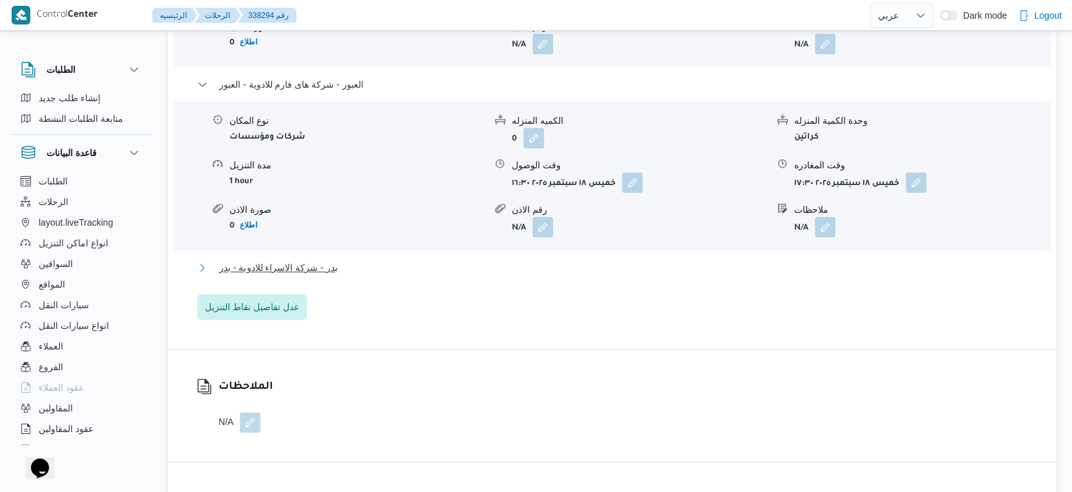
click at [327, 265] on span "بدر - شركة الاسراء للادوية - بدر" at bounding box center [278, 267] width 119 height 15
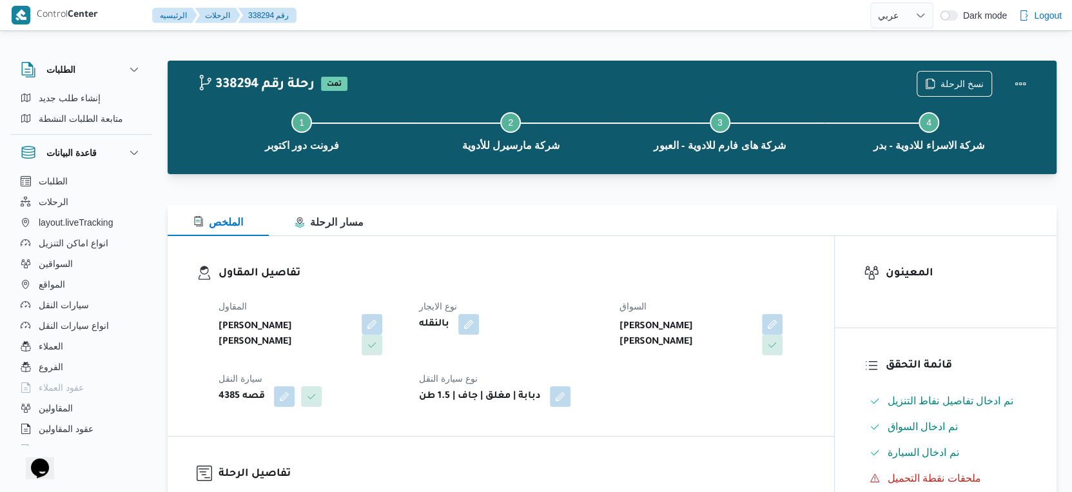
scroll to position [429, 0]
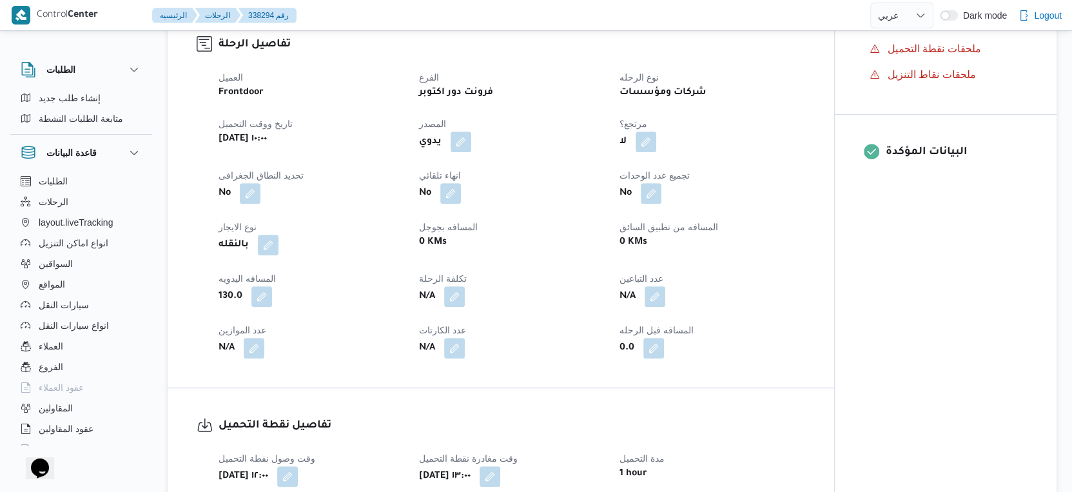
select select "ar"
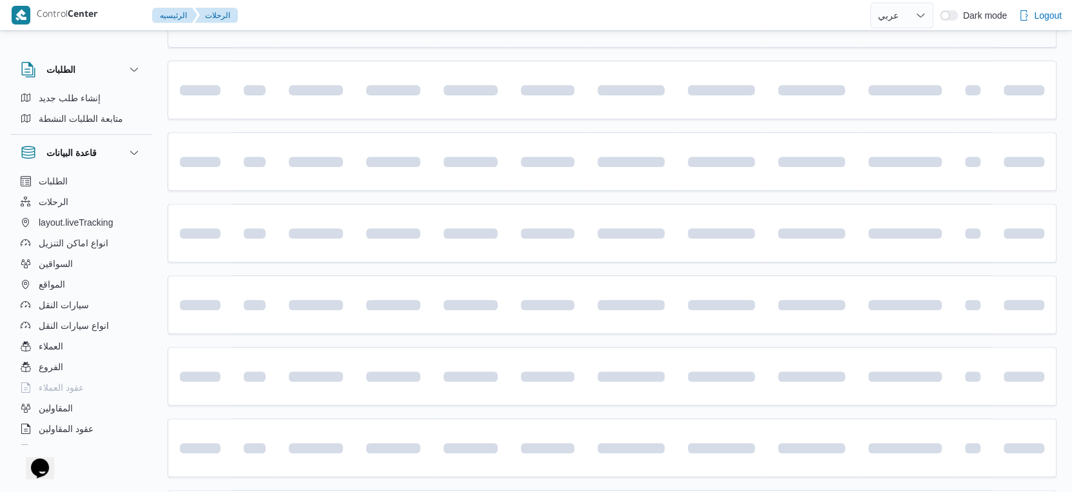
scroll to position [291, 0]
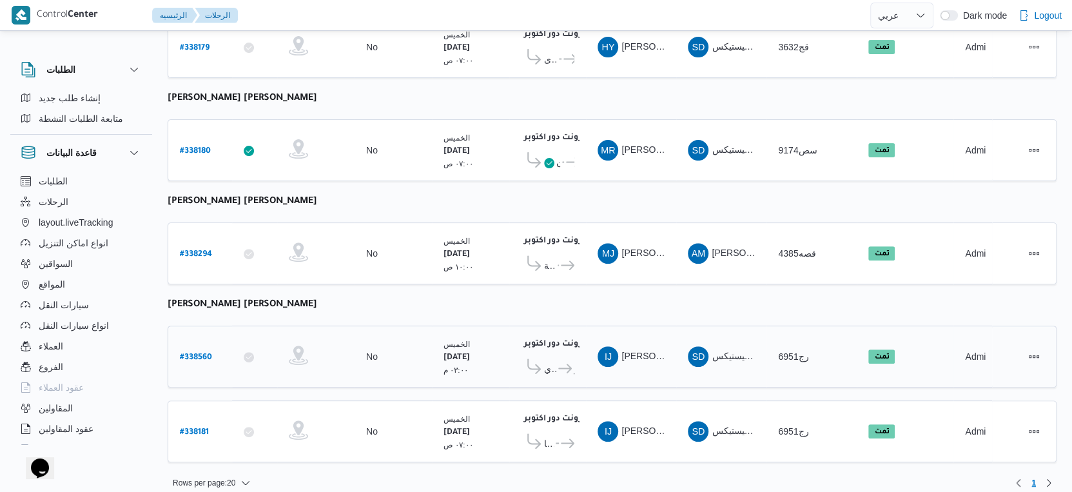
click at [551, 361] on span "كارفور الحصري" at bounding box center [550, 368] width 12 height 15
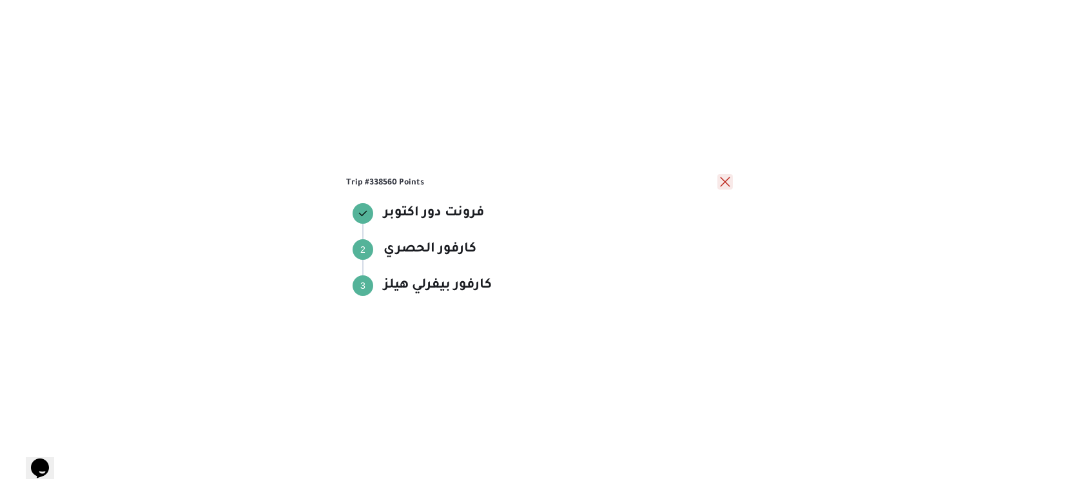
click at [725, 178] on button "close" at bounding box center [724, 181] width 15 height 15
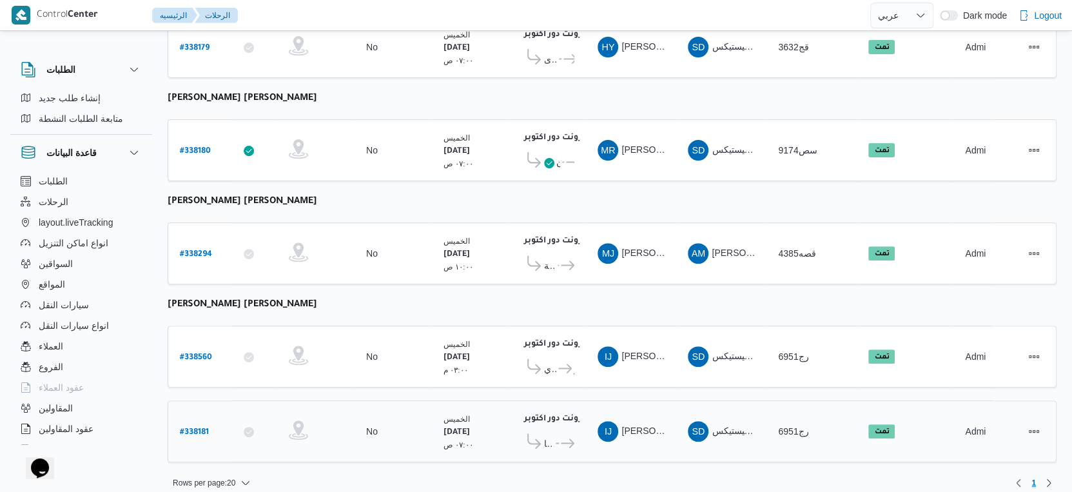
click at [556, 438] on icon at bounding box center [563, 443] width 14 height 10
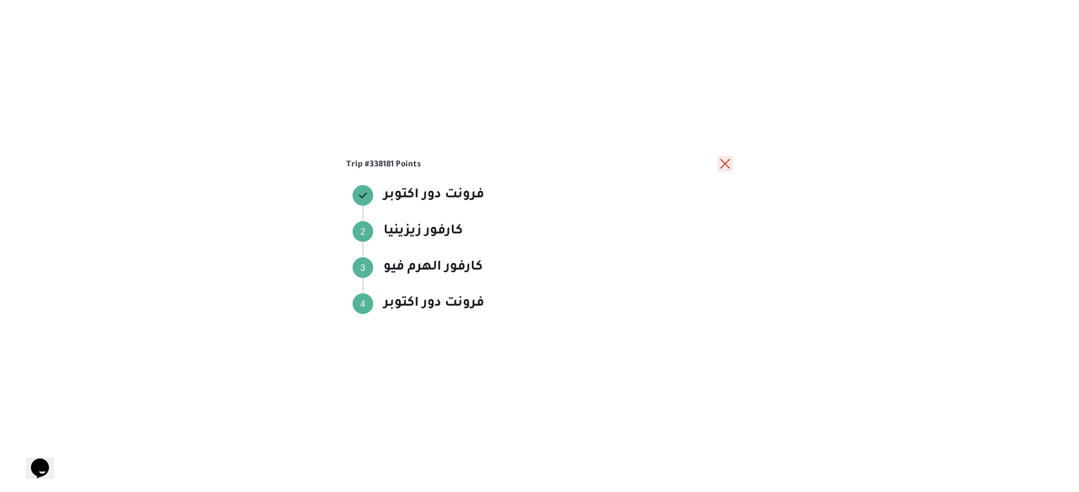
click at [731, 164] on button "close" at bounding box center [724, 163] width 15 height 15
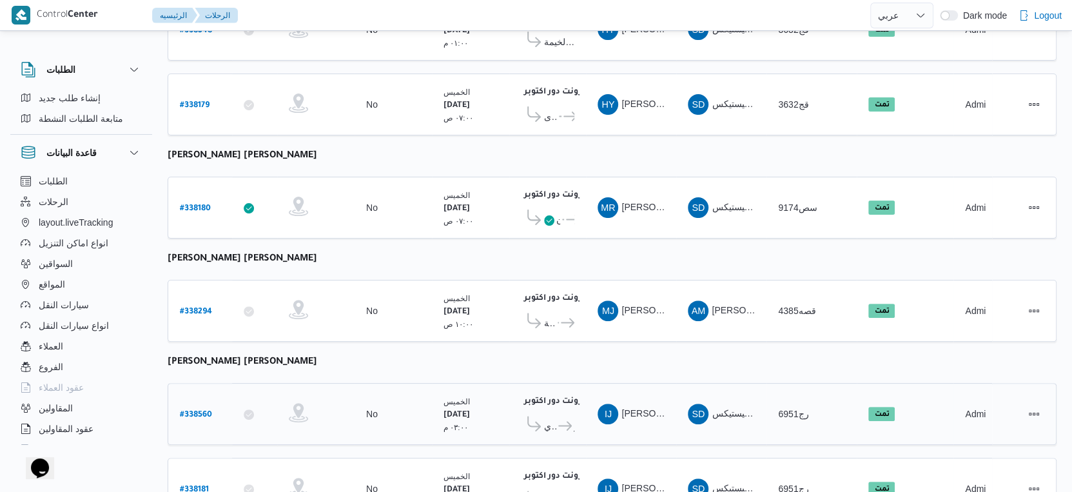
scroll to position [148, 0]
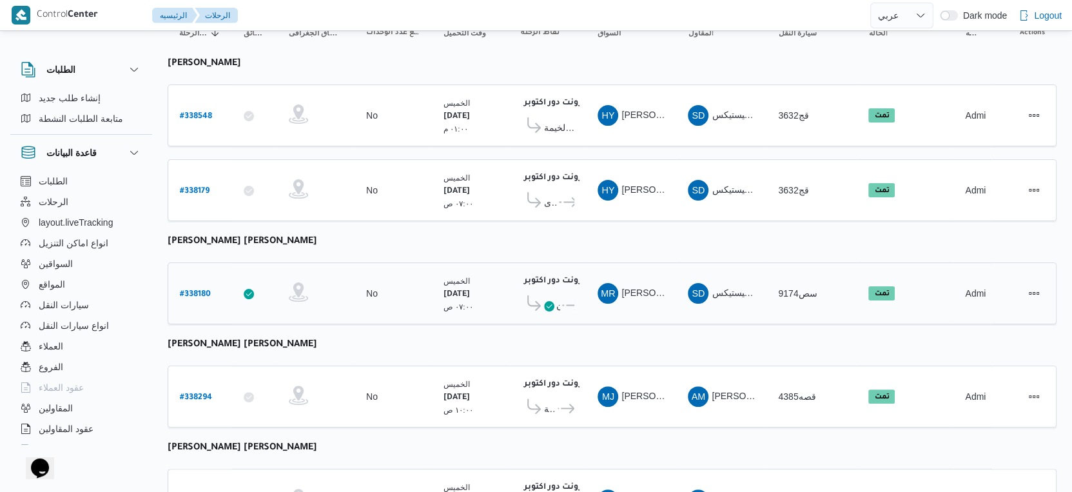
click at [561, 301] on span "..." at bounding box center [562, 305] width 4 height 15
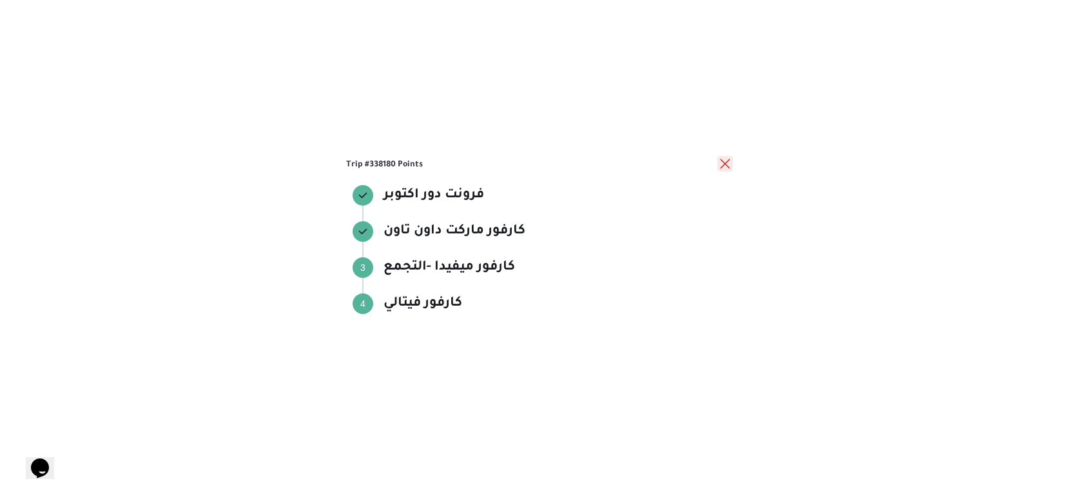
click at [725, 164] on button "close" at bounding box center [724, 163] width 15 height 15
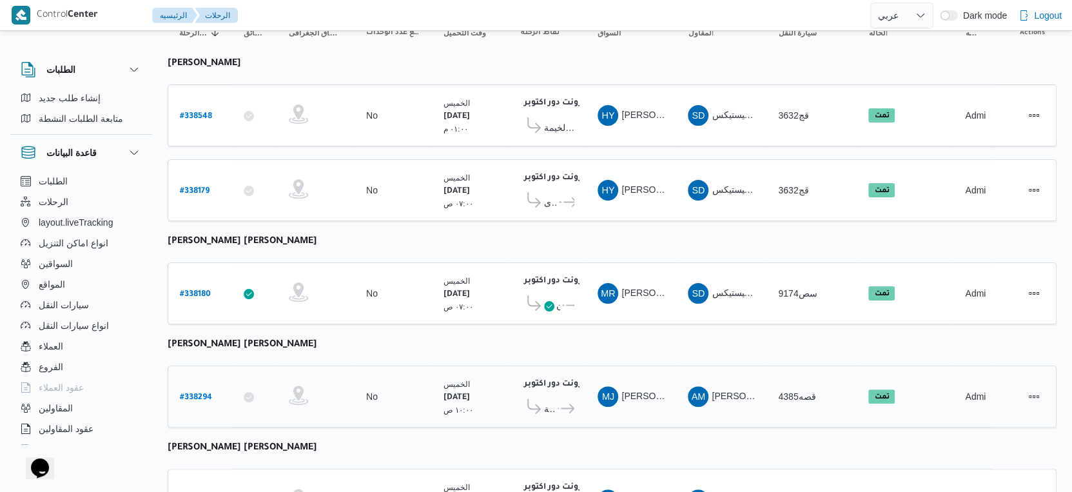
scroll to position [291, 0]
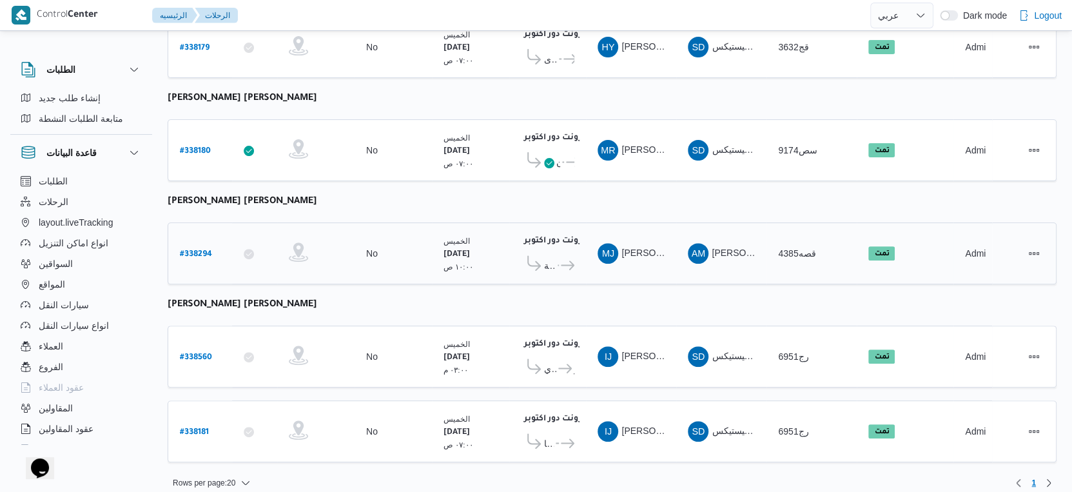
click at [569, 260] on icon at bounding box center [568, 265] width 14 height 10
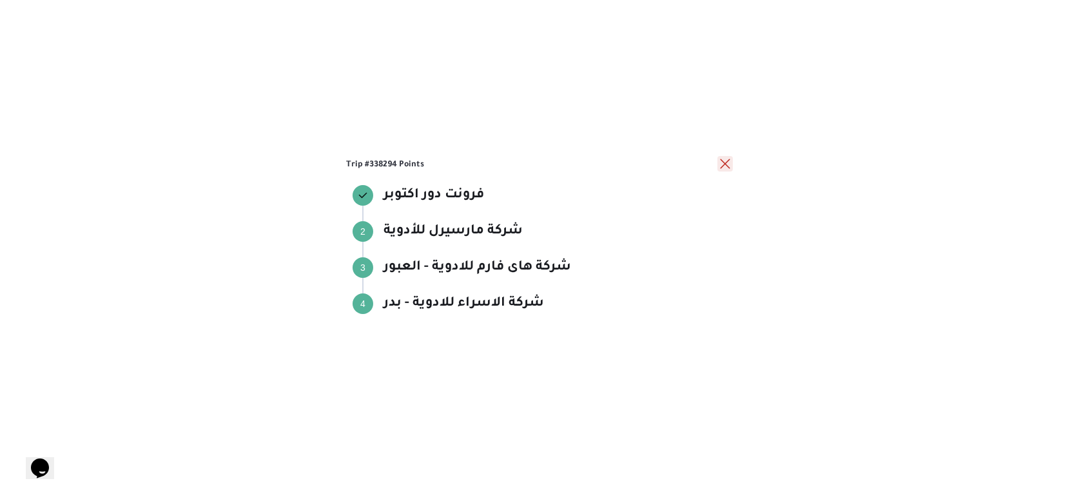
click at [725, 162] on button "close" at bounding box center [724, 163] width 15 height 15
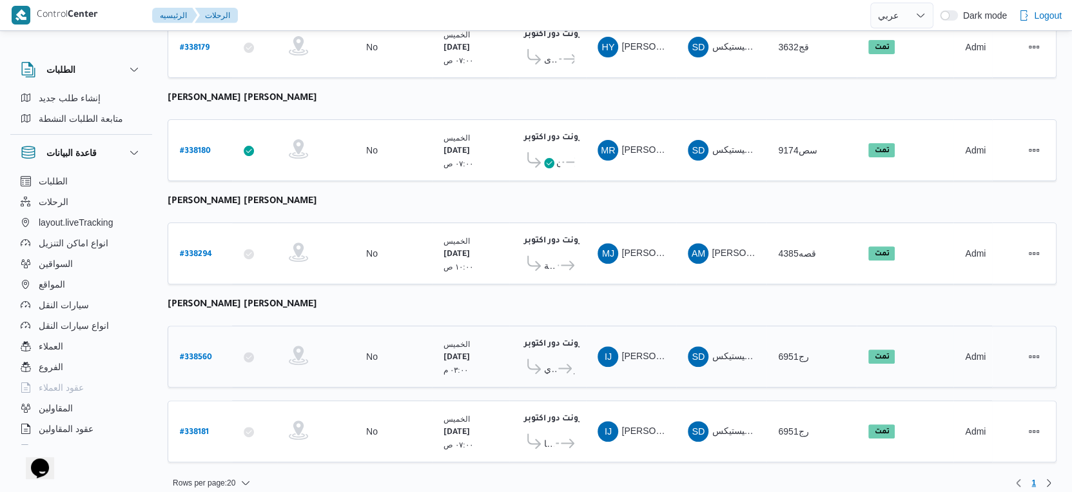
click at [557, 361] on span "كارفور بيفرلي هيلز" at bounding box center [565, 368] width 18 height 15
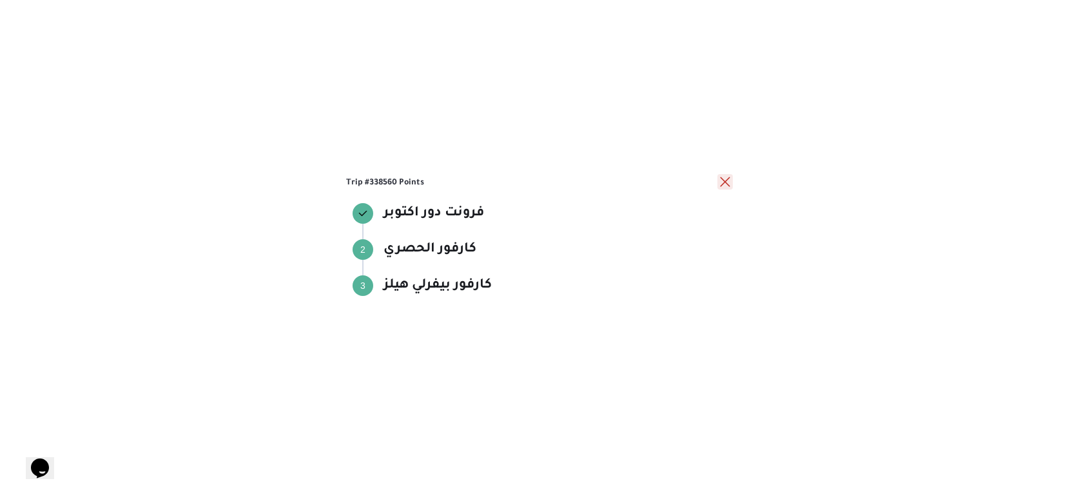
click at [730, 180] on button "close" at bounding box center [724, 181] width 15 height 15
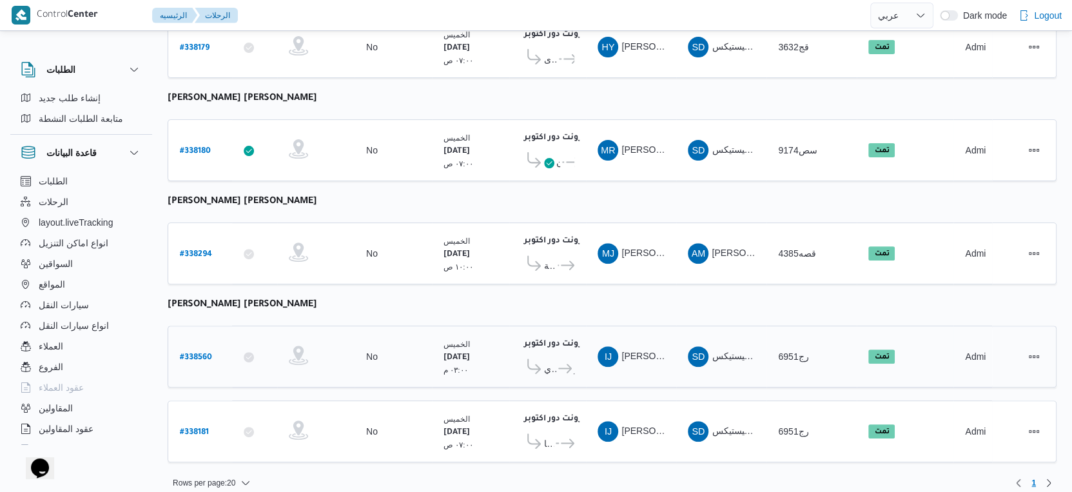
click at [200, 353] on b "# 338560" at bounding box center [196, 357] width 32 height 9
select select "ar"
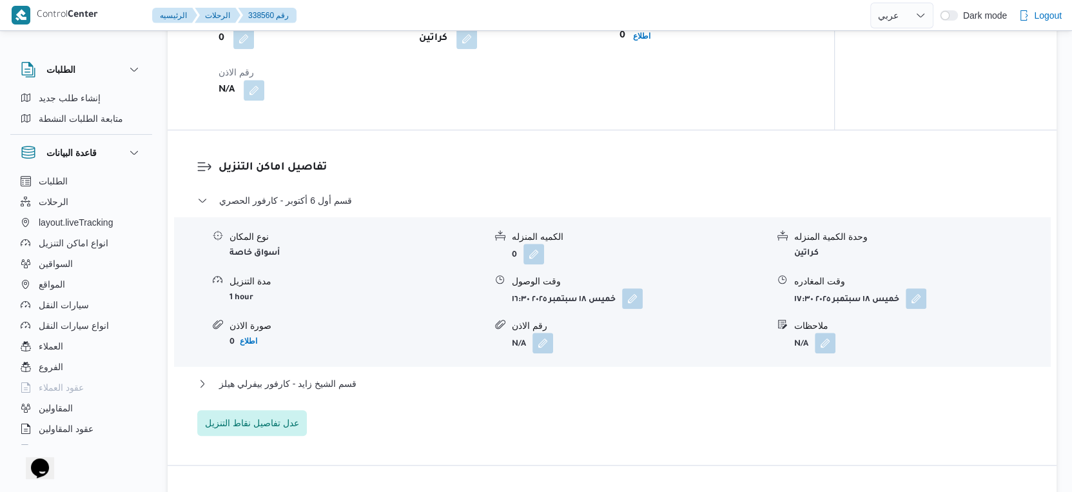
scroll to position [1218, 0]
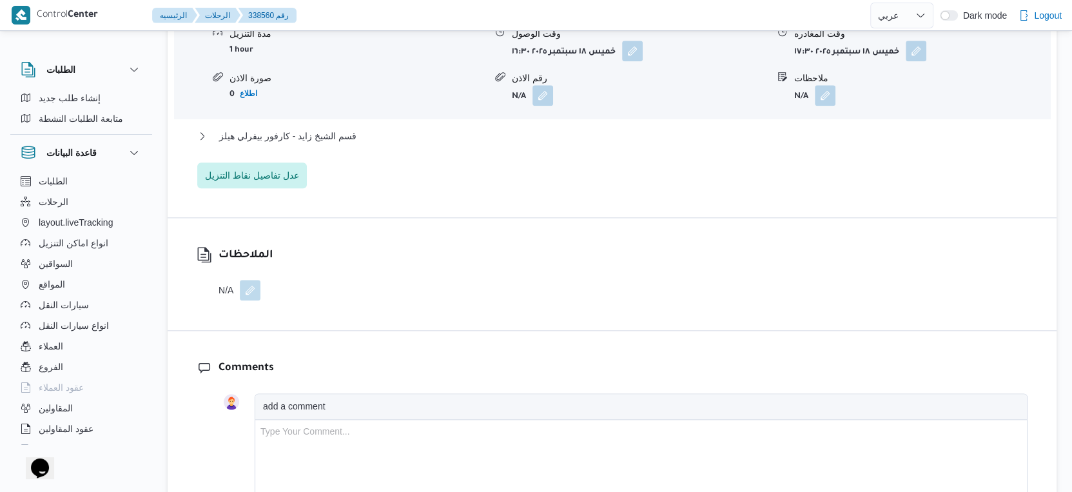
click at [249, 299] on button "button" at bounding box center [250, 290] width 21 height 21
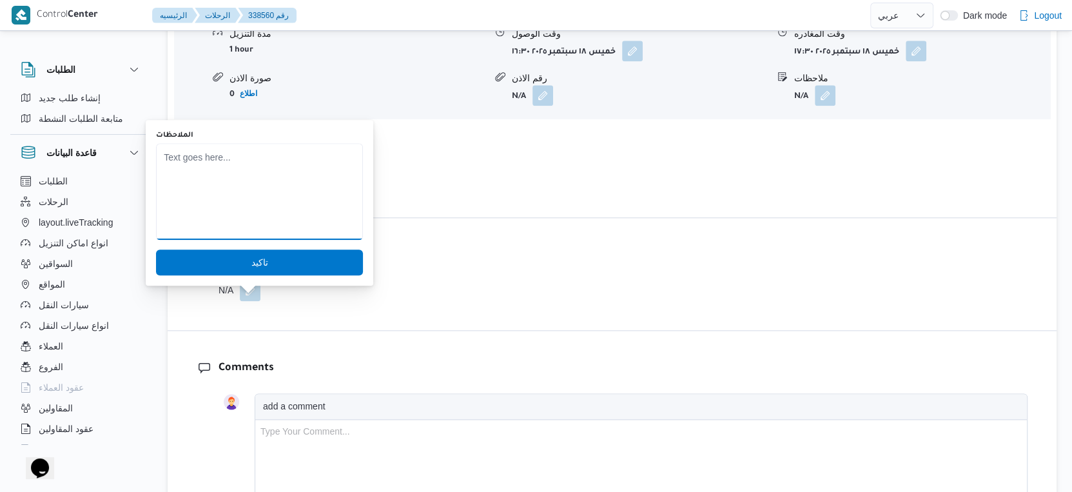
click at [280, 205] on textarea "الملاحظات" at bounding box center [259, 191] width 207 height 97
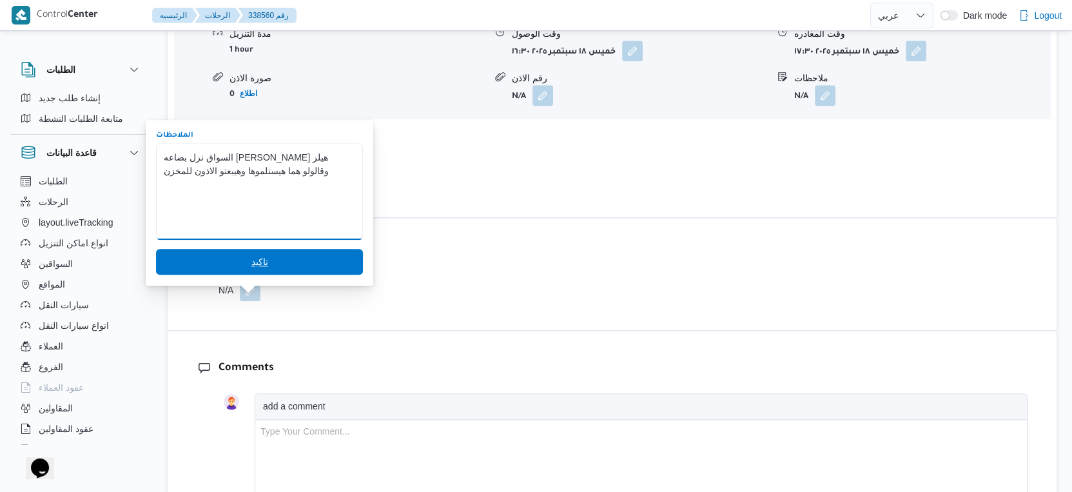
type textarea "السواق نزل بضاعه كارفور بيفرلي هيلز وقالولو هما هيستلموها وهيبعتو الاذون للمخزن"
click at [251, 261] on span "تاكيد" at bounding box center [259, 261] width 17 height 15
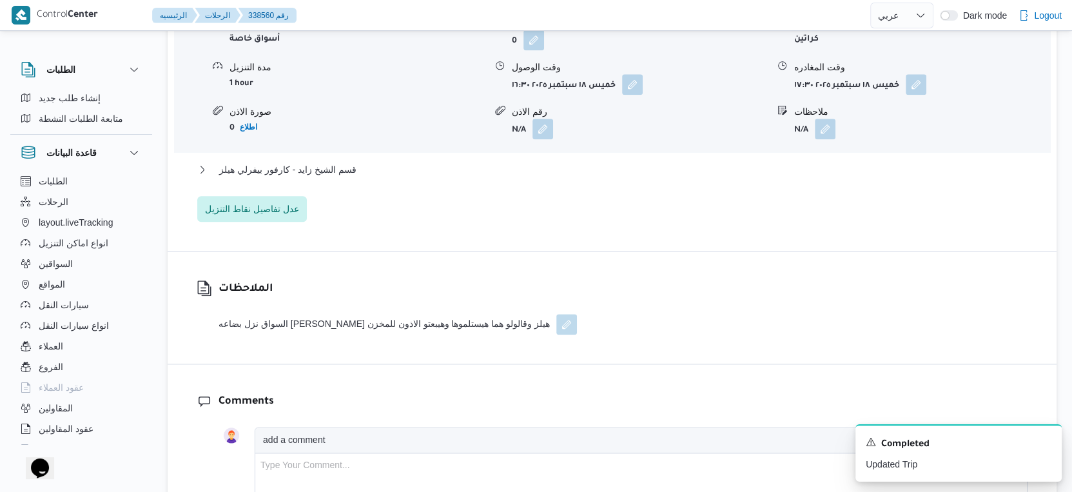
scroll to position [1149, 0]
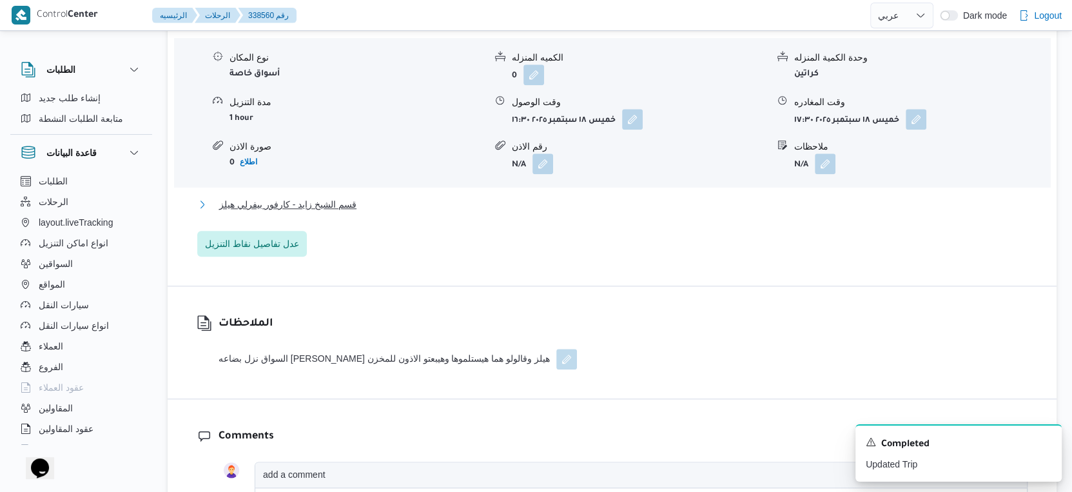
click at [345, 212] on span "قسم الشيخ زايد - كارفور بيفرلي هيلز" at bounding box center [287, 204] width 137 height 15
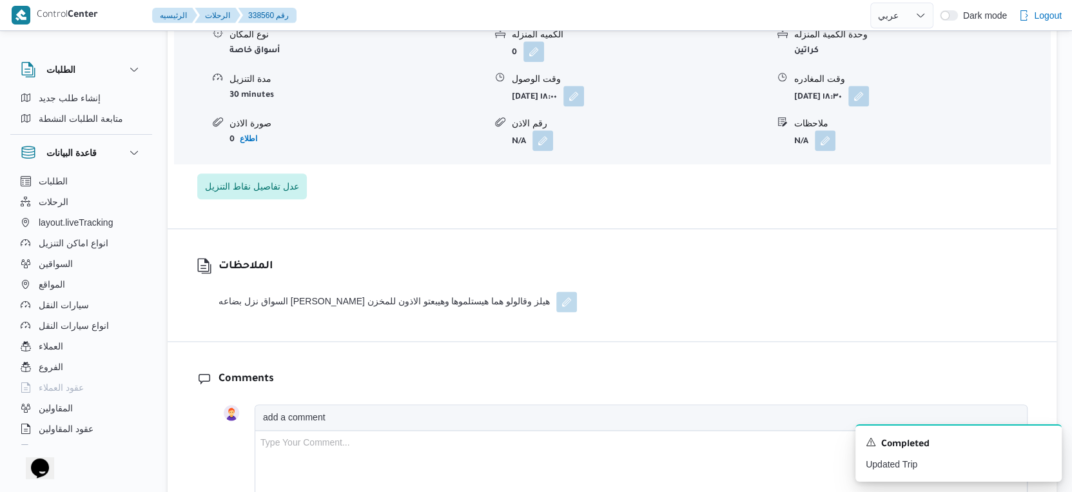
scroll to position [1218, 0]
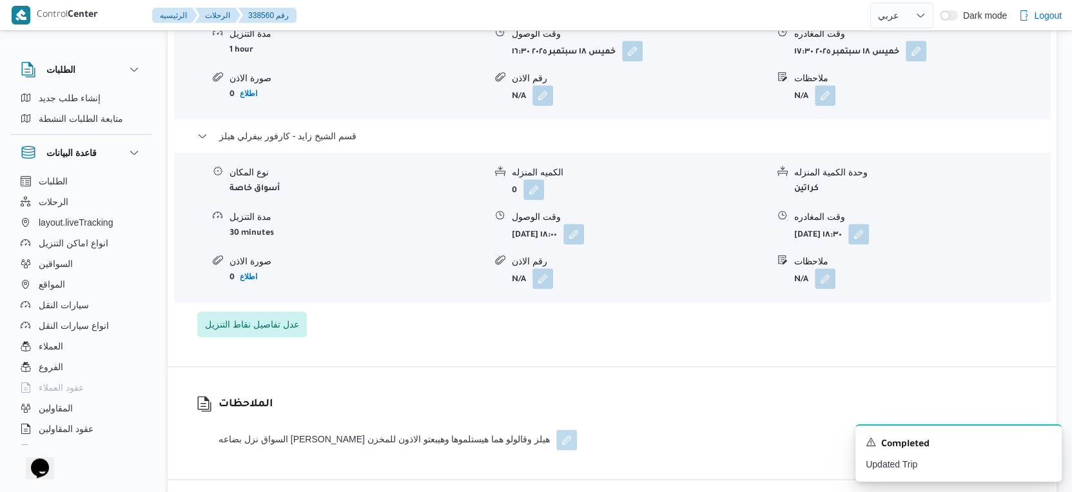
select select "ar"
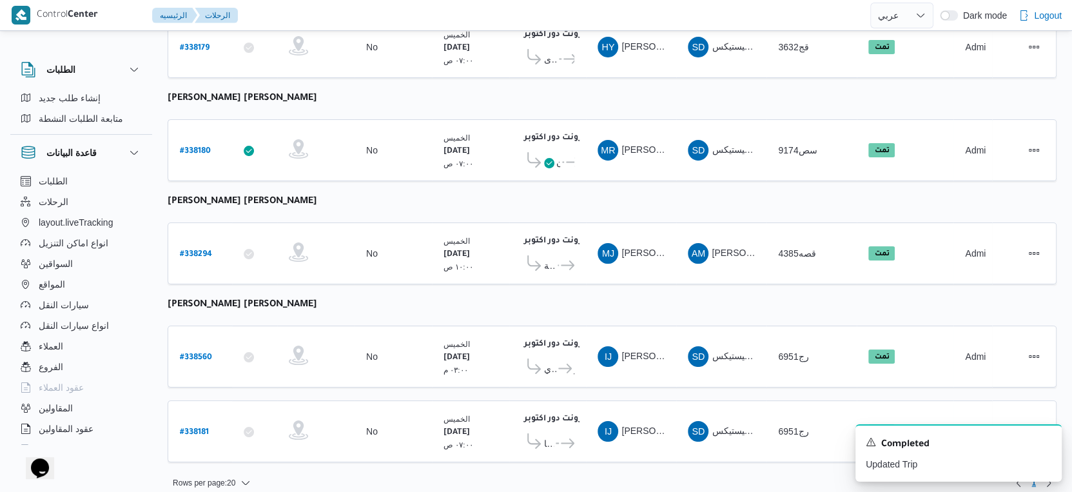
select select "ar"
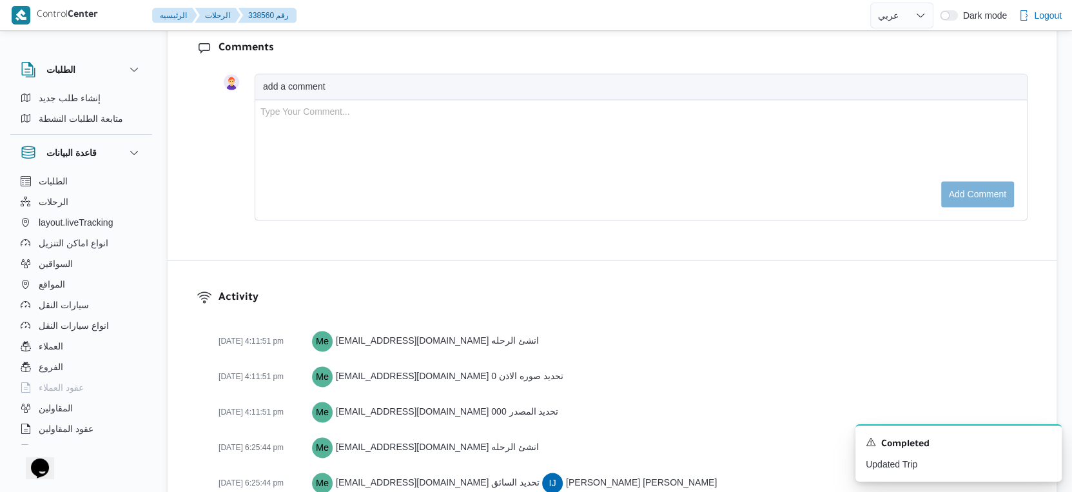
scroll to position [1361, 0]
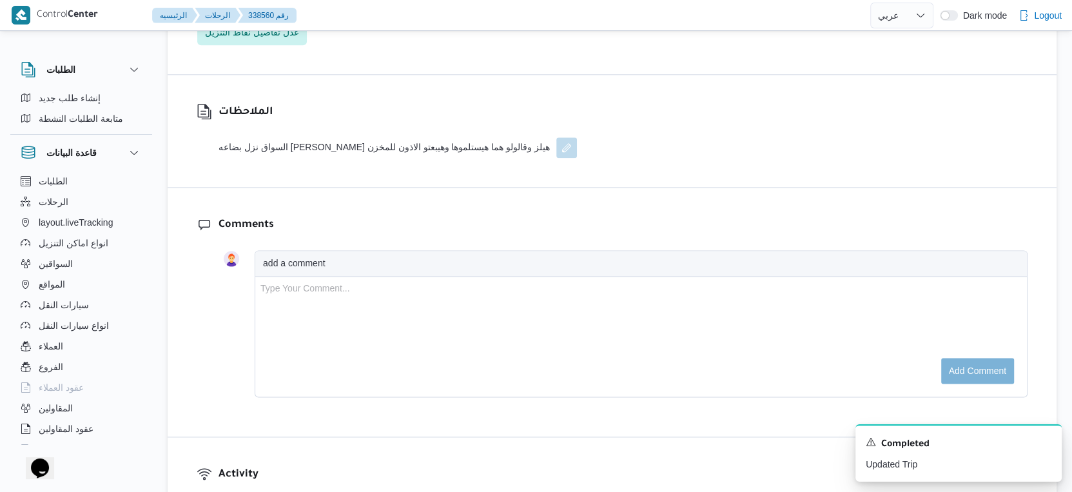
select select "ar"
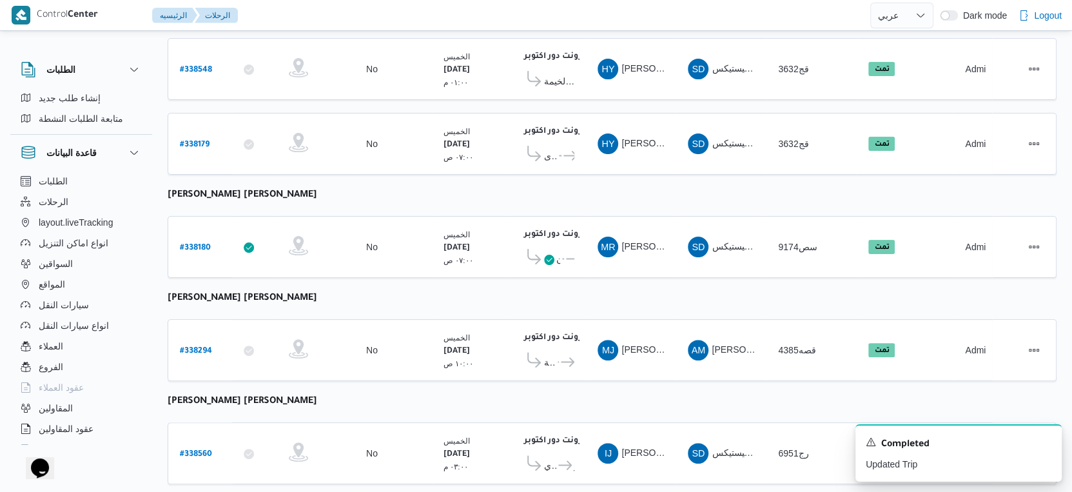
scroll to position [291, 0]
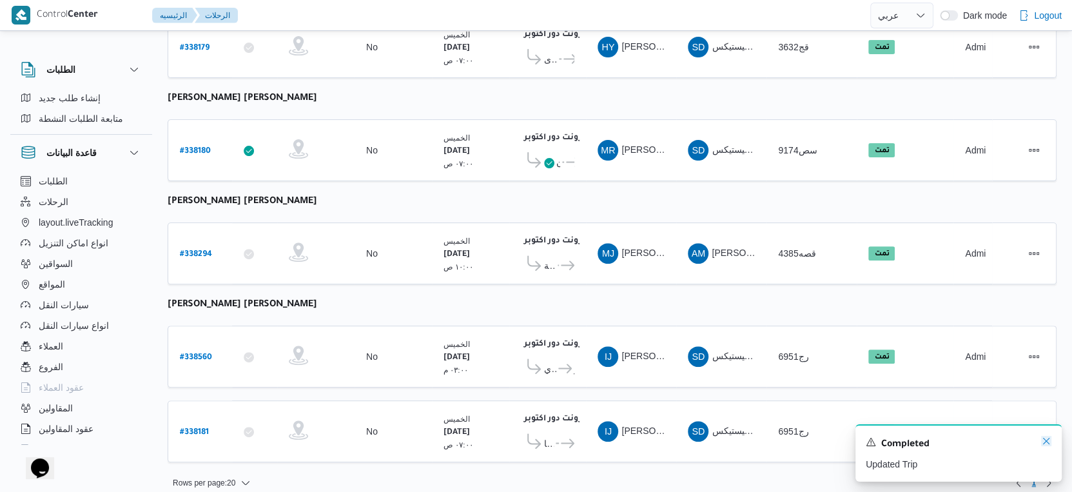
click at [1047, 440] on icon "Dismiss toast" at bounding box center [1046, 441] width 10 height 10
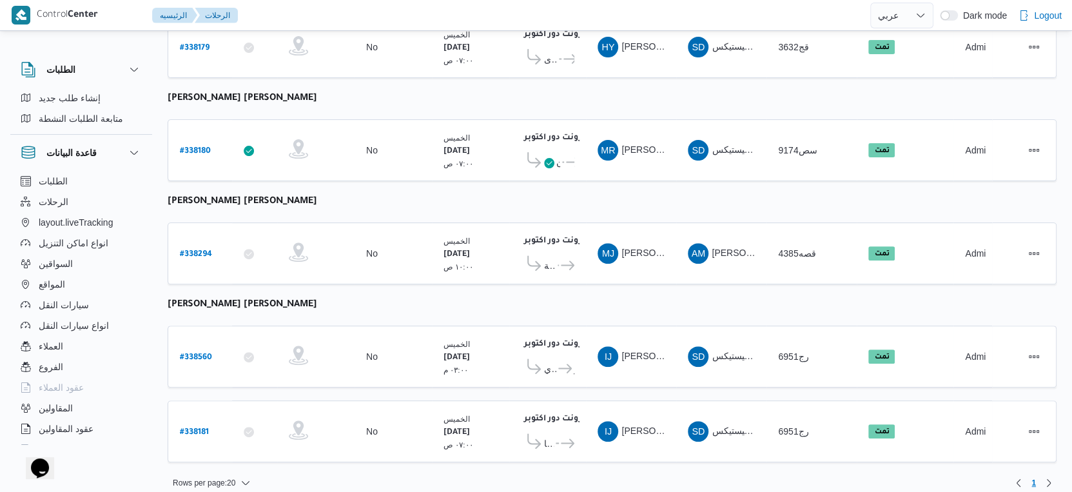
click at [569, 287] on table "رقم الرحلة Click to sort in ascending order تطبيق السائق Click to sort in ascen…" at bounding box center [612, 171] width 889 height 609
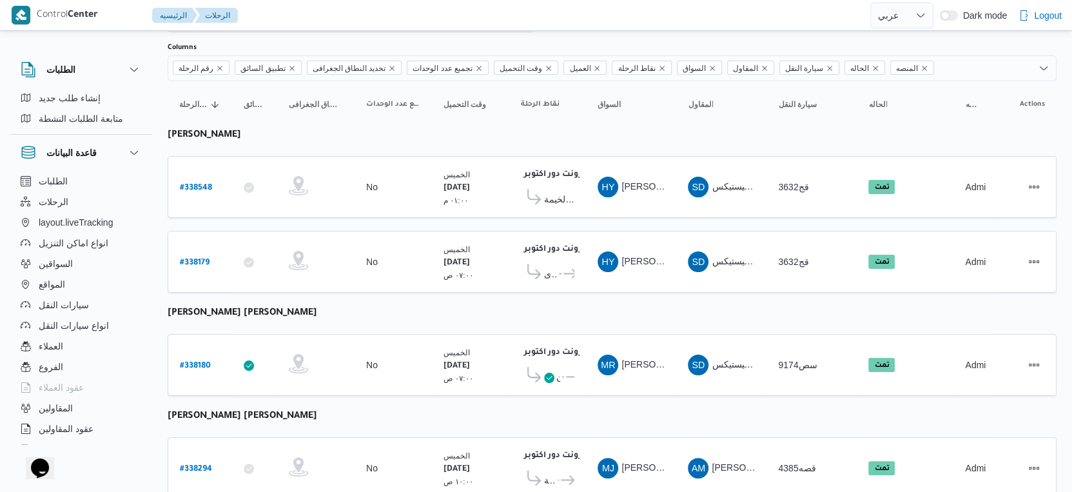
scroll to position [0, 0]
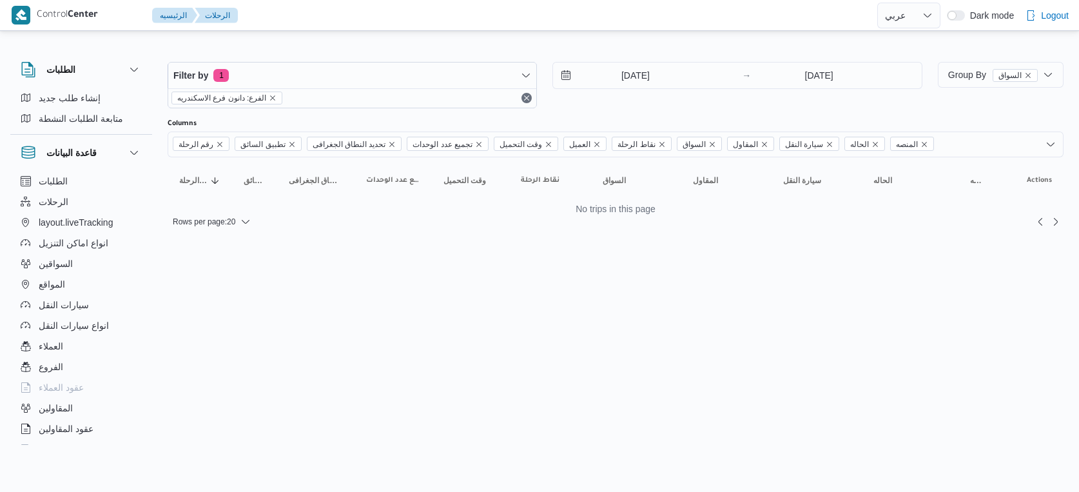
select select "ar"
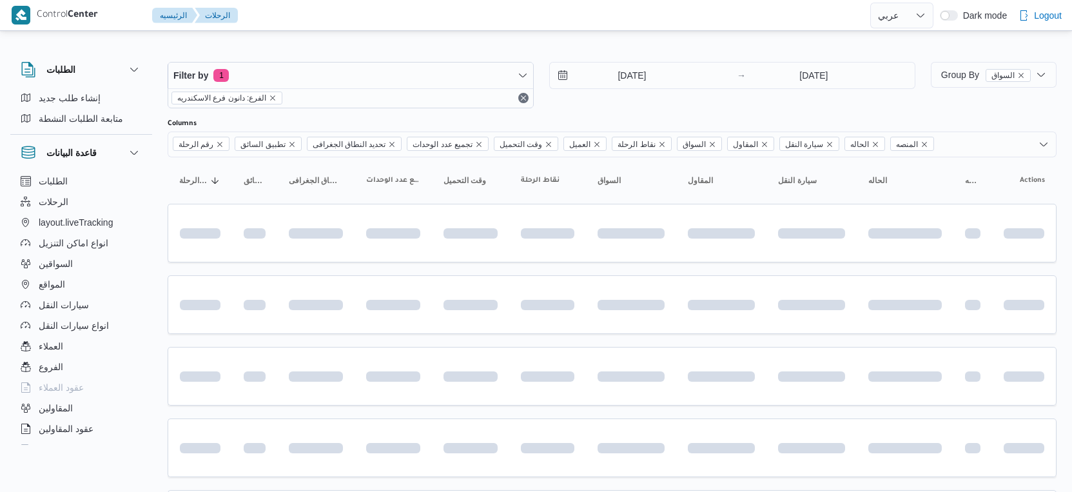
select select "ar"
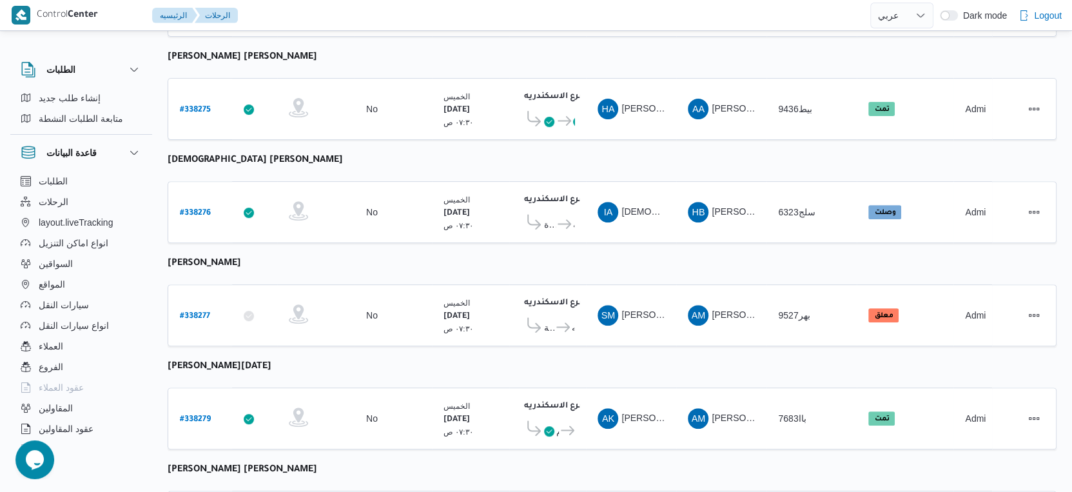
scroll to position [336, 0]
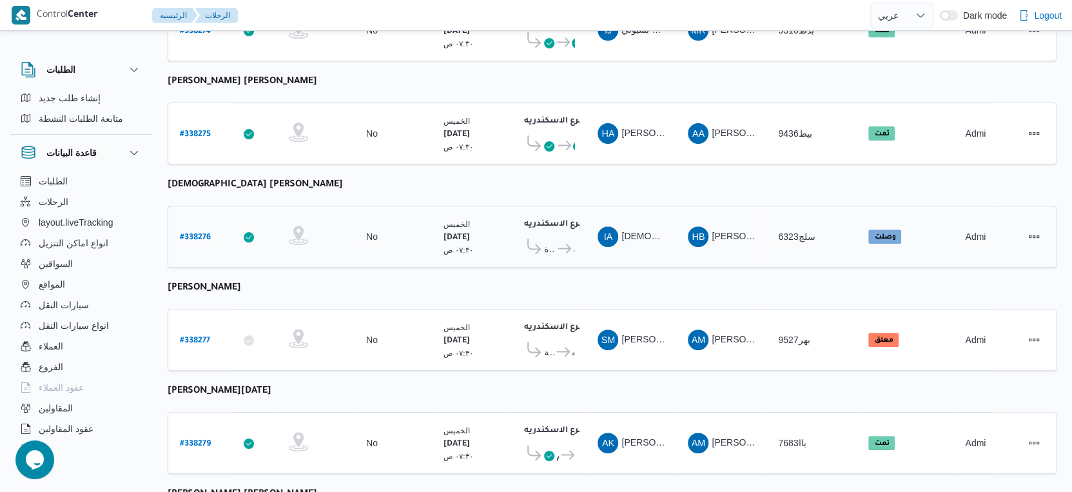
click at [206, 233] on b "# 338276" at bounding box center [195, 237] width 31 height 9
select select "ar"
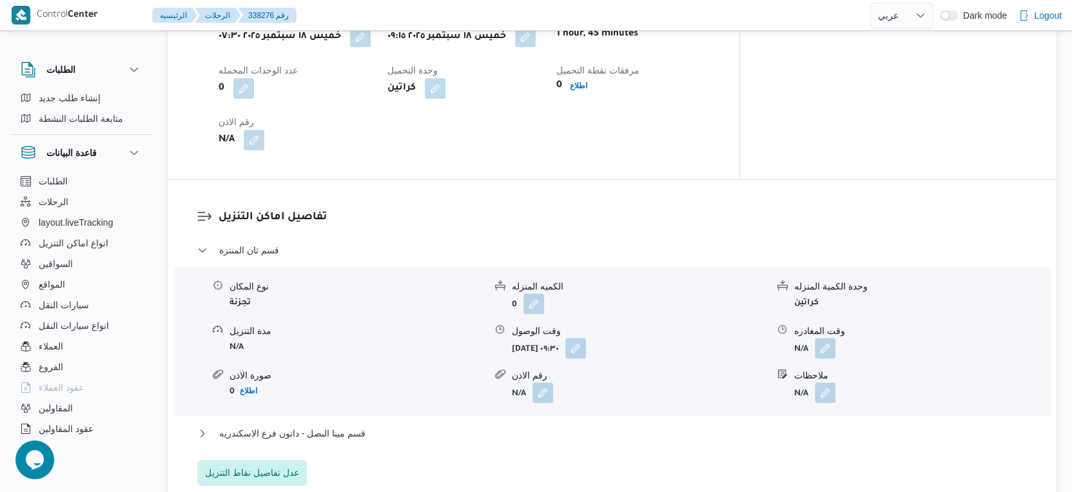
scroll to position [859, 0]
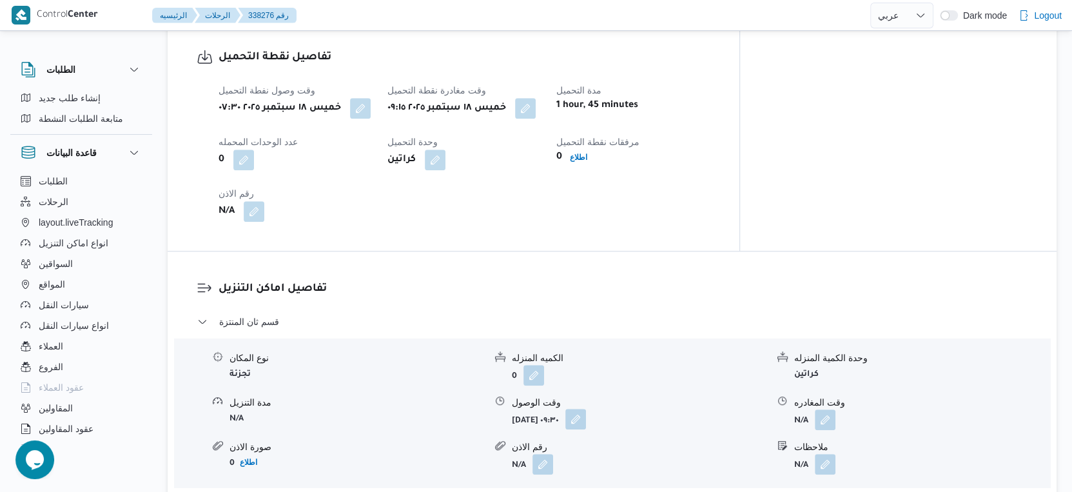
click at [586, 409] on button "button" at bounding box center [575, 419] width 21 height 21
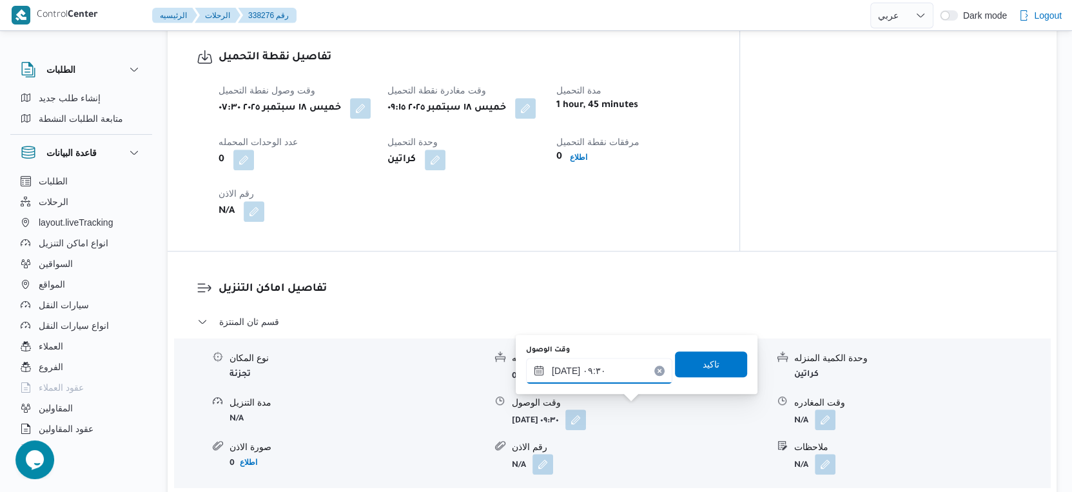
click at [600, 368] on input "[DATE] ٠٩:٣٠" at bounding box center [599, 371] width 146 height 26
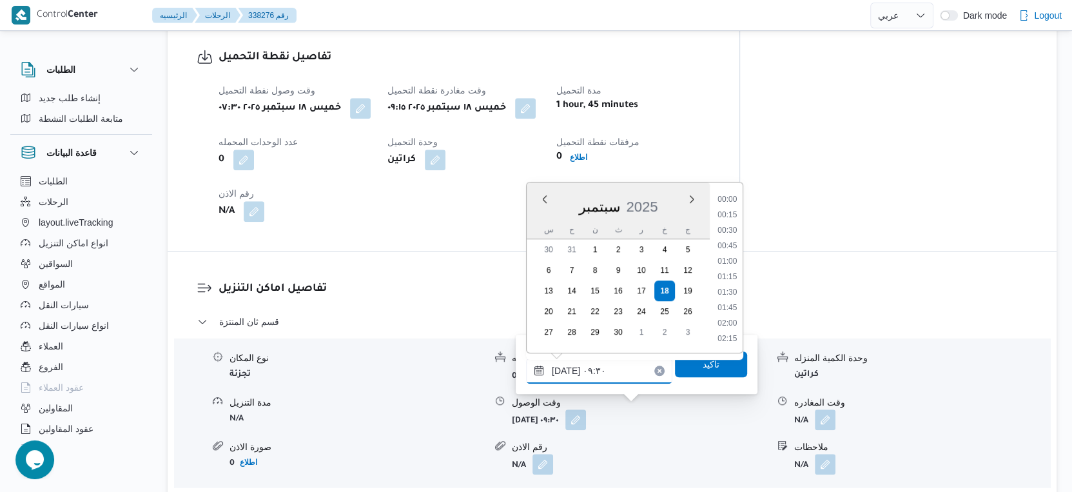
scroll to position [509, 0]
click at [730, 306] on li "10:00" at bounding box center [727, 308] width 30 height 13
type input "١٨/٠٩/٢٠٢٥ ١٠:٠٠"
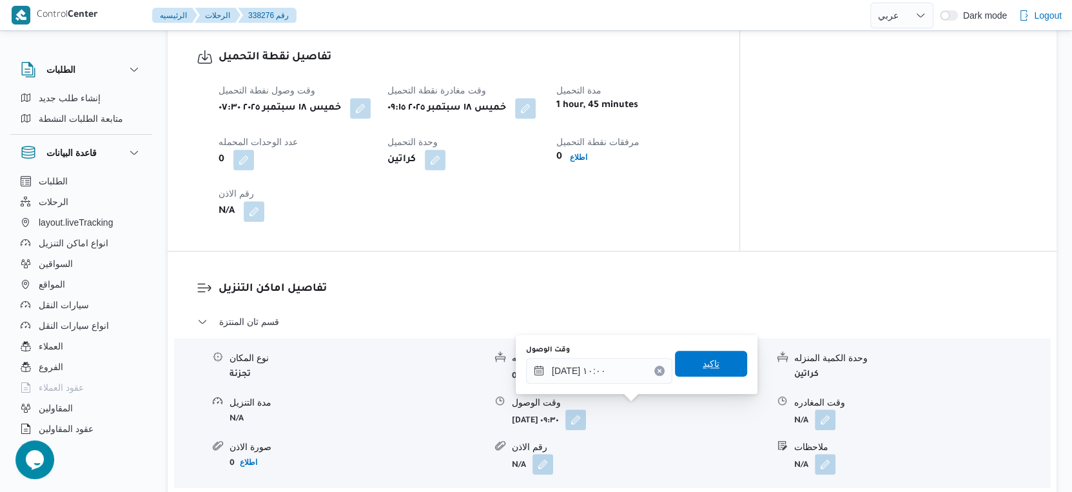
click at [719, 353] on span "تاكيد" at bounding box center [711, 364] width 72 height 26
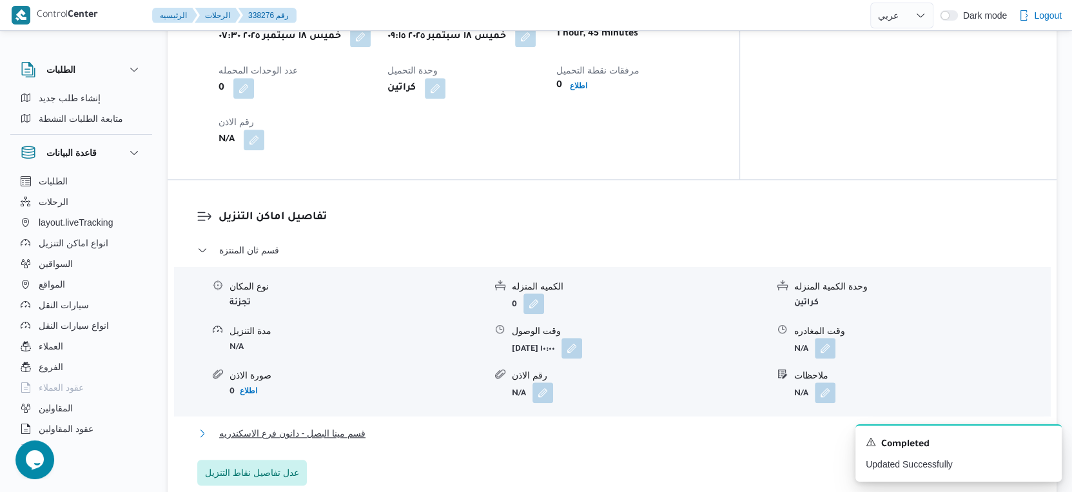
click at [336, 425] on span "قسم مينا البصل - دانون فرع الاسكندريه" at bounding box center [292, 432] width 146 height 15
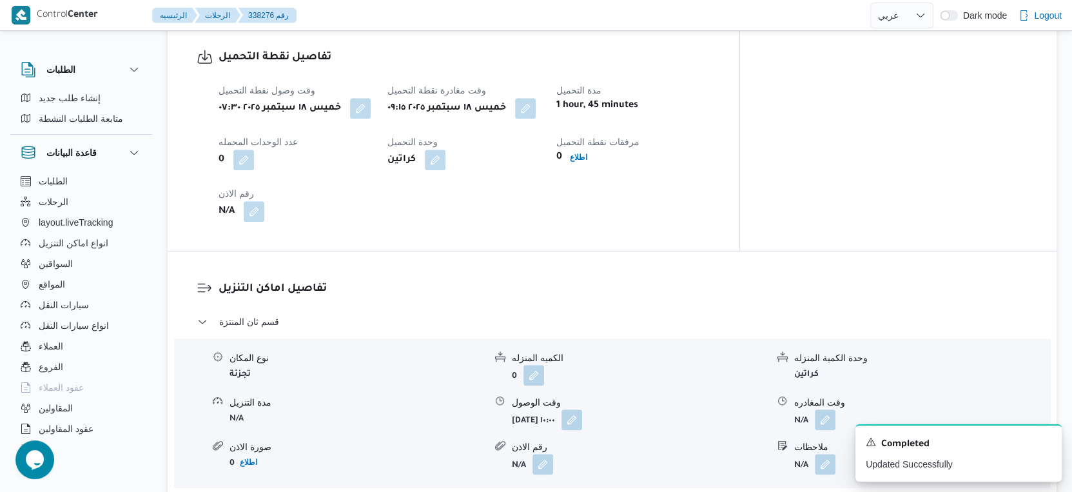
scroll to position [502, 0]
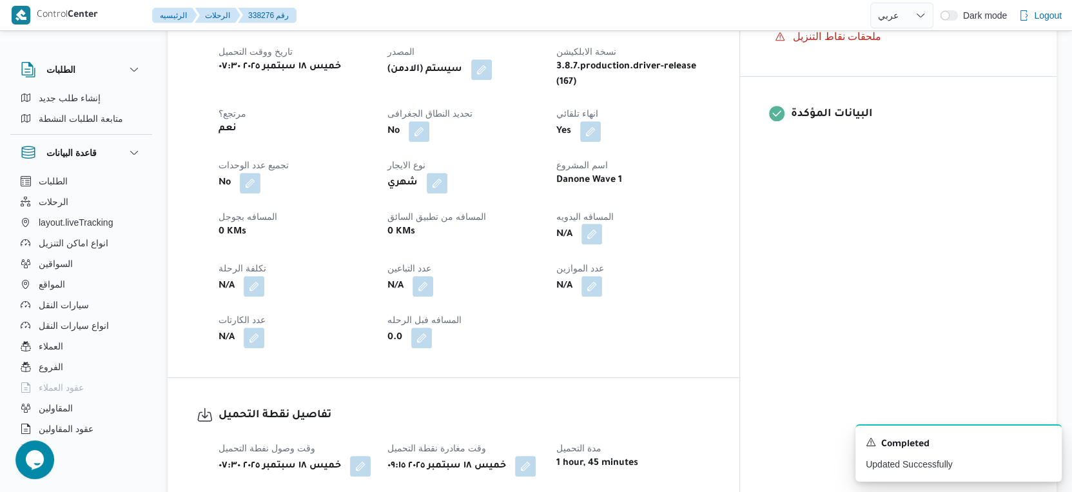
click at [602, 224] on button "button" at bounding box center [591, 234] width 21 height 21
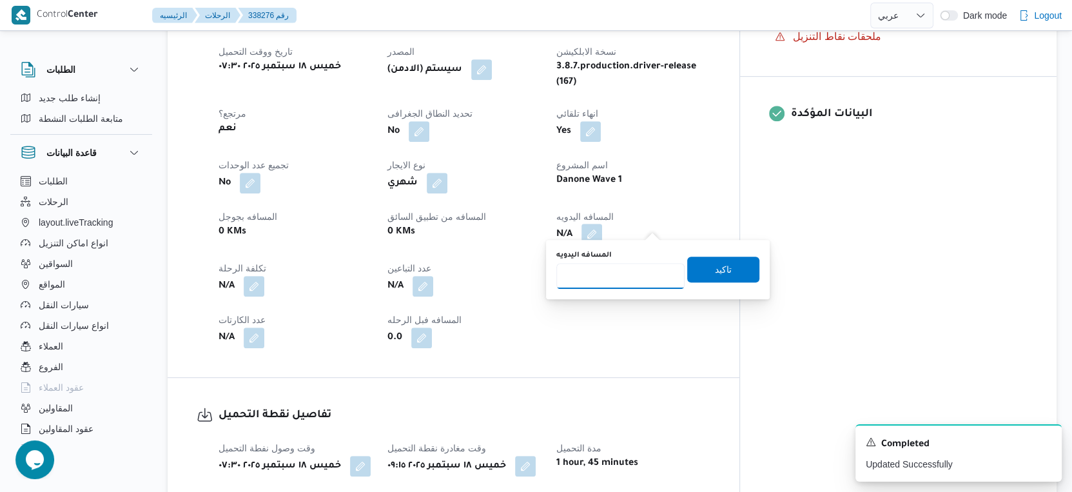
click at [621, 278] on input "المسافه اليدويه" at bounding box center [620, 276] width 128 height 26
type input "91"
click at [725, 269] on span "تاكيد" at bounding box center [723, 269] width 72 height 26
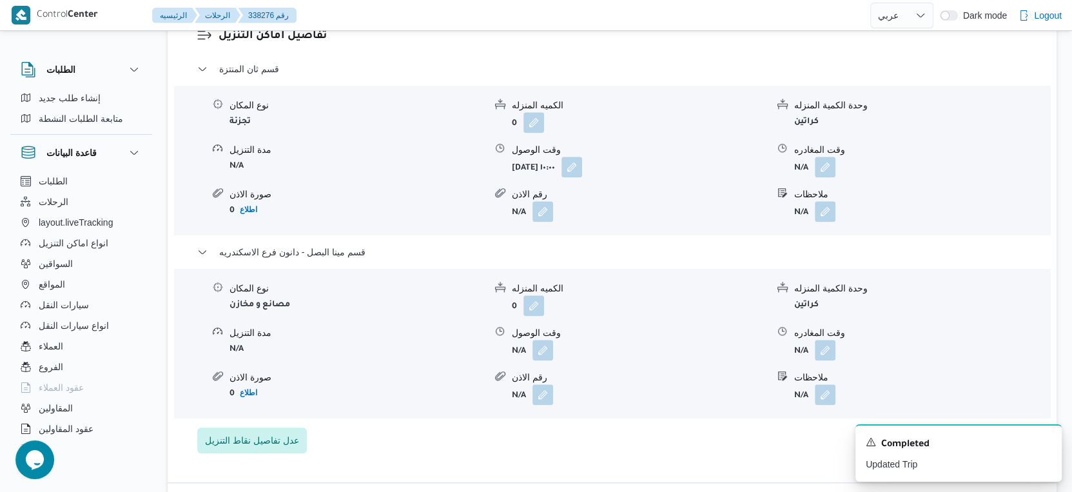
scroll to position [1146, 0]
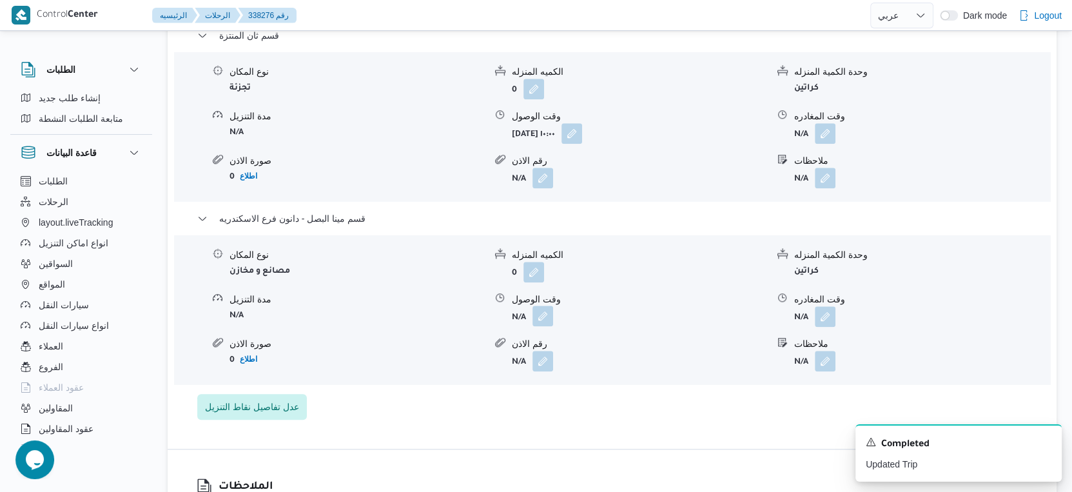
click at [539, 306] on button "button" at bounding box center [542, 316] width 21 height 21
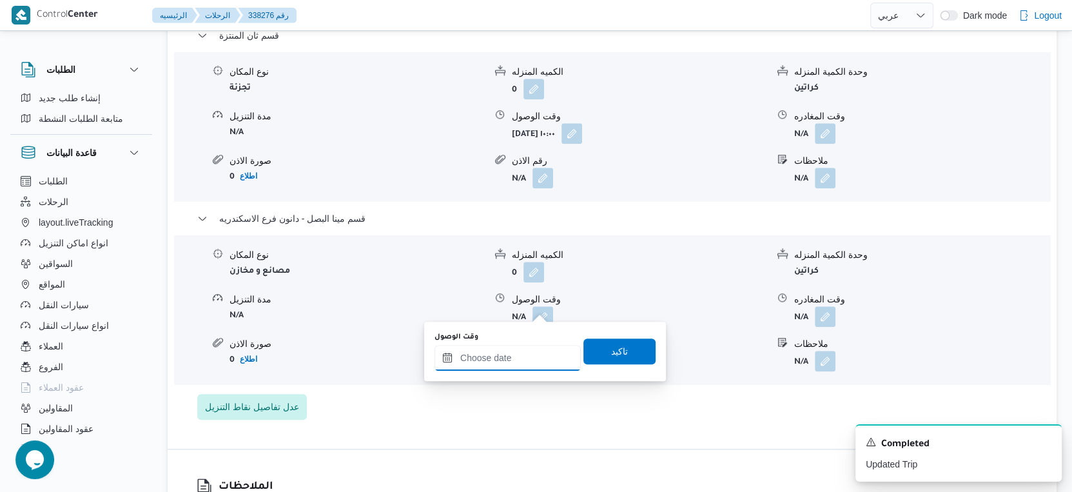
click at [541, 354] on input "وقت الوصول" at bounding box center [507, 358] width 146 height 26
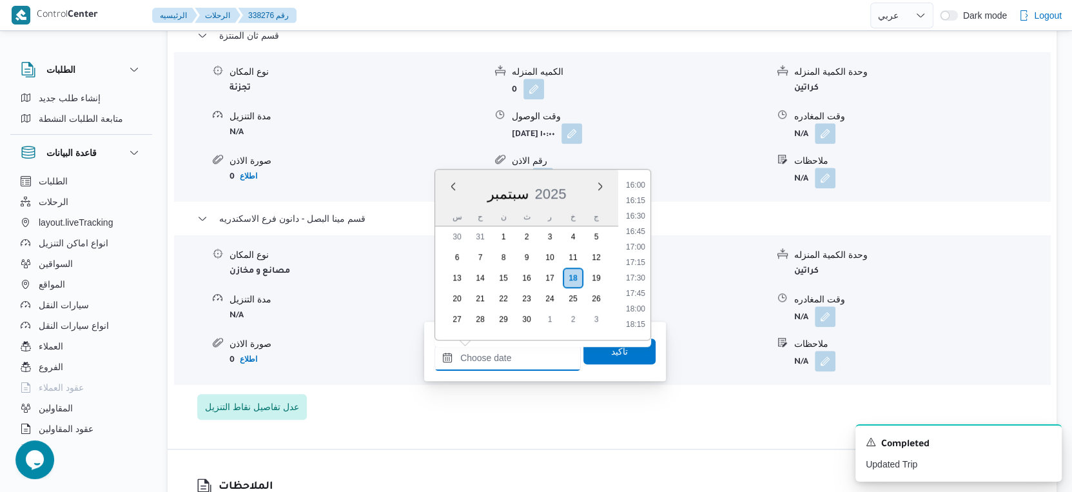
scroll to position [983, 0]
click at [638, 235] on li "16:45" at bounding box center [636, 239] width 30 height 13
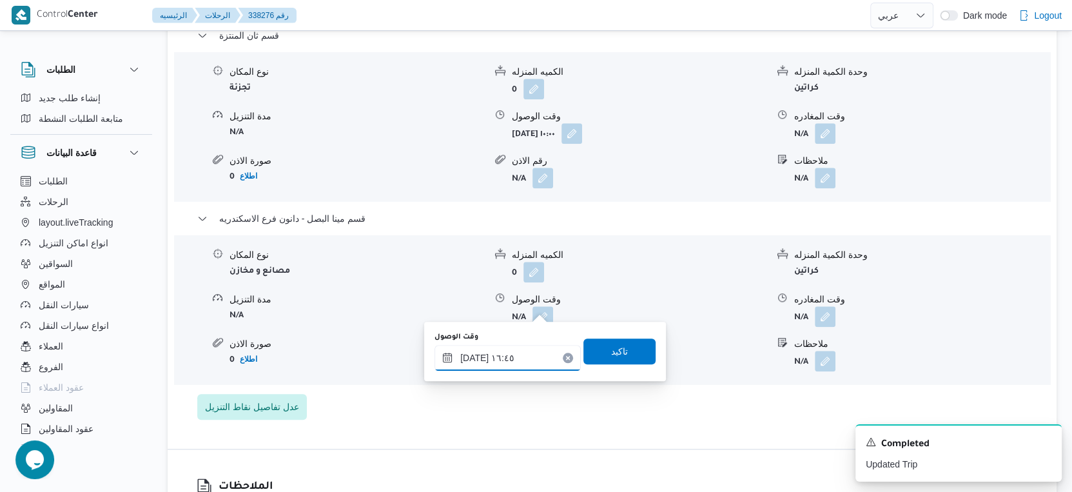
type input "١٨/٠٩/٢٠٢٥ ١٦:٤٥"
click at [621, 343] on span "تاكيد" at bounding box center [619, 351] width 72 height 26
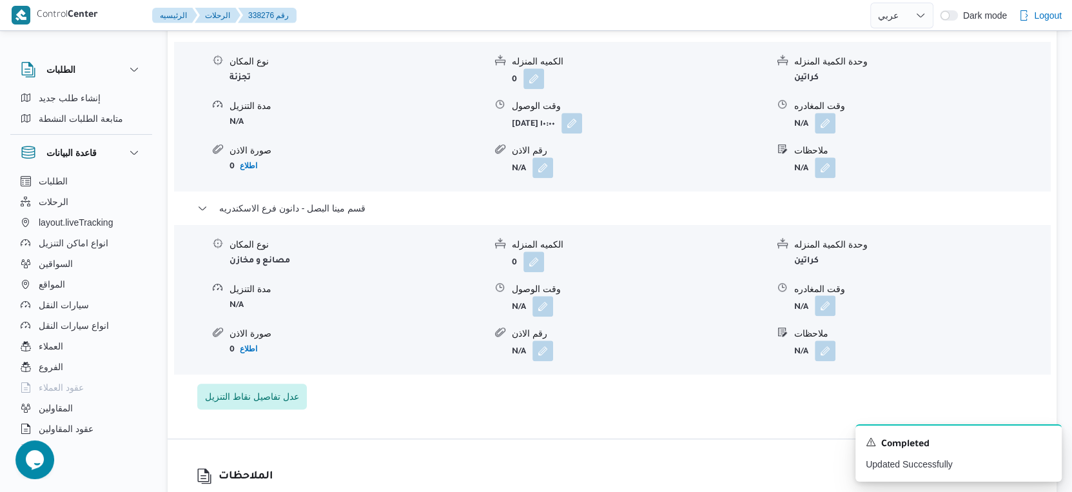
click at [834, 304] on button "button" at bounding box center [825, 305] width 21 height 21
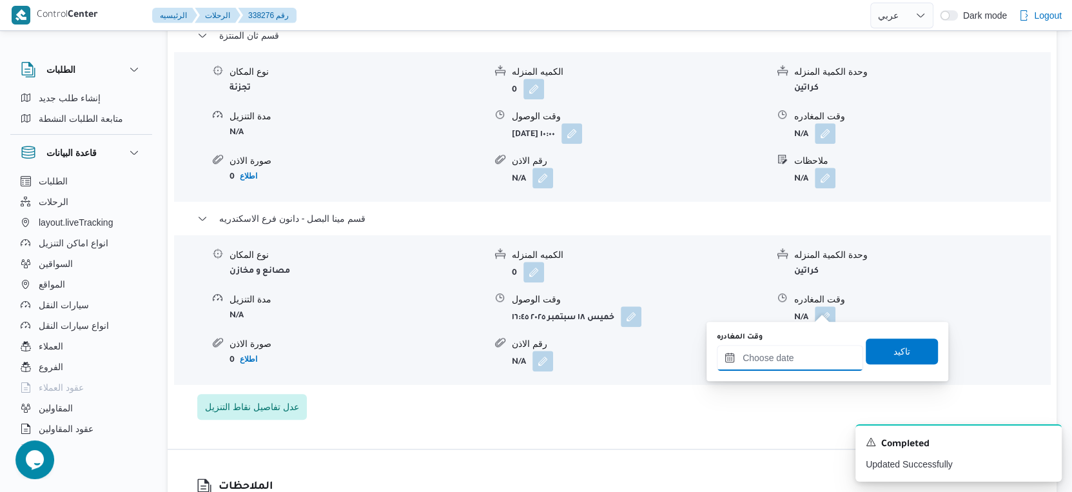
drag, startPoint x: 819, startPoint y: 353, endPoint x: 839, endPoint y: 345, distance: 21.4
click at [819, 353] on input "وقت المغادره" at bounding box center [790, 358] width 146 height 26
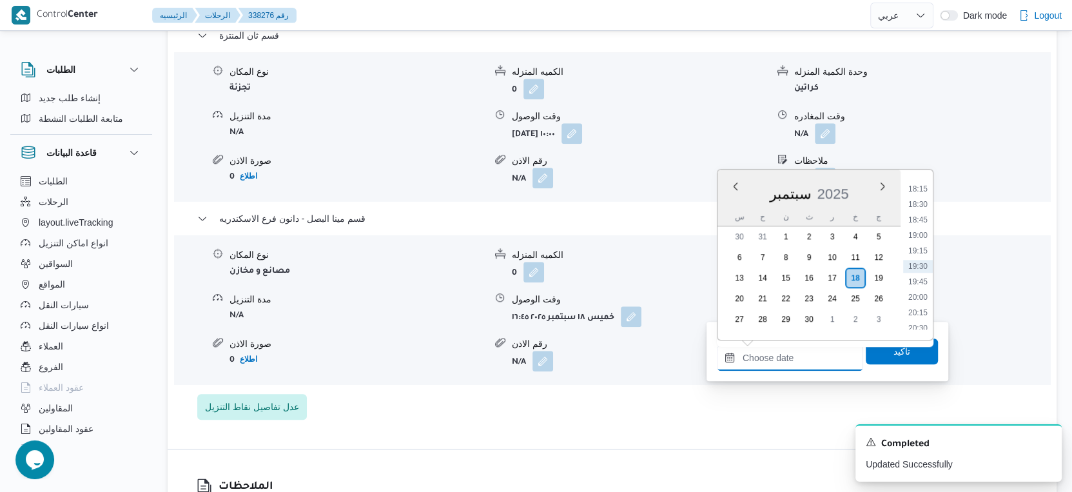
scroll to position [1055, 0]
click at [921, 213] on li "17:30" at bounding box center [918, 214] width 30 height 13
type input "[DATE] ١٧:٣٠"
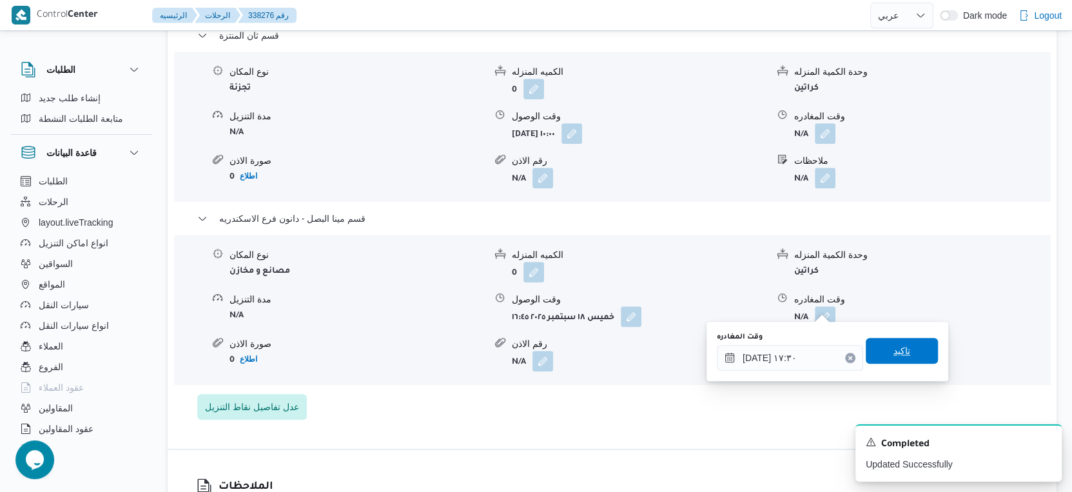
click at [911, 350] on span "تاكيد" at bounding box center [902, 351] width 72 height 26
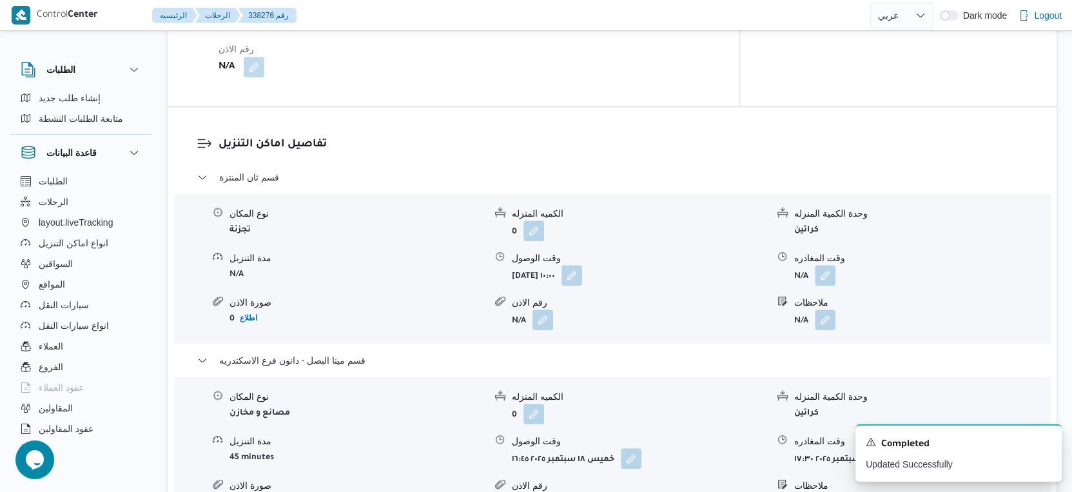
scroll to position [1002, 0]
click at [830, 266] on button "button" at bounding box center [825, 276] width 21 height 21
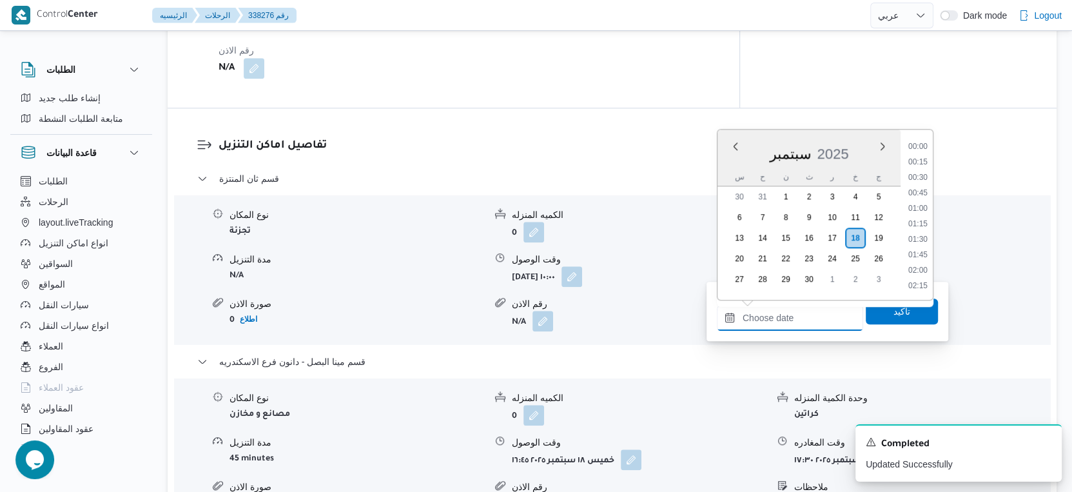
click at [812, 319] on input "وقت المغادره" at bounding box center [790, 318] width 146 height 26
click at [922, 219] on li "16:00" at bounding box center [918, 224] width 30 height 13
type input "١٨/٠٩/٢٠٢٥ ١٦:٠٠"
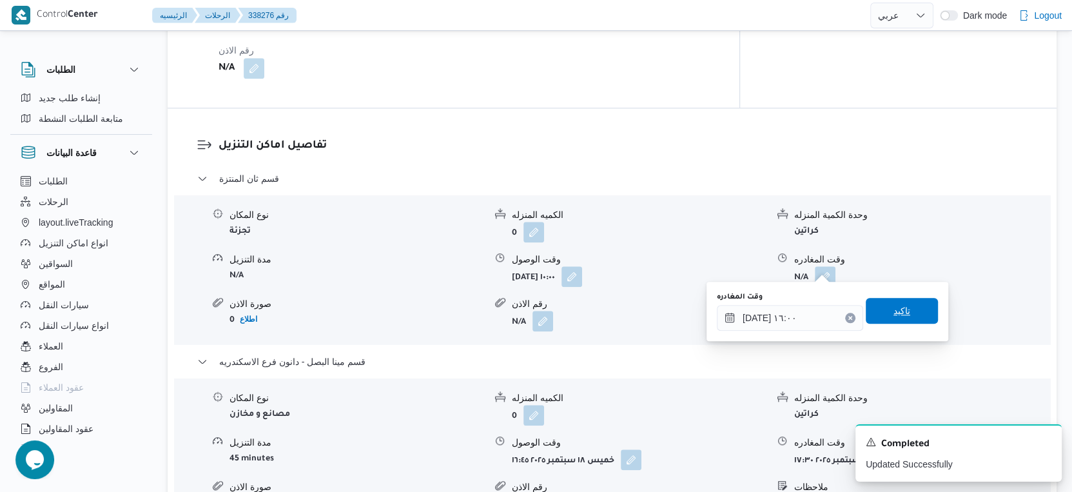
click at [913, 304] on span "تاكيد" at bounding box center [902, 311] width 72 height 26
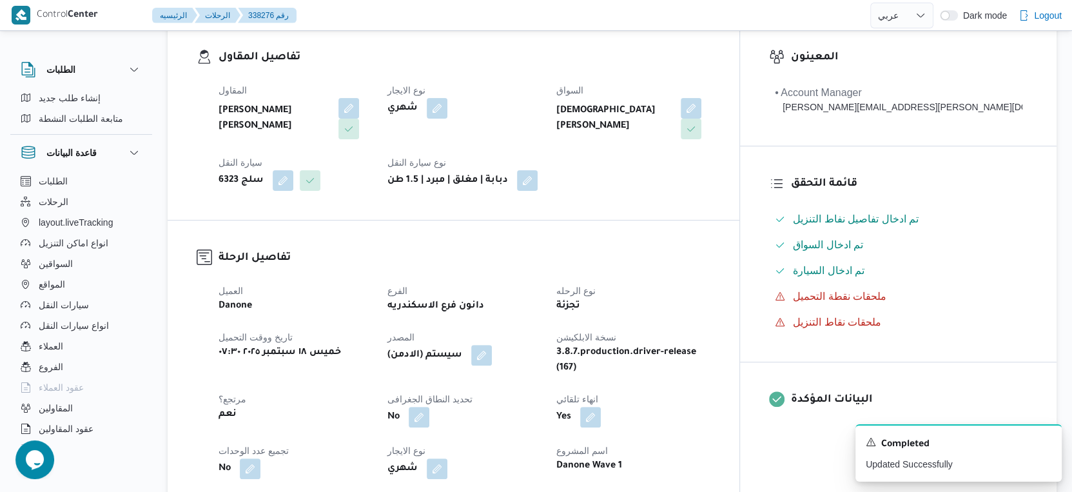
scroll to position [0, 0]
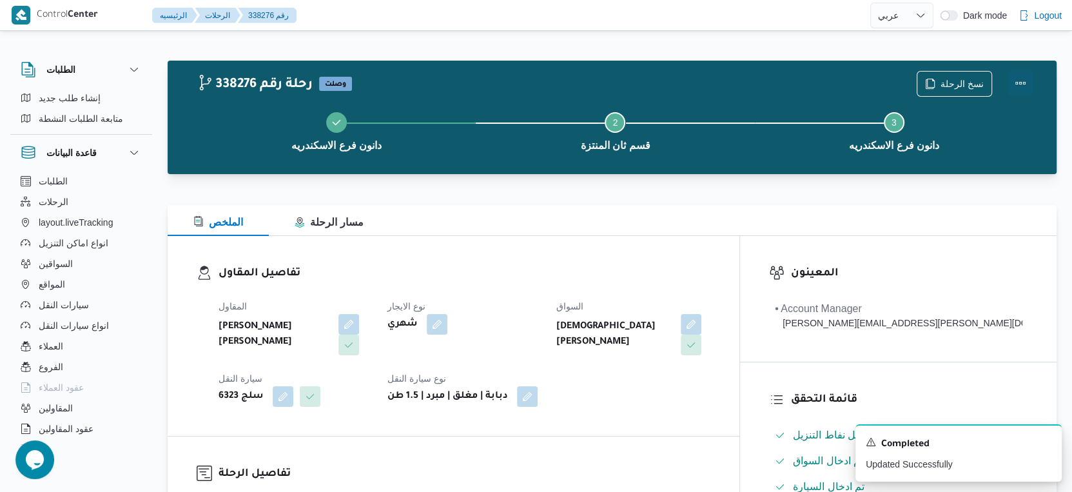
click at [1022, 81] on button "Actions" at bounding box center [1021, 83] width 26 height 26
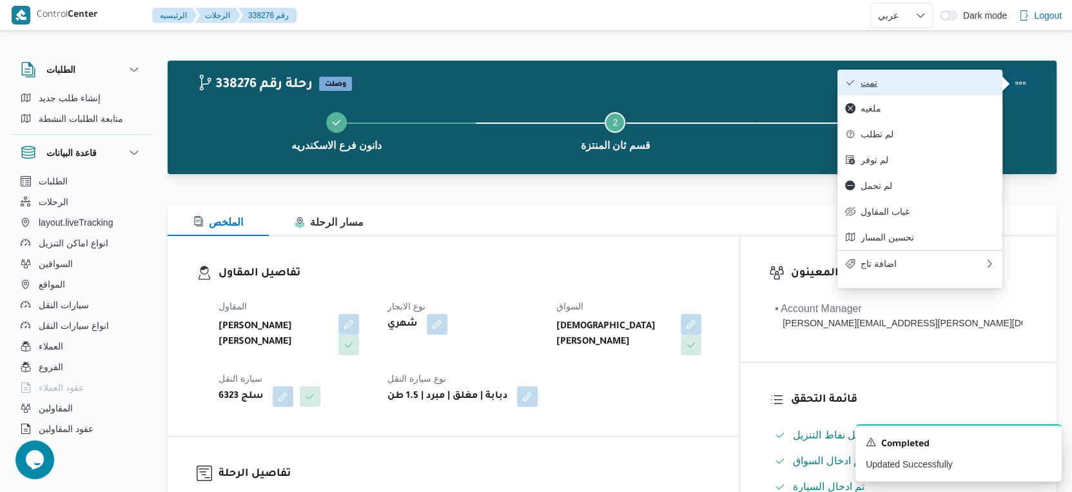
click at [942, 77] on button "تمت" at bounding box center [919, 83] width 165 height 26
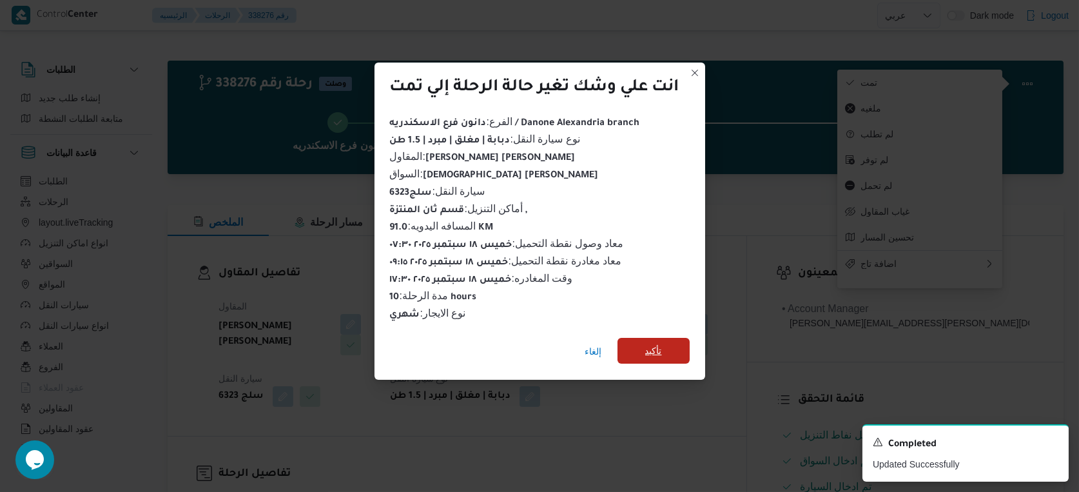
click at [670, 345] on span "تأكيد" at bounding box center [654, 351] width 72 height 26
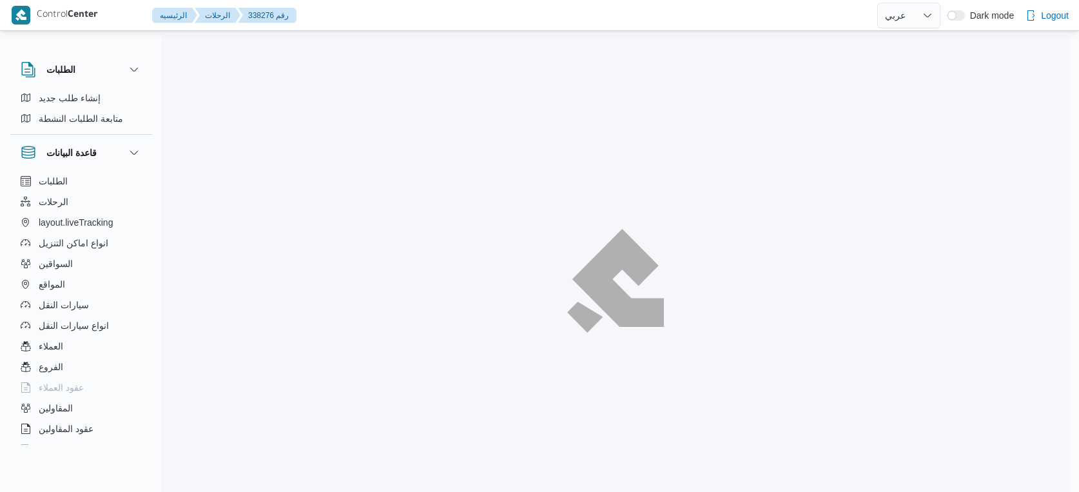
select select "ar"
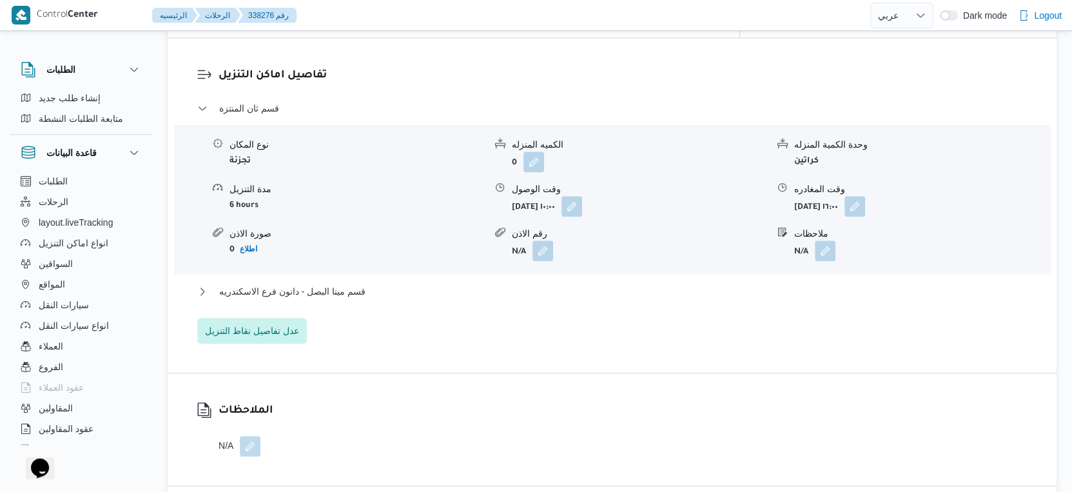
scroll to position [1075, 0]
click at [359, 282] on span "قسم مينا البصل - دانون فرع الاسكندريه" at bounding box center [292, 289] width 146 height 15
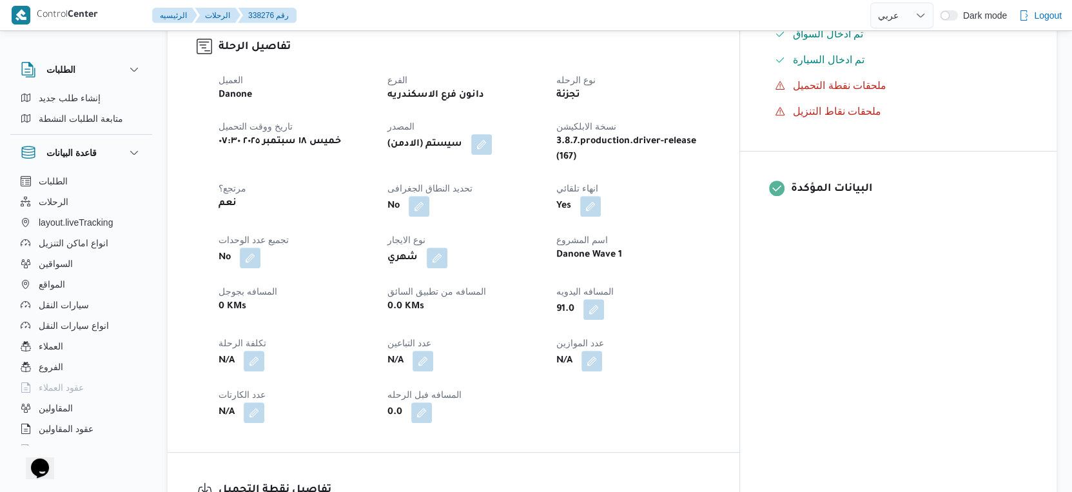
scroll to position [429, 0]
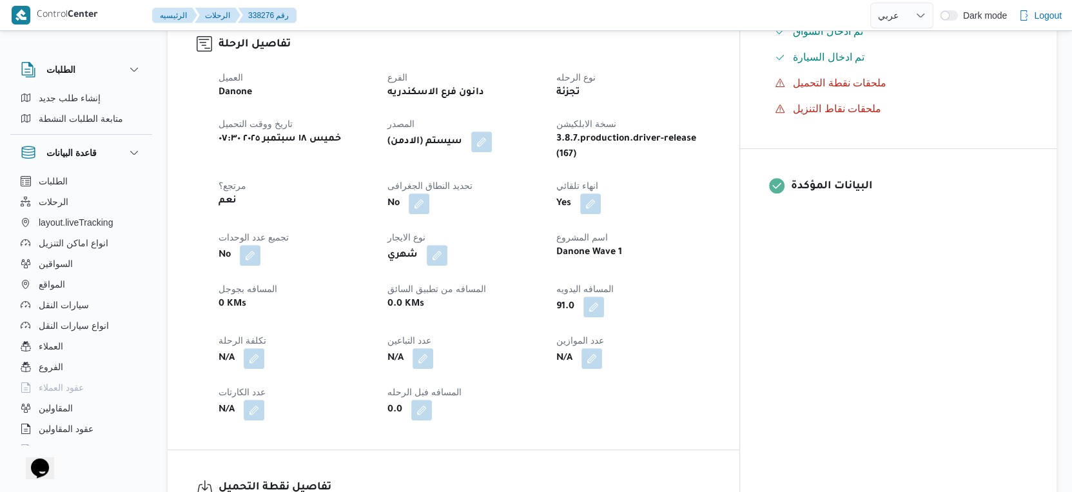
select select "ar"
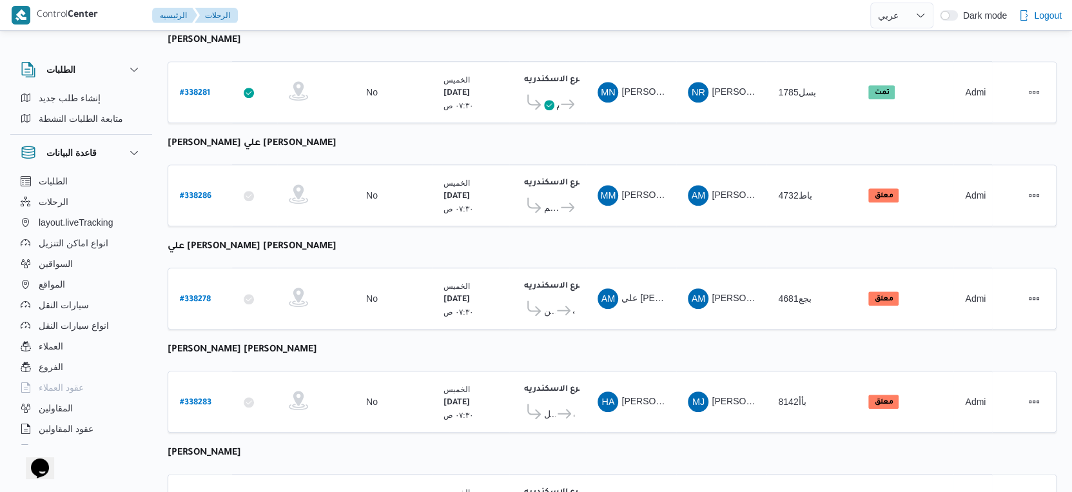
scroll to position [1052, 0]
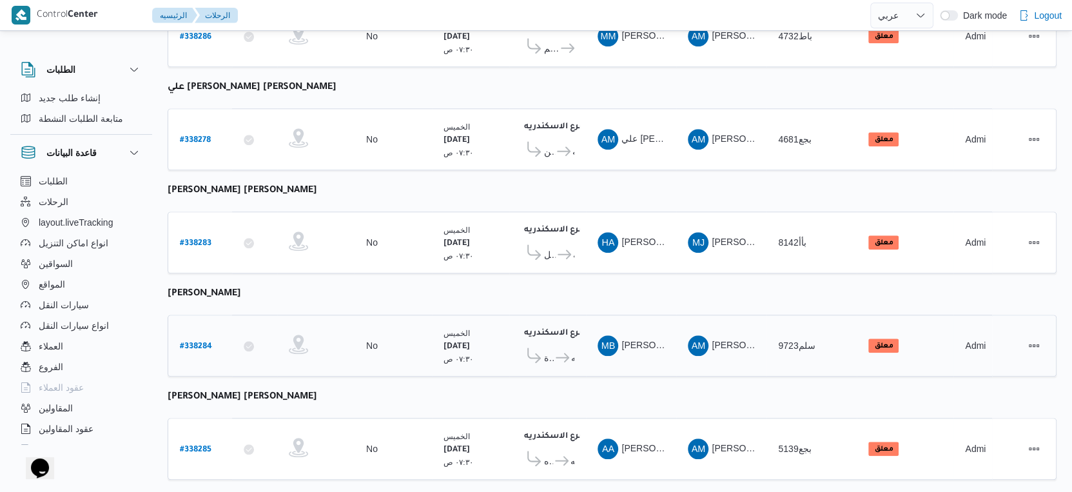
click at [195, 337] on link "# 338284" at bounding box center [196, 345] width 32 height 17
select select "ar"
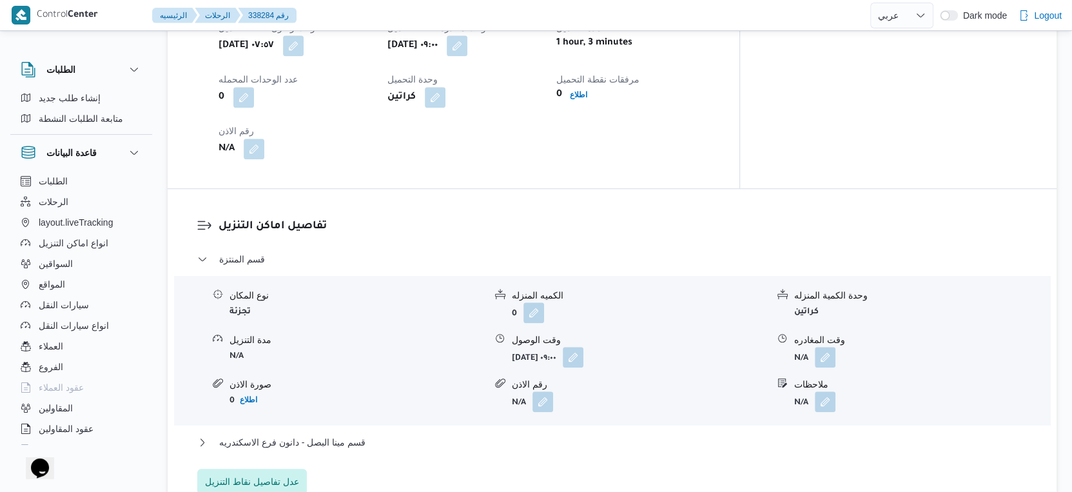
scroll to position [931, 0]
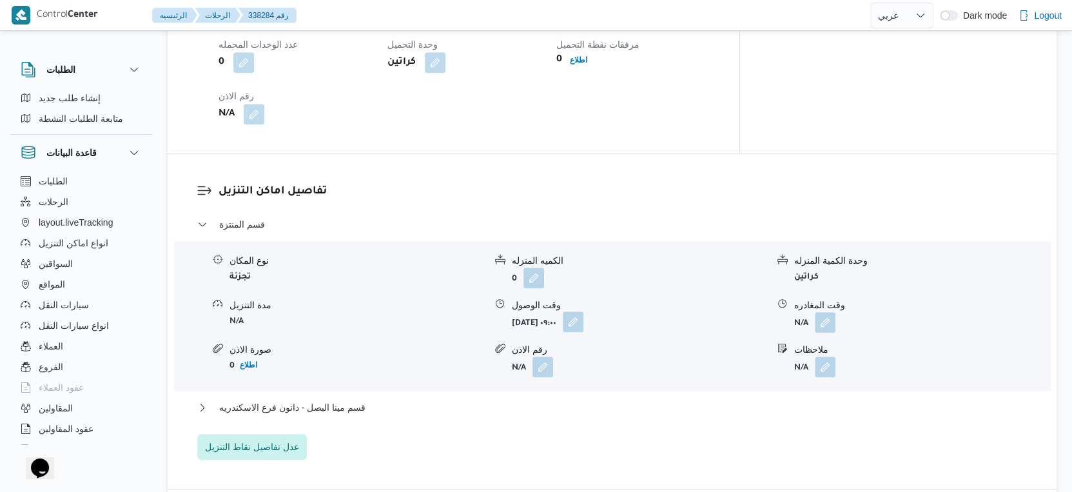
click at [583, 332] on button "button" at bounding box center [573, 321] width 21 height 21
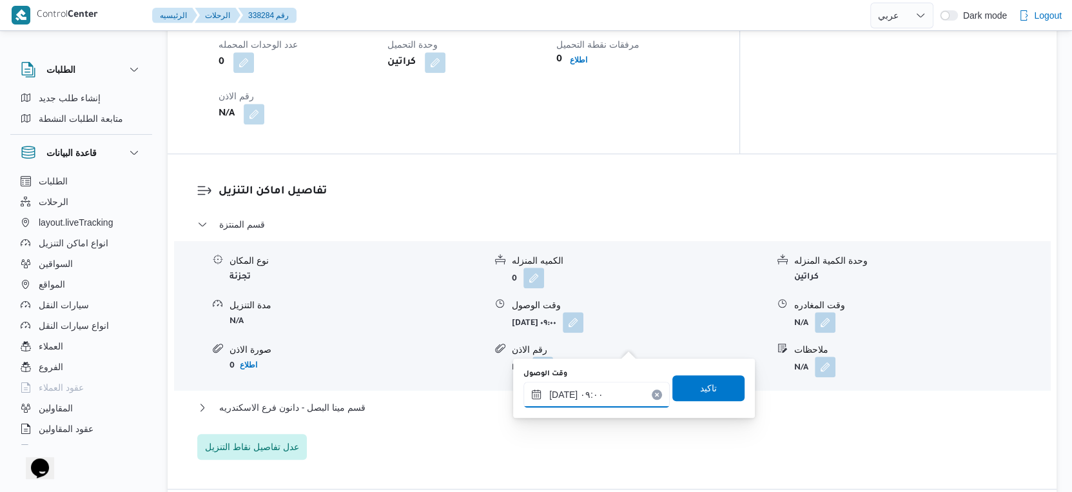
click at [607, 389] on input "١٨/٠٩/٢٠٢٥ ٠٩:٠٠" at bounding box center [596, 395] width 146 height 26
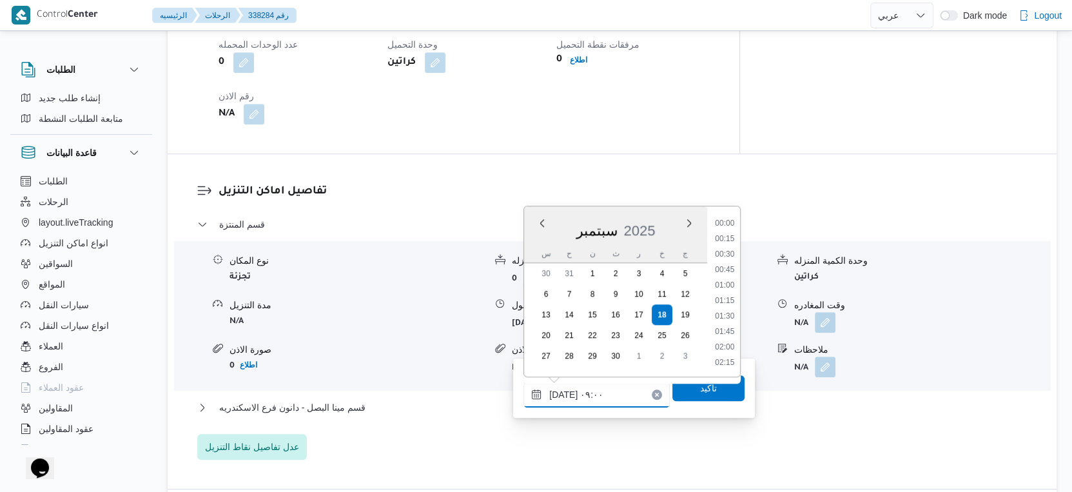
scroll to position [478, 0]
click at [721, 331] on li "09:30" at bounding box center [725, 333] width 30 height 13
type input "١٨/٠٩/٢٠٢٥ ٠٩:٣٠"
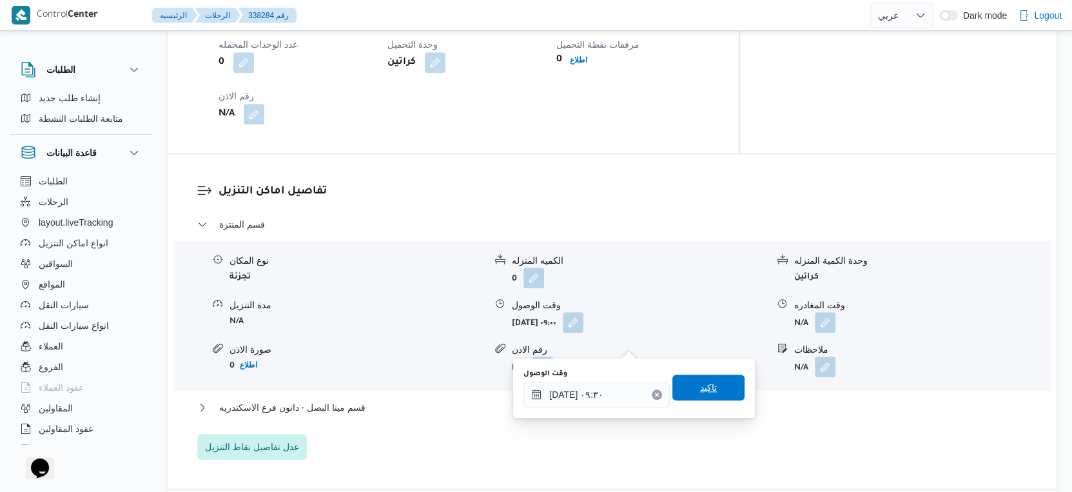
click at [722, 389] on span "تاكيد" at bounding box center [708, 388] width 72 height 26
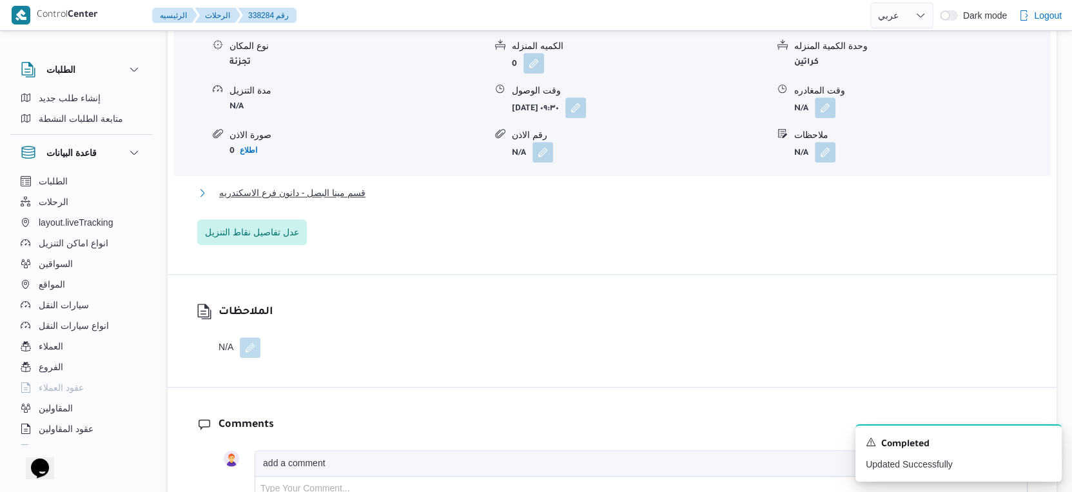
click at [392, 200] on button "قسم مينا البصل - دانون فرع الاسكندريه" at bounding box center [612, 192] width 830 height 15
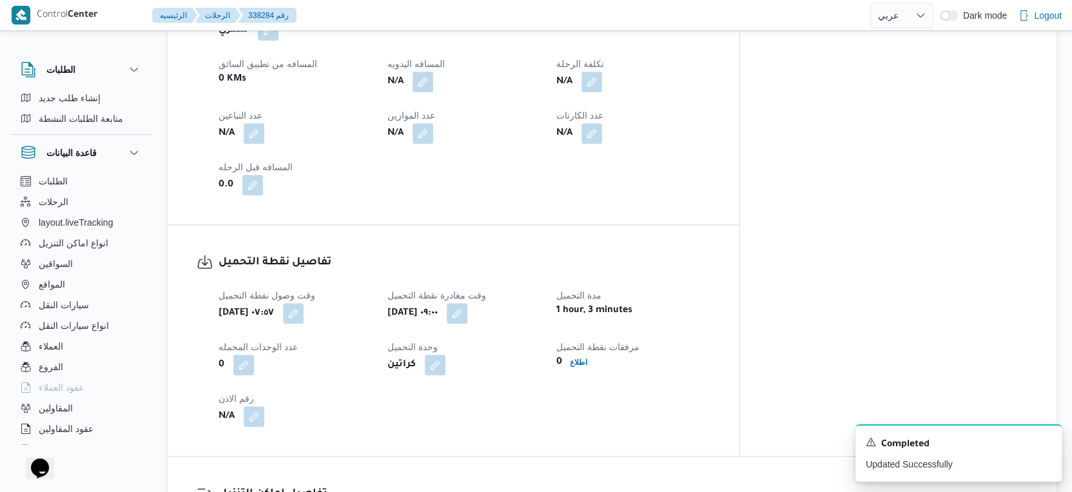
scroll to position [502, 0]
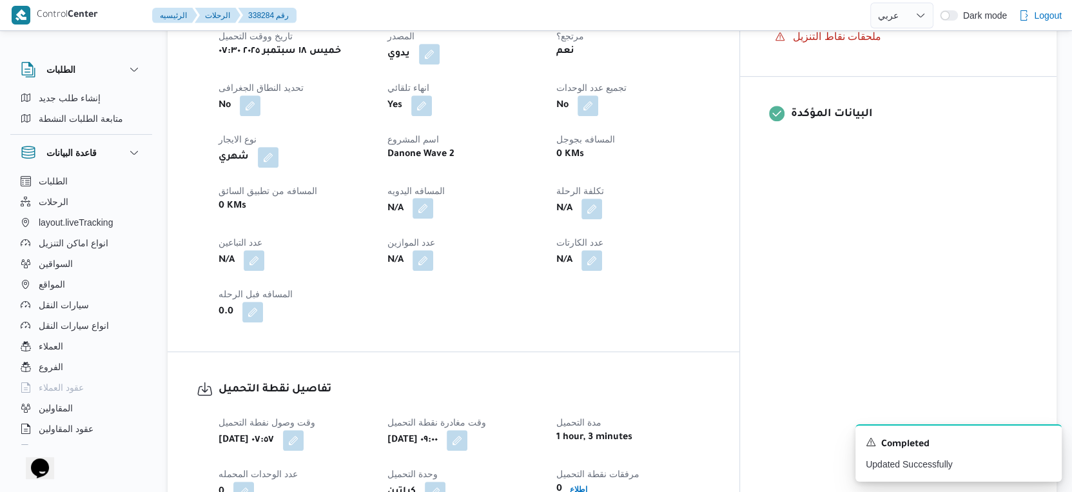
click at [433, 219] on button "button" at bounding box center [423, 208] width 21 height 21
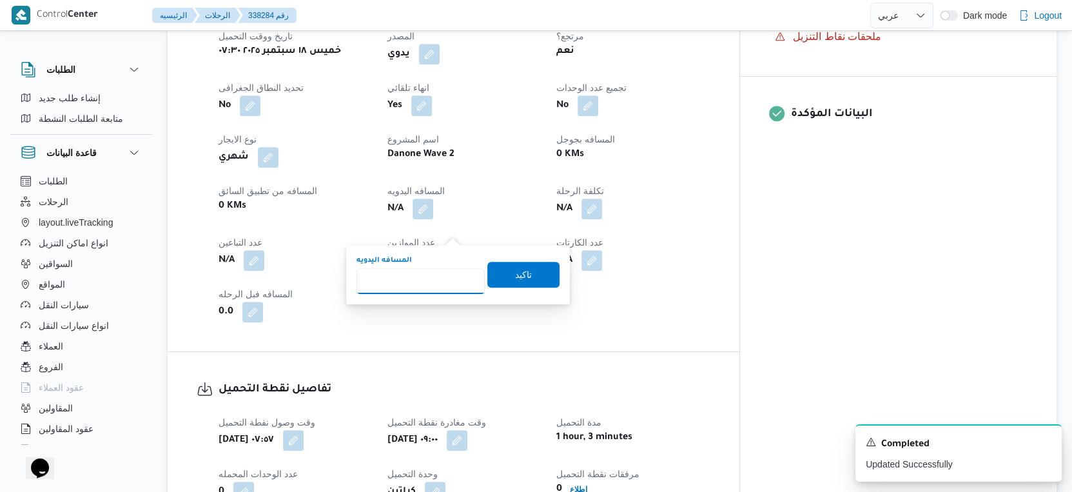
click at [428, 273] on input "المسافه اليدويه" at bounding box center [420, 281] width 128 height 26
type input "49"
click at [515, 276] on span "تاكيد" at bounding box center [523, 273] width 17 height 15
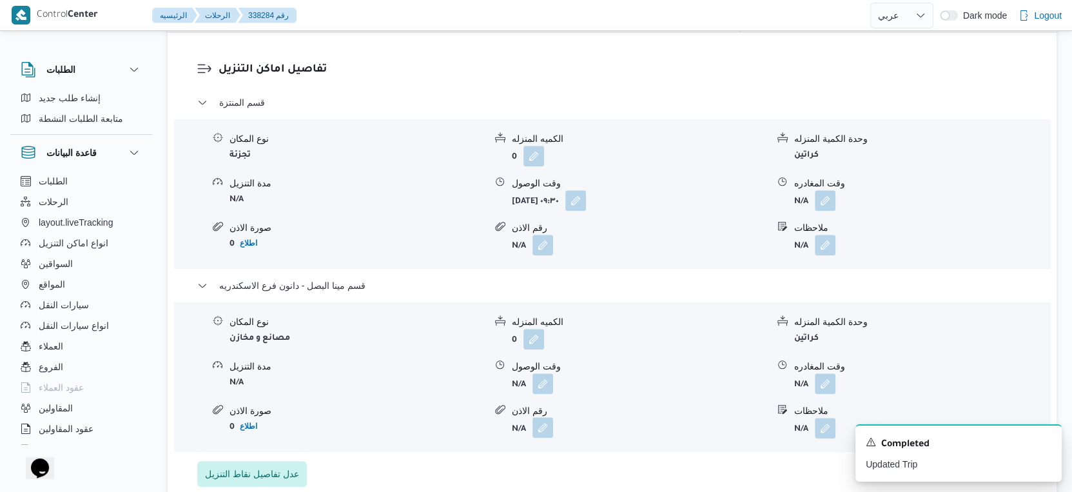
scroll to position [1075, 0]
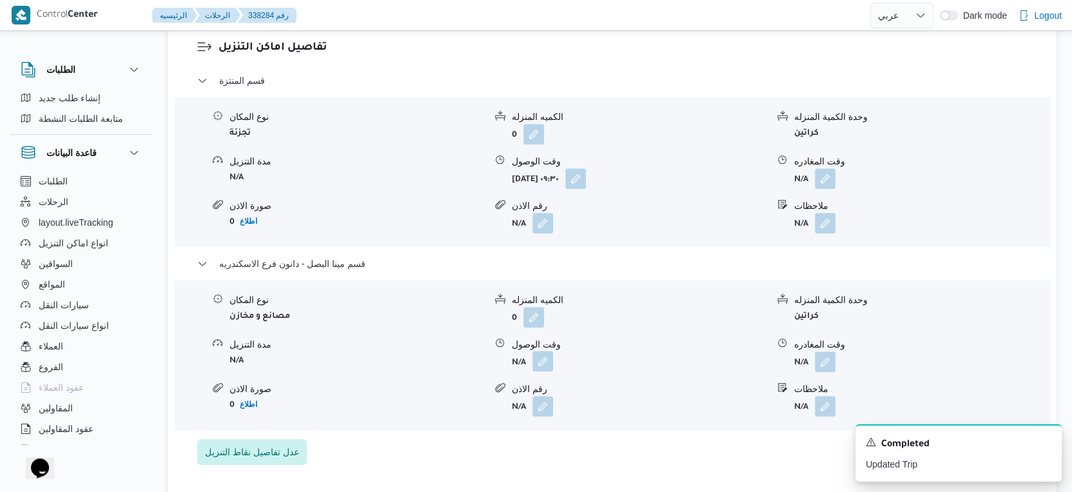
click at [543, 371] on button "button" at bounding box center [542, 361] width 21 height 21
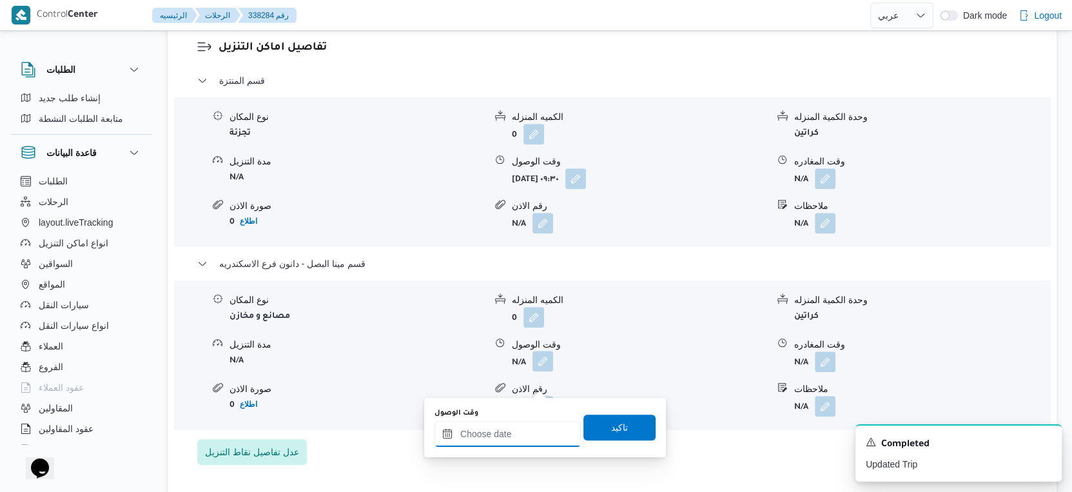
drag, startPoint x: 541, startPoint y: 384, endPoint x: 541, endPoint y: 429, distance: 45.1
click at [522, 443] on input "وقت الوصول" at bounding box center [507, 434] width 146 height 26
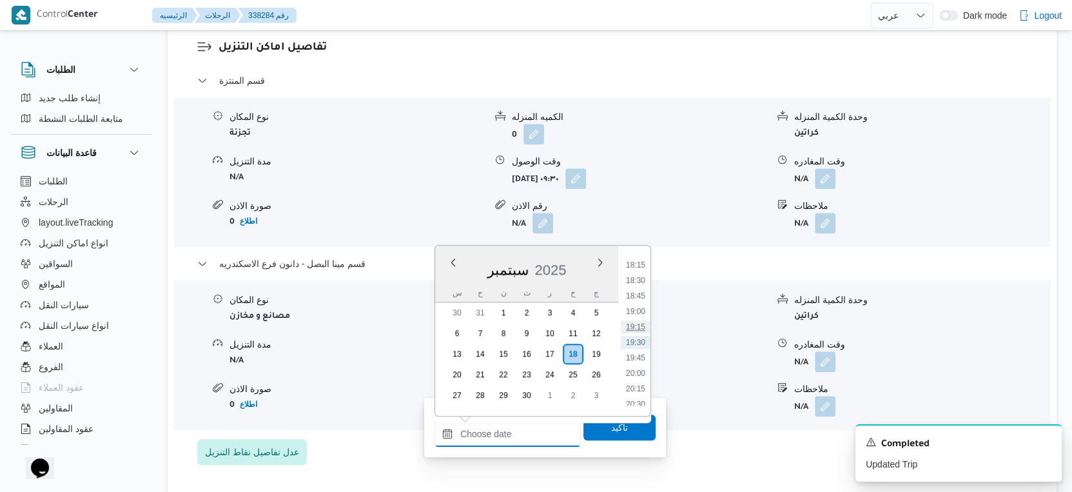
scroll to position [1055, 0]
drag, startPoint x: 632, startPoint y: 335, endPoint x: 633, endPoint y: 363, distance: 27.7
click at [632, 335] on li "18:15" at bounding box center [636, 336] width 30 height 13
type input "١٨/٠٩/٢٠٢٥ ١٨:١٥"
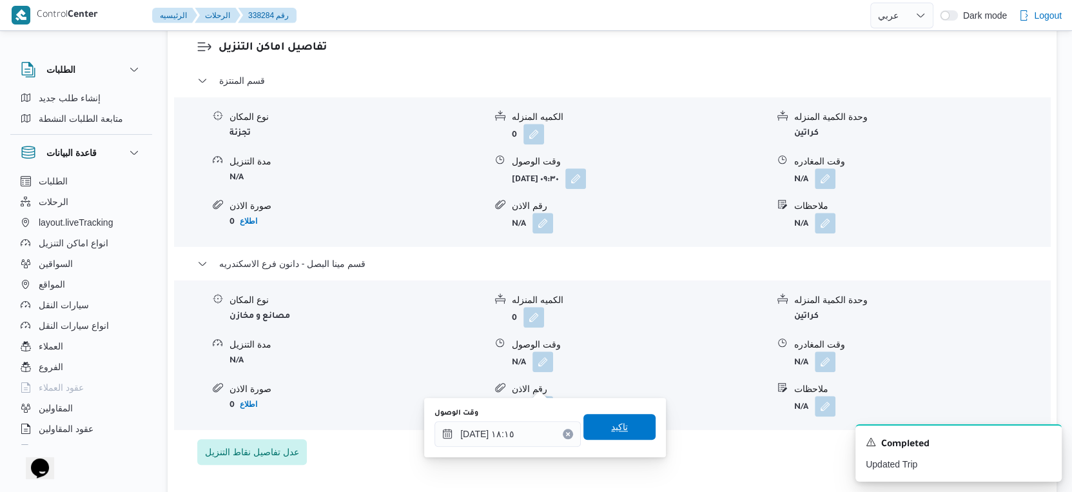
click at [630, 419] on span "تاكيد" at bounding box center [619, 427] width 72 height 26
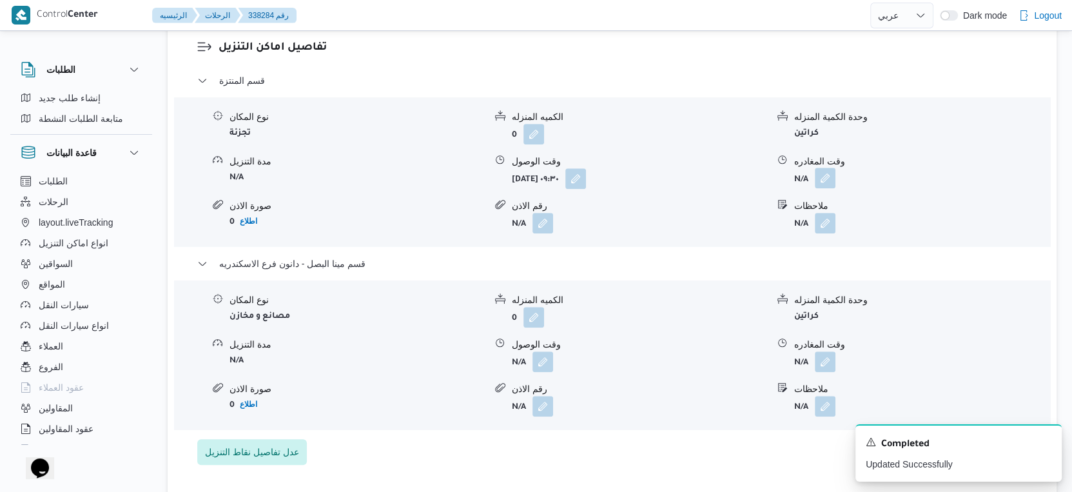
click at [832, 188] on button "button" at bounding box center [825, 178] width 21 height 21
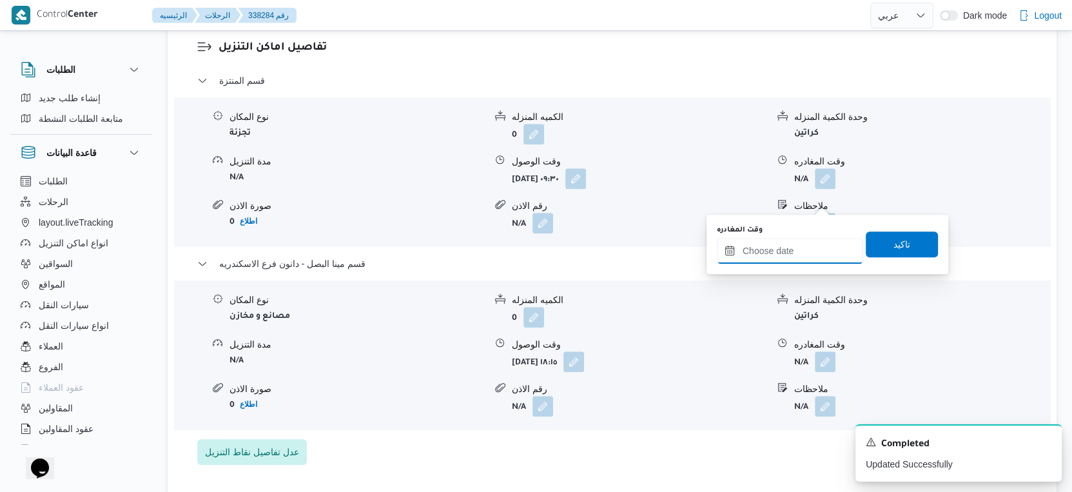
click at [799, 244] on input "وقت المغادره" at bounding box center [790, 251] width 146 height 26
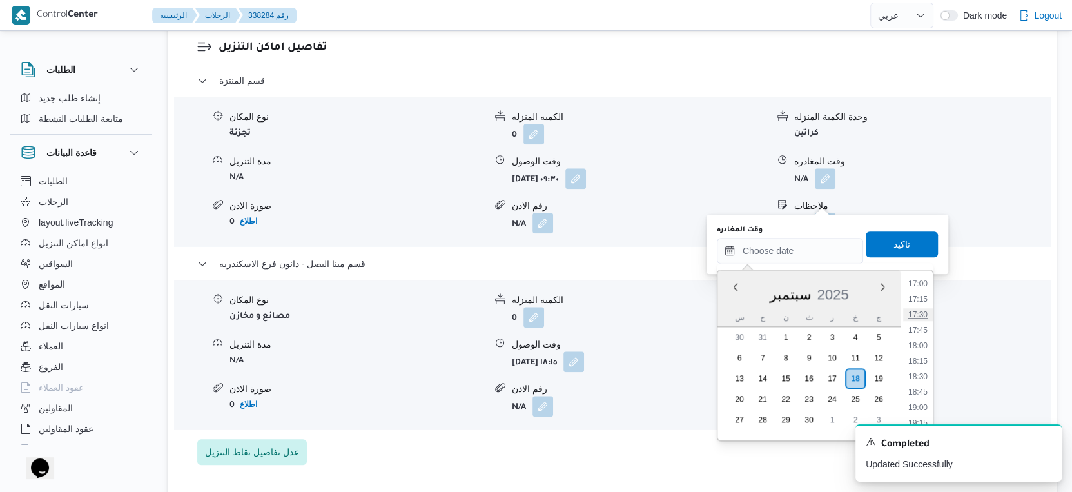
click at [917, 311] on li "17:30" at bounding box center [918, 314] width 30 height 13
type input "١٨/٠٩/٢٠٢٥ ١٧:٣٠"
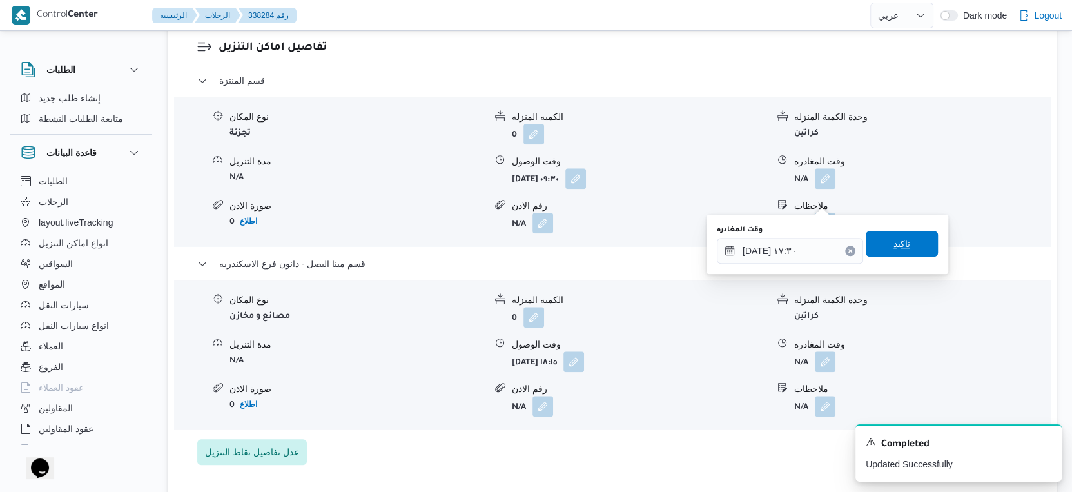
click at [904, 238] on span "تاكيد" at bounding box center [902, 244] width 72 height 26
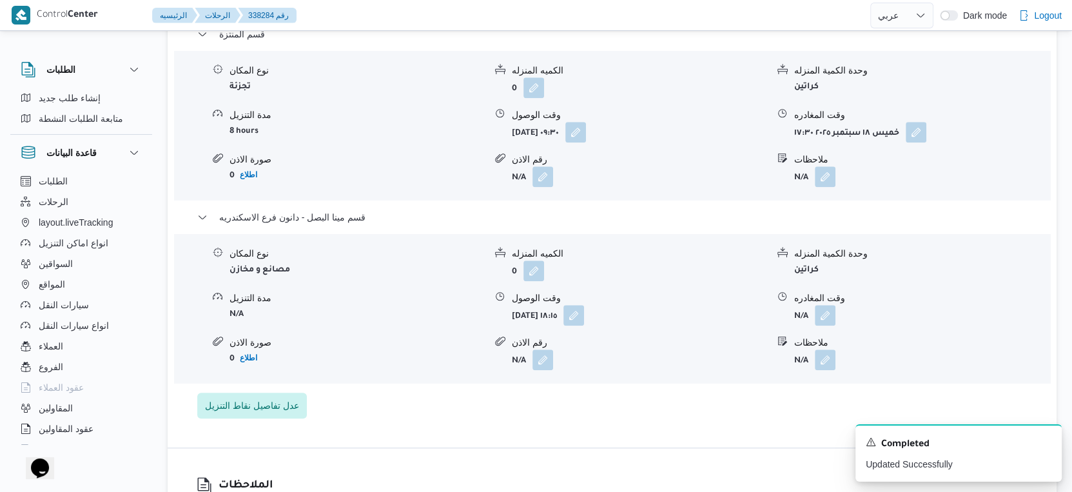
scroll to position [1146, 0]
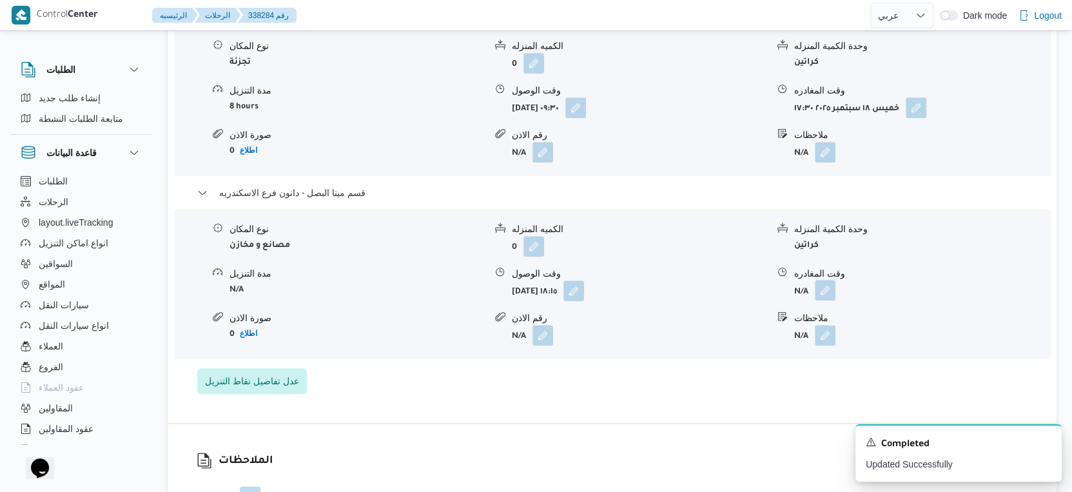
click at [829, 300] on button "button" at bounding box center [825, 290] width 21 height 21
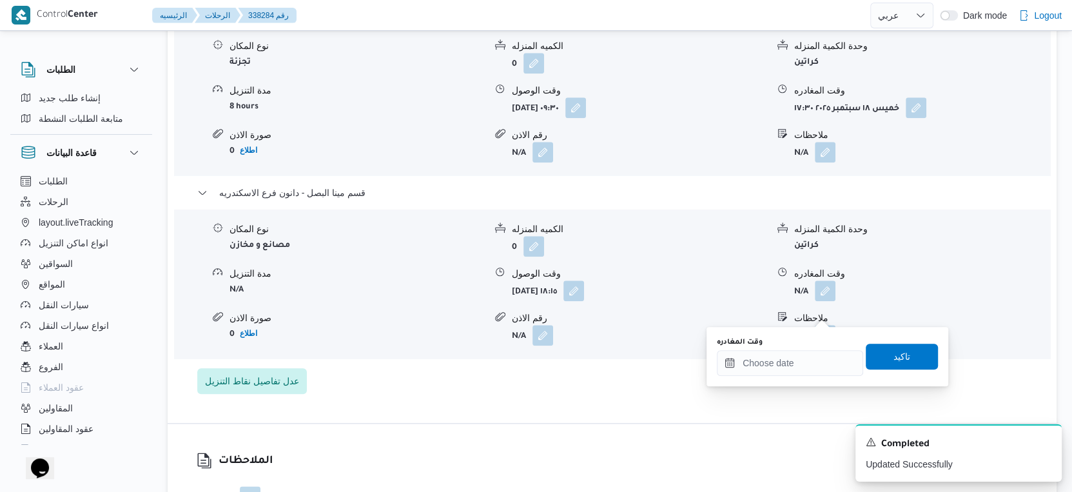
click at [788, 382] on div "You are in a dialog. To close this dialog, hit escape. وقت المغادره تاكيد" at bounding box center [828, 356] width 242 height 59
click at [814, 358] on input "وقت المغادره" at bounding box center [790, 363] width 146 height 26
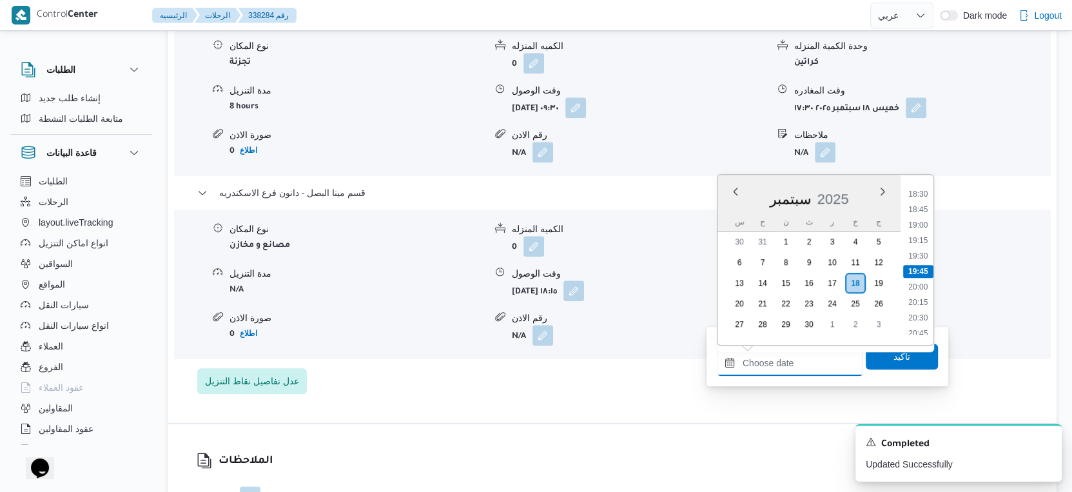
scroll to position [1071, 0]
click at [922, 279] on li "18:45" at bounding box center [918, 281] width 30 height 13
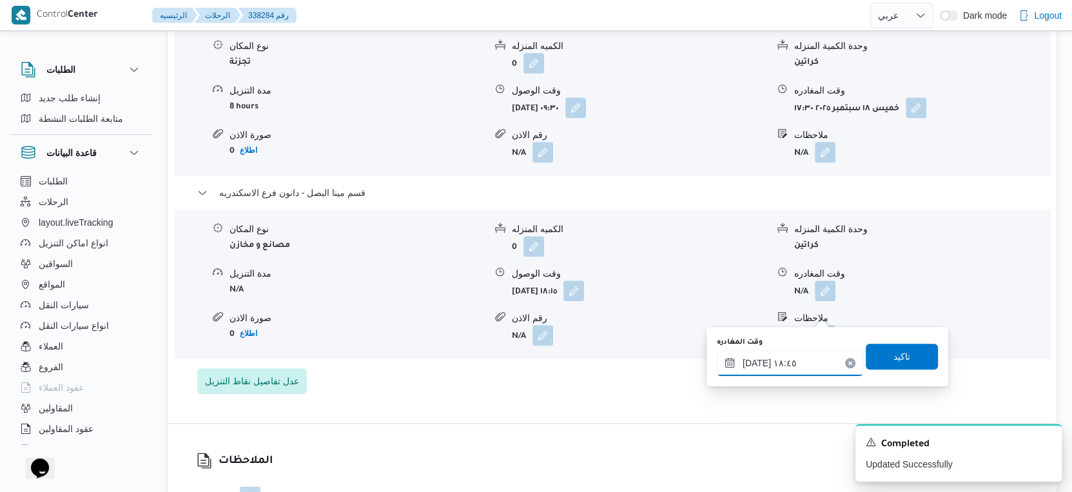
click at [756, 361] on input "١٨/٠٩/٢٠٢٥ ١٨:٤٥" at bounding box center [790, 363] width 146 height 26
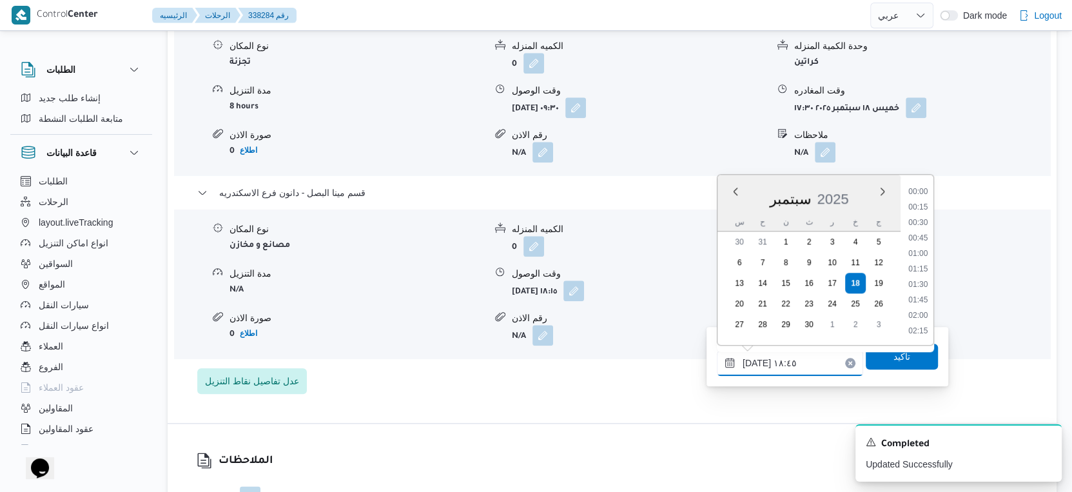
scroll to position [1080, 0]
click at [756, 361] on input "١٨/٠٩/٢٠٢٥ ١٨:٤٥" at bounding box center [790, 363] width 146 height 26
type input "١٨/٠٩/٢٠٢٥ ١٨:٥٠"
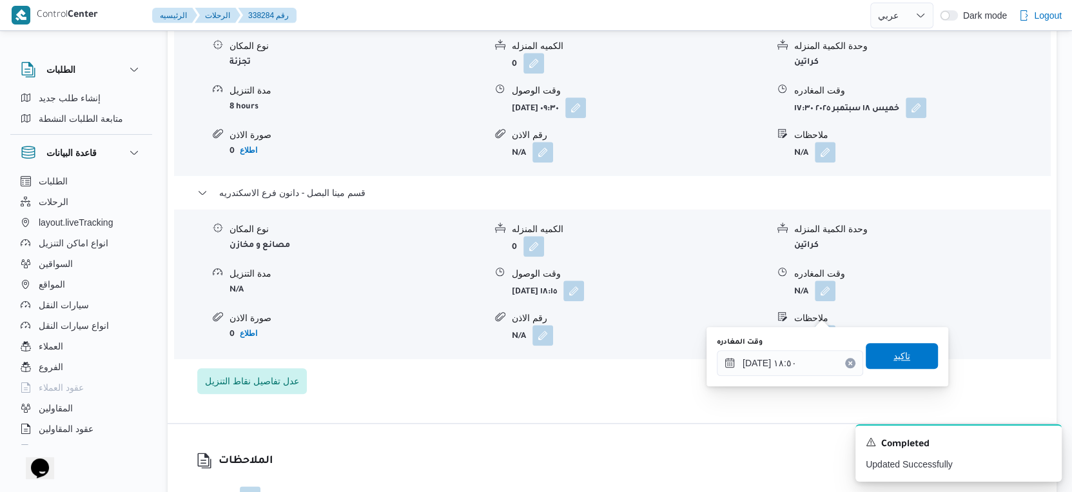
click at [874, 358] on span "تاكيد" at bounding box center [902, 356] width 72 height 26
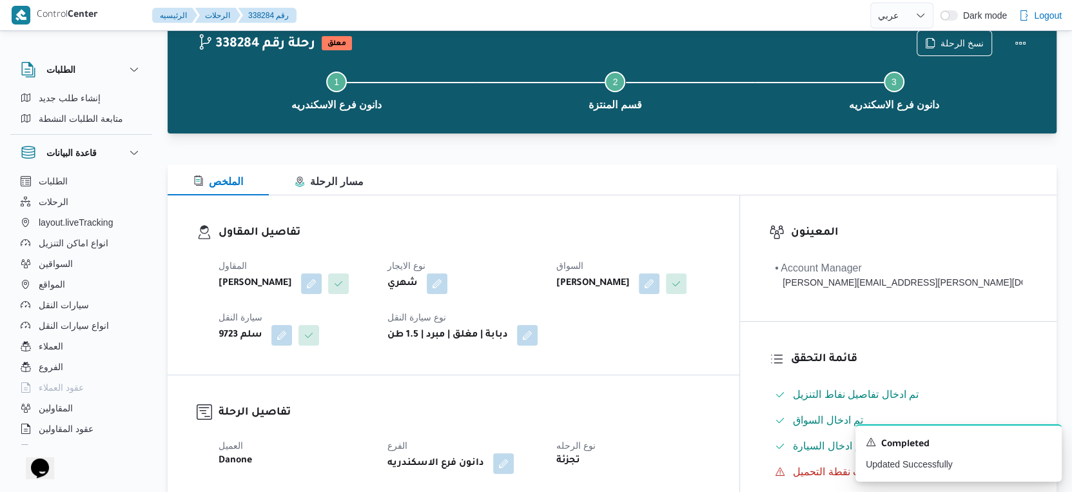
scroll to position [0, 0]
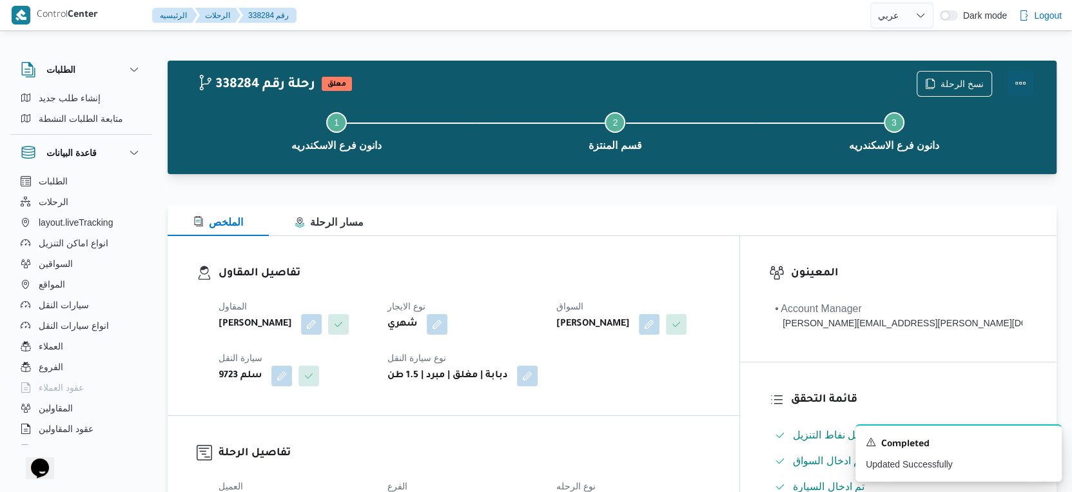
click at [1019, 82] on button "Actions" at bounding box center [1021, 83] width 26 height 26
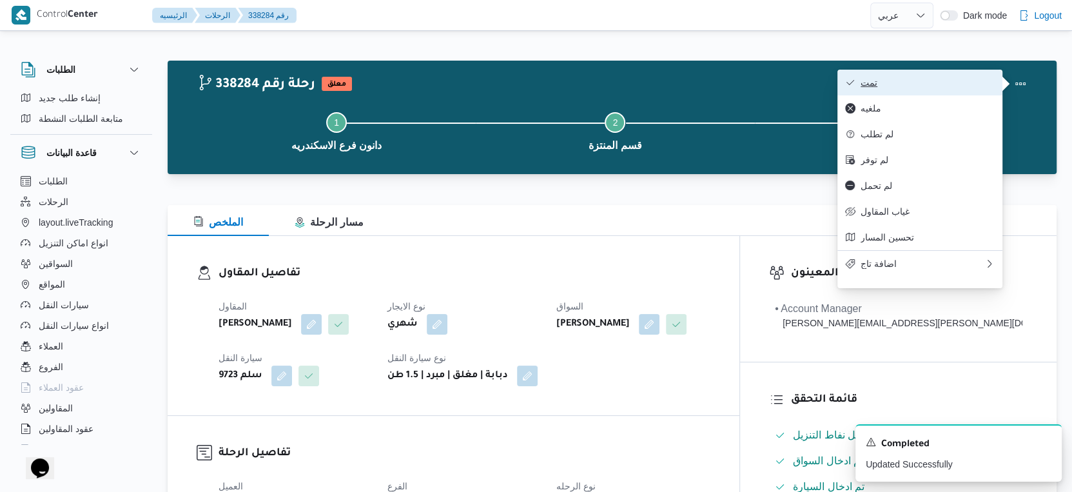
click at [944, 89] on button "تمت" at bounding box center [919, 83] width 165 height 26
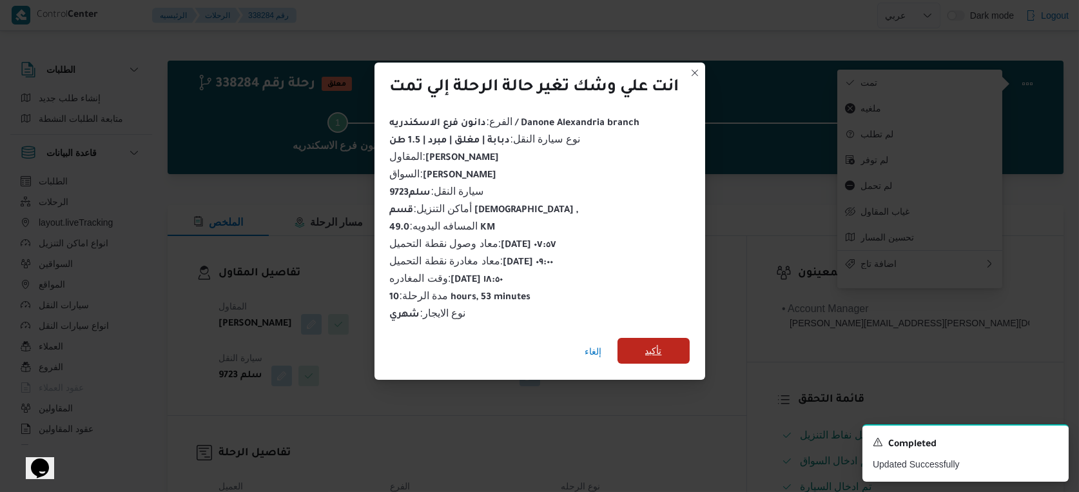
click at [668, 358] on span "تأكيد" at bounding box center [654, 351] width 72 height 26
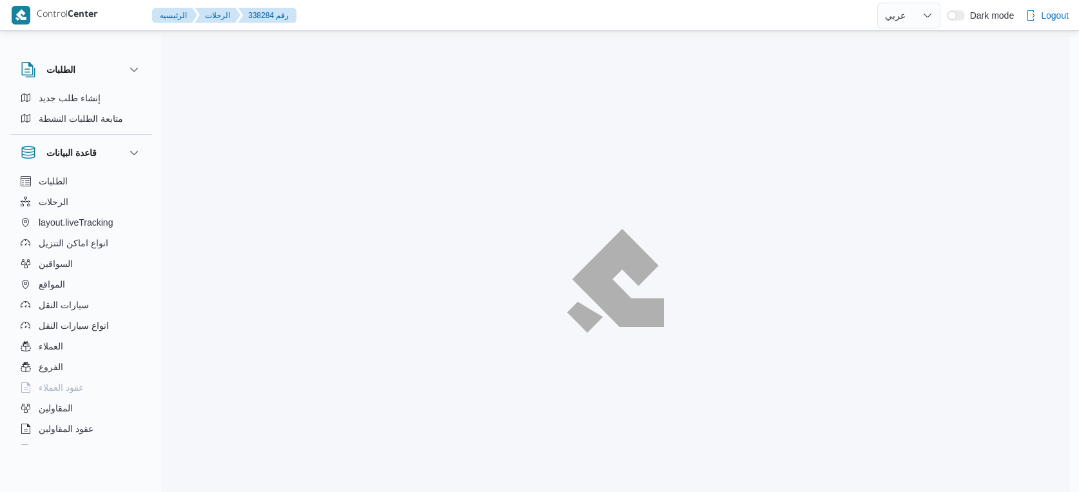
select select "ar"
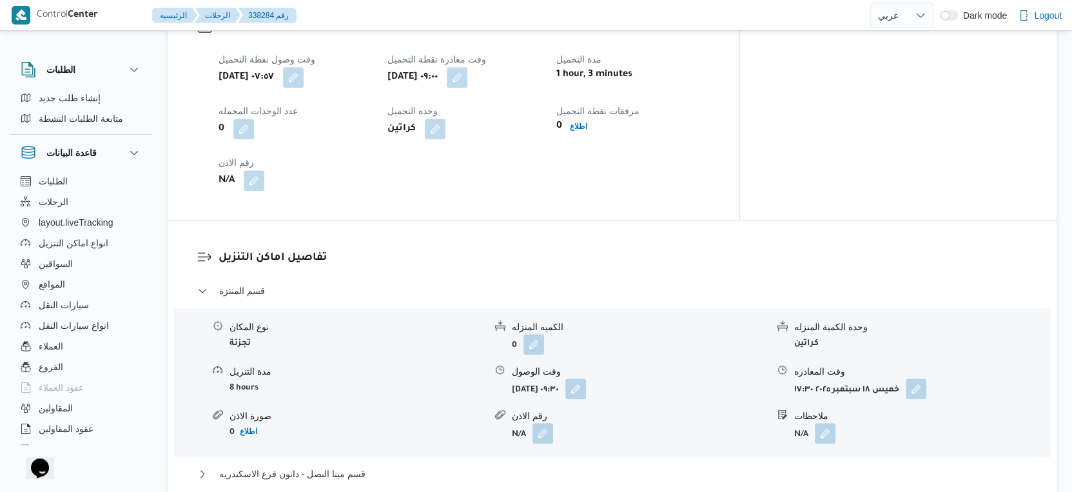
scroll to position [1146, 0]
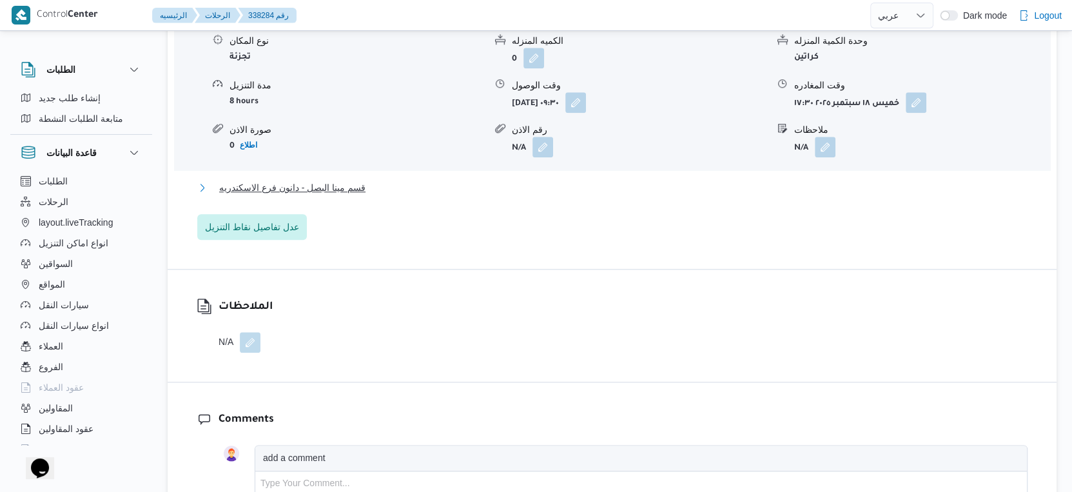
click at [371, 195] on button "قسم مينا البصل - دانون فرع الاسكندريه" at bounding box center [612, 187] width 830 height 15
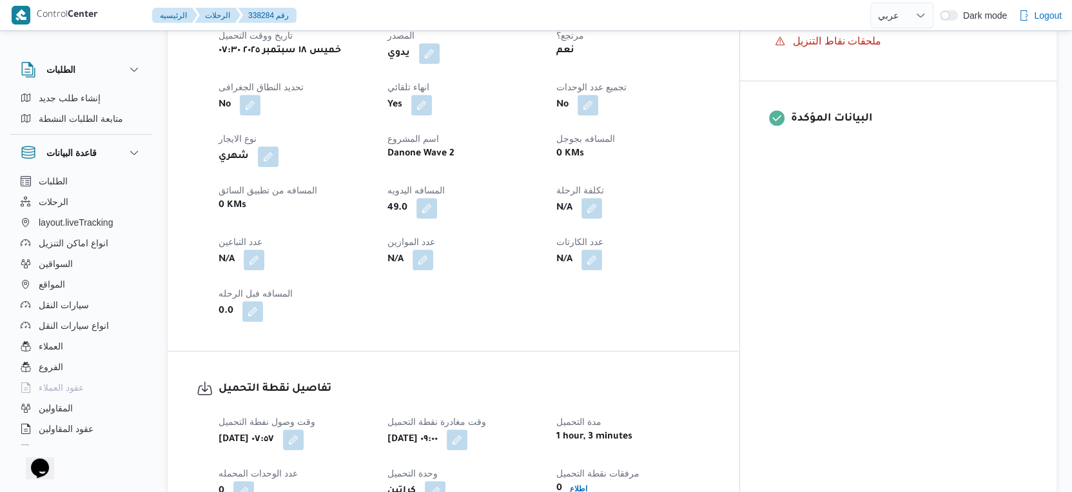
scroll to position [502, 0]
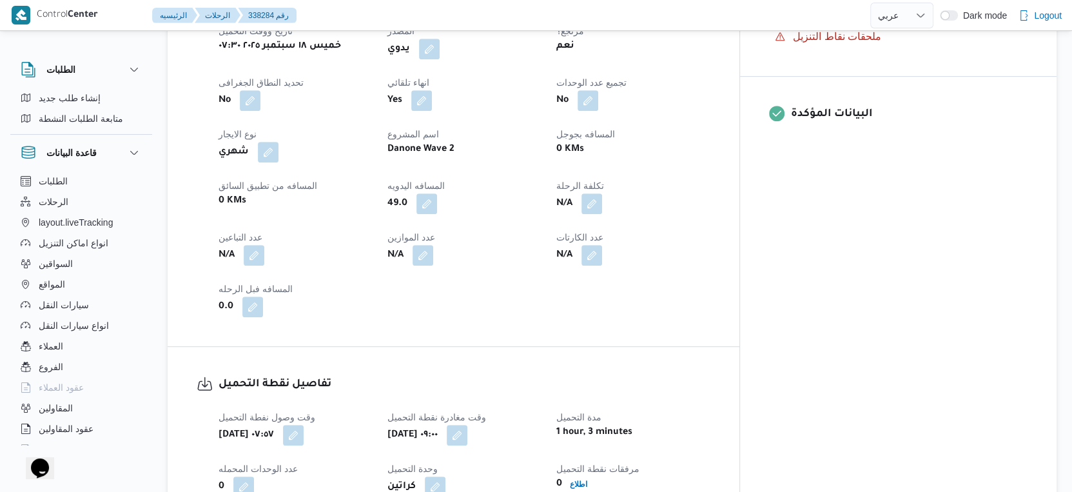
scroll to position [1052, 0]
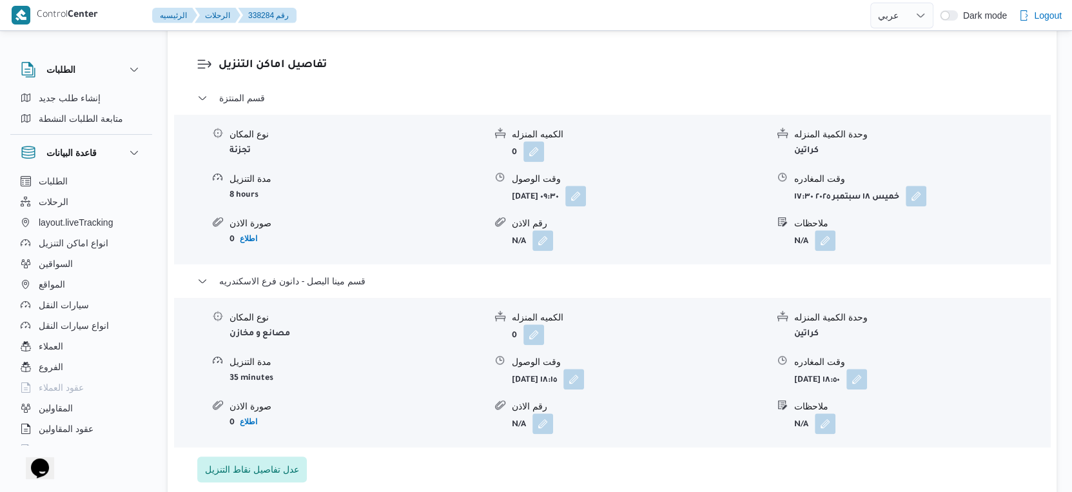
select select "ar"
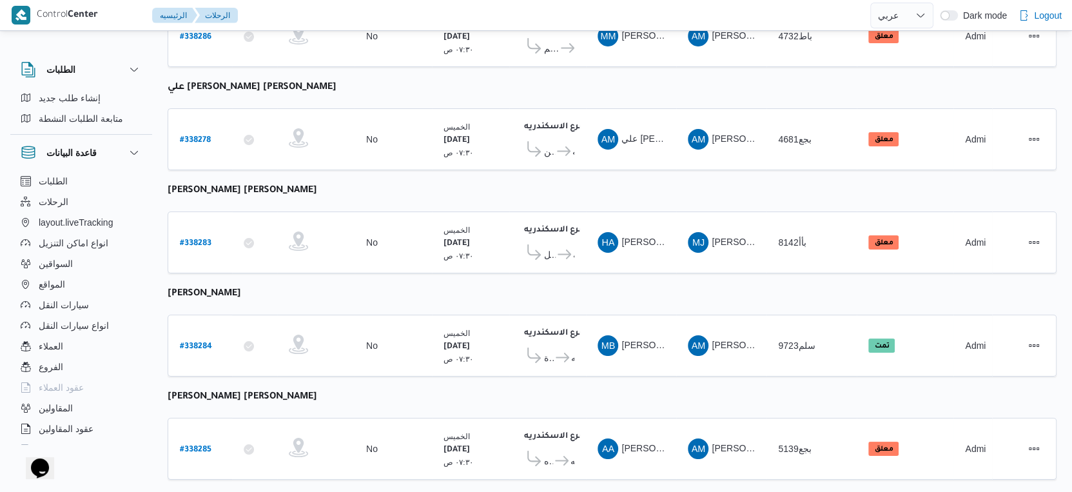
select select "ar"
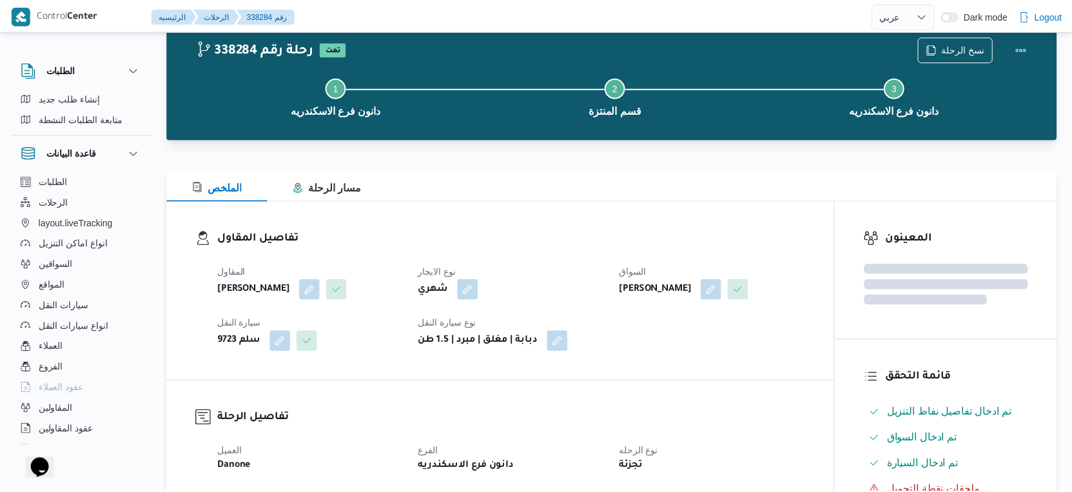
scroll to position [1052, 0]
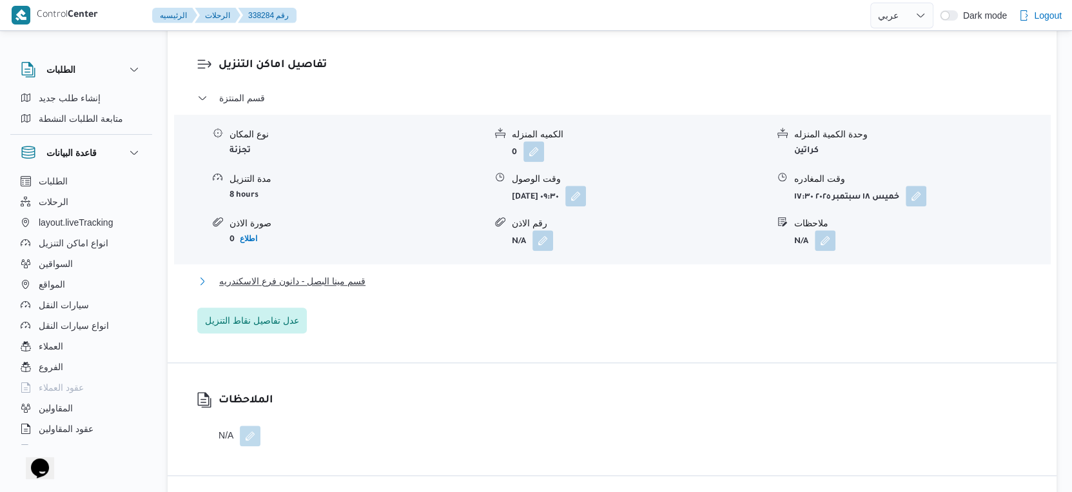
click at [341, 289] on span "قسم مينا البصل - دانون فرع الاسكندريه" at bounding box center [292, 280] width 146 height 15
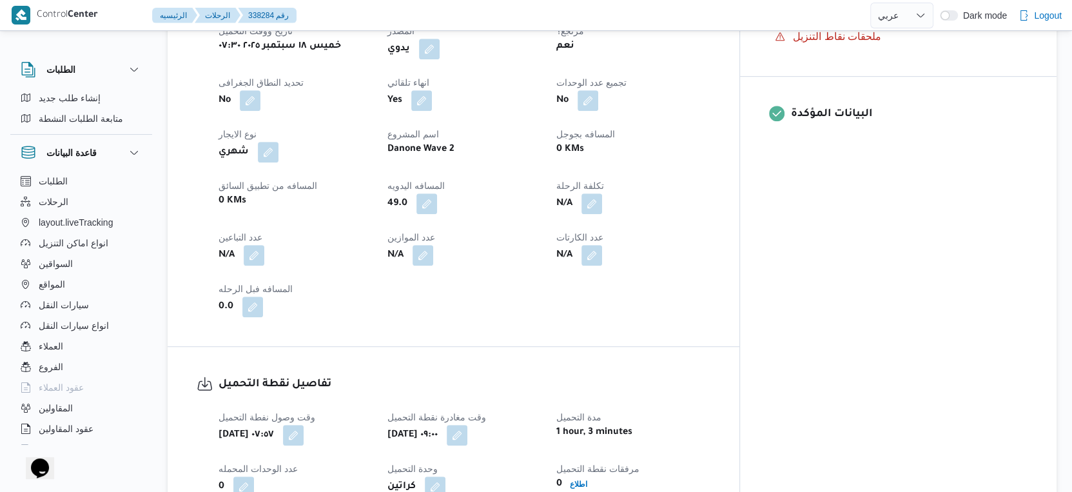
scroll to position [429, 0]
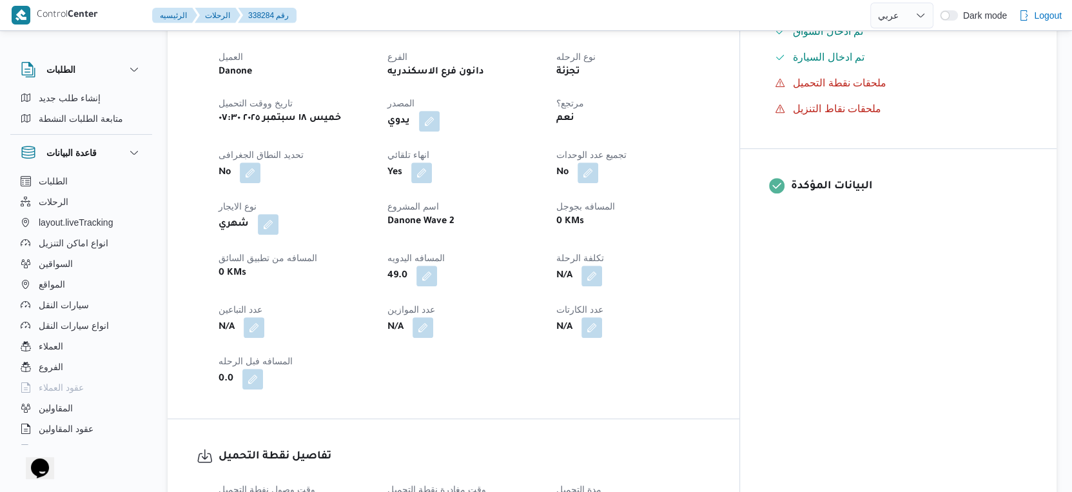
select select "ar"
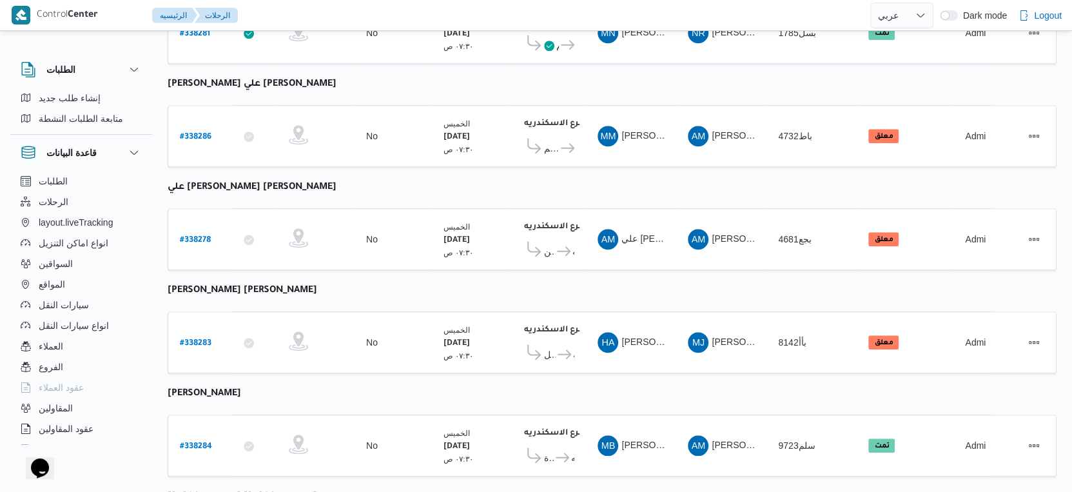
scroll to position [1052, 0]
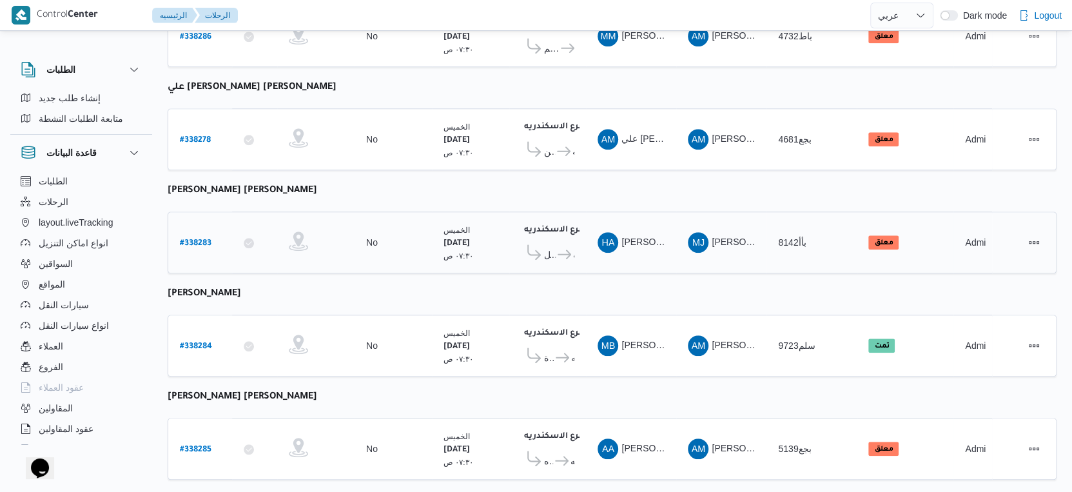
click at [191, 239] on b "# 338283" at bounding box center [196, 243] width 32 height 9
select select "ar"
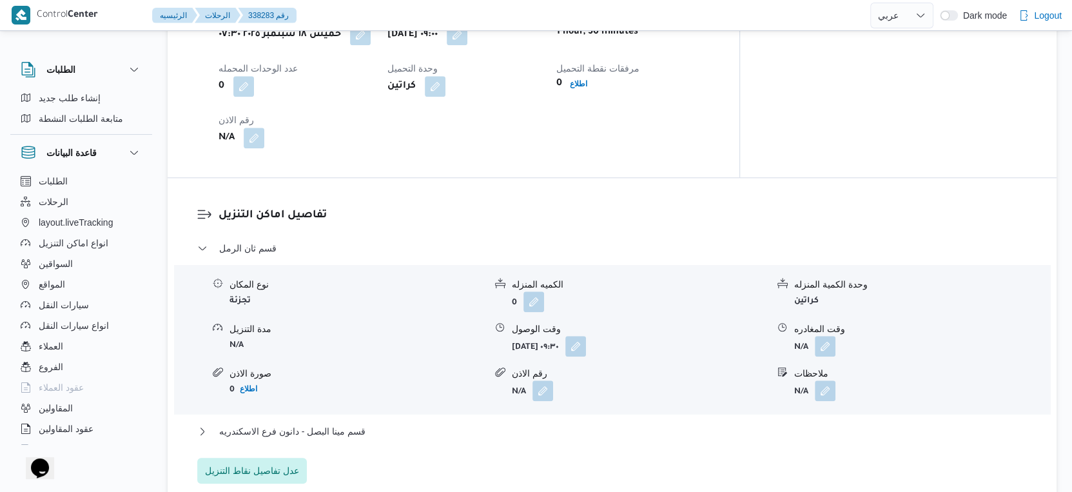
scroll to position [1002, 0]
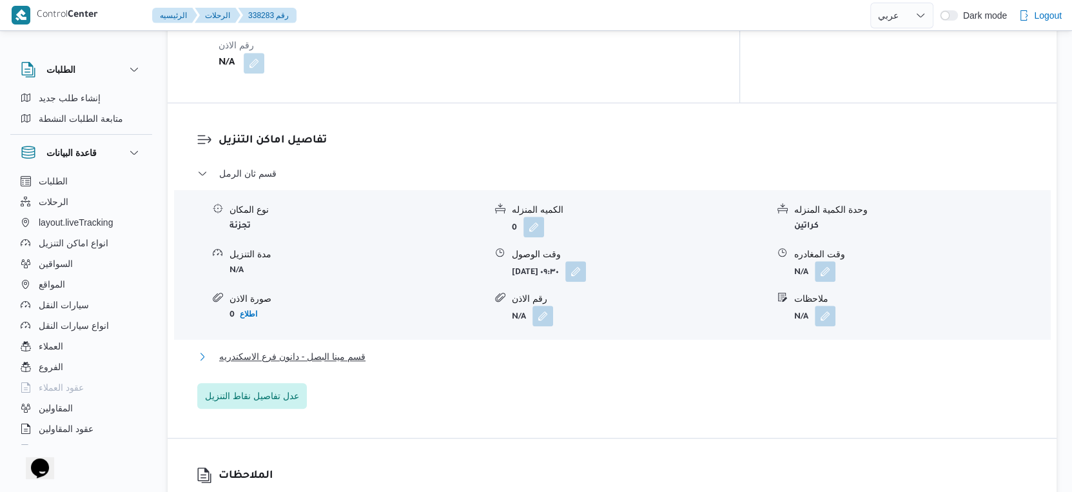
click at [344, 356] on span "قسم مينا البصل - دانون فرع الاسكندريه" at bounding box center [292, 356] width 146 height 15
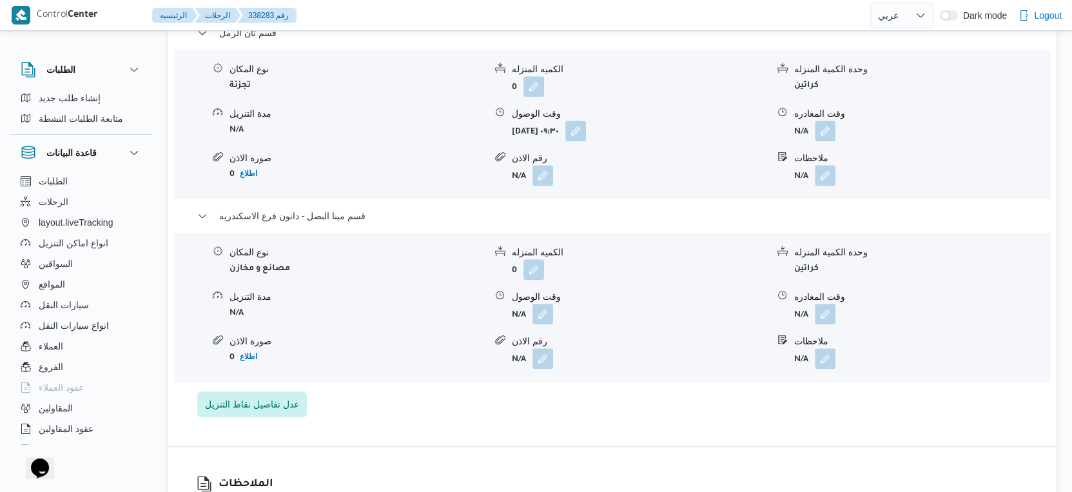
scroll to position [1146, 0]
click at [537, 316] on button "button" at bounding box center [542, 310] width 21 height 21
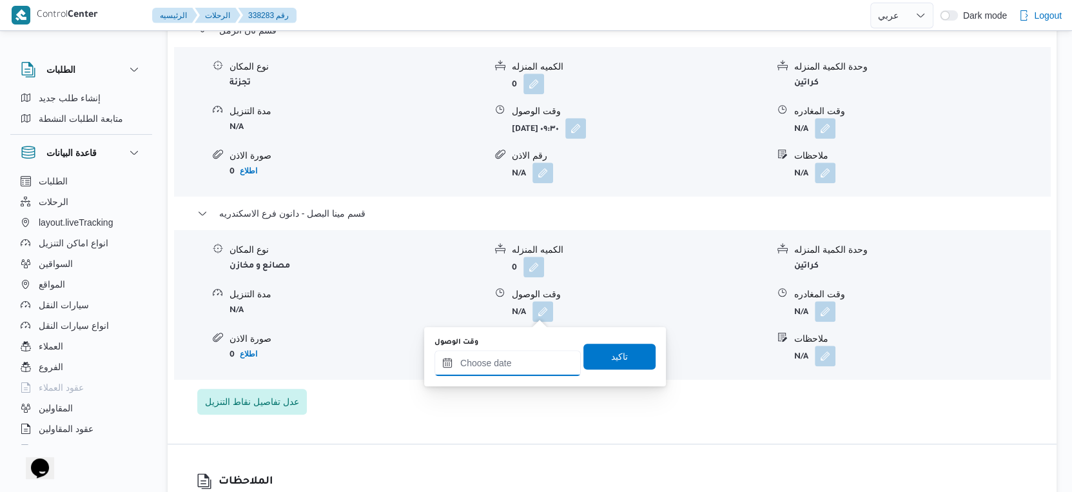
click at [514, 357] on input "وقت الوصول" at bounding box center [507, 363] width 146 height 26
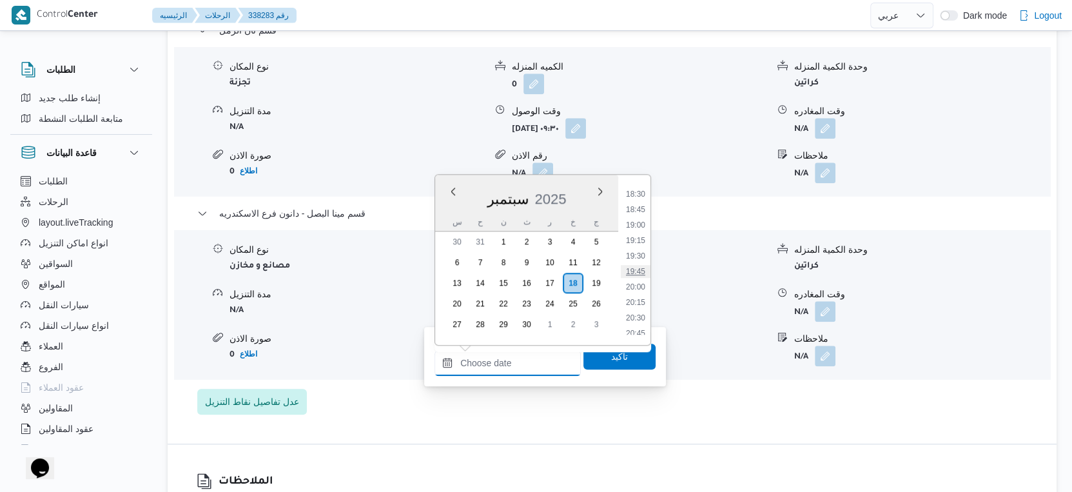
scroll to position [1071, 0]
click at [638, 231] on li "18:00" at bounding box center [636, 234] width 30 height 13
type input "١٨/٠٩/٢٠٢٥ ١٨:٠٠"
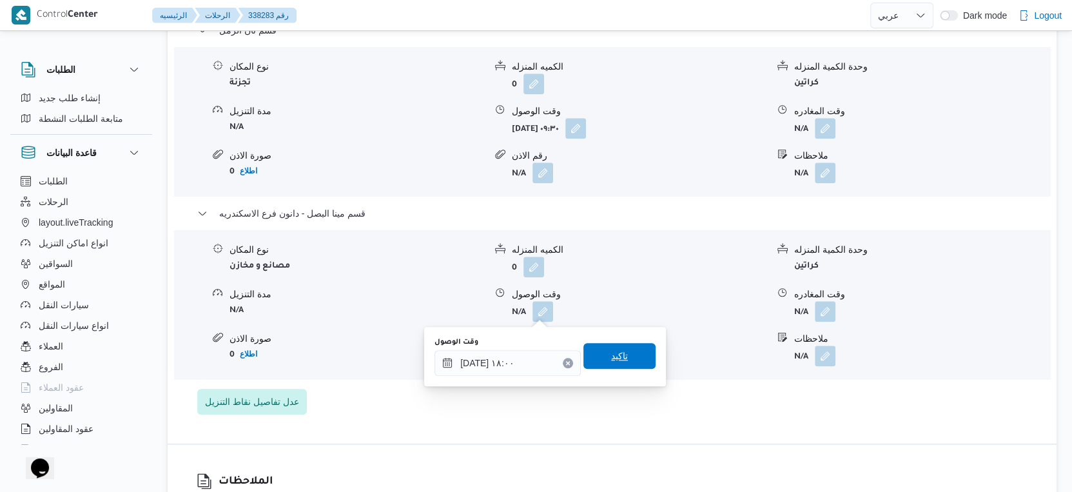
click at [627, 346] on span "تاكيد" at bounding box center [619, 356] width 72 height 26
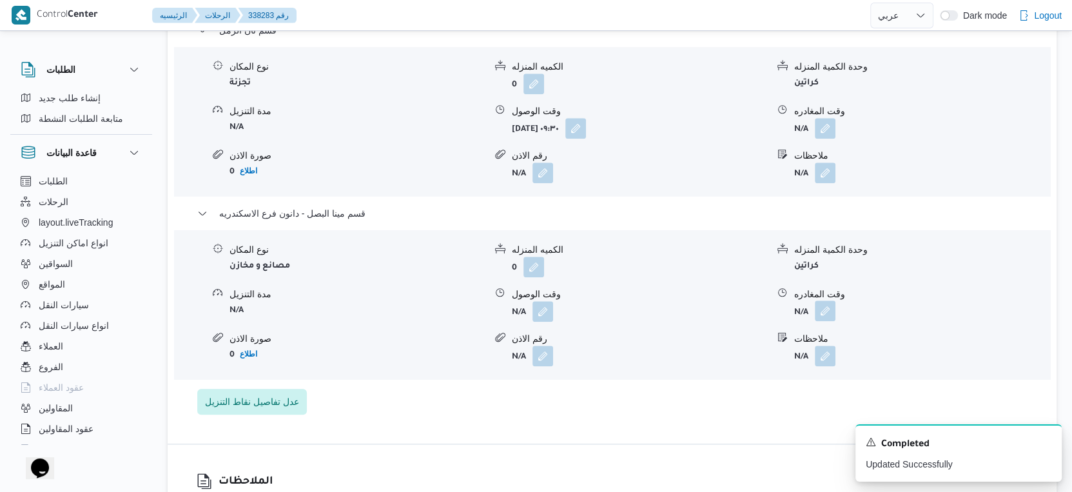
click at [832, 310] on button "button" at bounding box center [825, 310] width 21 height 21
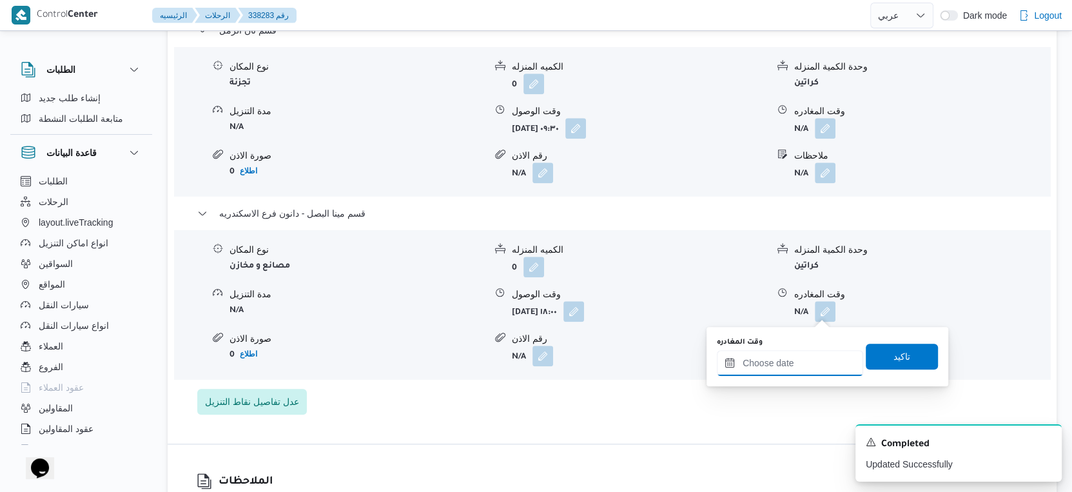
click at [815, 358] on input "وقت المغادره" at bounding box center [790, 363] width 146 height 26
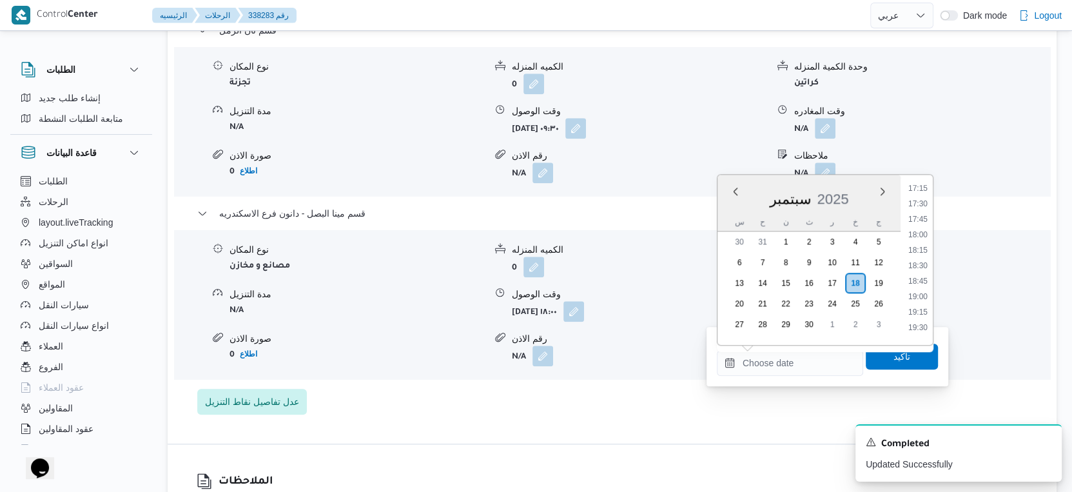
drag, startPoint x: 919, startPoint y: 266, endPoint x: 918, endPoint y: 279, distance: 13.0
click at [919, 266] on li "18:30" at bounding box center [918, 265] width 30 height 13
type input "١٨/٠٩/٢٠٢٥ ١٨:٣٠"
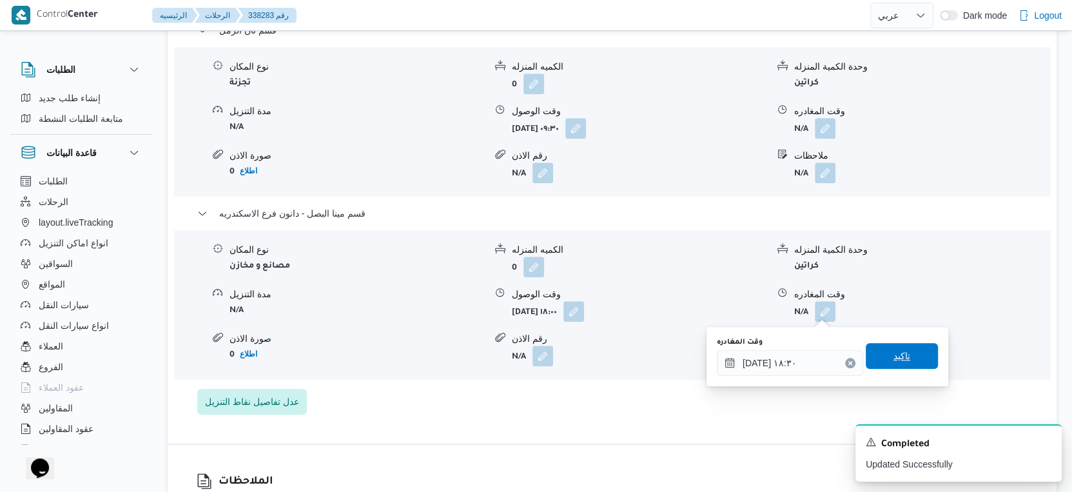
click at [910, 353] on span "تاكيد" at bounding box center [902, 356] width 72 height 26
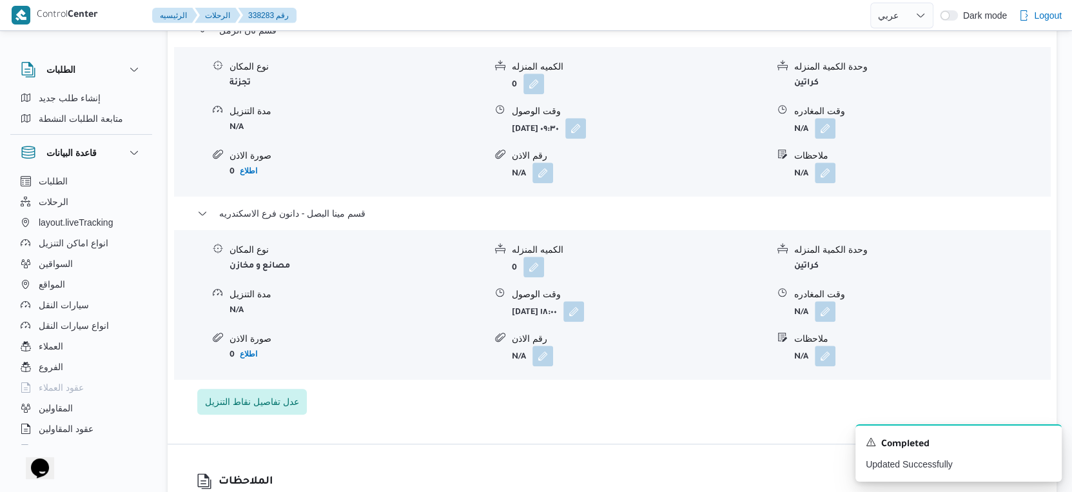
scroll to position [1075, 0]
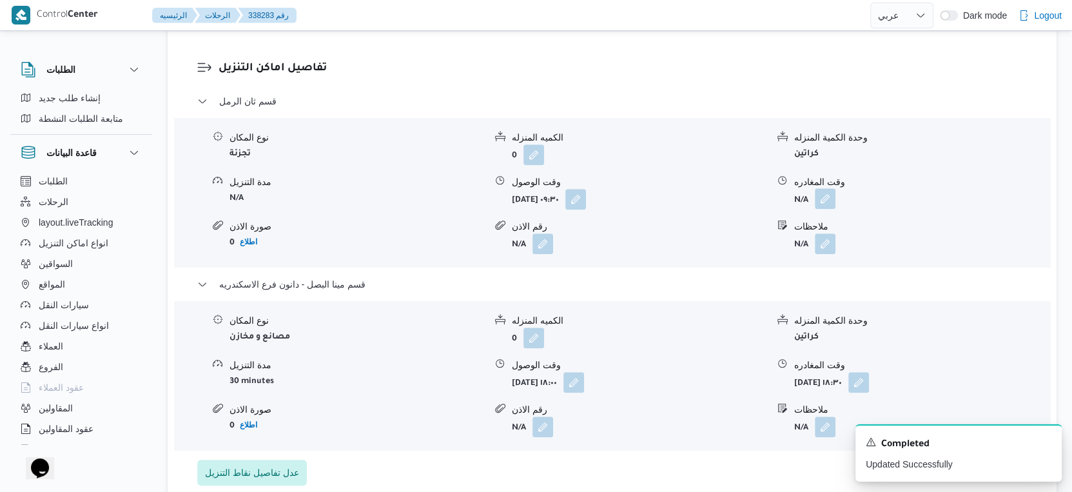
click at [834, 194] on button "button" at bounding box center [825, 198] width 21 height 21
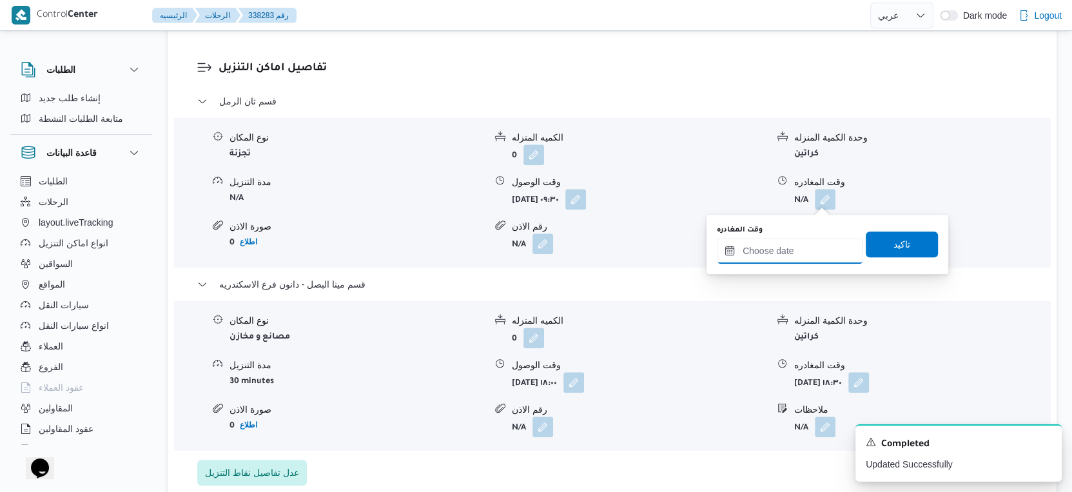
click at [813, 253] on input "وقت المغادره" at bounding box center [790, 251] width 146 height 26
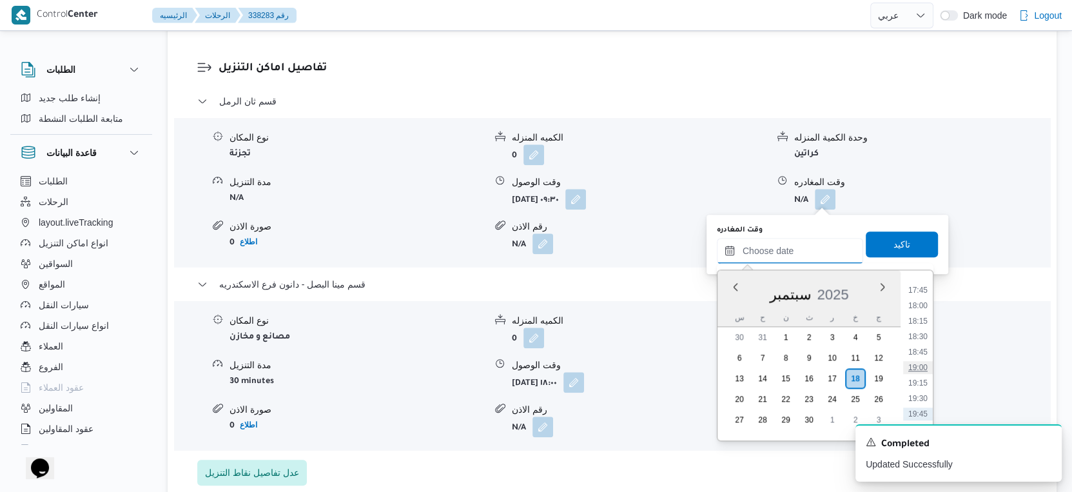
scroll to position [1071, 0]
click at [916, 295] on li "17:30" at bounding box center [918, 299] width 30 height 13
type input "١٨/٠٩/٢٠٢٥ ١٧:٣٠"
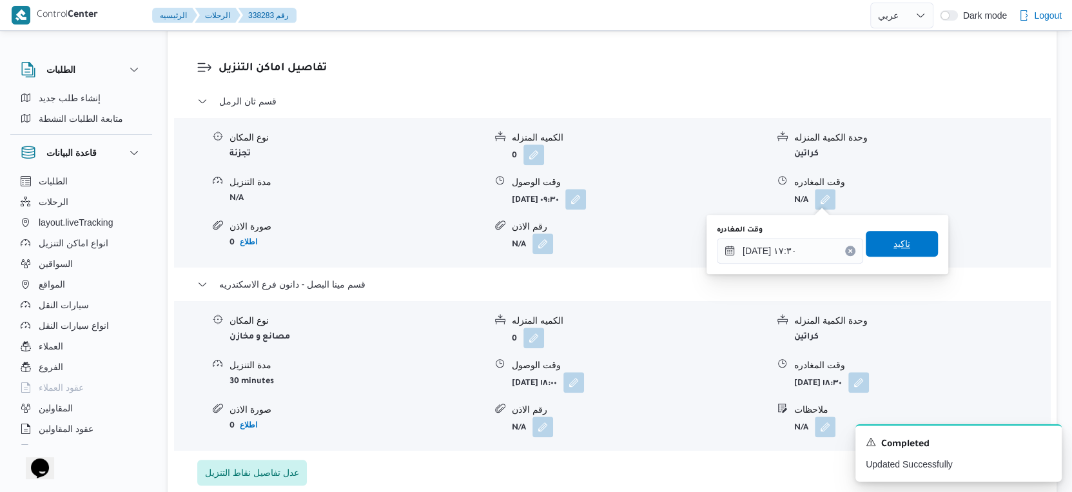
click at [908, 235] on span "تاكيد" at bounding box center [902, 244] width 72 height 26
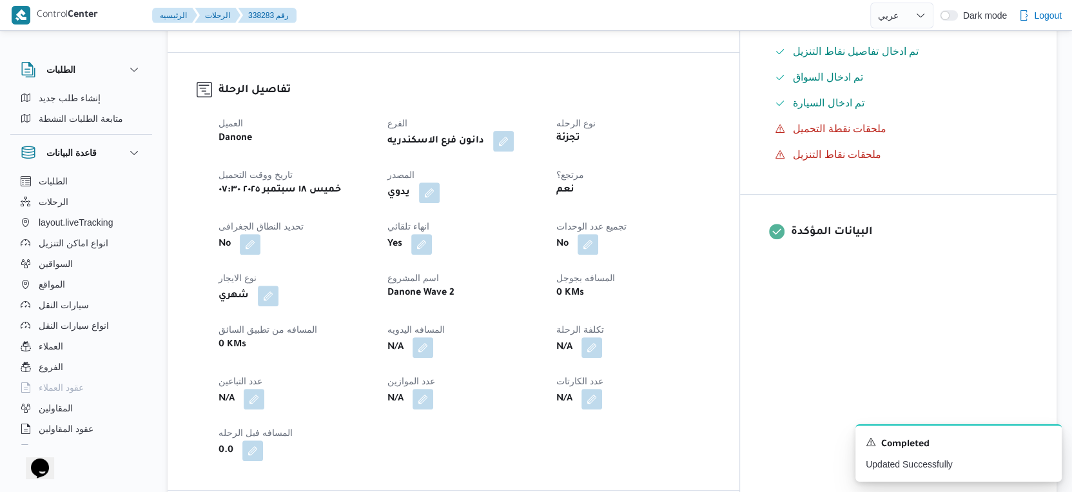
scroll to position [358, 0]
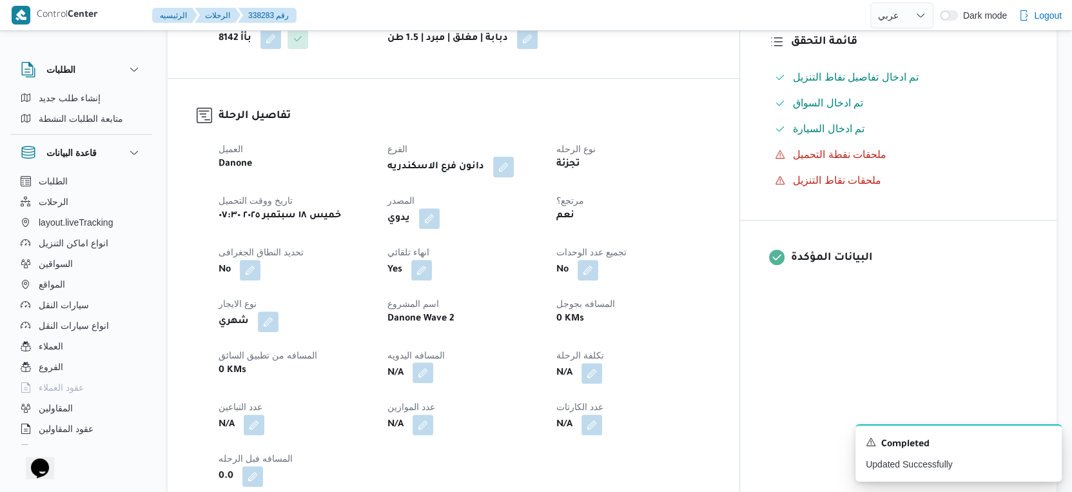
click at [433, 376] on button "button" at bounding box center [423, 372] width 21 height 21
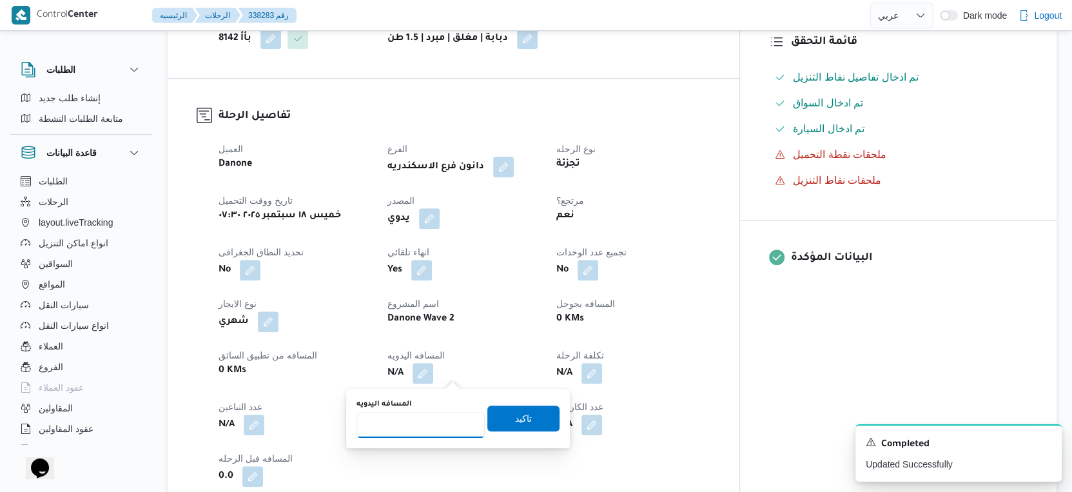
click at [418, 418] on input "المسافه اليدويه" at bounding box center [420, 425] width 128 height 26
type input "58"
click at [520, 420] on span "تاكيد" at bounding box center [523, 417] width 17 height 15
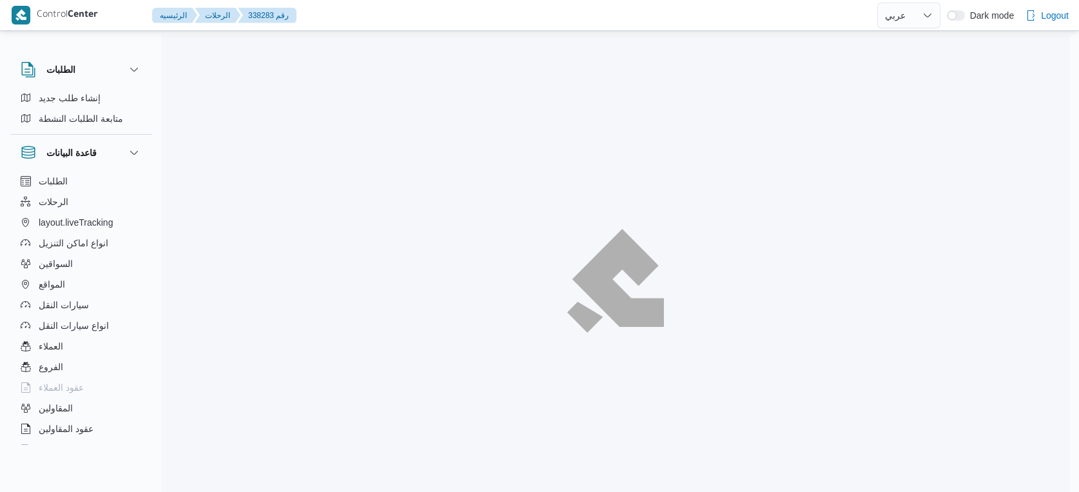
select select "ar"
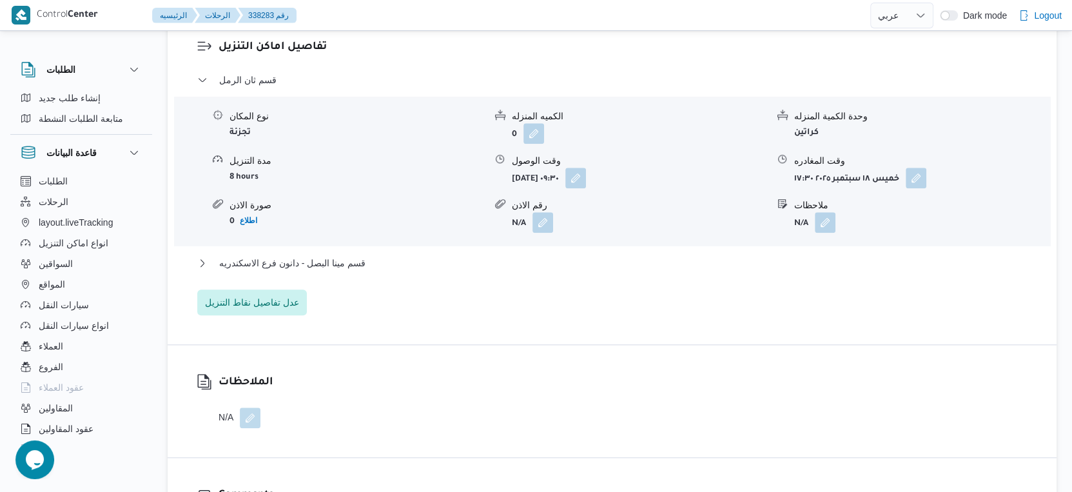
scroll to position [1109, 0]
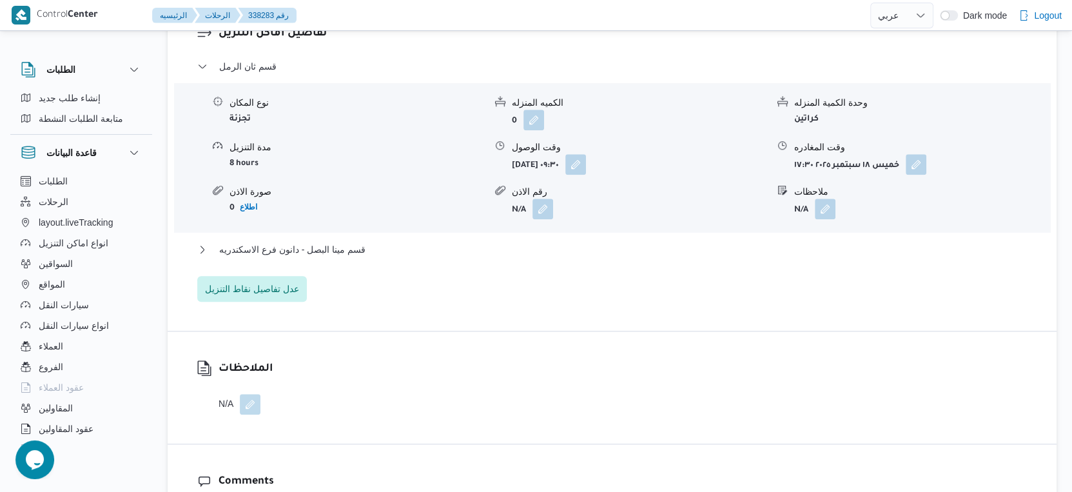
click at [366, 259] on div "قسم مينا البصل - دانون فرع الاسكندريه" at bounding box center [612, 254] width 830 height 24
click at [371, 251] on button "قسم مينا البصل - دانون فرع الاسكندريه" at bounding box center [612, 249] width 830 height 15
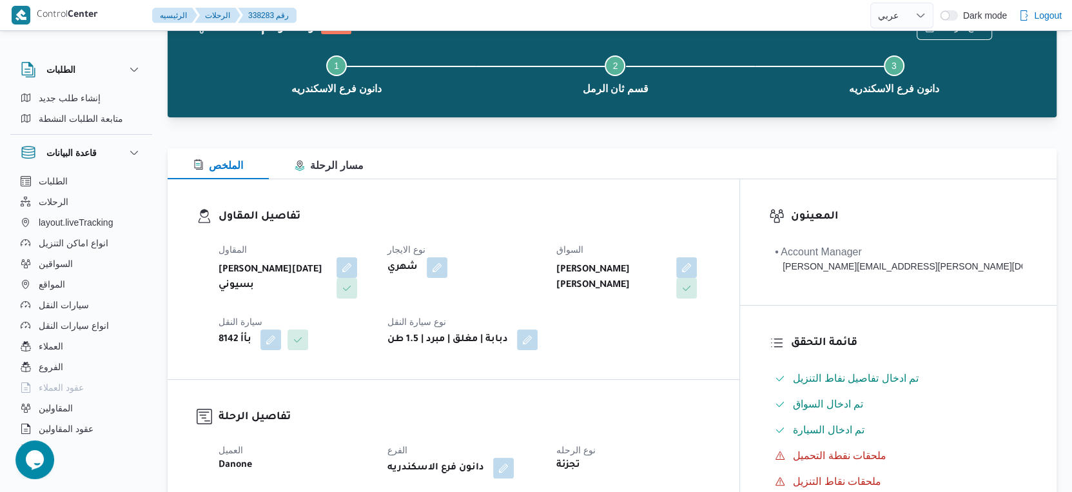
scroll to position [0, 0]
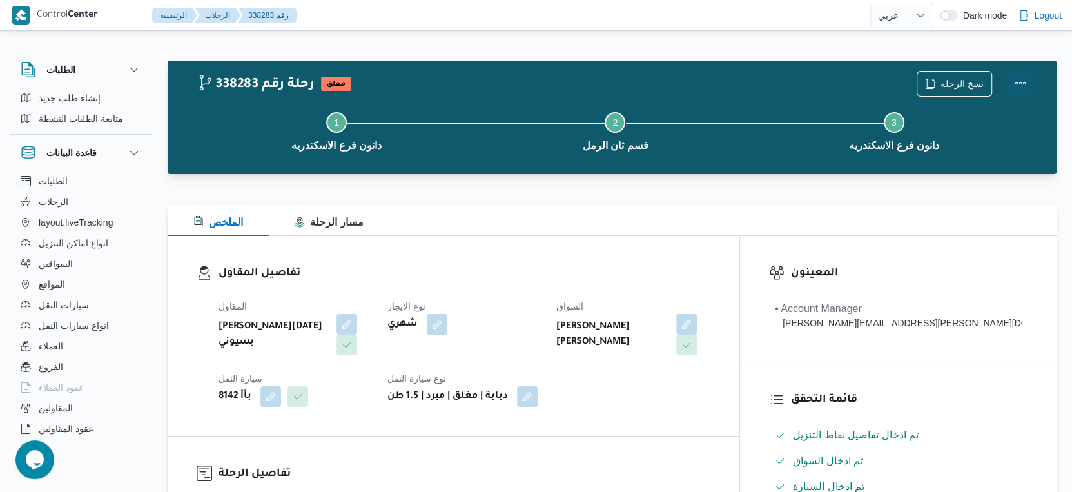
click at [1023, 81] on button "Actions" at bounding box center [1021, 83] width 26 height 26
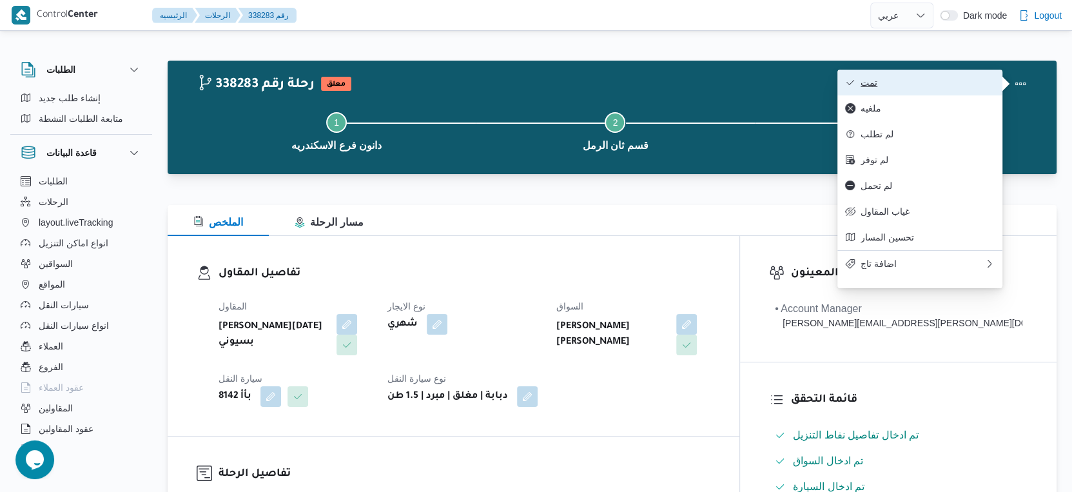
click at [952, 80] on span "تمت" at bounding box center [928, 82] width 134 height 10
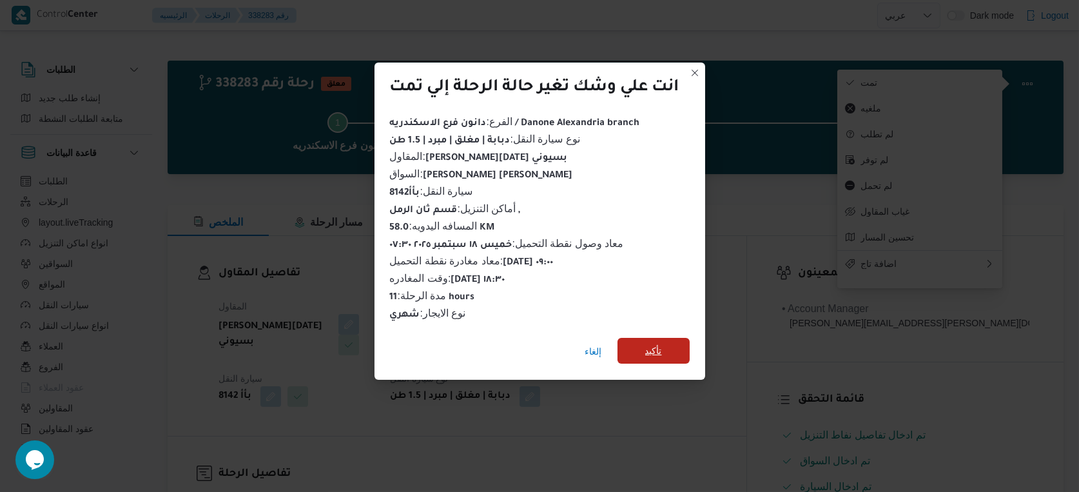
click at [677, 342] on span "تأكيد" at bounding box center [654, 351] width 72 height 26
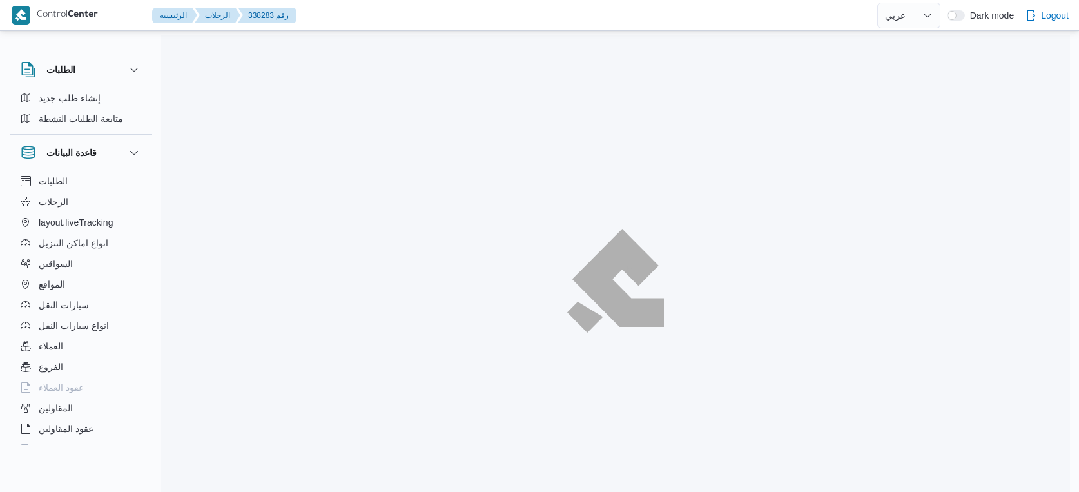
select select "ar"
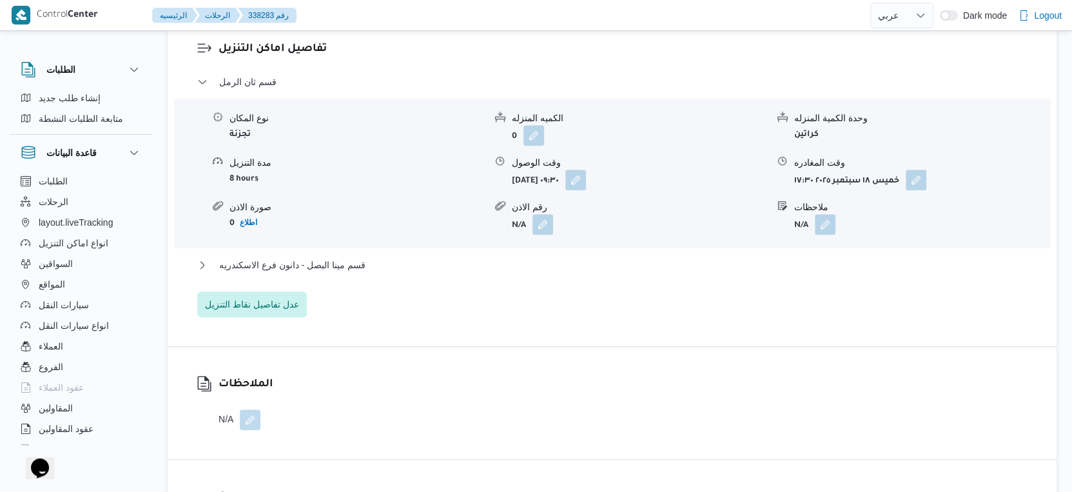
scroll to position [1075, 0]
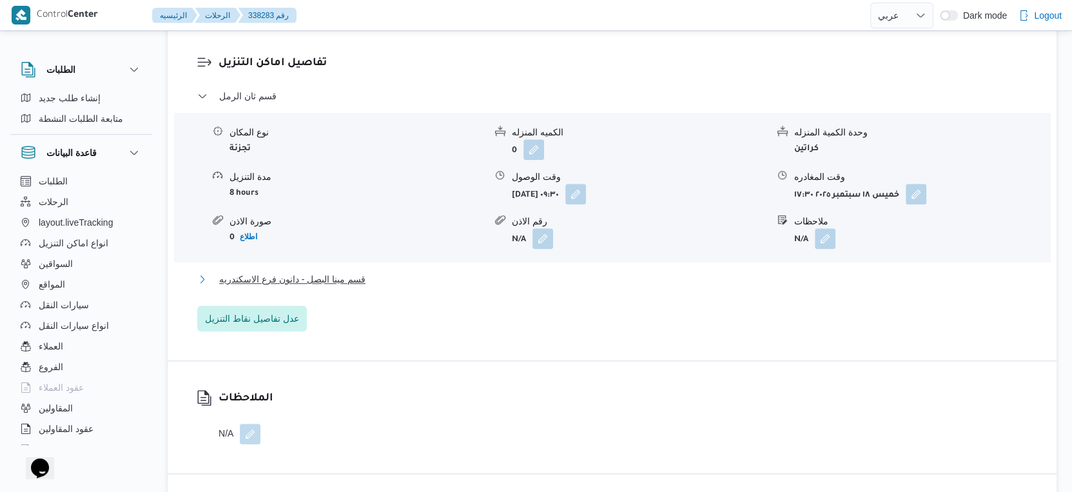
click at [371, 284] on button "قسم مينا البصل - دانون فرع الاسكندريه" at bounding box center [612, 278] width 830 height 15
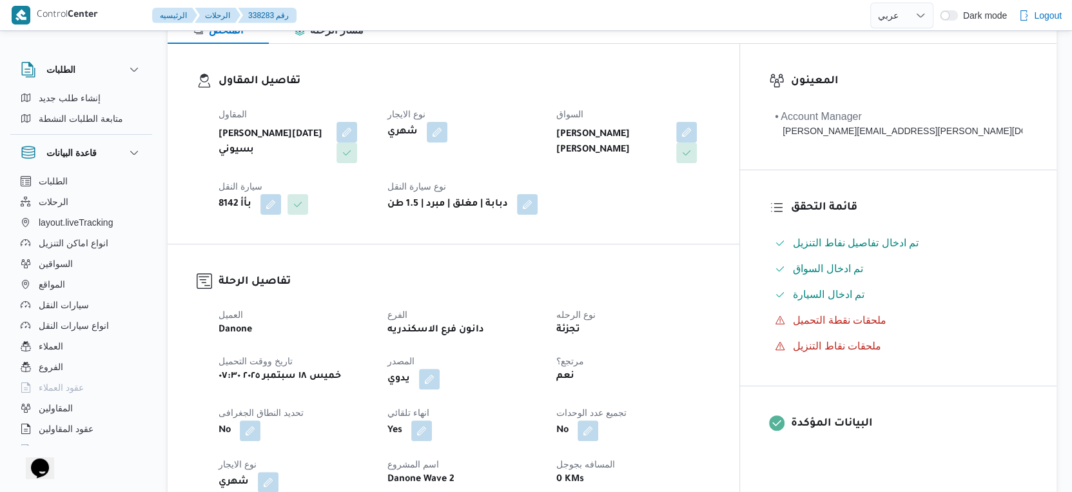
scroll to position [429, 0]
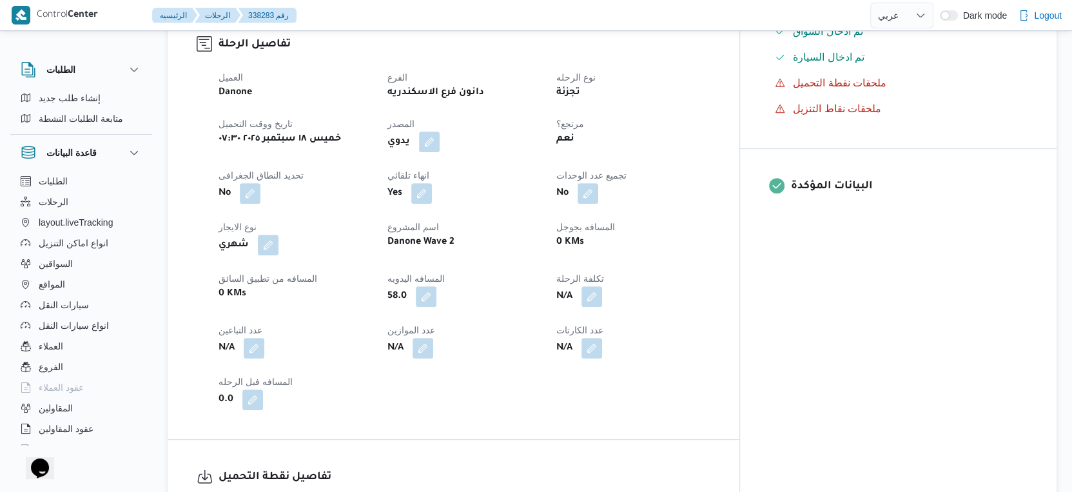
select select "ar"
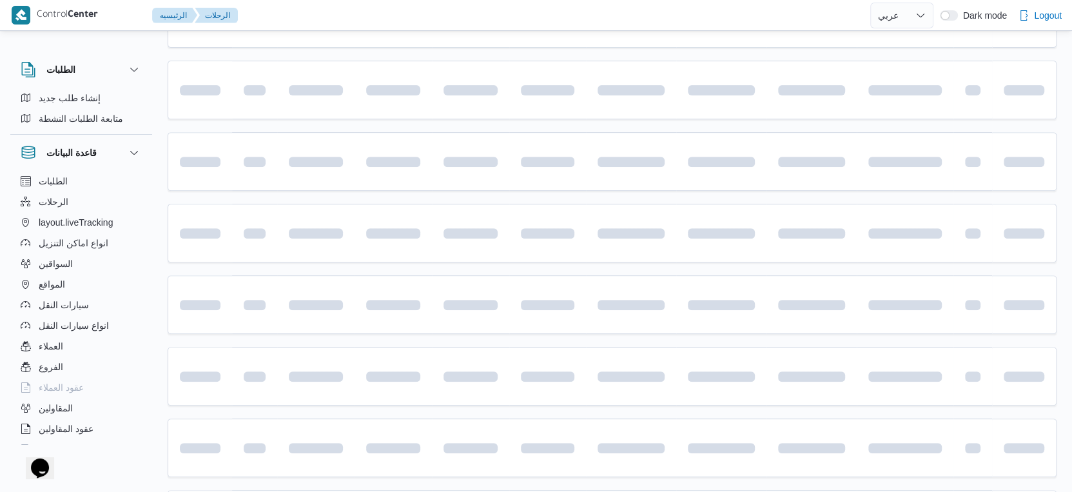
scroll to position [1052, 0]
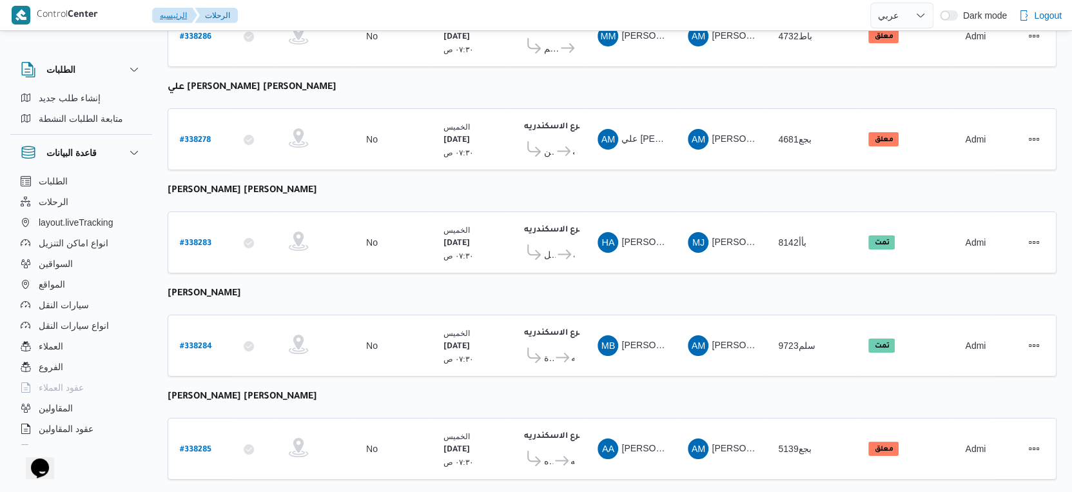
select select "ar"
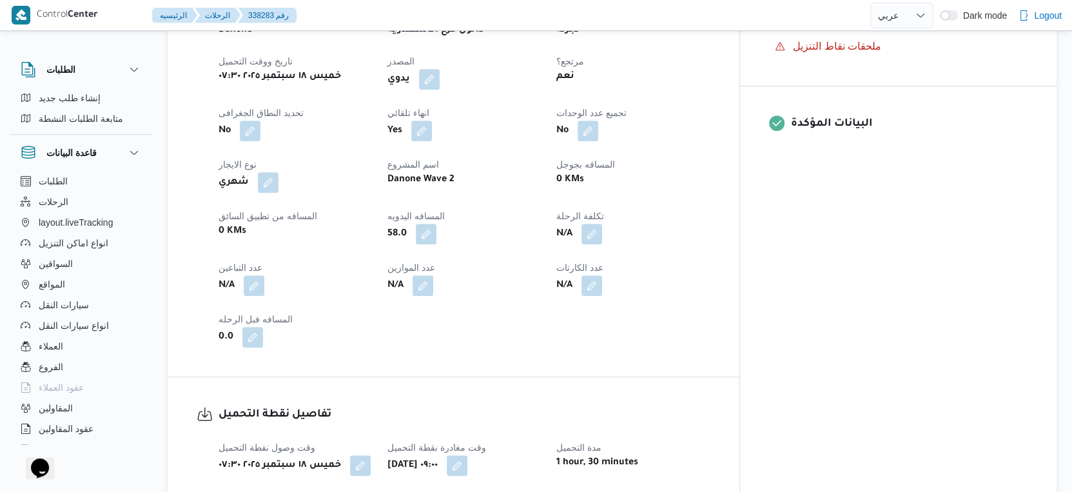
scroll to position [479, 0]
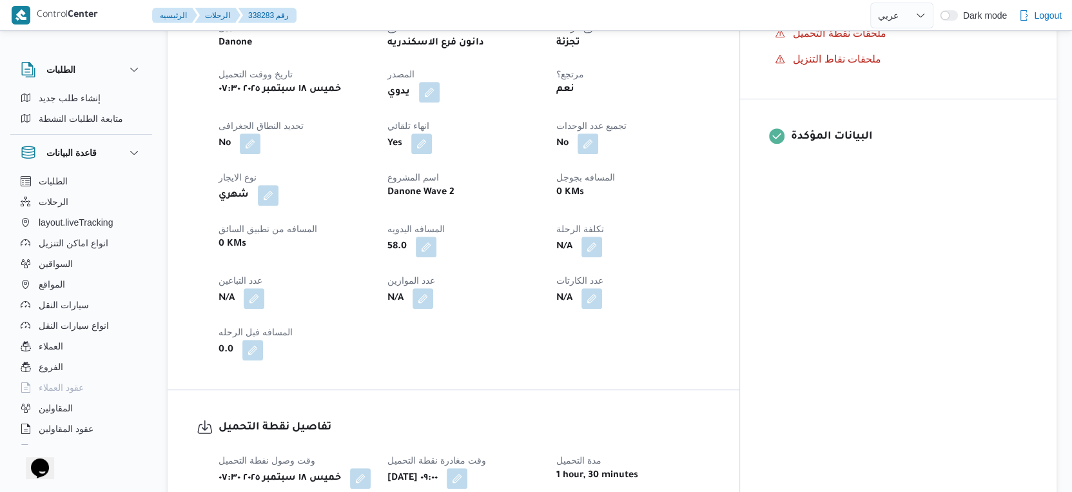
select select "ar"
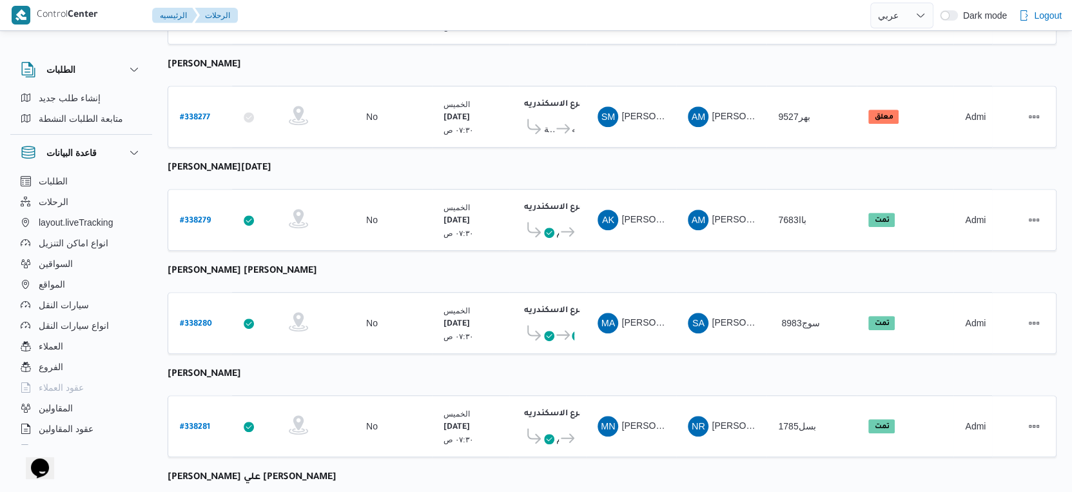
scroll to position [551, 0]
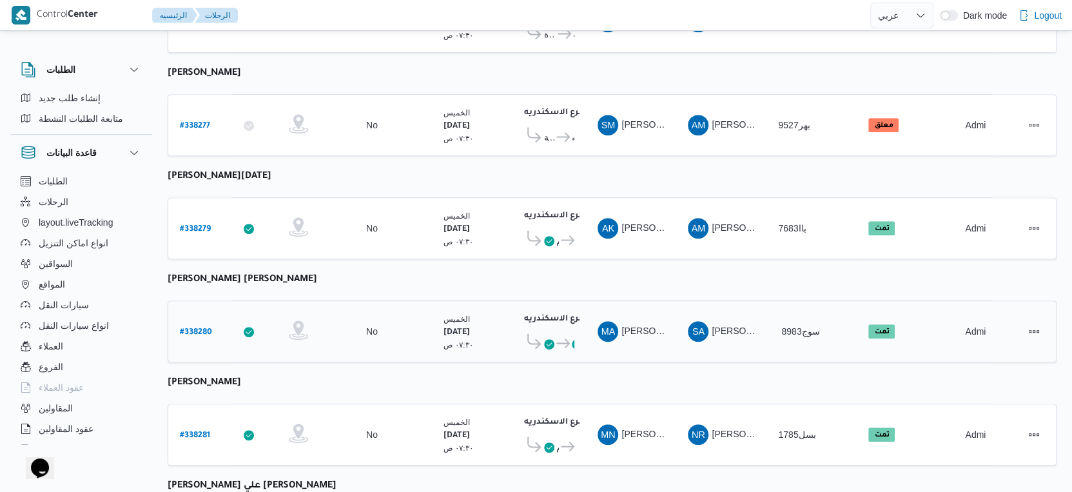
click at [196, 328] on b "# 338280" at bounding box center [196, 332] width 32 height 9
select select "ar"
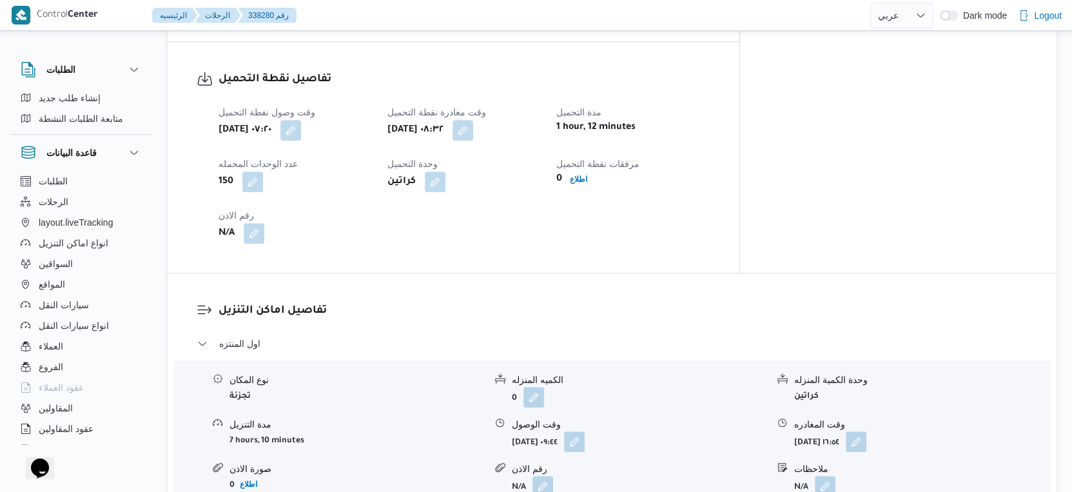
scroll to position [1052, 0]
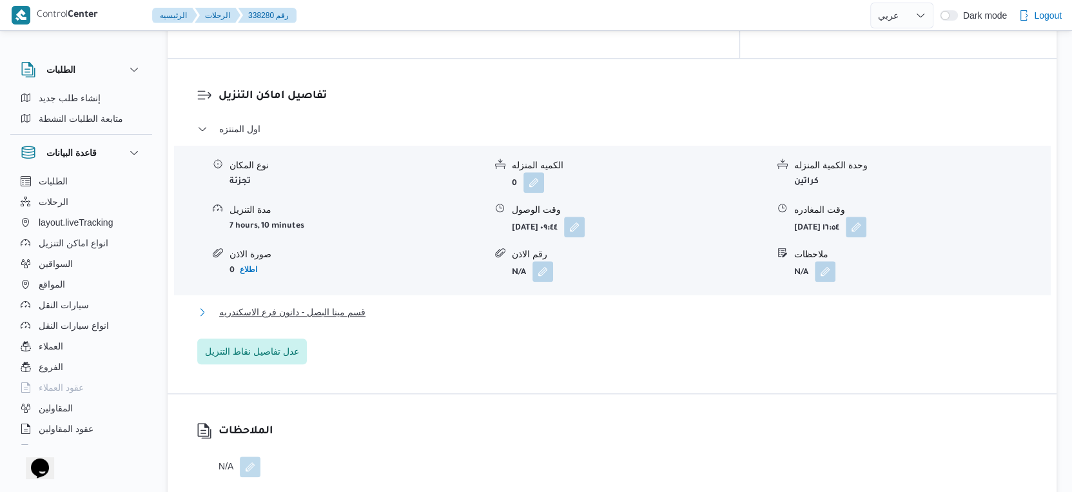
click at [342, 304] on span "قسم مينا البصل - دانون فرع الاسكندريه" at bounding box center [292, 311] width 146 height 15
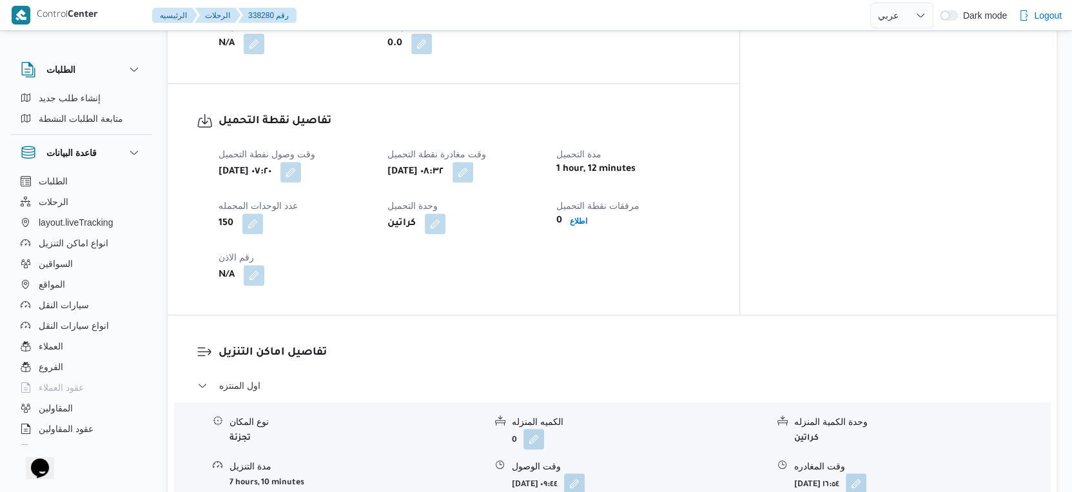
scroll to position [551, 0]
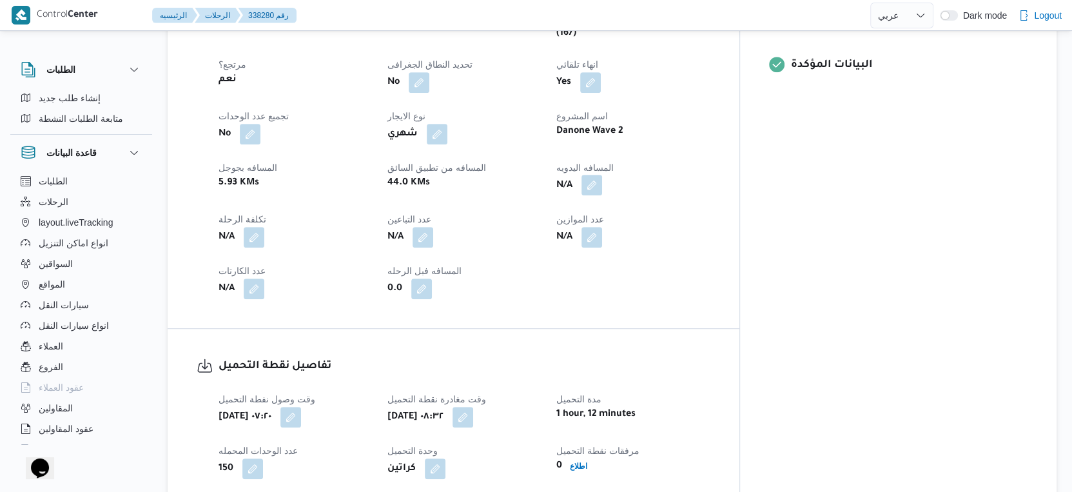
click at [602, 175] on button "button" at bounding box center [591, 185] width 21 height 21
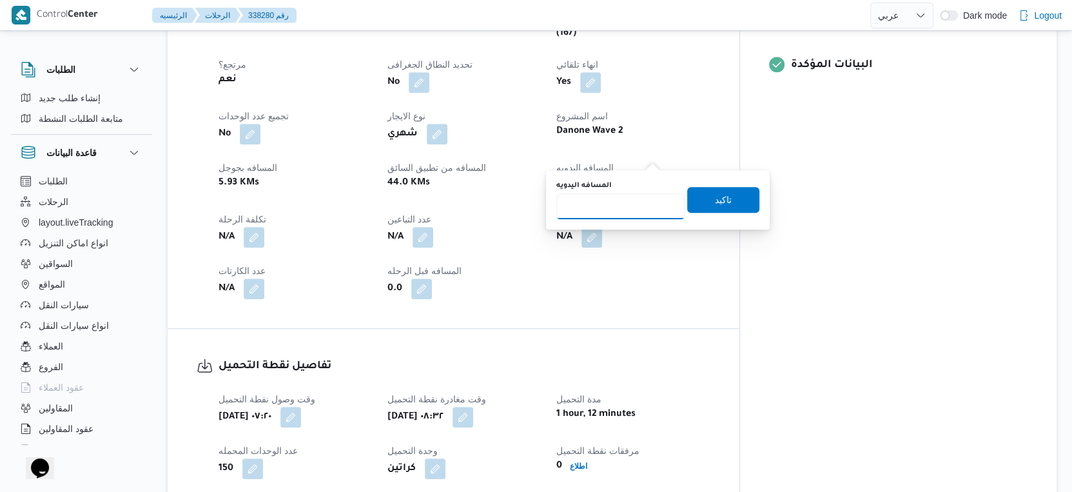
click at [616, 213] on input "المسافه اليدويه" at bounding box center [620, 206] width 128 height 26
type input "44"
click at [702, 191] on span "تاكيد" at bounding box center [723, 199] width 72 height 26
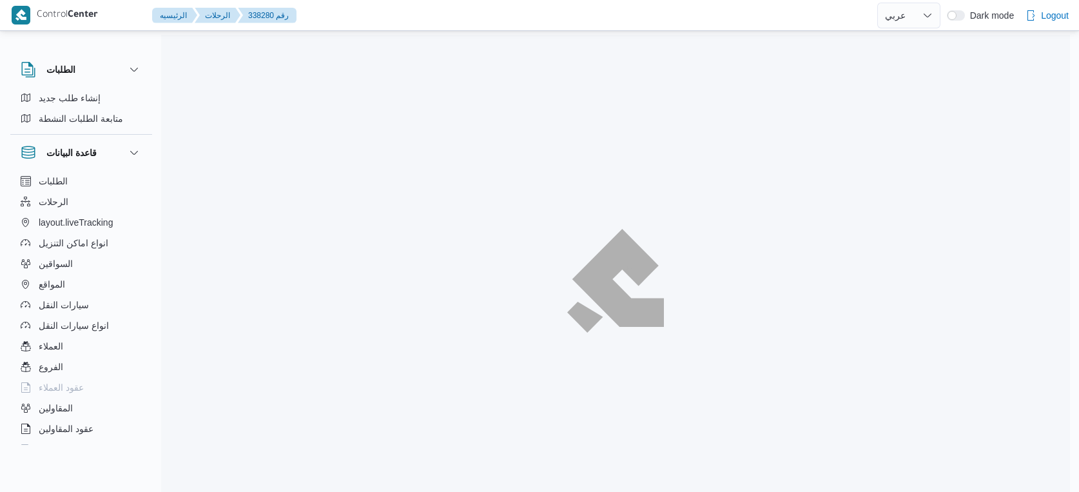
select select "ar"
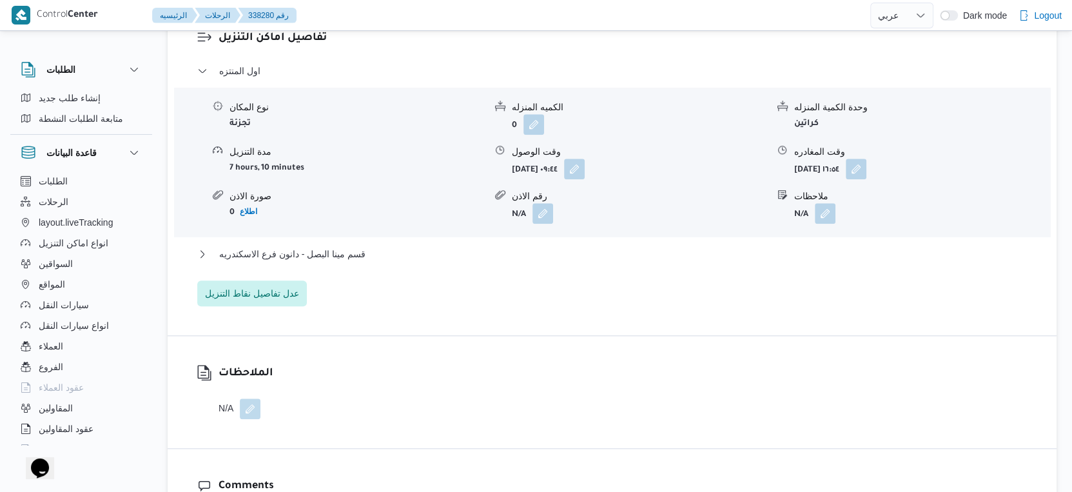
scroll to position [1180, 0]
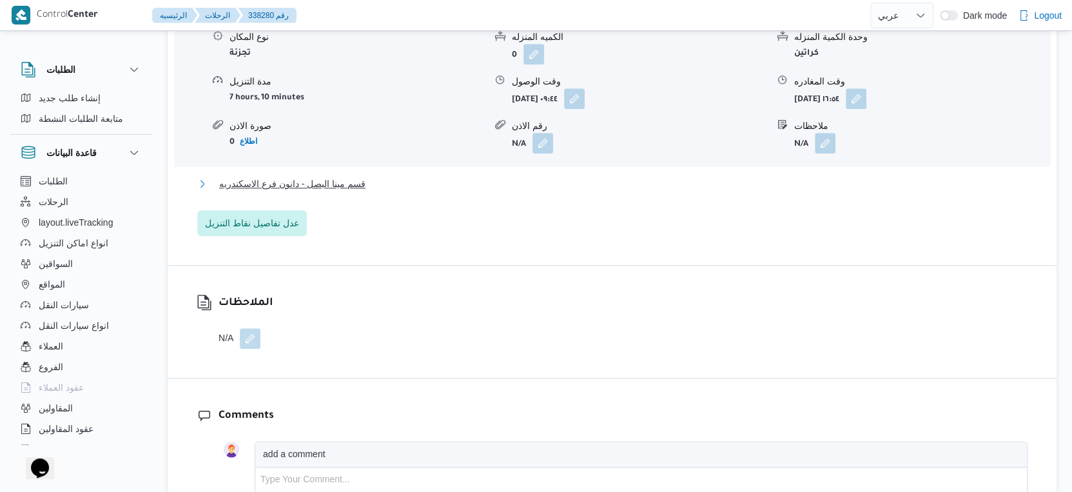
click at [355, 176] on span "قسم مينا البصل - دانون فرع الاسكندريه" at bounding box center [292, 183] width 146 height 15
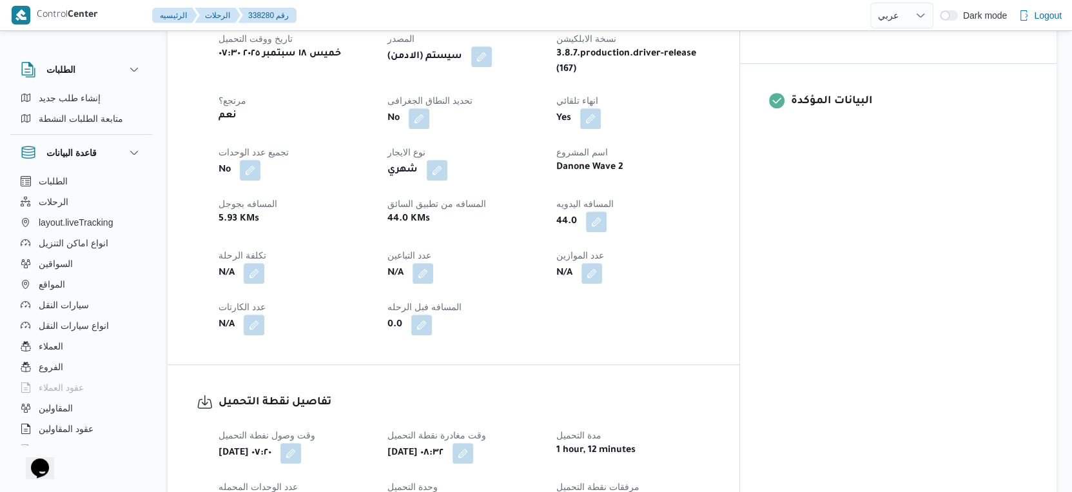
scroll to position [286, 0]
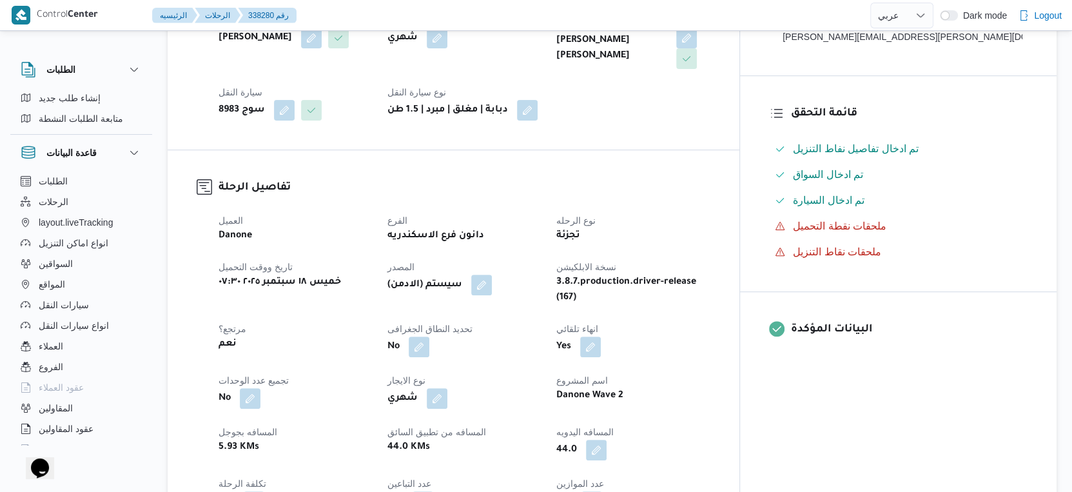
select select "ar"
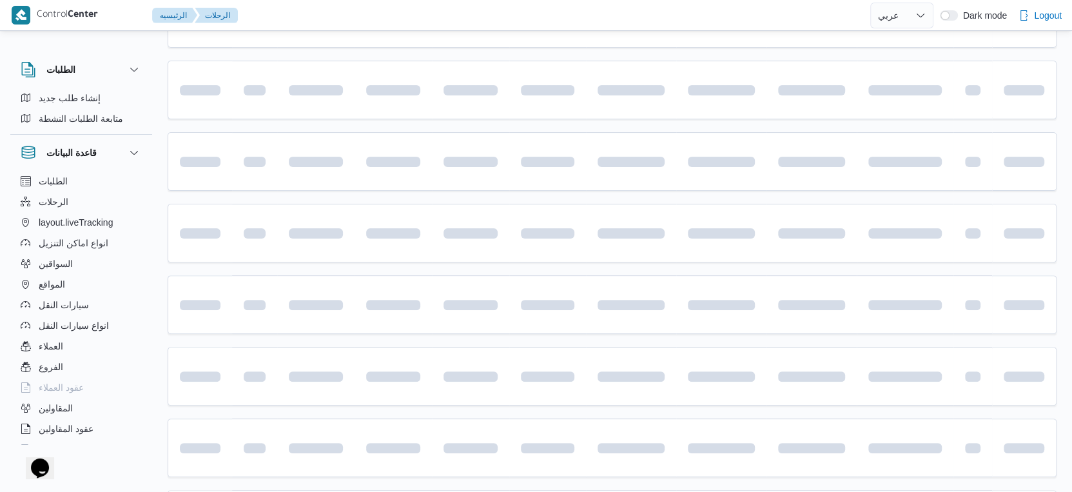
scroll to position [551, 0]
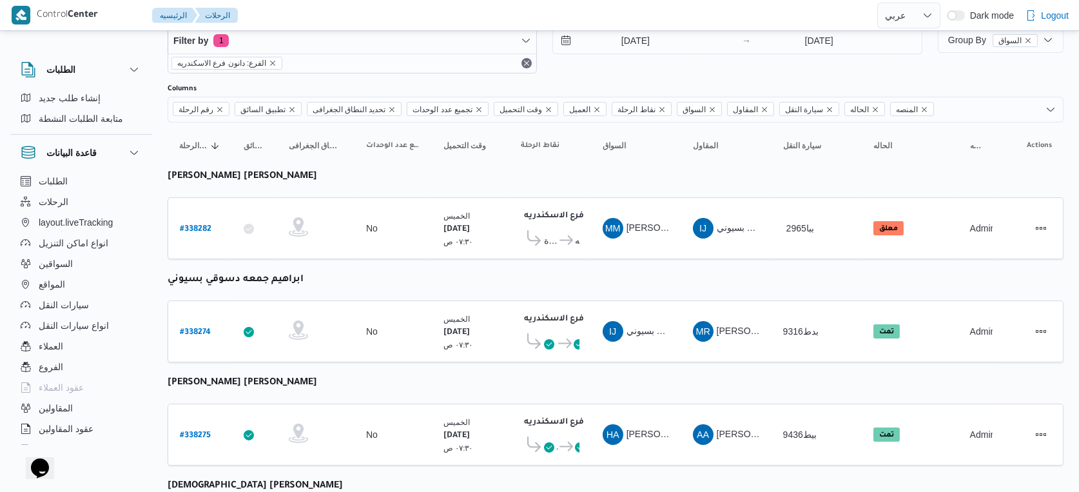
select select "ar"
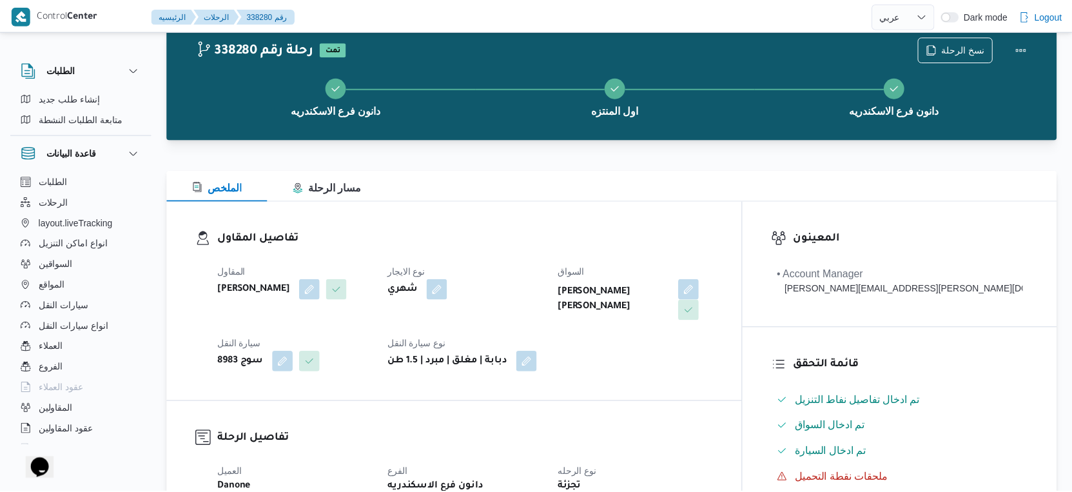
scroll to position [551, 0]
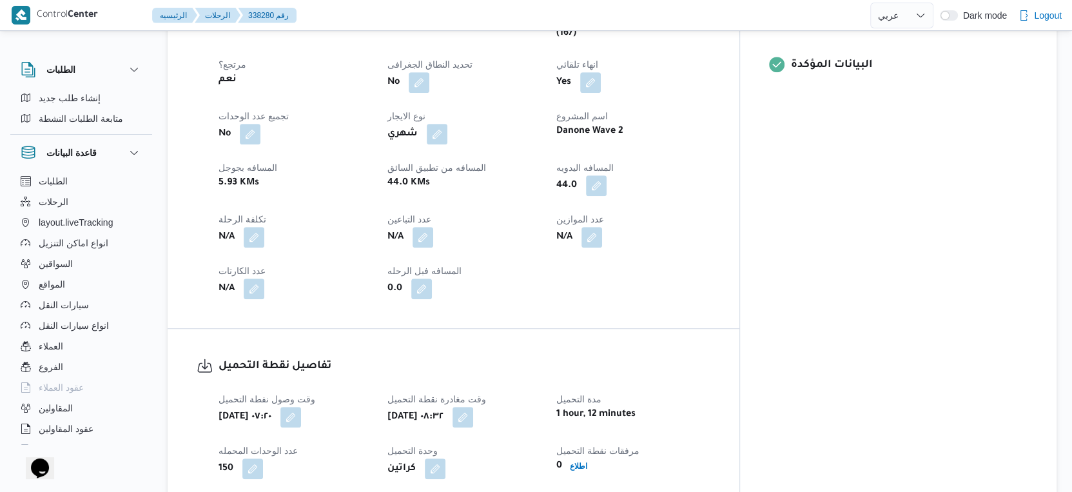
select select "ar"
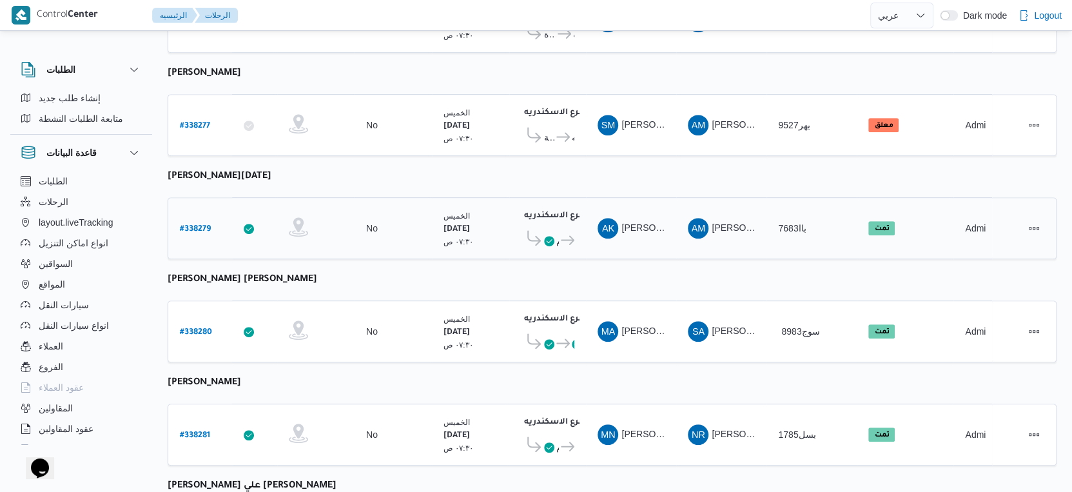
click at [189, 225] on b "# 338279" at bounding box center [195, 229] width 31 height 9
select select "ar"
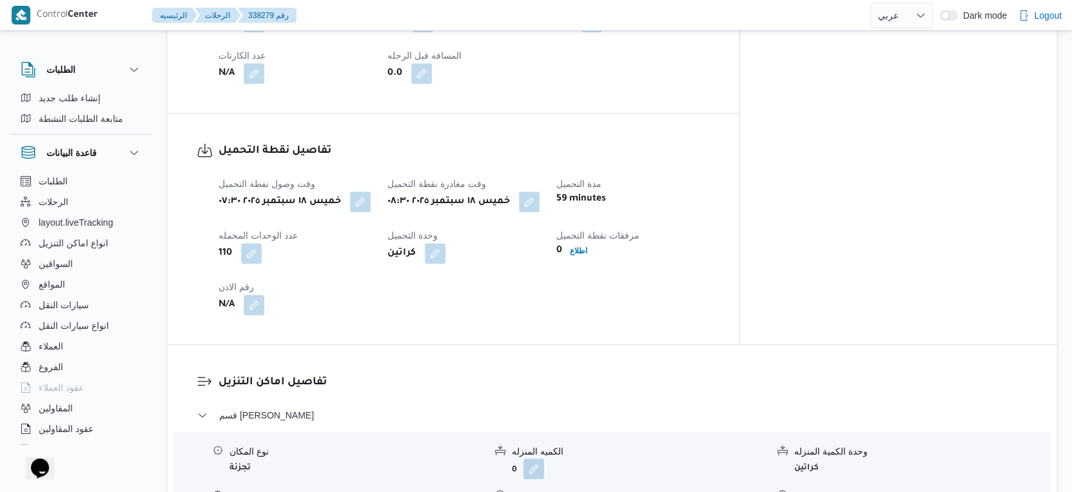
scroll to position [980, 0]
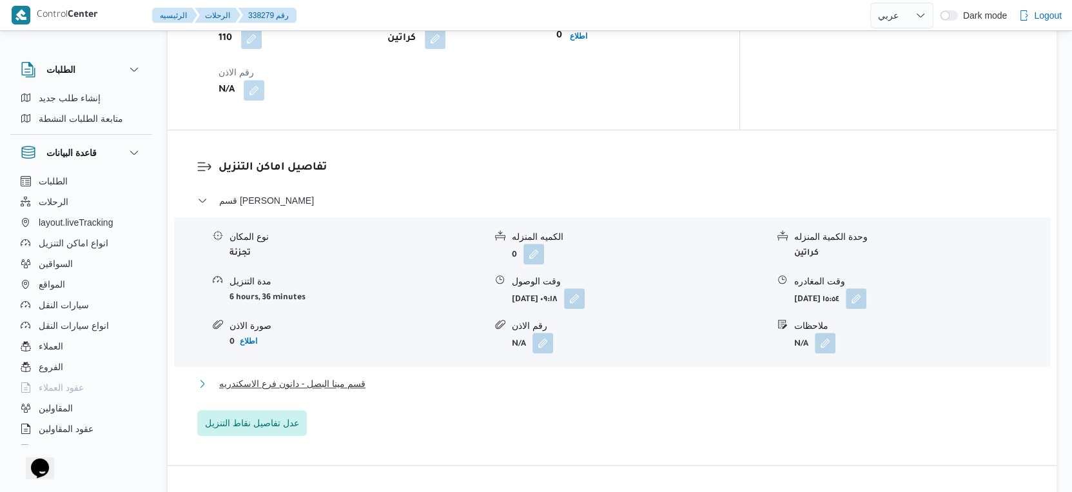
click at [388, 376] on button "قسم مينا البصل - دانون فرع الاسكندريه" at bounding box center [612, 383] width 830 height 15
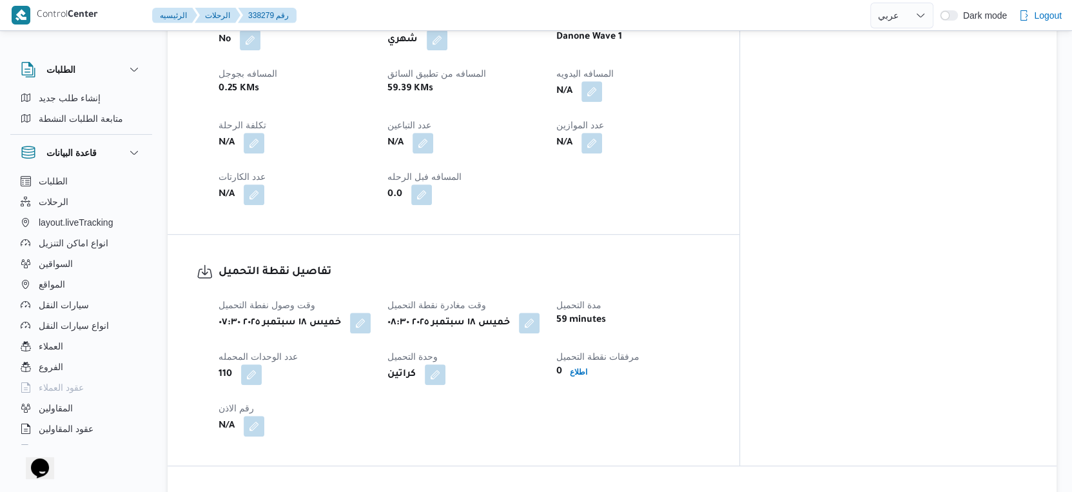
scroll to position [429, 0]
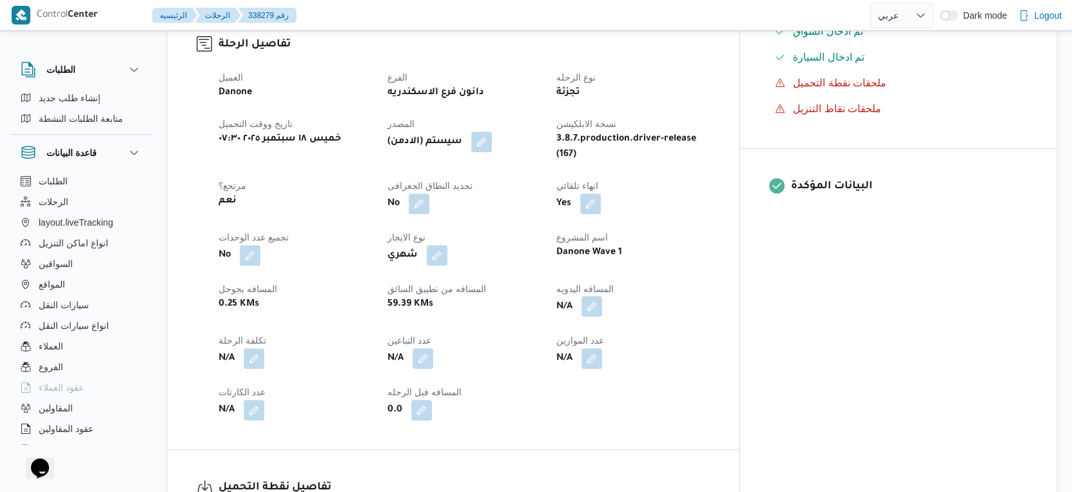
click at [602, 300] on button "button" at bounding box center [591, 306] width 21 height 21
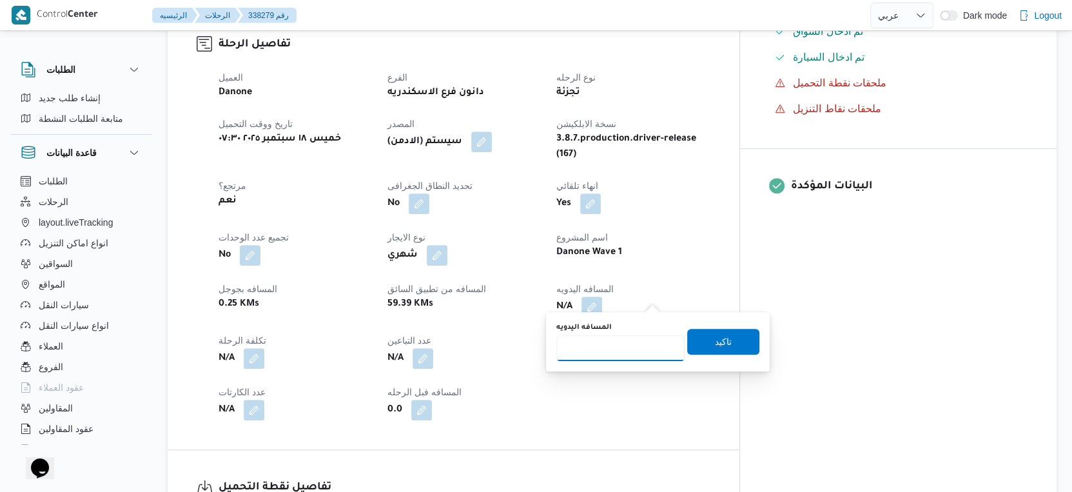
click at [621, 347] on input "المسافه اليدويه" at bounding box center [620, 348] width 128 height 26
type input "32"
click at [738, 344] on span "تاكيد" at bounding box center [723, 341] width 72 height 26
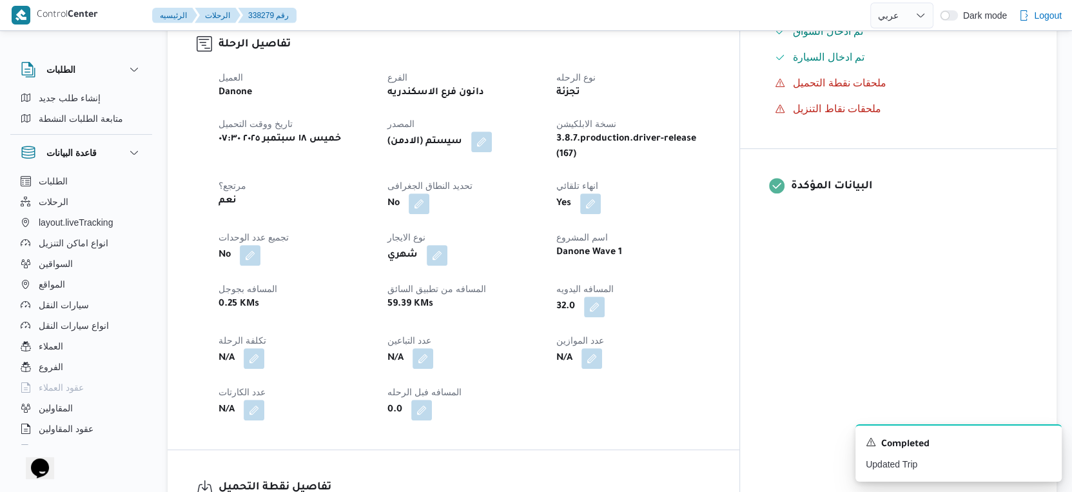
select select "ar"
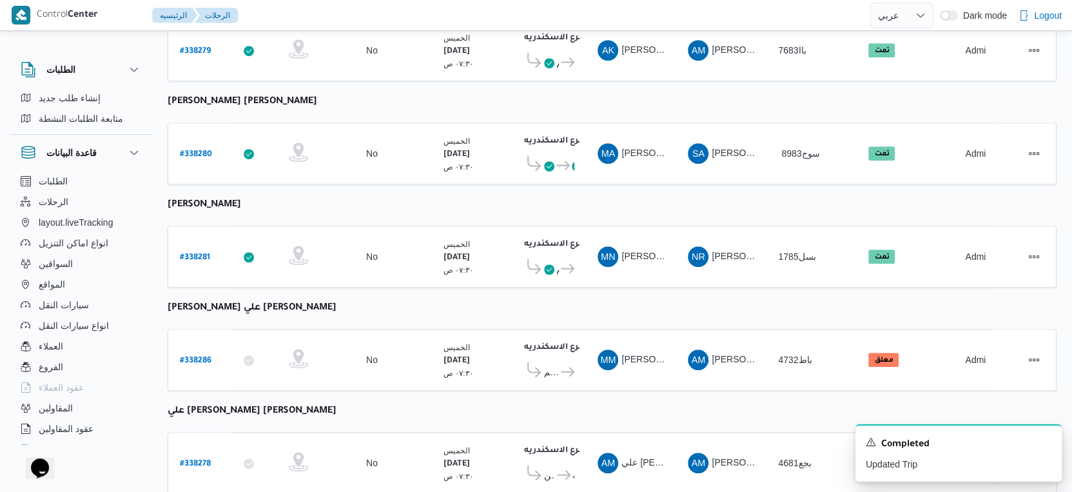
scroll to position [1052, 0]
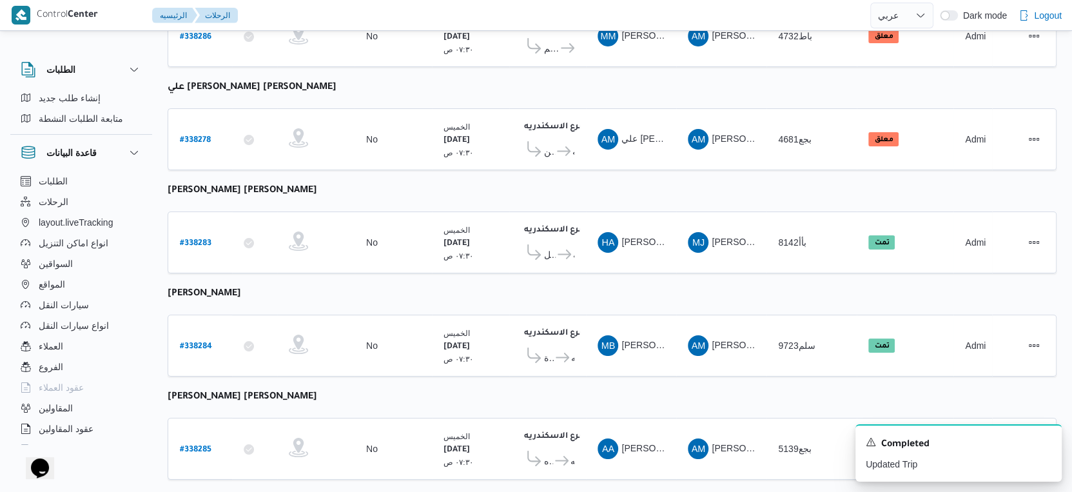
select select "ar"
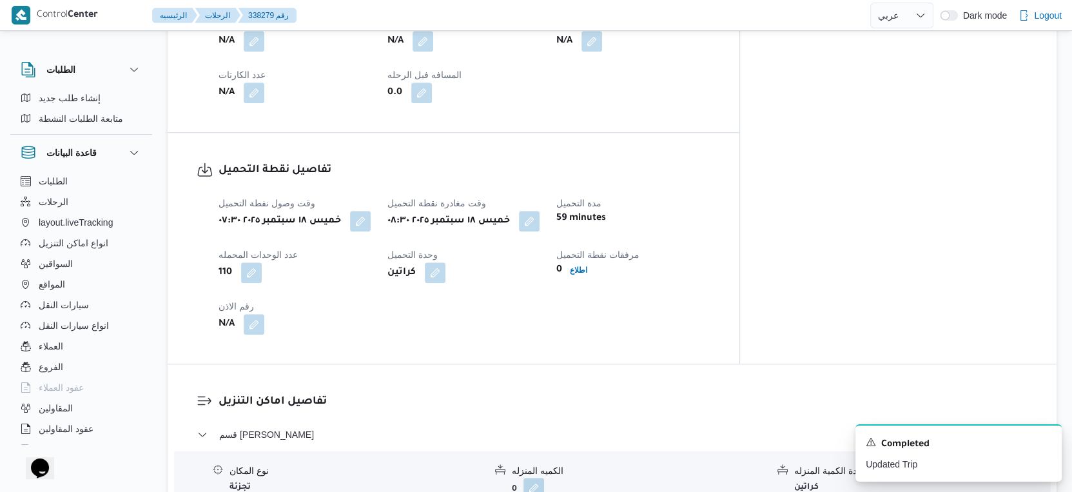
scroll to position [622, 0]
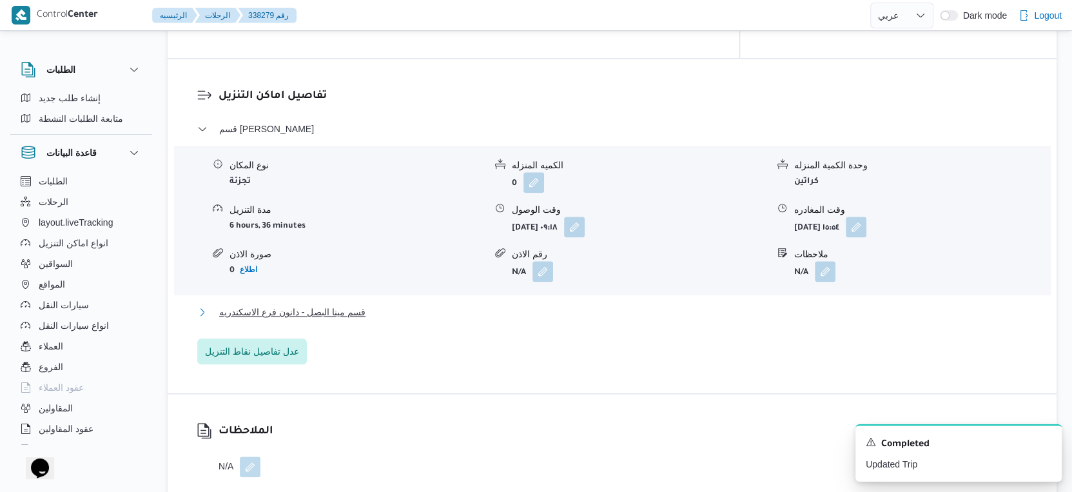
click at [336, 304] on span "قسم مينا البصل - دانون فرع الاسكندريه" at bounding box center [292, 311] width 146 height 15
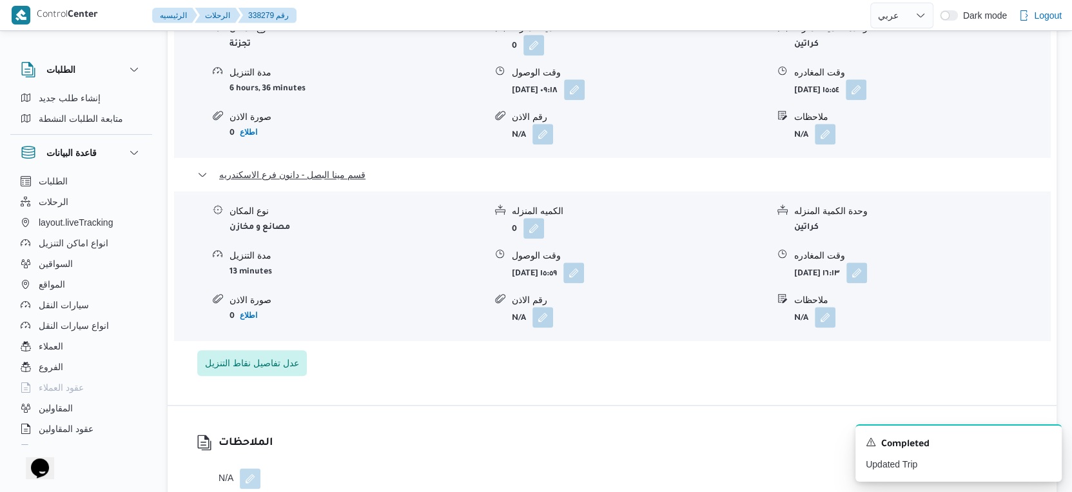
scroll to position [1195, 0]
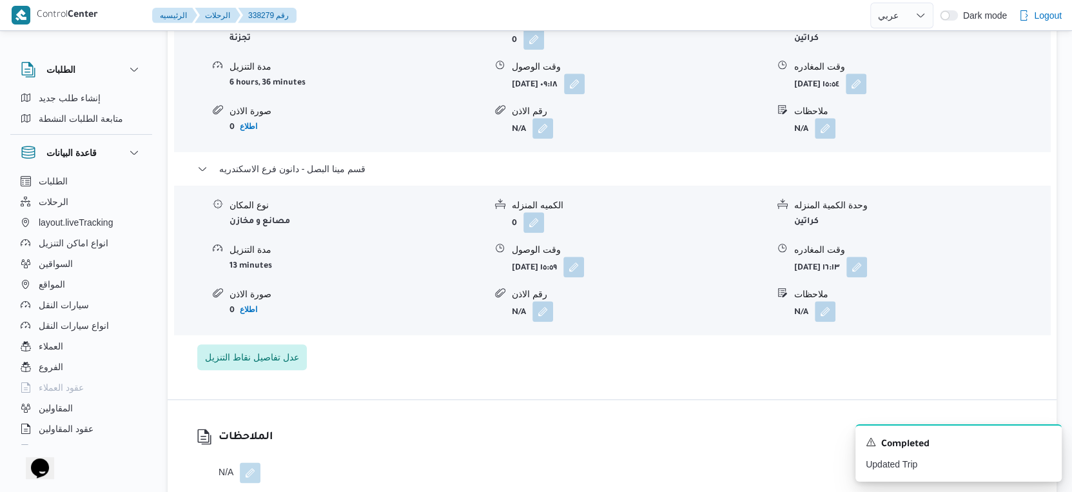
select select "ar"
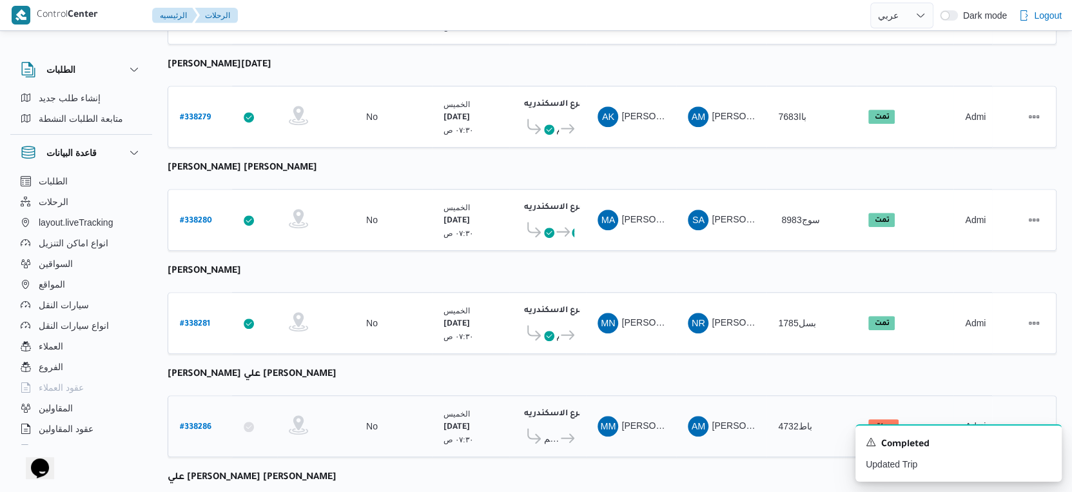
scroll to position [1052, 0]
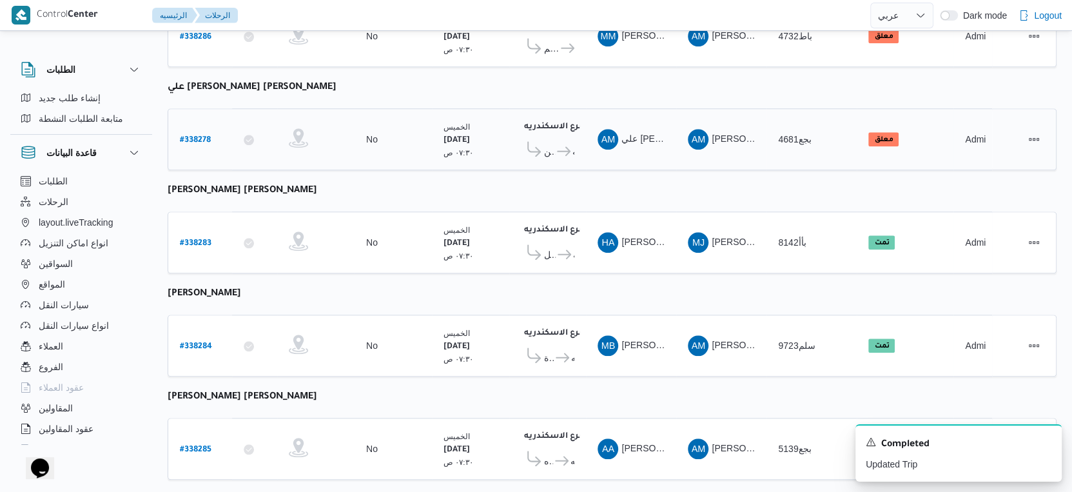
click at [202, 136] on b "# 338278" at bounding box center [195, 140] width 31 height 9
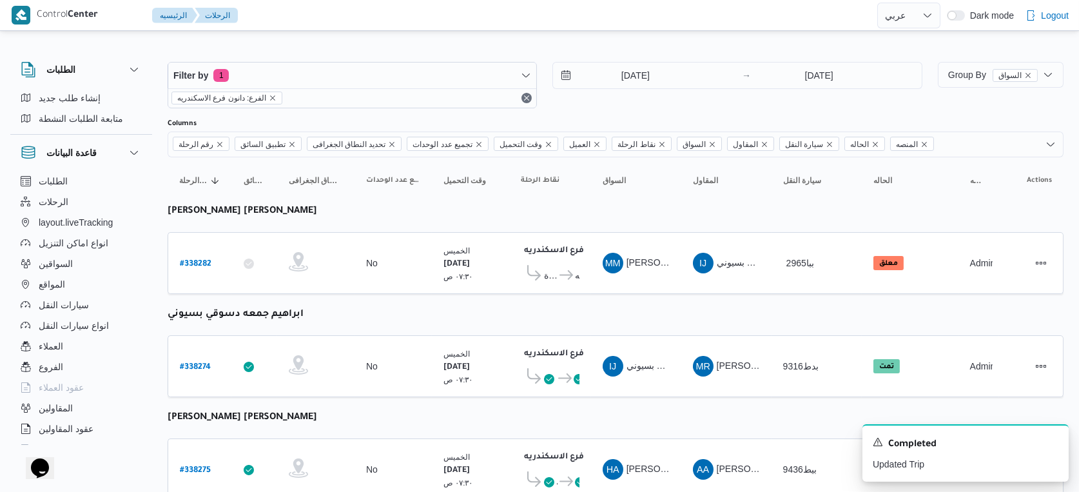
select select "ar"
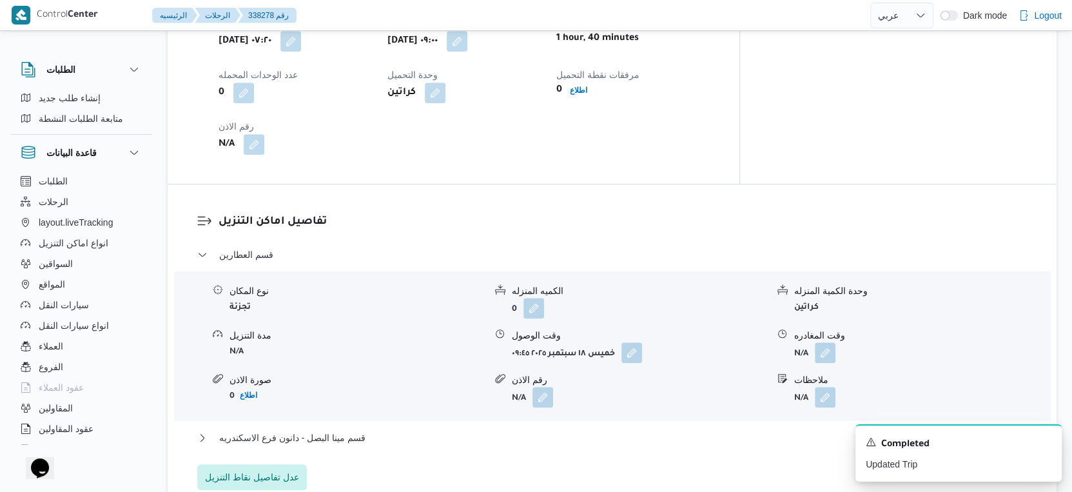
scroll to position [1002, 0]
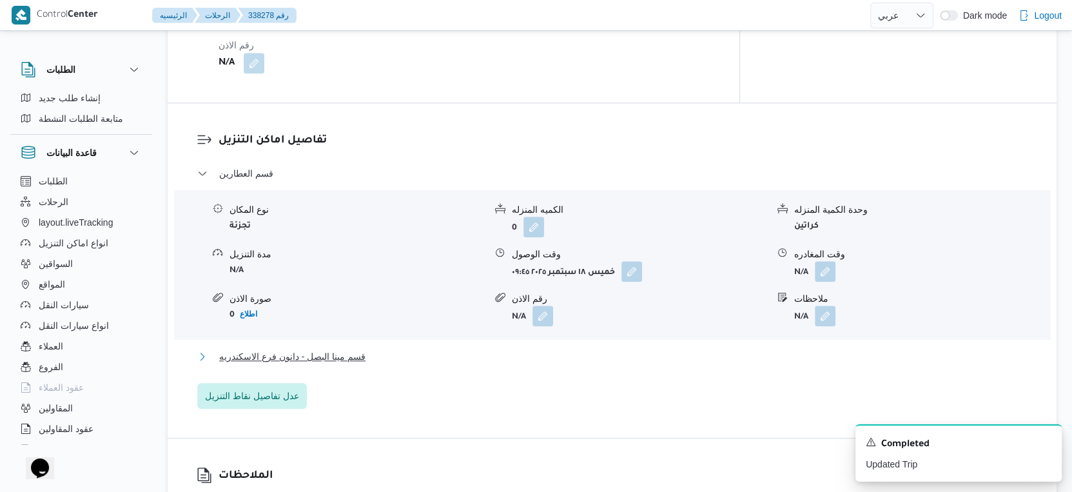
click at [364, 351] on span "قسم مينا البصل - دانون فرع الاسكندريه" at bounding box center [292, 356] width 146 height 15
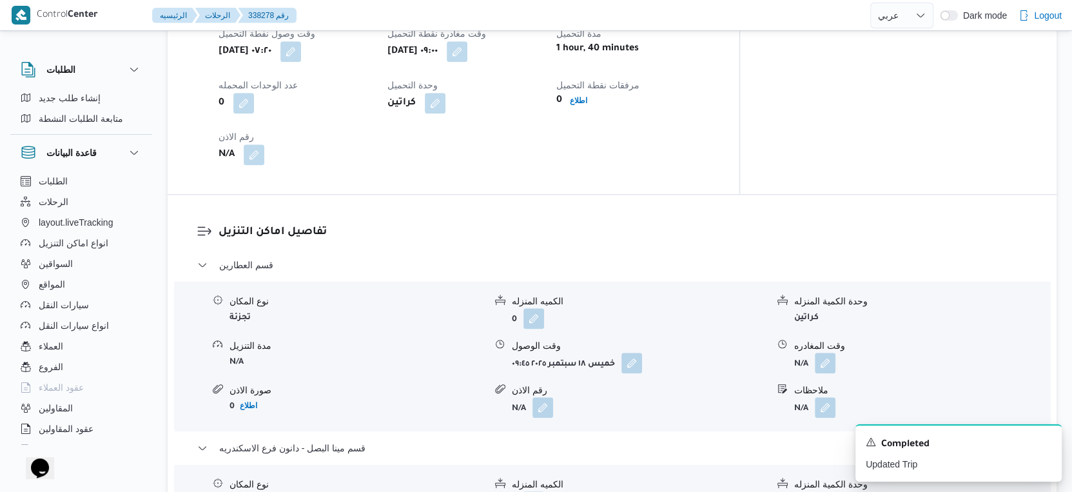
scroll to position [859, 0]
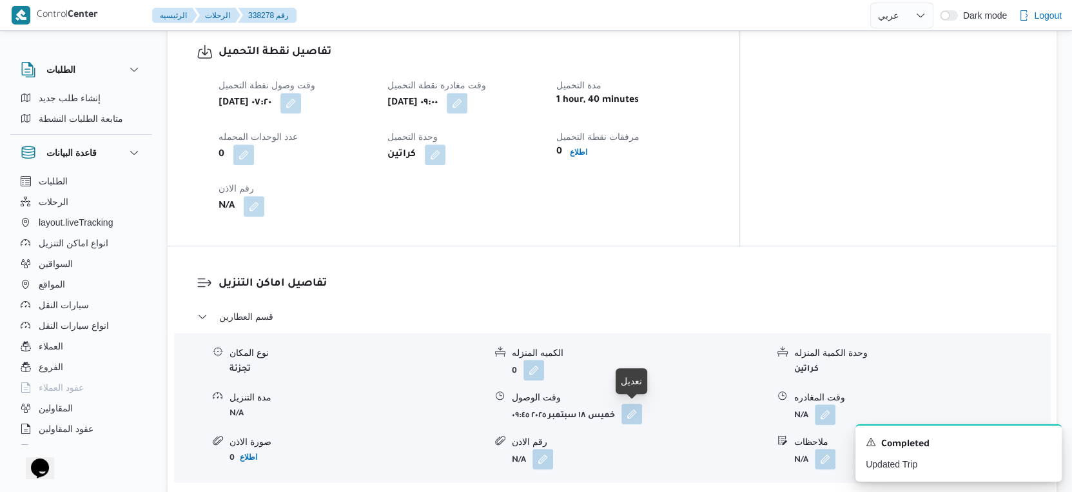
click at [629, 414] on button "button" at bounding box center [631, 414] width 21 height 21
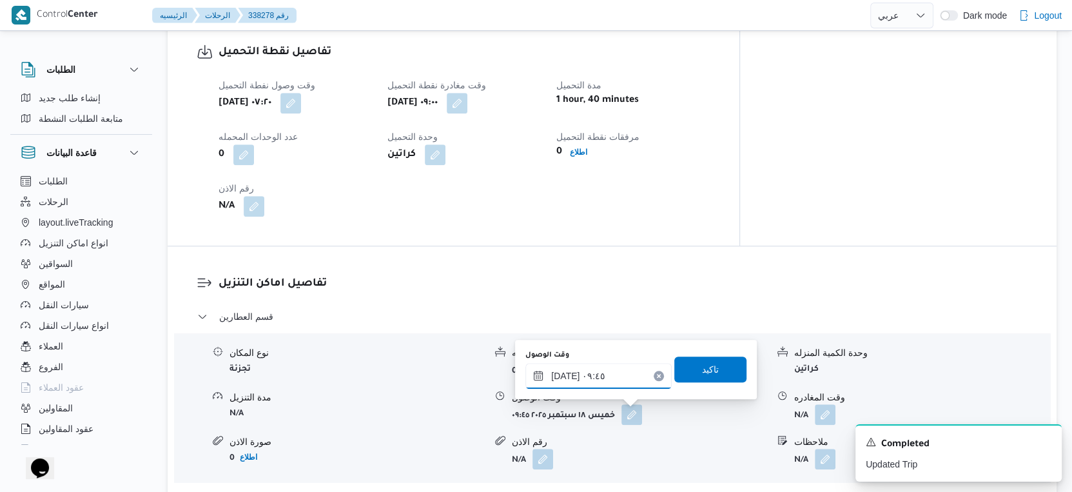
click at [603, 385] on input "[DATE] ٠٩:٤٥" at bounding box center [598, 376] width 146 height 26
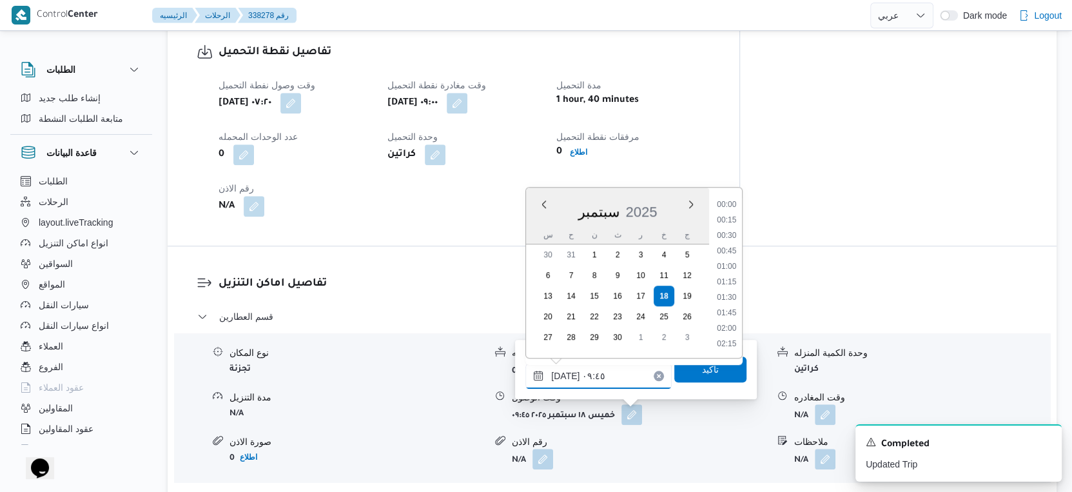
scroll to position [524, 0]
click at [734, 262] on li "09:30" at bounding box center [727, 268] width 30 height 13
type input "[DATE] ٠٩:٣٠"
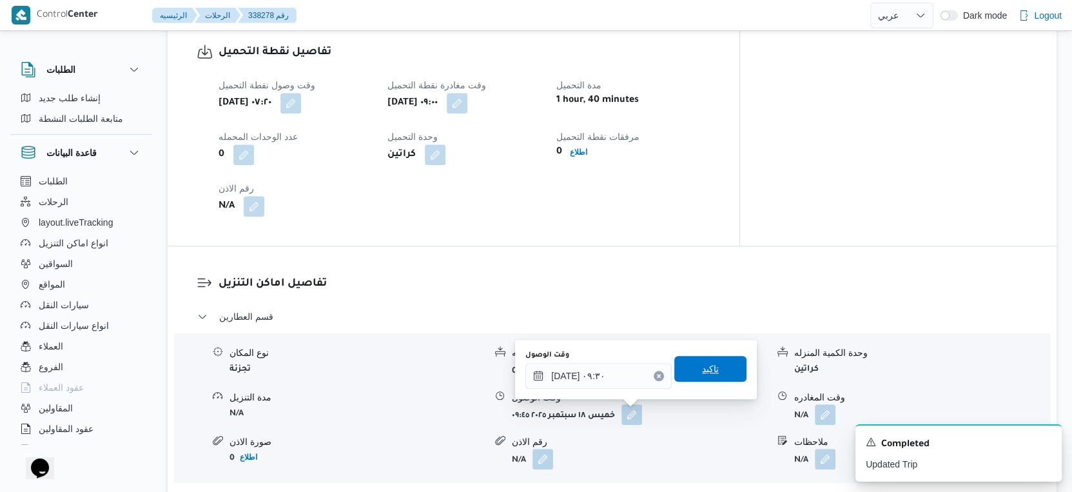
click at [734, 365] on span "تاكيد" at bounding box center [710, 369] width 72 height 26
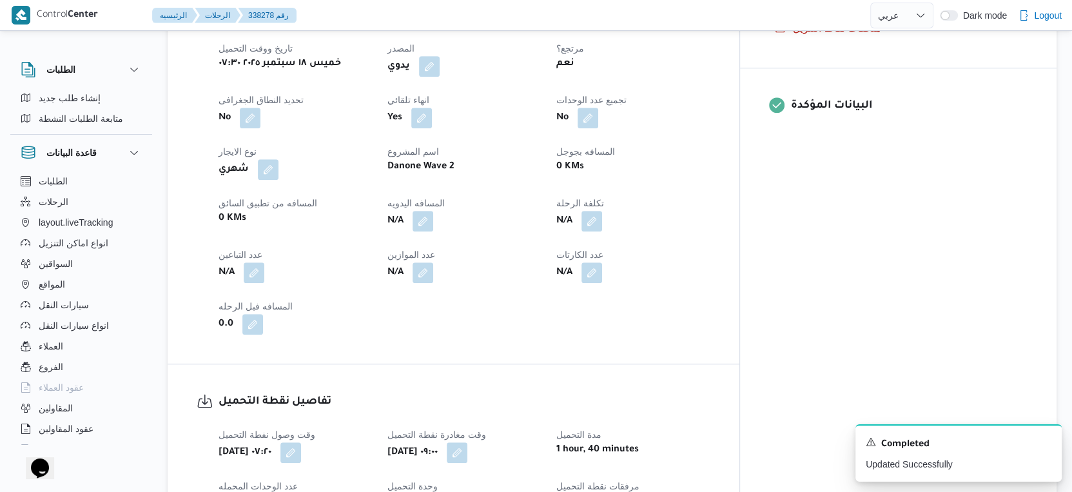
scroll to position [502, 0]
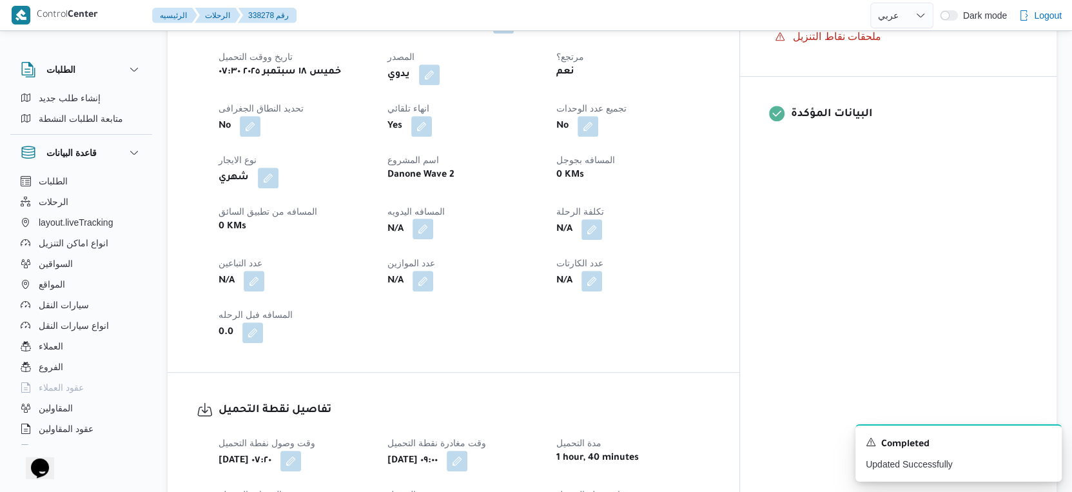
click at [433, 230] on button "button" at bounding box center [423, 229] width 21 height 21
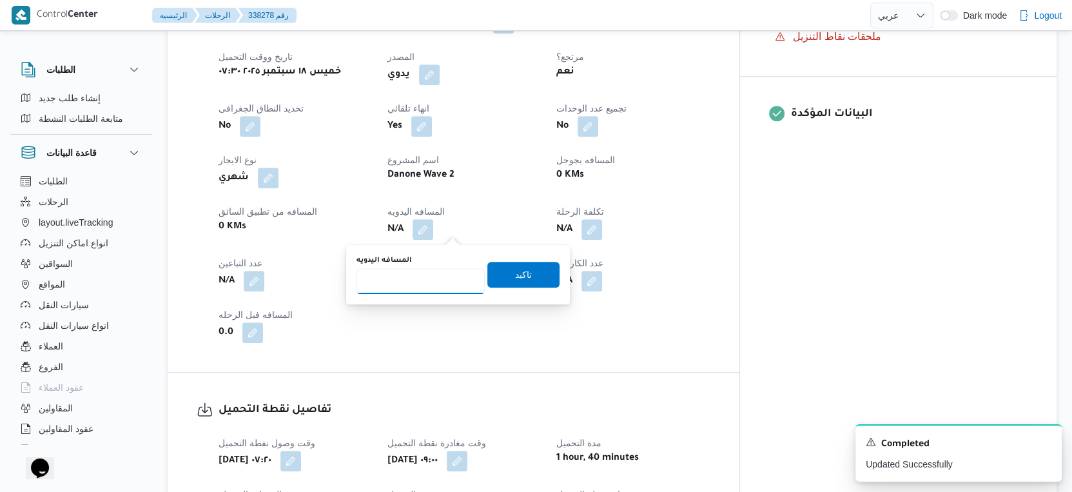
click at [414, 283] on input "المسافه اليدويه" at bounding box center [420, 281] width 128 height 26
type input "31"
click at [540, 276] on span "تاكيد" at bounding box center [523, 274] width 72 height 26
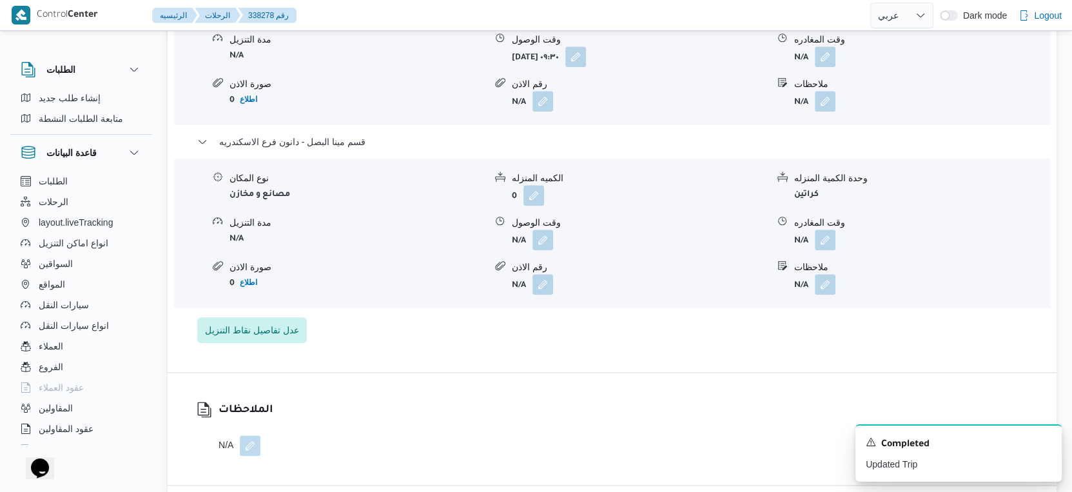
scroll to position [1218, 0]
click at [540, 241] on button "button" at bounding box center [542, 238] width 21 height 21
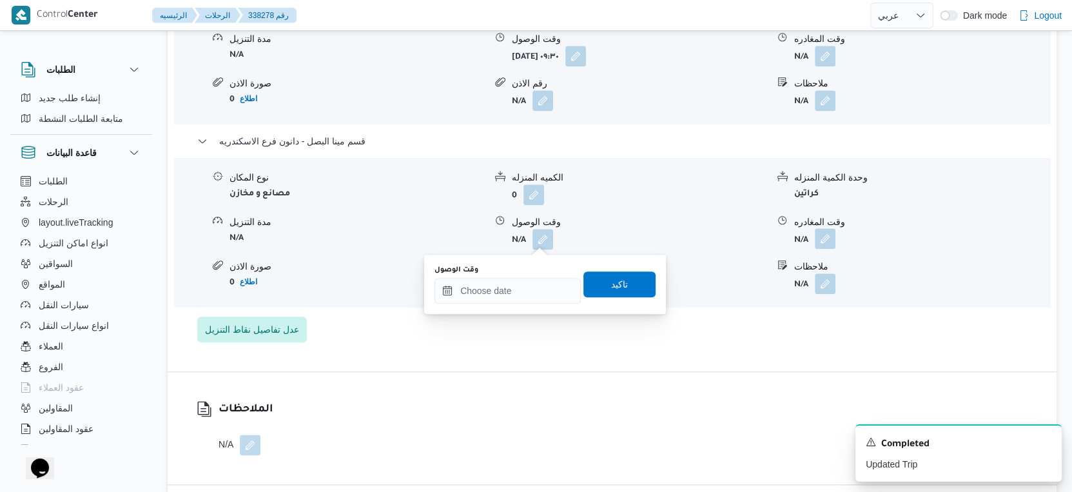
click at [830, 239] on button "button" at bounding box center [825, 238] width 21 height 21
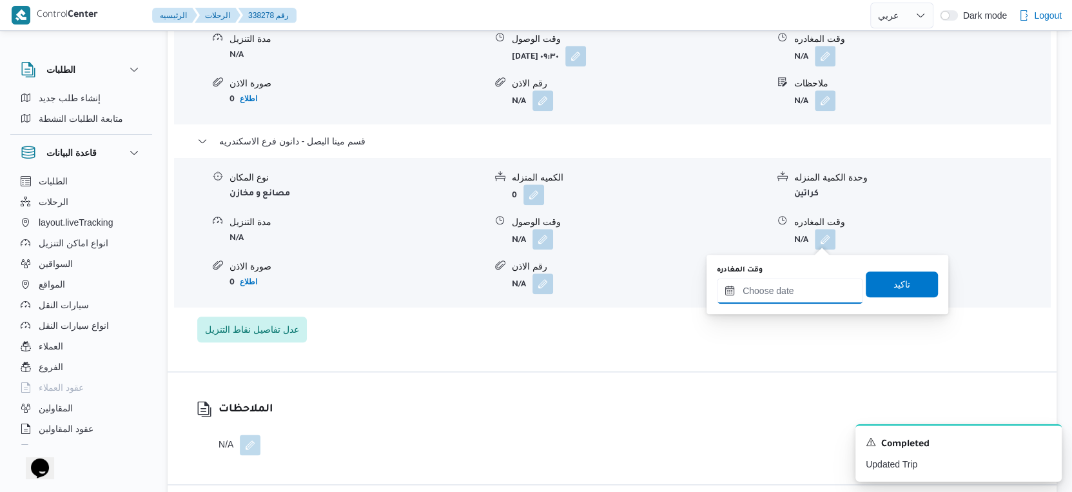
click at [821, 286] on input "وقت المغادره" at bounding box center [790, 291] width 146 height 26
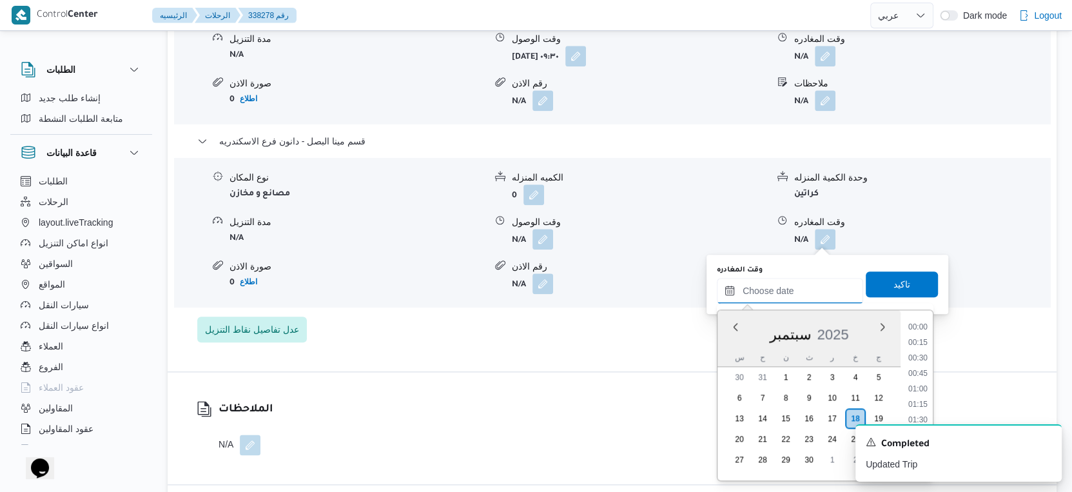
scroll to position [1142, 0]
click at [919, 370] on li "19:15" at bounding box center [918, 375] width 30 height 13
type input "[DATE] ١٩:١٥"
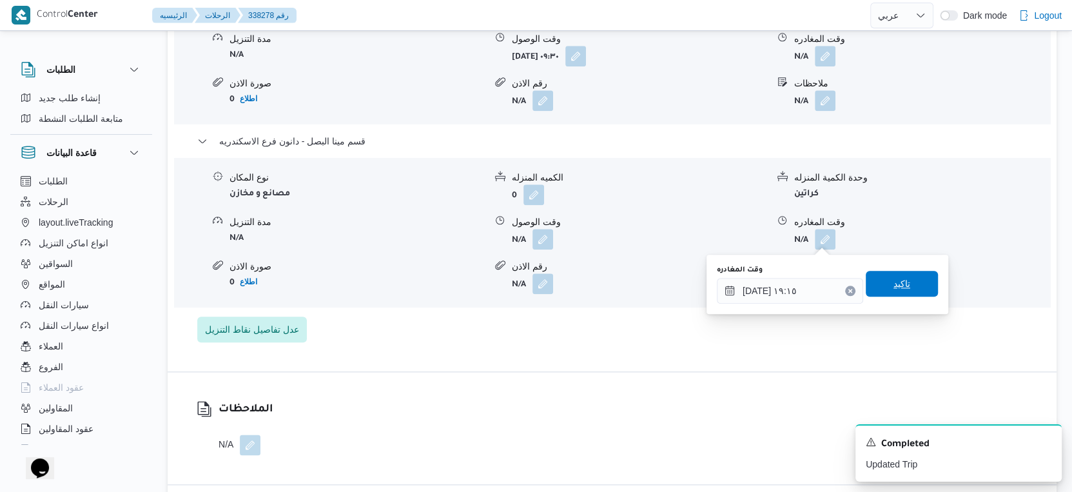
click at [908, 278] on span "تاكيد" at bounding box center [902, 284] width 72 height 26
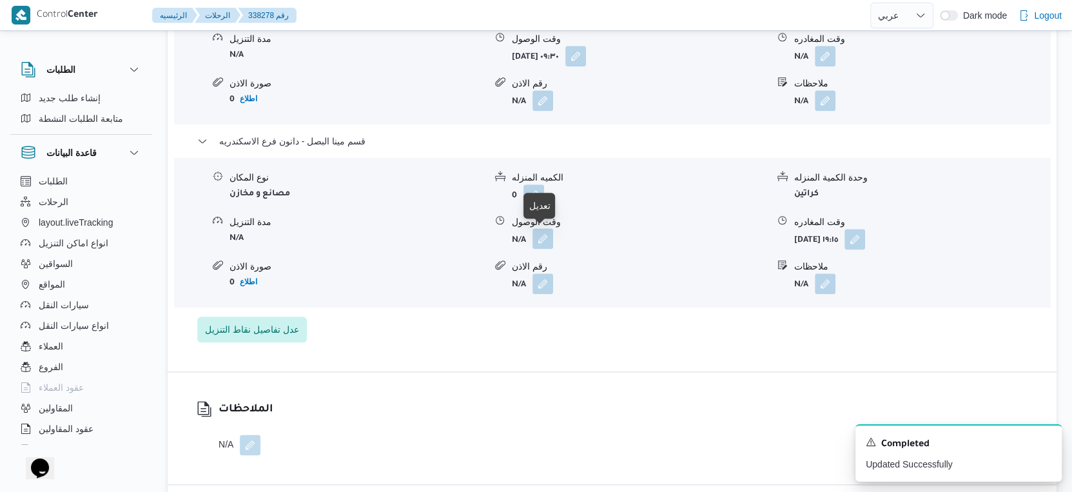
click at [549, 236] on button "button" at bounding box center [542, 238] width 21 height 21
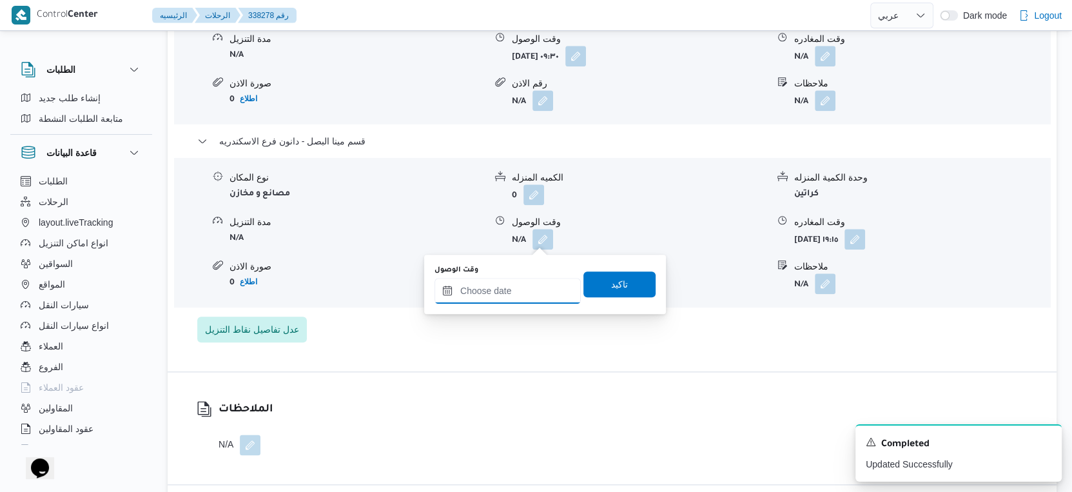
click at [507, 282] on input "وقت الوصول" at bounding box center [507, 291] width 146 height 26
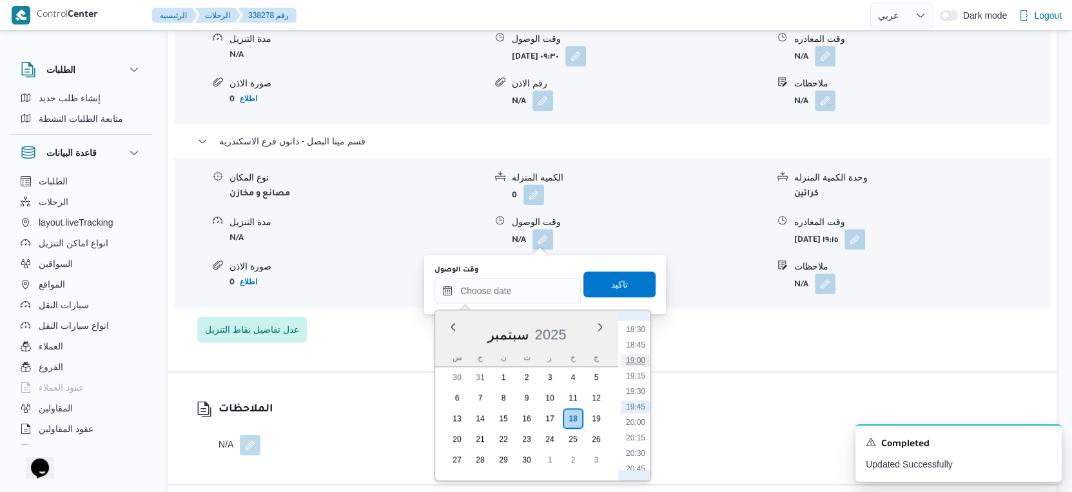
click at [641, 359] on li "19:00" at bounding box center [636, 360] width 30 height 13
type input "١٨/٠٩/٢٠٢٥ ١٩:٠٠"
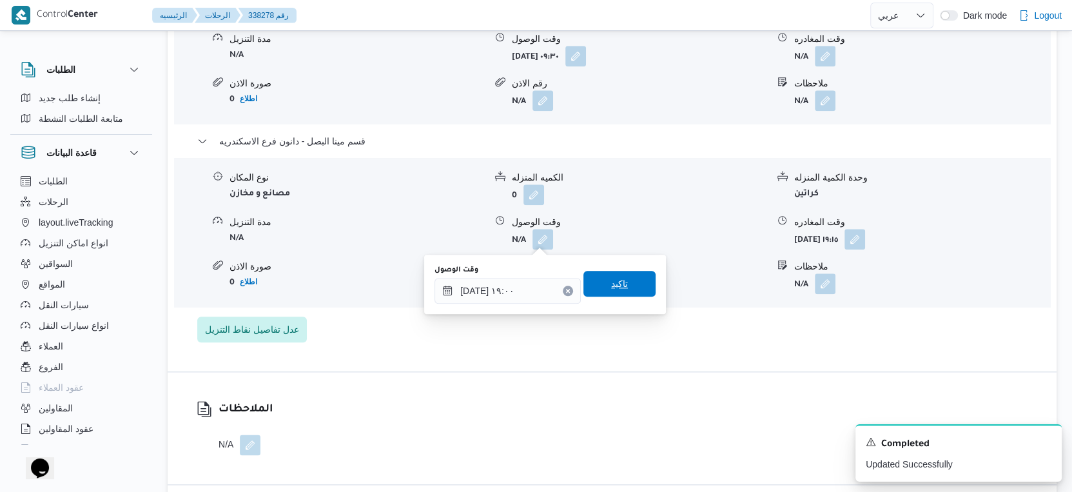
click at [630, 282] on span "تاكيد" at bounding box center [619, 284] width 72 height 26
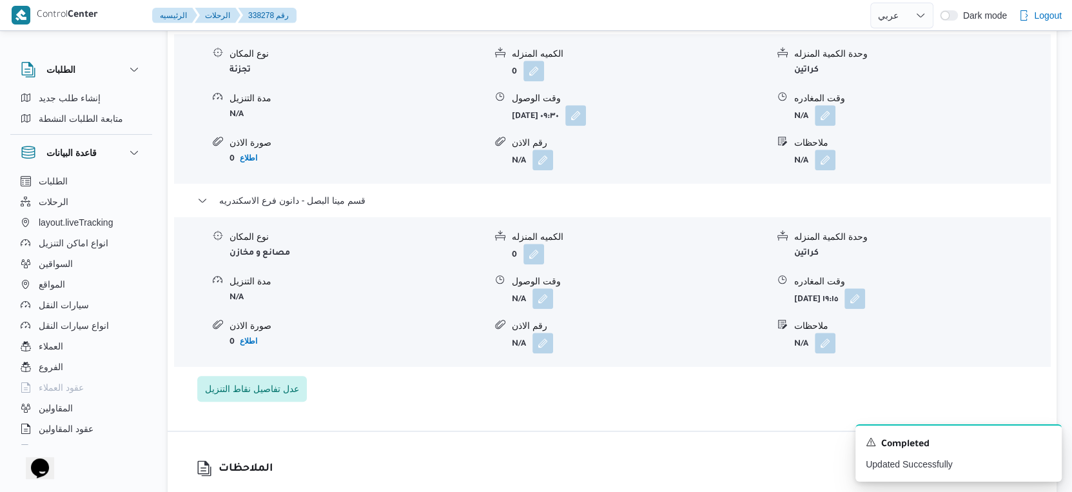
scroll to position [1075, 0]
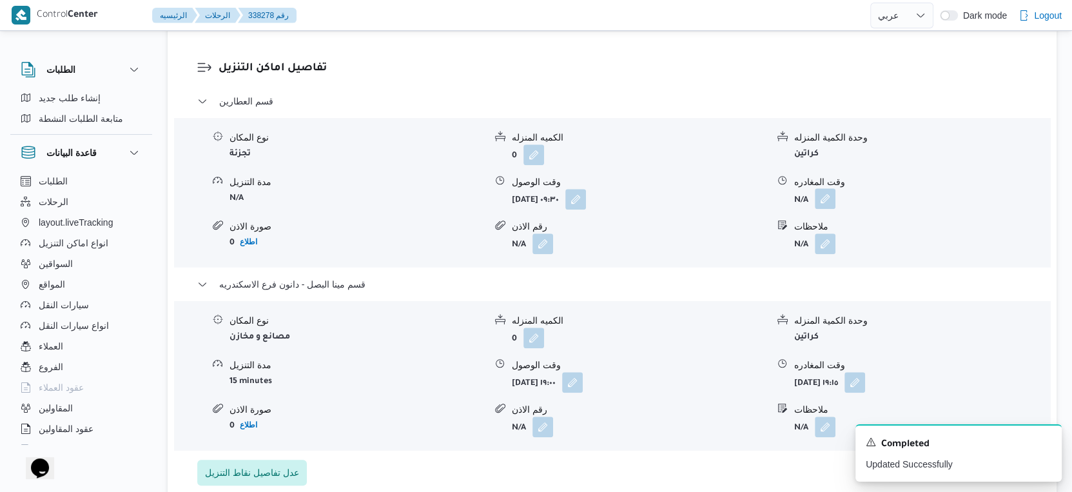
click at [830, 197] on button "button" at bounding box center [825, 198] width 21 height 21
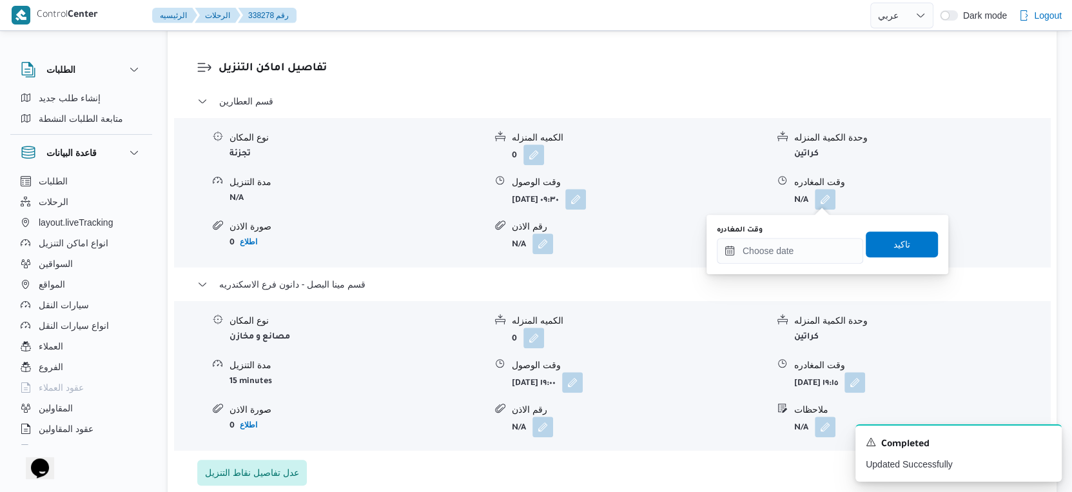
click at [803, 235] on div "وقت المغادره" at bounding box center [790, 244] width 146 height 39
click at [826, 257] on input "وقت المغادره" at bounding box center [790, 251] width 146 height 26
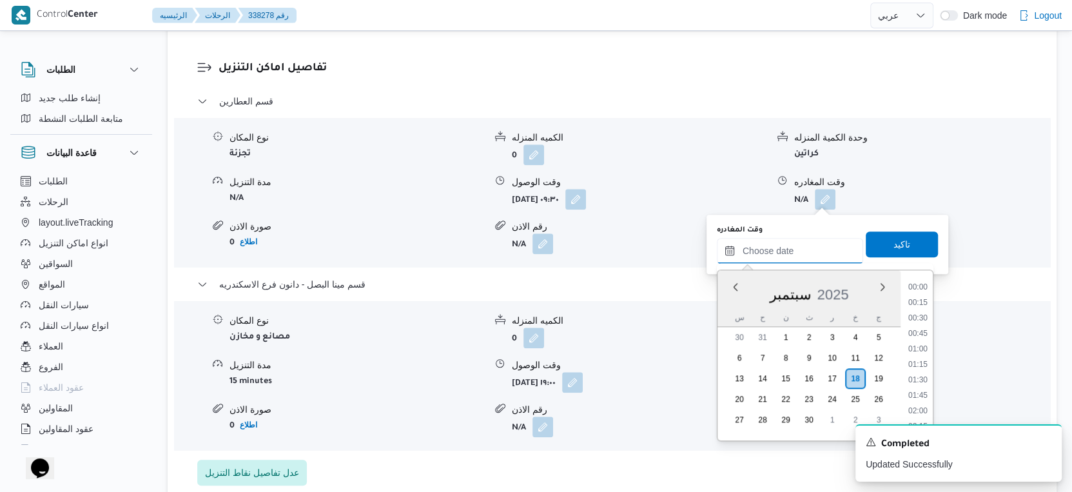
scroll to position [1142, 0]
click at [917, 288] on li "18:30" at bounding box center [918, 289] width 30 height 13
type input "١٨/٠٩/٢٠٢٥ ١٨:٣٠"
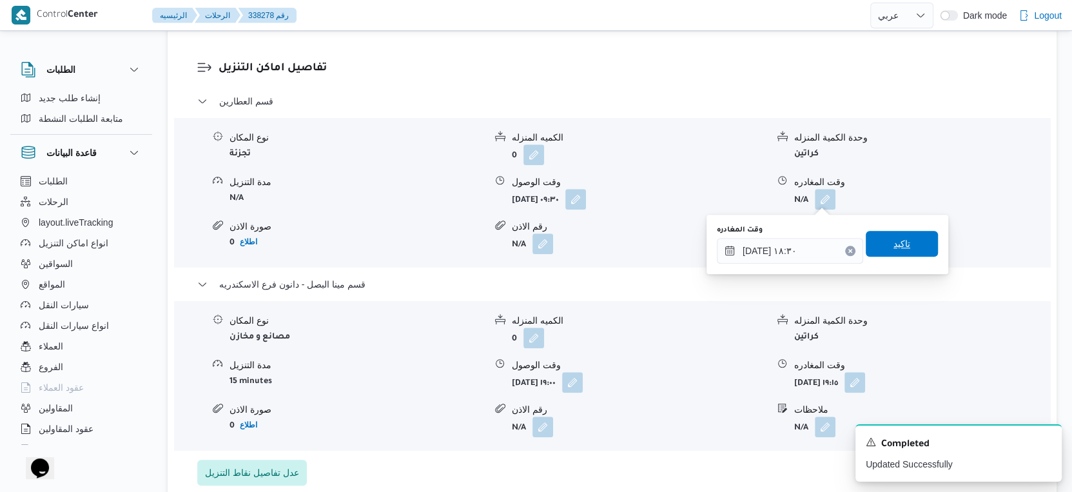
click at [907, 240] on span "تاكيد" at bounding box center [902, 244] width 72 height 26
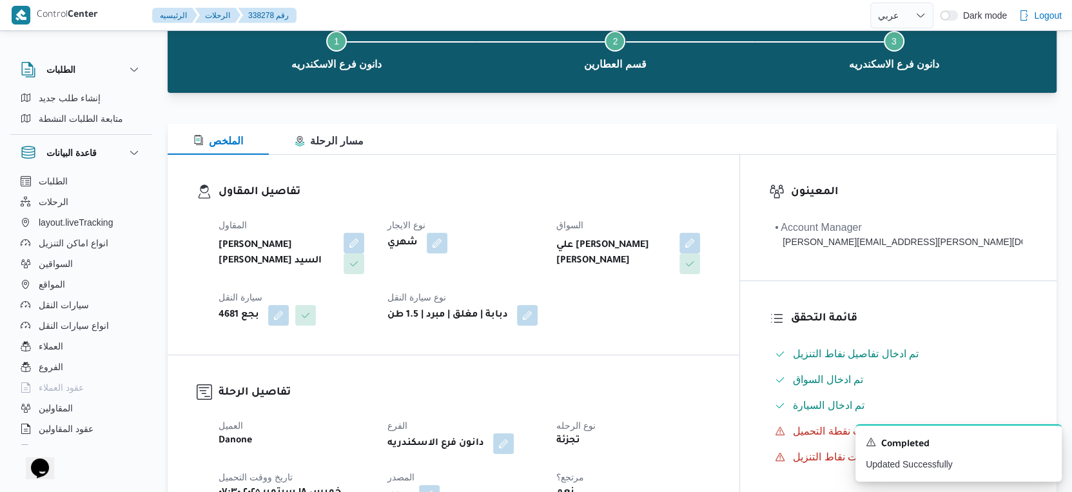
scroll to position [0, 0]
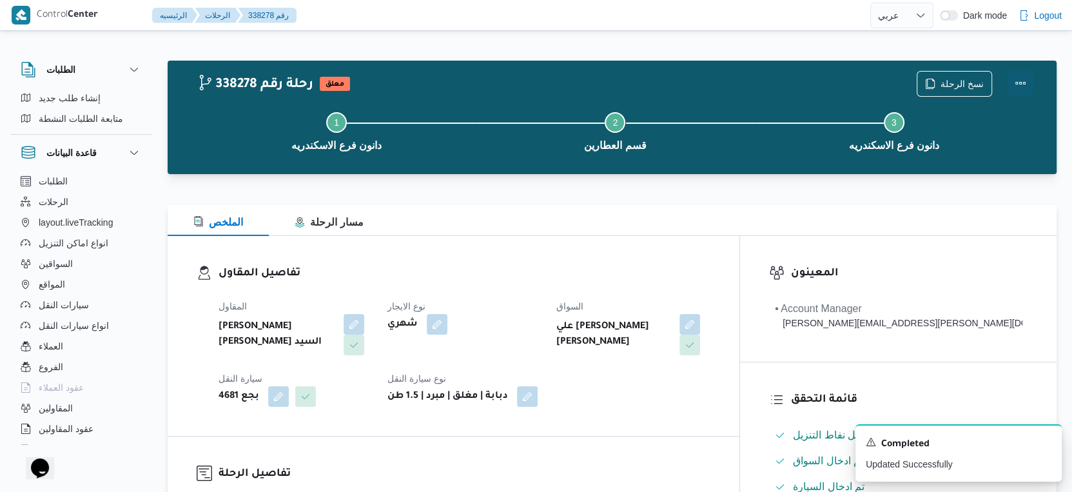
drag, startPoint x: 1021, startPoint y: 79, endPoint x: 1009, endPoint y: 82, distance: 11.9
click at [1021, 81] on button "Actions" at bounding box center [1021, 83] width 26 height 26
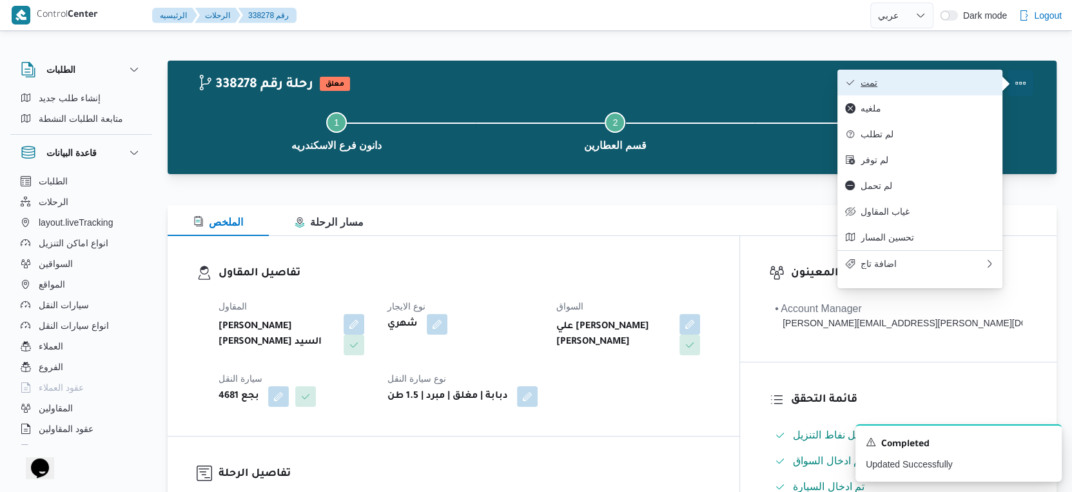
click at [890, 73] on button "تمت" at bounding box center [919, 83] width 165 height 26
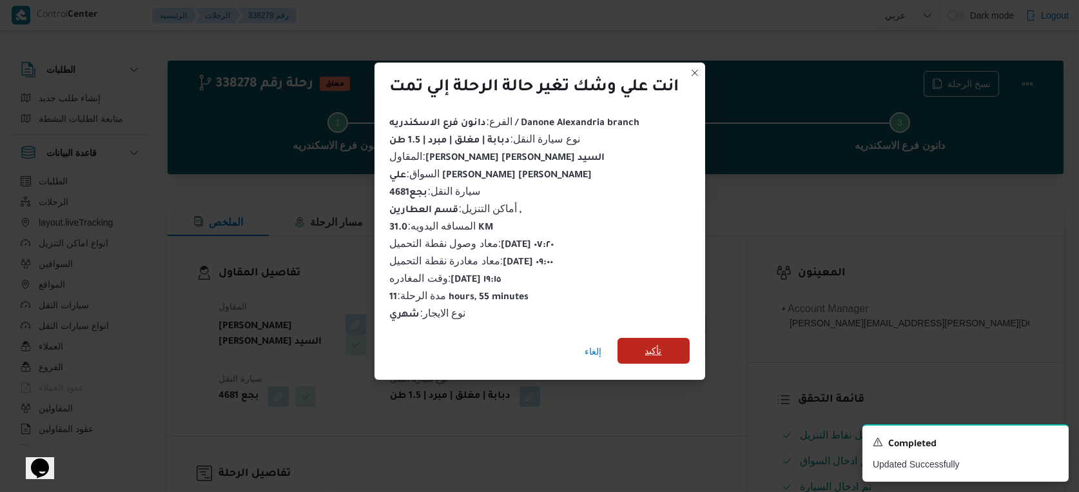
click at [672, 347] on span "تأكيد" at bounding box center [654, 351] width 72 height 26
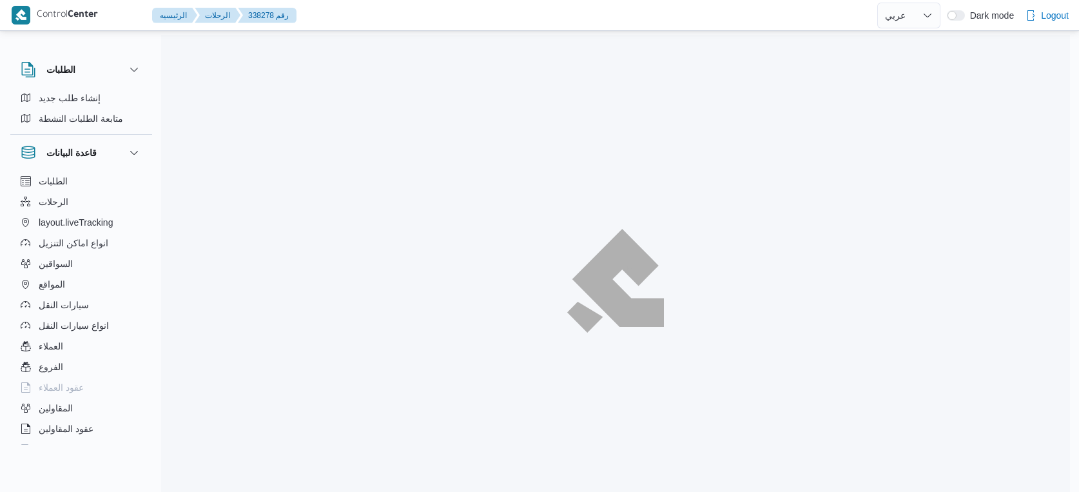
select select "ar"
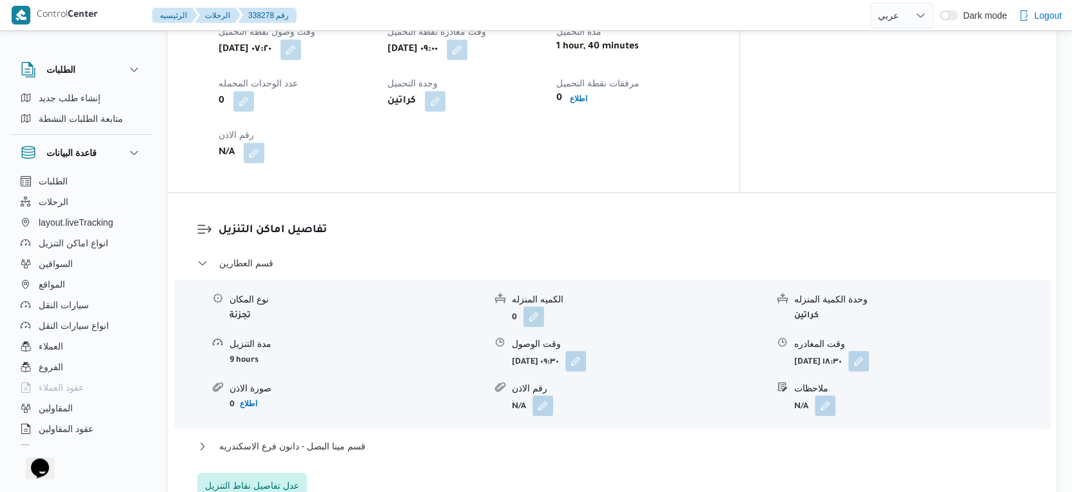
scroll to position [1075, 0]
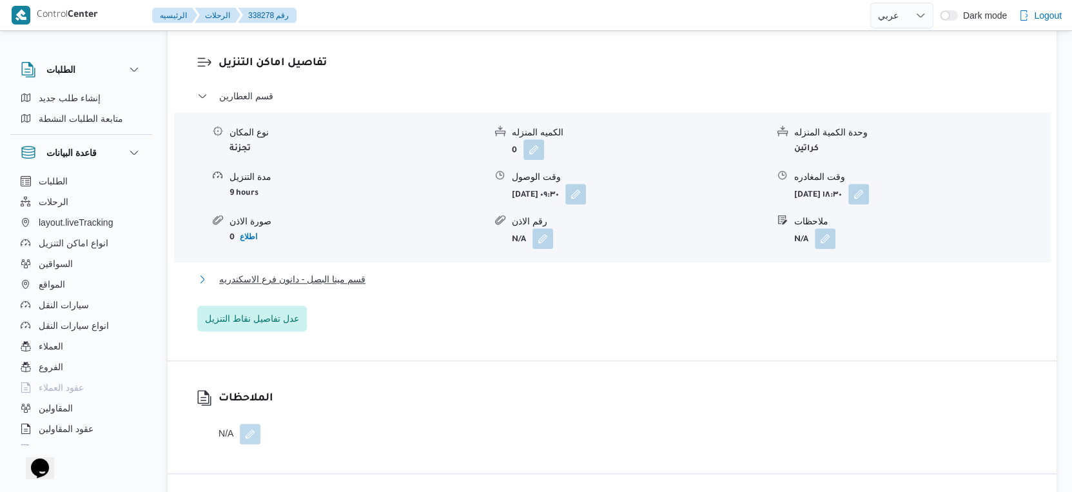
click at [370, 275] on button "قسم مينا البصل - دانون فرع الاسكندريه" at bounding box center [612, 278] width 830 height 15
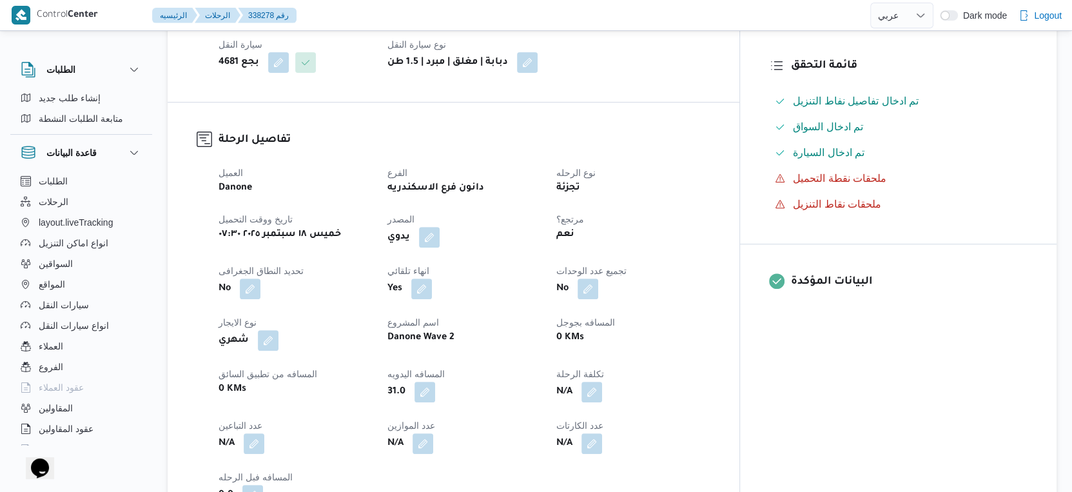
scroll to position [358, 0]
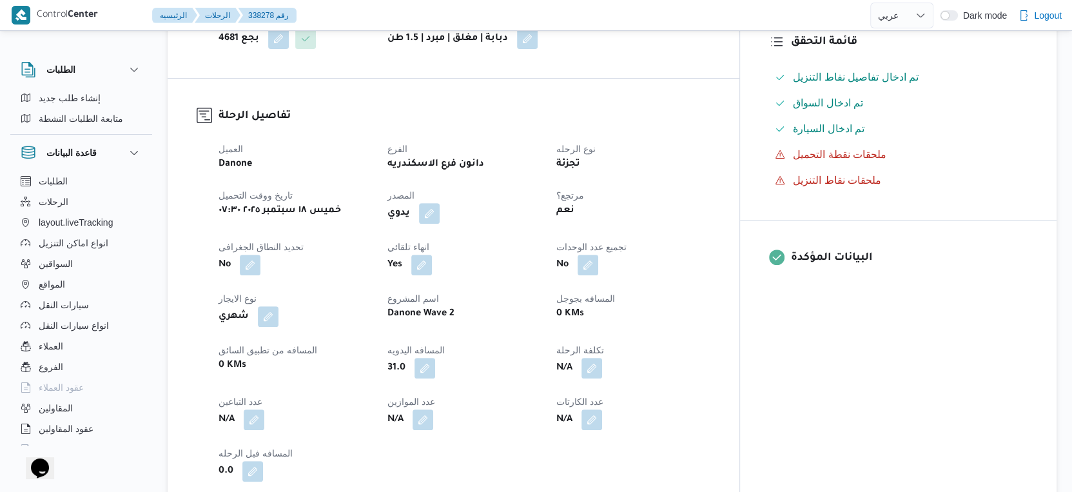
select select "ar"
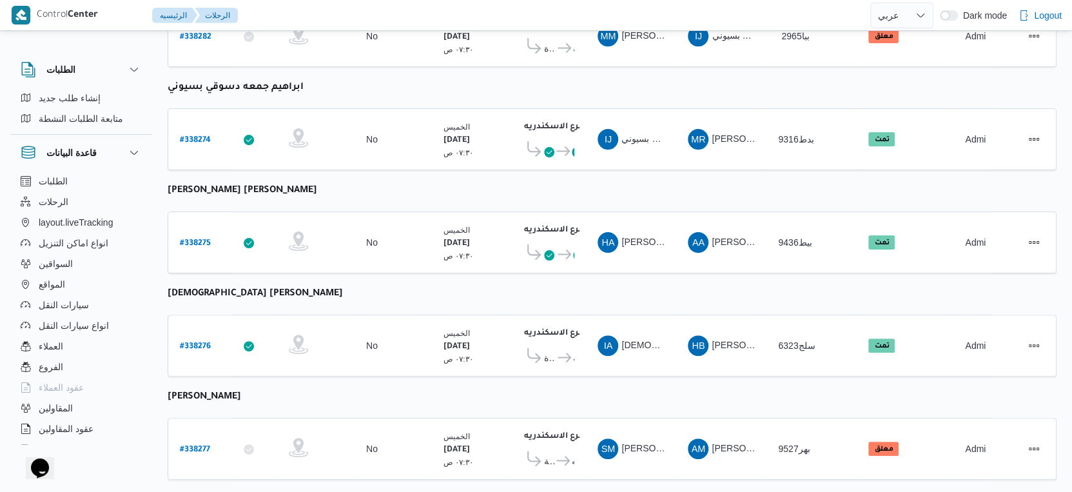
scroll to position [192, 0]
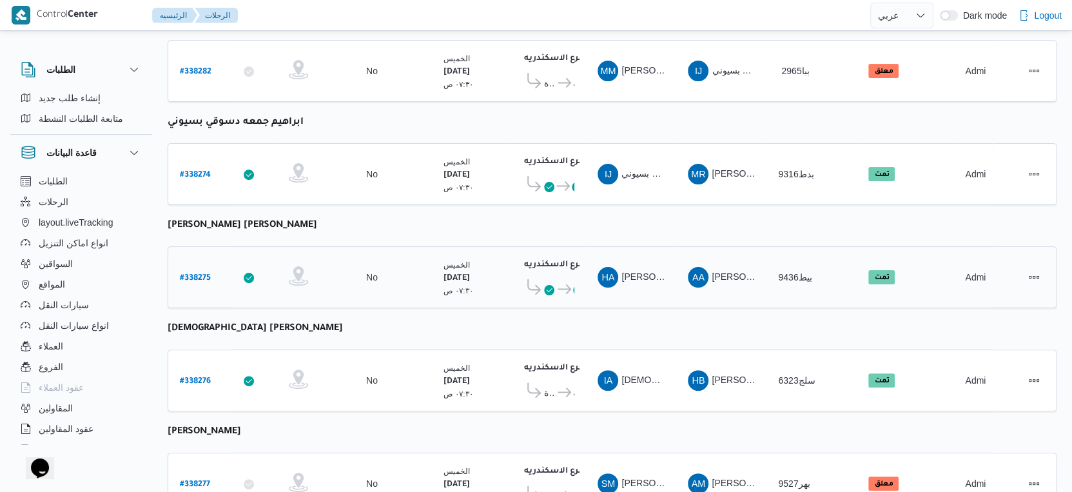
click at [200, 274] on b "# 338275" at bounding box center [195, 278] width 31 height 9
select select "ar"
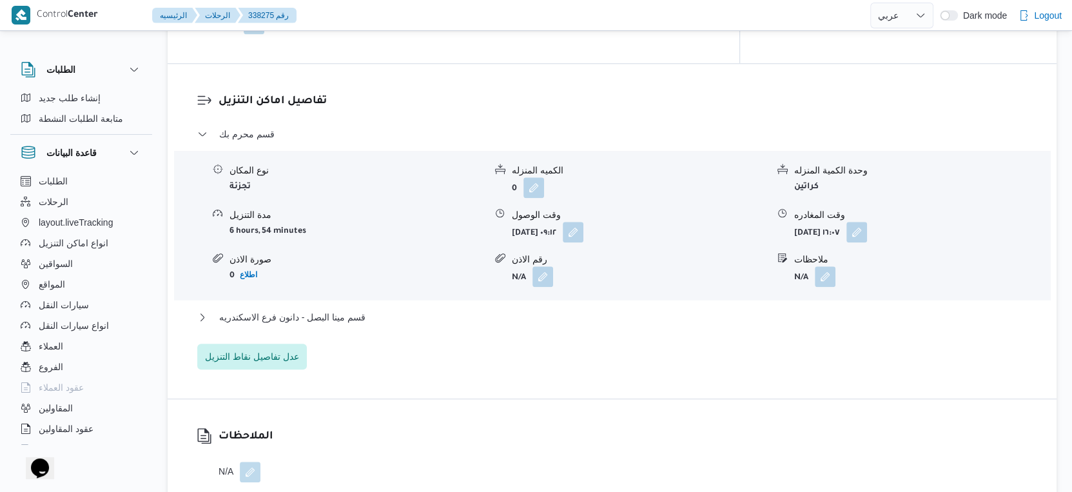
scroll to position [1052, 0]
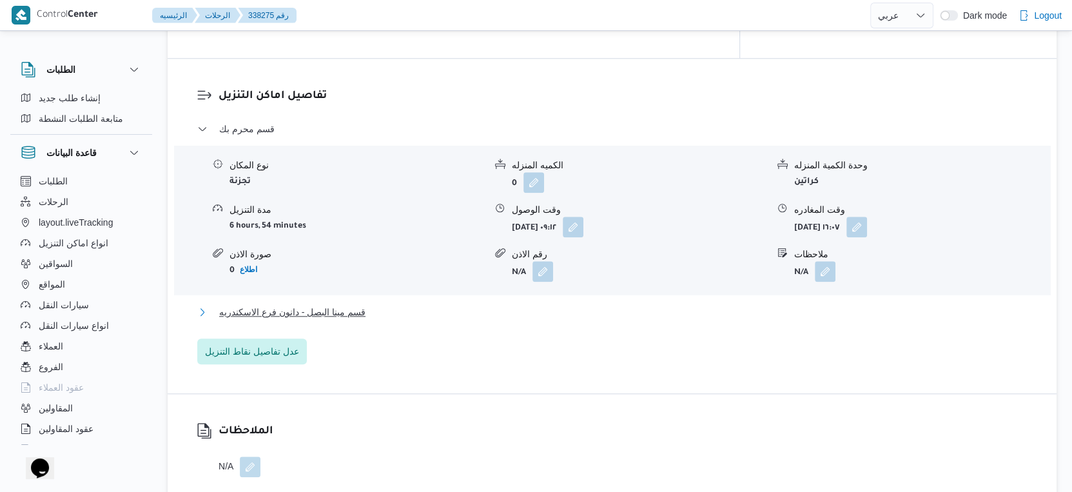
click at [402, 305] on button "قسم مينا البصل - دانون فرع الاسكندريه" at bounding box center [612, 311] width 830 height 15
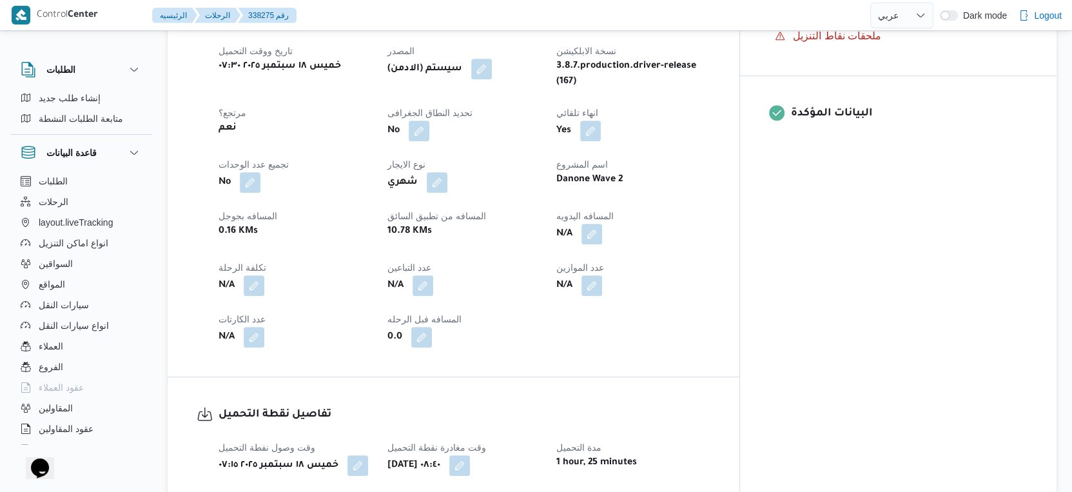
scroll to position [502, 0]
click at [602, 224] on span at bounding box center [588, 234] width 27 height 21
click at [602, 230] on button "button" at bounding box center [591, 234] width 21 height 21
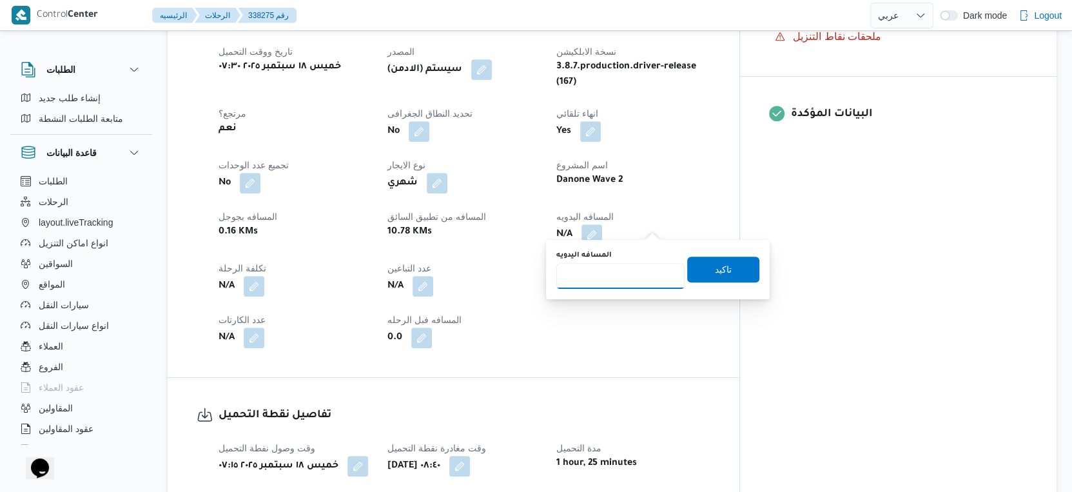
click at [613, 265] on input "المسافه اليدويه" at bounding box center [620, 276] width 128 height 26
type input "16"
click at [715, 262] on span "تاكيد" at bounding box center [723, 268] width 17 height 15
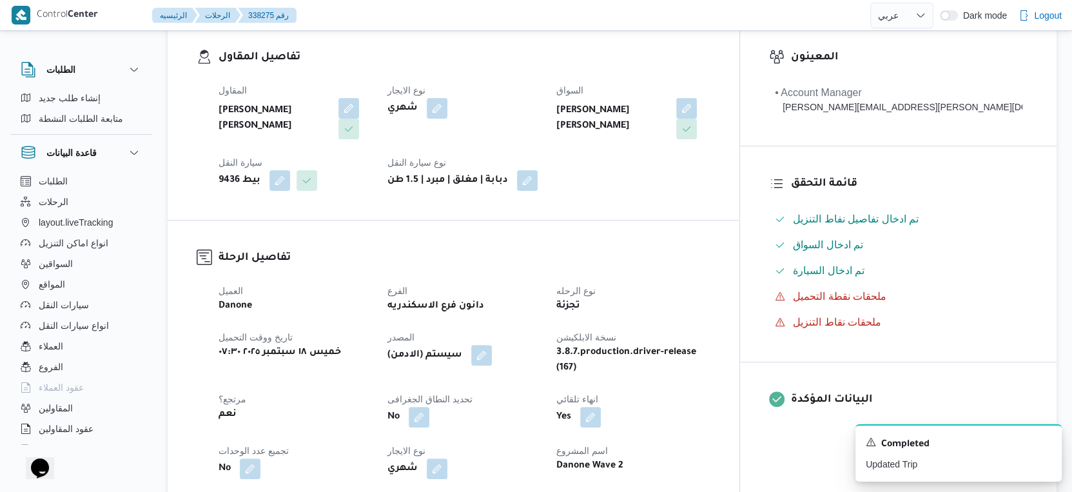
scroll to position [429, 0]
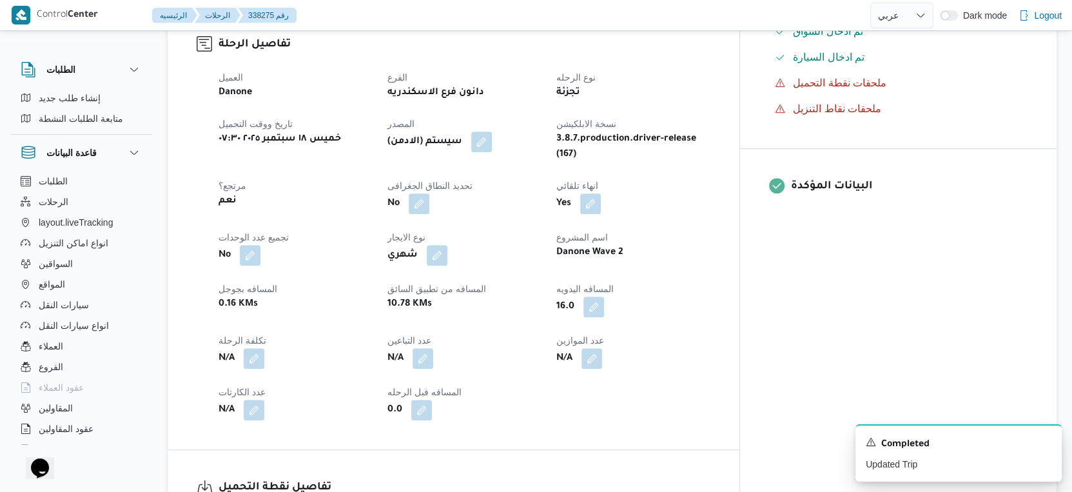
select select "ar"
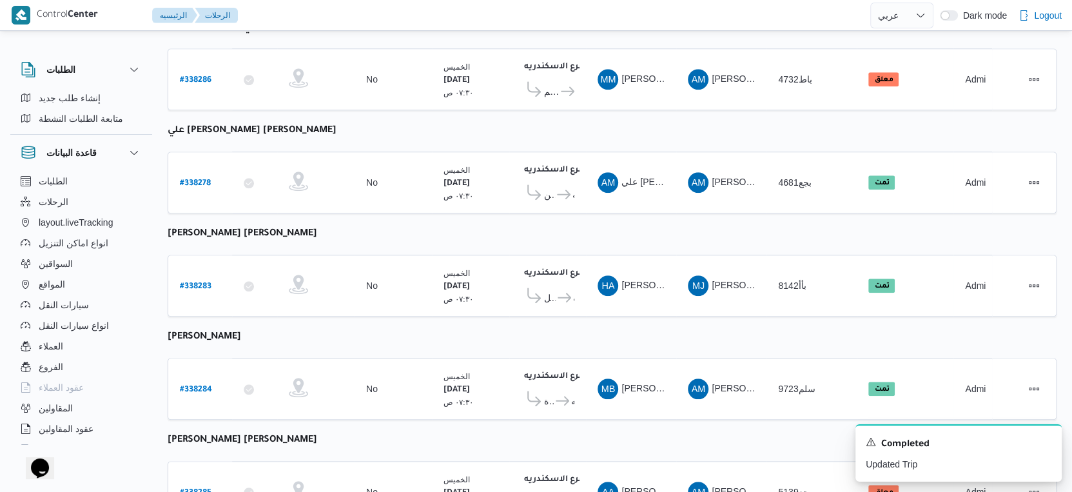
scroll to position [1052, 0]
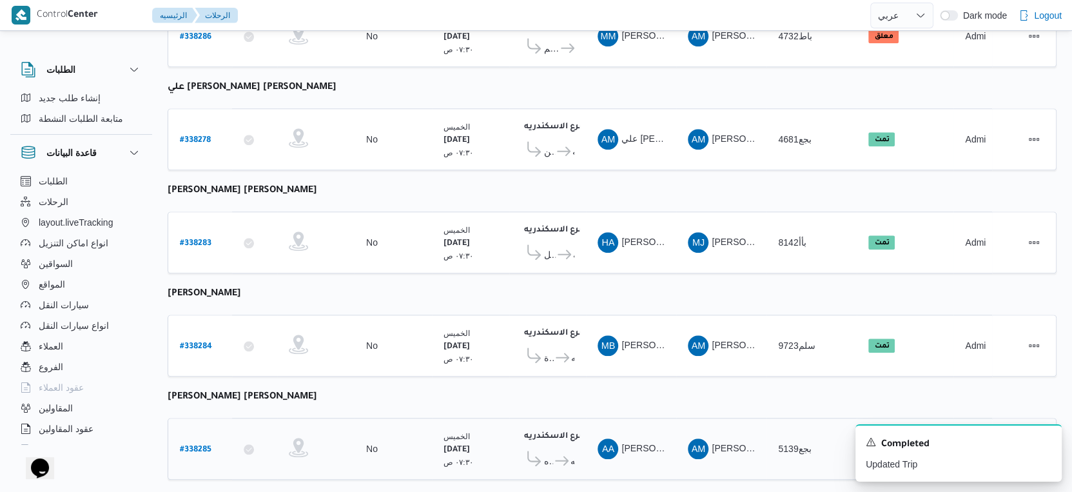
click at [196, 445] on b "# 338285" at bounding box center [196, 449] width 32 height 9
select select "ar"
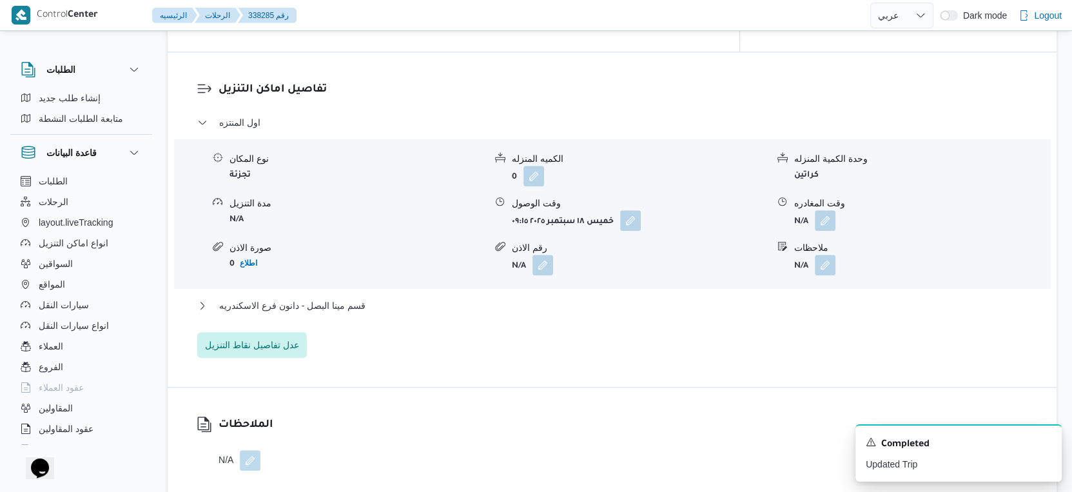
scroll to position [1075, 0]
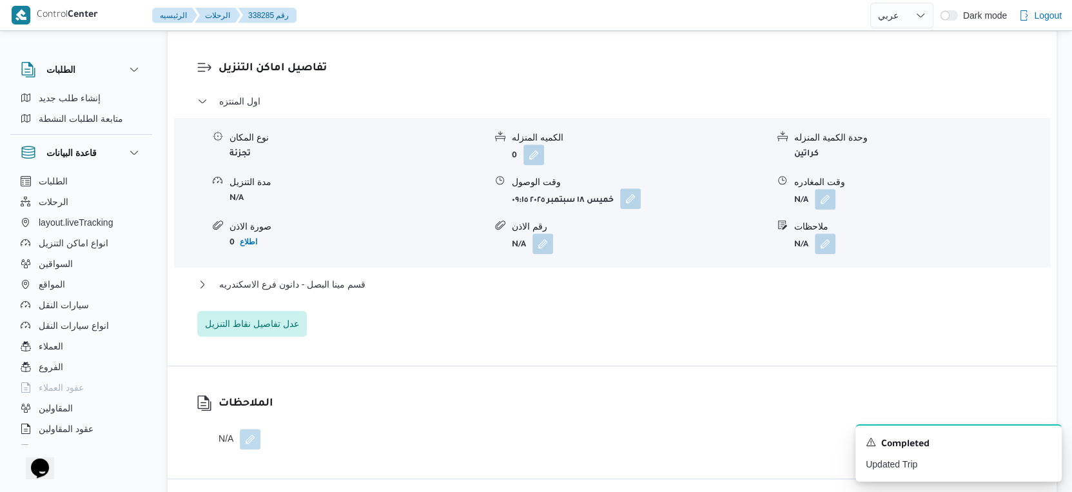
click at [632, 200] on button "button" at bounding box center [630, 198] width 21 height 21
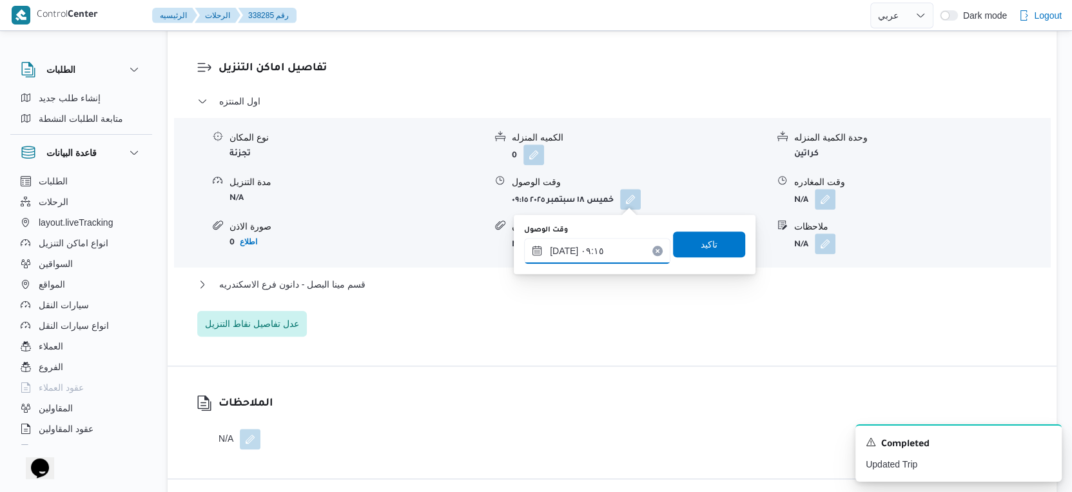
click at [621, 240] on input "١٨/٠٩/٢٠٢٥ ٠٩:١٥" at bounding box center [597, 251] width 146 height 26
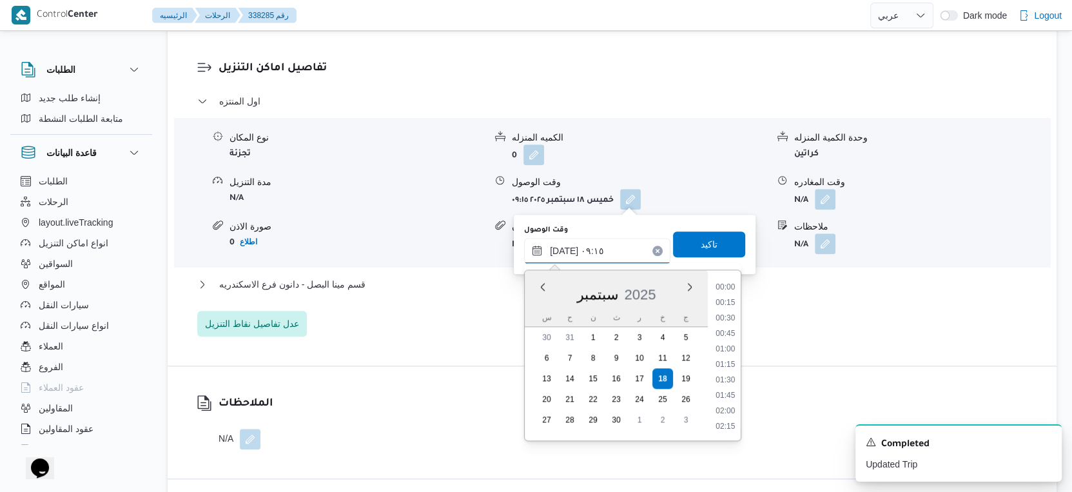
scroll to position [494, 0]
click at [717, 380] on li "09:30" at bounding box center [725, 381] width 30 height 13
type input "١٨/٠٩/٢٠٢٥ ٠٩:٣٠"
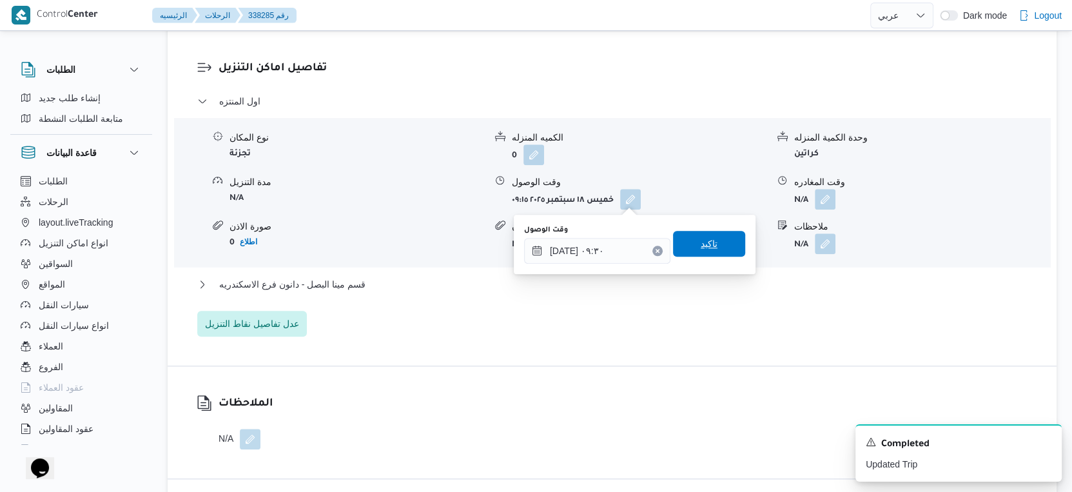
click at [719, 237] on span "تاكيد" at bounding box center [709, 244] width 72 height 26
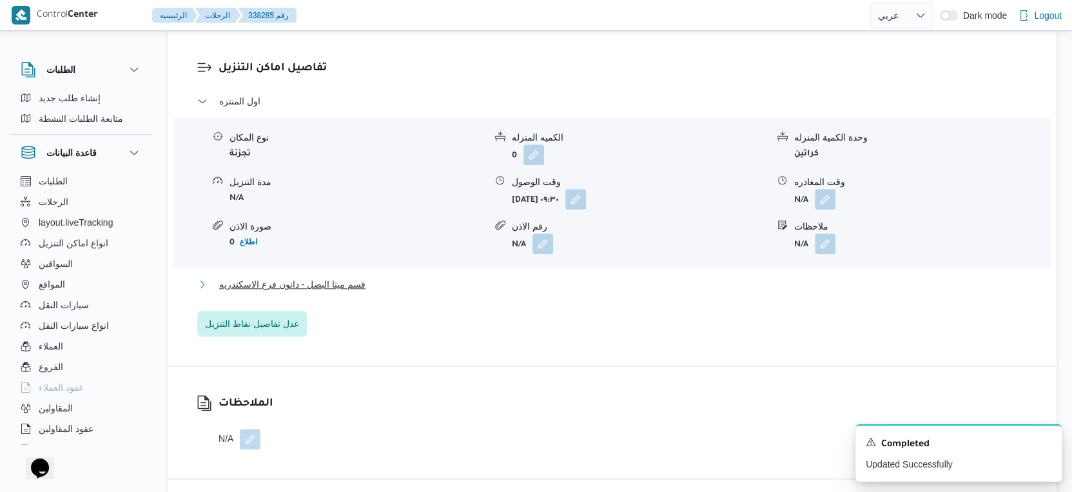
click at [383, 291] on button "قسم مينا البصل - دانون فرع الاسكندريه" at bounding box center [612, 284] width 830 height 15
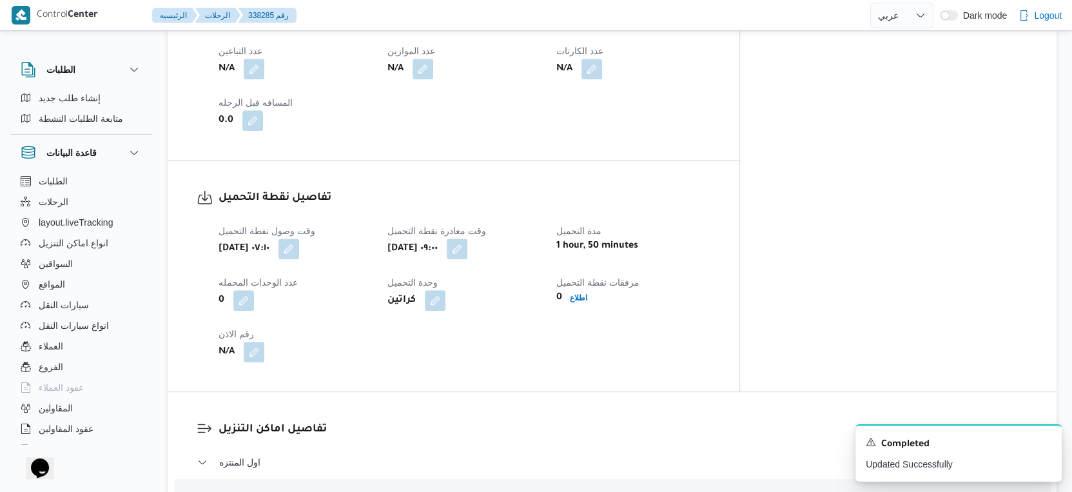
scroll to position [572, 0]
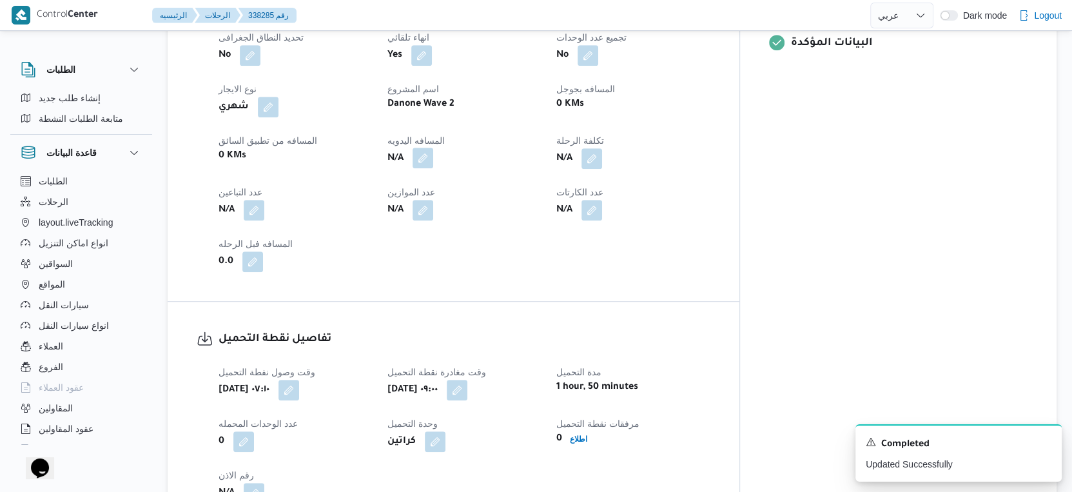
click at [433, 155] on button "button" at bounding box center [423, 158] width 21 height 21
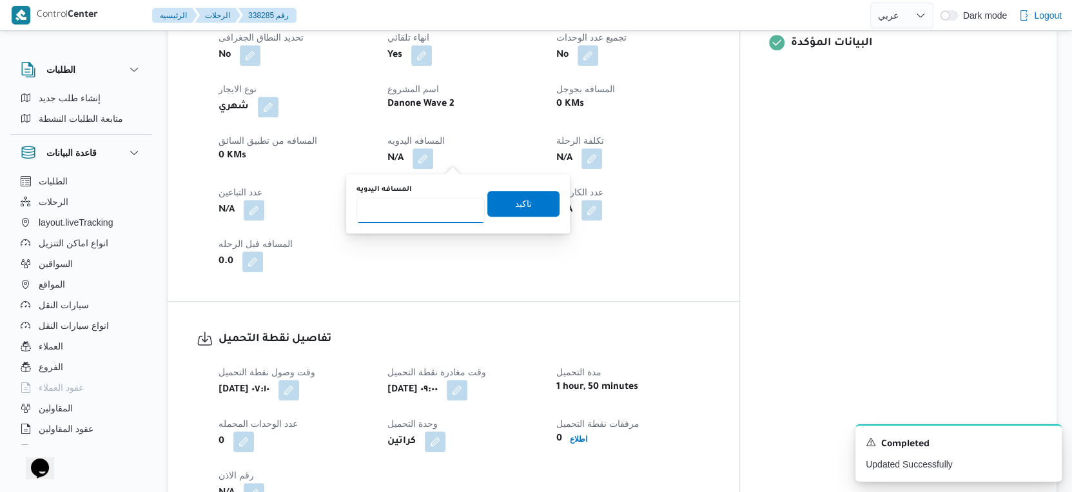
click at [409, 204] on input "المسافه اليدويه" at bounding box center [420, 210] width 128 height 26
type input "55"
click at [523, 204] on span "تاكيد" at bounding box center [523, 203] width 72 height 26
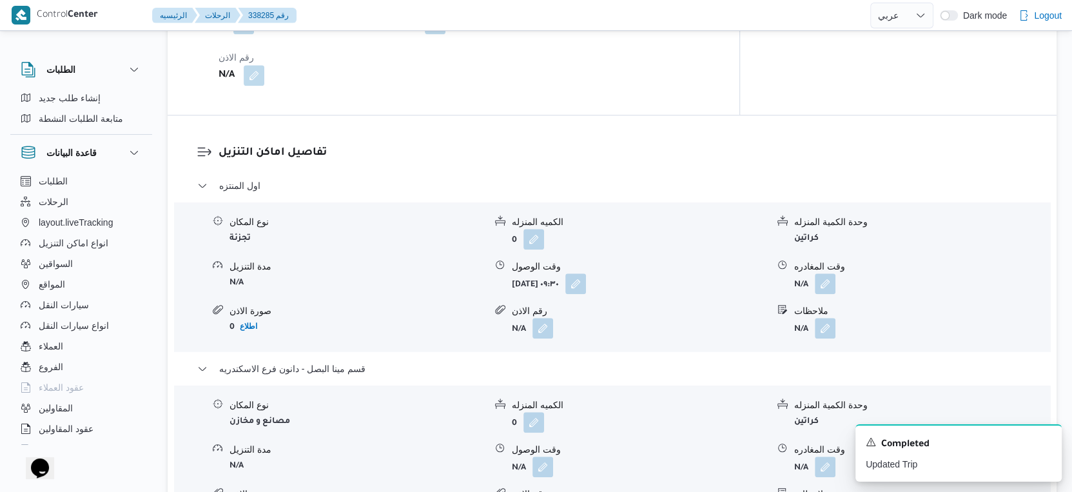
scroll to position [1075, 0]
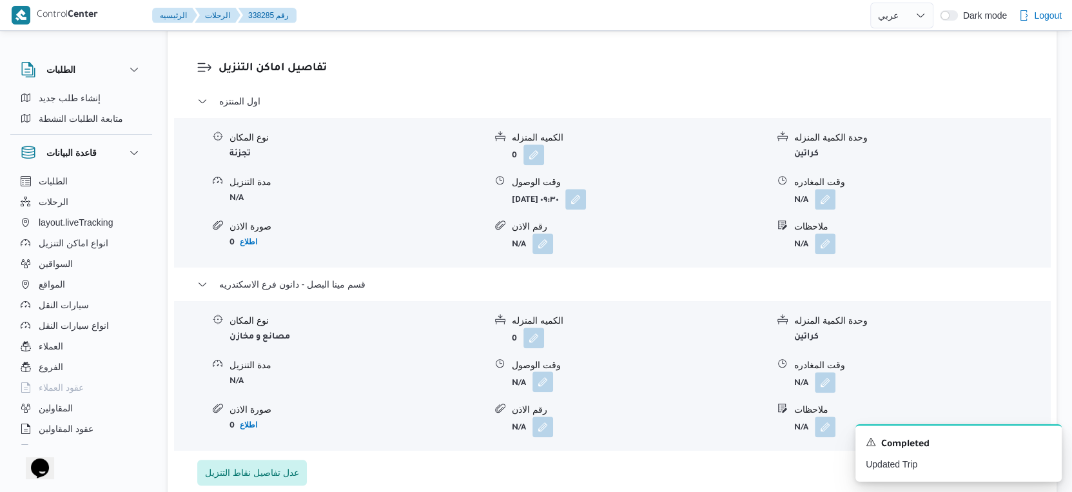
click at [541, 381] on button "button" at bounding box center [542, 381] width 21 height 21
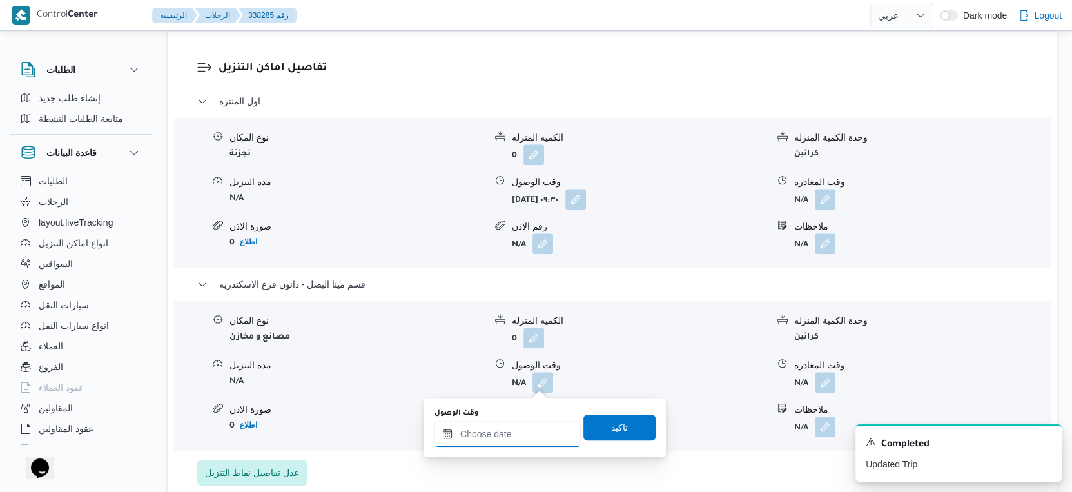
click at [522, 430] on input "وقت الوصول" at bounding box center [507, 434] width 146 height 26
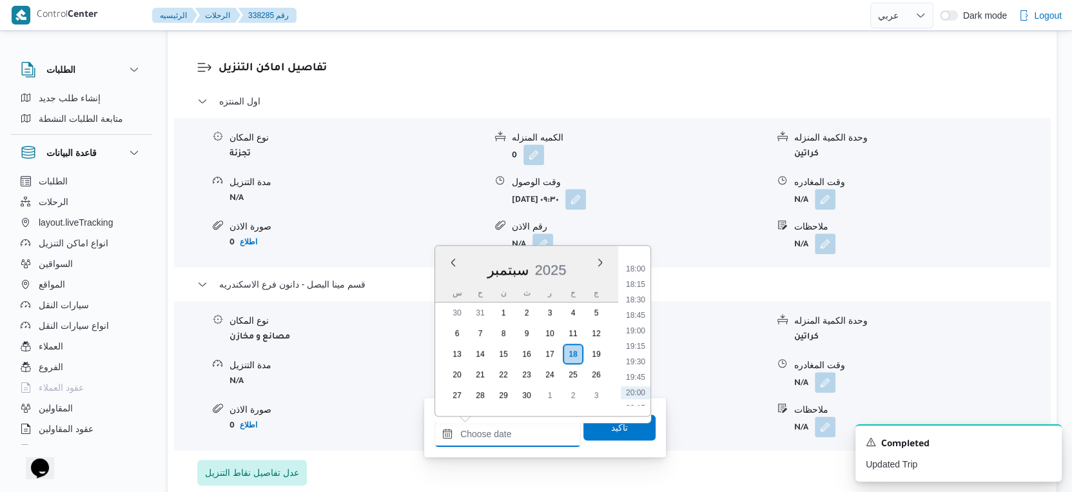
scroll to position [1014, 0]
drag, startPoint x: 641, startPoint y: 347, endPoint x: 633, endPoint y: 385, distance: 38.9
click at [641, 347] on li "17:45" at bounding box center [636, 346] width 30 height 13
type input "١٨/٠٩/٢٠٢٥ ١٧:٤٥"
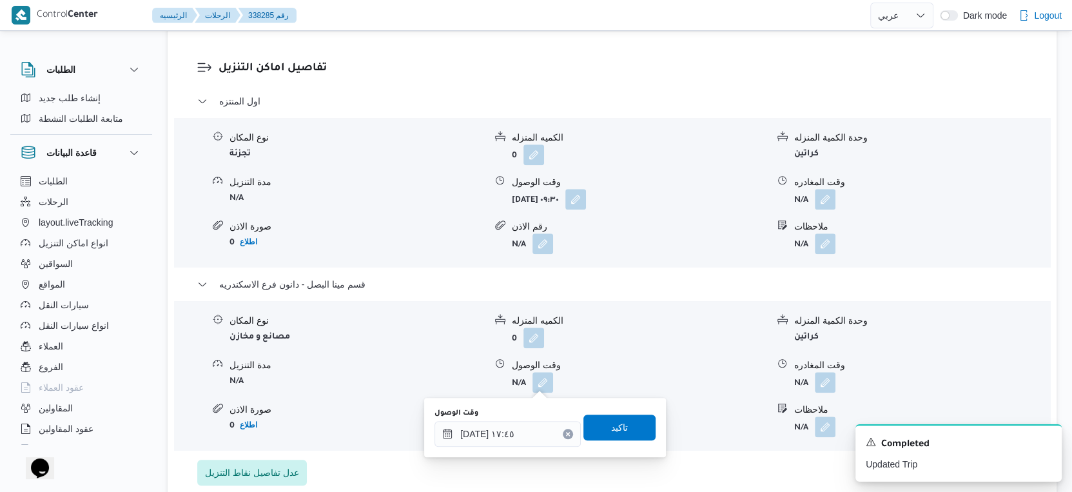
click at [621, 447] on div "وقت الوصول ١٨/٠٩/٢٠٢٥ ١٧:٤٥ تاكيد" at bounding box center [545, 427] width 224 height 41
click at [622, 433] on span "تاكيد" at bounding box center [619, 427] width 72 height 26
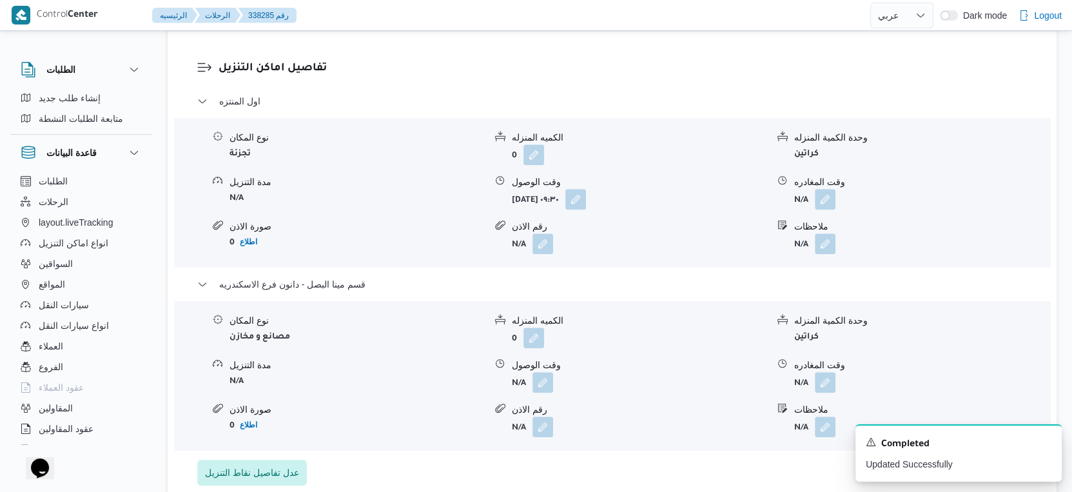
scroll to position [1146, 0]
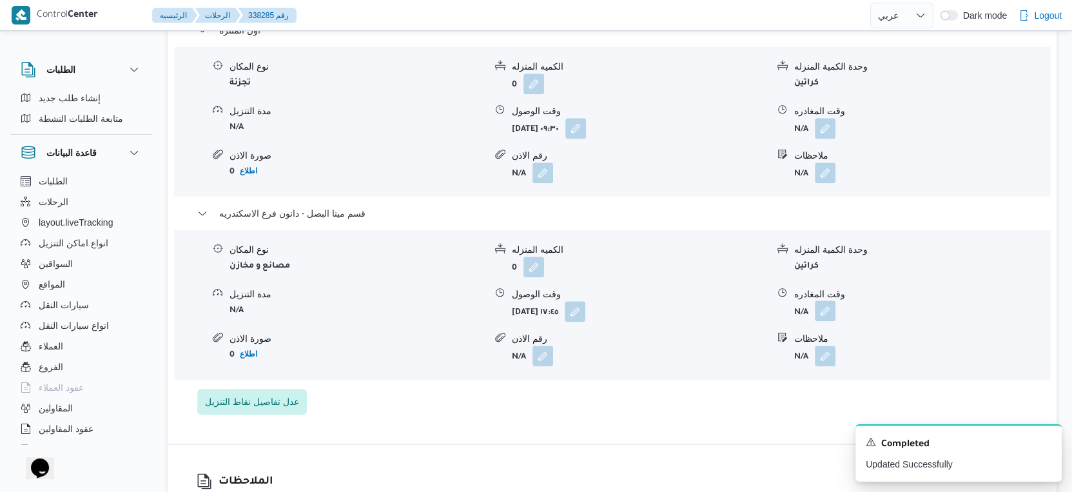
click at [828, 317] on button "button" at bounding box center [825, 310] width 21 height 21
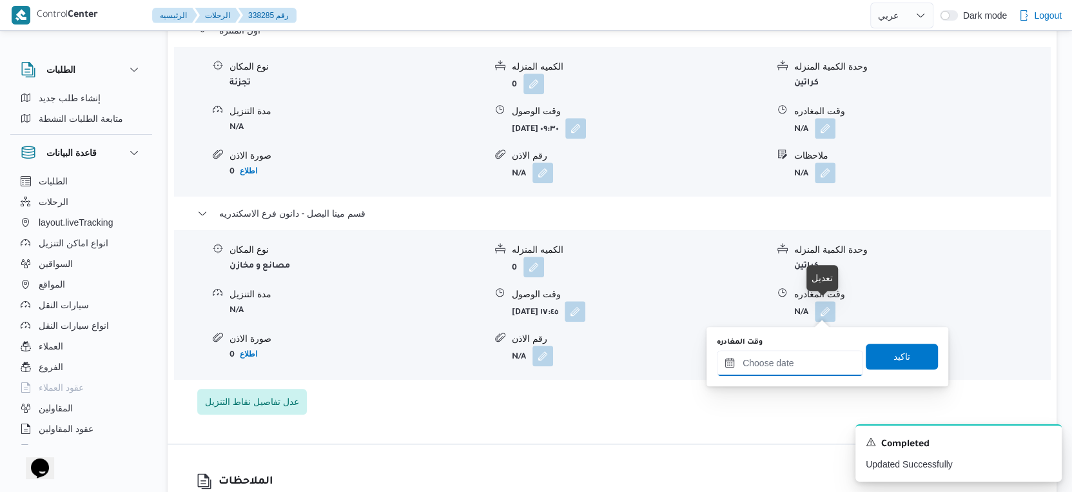
click at [812, 353] on input "وقت المغادره" at bounding box center [790, 363] width 146 height 26
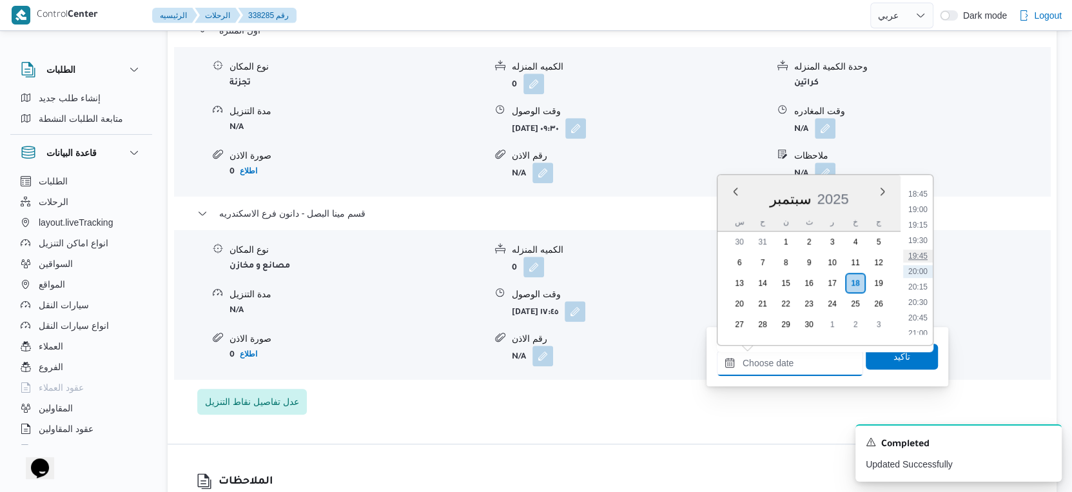
scroll to position [1086, 0]
click at [922, 251] on li "18:30" at bounding box center [918, 250] width 30 height 13
type input "١٨/٠٩/٢٠٢٥ ١٨:٣٠"
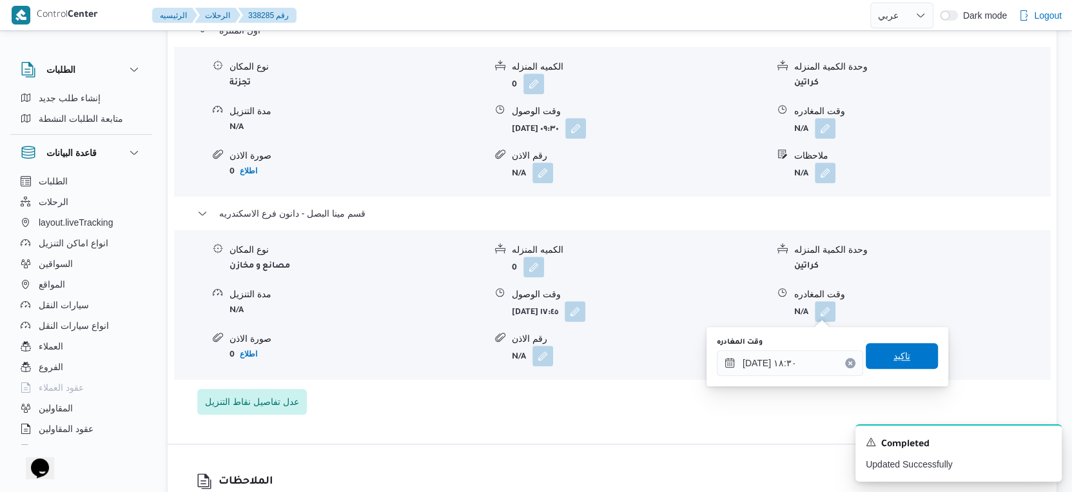
click at [902, 355] on span "تاكيد" at bounding box center [902, 356] width 72 height 26
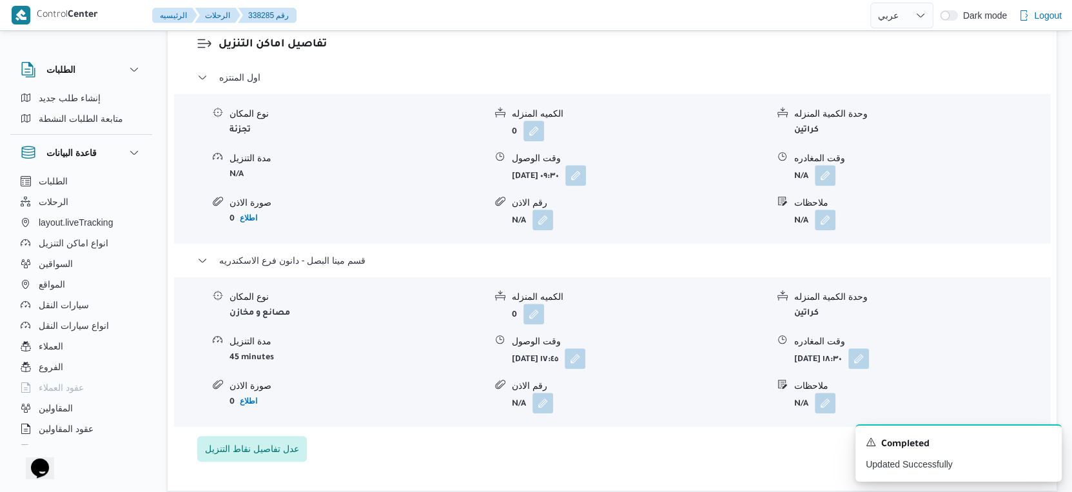
scroll to position [1075, 0]
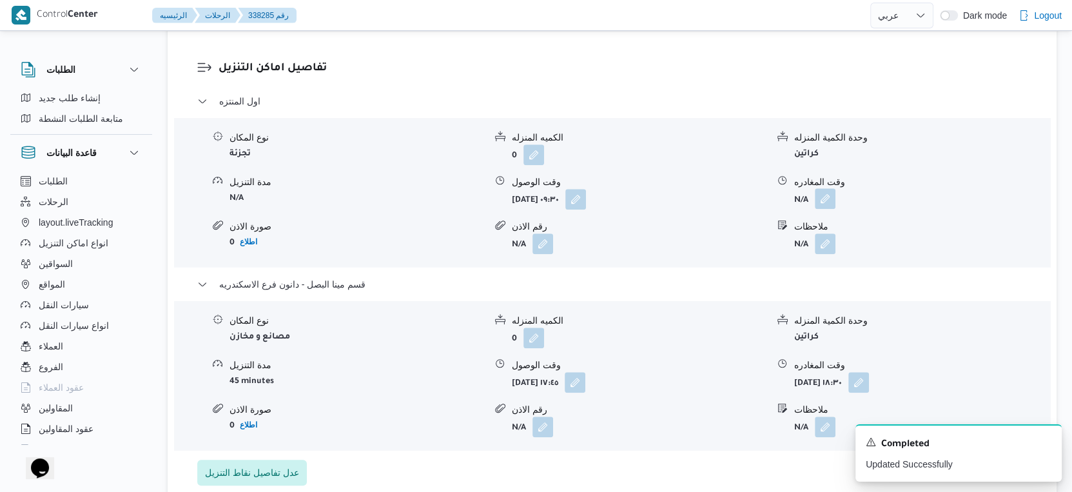
click at [832, 201] on button "button" at bounding box center [825, 198] width 21 height 21
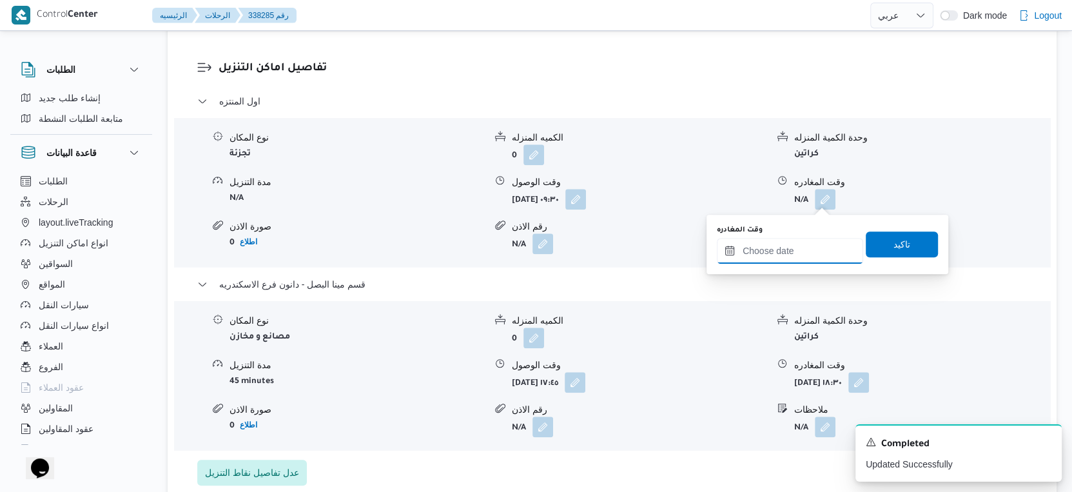
click at [801, 253] on input "وقت المغادره" at bounding box center [790, 251] width 146 height 26
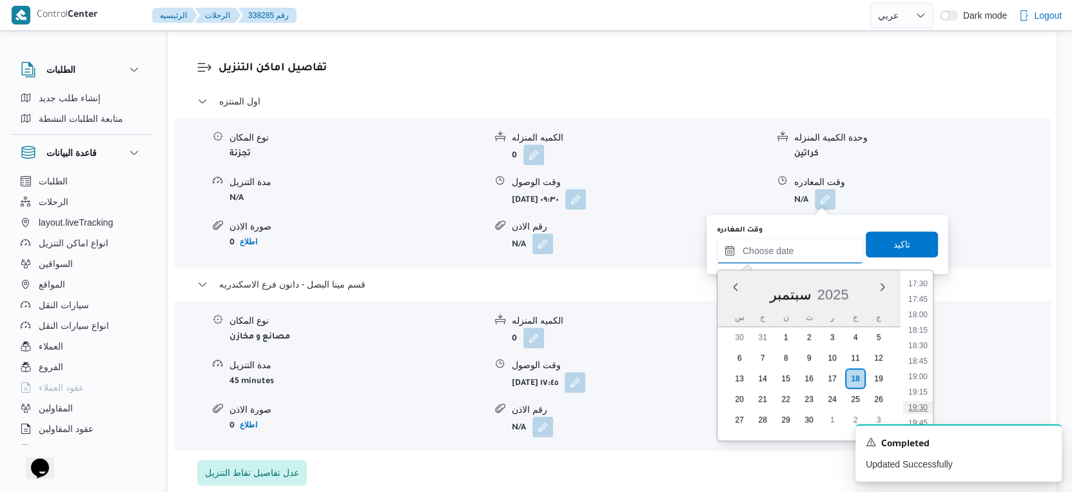
scroll to position [1014, 0]
click at [920, 324] on li "17:00" at bounding box center [918, 324] width 30 height 13
type input "١٨/٠٩/٢٠٢٥ ١٧:٠٠"
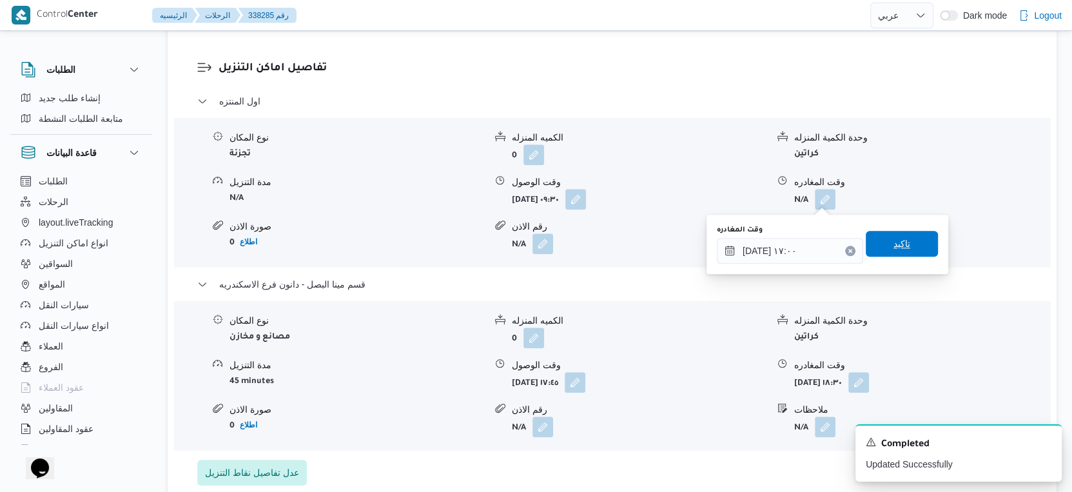
click at [902, 254] on span "تاكيد" at bounding box center [902, 244] width 72 height 26
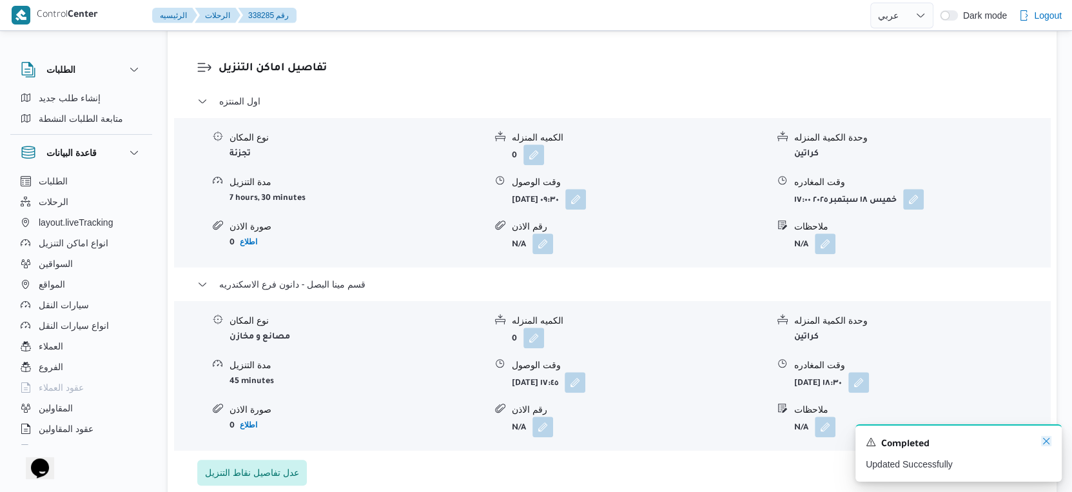
click at [1049, 442] on icon "Dismiss toast" at bounding box center [1046, 441] width 10 height 10
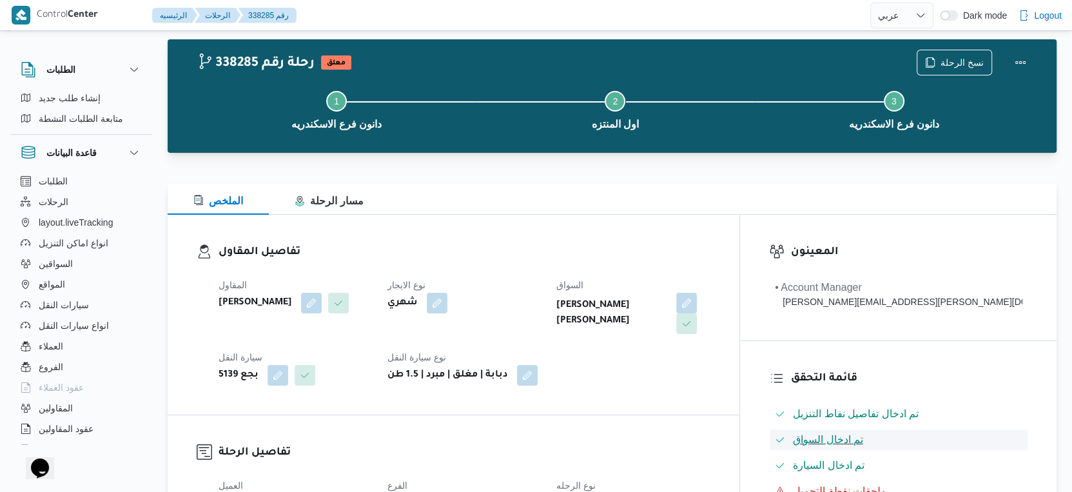
scroll to position [0, 0]
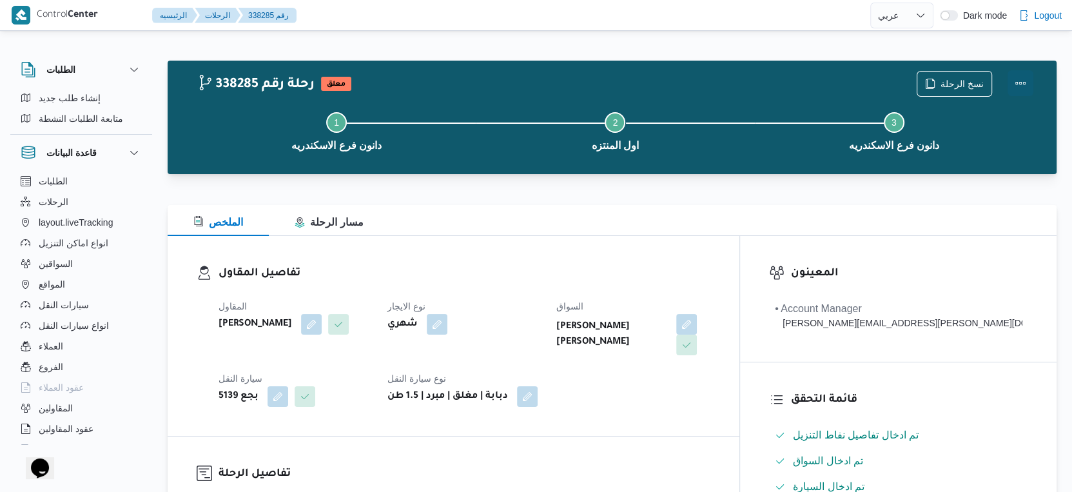
click at [1026, 81] on button "Actions" at bounding box center [1021, 83] width 26 height 26
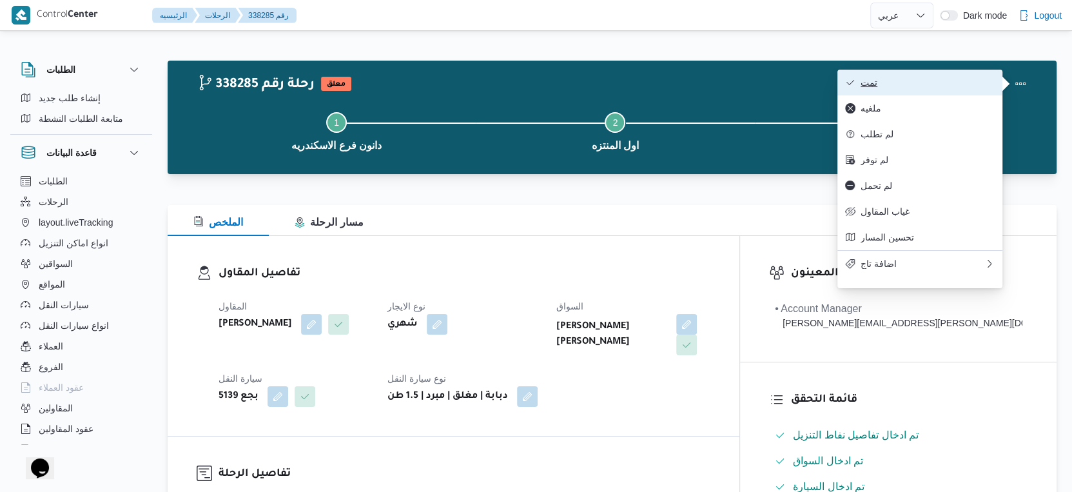
click at [928, 77] on span "تمت" at bounding box center [928, 82] width 134 height 10
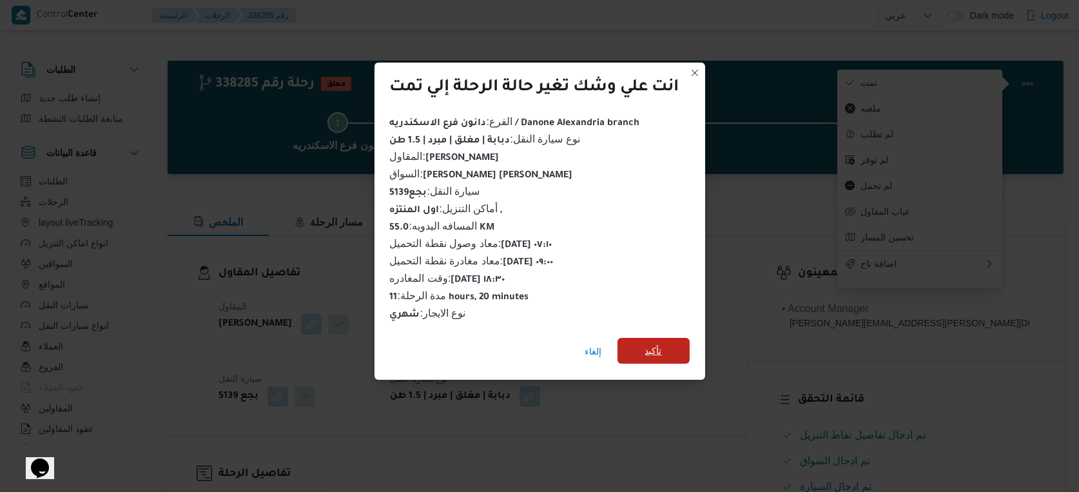
click at [658, 350] on span "تأكيد" at bounding box center [653, 350] width 17 height 15
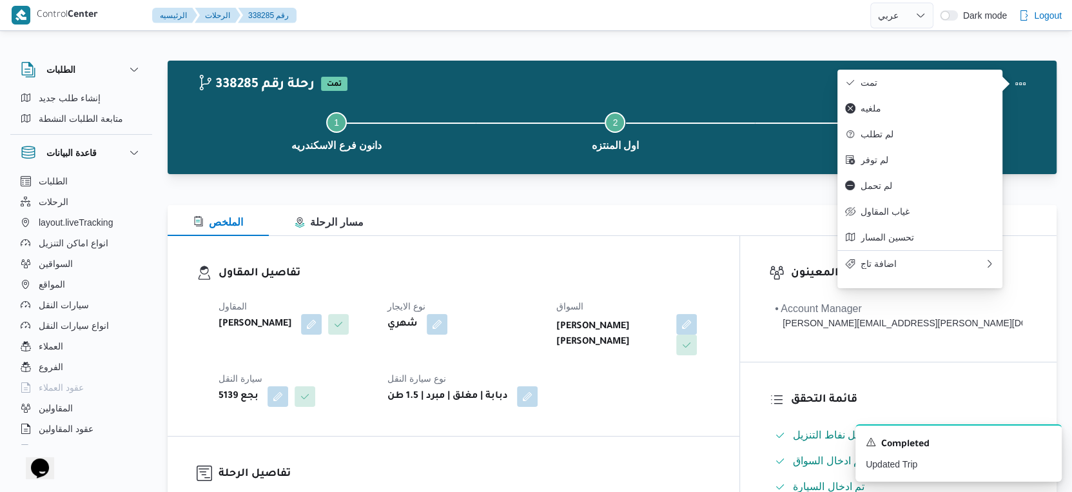
select select "ar"
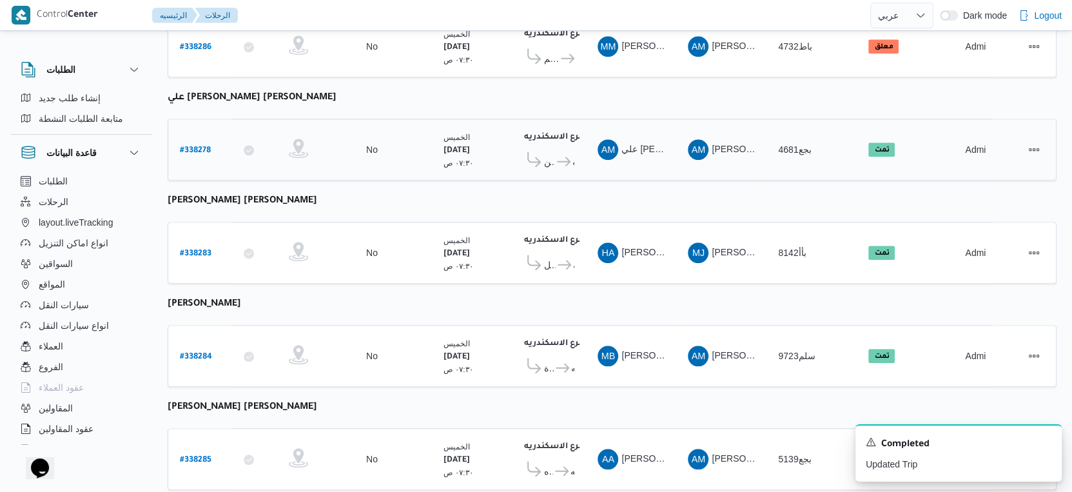
scroll to position [1052, 0]
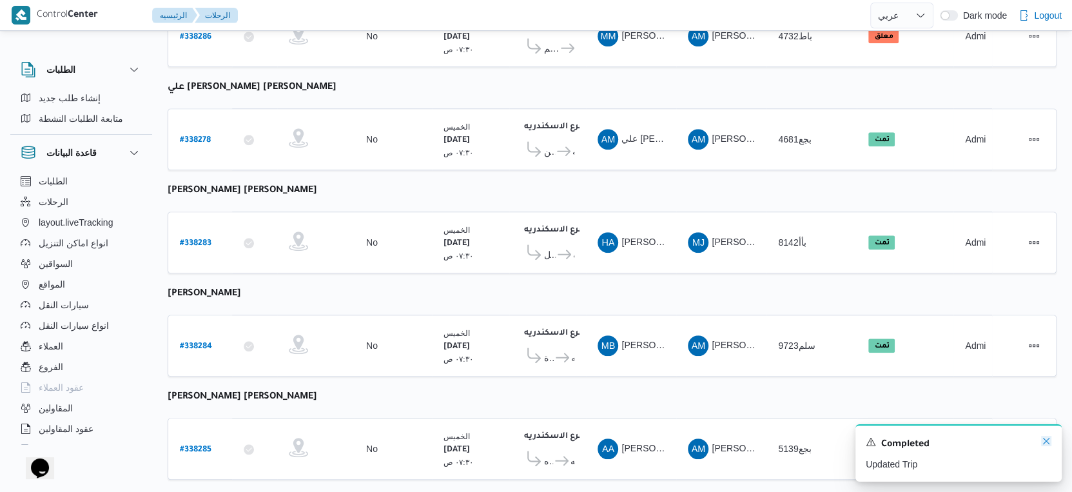
click at [1049, 440] on icon "Dismiss toast" at bounding box center [1046, 441] width 10 height 10
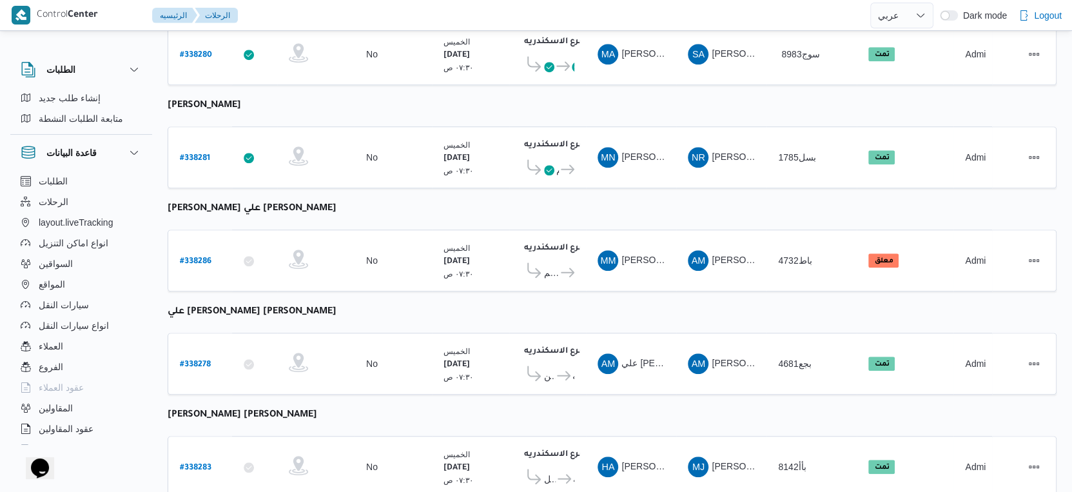
scroll to position [837, 0]
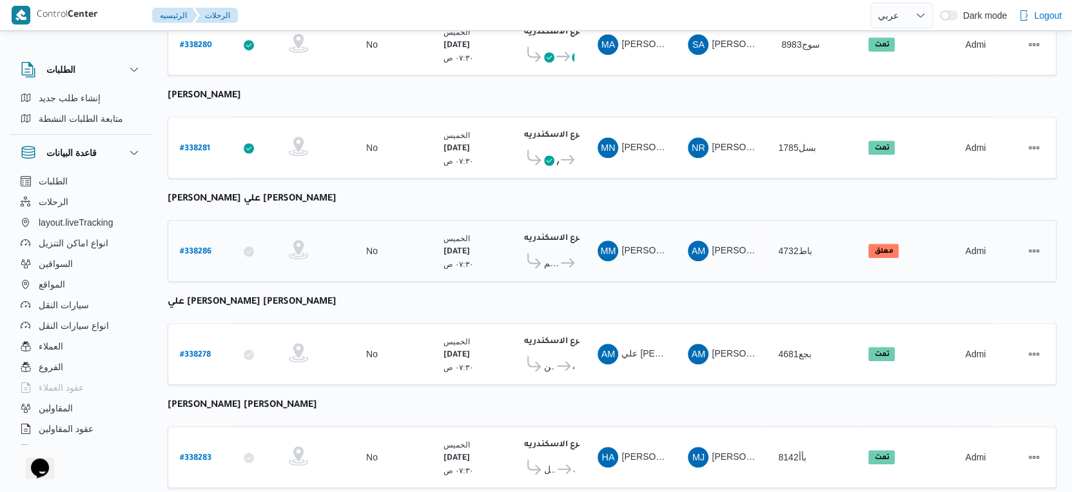
click at [200, 248] on b "# 338286" at bounding box center [196, 252] width 32 height 9
select select "ar"
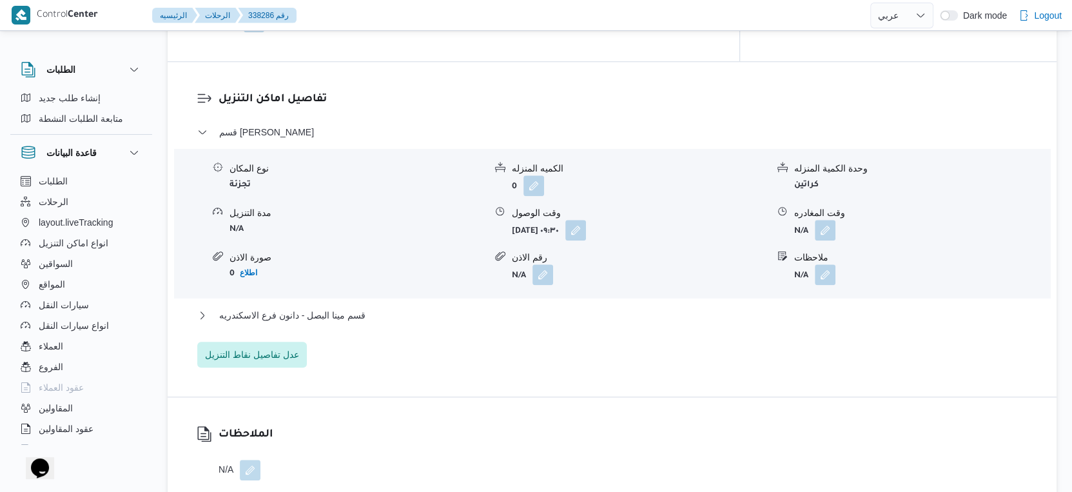
scroll to position [1052, 0]
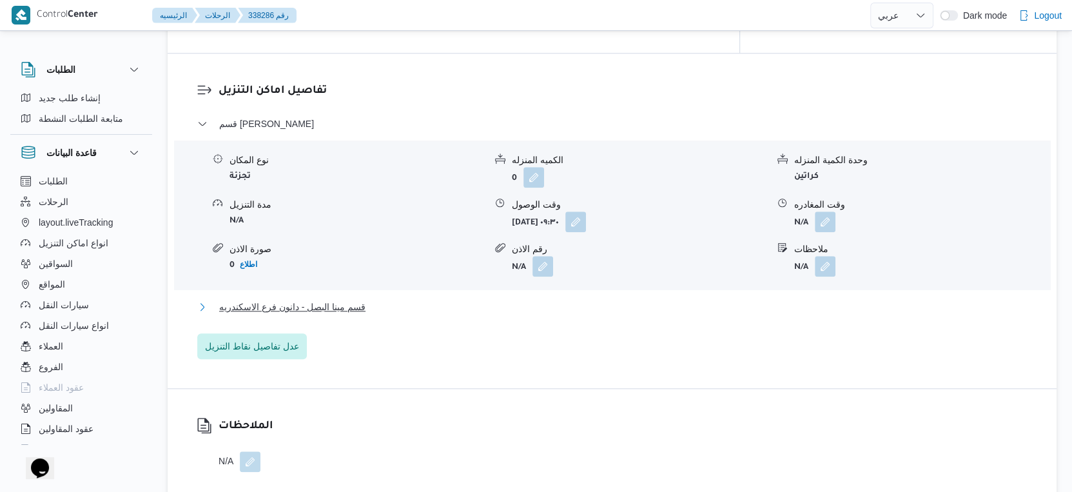
click at [404, 304] on button "قسم مينا البصل - دانون فرع الاسكندريه" at bounding box center [612, 306] width 830 height 15
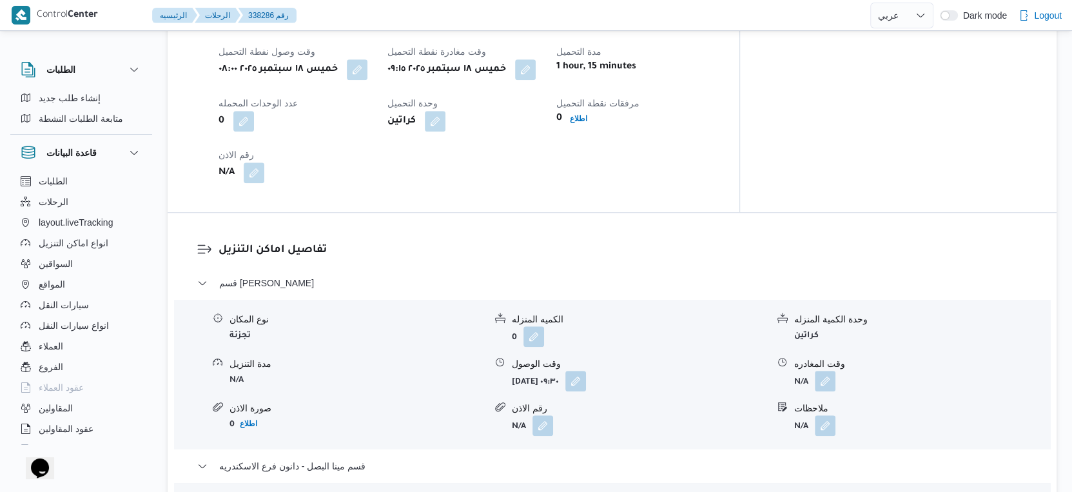
scroll to position [859, 0]
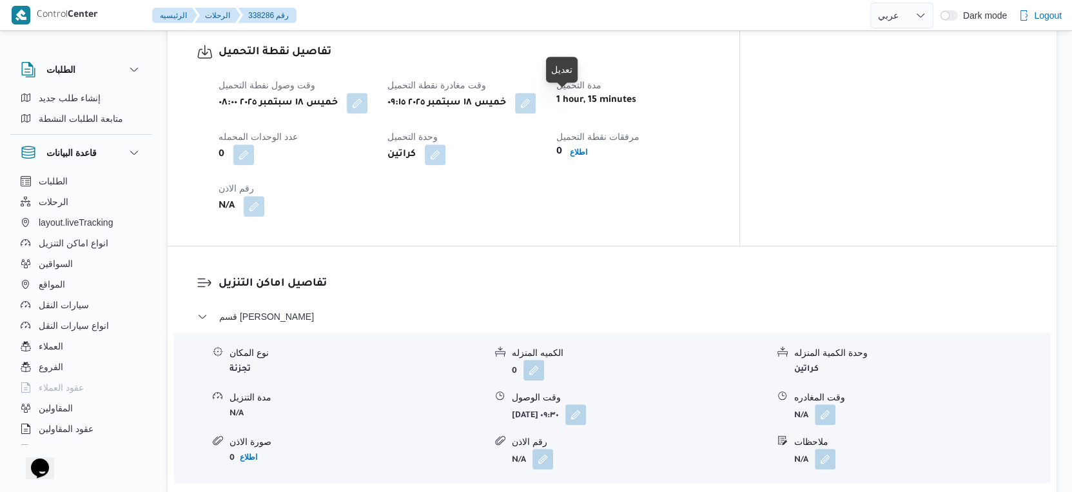
click at [536, 99] on span at bounding box center [522, 103] width 27 height 21
click at [536, 97] on button "button" at bounding box center [525, 102] width 21 height 21
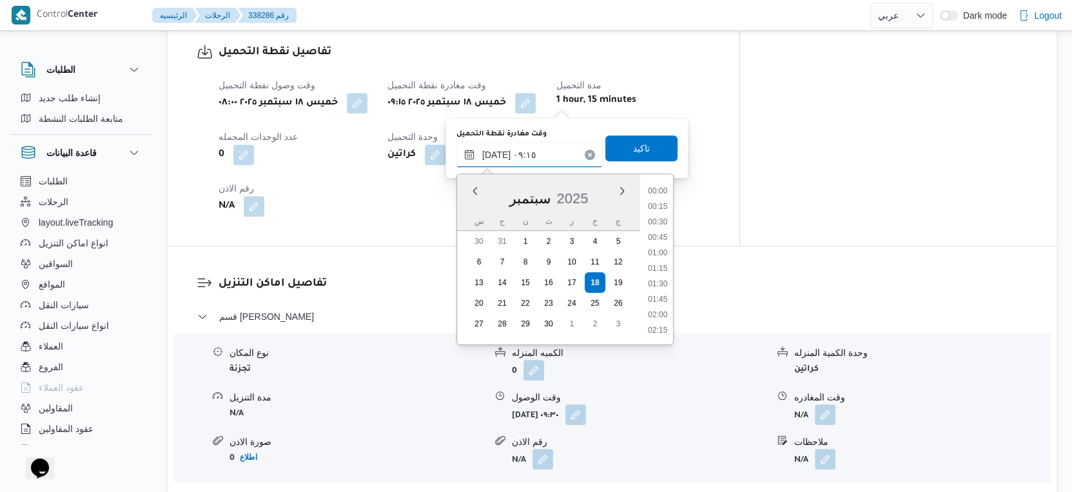
click at [538, 147] on input "١٨/٠٩/٢٠٢٥ ٠٩:١٥" at bounding box center [529, 155] width 146 height 26
click at [658, 255] on li "09:00" at bounding box center [658, 254] width 30 height 13
type input "١٨/٠٩/٢٠٢٥ ٠٩:٠٠"
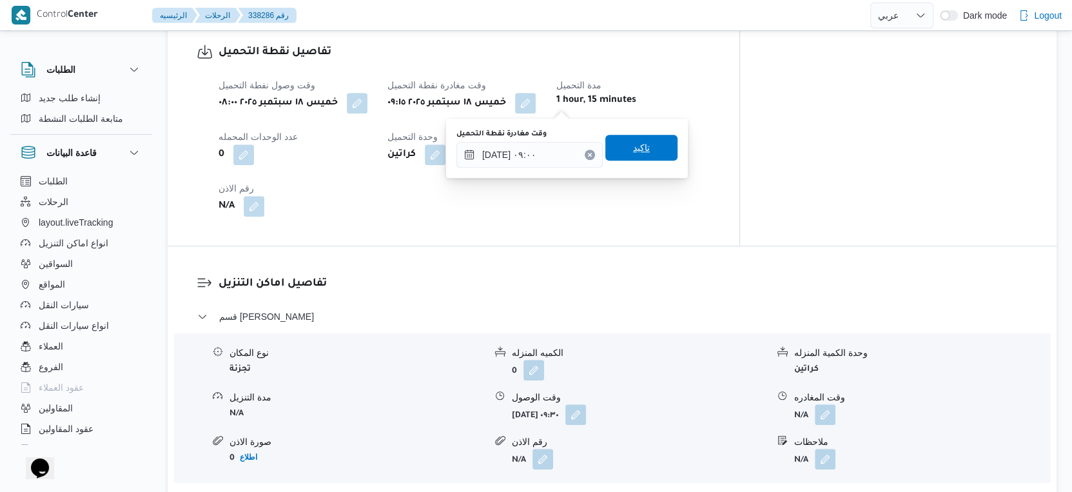
click at [641, 137] on span "تاكيد" at bounding box center [641, 148] width 72 height 26
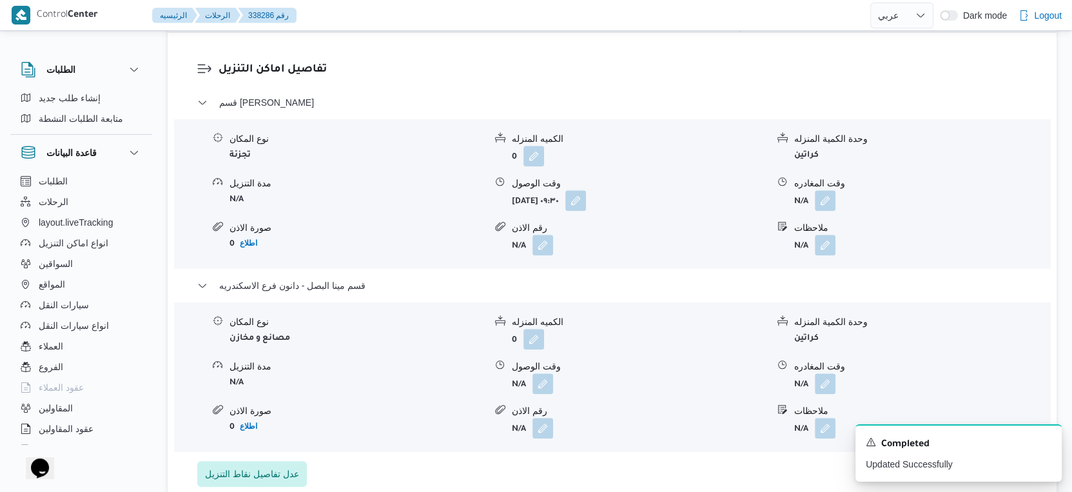
scroll to position [1075, 0]
click at [551, 384] on button "button" at bounding box center [542, 381] width 21 height 21
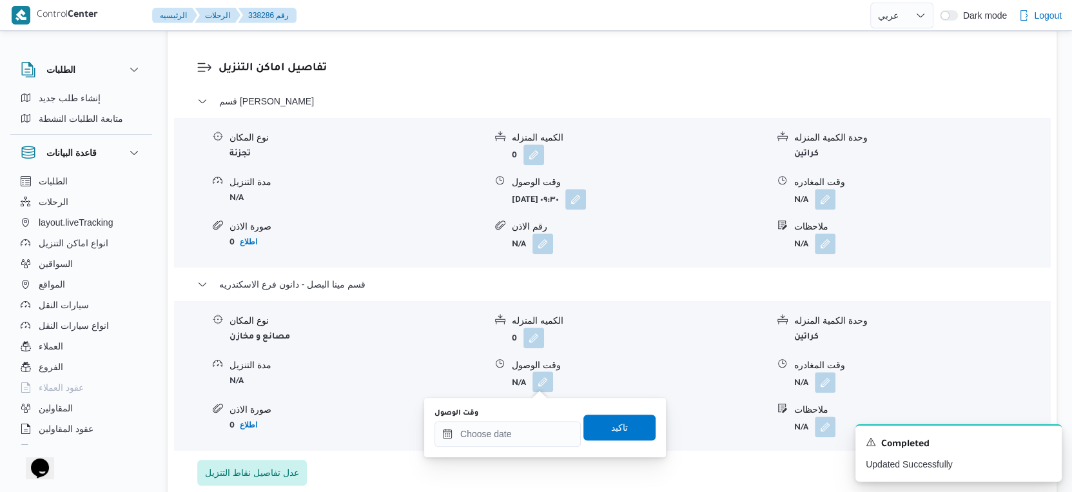
click at [515, 447] on div "وقت الوصول تاكيد" at bounding box center [545, 427] width 224 height 41
click at [546, 417] on div "وقت الوصول" at bounding box center [507, 413] width 146 height 10
click at [551, 422] on input "وقت الوصول" at bounding box center [507, 434] width 146 height 26
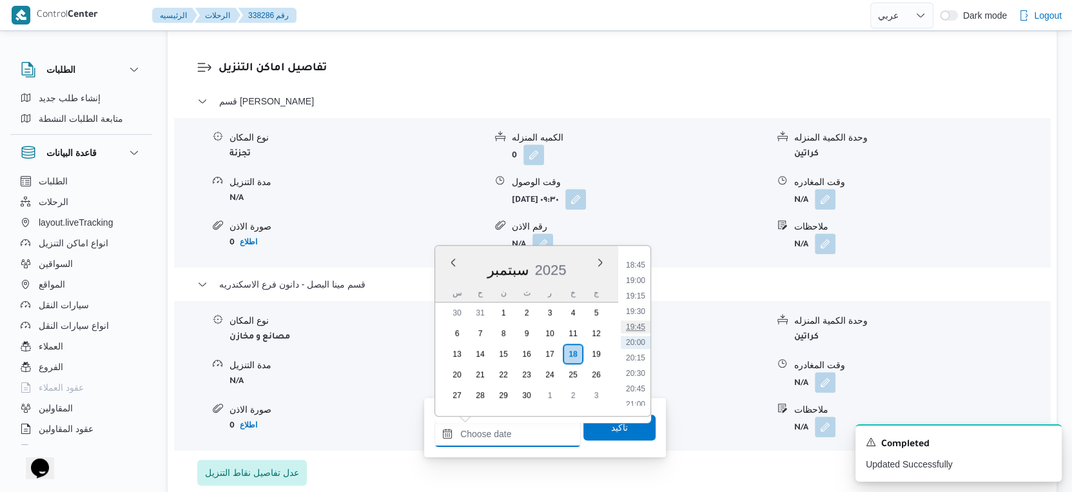
scroll to position [1086, 0]
click at [646, 274] on li "17:45" at bounding box center [636, 274] width 30 height 13
type input "١٨/٠٩/٢٠٢٥ ١٧:٤٥"
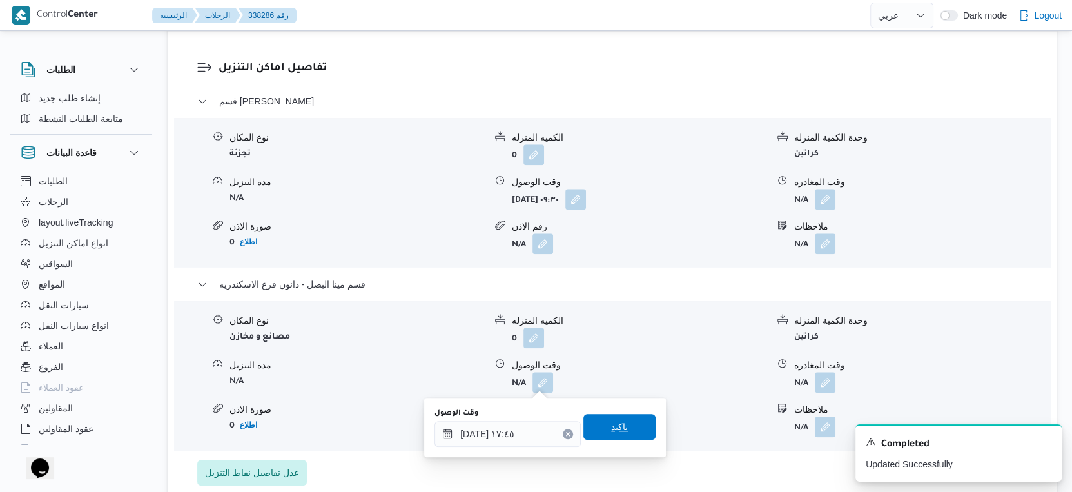
click at [627, 419] on span "تاكيد" at bounding box center [619, 427] width 72 height 26
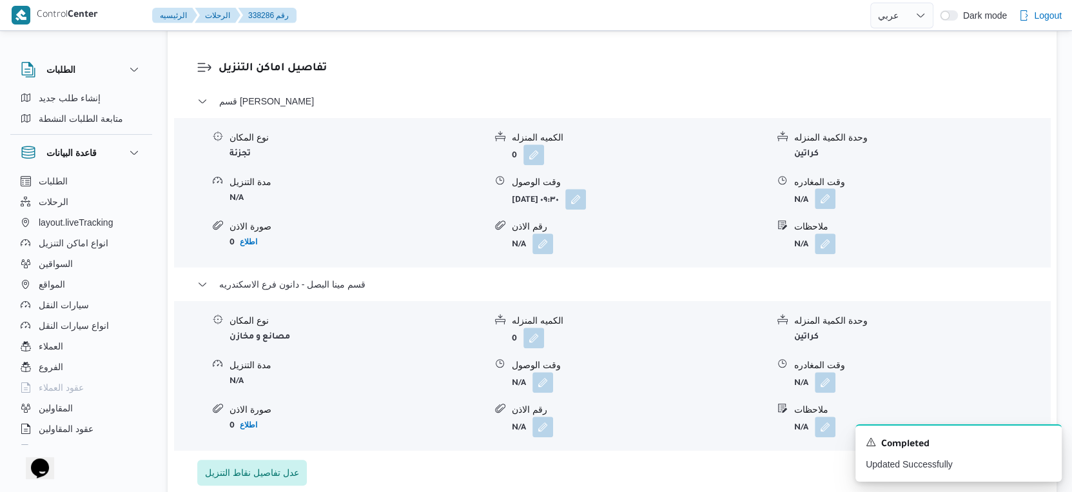
click at [829, 195] on button "button" at bounding box center [825, 198] width 21 height 21
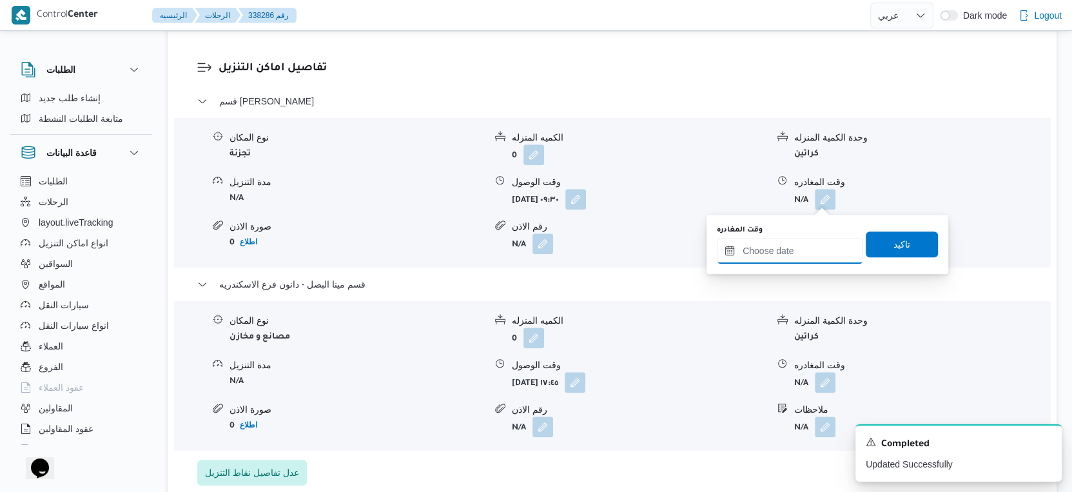
click at [812, 244] on input "وقت المغادره" at bounding box center [790, 251] width 146 height 26
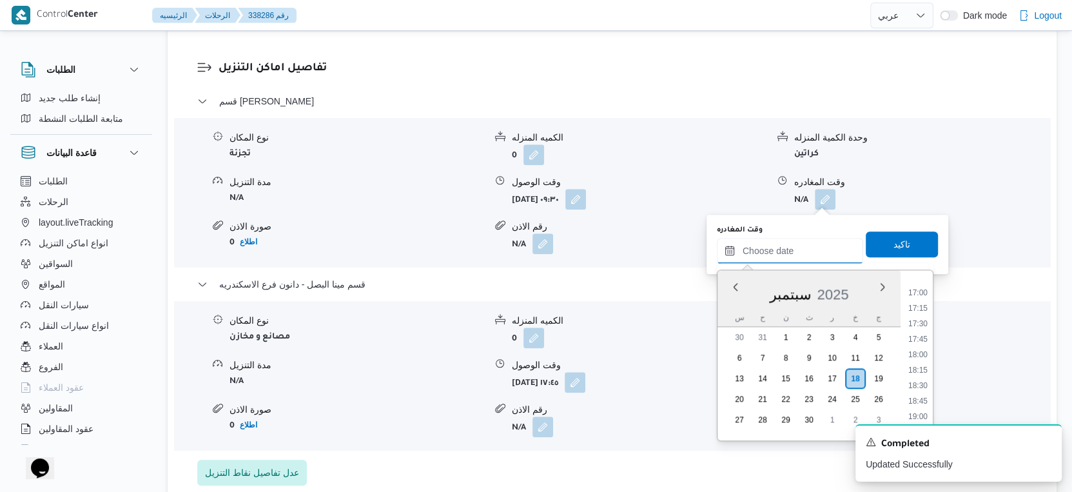
scroll to position [1014, 0]
click at [922, 336] on li "17:15" at bounding box center [918, 340] width 30 height 13
type input "١٨/٠٩/٢٠٢٥ ١٧:١٥"
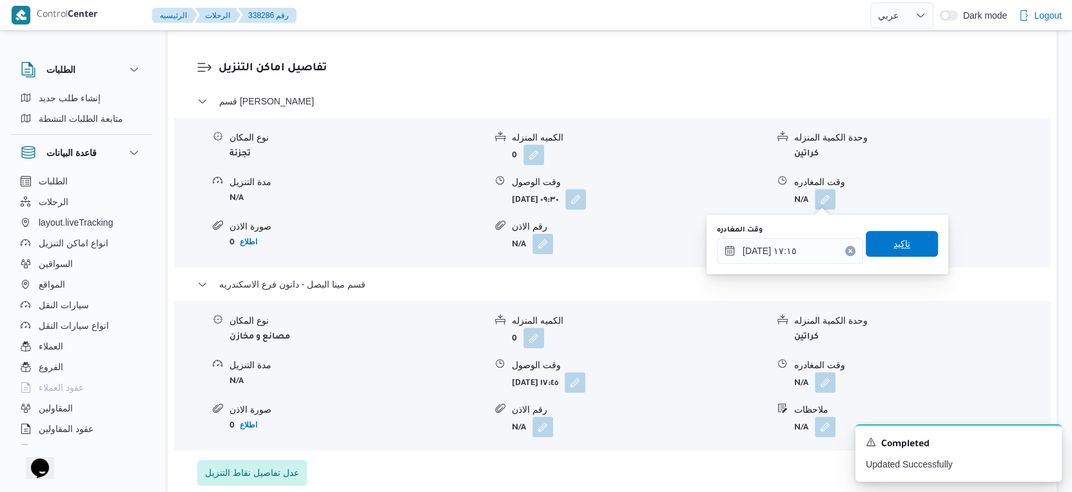
click at [904, 242] on span "تاكيد" at bounding box center [902, 244] width 72 height 26
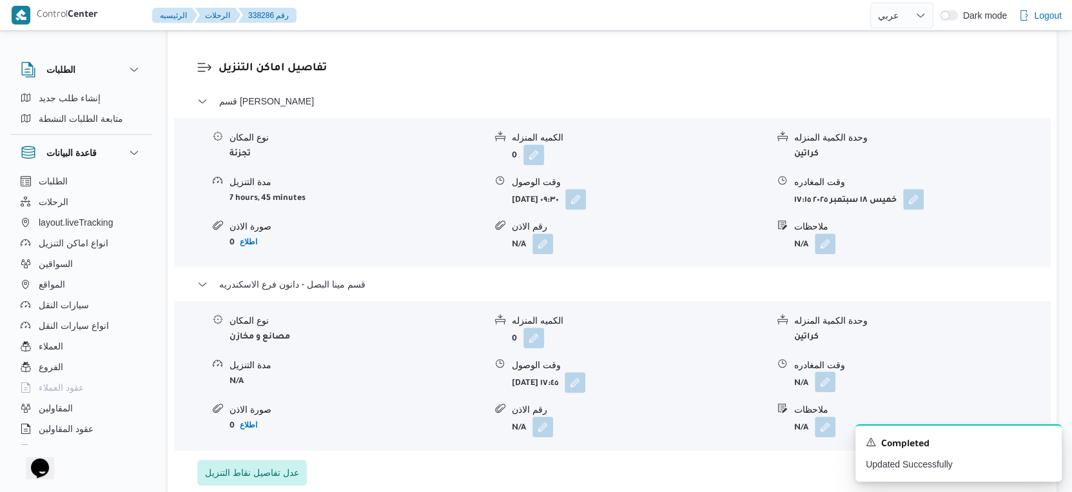
click at [834, 379] on button "button" at bounding box center [825, 381] width 21 height 21
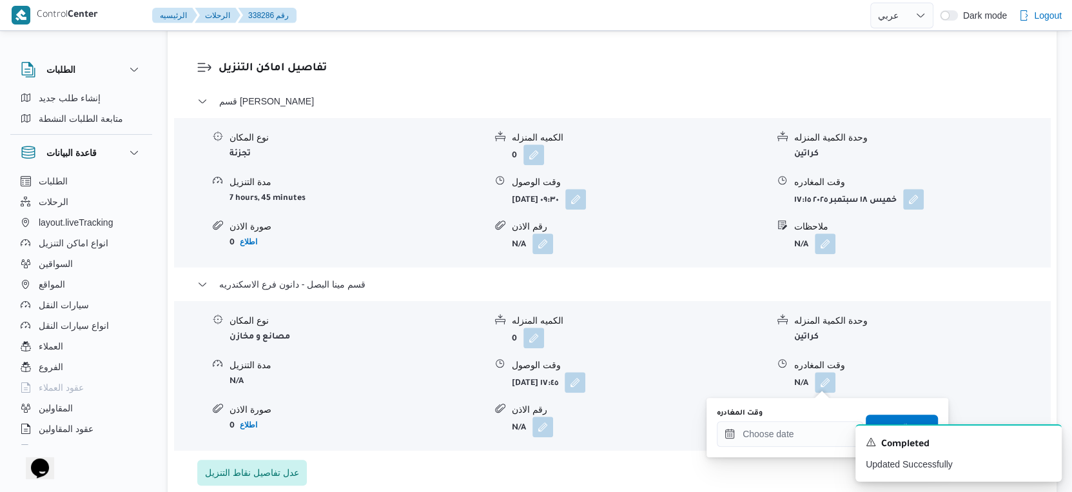
click at [811, 419] on div "وقت المغادره" at bounding box center [790, 427] width 146 height 39
click at [812, 424] on input "وقت المغادره" at bounding box center [790, 434] width 146 height 26
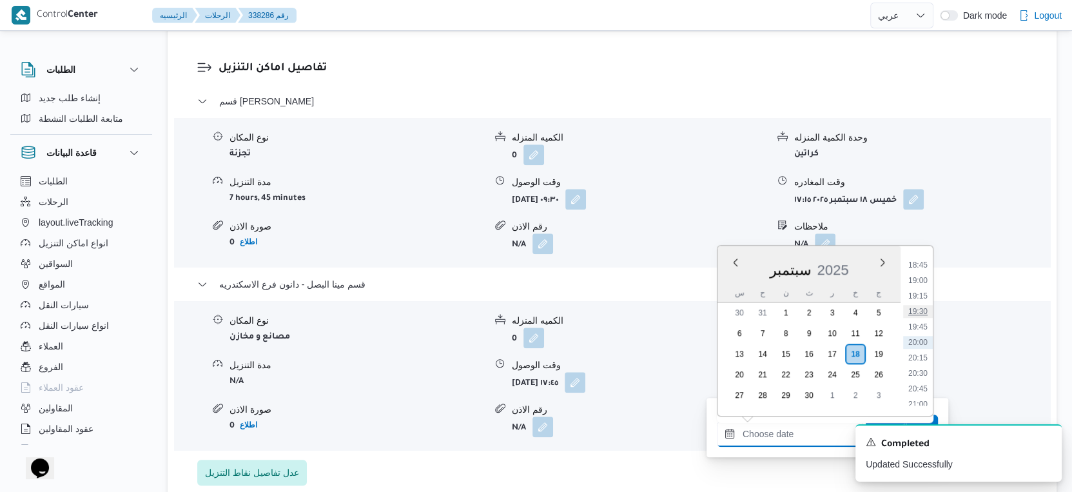
scroll to position [1086, 0]
click at [921, 287] on li "18:00" at bounding box center [918, 290] width 30 height 13
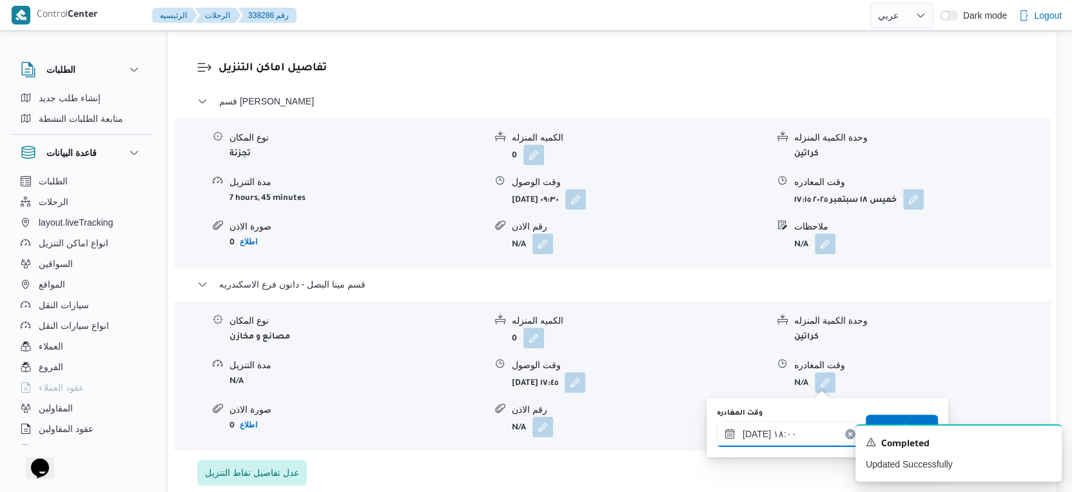
click at [756, 433] on input "١٨/٠٩/٢٠٢٥ ١٨:٠٠" at bounding box center [790, 434] width 146 height 26
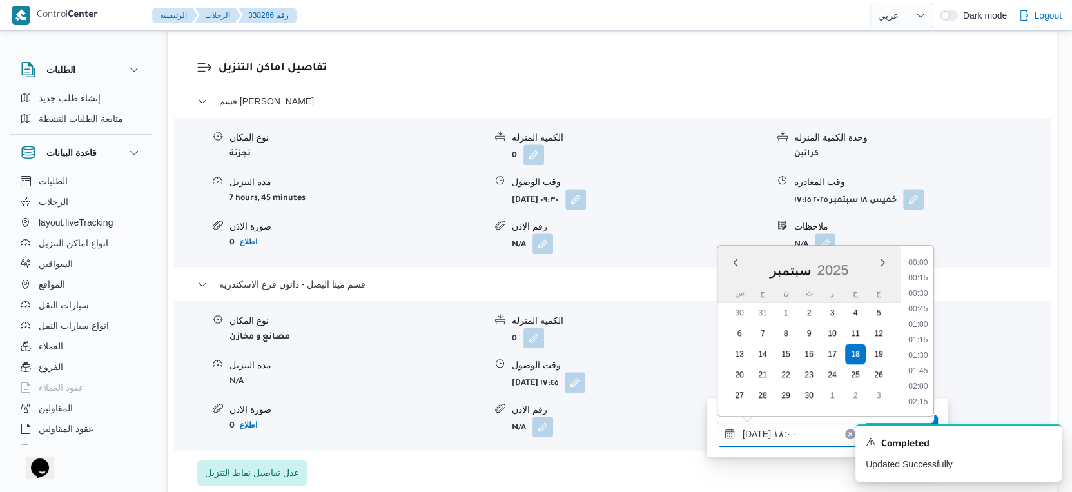
click at [756, 433] on input "١٨/٠٩/٢٠٢٥ ١٨:٠٠" at bounding box center [790, 434] width 146 height 26
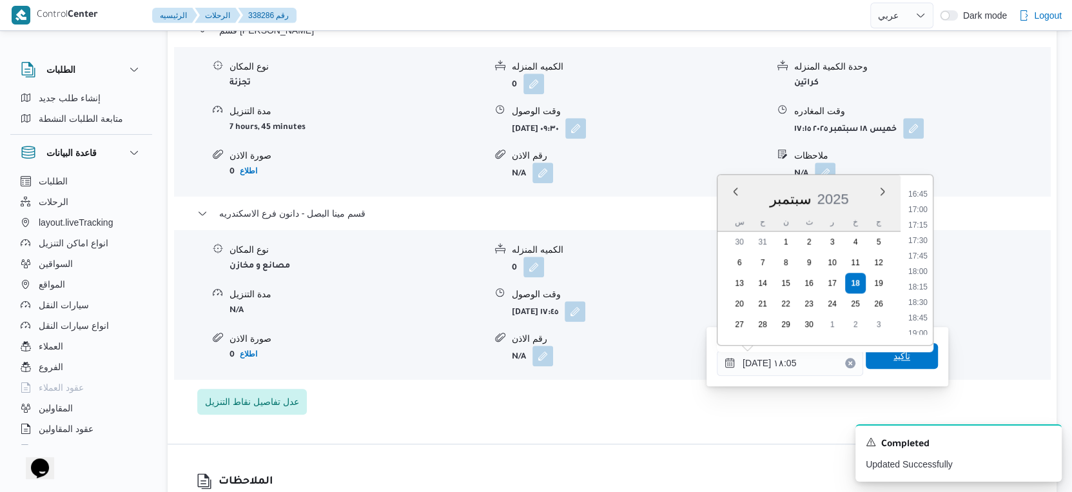
type input "١٨/٠٩/٢٠٢٥ ١٨:٠٥"
click at [900, 356] on span "تاكيد" at bounding box center [902, 356] width 72 height 26
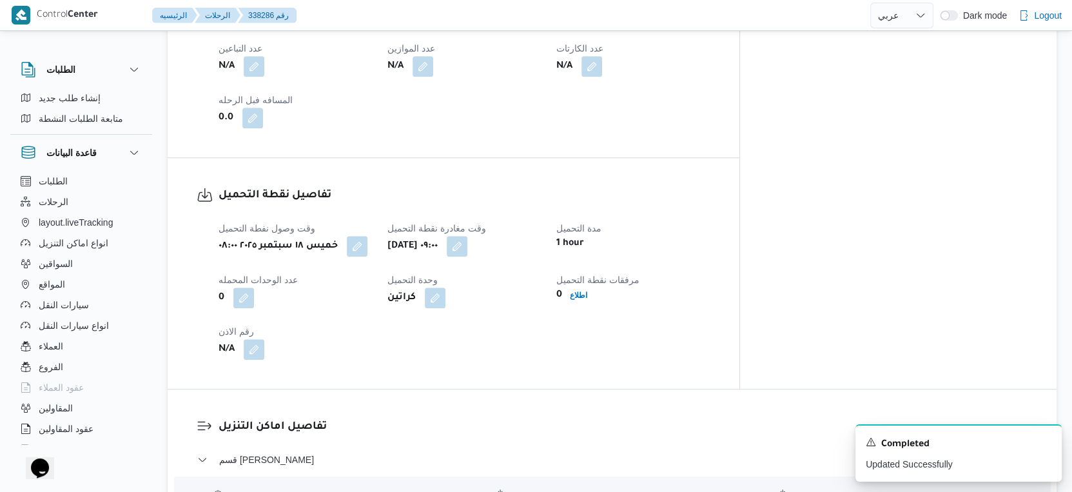
scroll to position [502, 0]
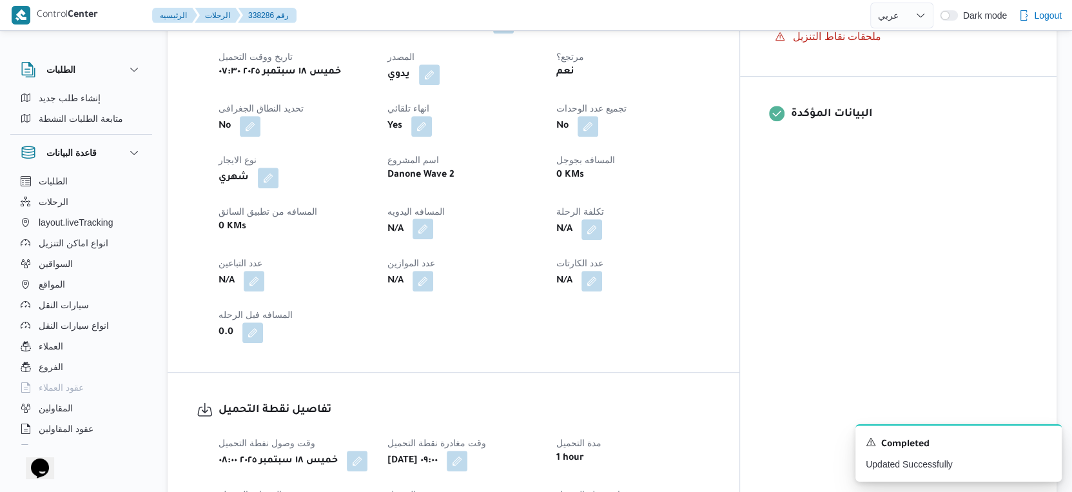
click at [433, 229] on button "button" at bounding box center [423, 229] width 21 height 21
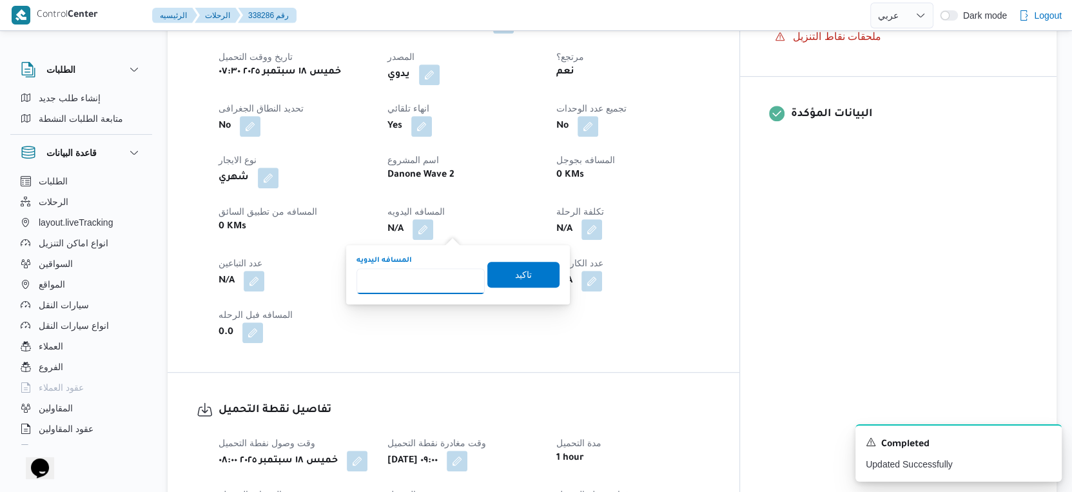
click at [405, 283] on input "المسافه اليدويه" at bounding box center [420, 281] width 128 height 26
type input "38"
click at [515, 277] on span "تاكيد" at bounding box center [523, 273] width 17 height 15
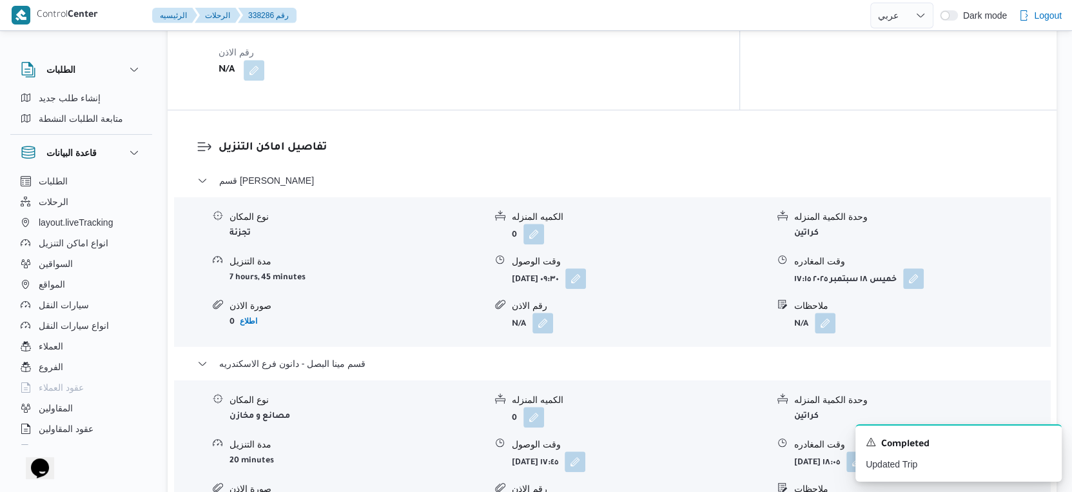
scroll to position [1002, 0]
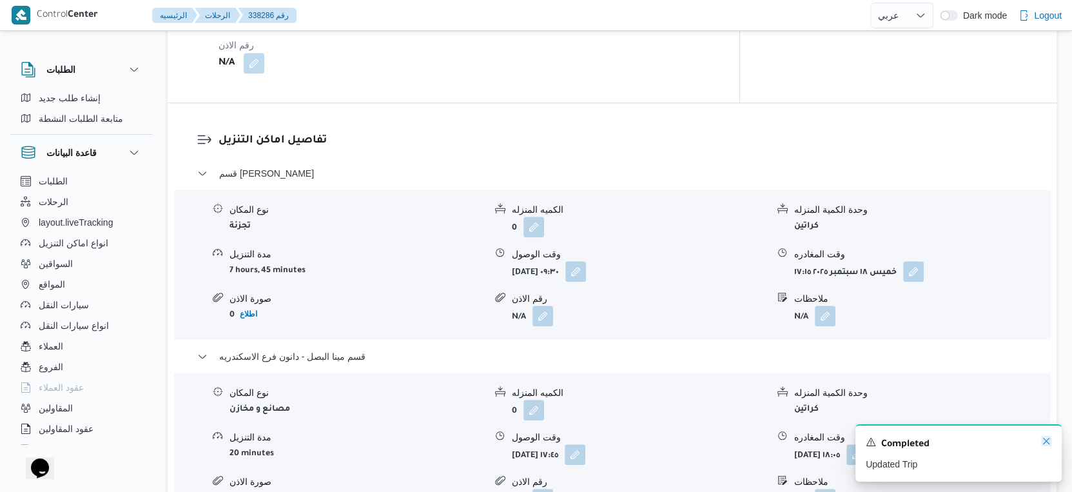
click at [1049, 442] on icon "Dismiss toast" at bounding box center [1046, 441] width 10 height 10
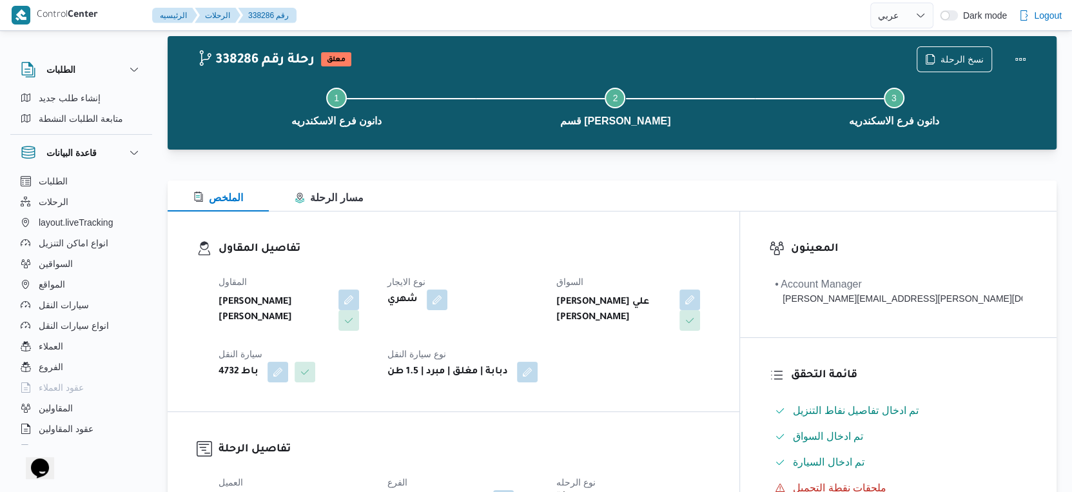
scroll to position [0, 0]
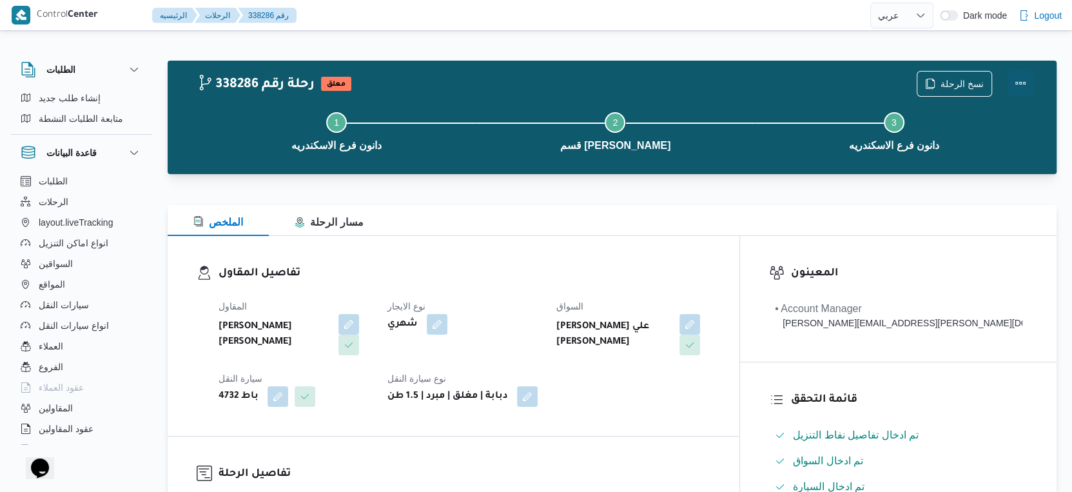
click at [1023, 79] on button "Actions" at bounding box center [1021, 83] width 26 height 26
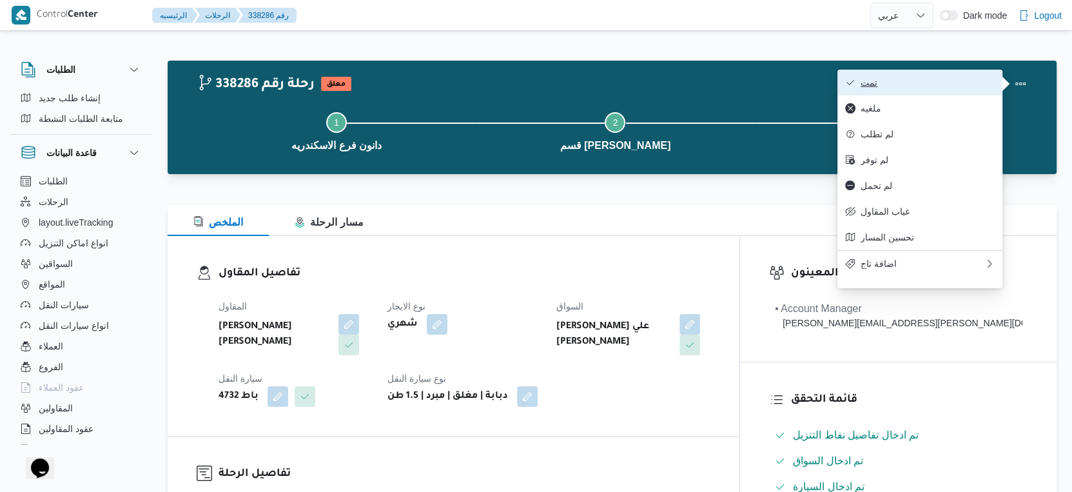
click at [926, 76] on button "تمت" at bounding box center [919, 83] width 165 height 26
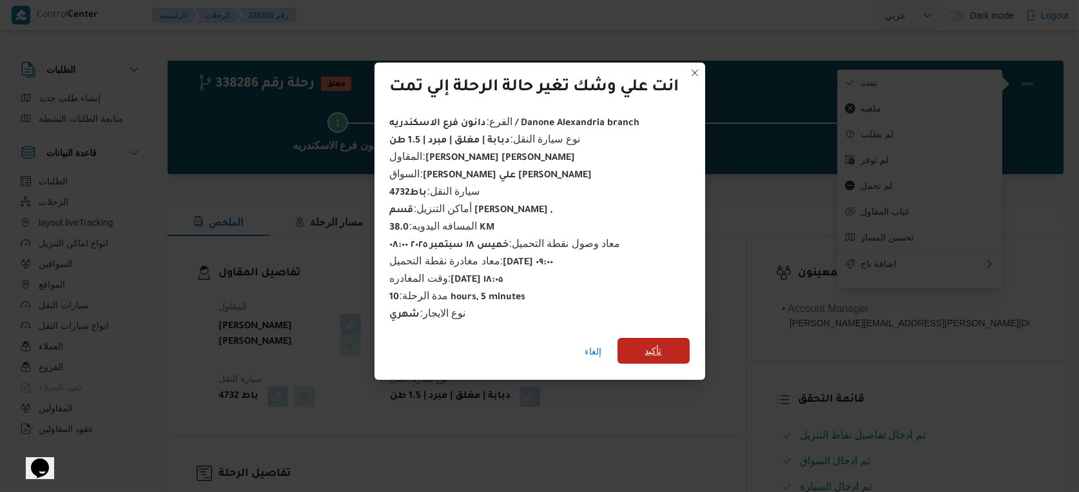
click at [672, 338] on span "تأكيد" at bounding box center [654, 351] width 72 height 26
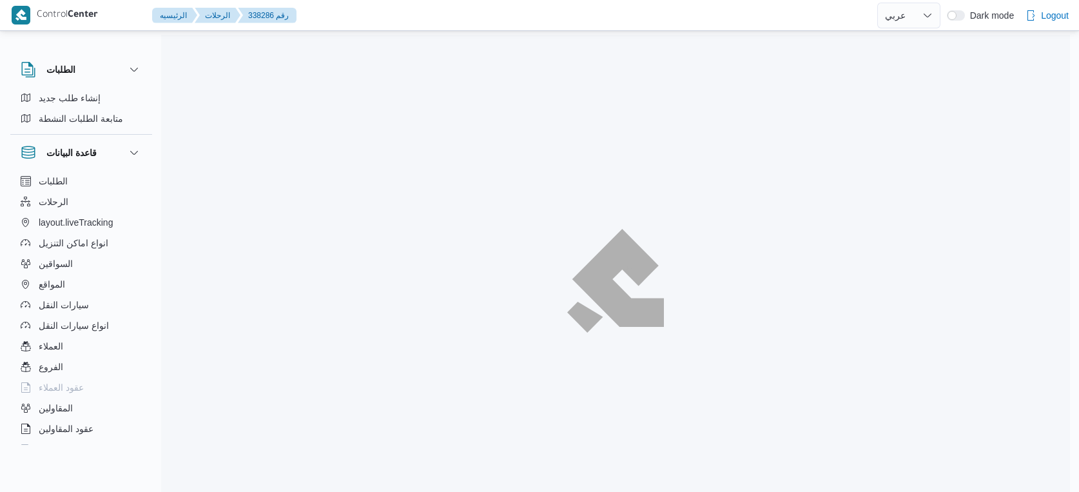
select select "ar"
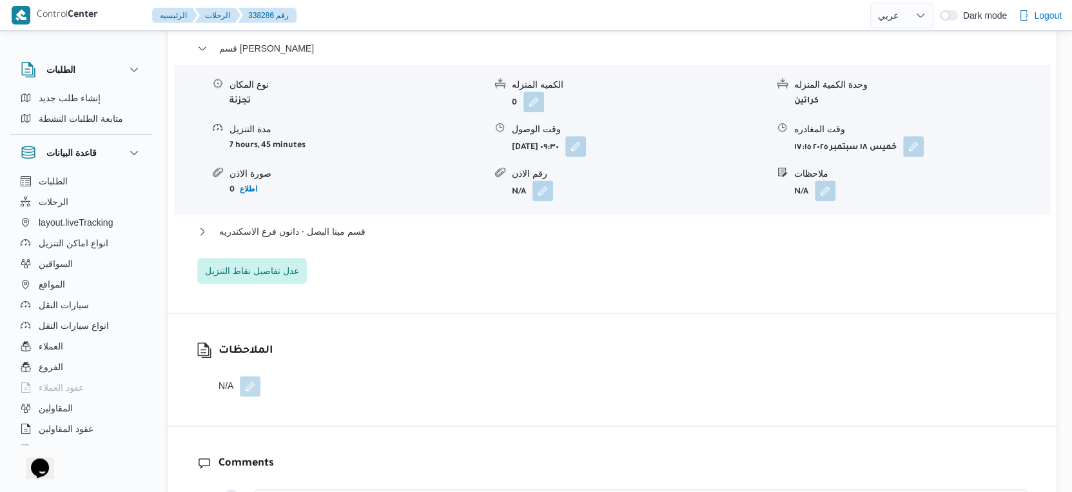
scroll to position [1146, 0]
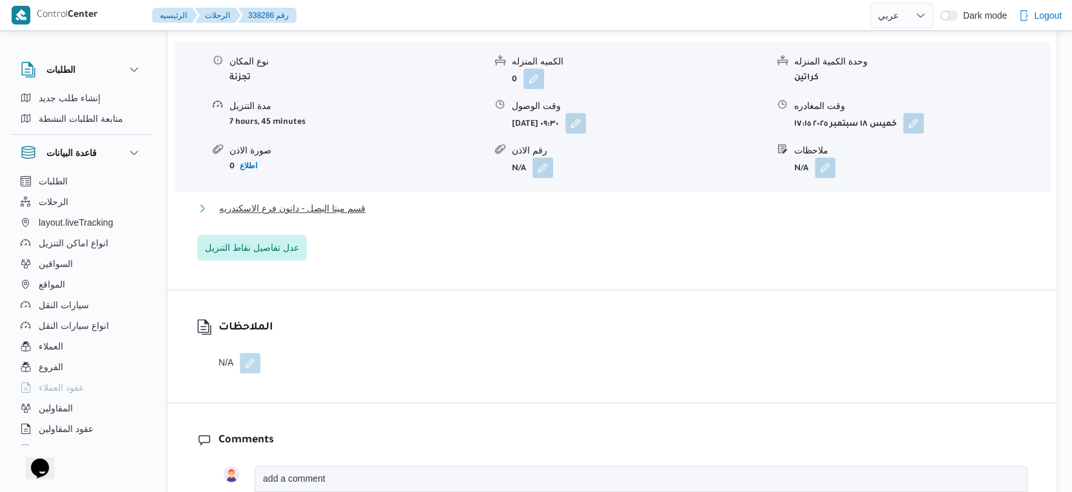
click at [371, 208] on button "قسم مينا البصل - دانون فرع الاسكندريه" at bounding box center [612, 207] width 830 height 15
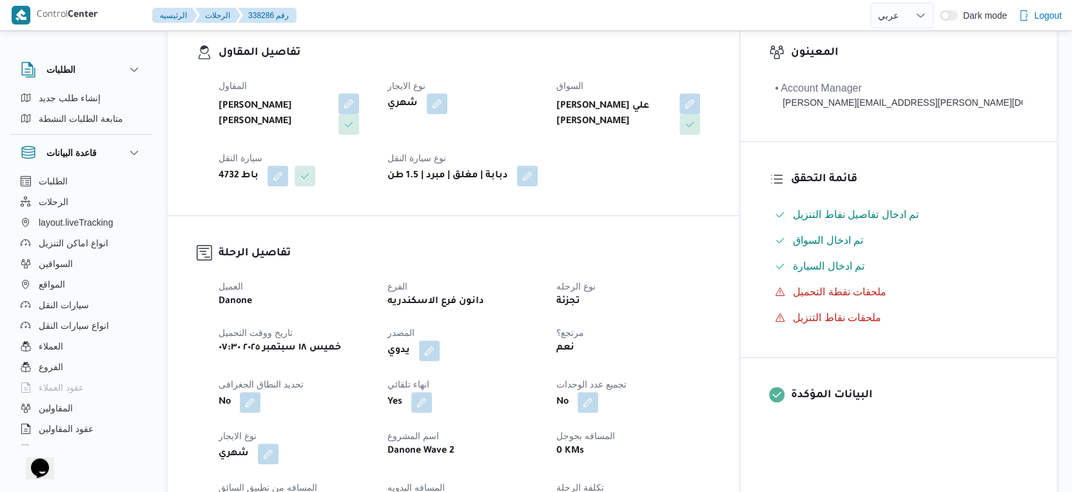
scroll to position [429, 0]
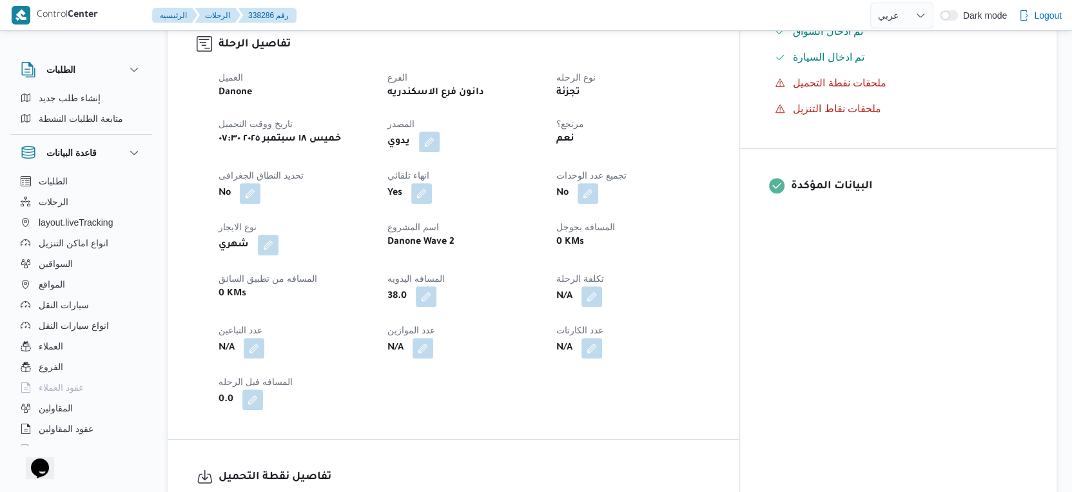
select select "ar"
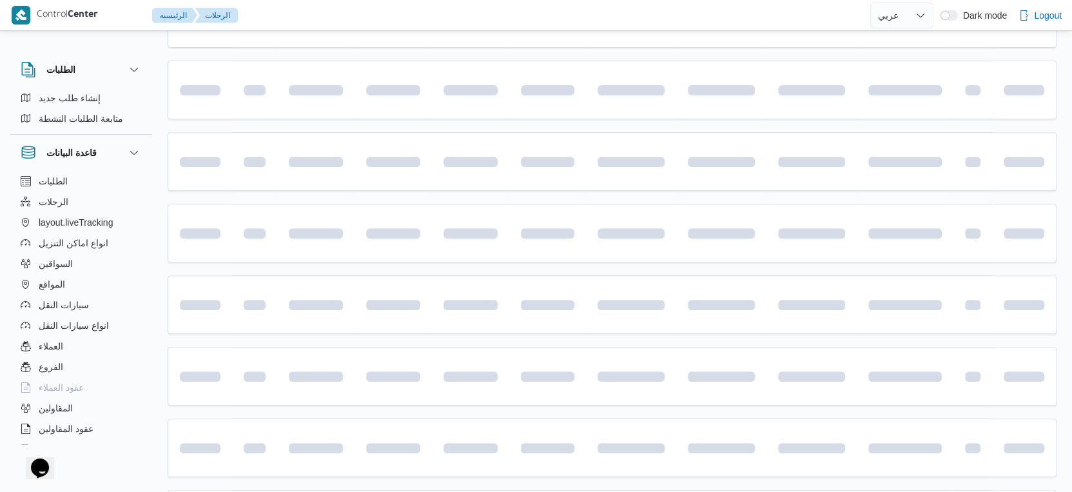
scroll to position [837, 0]
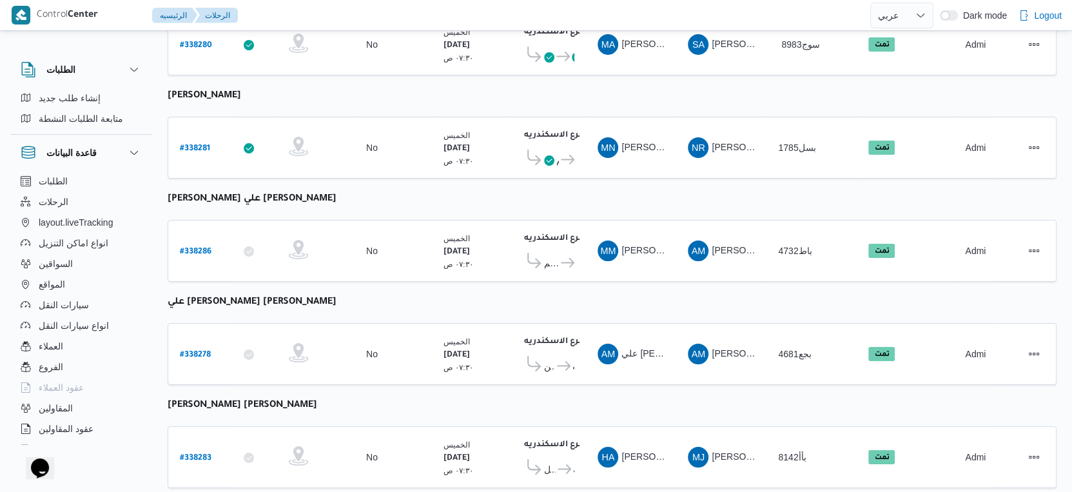
select select "ar"
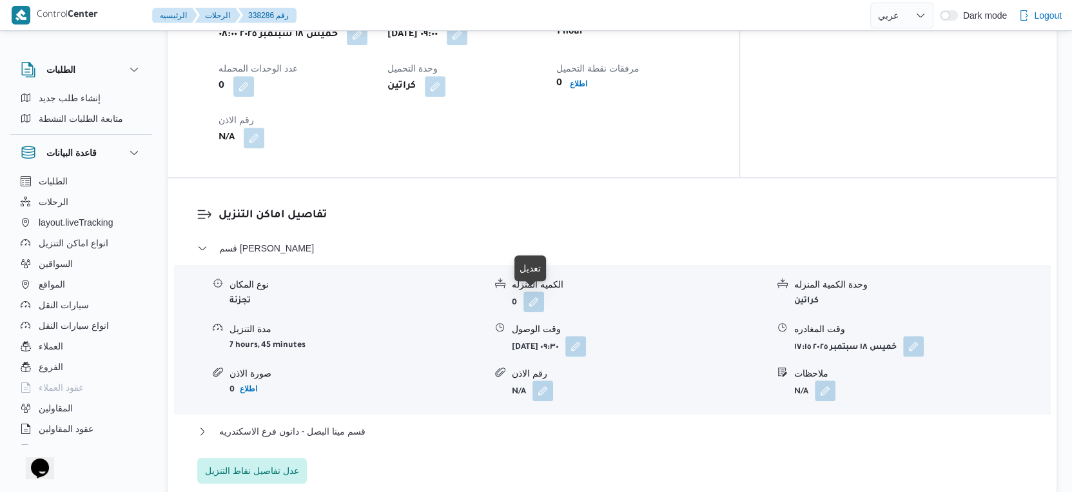
scroll to position [1075, 0]
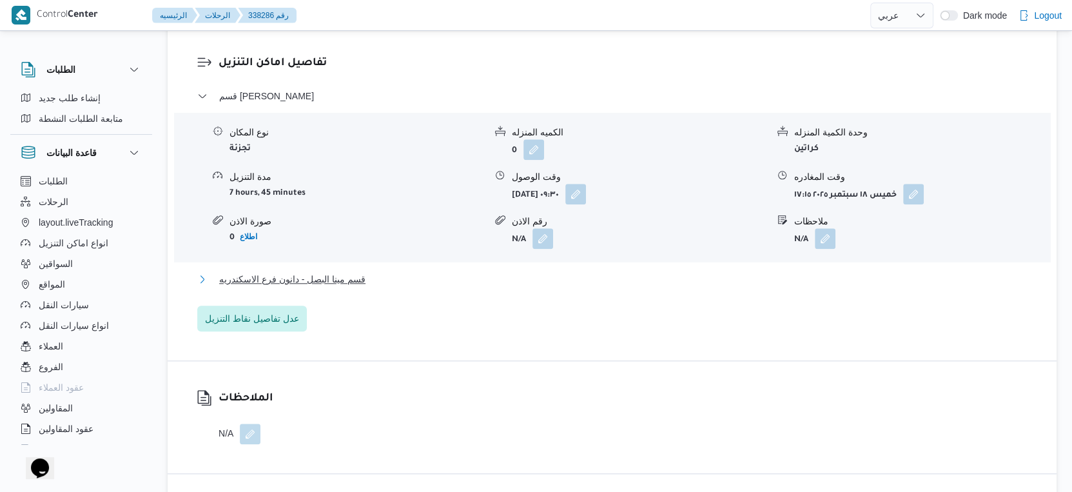
click at [375, 279] on button "قسم مينا البصل - دانون فرع الاسكندريه" at bounding box center [612, 278] width 830 height 15
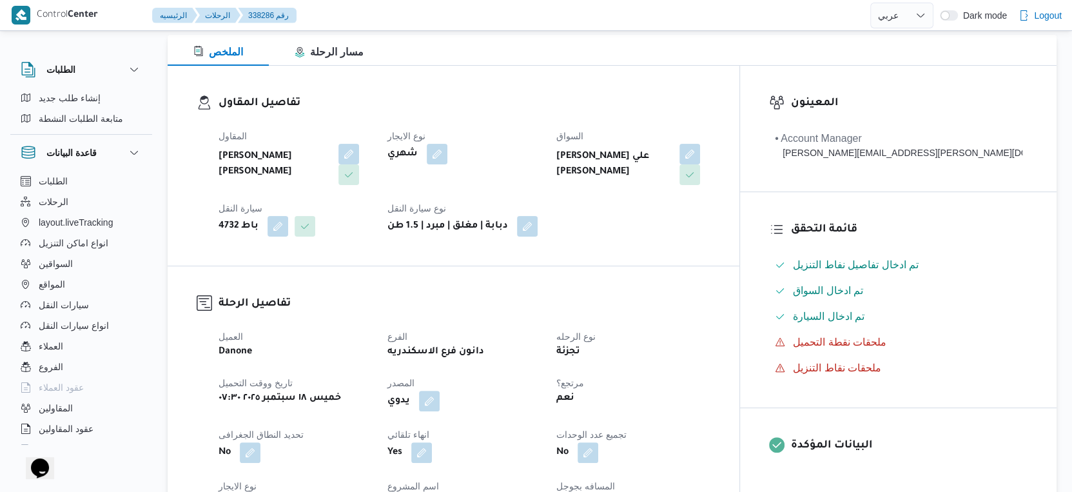
scroll to position [429, 0]
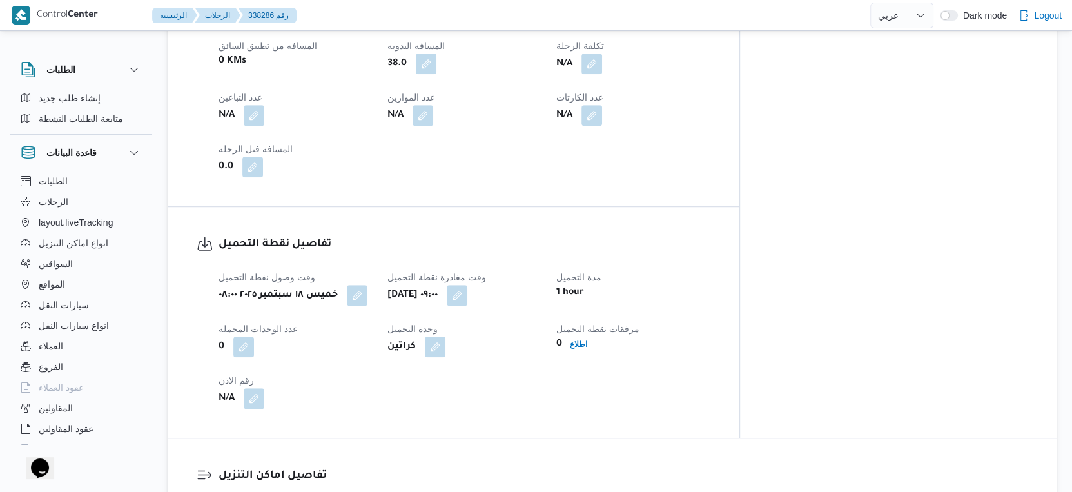
select select "ar"
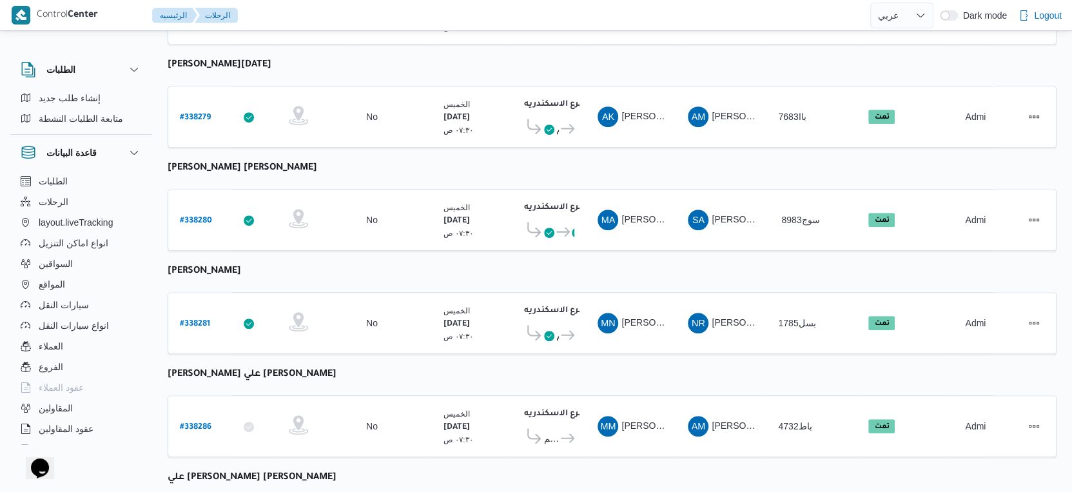
scroll to position [868, 0]
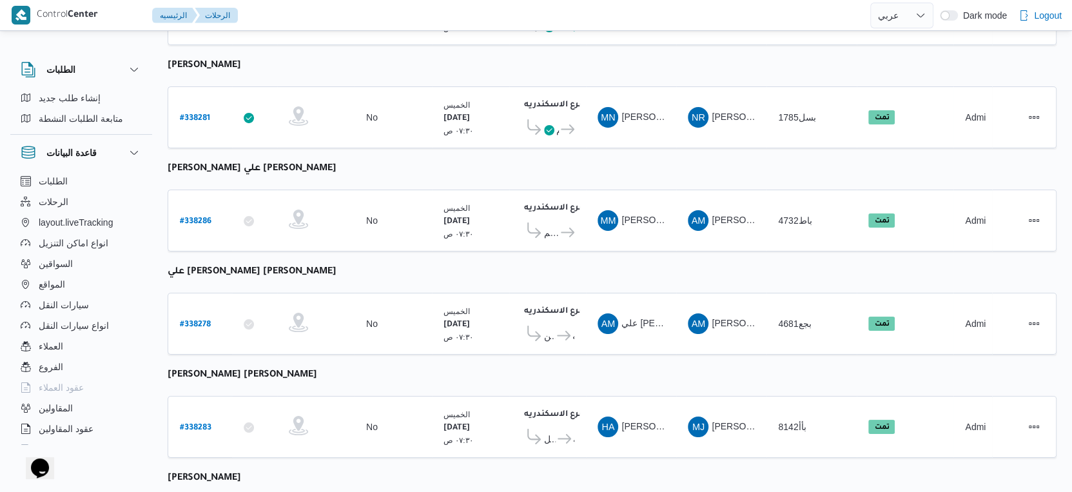
select select "ar"
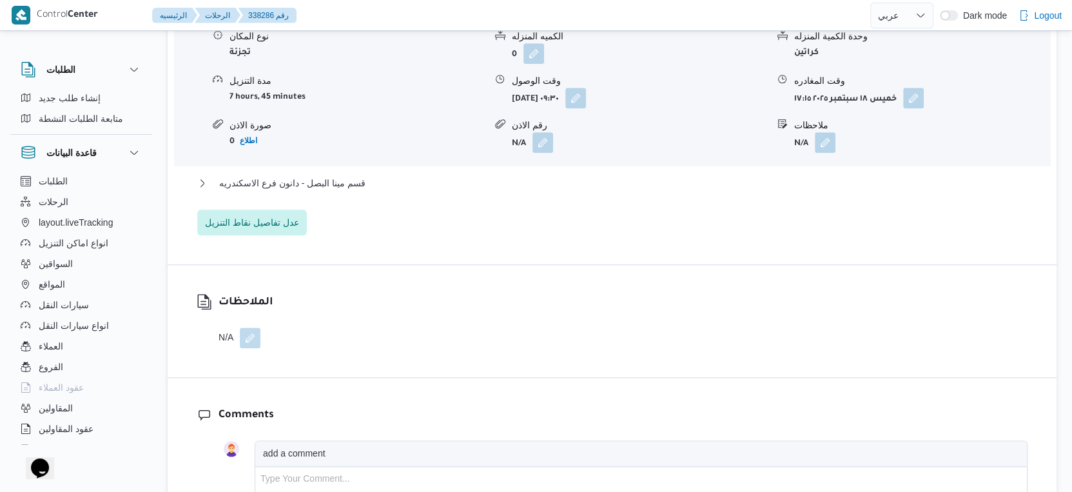
scroll to position [1083, 0]
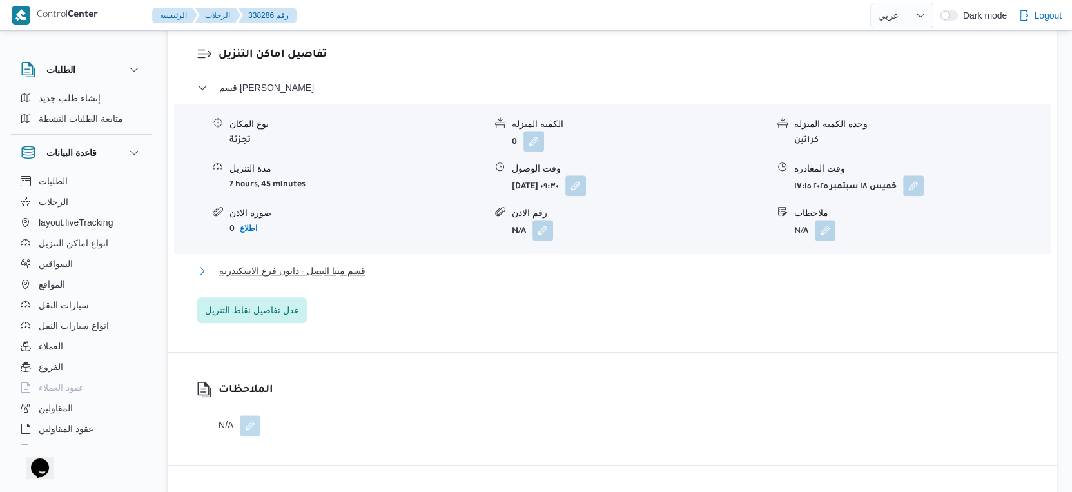
click at [345, 271] on span "قسم مينا البصل - دانون فرع الاسكندريه" at bounding box center [292, 270] width 146 height 15
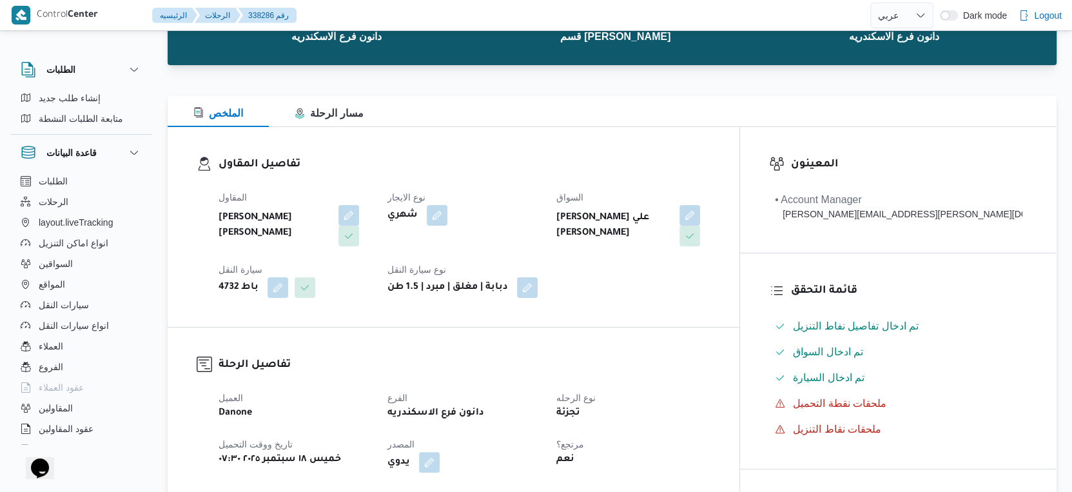
scroll to position [358, 0]
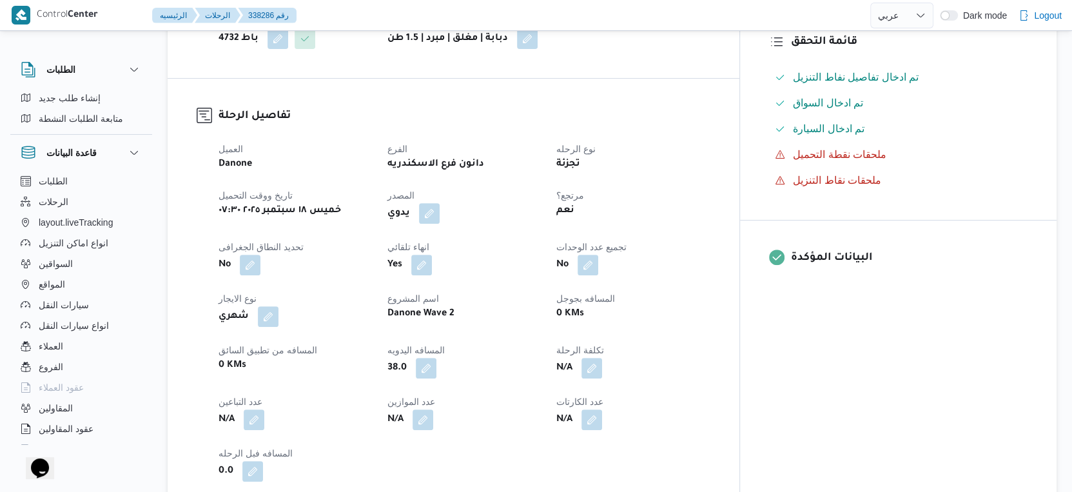
select select "ar"
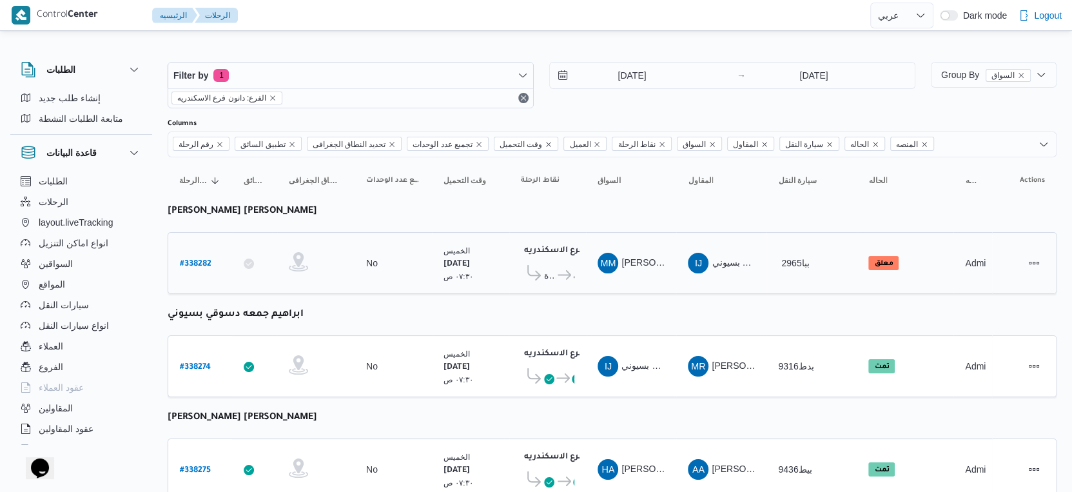
click at [204, 260] on b "# 338282" at bounding box center [196, 264] width 32 height 9
select select "ar"
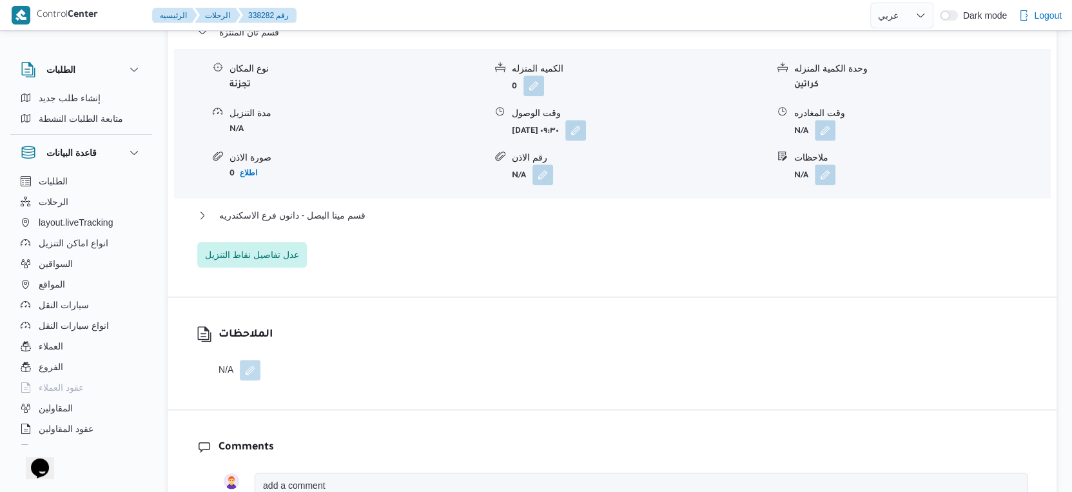
scroll to position [1146, 0]
click at [361, 211] on span "قسم مينا البصل - دانون فرع الاسكندريه" at bounding box center [292, 213] width 146 height 15
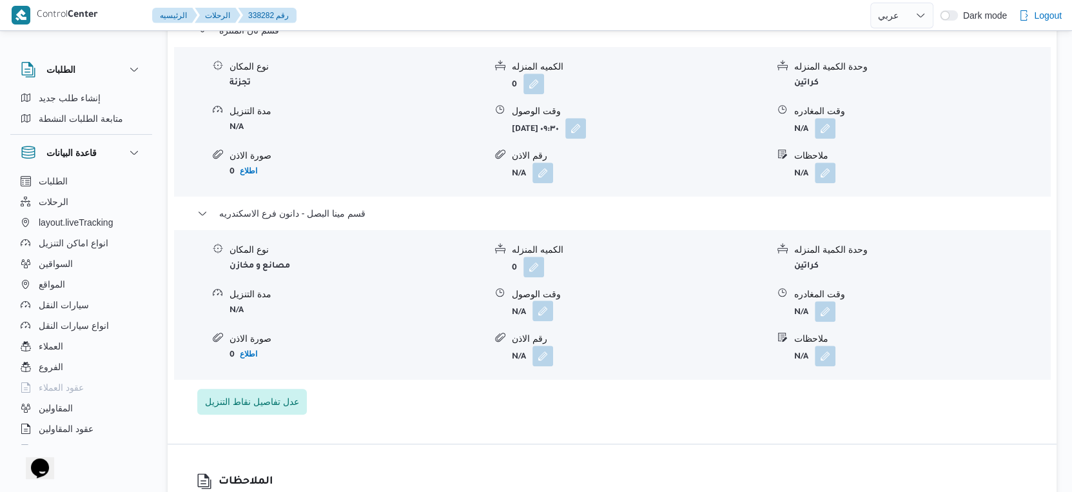
click at [542, 311] on button "button" at bounding box center [542, 310] width 21 height 21
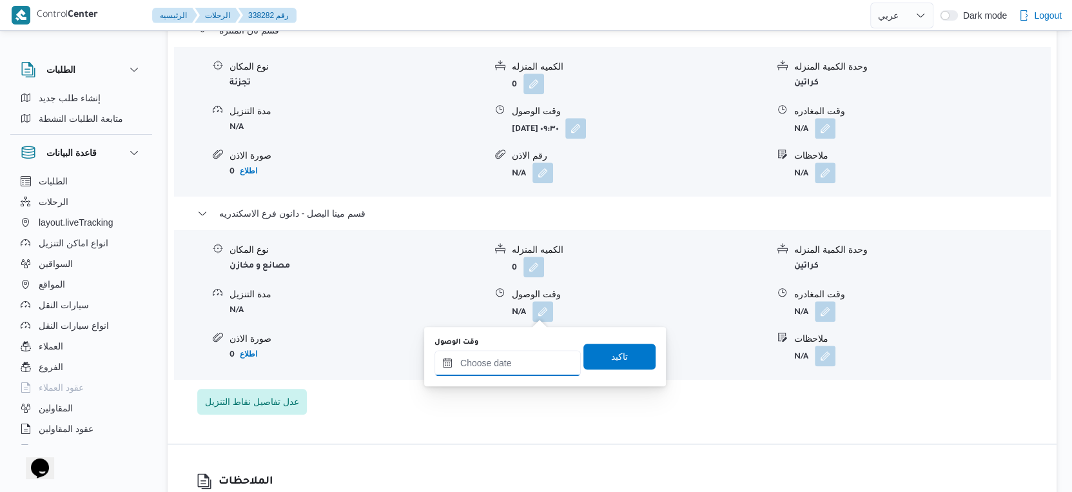
click at [536, 361] on input "وقت الوصول" at bounding box center [507, 363] width 146 height 26
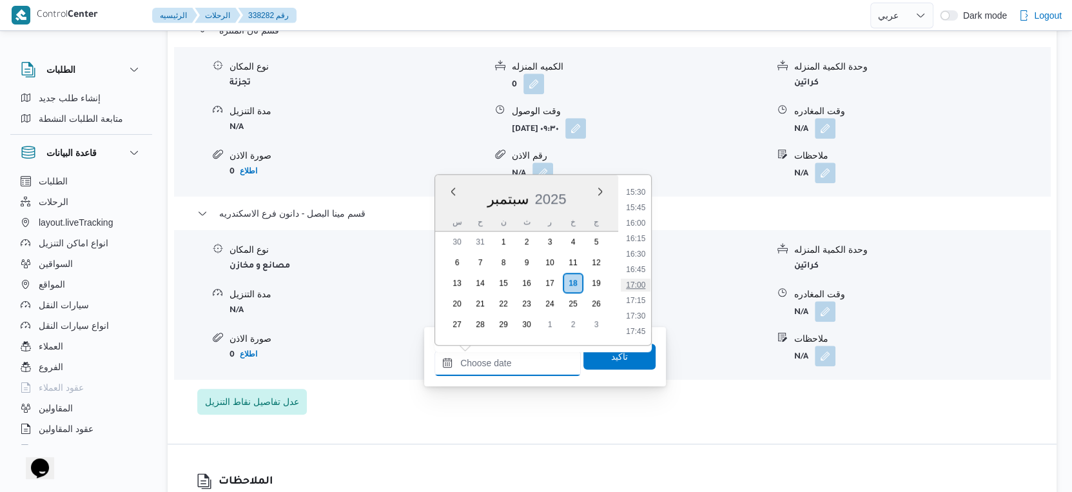
scroll to position [887, 0]
drag, startPoint x: 642, startPoint y: 293, endPoint x: 642, endPoint y: 330, distance: 36.7
click at [642, 293] on li "16:00" at bounding box center [636, 294] width 30 height 13
type input "[DATE] ١٦:٠٠"
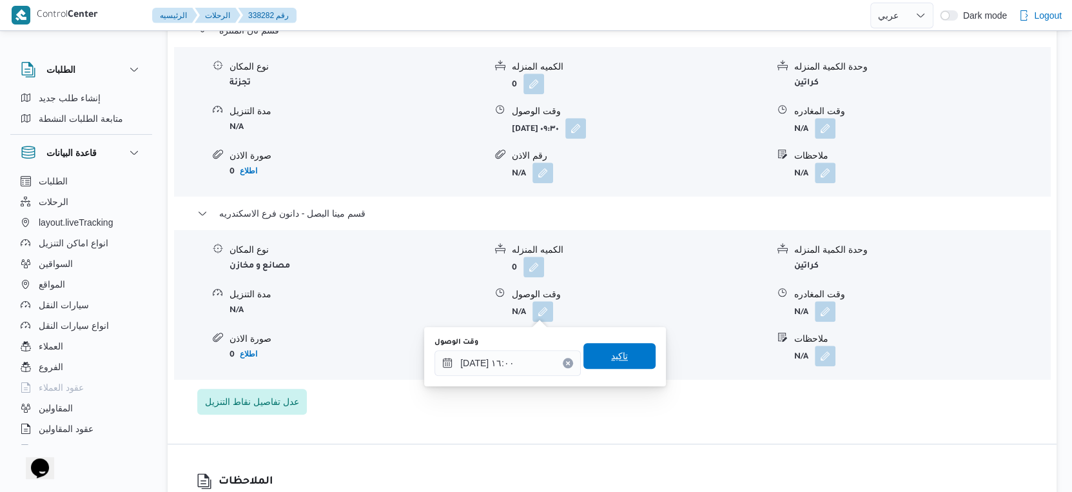
click at [638, 361] on span "تاكيد" at bounding box center [619, 356] width 72 height 26
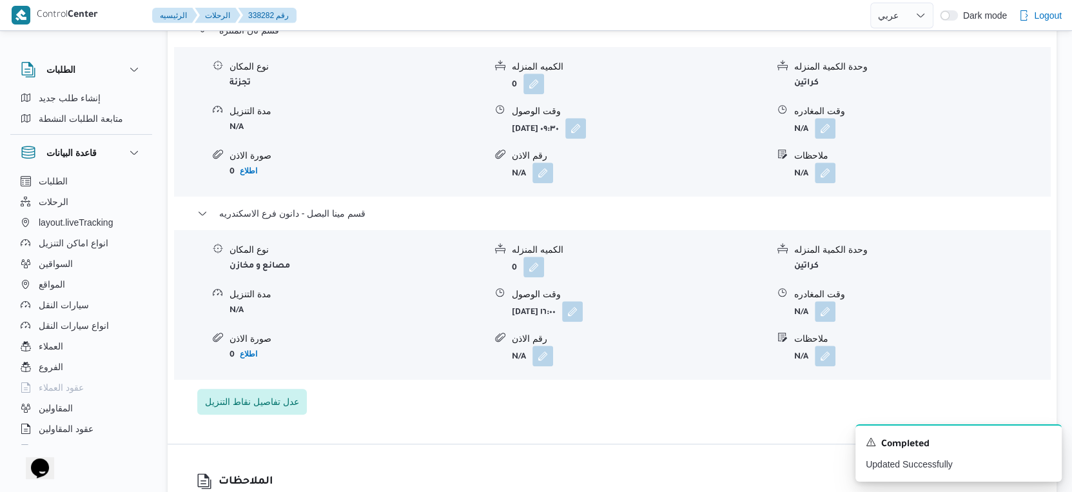
click at [835, 312] on form "N/A" at bounding box center [921, 311] width 255 height 21
click at [819, 326] on div "نوع المكان مصانع و مخازن الكميه المنزله 0 وحدة الكمية المنزله كراتين مدة التنزي…" at bounding box center [612, 304] width 886 height 146
click at [821, 308] on button "button" at bounding box center [825, 310] width 21 height 21
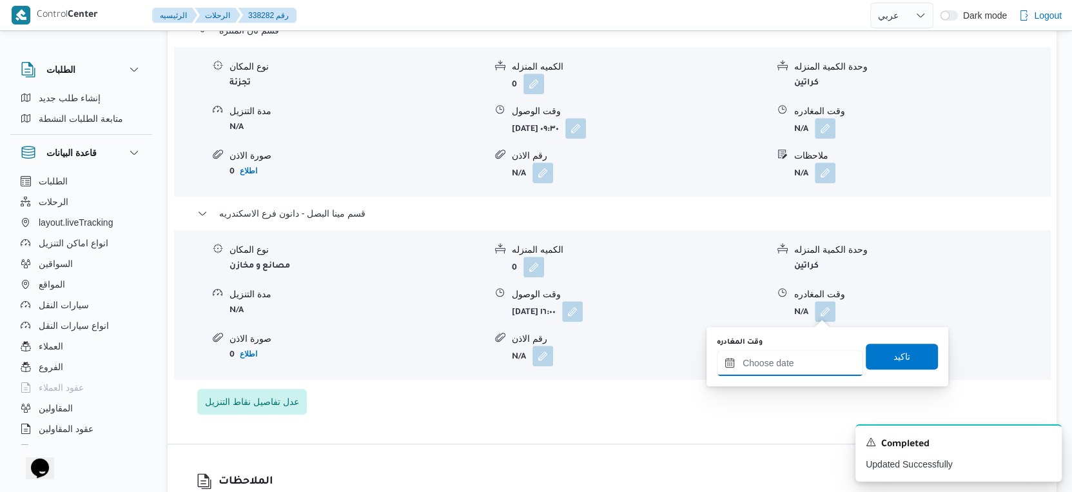
click at [806, 355] on input "وقت المغادره" at bounding box center [790, 363] width 146 height 26
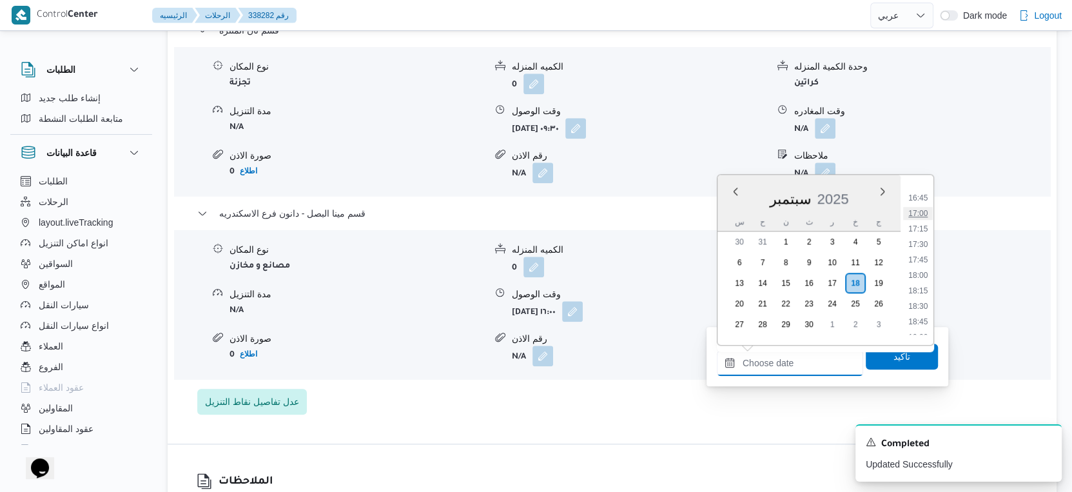
scroll to position [959, 0]
click at [922, 232] on li "16:15" at bounding box center [918, 238] width 30 height 13
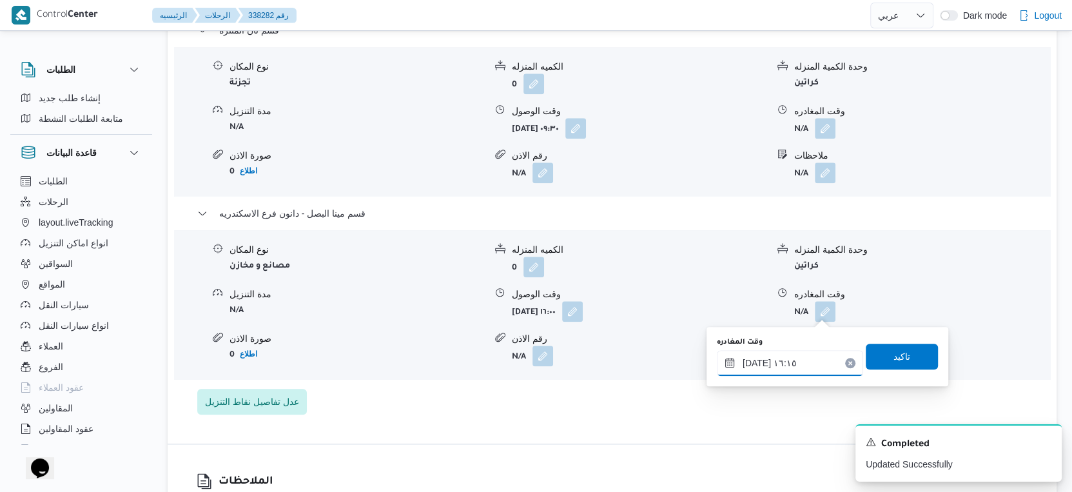
click at [756, 362] on input "[DATE] ١٦:١٥" at bounding box center [790, 363] width 146 height 26
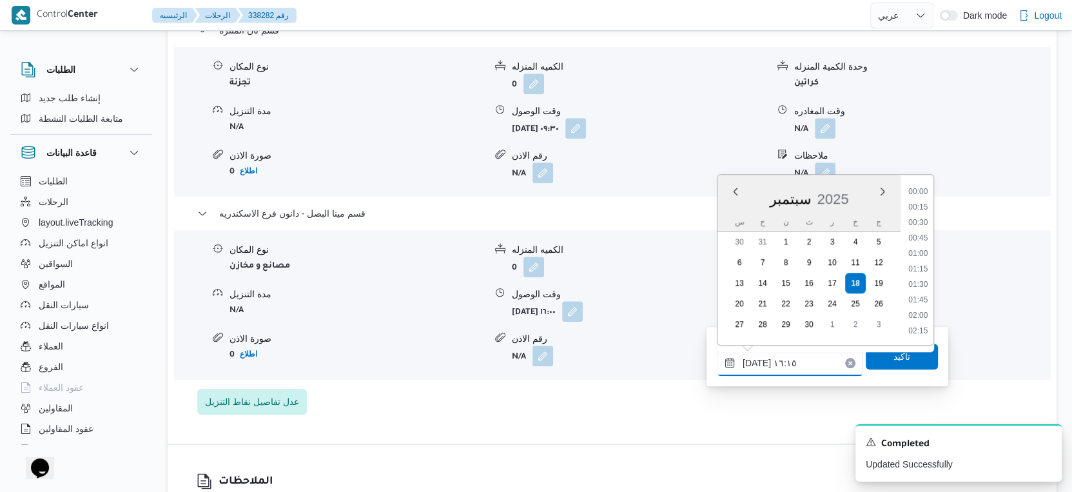
scroll to position [926, 0]
type input "[DATE] ١٦:٢٠"
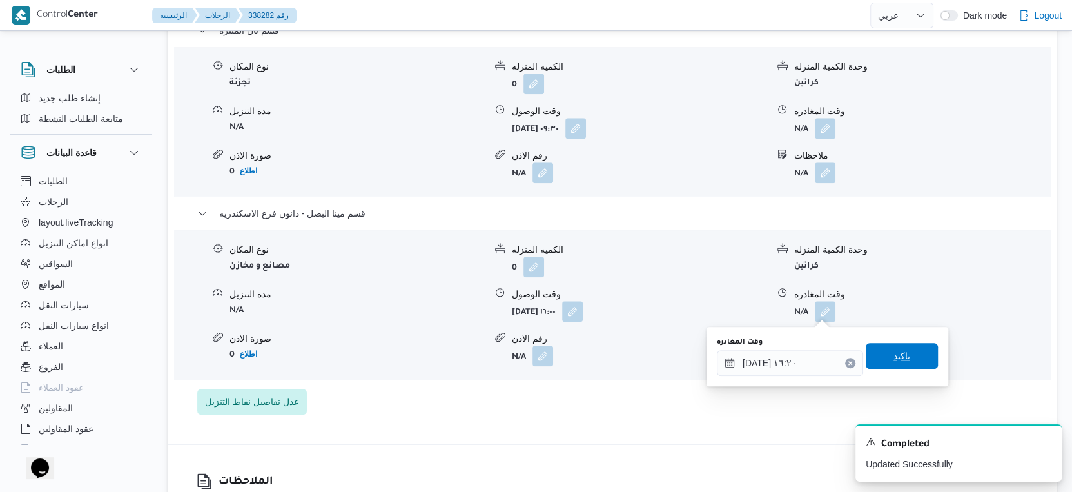
click at [898, 355] on span "تاكيد" at bounding box center [901, 355] width 17 height 15
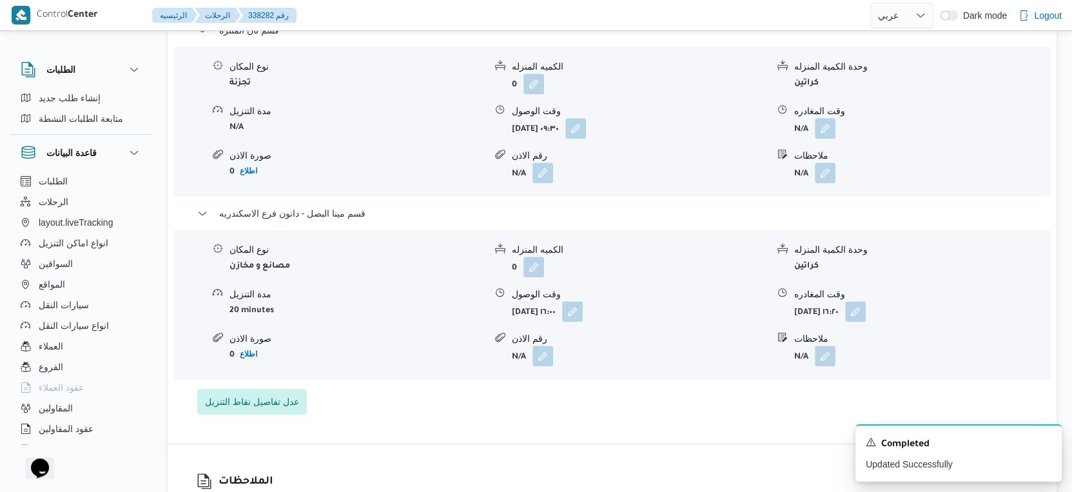
scroll to position [1075, 0]
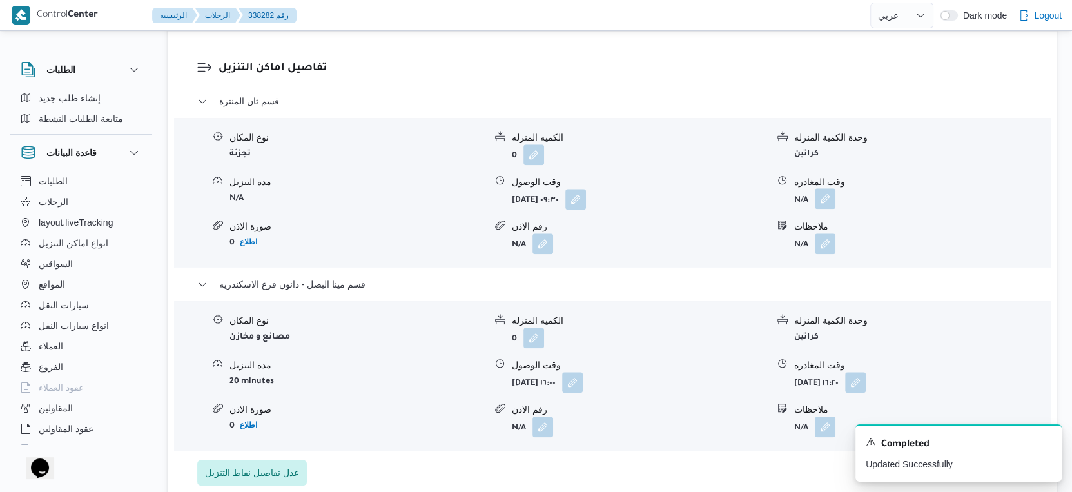
click at [819, 200] on button "button" at bounding box center [825, 198] width 21 height 21
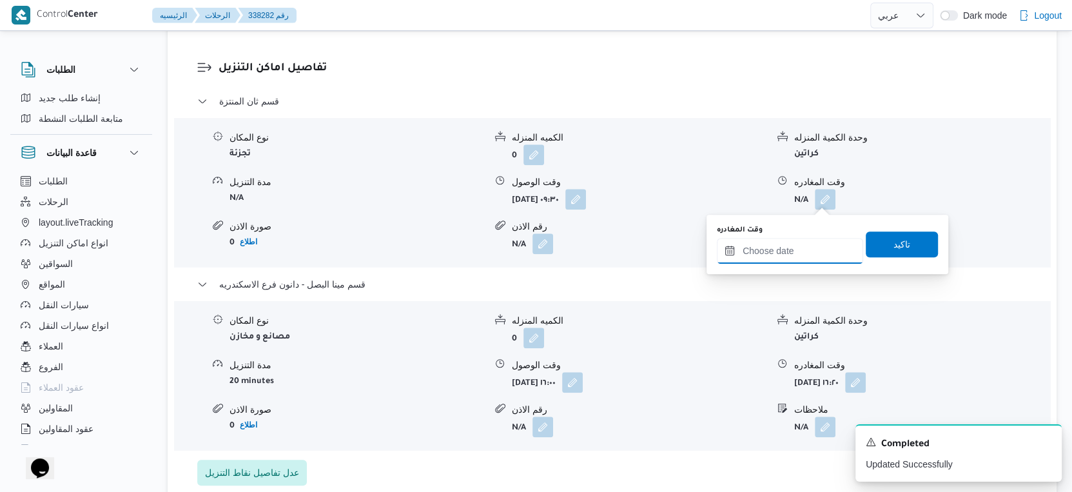
click at [794, 252] on input "وقت المغادره" at bounding box center [790, 251] width 146 height 26
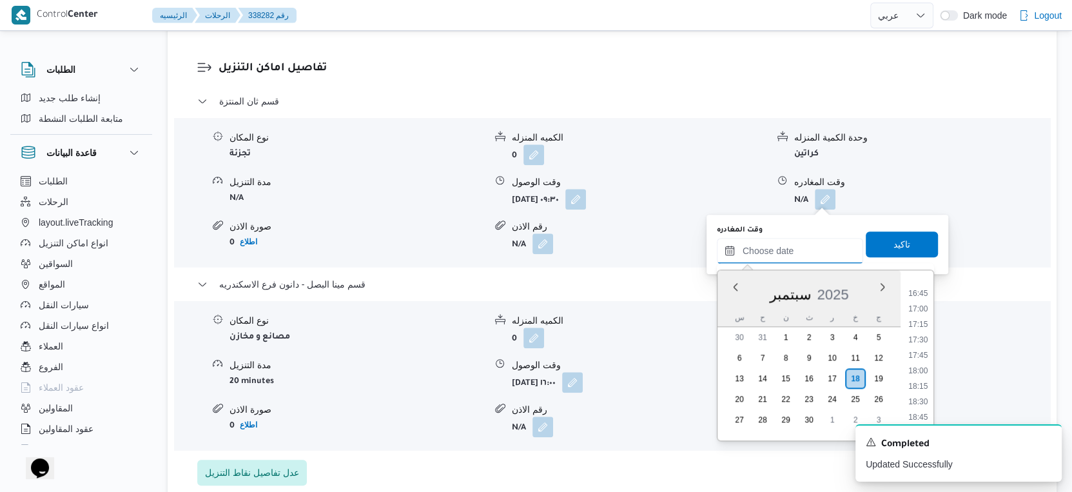
scroll to position [959, 0]
click at [919, 282] on li "15:30" at bounding box center [918, 287] width 30 height 13
type input "[DATE] ١٥:٣٠"
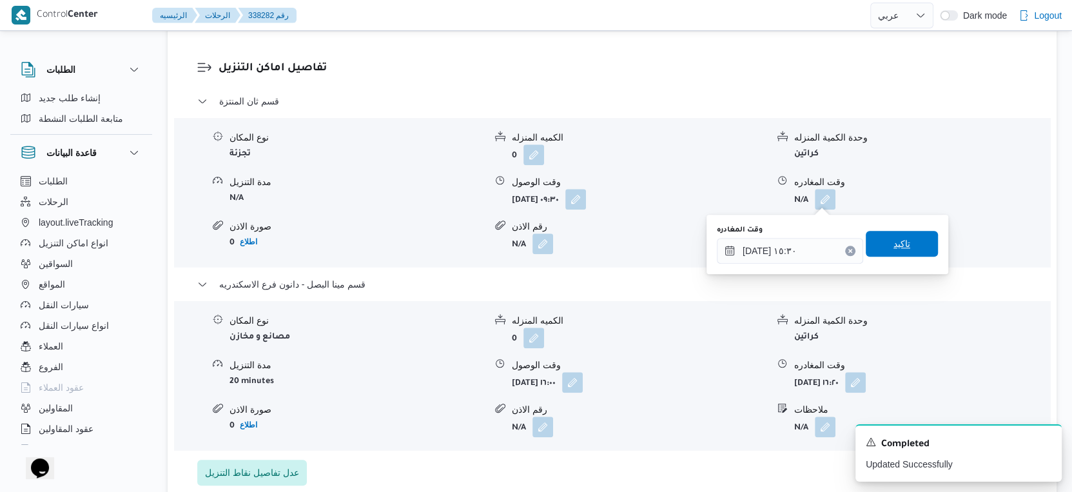
click at [899, 239] on span "تاكيد" at bounding box center [901, 243] width 17 height 15
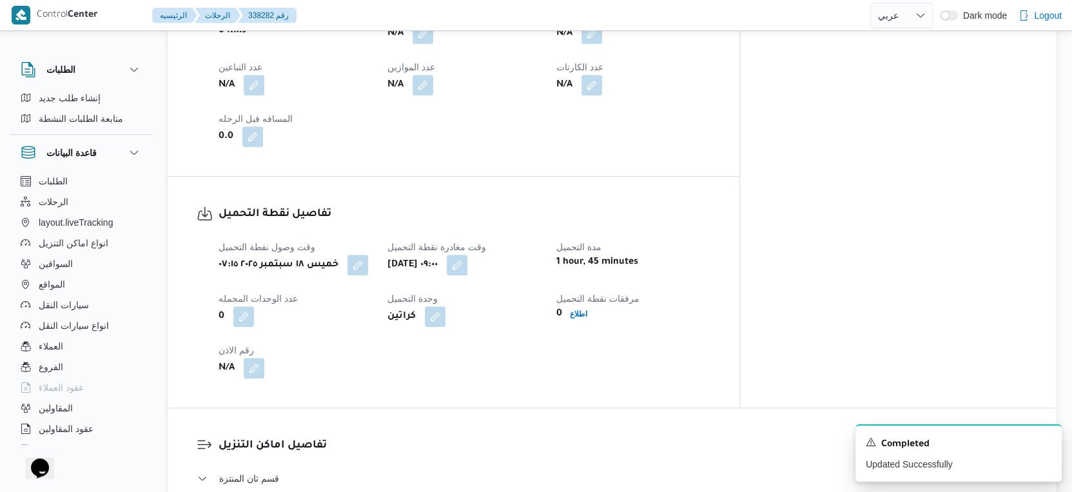
scroll to position [429, 0]
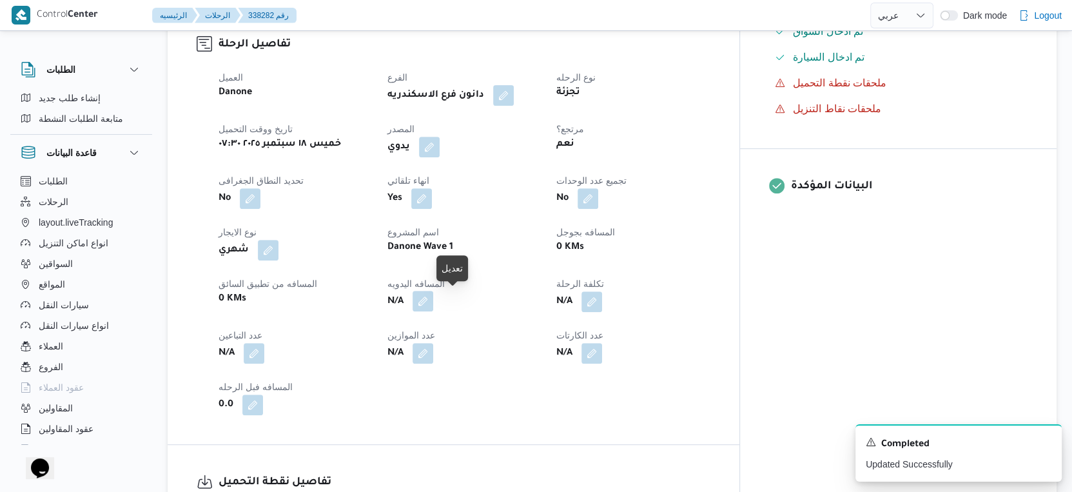
click at [433, 302] on button "button" at bounding box center [423, 301] width 21 height 21
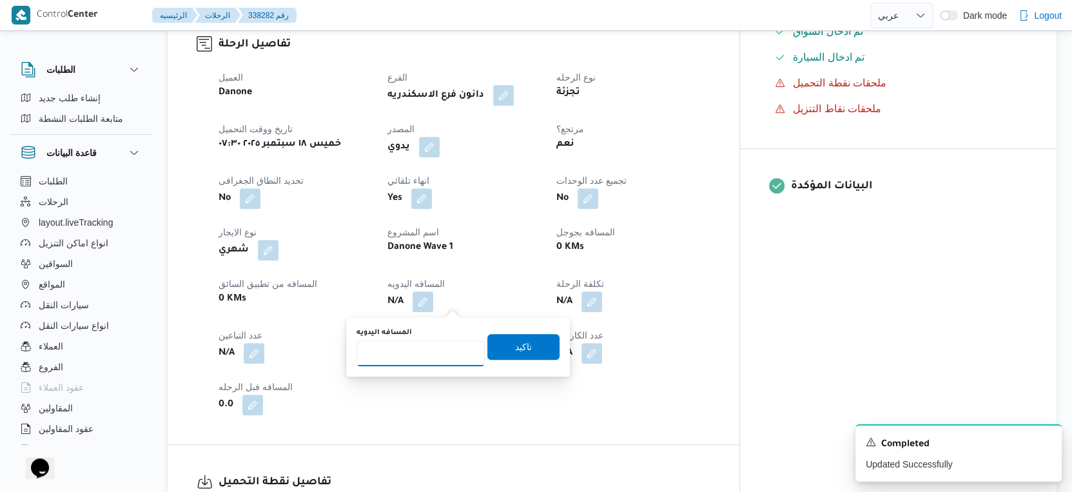
click at [421, 343] on input "المسافه اليدويه" at bounding box center [420, 353] width 128 height 26
type input "54"
click at [515, 342] on span "تاكيد" at bounding box center [523, 345] width 17 height 15
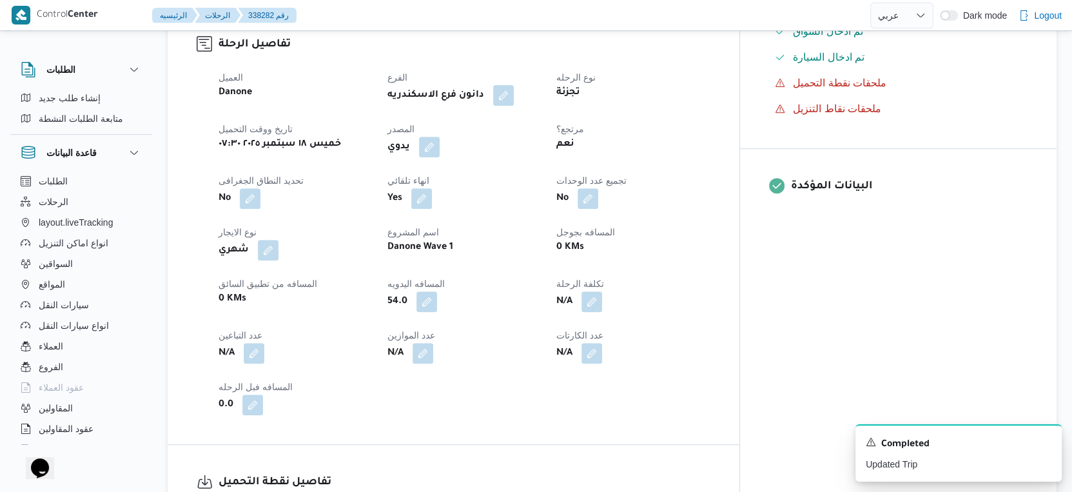
scroll to position [0, 0]
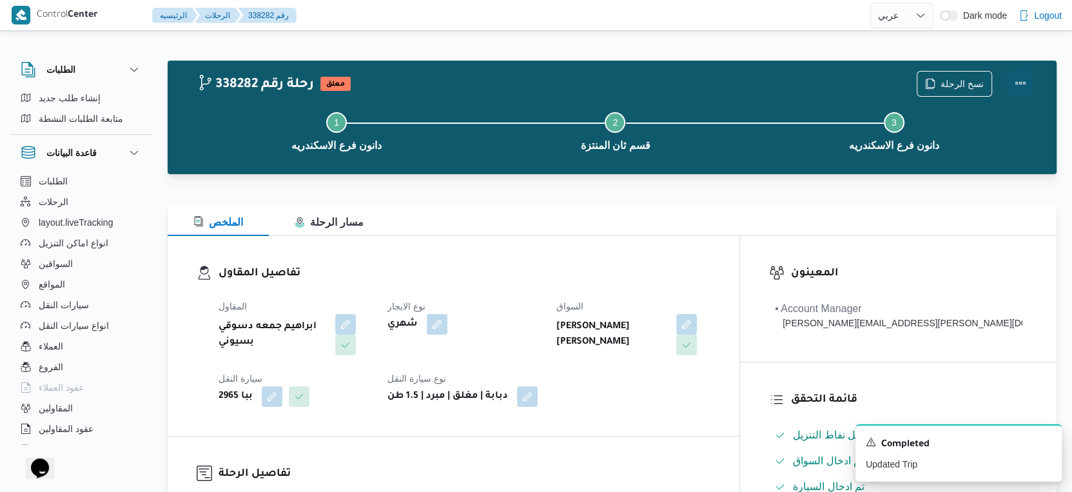
click at [1018, 79] on button "Actions" at bounding box center [1021, 83] width 26 height 26
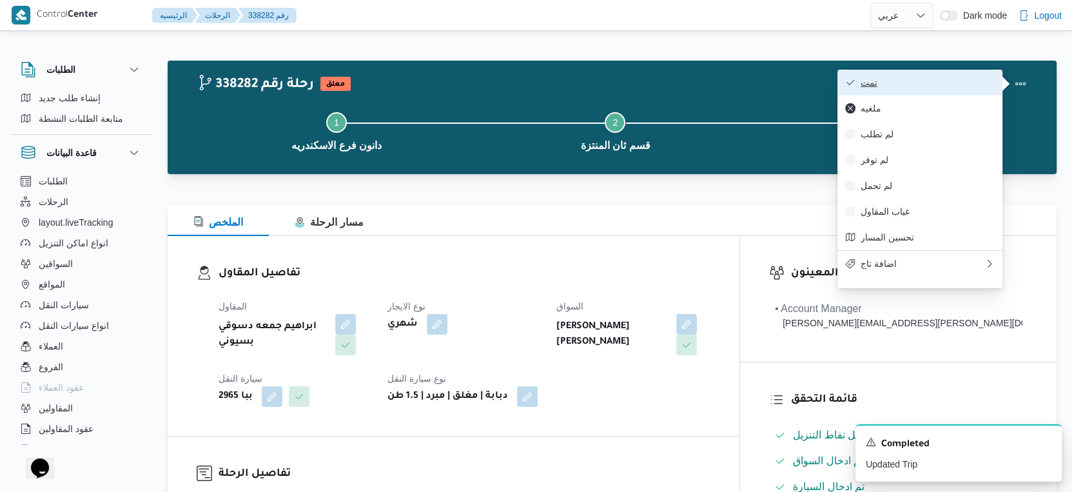
click at [910, 81] on span "تمت" at bounding box center [928, 82] width 134 height 10
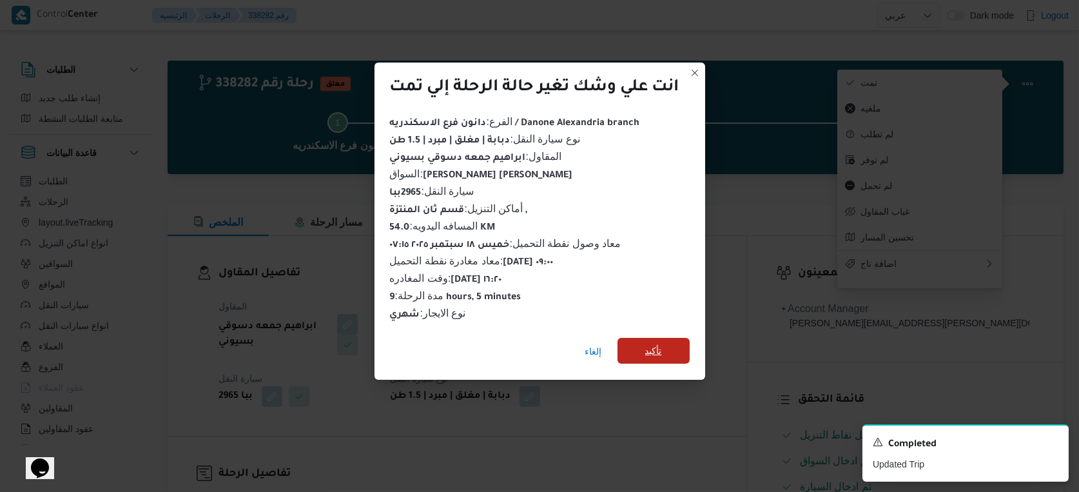
click at [645, 340] on span "تأكيد" at bounding box center [654, 351] width 72 height 26
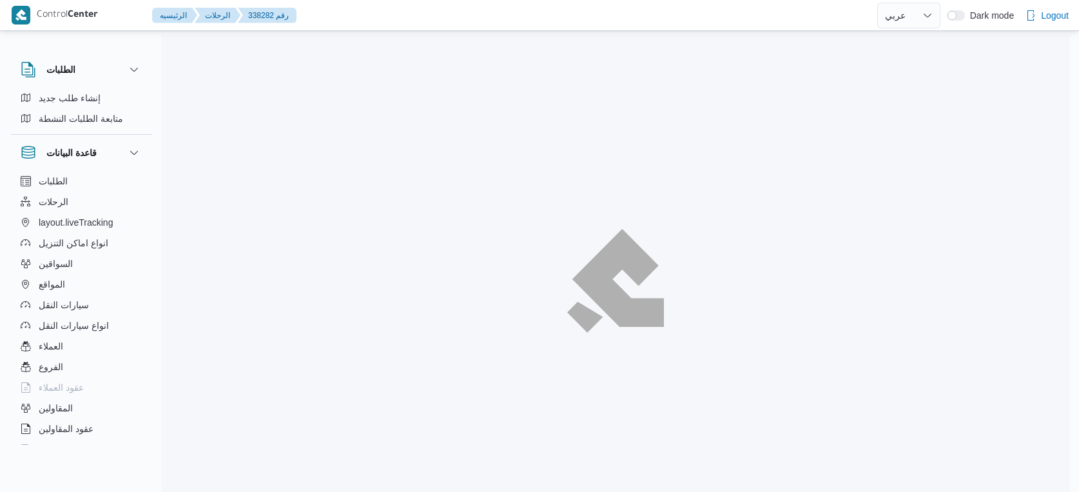
select select "ar"
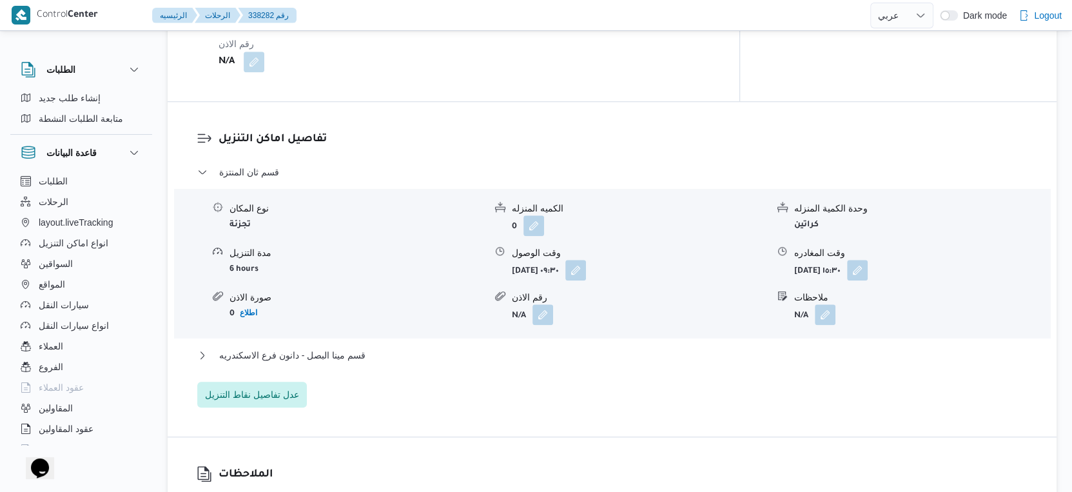
scroll to position [1075, 0]
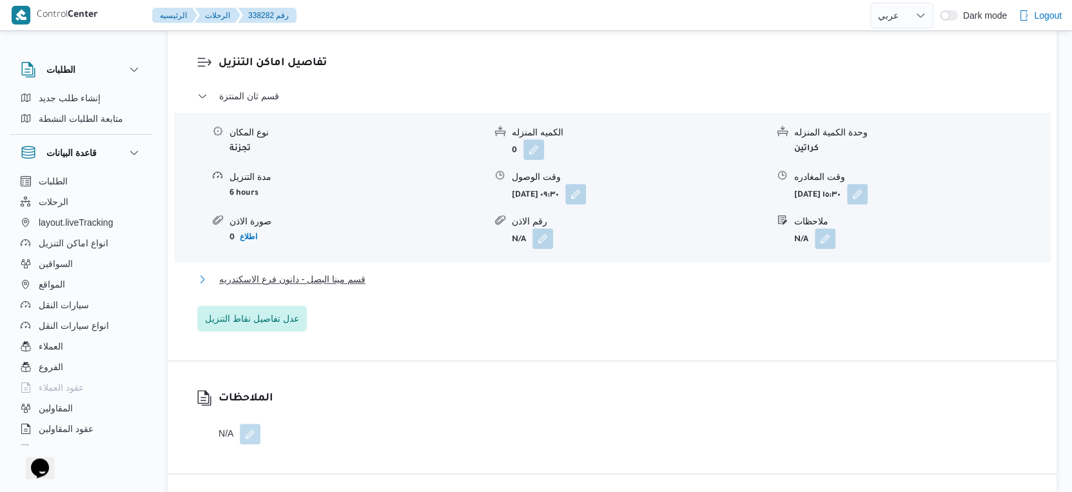
click at [358, 273] on span "قسم مينا البصل - دانون فرع الاسكندريه" at bounding box center [292, 278] width 146 height 15
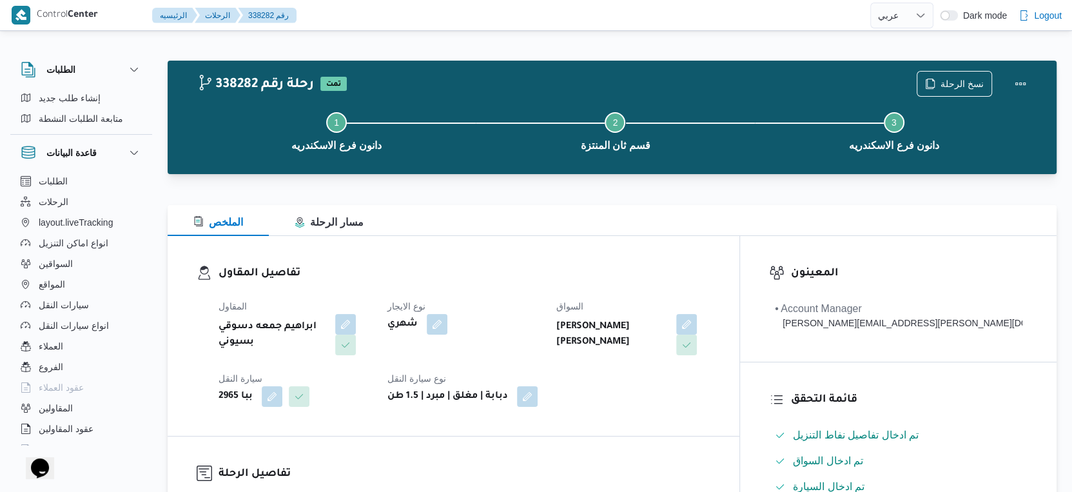
scroll to position [429, 0]
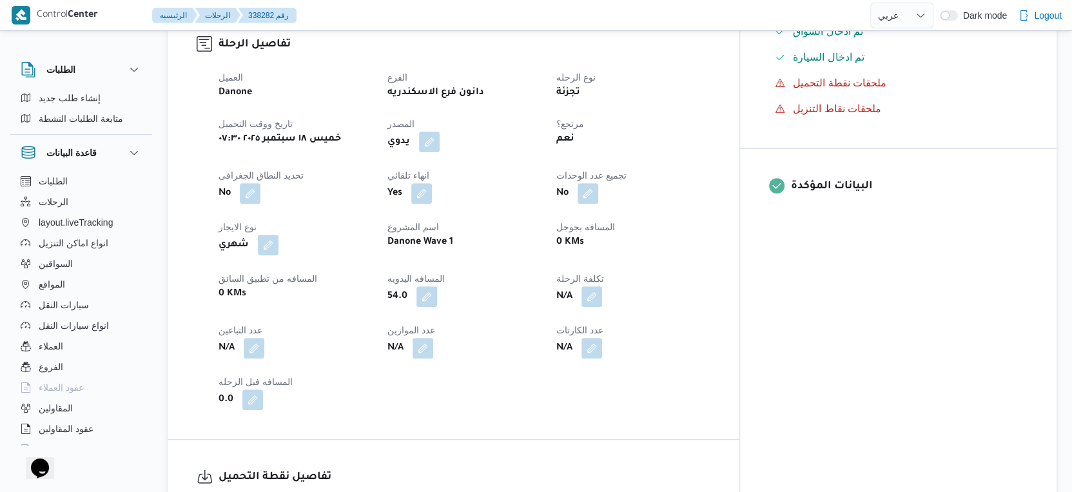
select select "ar"
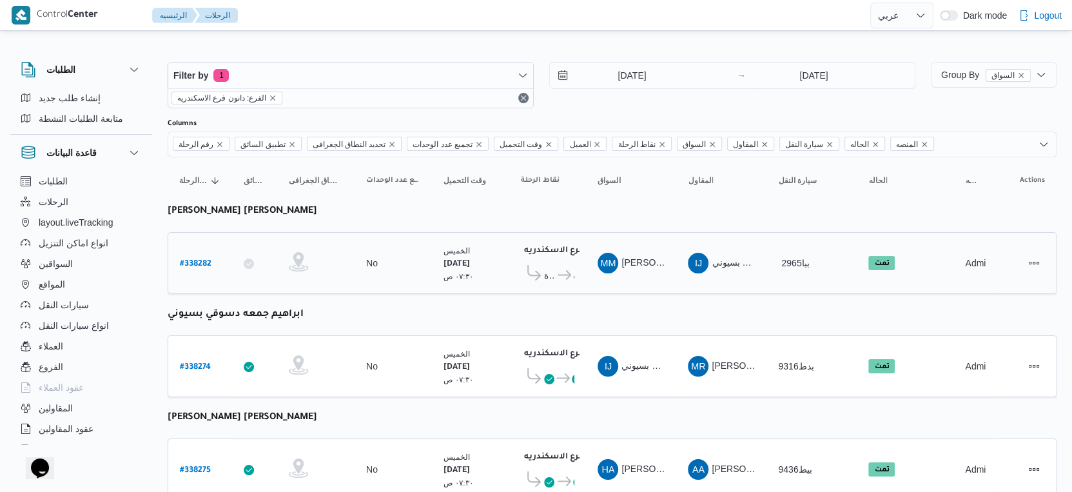
click at [188, 260] on b "# 338282" at bounding box center [196, 264] width 32 height 9
select select "ar"
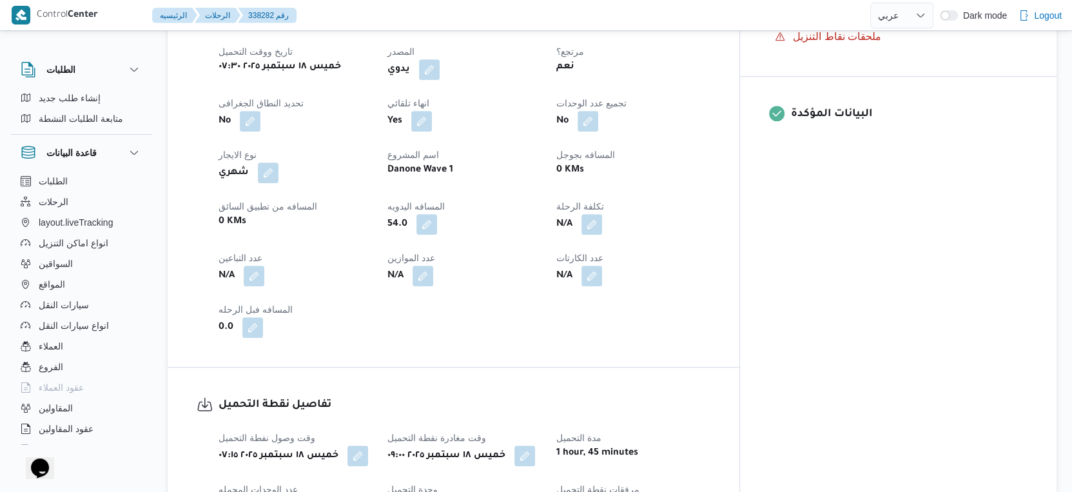
scroll to position [358, 0]
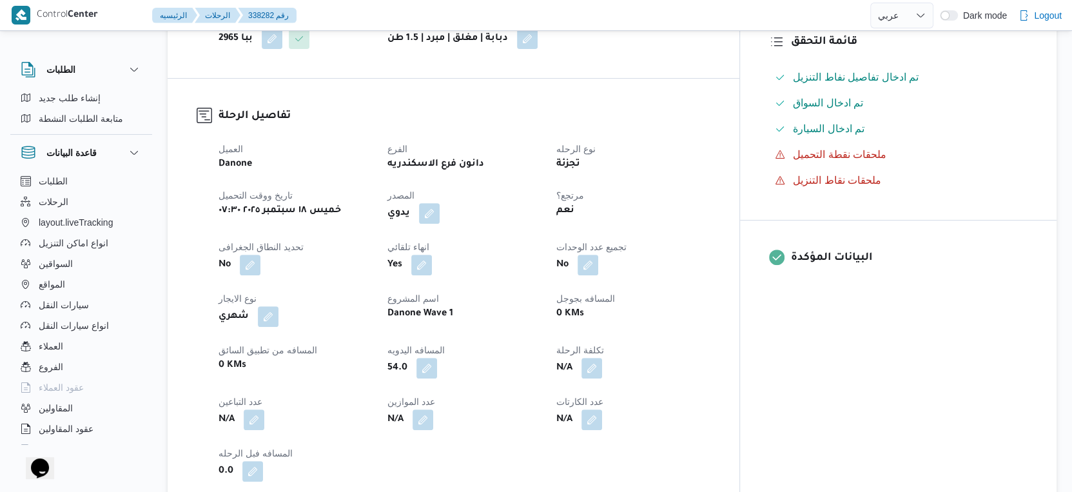
select select "ar"
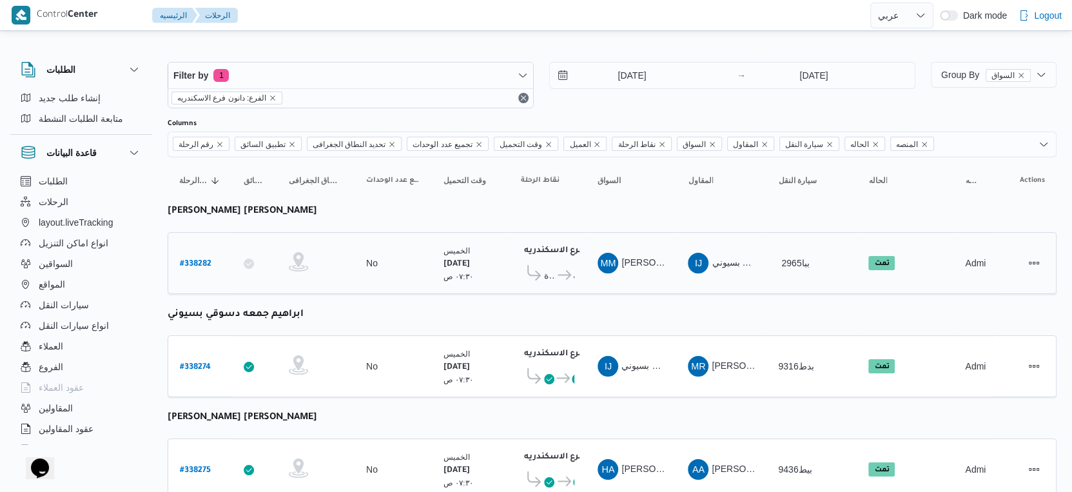
click at [200, 262] on b "# 338282" at bounding box center [196, 264] width 32 height 9
select select "ar"
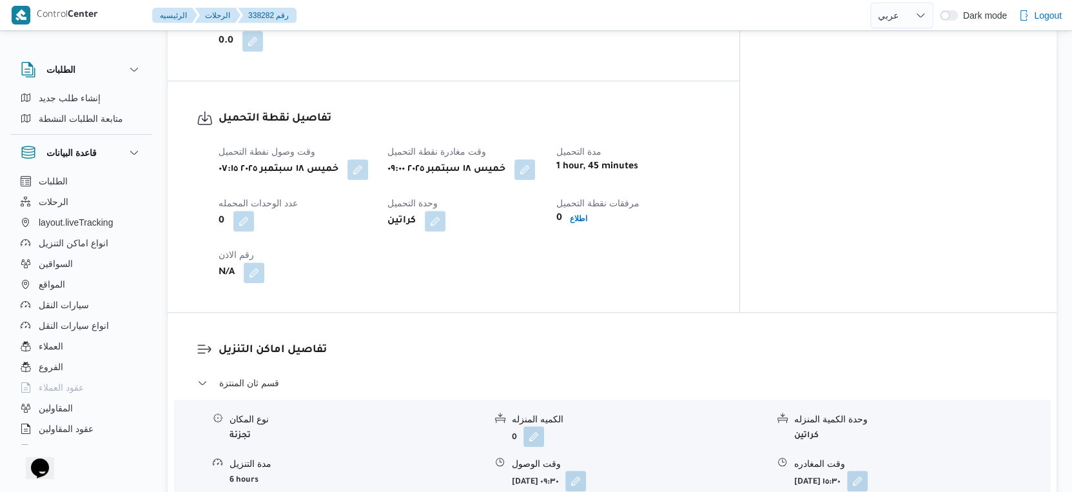
scroll to position [1075, 0]
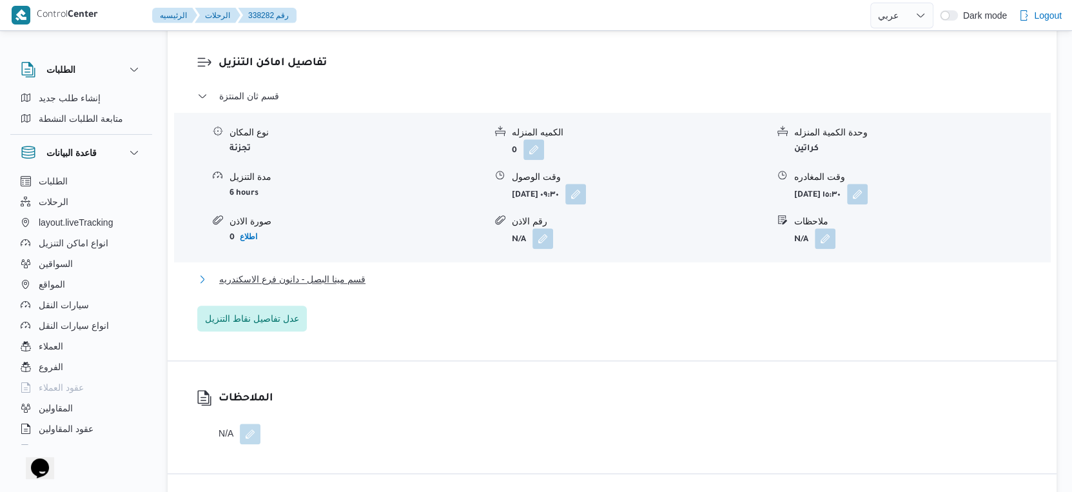
click at [364, 283] on span "قسم مينا البصل - دانون فرع الاسكندريه" at bounding box center [292, 278] width 146 height 15
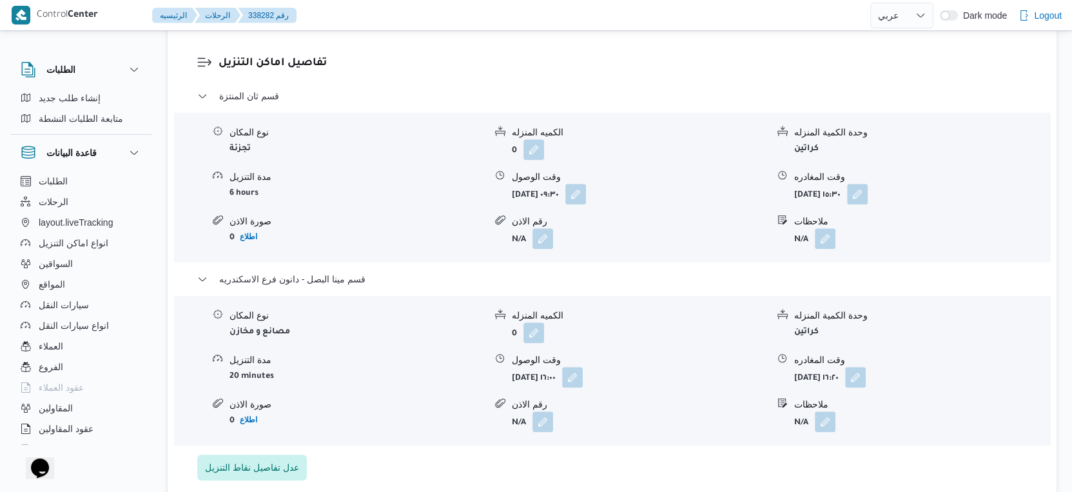
select select "ar"
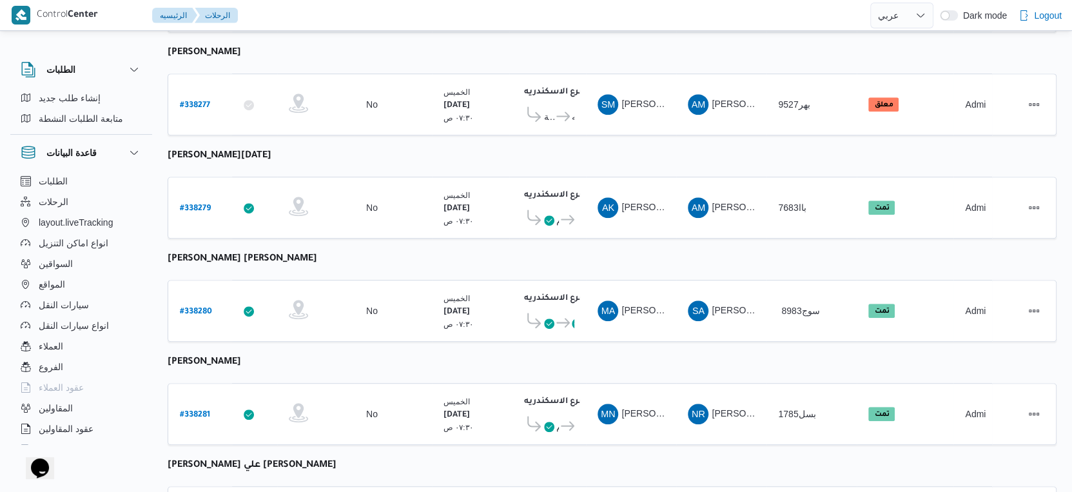
scroll to position [572, 0]
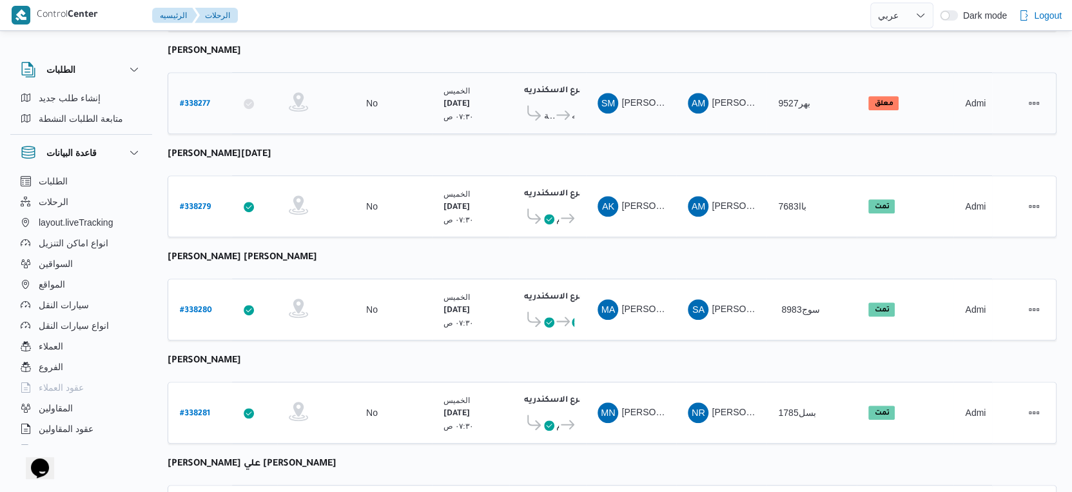
click at [197, 100] on b "# 338277" at bounding box center [195, 104] width 30 height 9
select select "ar"
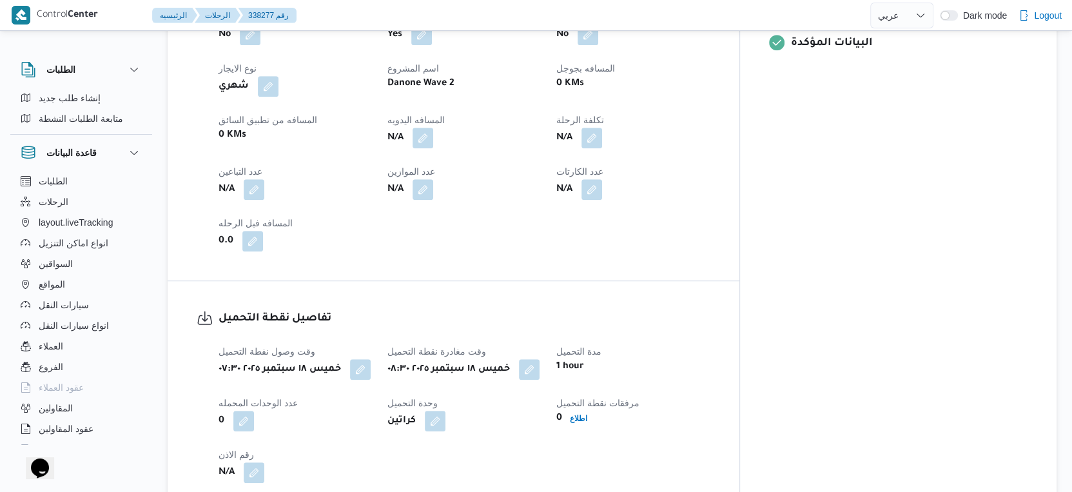
scroll to position [859, 0]
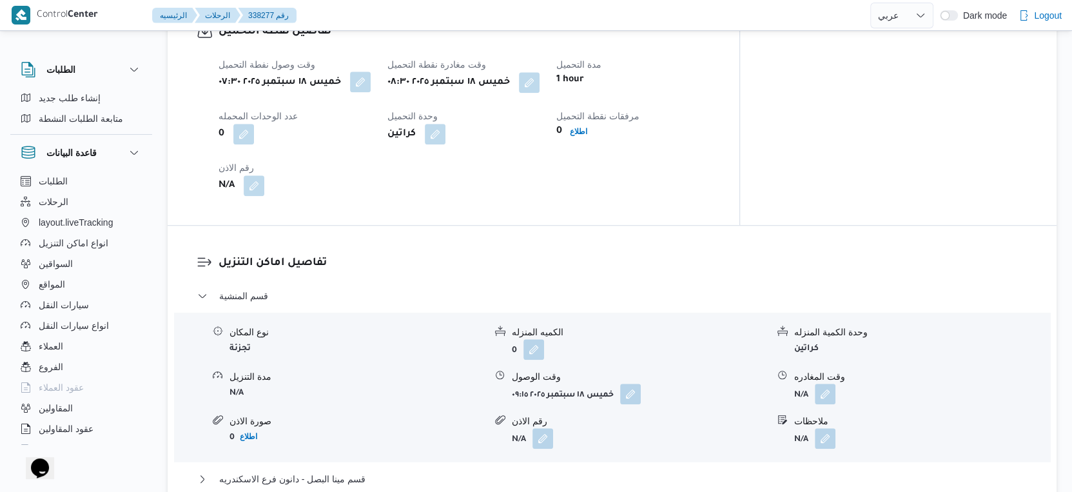
click at [371, 92] on button "button" at bounding box center [360, 82] width 21 height 21
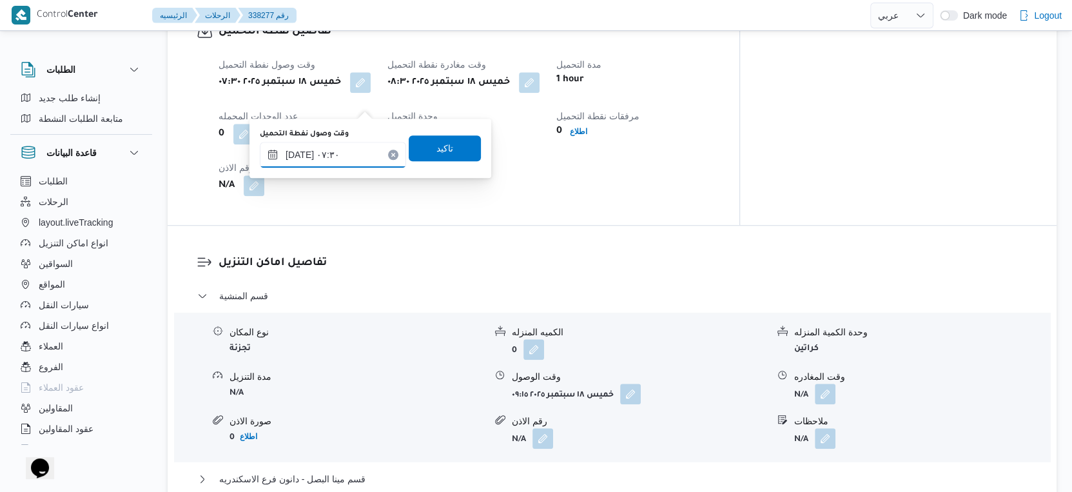
click at [298, 154] on input "١٨/٠٩/٢٠٢٥ ٠٧:٣٠" at bounding box center [333, 155] width 146 height 26
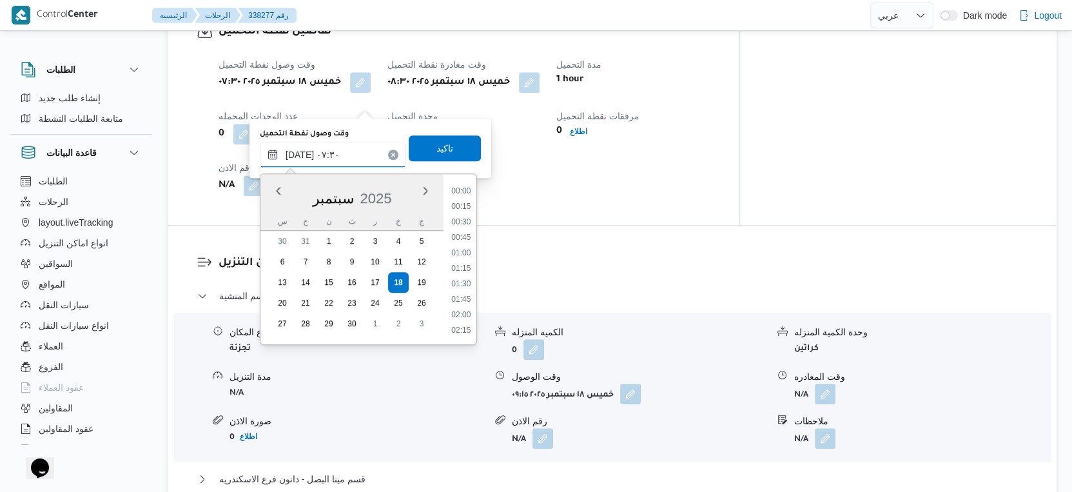
scroll to position [385, 0]
type input "١٨/٠٩/٢٠٢٥ ٠٧:٢٥"
click at [445, 149] on span "تاكيد" at bounding box center [445, 148] width 72 height 26
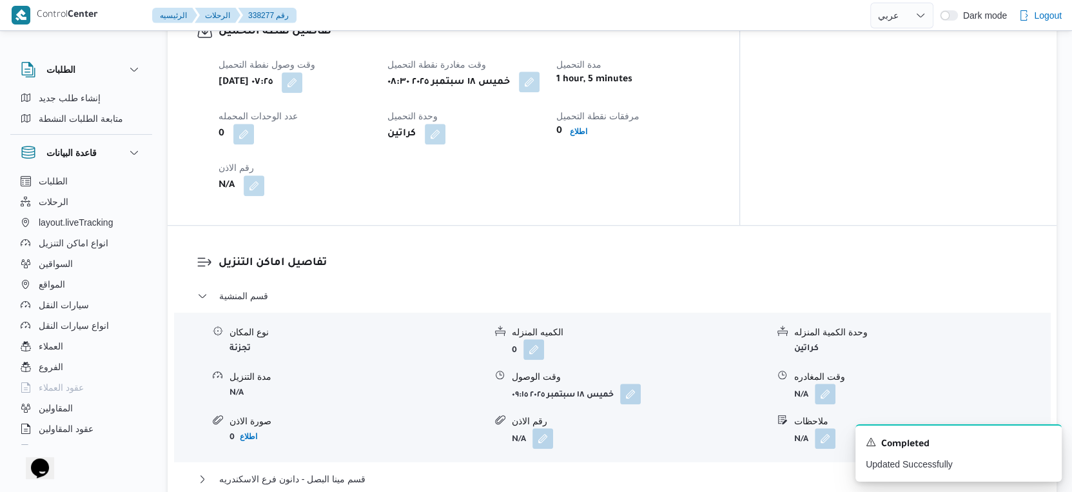
click at [540, 92] on button "button" at bounding box center [529, 82] width 21 height 21
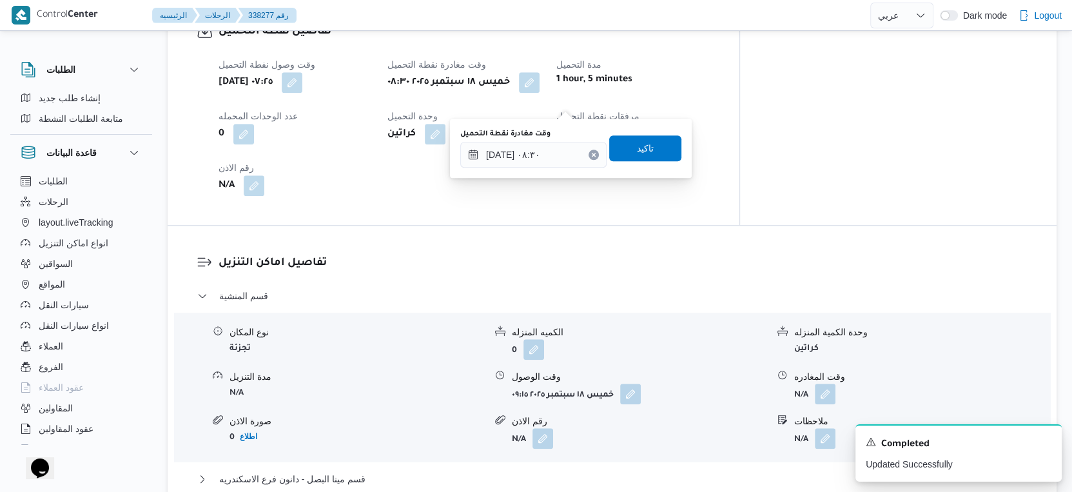
click at [549, 176] on div "You are in a dialog. To close this dialog, hit escape. وقت مغادرة نقطة التحميل …" at bounding box center [571, 148] width 242 height 59
click at [549, 164] on input "[DATE] ٠٨:٣٠" at bounding box center [533, 155] width 146 height 26
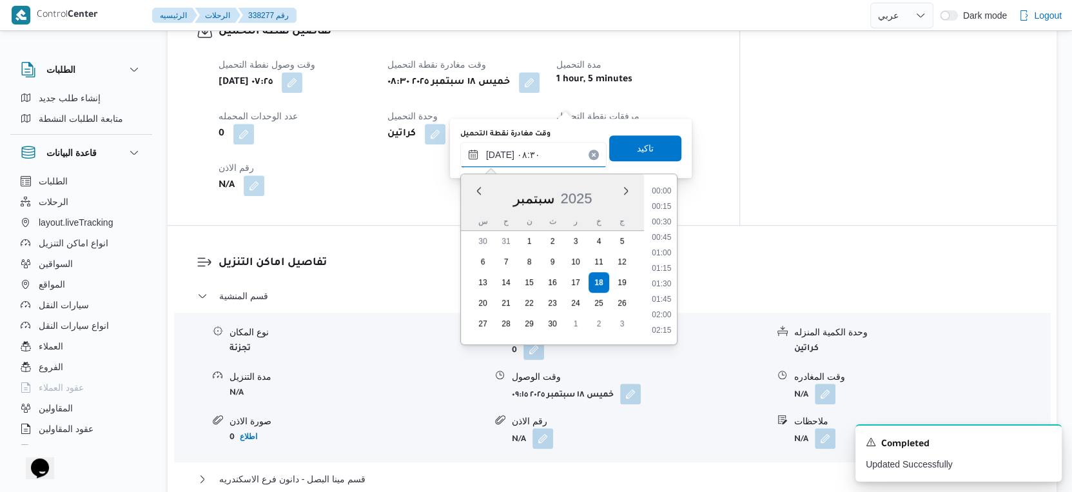
scroll to position [447, 0]
click at [663, 297] on li "09:00" at bounding box center [662, 301] width 30 height 13
type input "[DATE] ٠٩:٠٠"
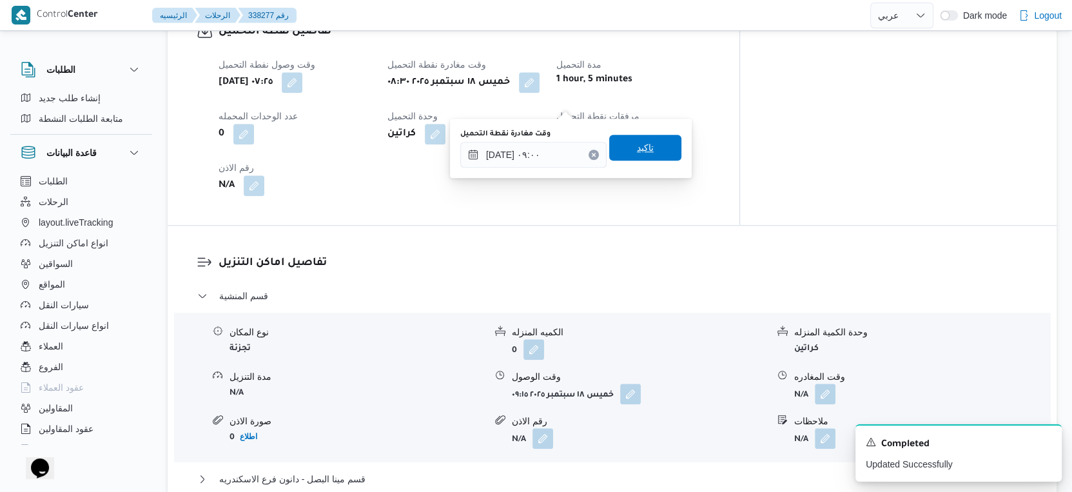
click at [650, 137] on span "تاكيد" at bounding box center [645, 148] width 72 height 26
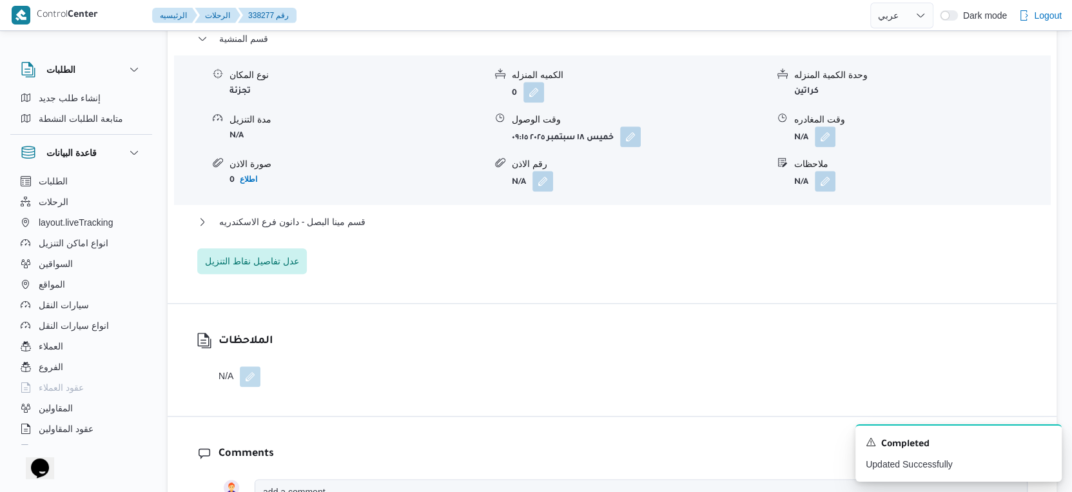
scroll to position [1146, 0]
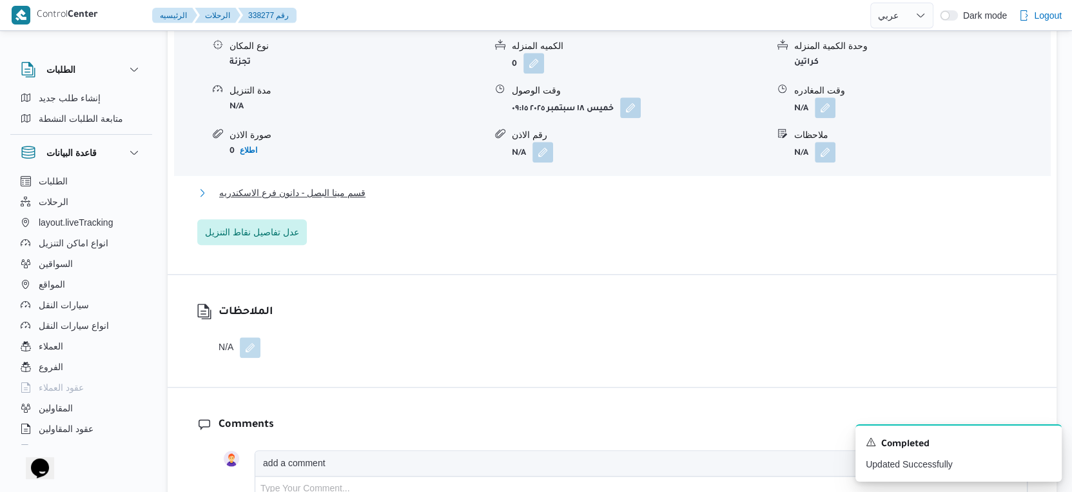
click at [376, 200] on button "قسم مينا البصل - دانون فرع الاسكندريه" at bounding box center [612, 192] width 830 height 15
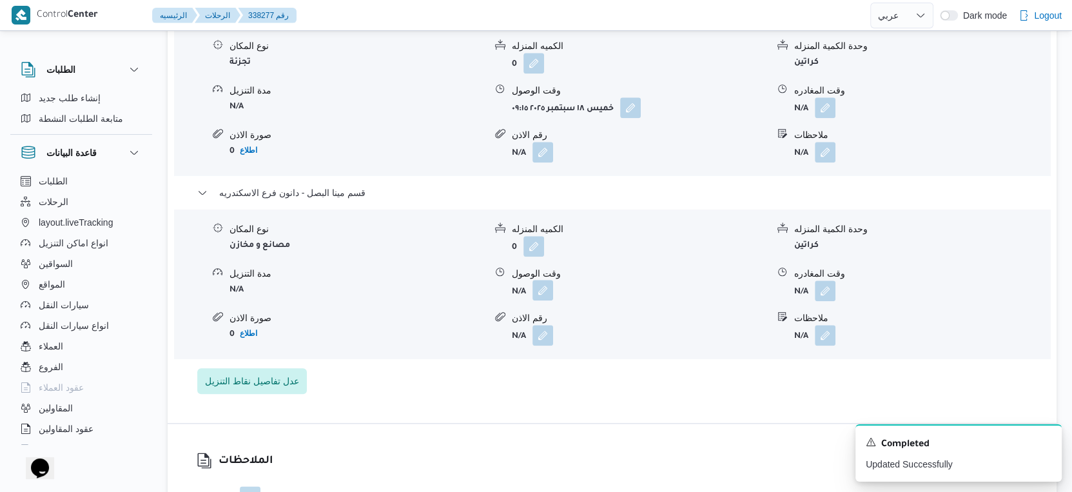
click at [537, 300] on button "button" at bounding box center [542, 290] width 21 height 21
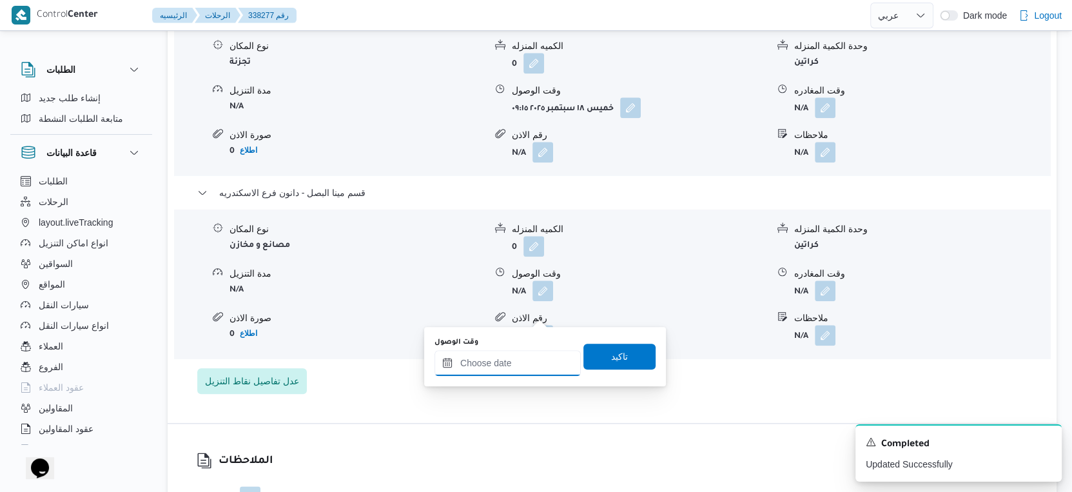
click at [534, 361] on input "وقت الوصول" at bounding box center [507, 363] width 146 height 26
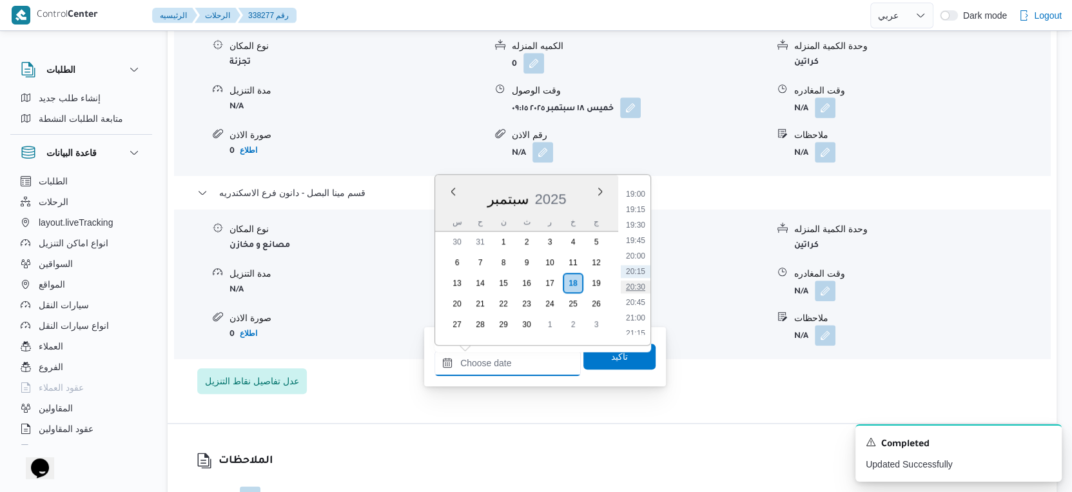
scroll to position [1102, 0]
click at [639, 204] on li "18:00" at bounding box center [636, 203] width 30 height 13
type input "١٨/٠٩/٢٠٢٥ ١٨:٠٠"
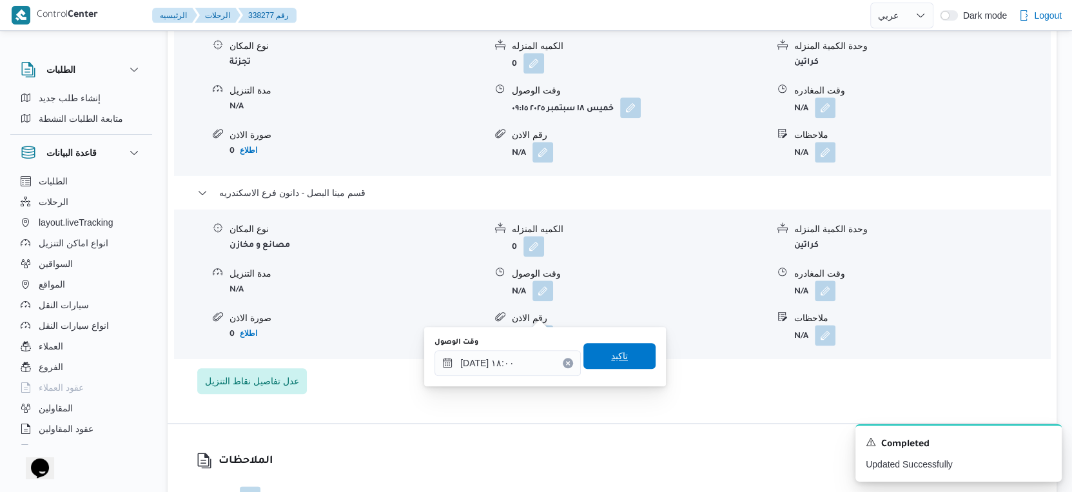
click at [632, 346] on span "تاكيد" at bounding box center [619, 356] width 72 height 26
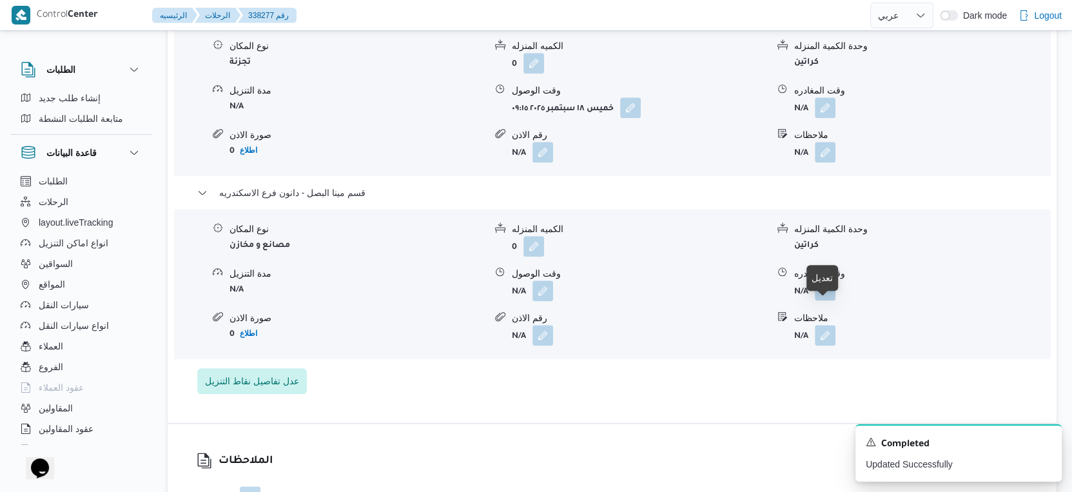
click at [833, 300] on button "button" at bounding box center [825, 290] width 21 height 21
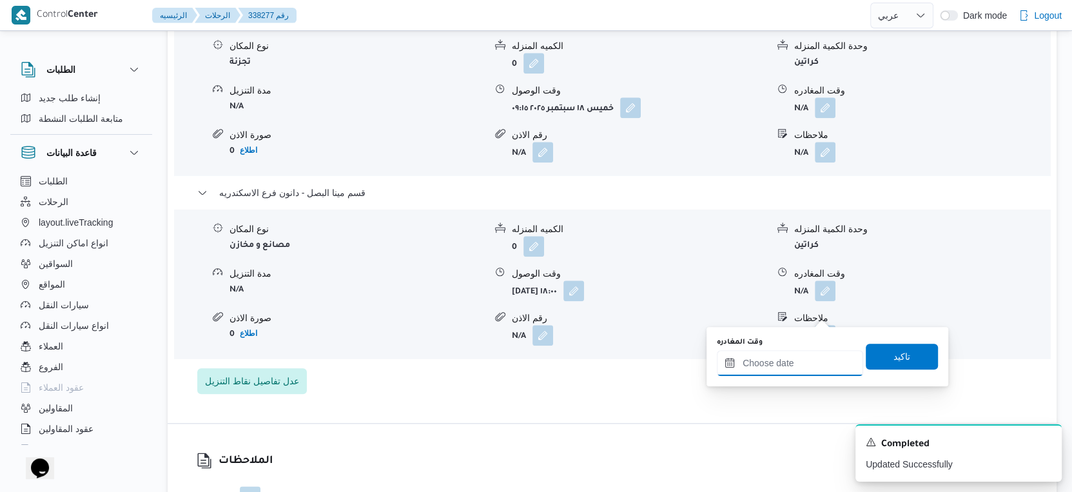
click at [820, 350] on input "وقت المغادره" at bounding box center [790, 363] width 146 height 26
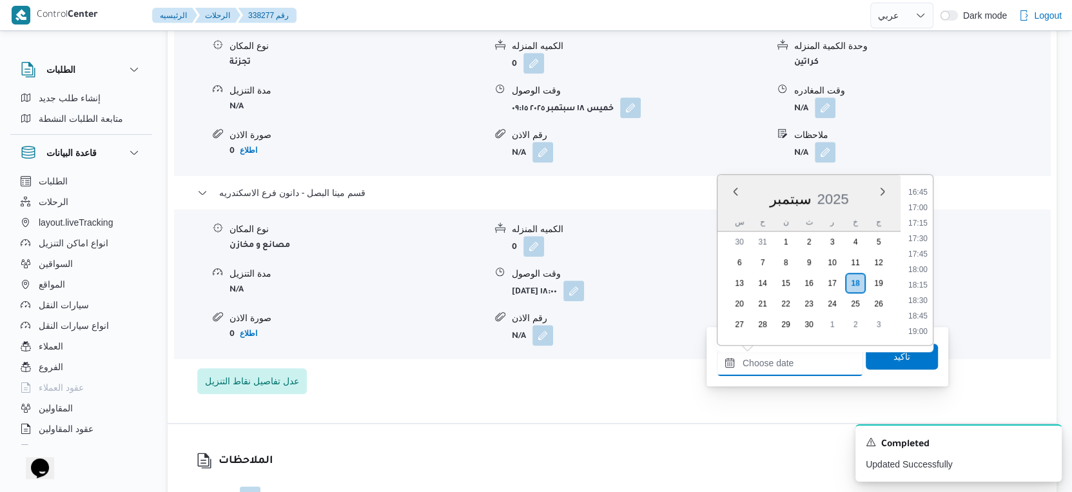
scroll to position [1030, 0]
click at [928, 304] on li "18:30" at bounding box center [918, 306] width 30 height 13
type input "١٨/٠٩/٢٠٢٥ ١٨:٣٠"
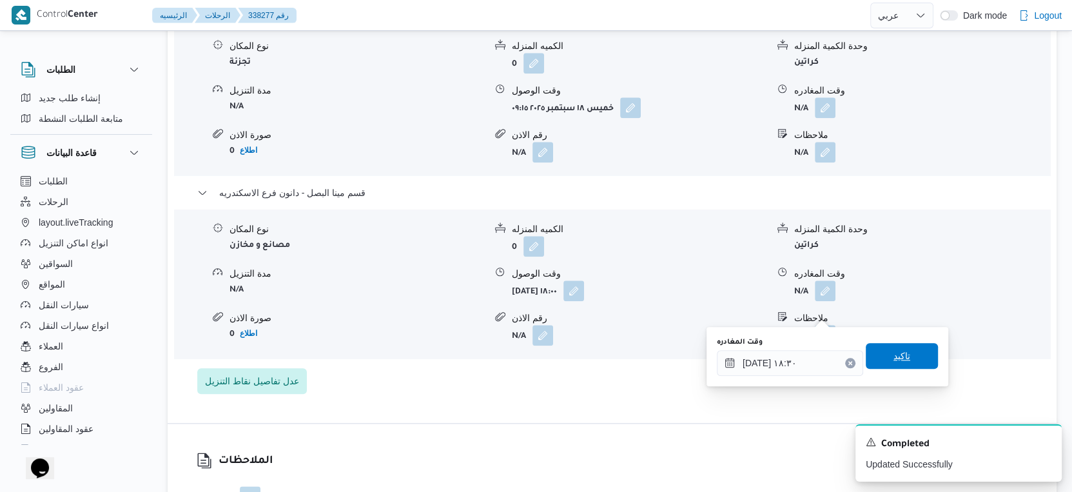
click at [910, 348] on span "تاكيد" at bounding box center [902, 356] width 72 height 26
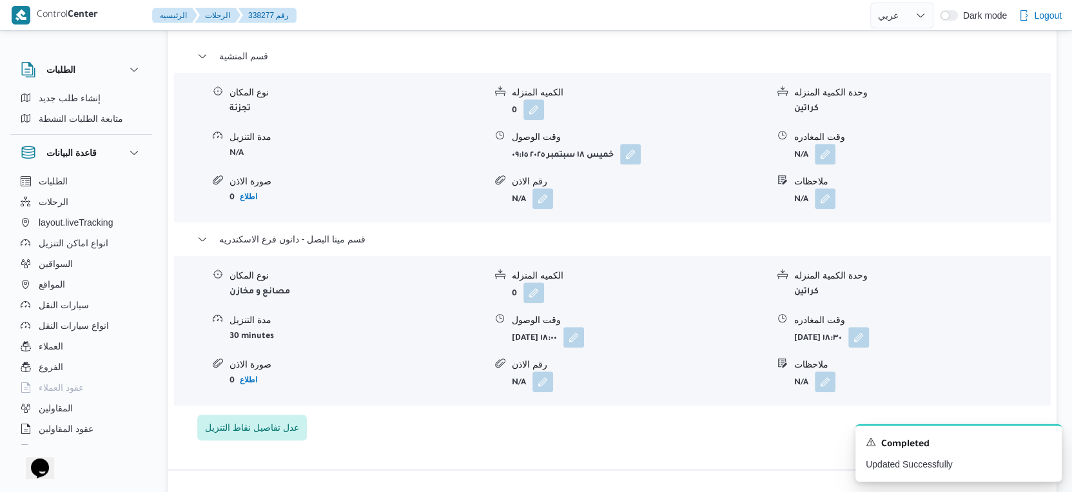
scroll to position [1075, 0]
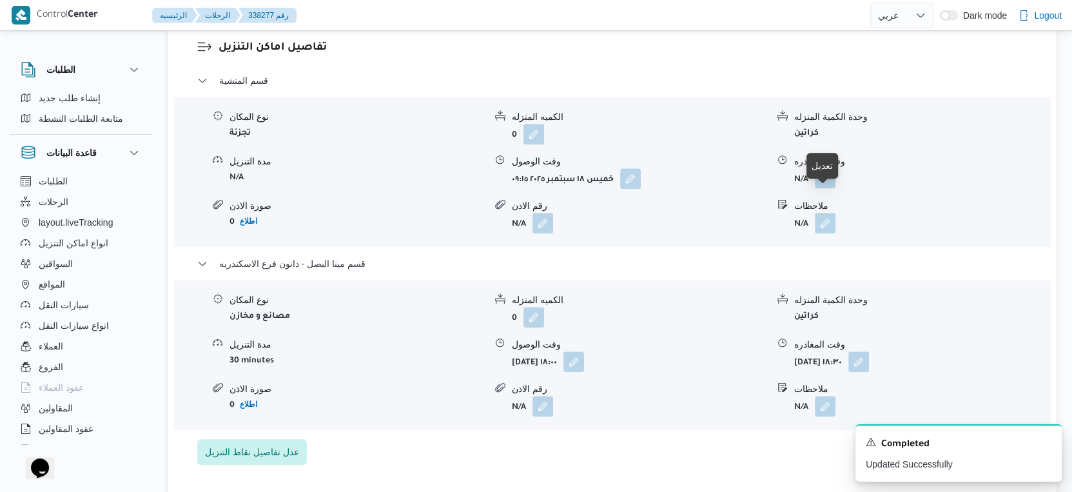
click at [828, 188] on button "button" at bounding box center [825, 178] width 21 height 21
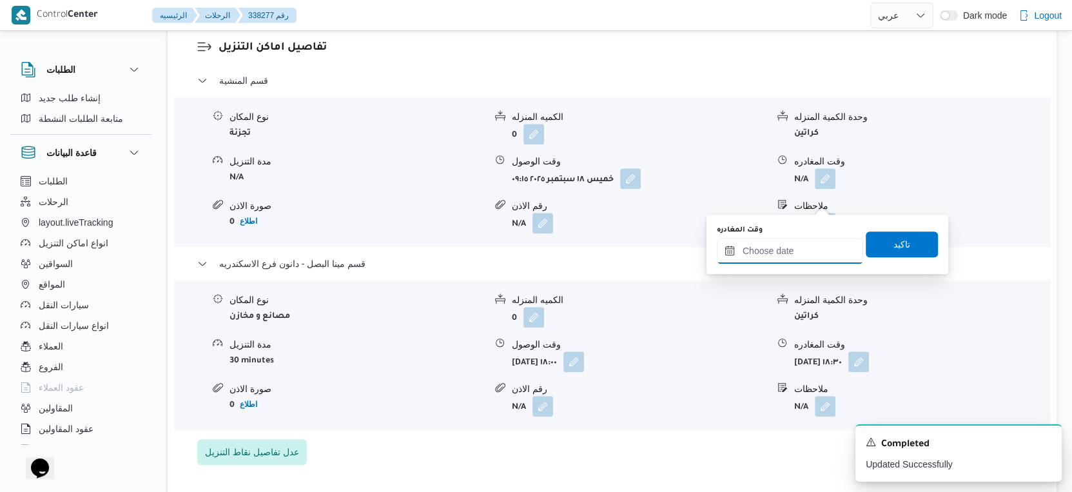
click at [805, 237] on div "وقت المغادره" at bounding box center [790, 244] width 146 height 39
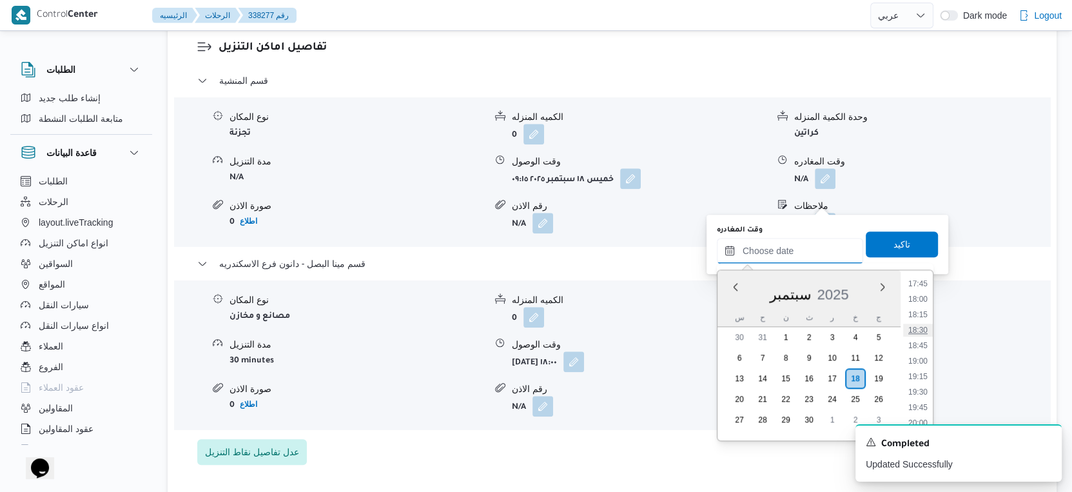
scroll to position [1030, 0]
click at [923, 335] on li "17:30" at bounding box center [918, 339] width 30 height 13
type input "١٨/٠٩/٢٠٢٥ ١٧:٣٠"
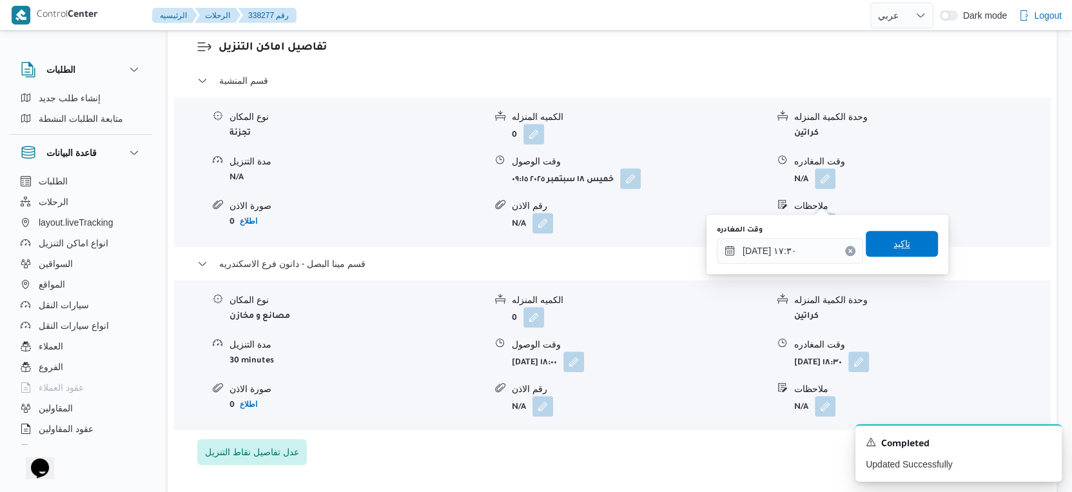
click at [902, 243] on span "تاكيد" at bounding box center [902, 244] width 72 height 26
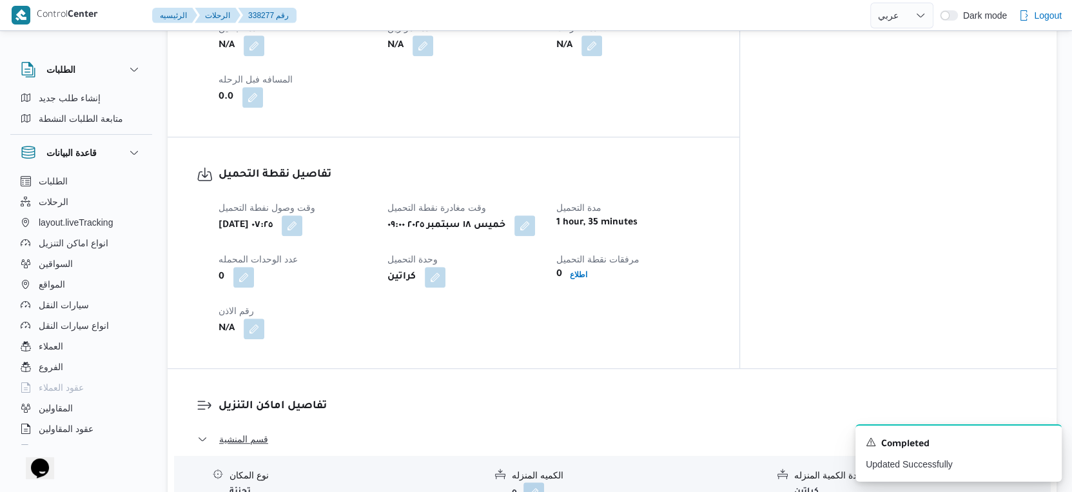
scroll to position [429, 0]
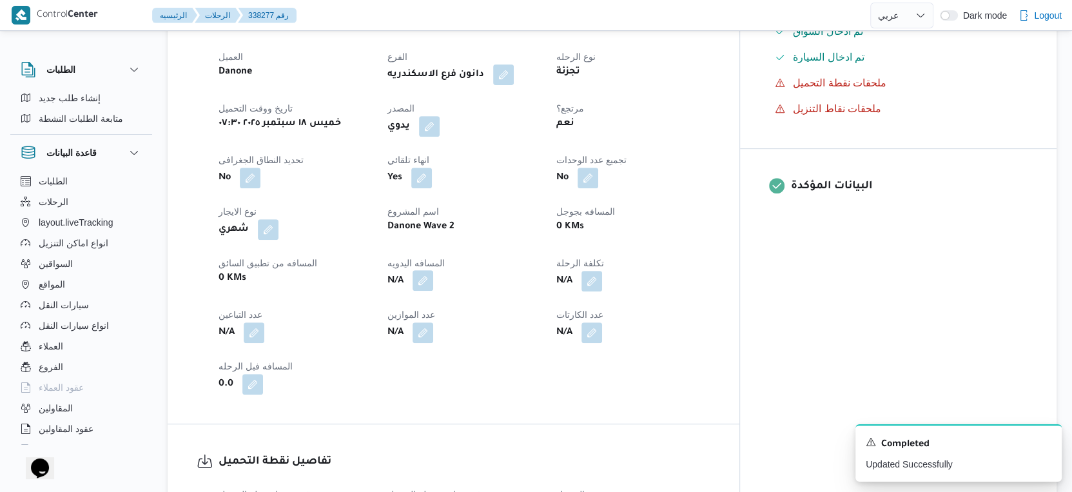
click at [433, 291] on button "button" at bounding box center [423, 280] width 21 height 21
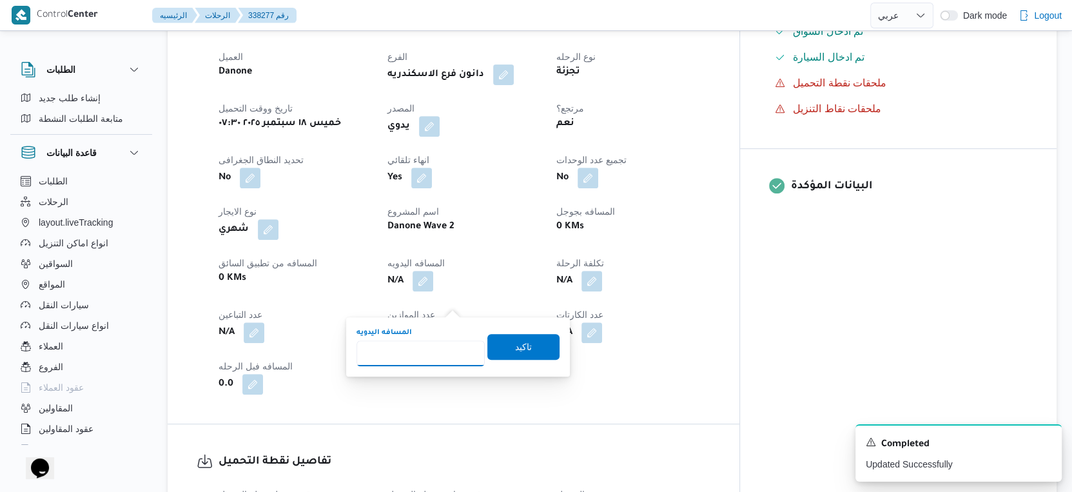
click at [412, 354] on input "المسافه اليدويه" at bounding box center [420, 353] width 128 height 26
type input "16"
click at [515, 346] on span "تاكيد" at bounding box center [523, 345] width 17 height 15
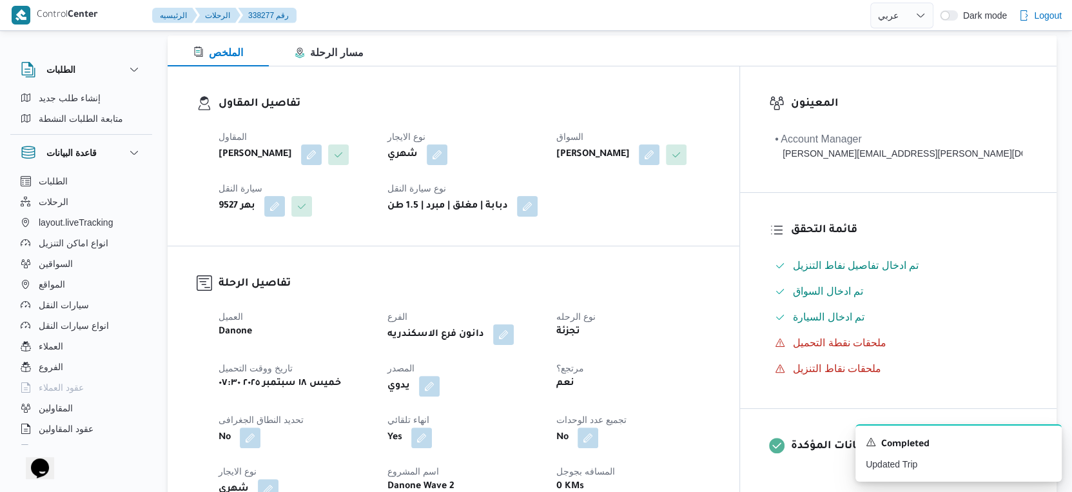
scroll to position [0, 0]
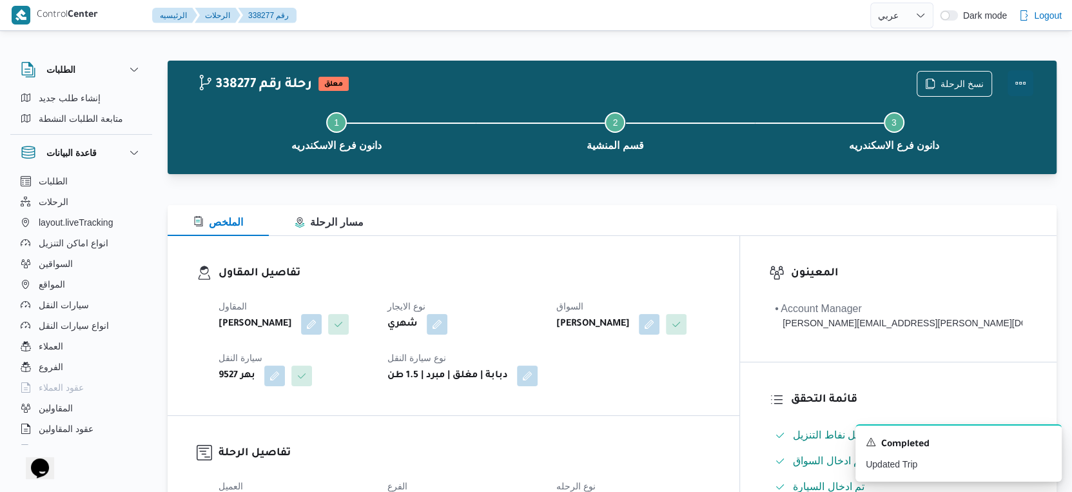
click at [1022, 82] on button "Actions" at bounding box center [1021, 83] width 26 height 26
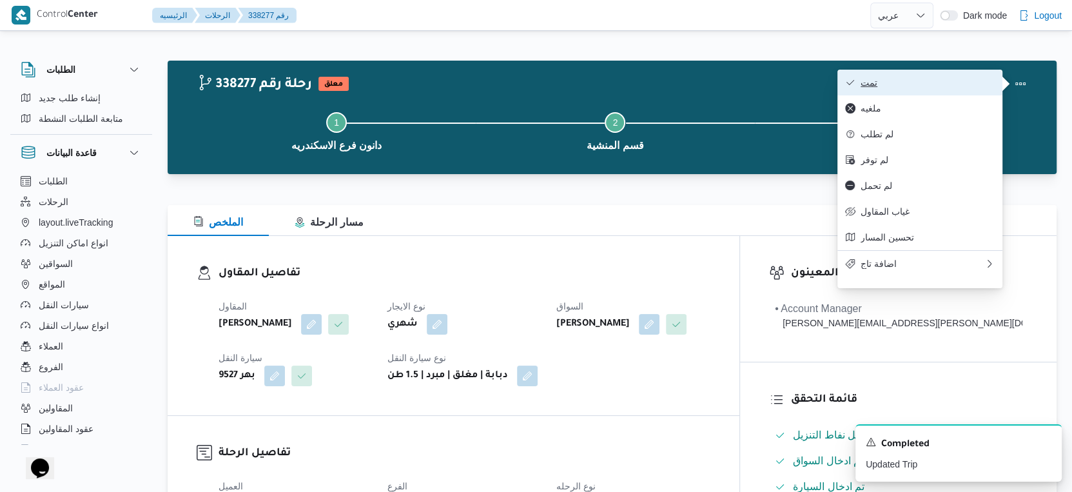
click at [948, 83] on span "تمت" at bounding box center [928, 82] width 134 height 10
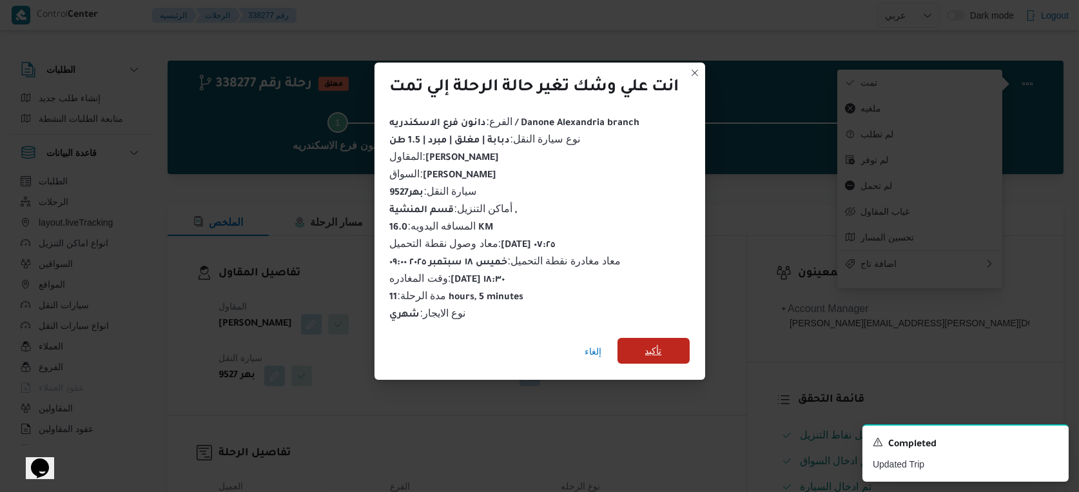
click at [673, 338] on span "تأكيد" at bounding box center [654, 351] width 72 height 26
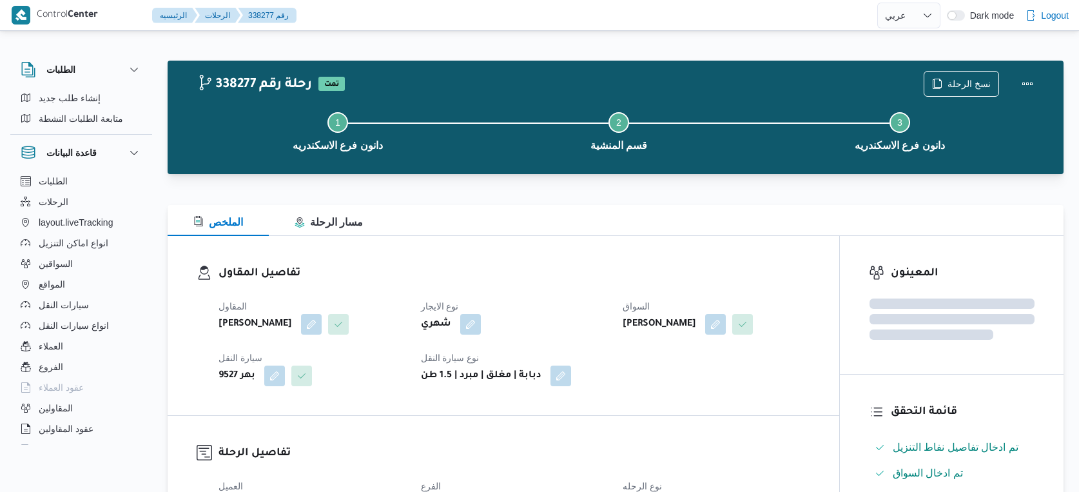
select select "ar"
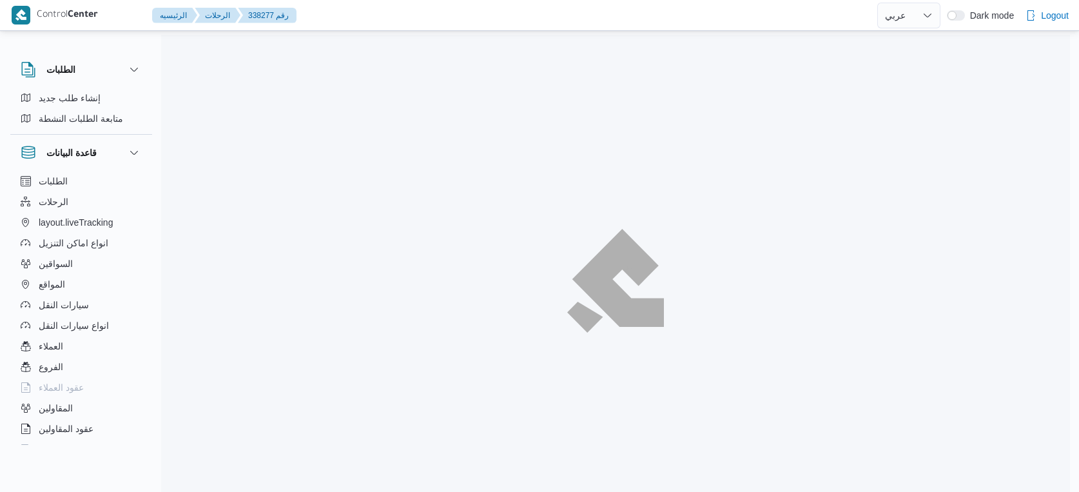
select select "ar"
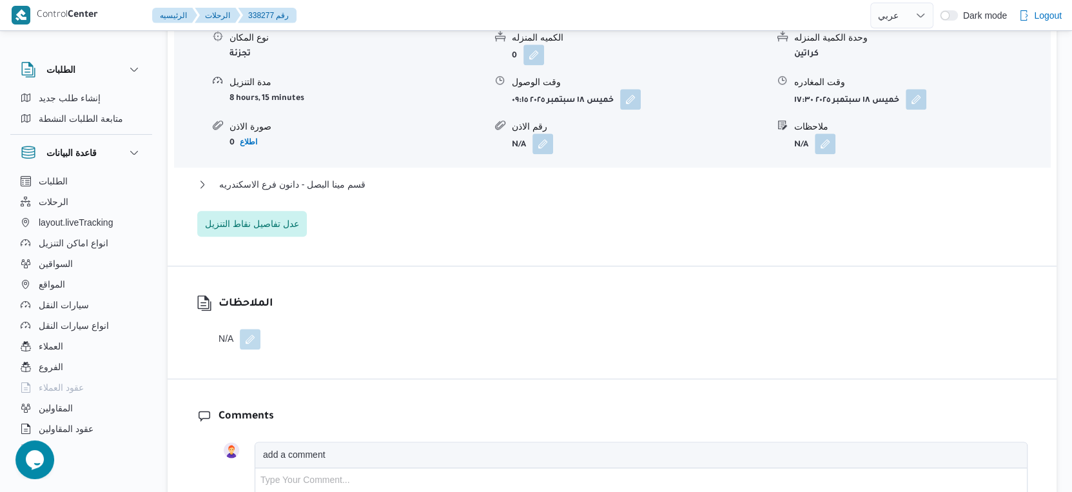
scroll to position [1218, 0]
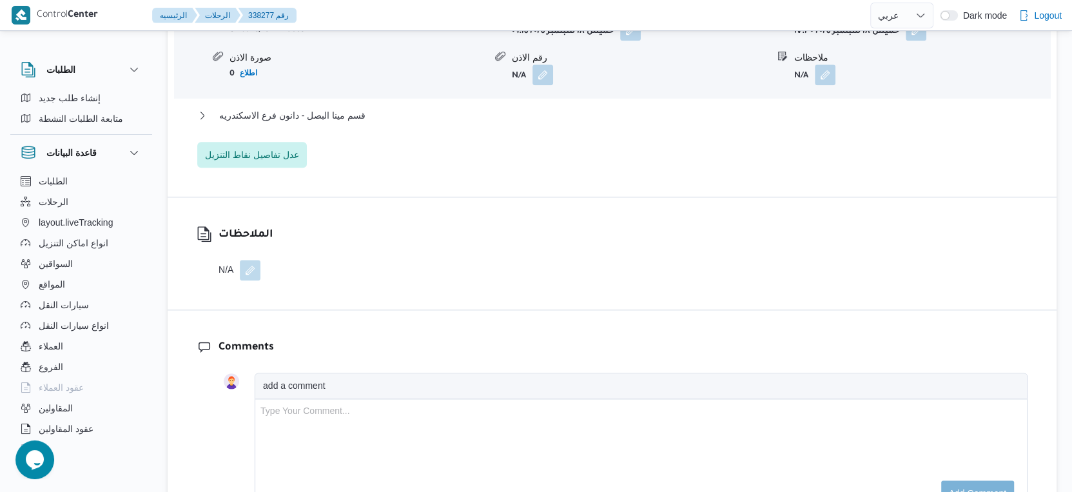
click at [366, 125] on div "قسم المنشية نوع المكان تجزئة الكميه المنزله 0 وحدة الكمية المنزله كراتين مدة ال…" at bounding box center [612, 46] width 830 height 243
click at [366, 123] on button "قسم مينا البصل - دانون فرع الاسكندريه" at bounding box center [612, 115] width 830 height 15
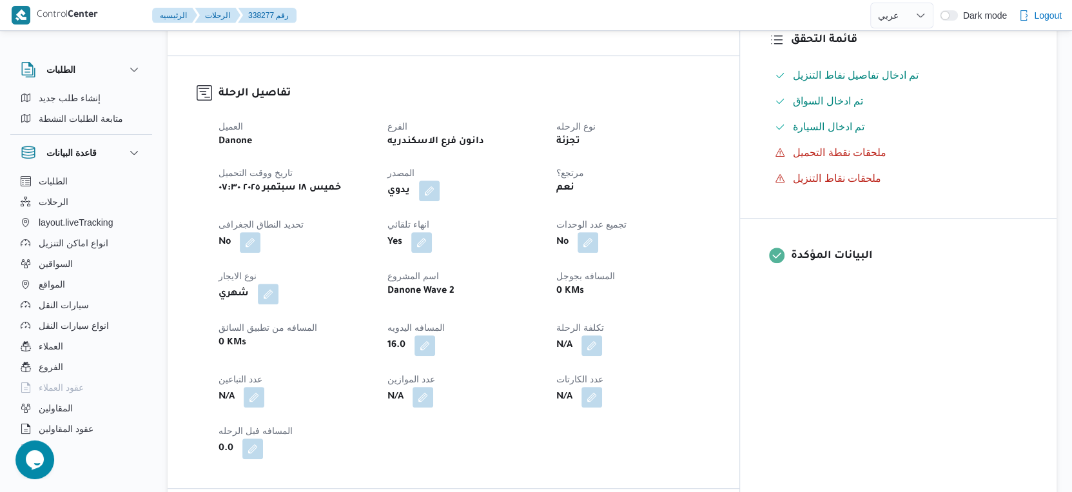
scroll to position [358, 0]
select select "ar"
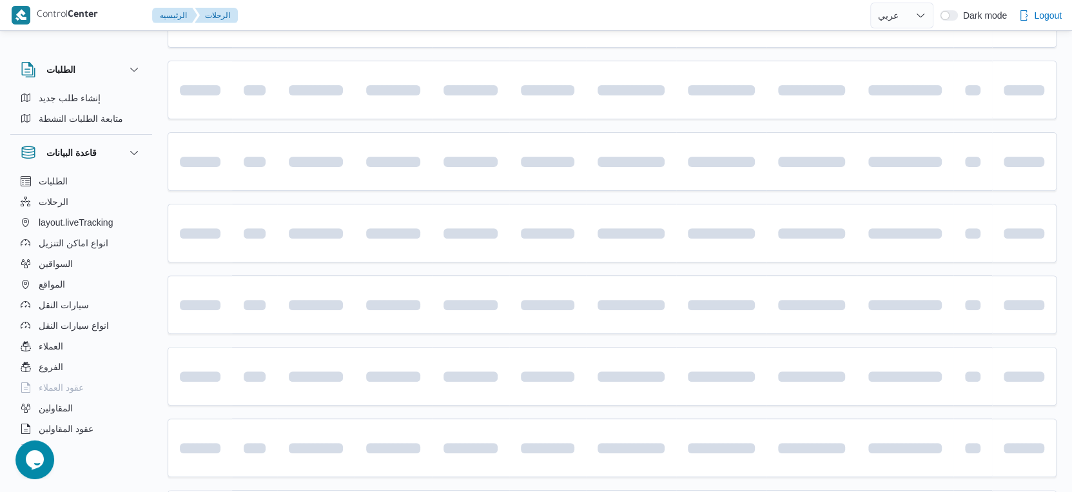
scroll to position [572, 0]
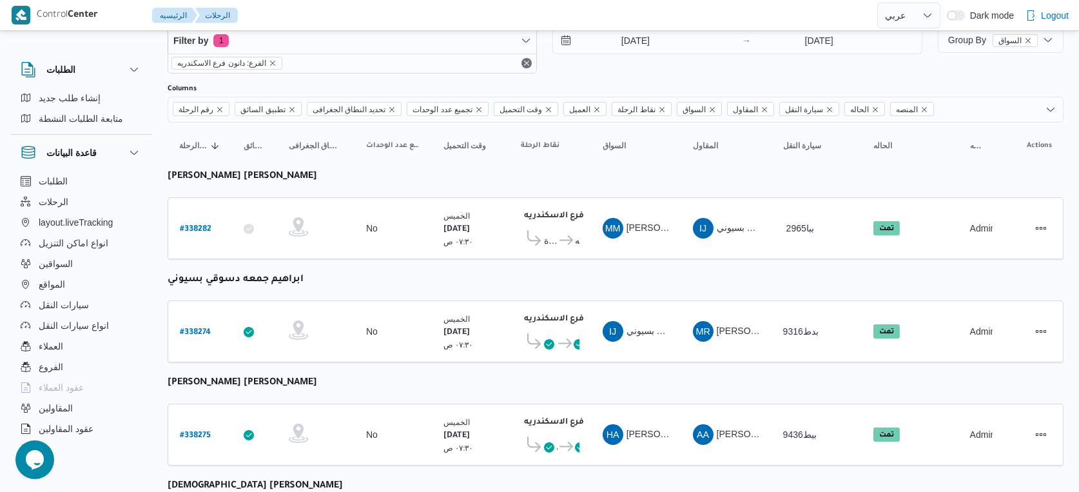
select select "ar"
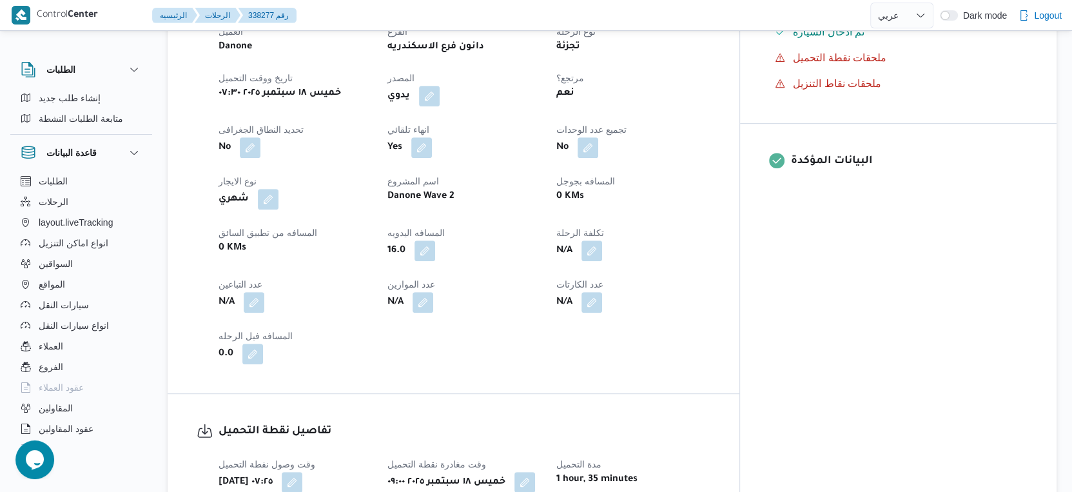
scroll to position [429, 0]
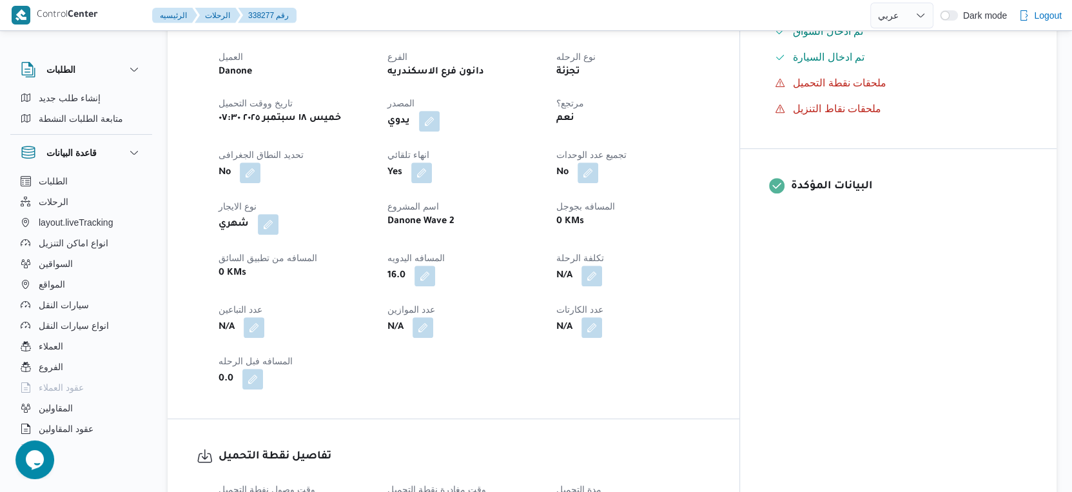
select select "ar"
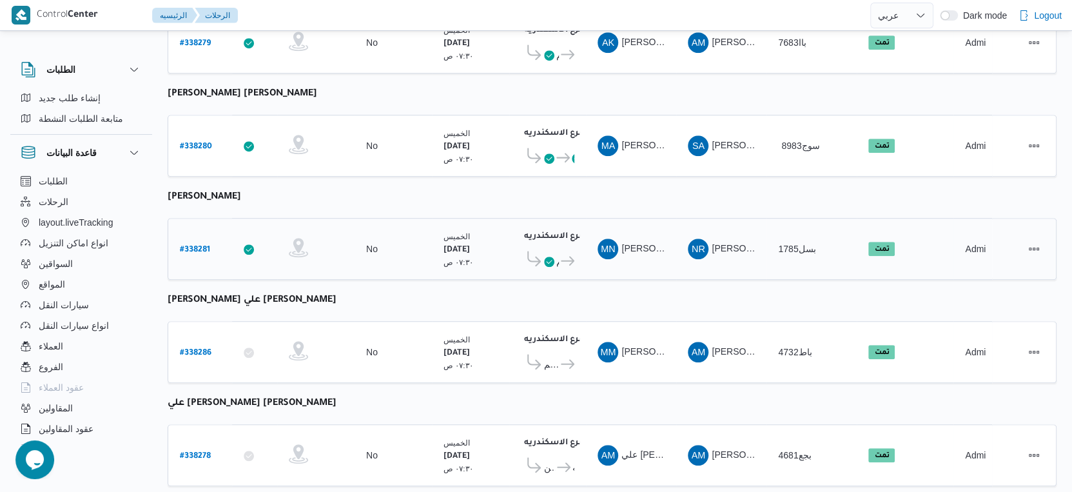
scroll to position [318, 0]
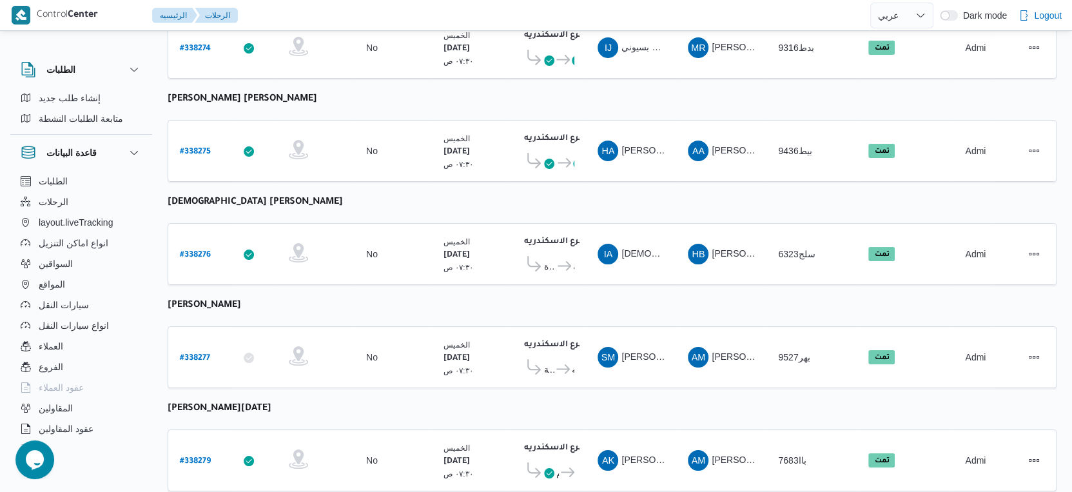
select select "ar"
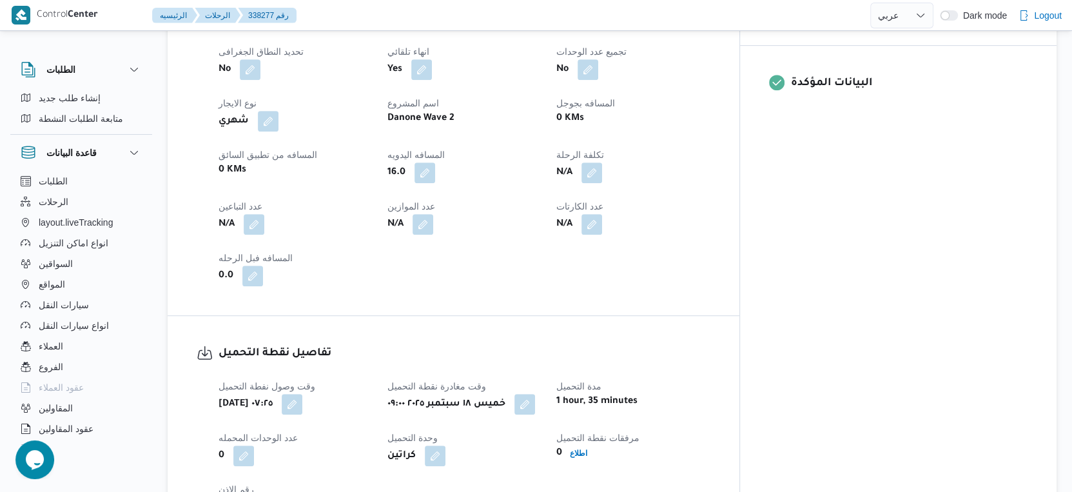
scroll to position [533, 0]
select select "ar"
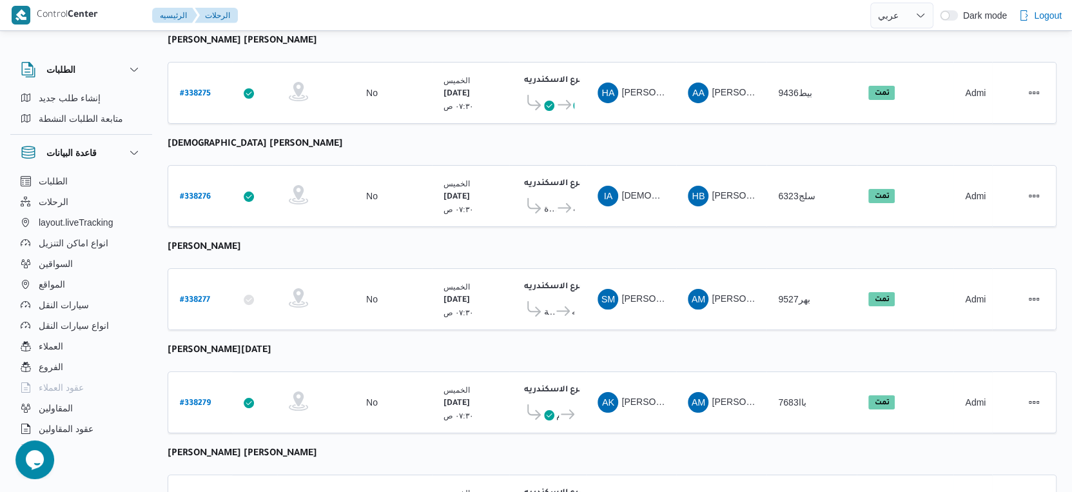
select select "ar"
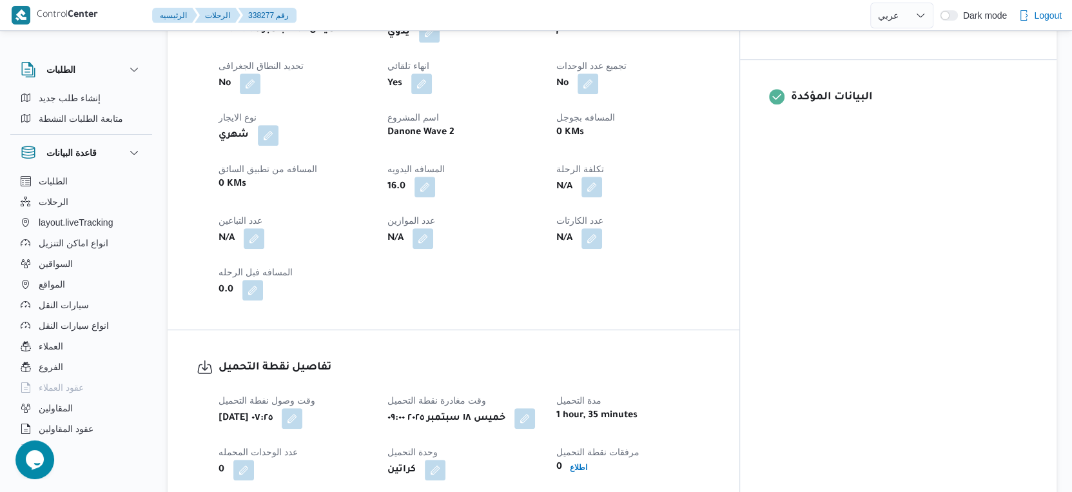
scroll to position [520, 0]
select select "ar"
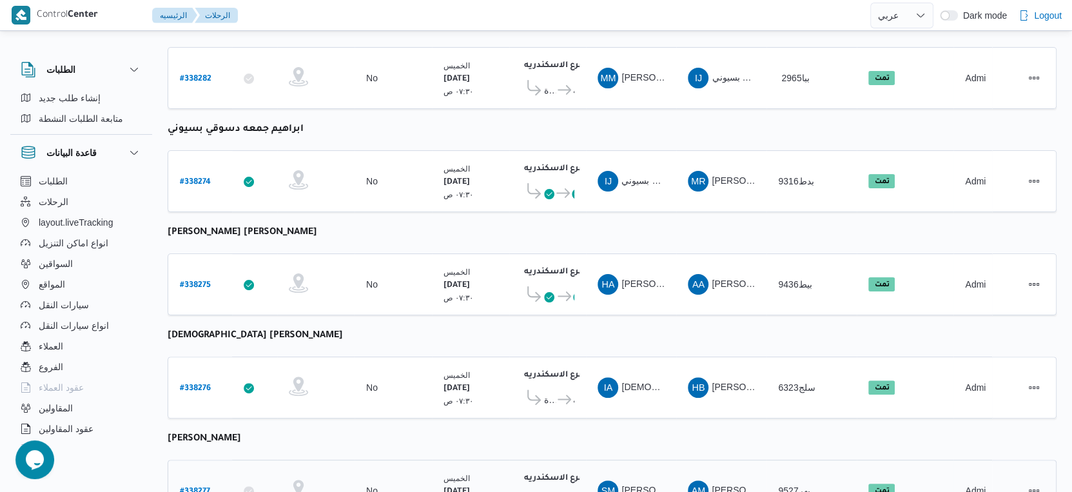
scroll to position [176, 0]
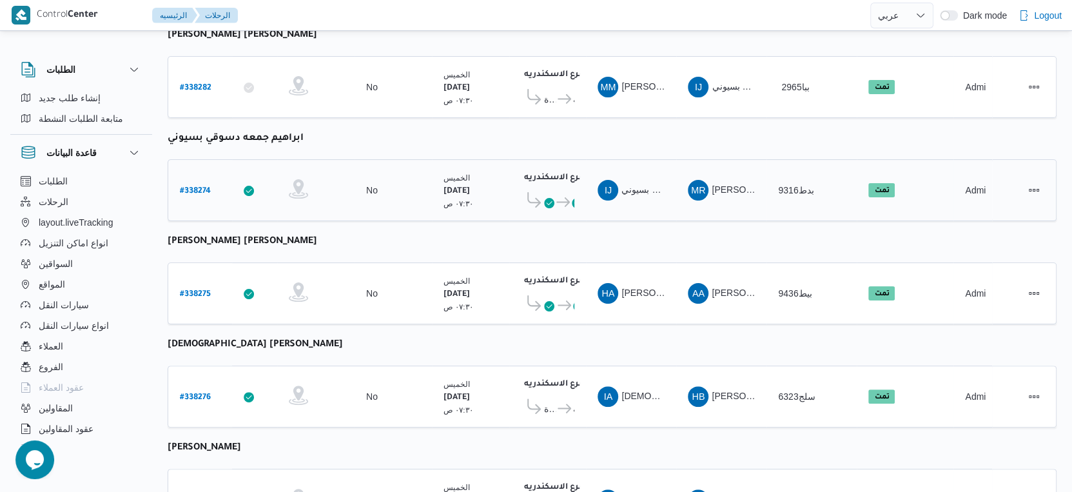
click at [199, 187] on b "# 338274" at bounding box center [195, 191] width 31 height 9
select select "ar"
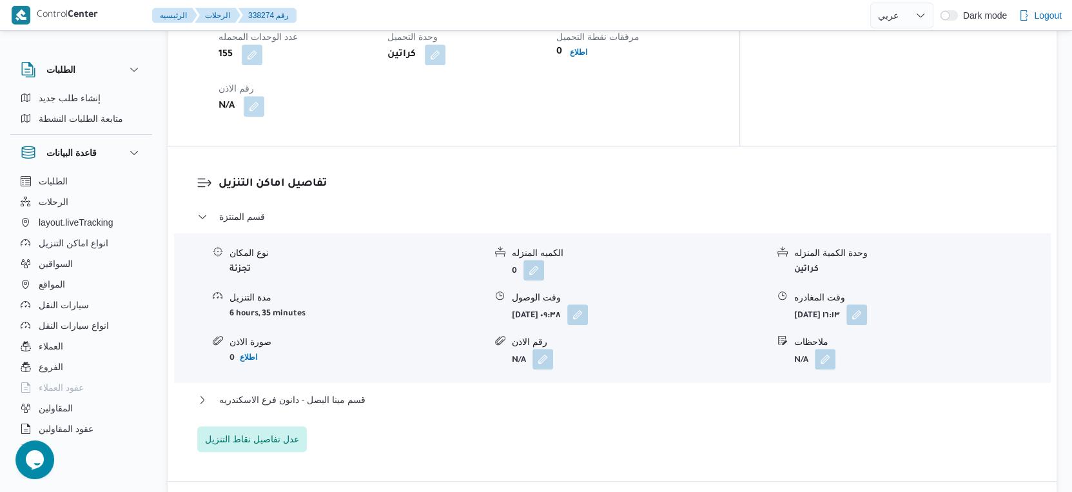
scroll to position [1035, 0]
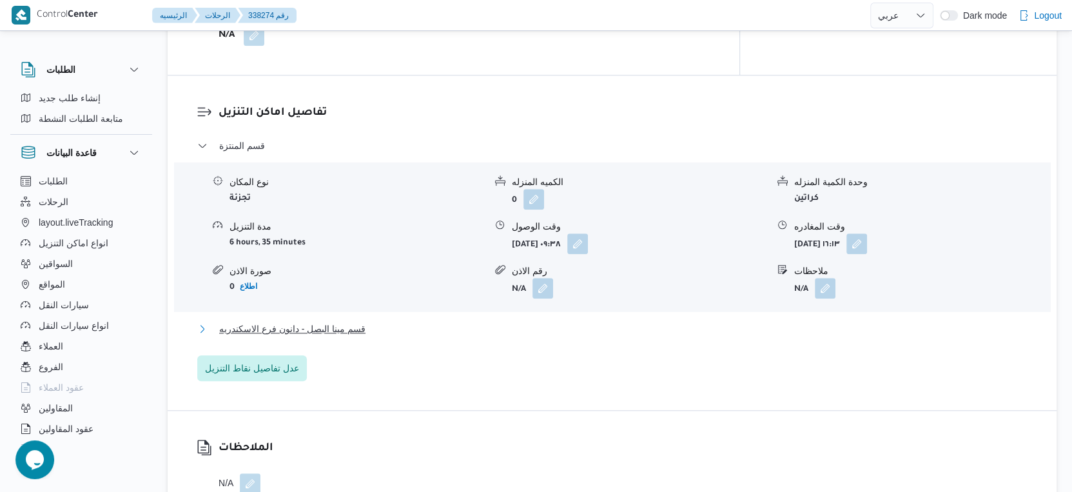
click at [385, 323] on button "قسم مينا البصل - دانون فرع الاسكندريه" at bounding box center [612, 328] width 830 height 15
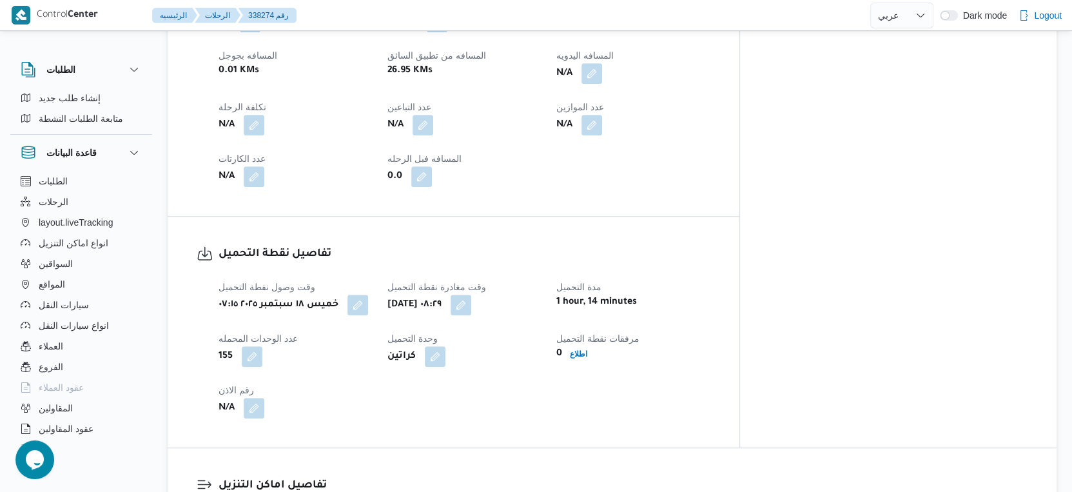
scroll to position [534, 0]
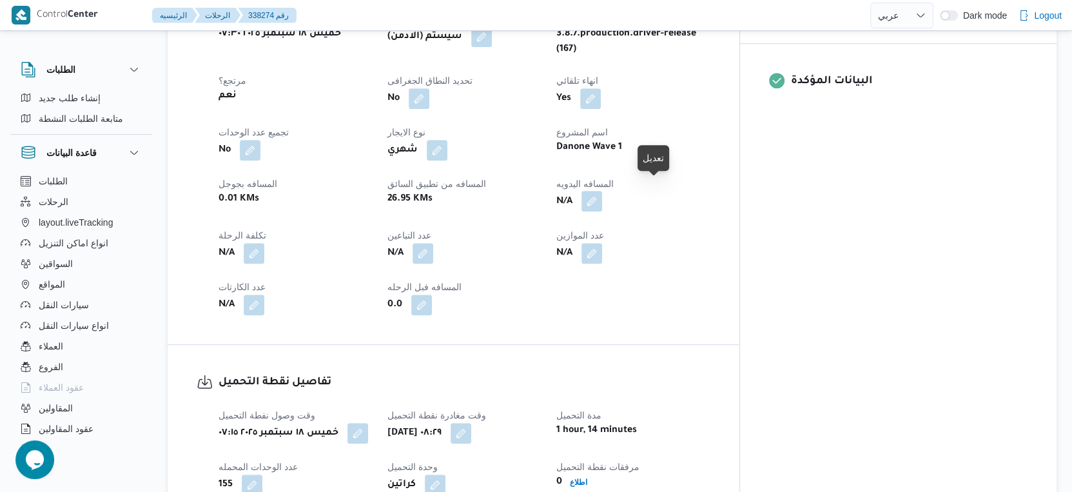
click at [602, 192] on button "button" at bounding box center [591, 201] width 21 height 21
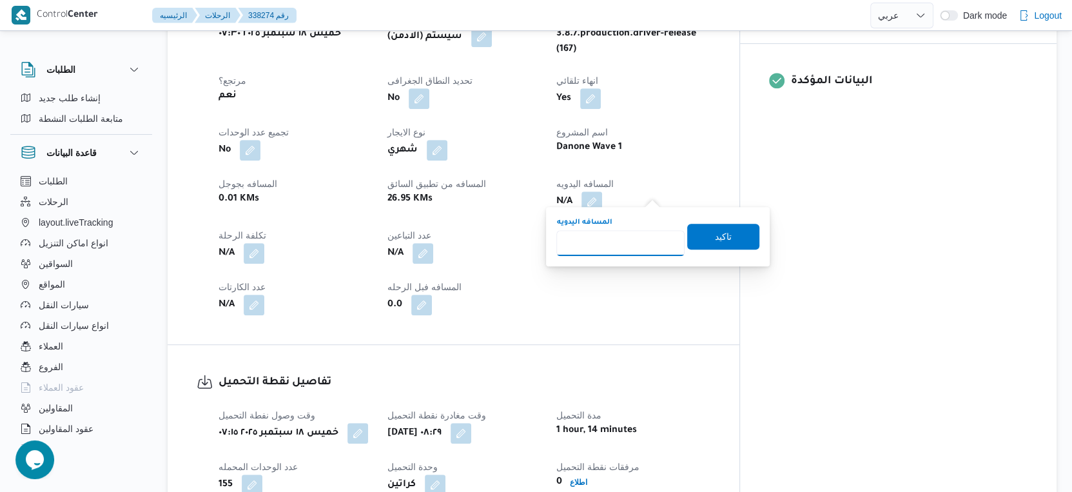
click at [590, 239] on input "المسافه اليدويه" at bounding box center [620, 243] width 128 height 26
type input "41"
click at [715, 235] on span "تاكيد" at bounding box center [723, 235] width 17 height 15
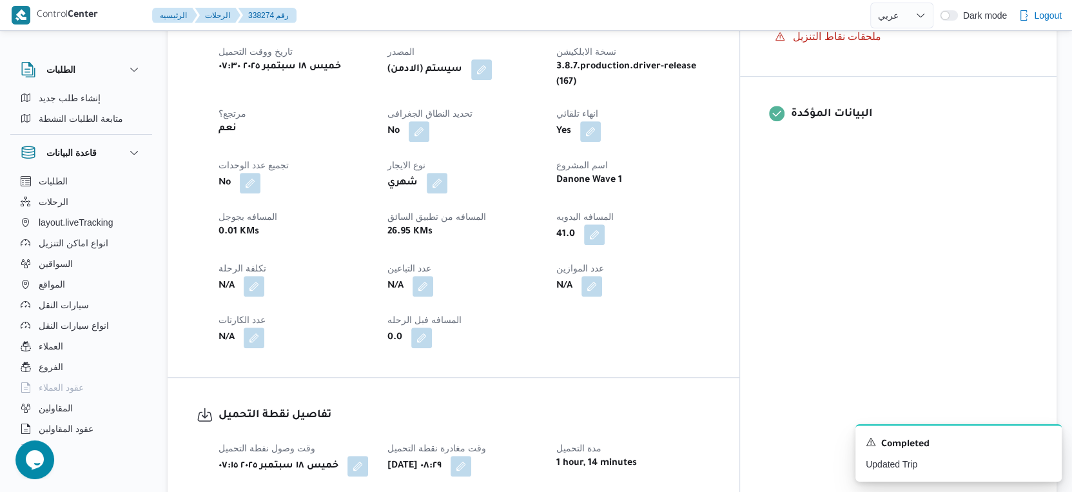
scroll to position [358, 0]
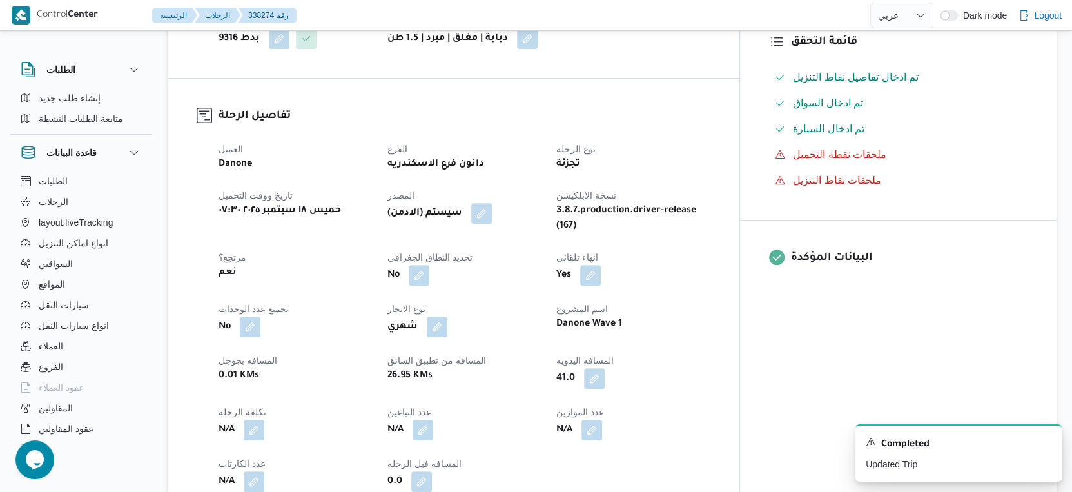
select select "ar"
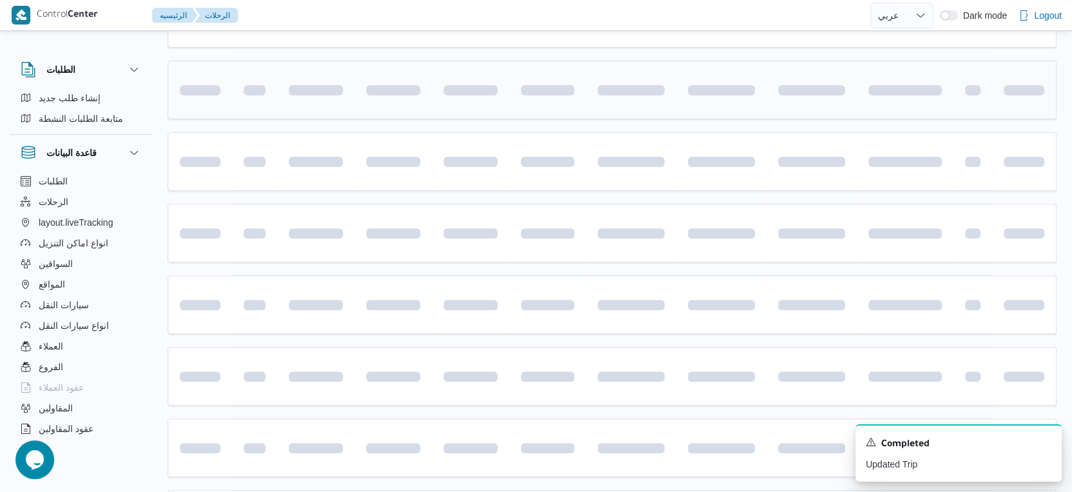
scroll to position [176, 0]
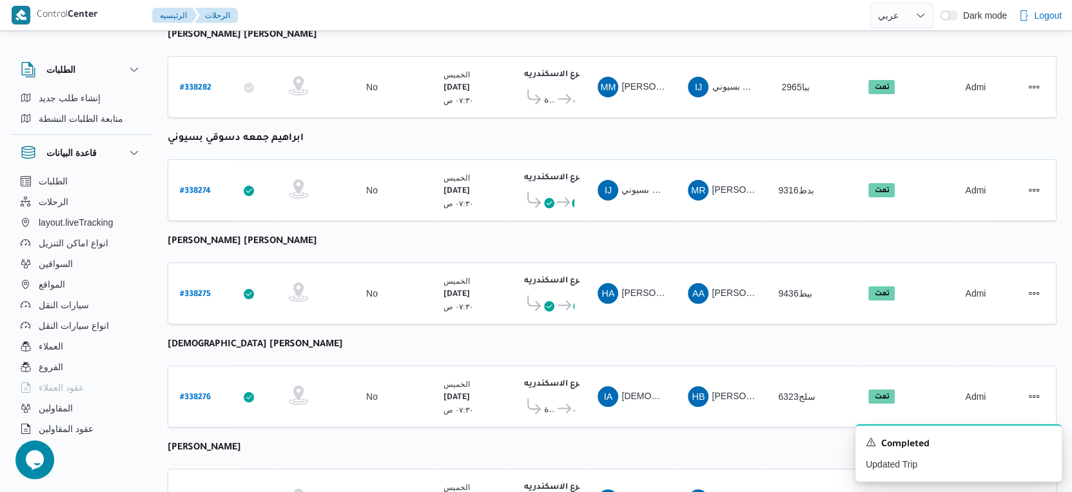
select select "ar"
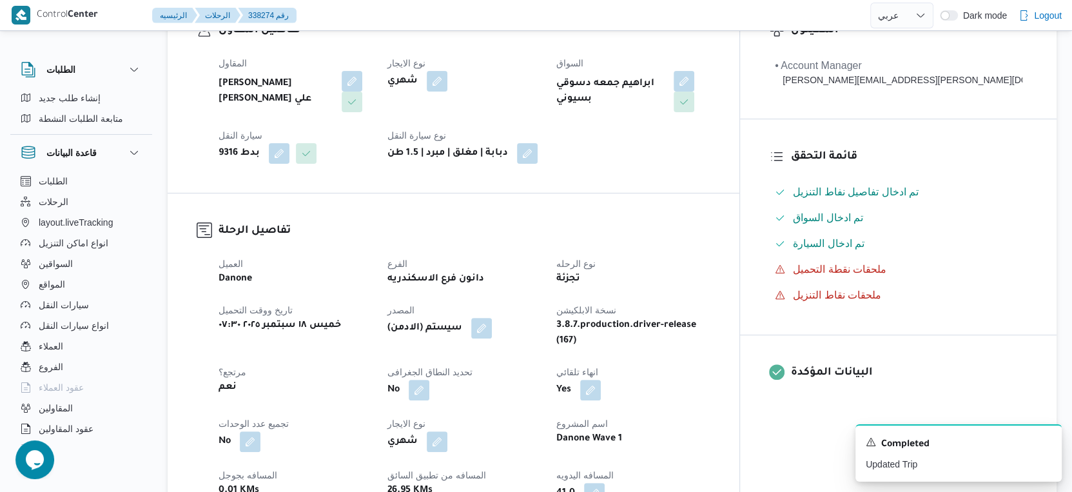
scroll to position [319, 0]
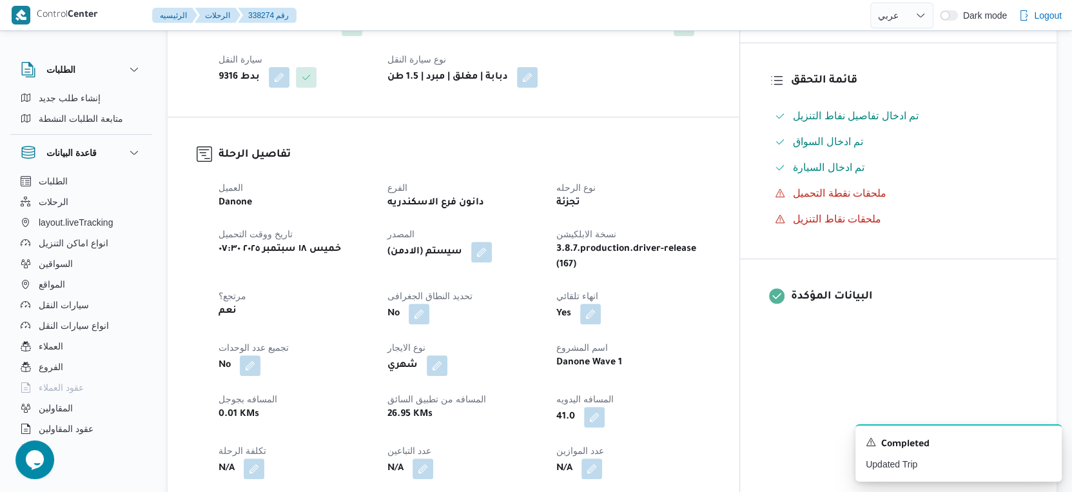
select select "ar"
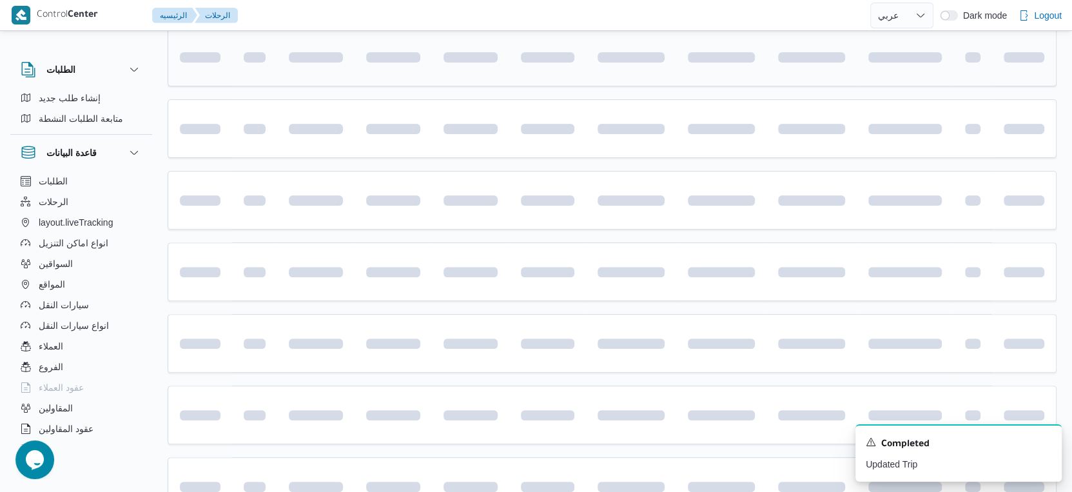
scroll to position [176, 0]
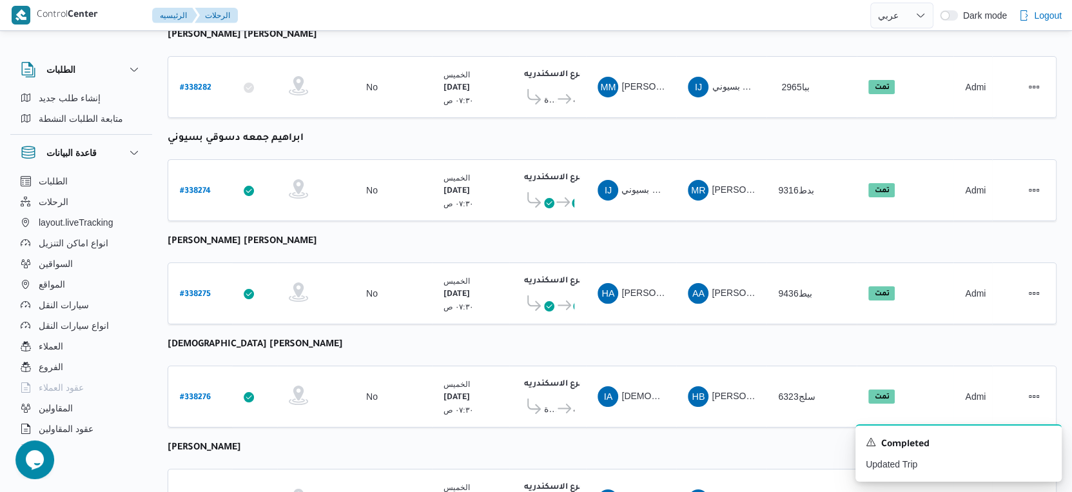
select select "ar"
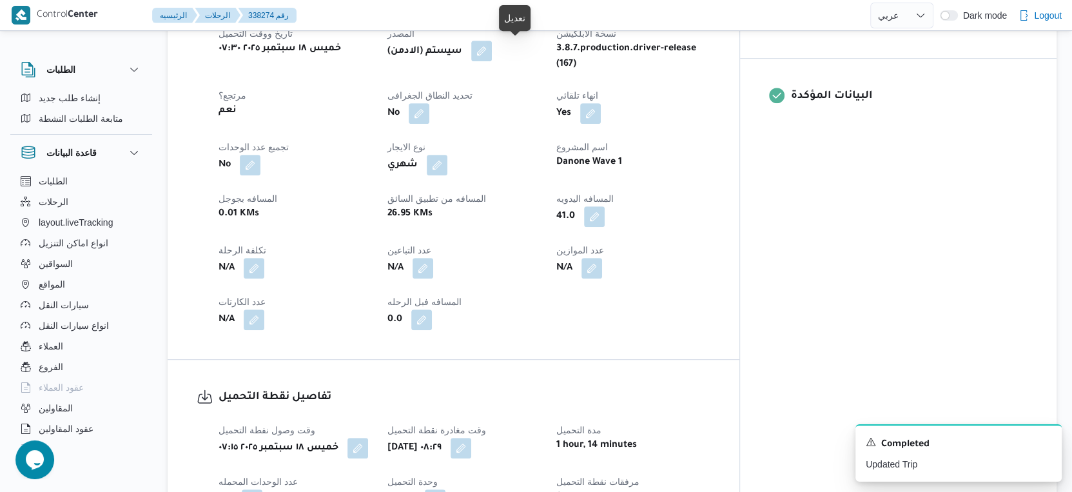
scroll to position [534, 0]
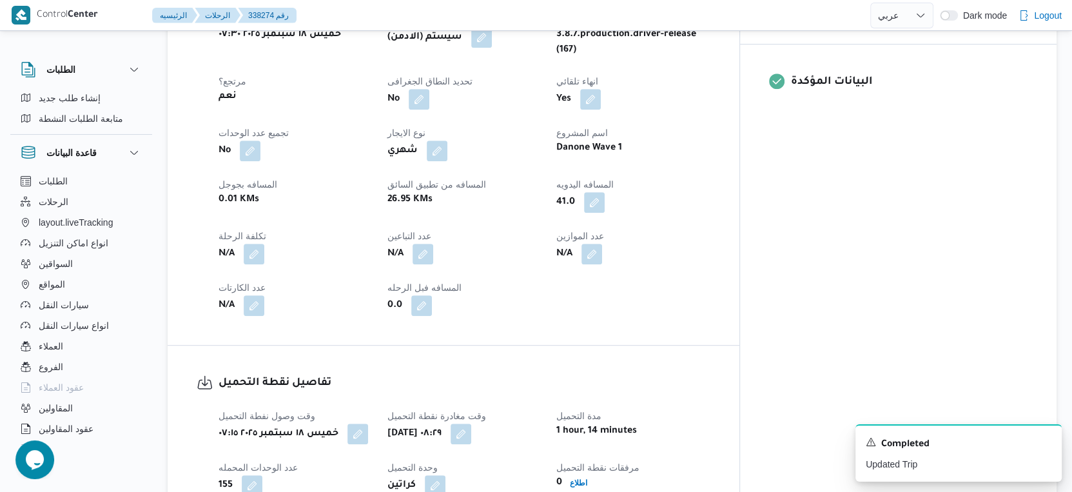
select select "ar"
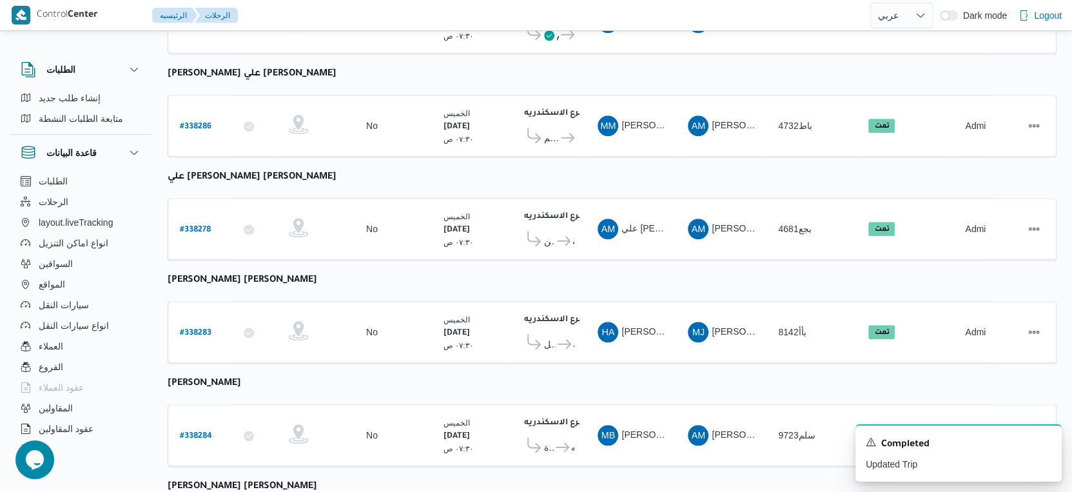
scroll to position [765, 0]
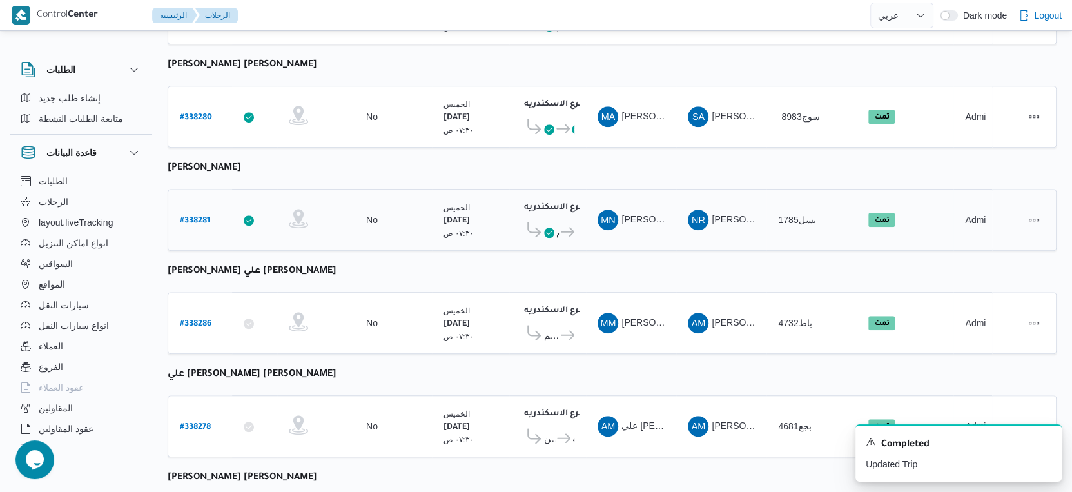
click at [183, 217] on b "# 338281" at bounding box center [195, 221] width 30 height 9
select select "ar"
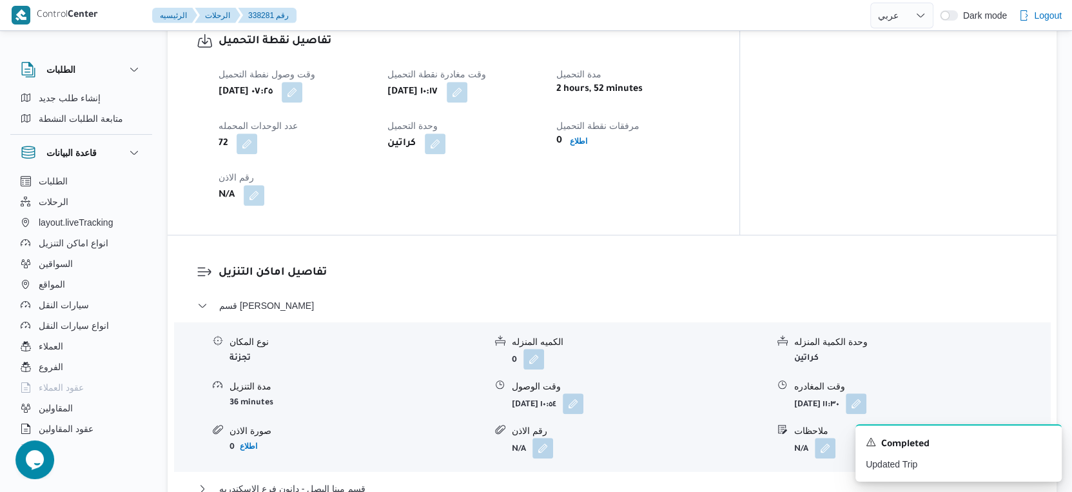
scroll to position [931, 0]
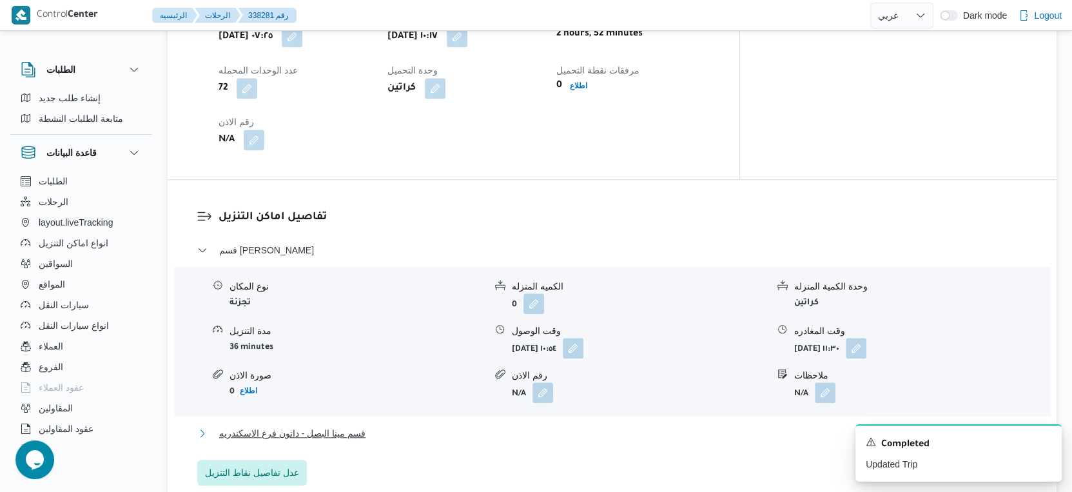
click at [354, 425] on span "قسم مينا البصل - دانون فرع الاسكندريه" at bounding box center [292, 432] width 146 height 15
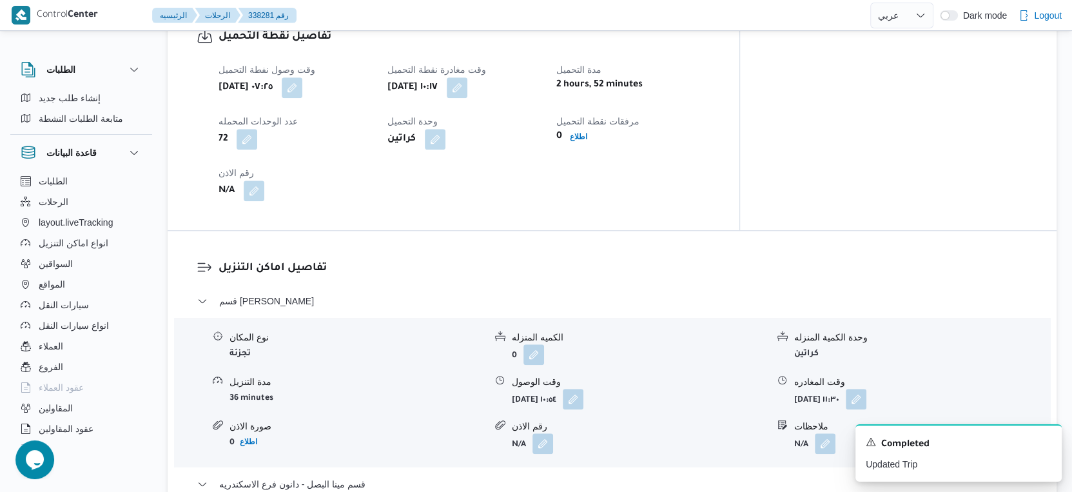
scroll to position [716, 0]
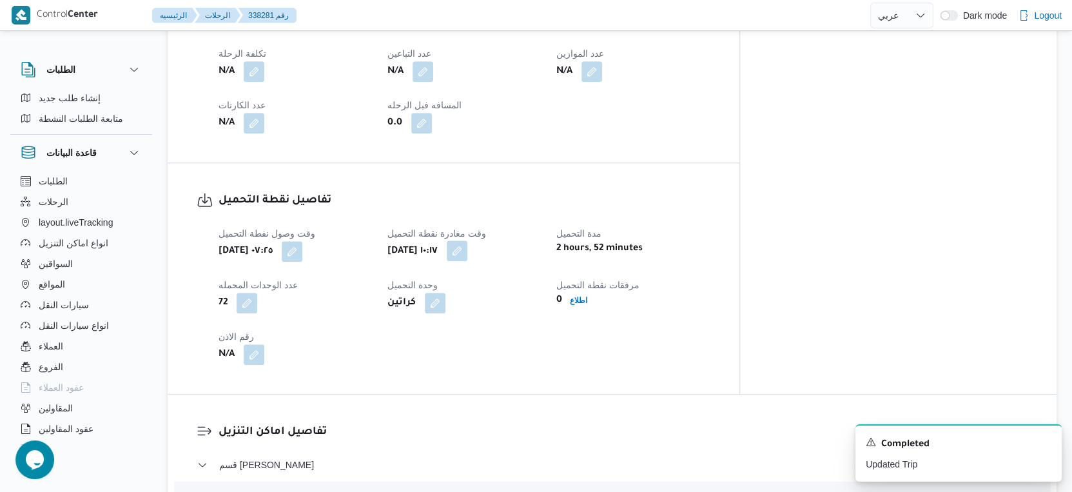
click at [467, 240] on button "button" at bounding box center [457, 250] width 21 height 21
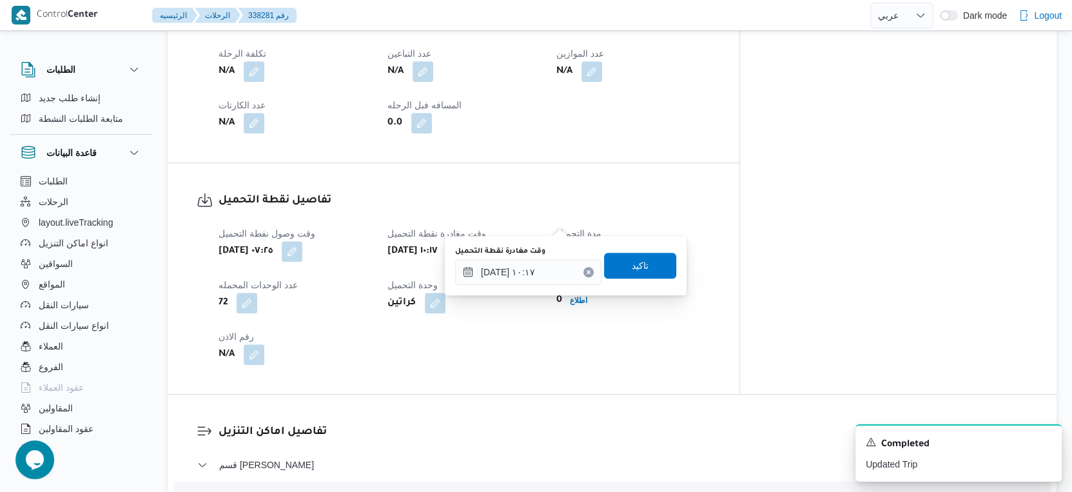
click at [538, 285] on div "وقت مغادرة نقطة التحميل ١٨/٠٩/٢٠٢٥ ١٠:١٧ تاكيد" at bounding box center [566, 265] width 224 height 41
click at [541, 278] on input "١٨/٠٩/٢٠٢٥ ١٠:١٧" at bounding box center [528, 272] width 146 height 26
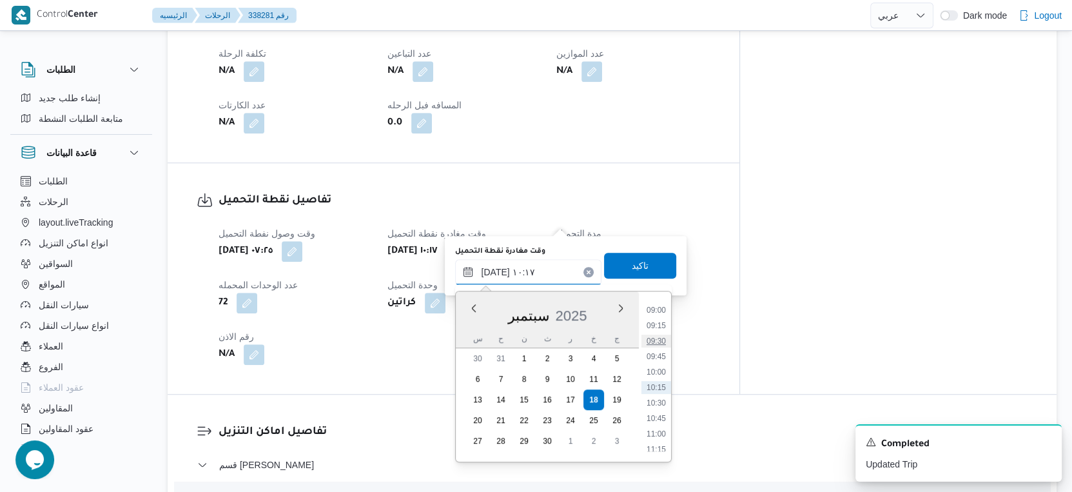
scroll to position [484, 0]
drag, startPoint x: 659, startPoint y: 349, endPoint x: 654, endPoint y: 272, distance: 77.5
click at [659, 349] on li "08:30" at bounding box center [656, 350] width 30 height 13
type input "١٨/٠٩/٢٠٢٥ ٠٨:٣٠"
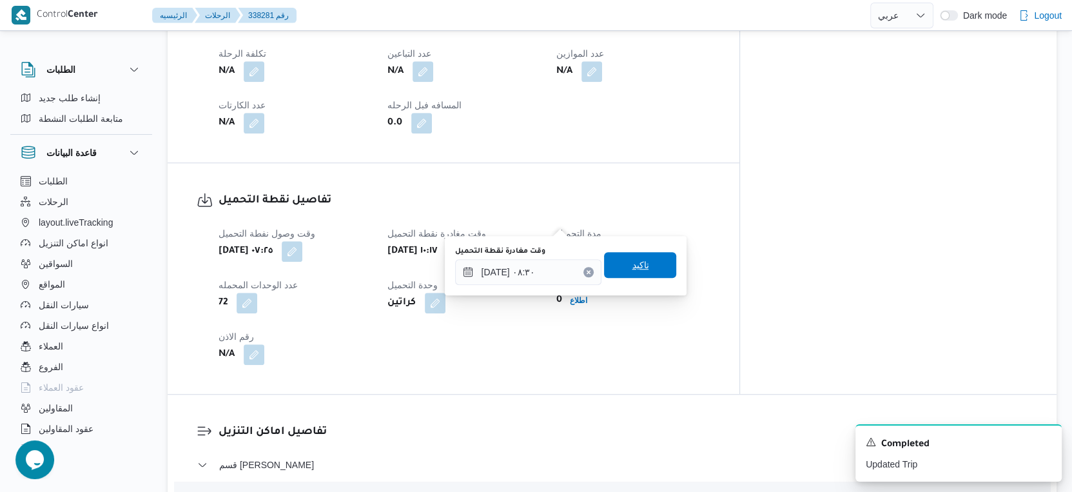
click at [648, 259] on span "تاكيد" at bounding box center [640, 265] width 72 height 26
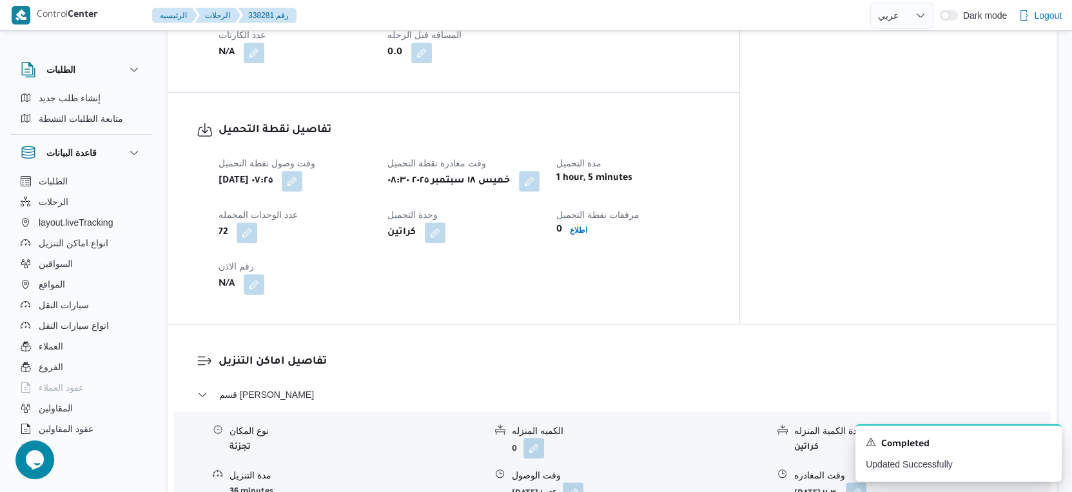
scroll to position [788, 0]
click at [583, 480] on button "button" at bounding box center [573, 490] width 21 height 21
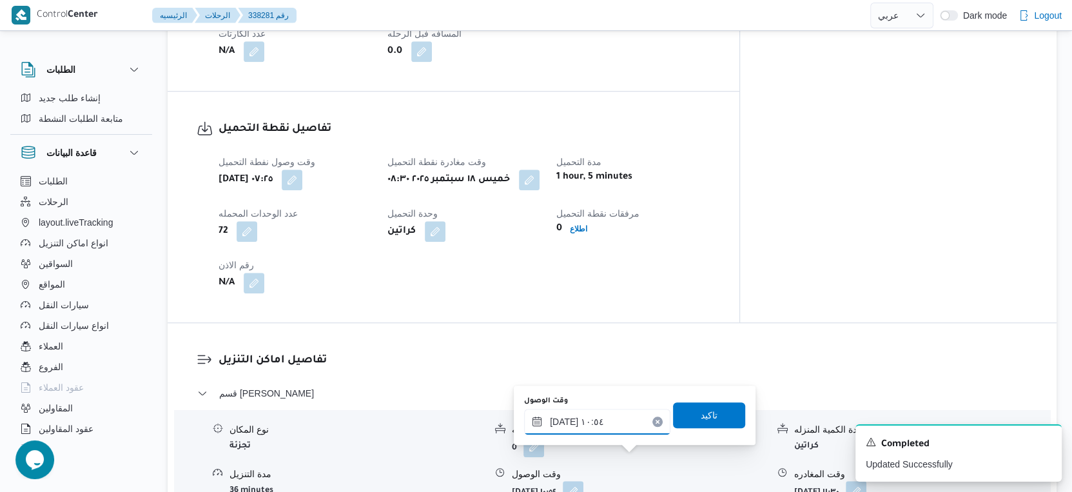
click at [616, 425] on input "١٨/٠٩/٢٠٢٥ ١٠:٥٤" at bounding box center [597, 422] width 146 height 26
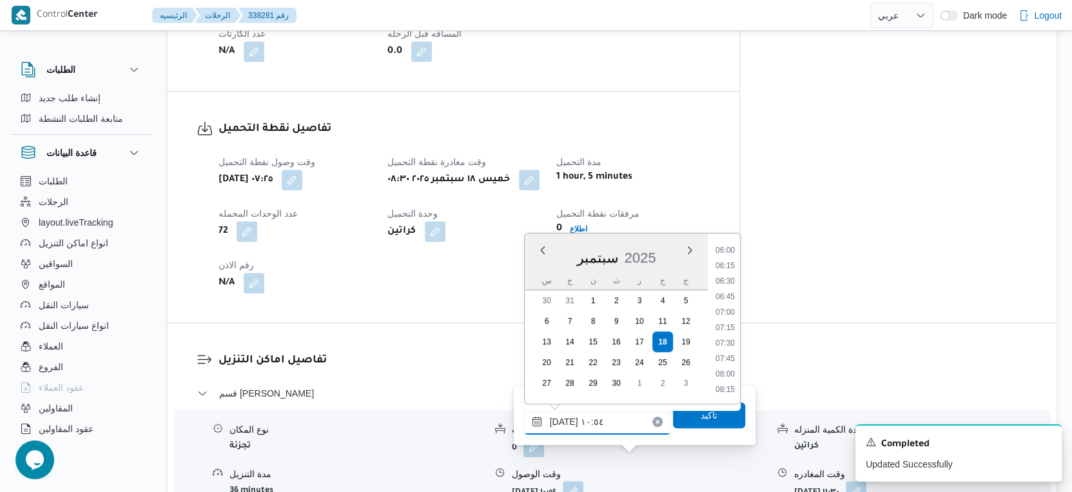
scroll to position [515, 0]
click at [725, 290] on li "09:00" at bounding box center [725, 292] width 30 height 13
type input "١٨/٠٩/٢٠٢٥ ٠٩:٠٠"
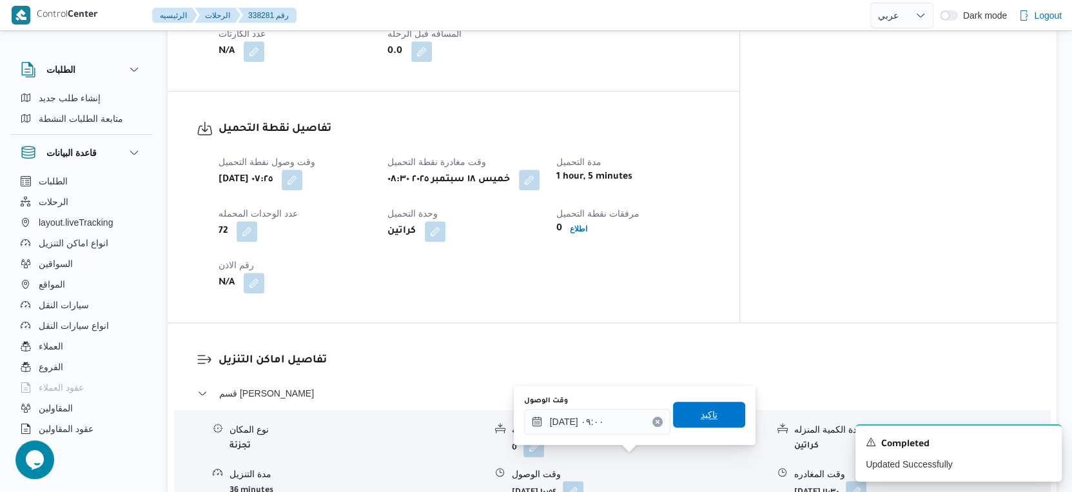
click at [720, 417] on span "تاكيد" at bounding box center [709, 415] width 72 height 26
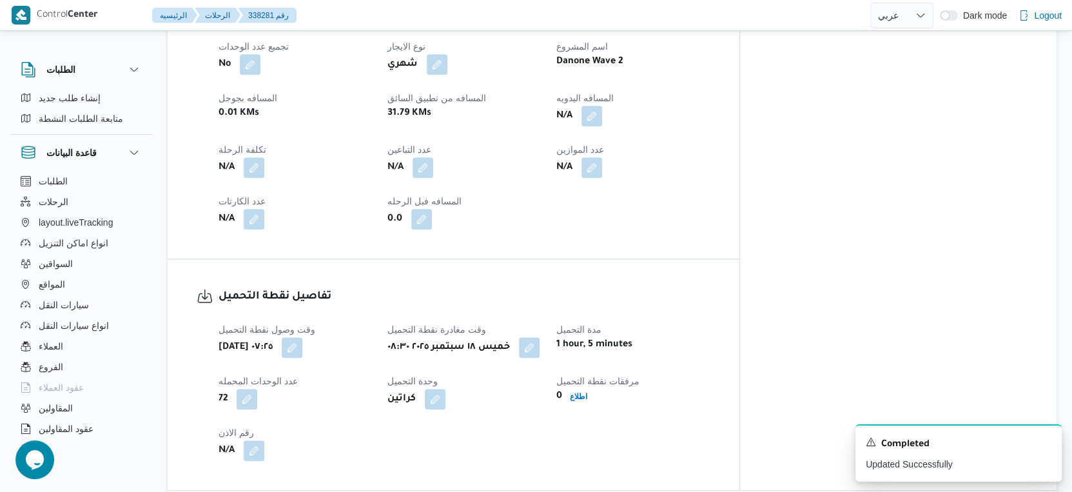
scroll to position [429, 0]
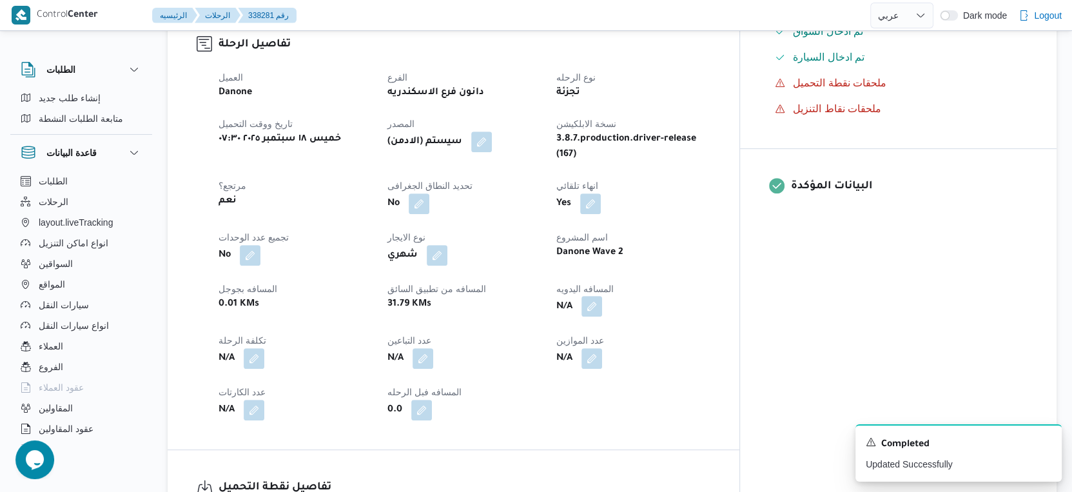
click at [602, 296] on button "button" at bounding box center [591, 306] width 21 height 21
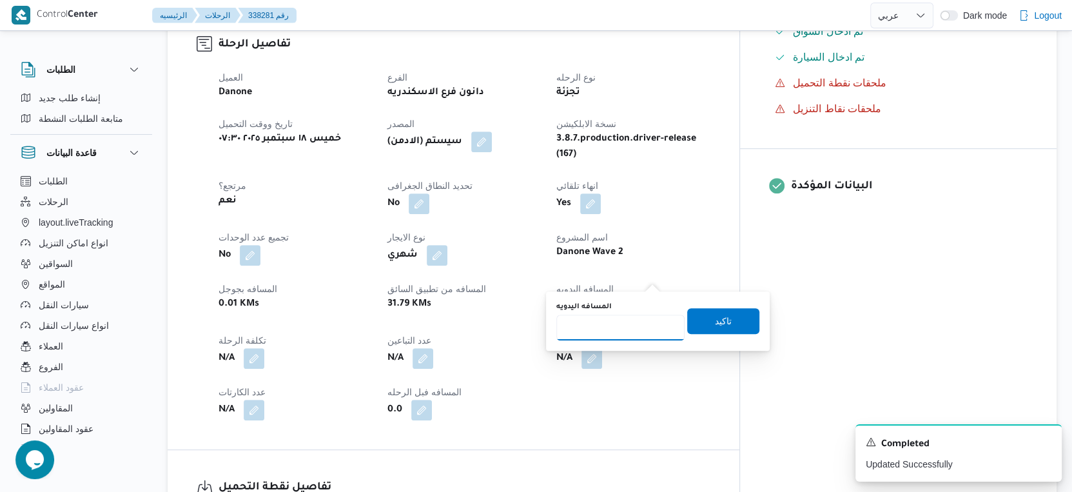
click at [625, 318] on input "المسافه اليدويه" at bounding box center [620, 328] width 128 height 26
type input "32"
click at [721, 319] on span "تاكيد" at bounding box center [723, 320] width 17 height 15
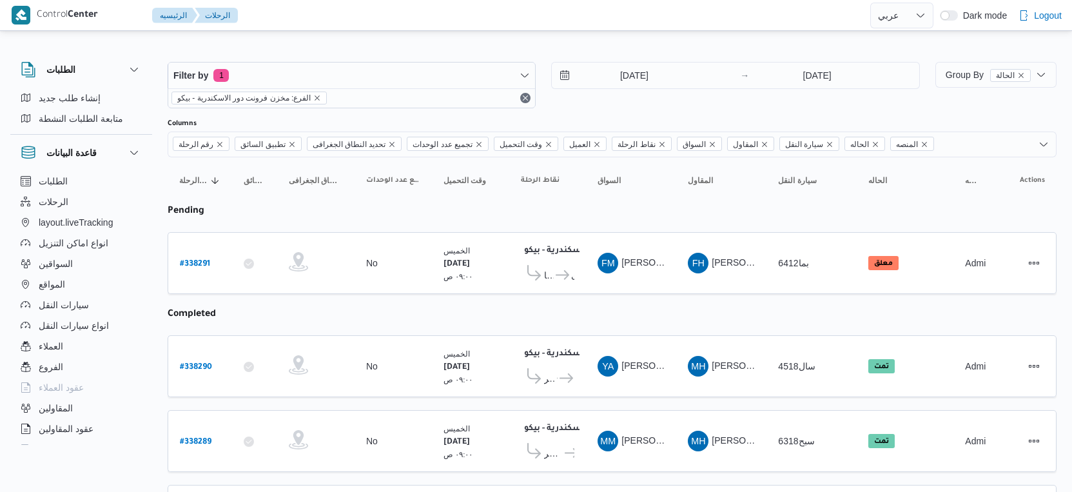
select select "ar"
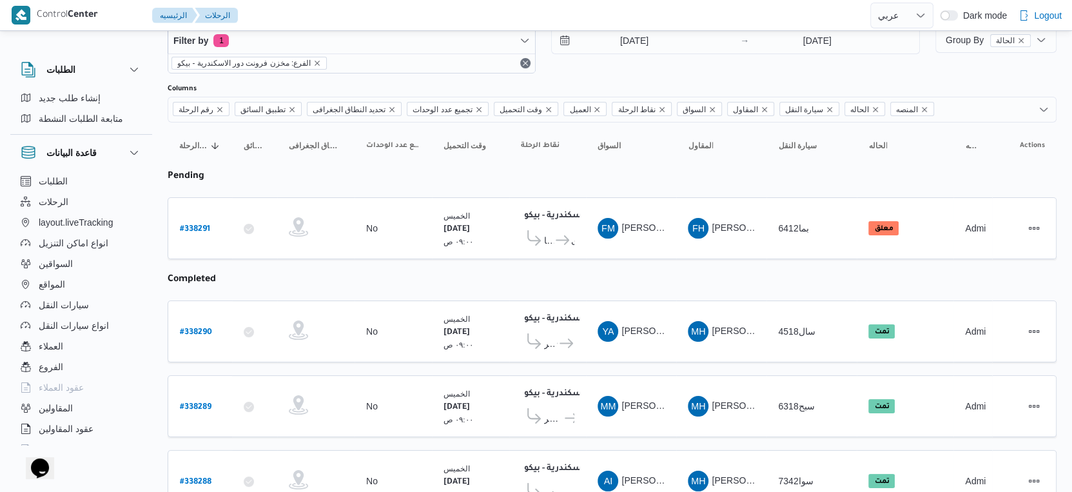
scroll to position [89, 0]
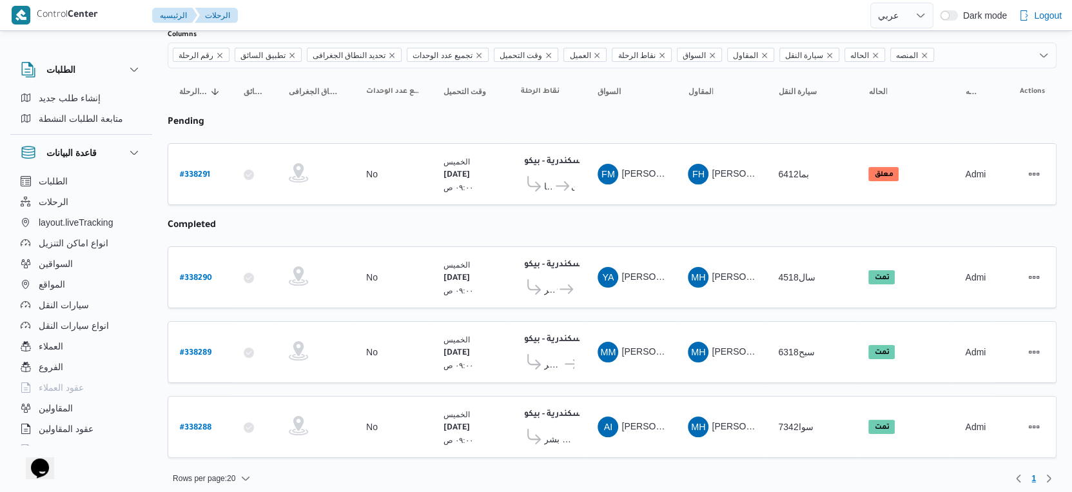
click at [521, 239] on table "رقم الرحلة Click to sort in ascending order تطبيق السائق Click to sort in ascen…" at bounding box center [612, 269] width 889 height 402
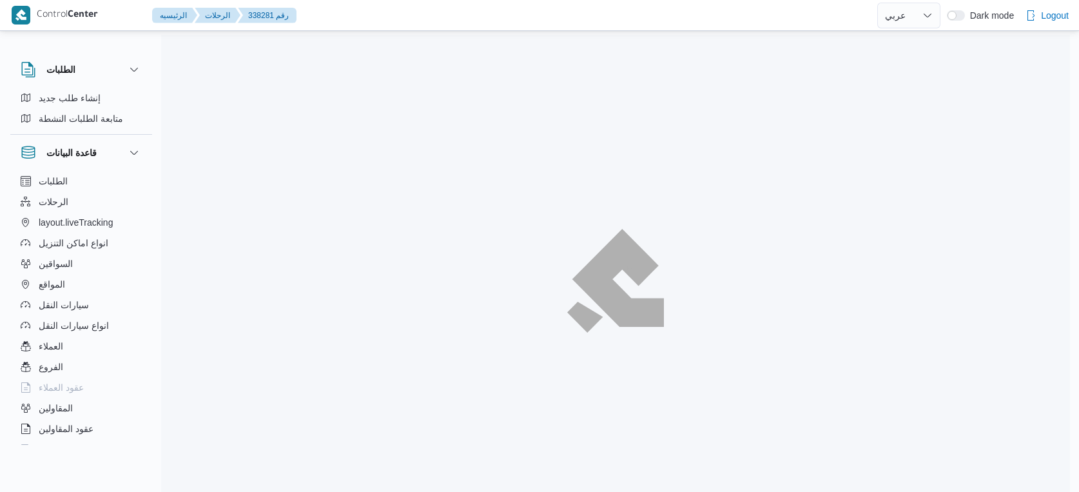
select select "ar"
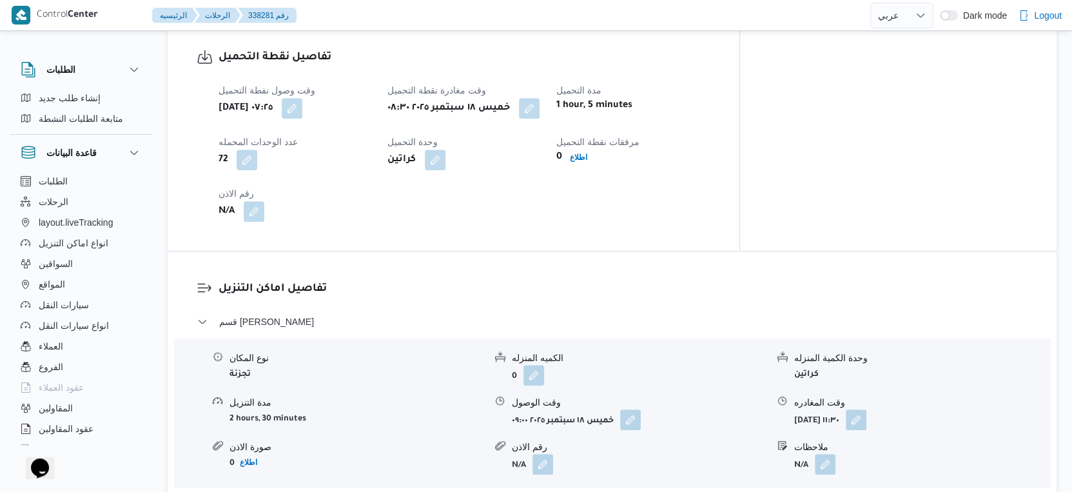
scroll to position [1002, 0]
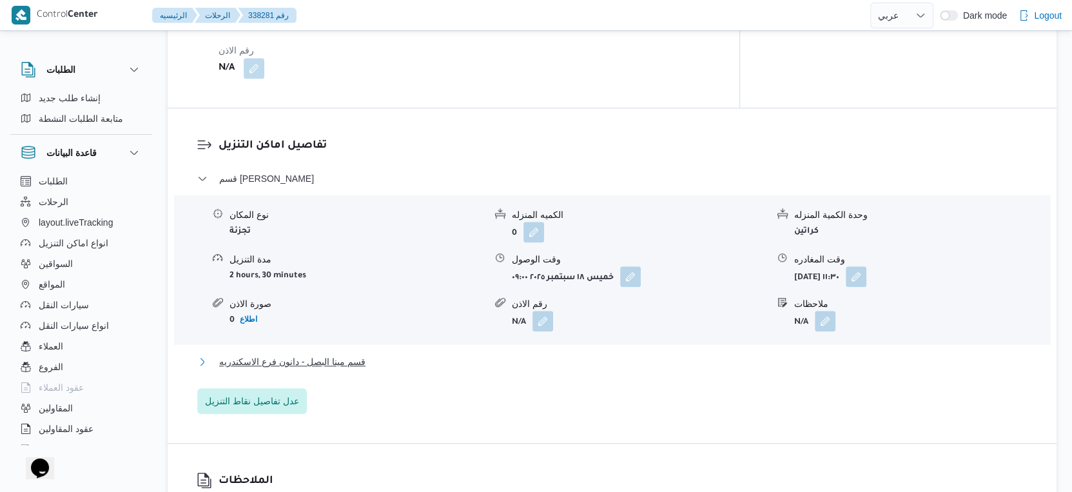
click at [358, 354] on span "قسم مينا البصل - دانون فرع الاسكندريه" at bounding box center [292, 361] width 146 height 15
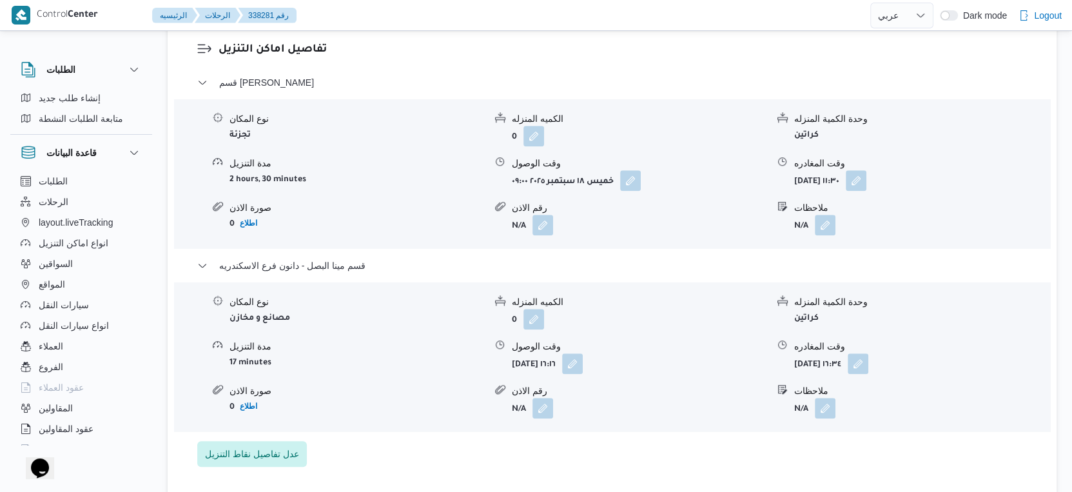
scroll to position [1075, 0]
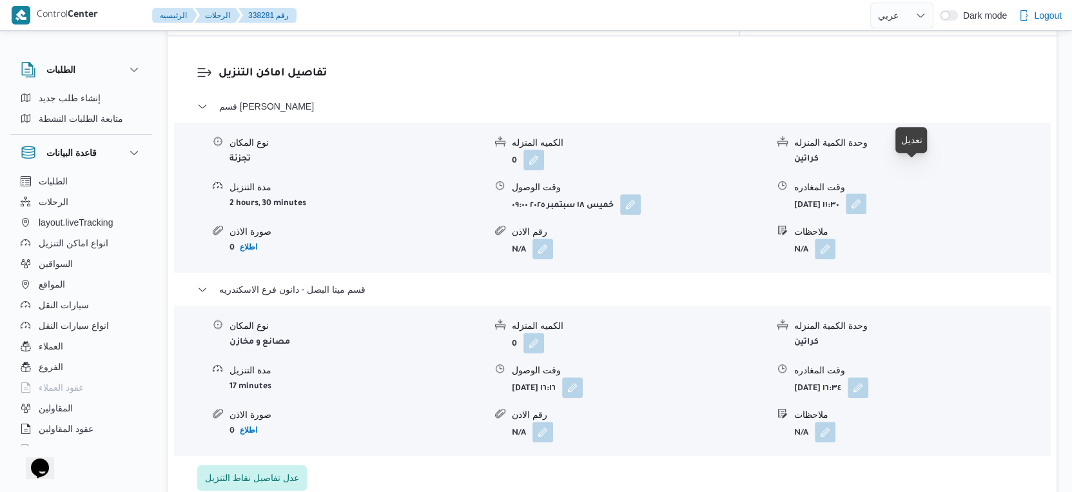
click at [866, 193] on button "button" at bounding box center [856, 203] width 21 height 21
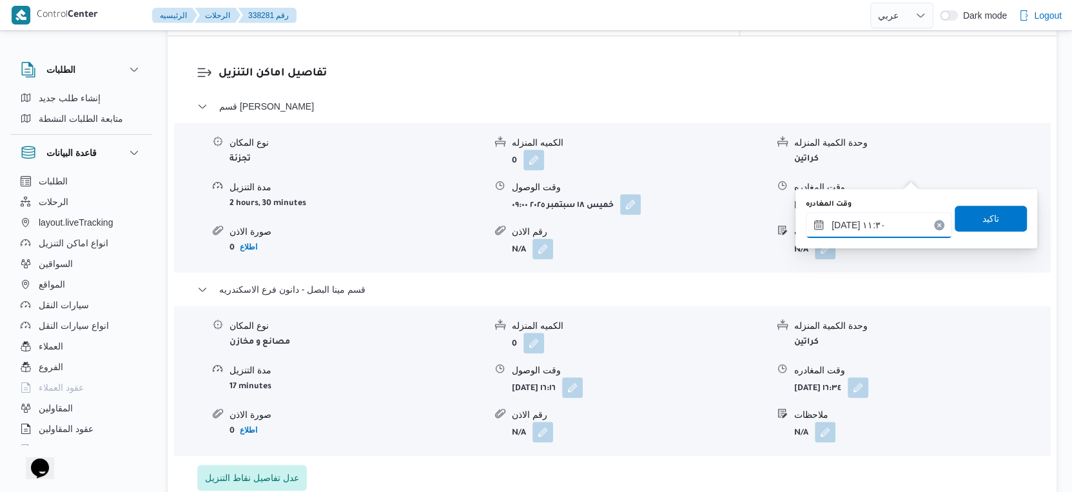
click at [872, 219] on input "[DATE] ١١:٣٠" at bounding box center [879, 225] width 146 height 26
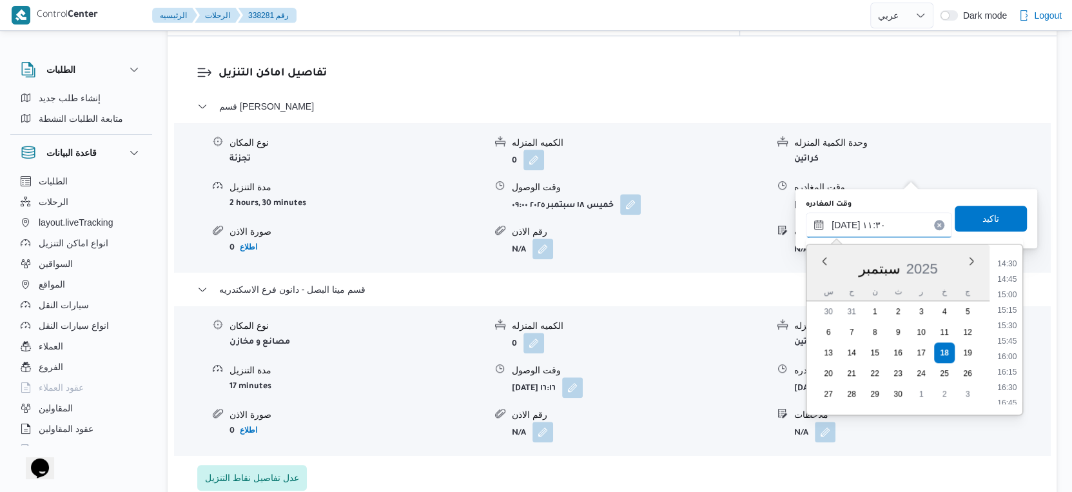
scroll to position [919, 0]
click at [1009, 332] on li "16:00" at bounding box center [1007, 332] width 30 height 13
type input "[DATE] ١٦:٠٠"
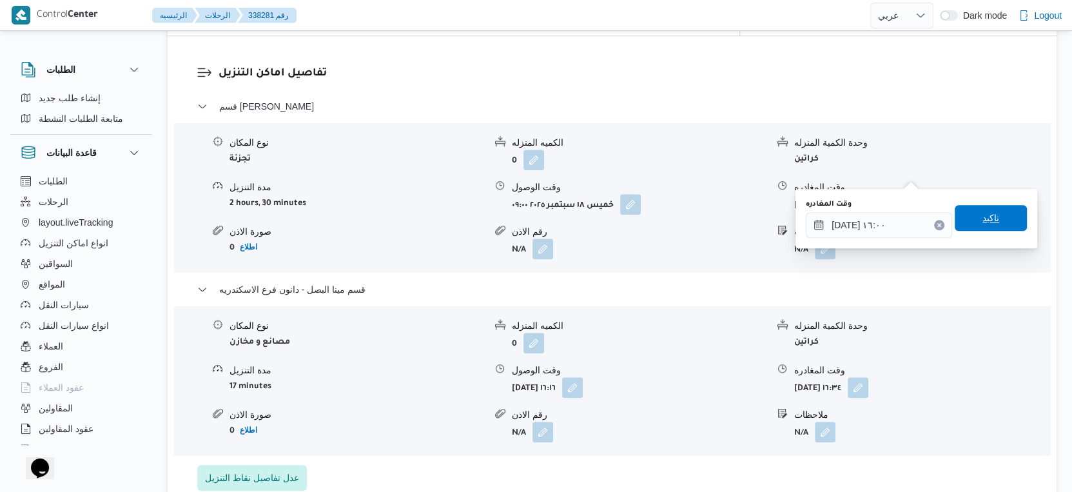
click at [993, 209] on span "تاكيد" at bounding box center [991, 218] width 72 height 26
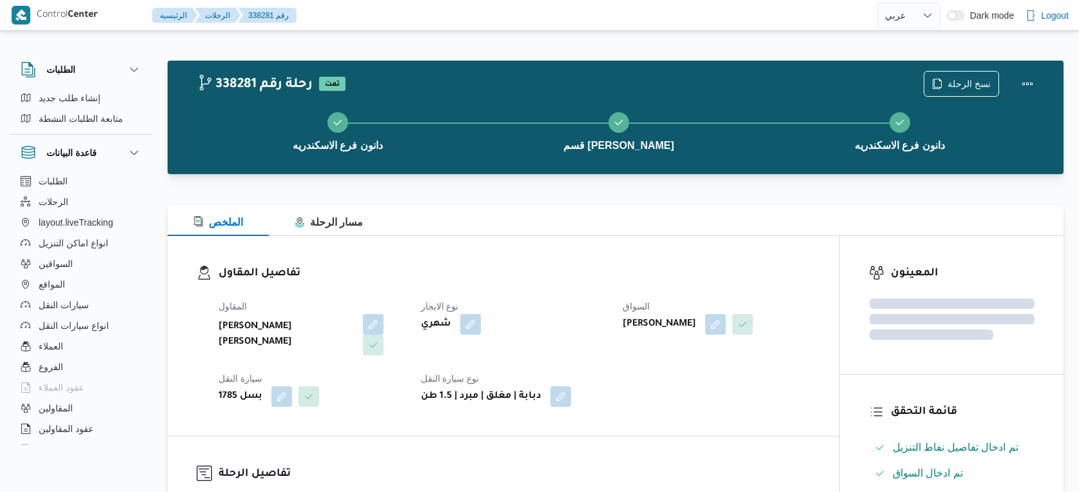
select select "ar"
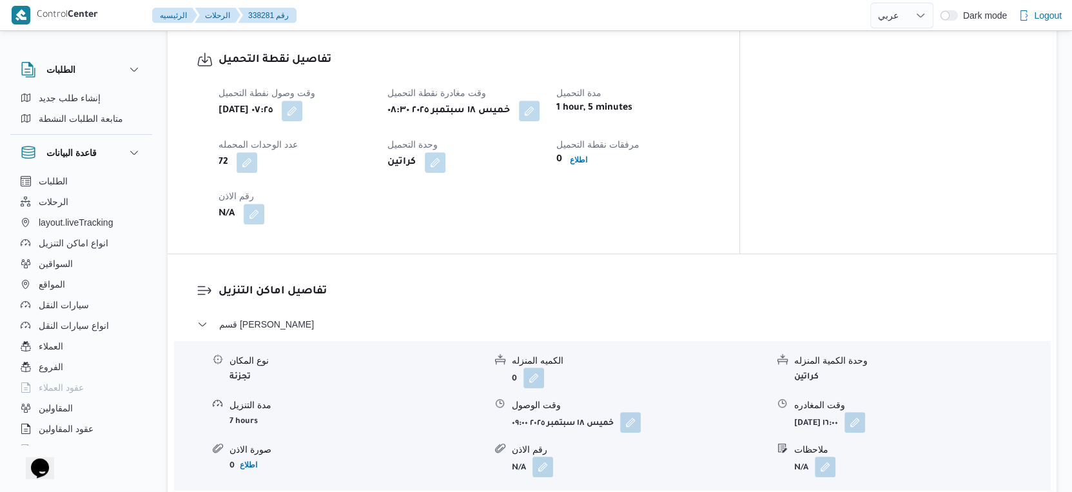
scroll to position [859, 0]
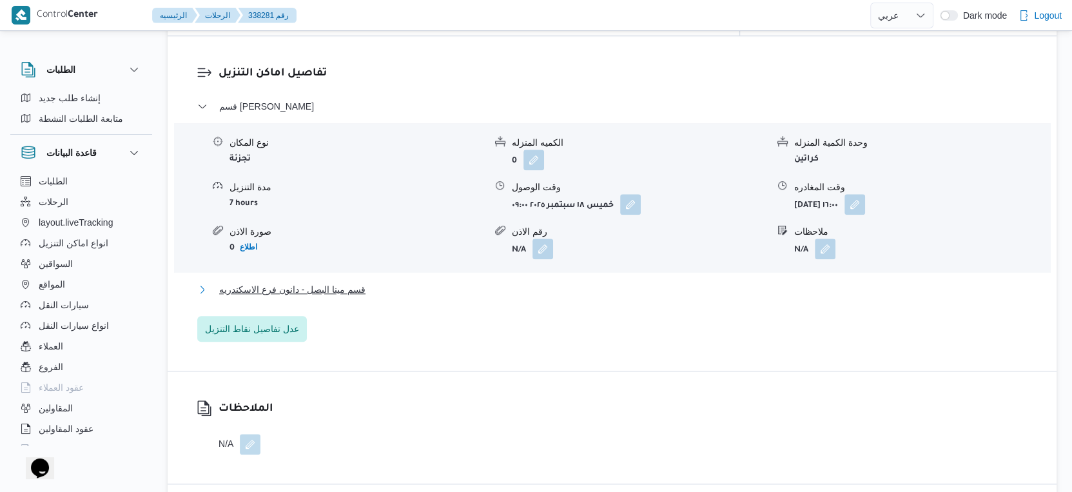
click at [378, 282] on button "قسم مينا البصل - دانون فرع الاسكندريه" at bounding box center [612, 289] width 830 height 15
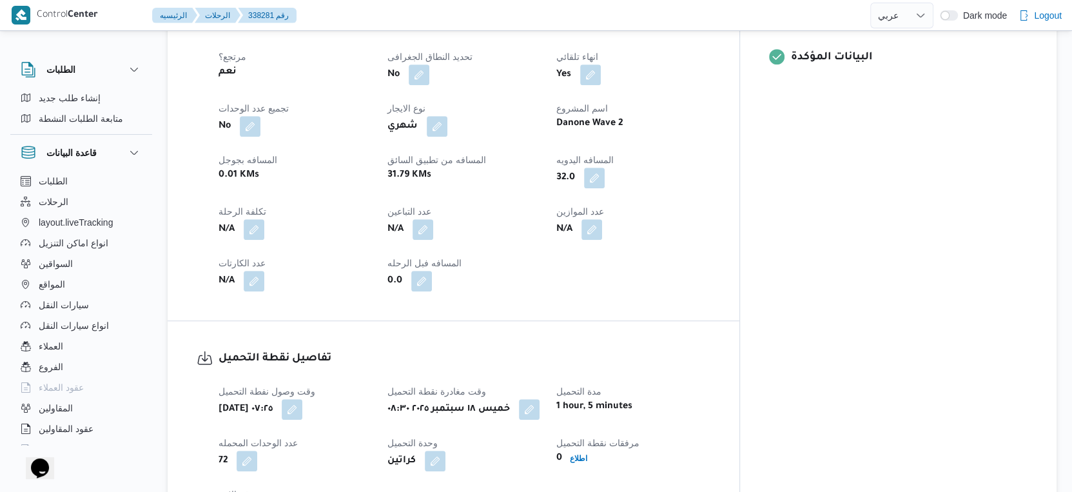
scroll to position [358, 0]
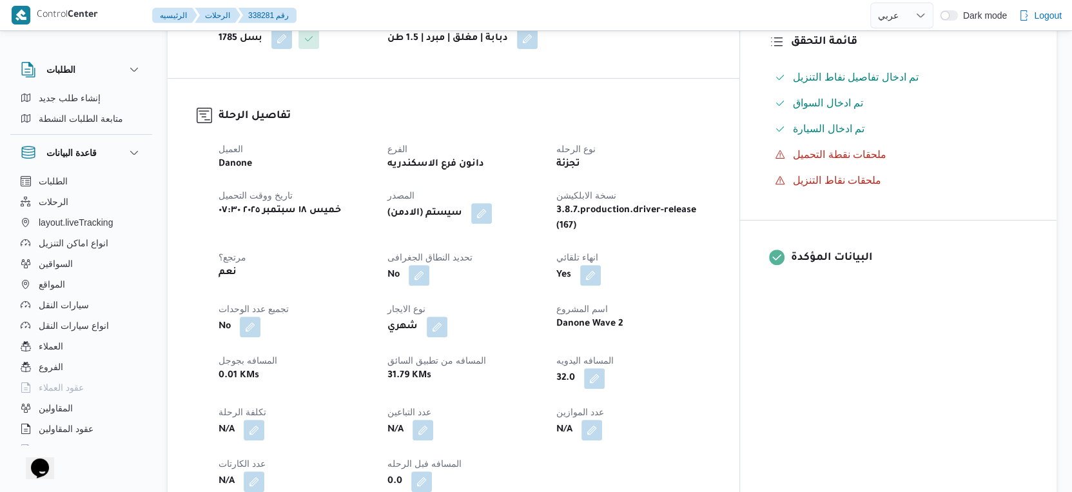
select select "ar"
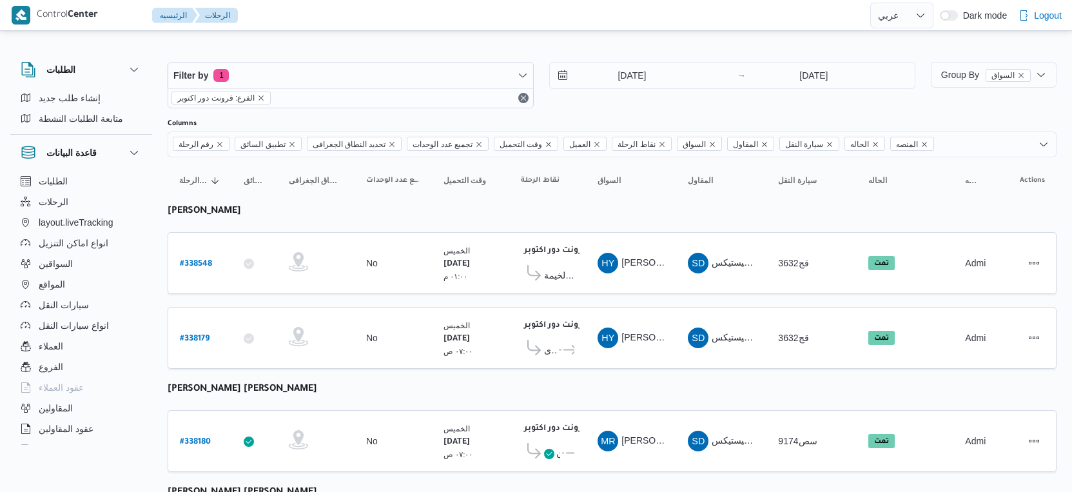
select select "ar"
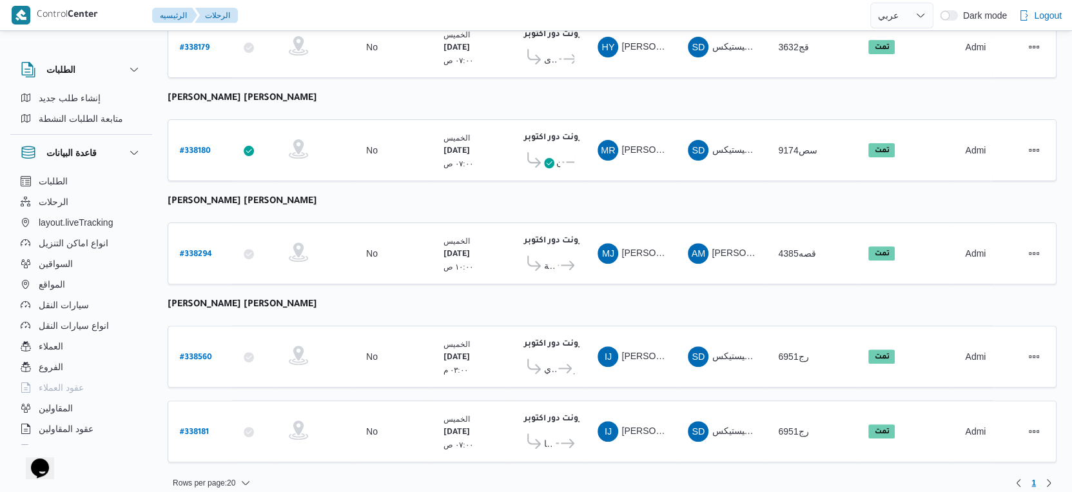
scroll to position [291, 0]
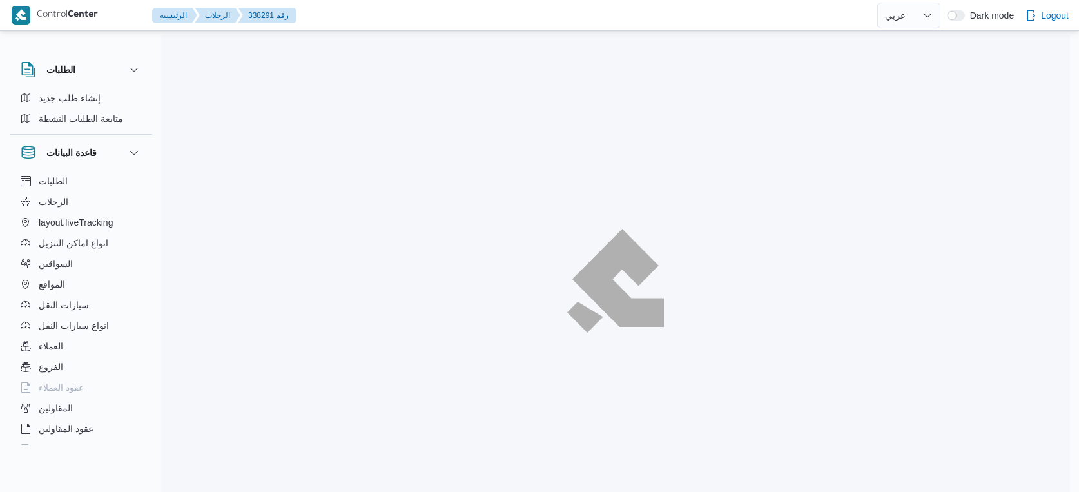
select select "ar"
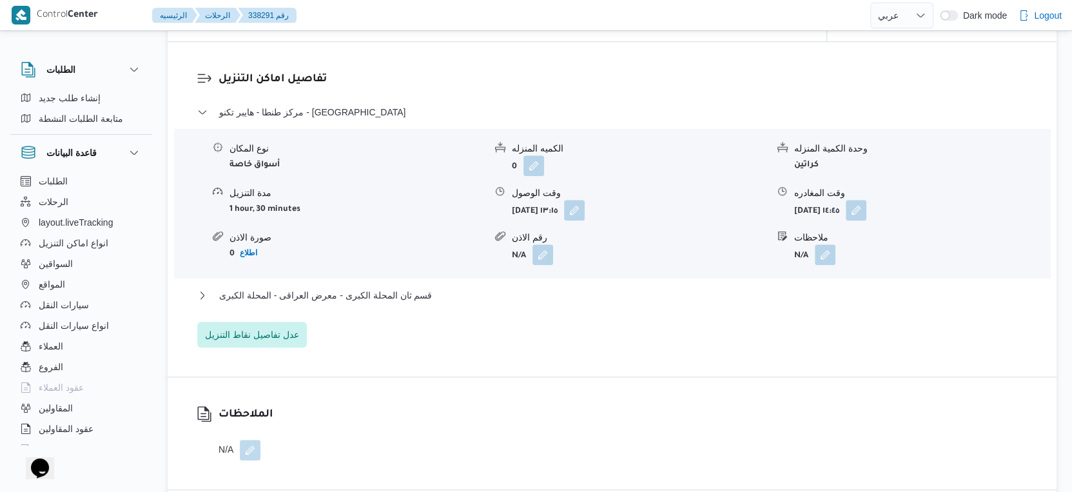
scroll to position [1002, 0]
click at [474, 302] on button "قسم ثان المحلة الكبرى - معرض العراقى - المحلة الكبرى" at bounding box center [612, 294] width 830 height 15
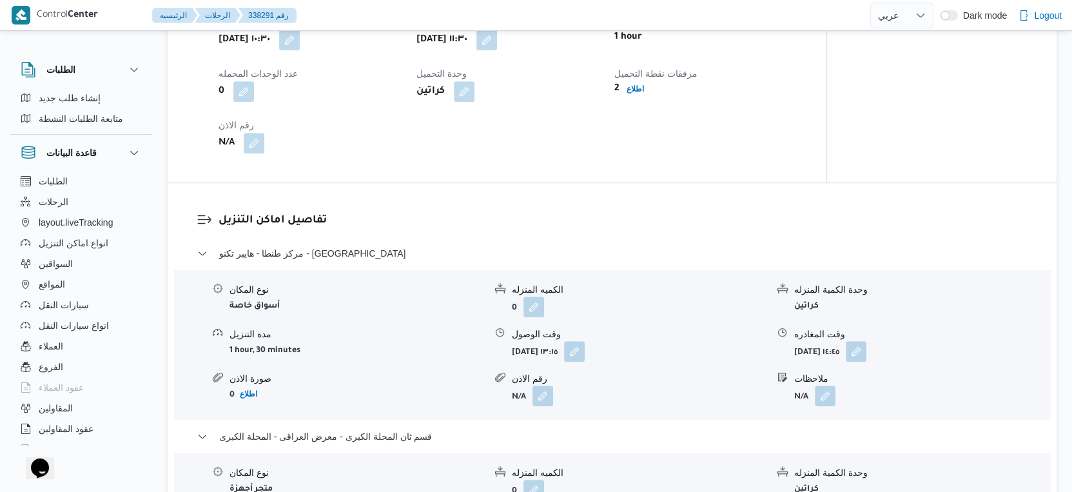
scroll to position [859, 0]
